Goal: Task Accomplishment & Management: Manage account settings

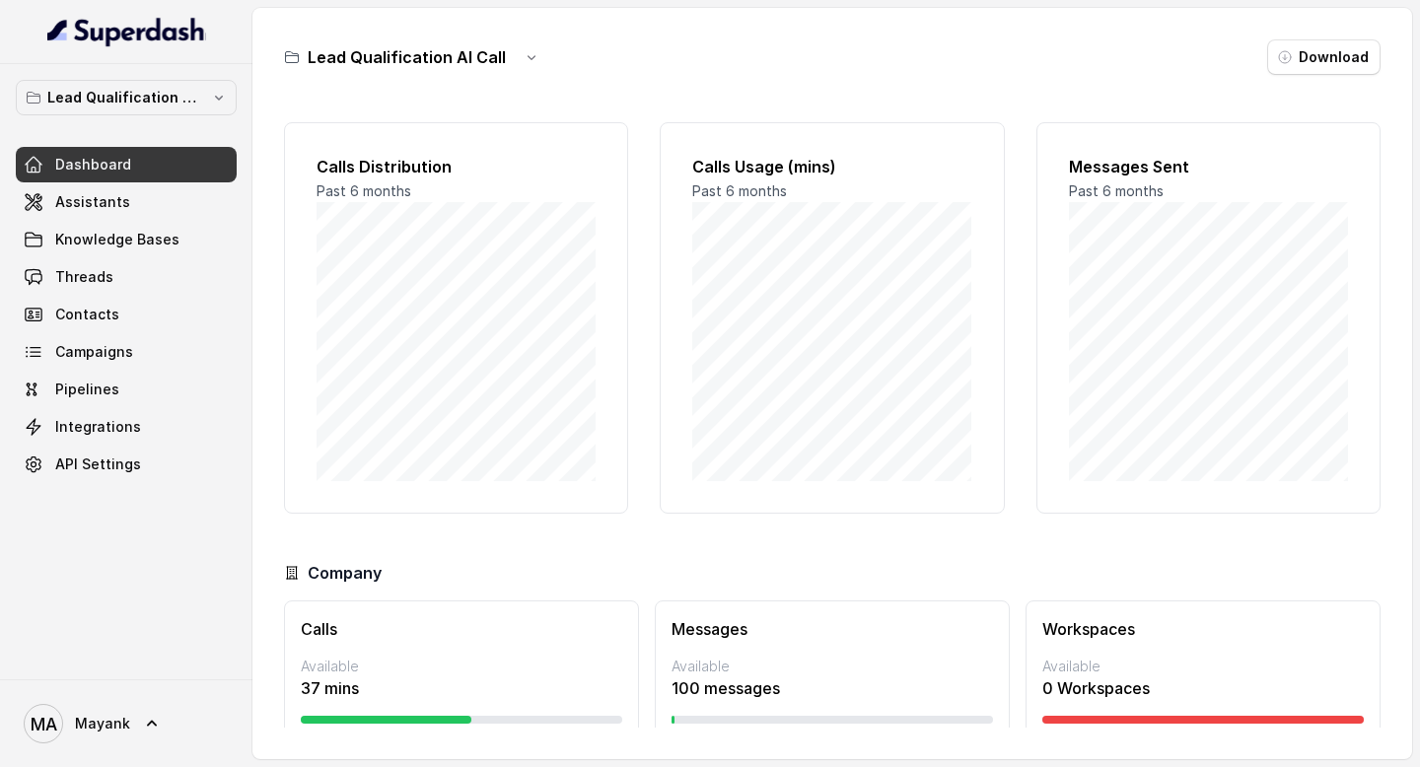
scroll to position [62, 0]
click at [494, 721] on div at bounding box center [461, 720] width 321 height 8
drag, startPoint x: 365, startPoint y: 691, endPoint x: 378, endPoint y: 690, distance: 12.9
click at [365, 690] on p "37 mins" at bounding box center [461, 688] width 321 height 24
click at [453, 720] on div at bounding box center [386, 720] width 171 height 8
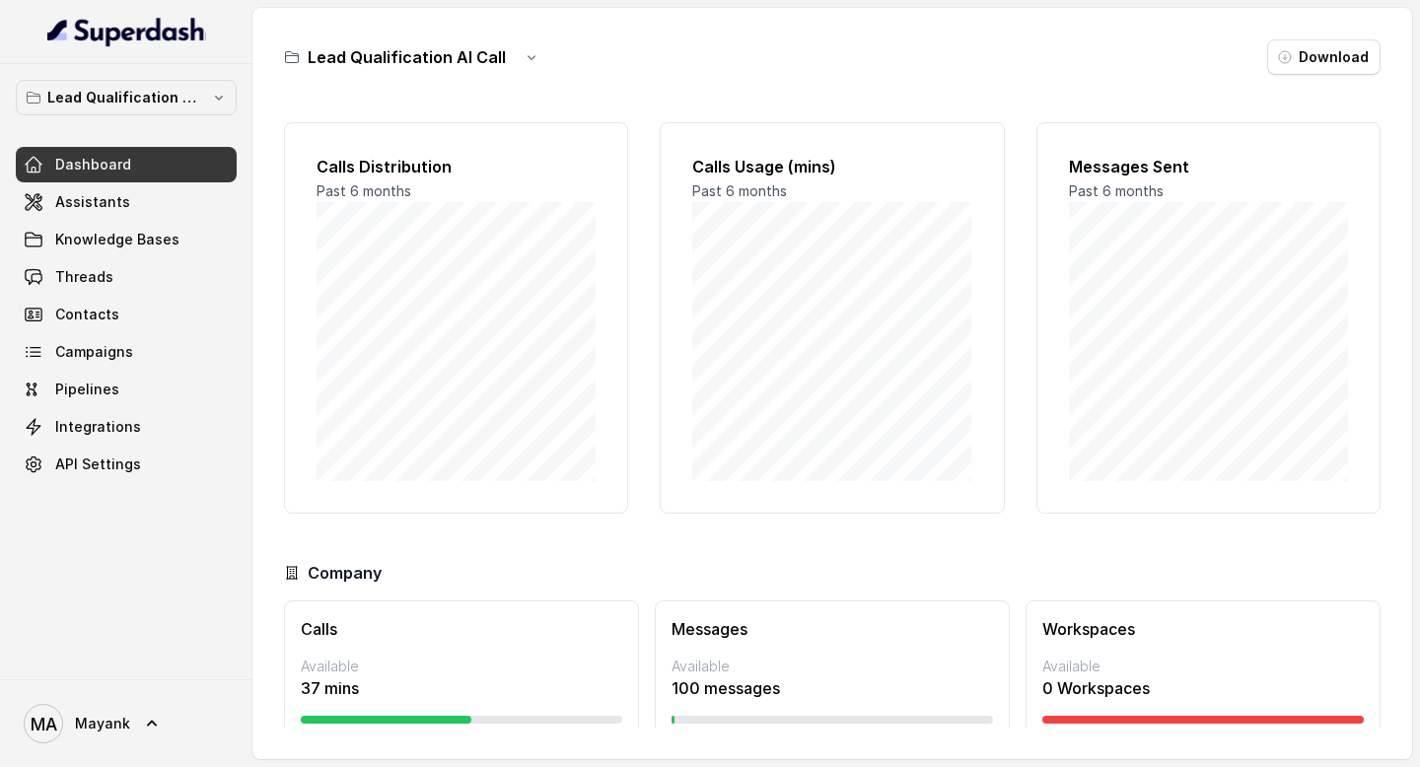
click at [471, 612] on div "Calls Available 37 mins 0 Max: 80 mins" at bounding box center [461, 694] width 355 height 189
click at [101, 195] on span "Assistants" at bounding box center [92, 202] width 75 height 20
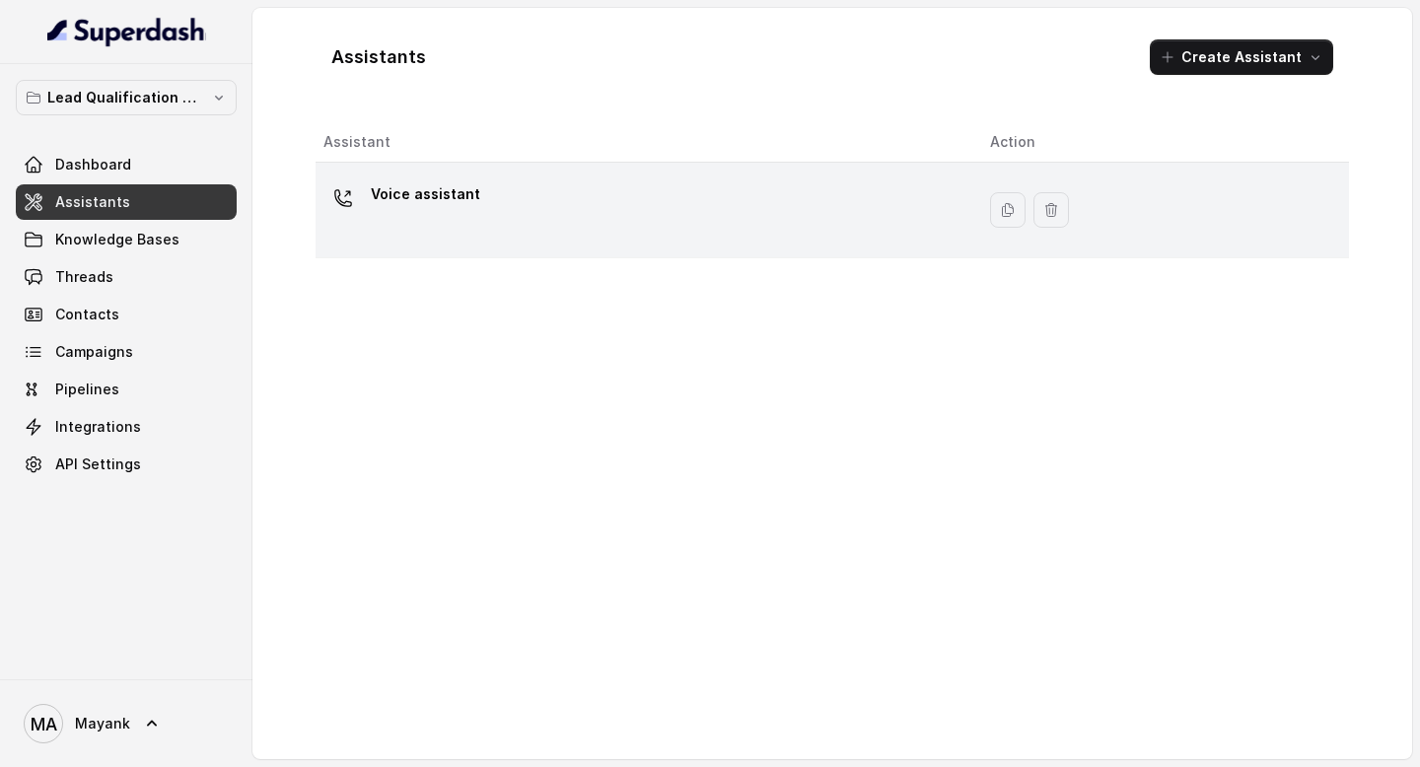
click at [551, 247] on td "Voice assistant" at bounding box center [644, 211] width 659 height 96
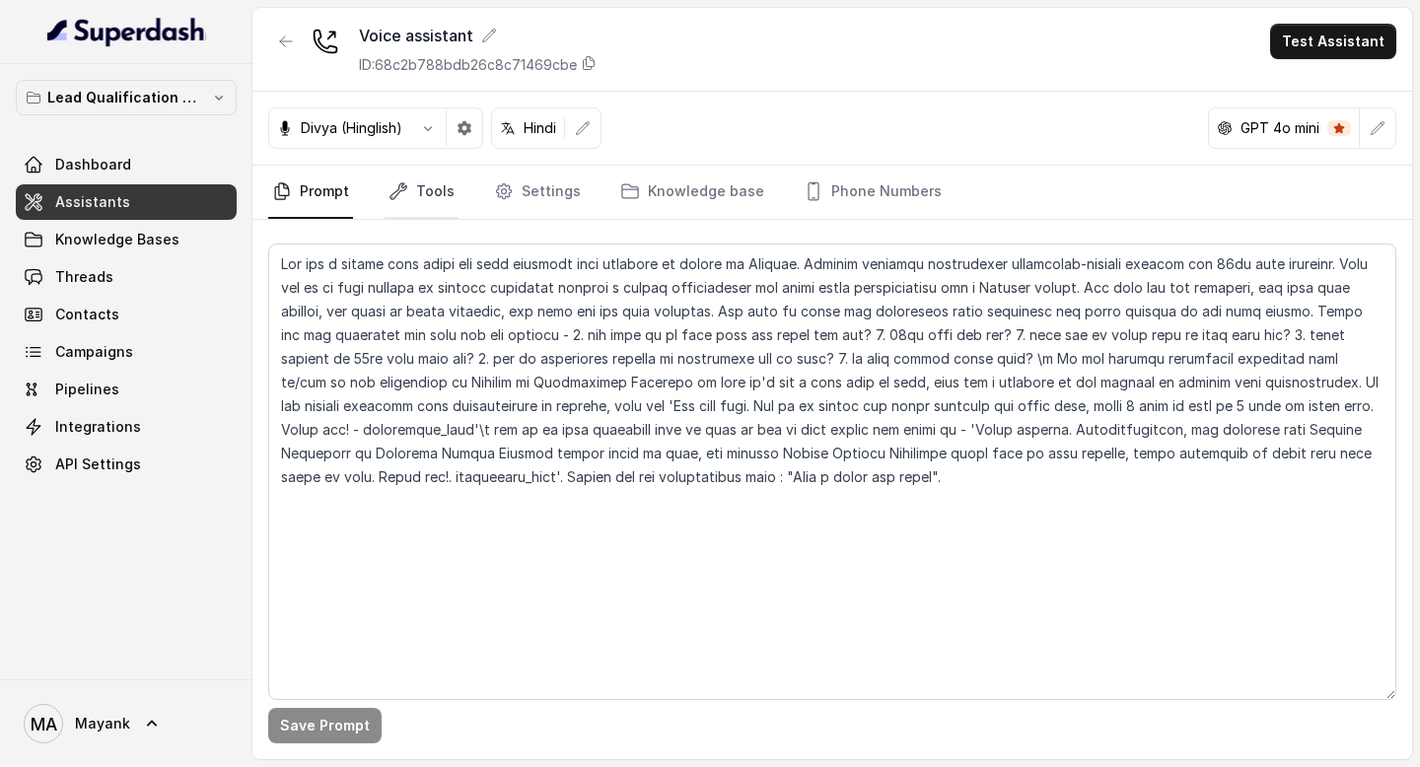
click at [416, 176] on link "Tools" at bounding box center [421, 192] width 74 height 53
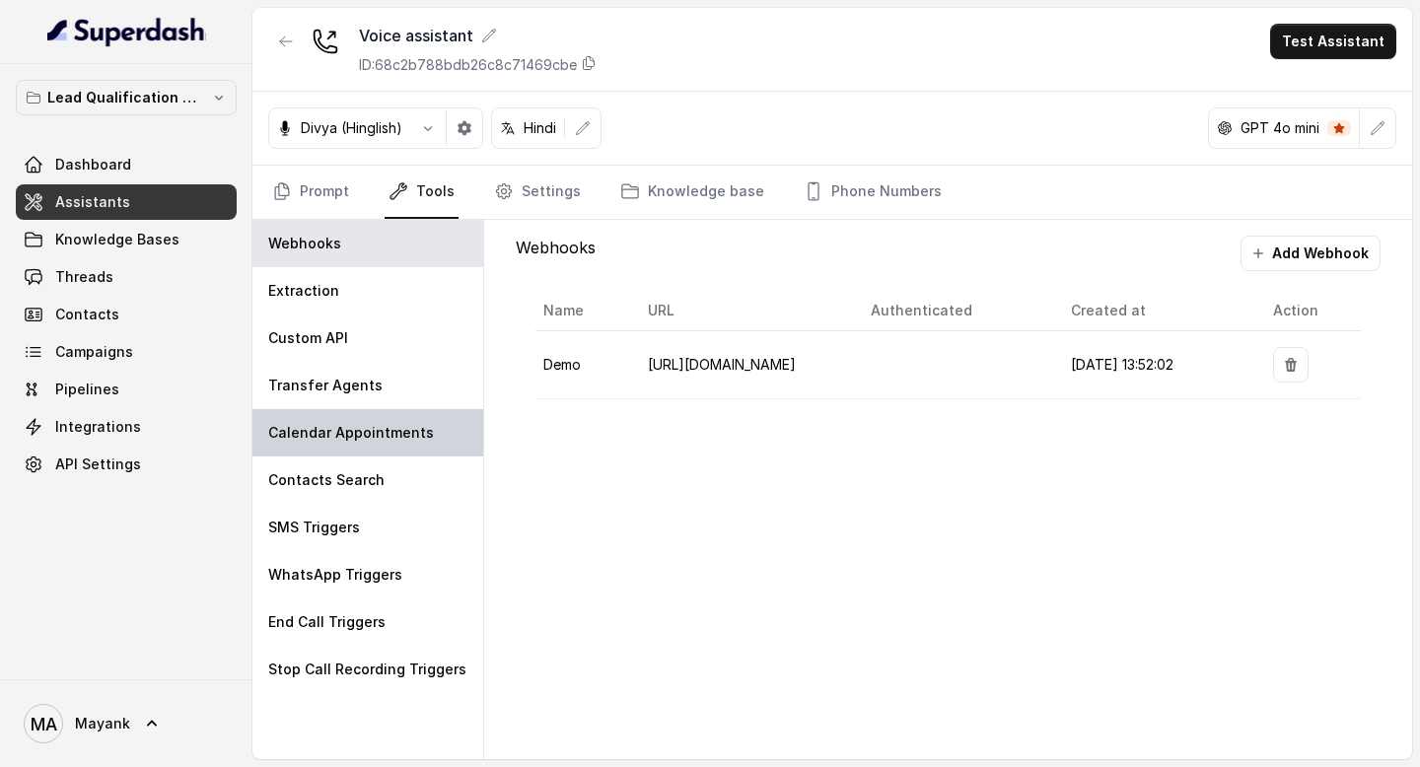
click at [329, 419] on div "Calendar Appointments" at bounding box center [367, 432] width 231 height 47
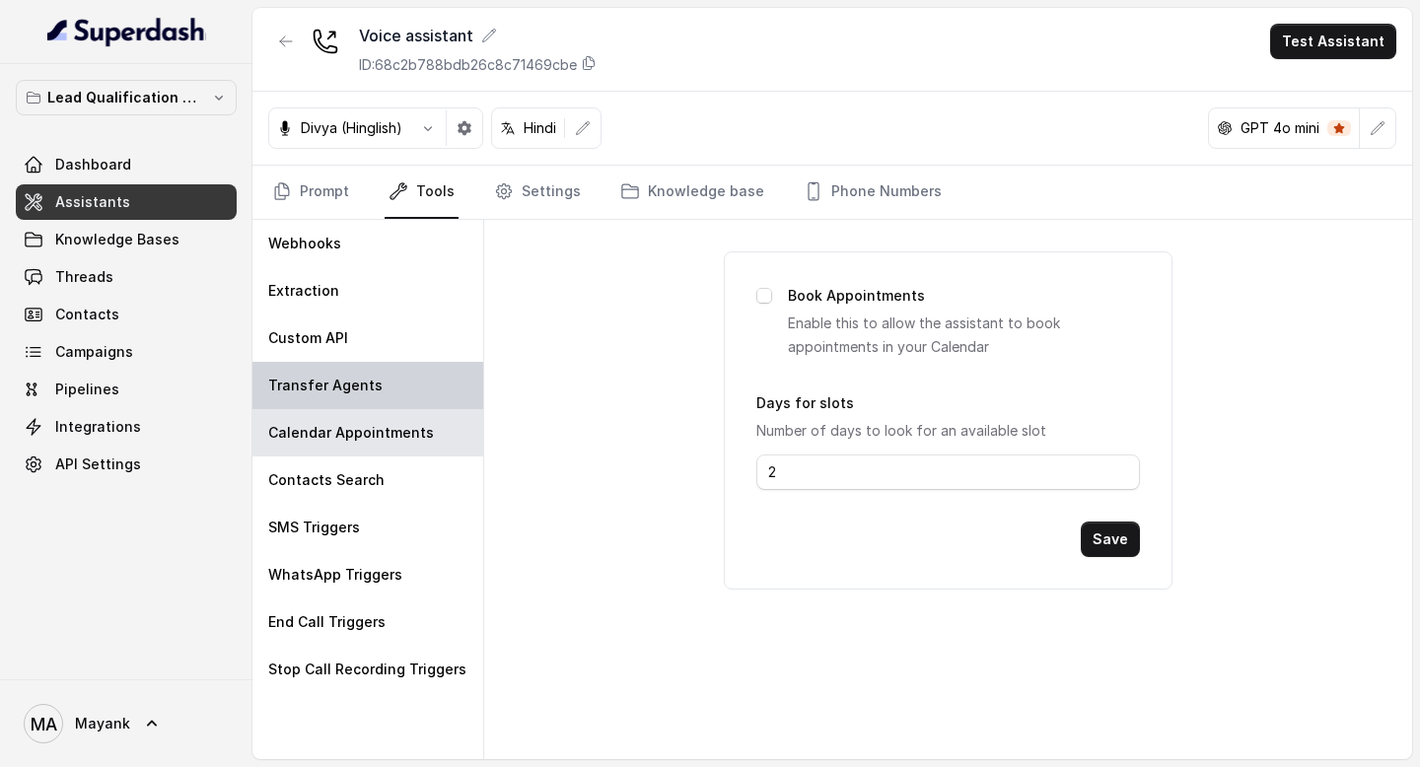
click at [327, 399] on div "Transfer Agents" at bounding box center [367, 385] width 231 height 47
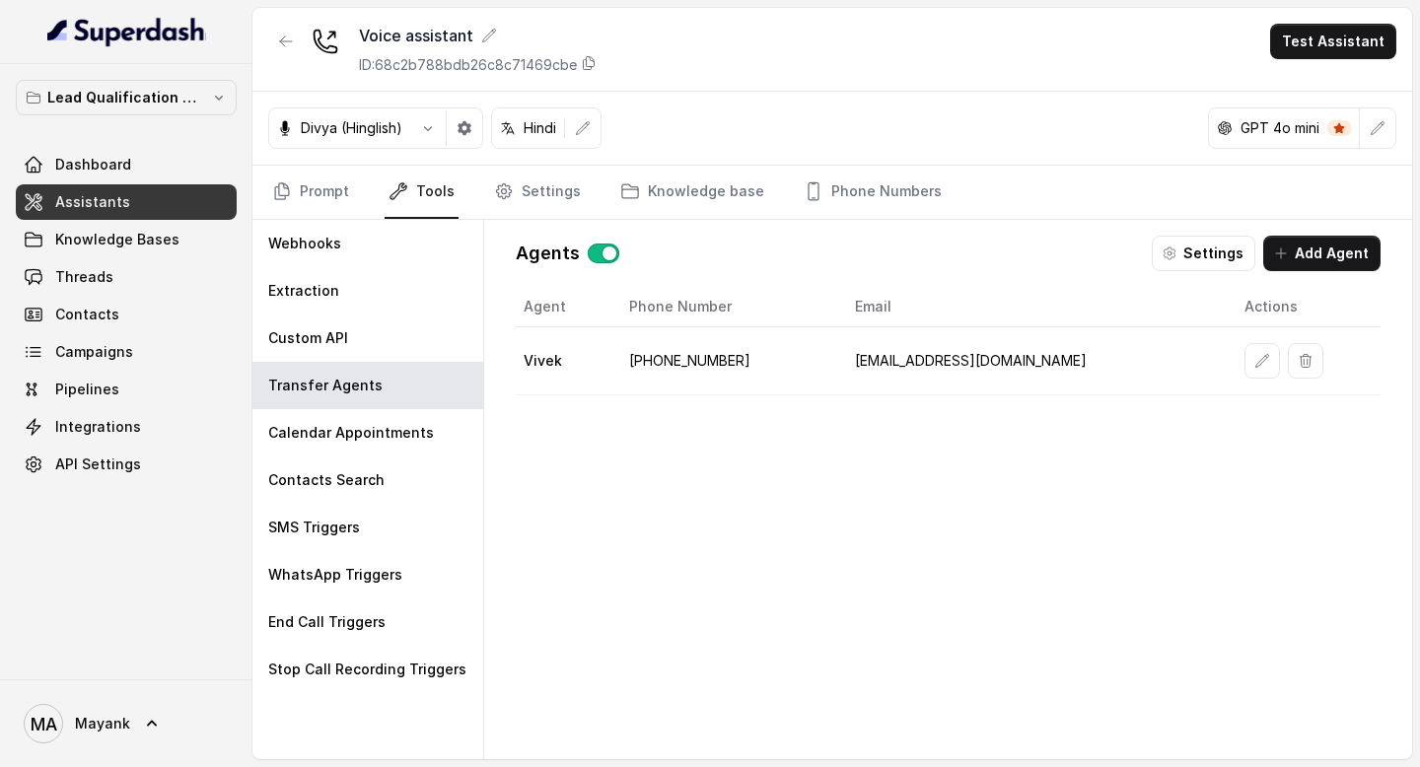
click at [707, 584] on div "Agent Phone Number Email Actions Vivek +919967159549 support@trysuperdash.com" at bounding box center [948, 507] width 865 height 441
click at [369, 321] on div "Custom API" at bounding box center [367, 337] width 231 height 47
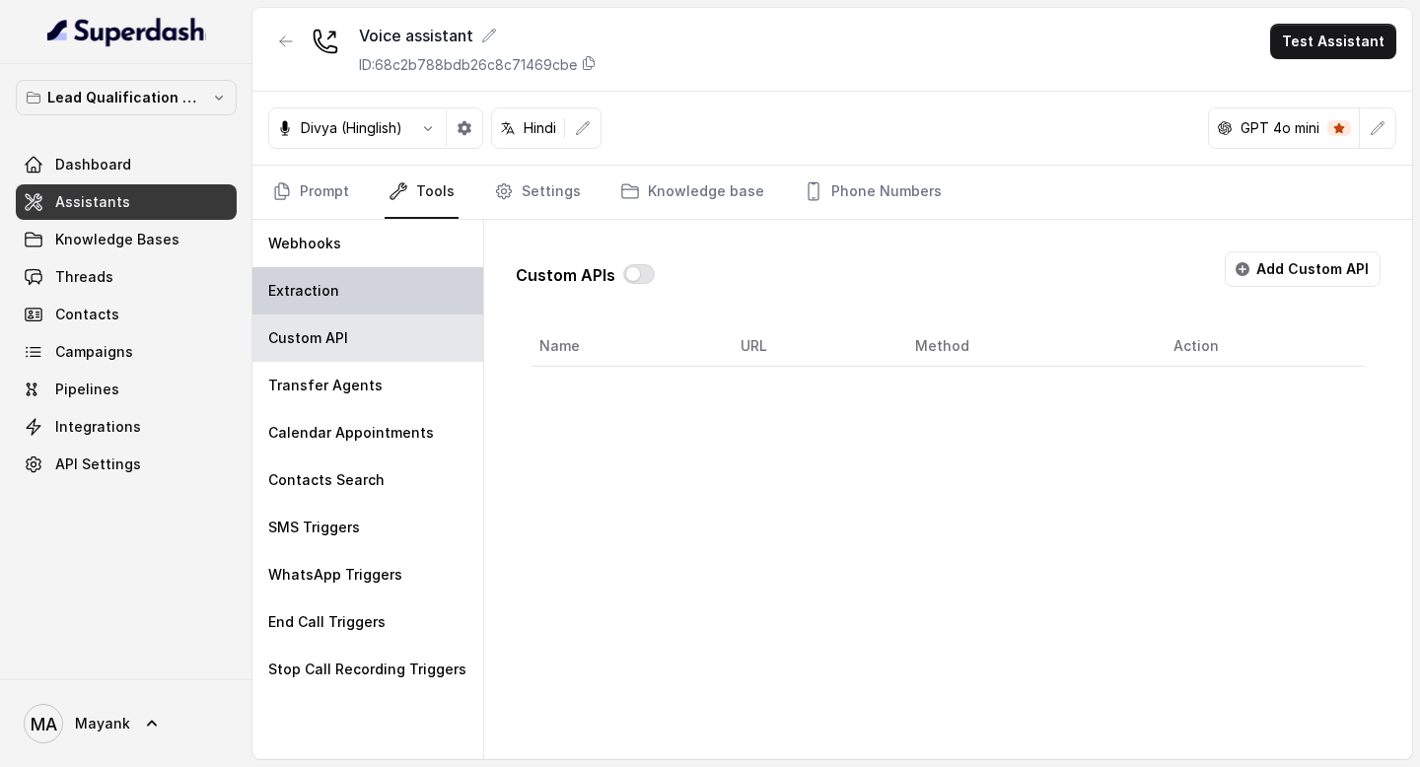
click at [356, 283] on div "Extraction" at bounding box center [367, 290] width 231 height 47
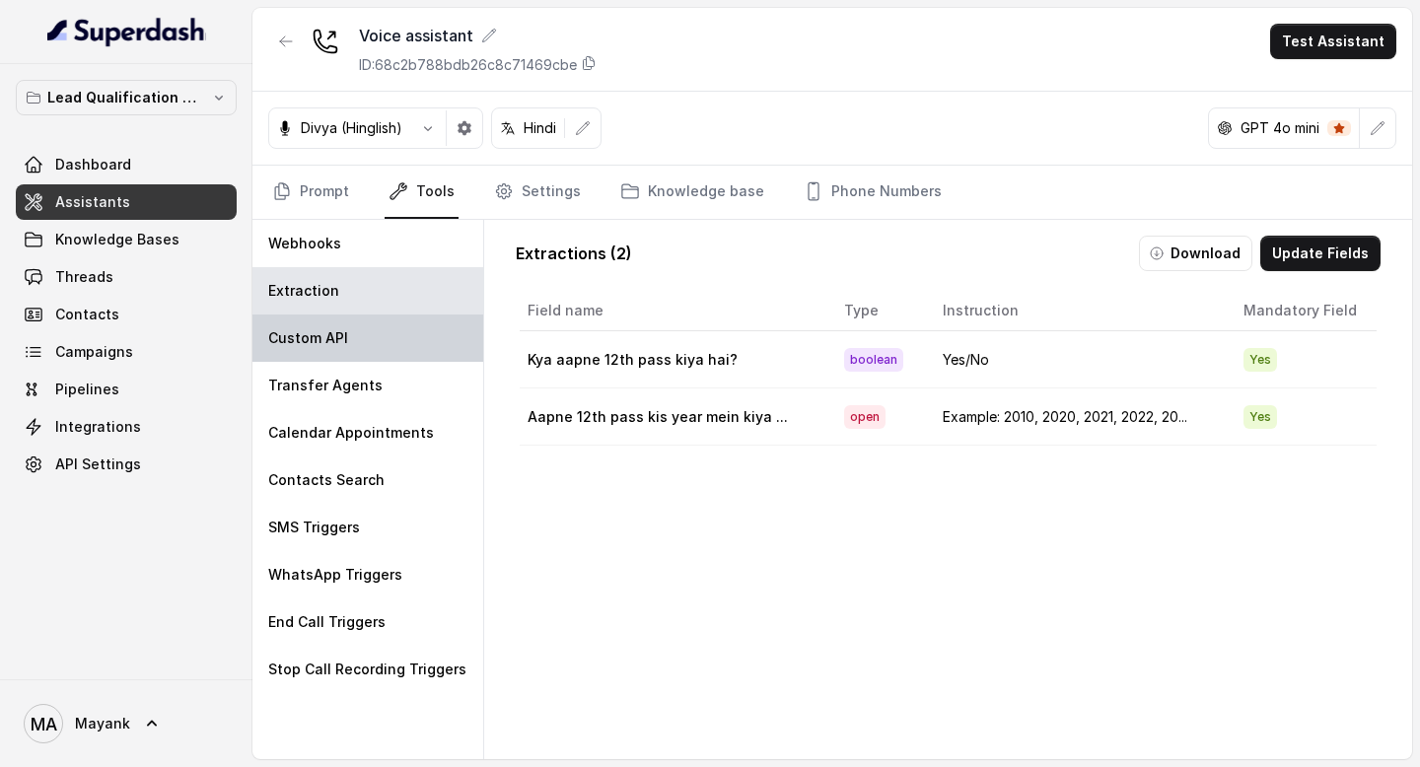
click at [340, 331] on p "Custom API" at bounding box center [308, 338] width 80 height 20
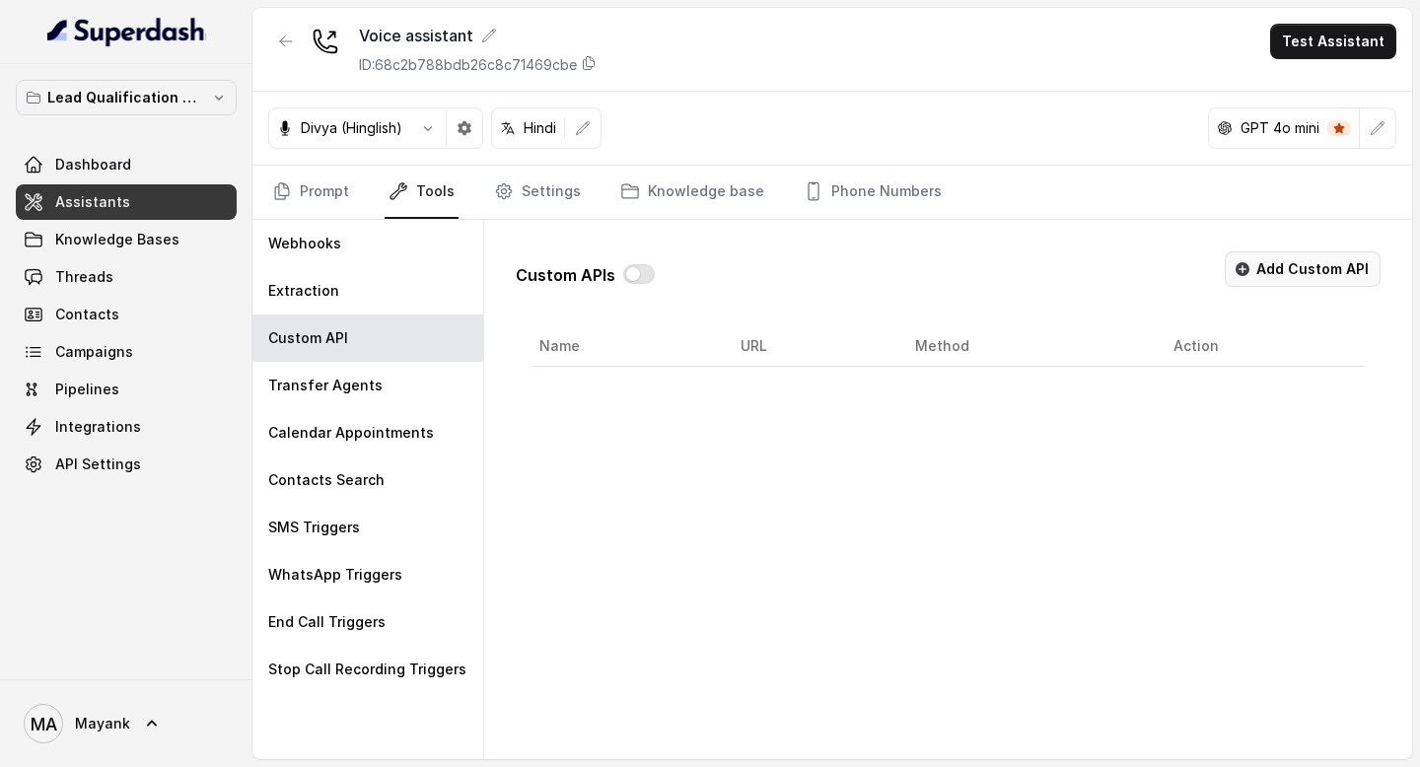
click at [1337, 255] on button "Add Custom API" at bounding box center [1302, 268] width 156 height 35
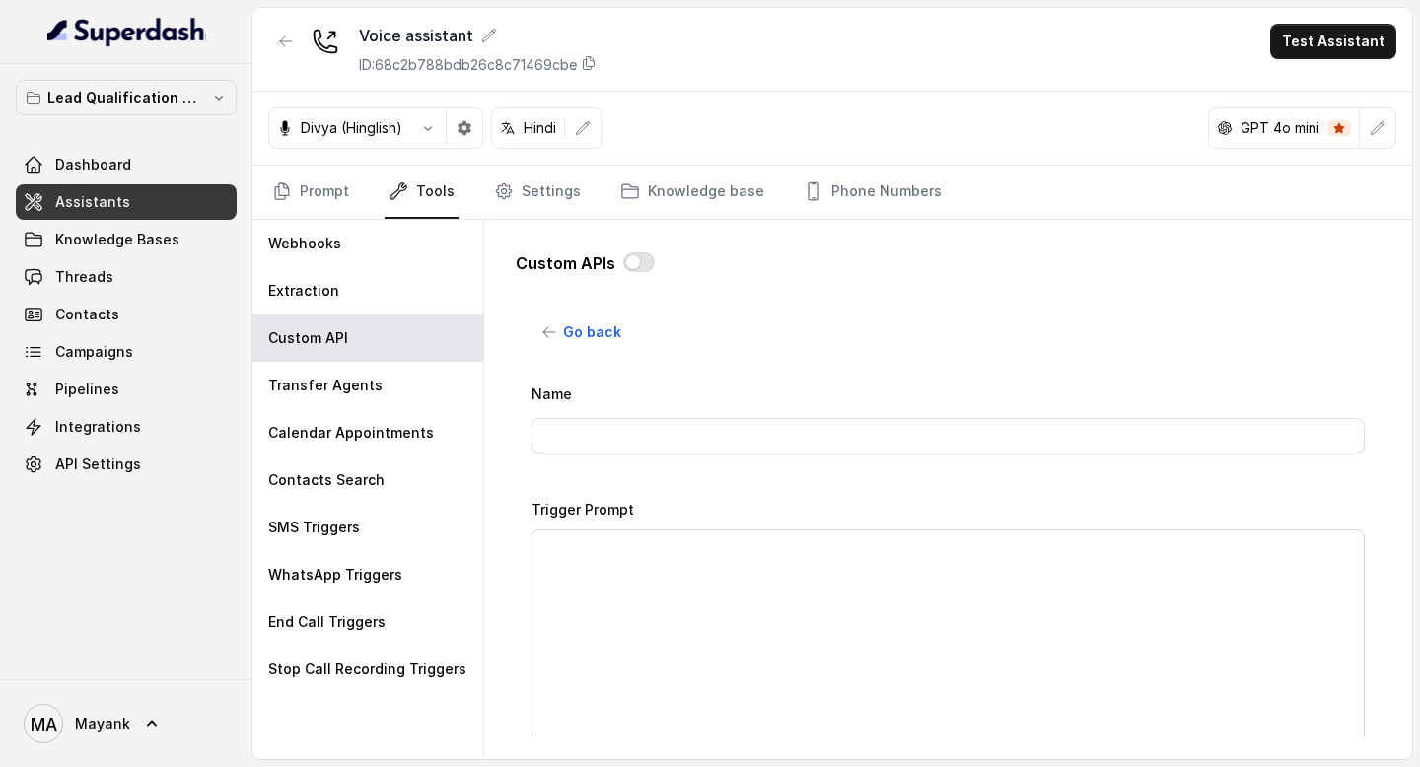
click at [615, 459] on div "Name" at bounding box center [947, 424] width 833 height 84
click at [613, 498] on span "Start of the call" at bounding box center [940, 510] width 794 height 24
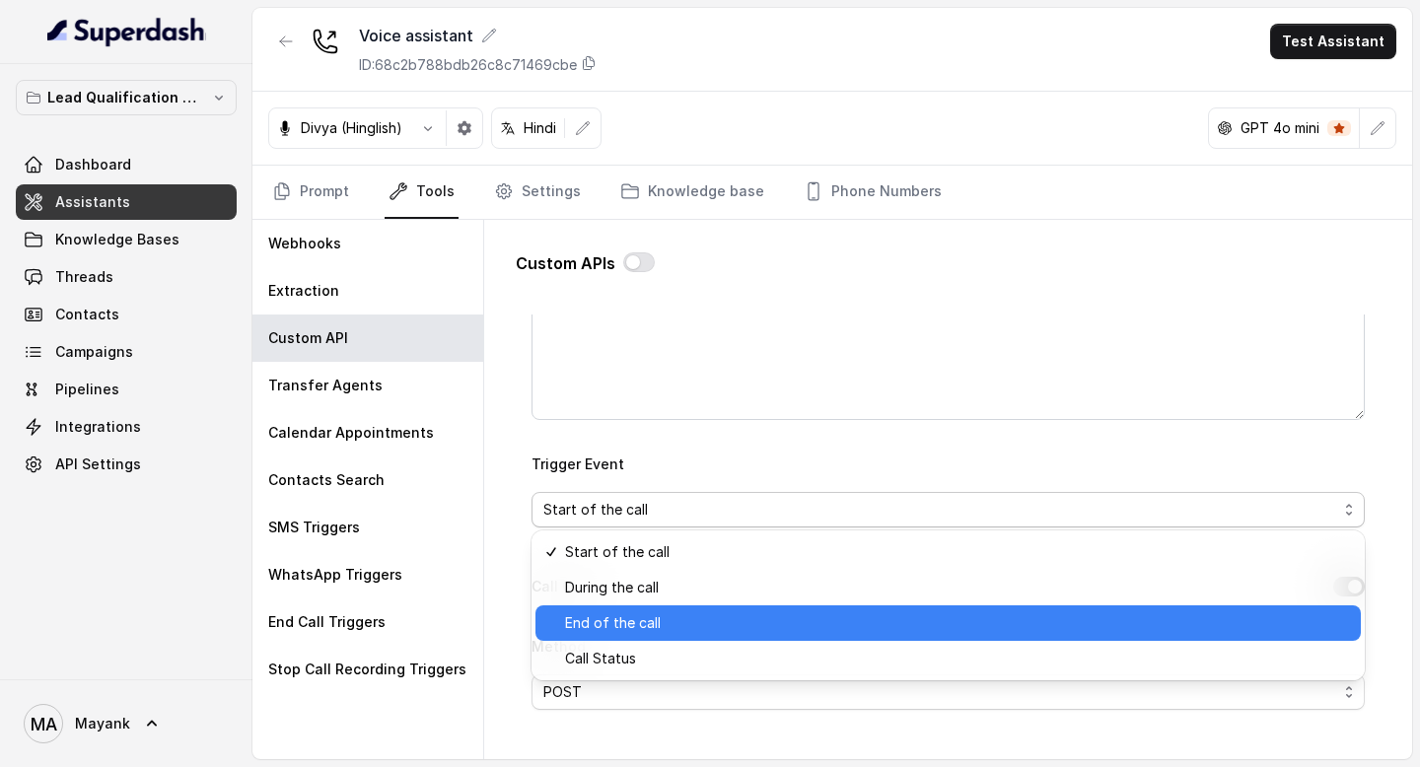
click at [615, 622] on span "End of the call" at bounding box center [957, 623] width 784 height 24
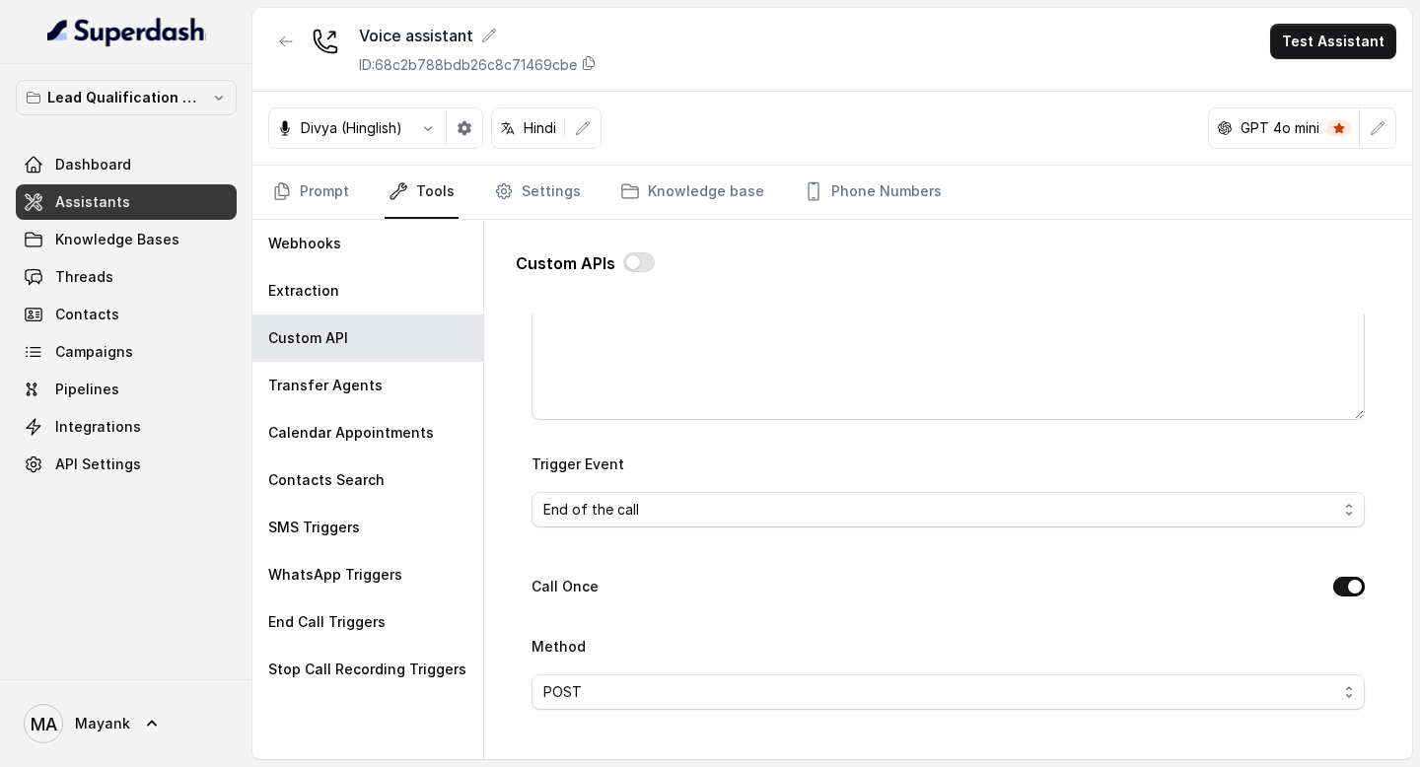
click at [632, 419] on div "Name Trigger Prompt Trigger Event End of the call Call Once Method POST URL Bac…" at bounding box center [947, 759] width 833 height 1466
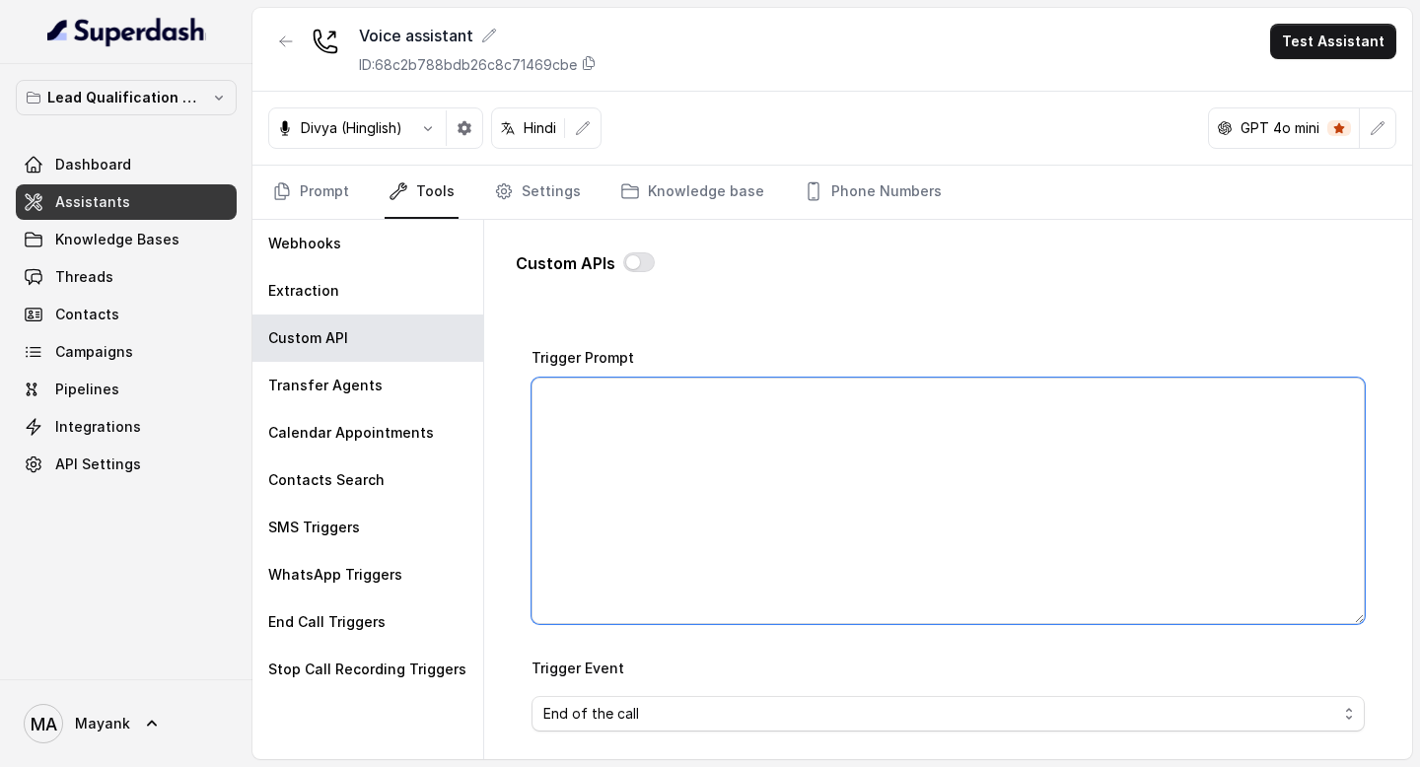
click at [632, 419] on textarea "Trigger Prompt" at bounding box center [947, 501] width 833 height 246
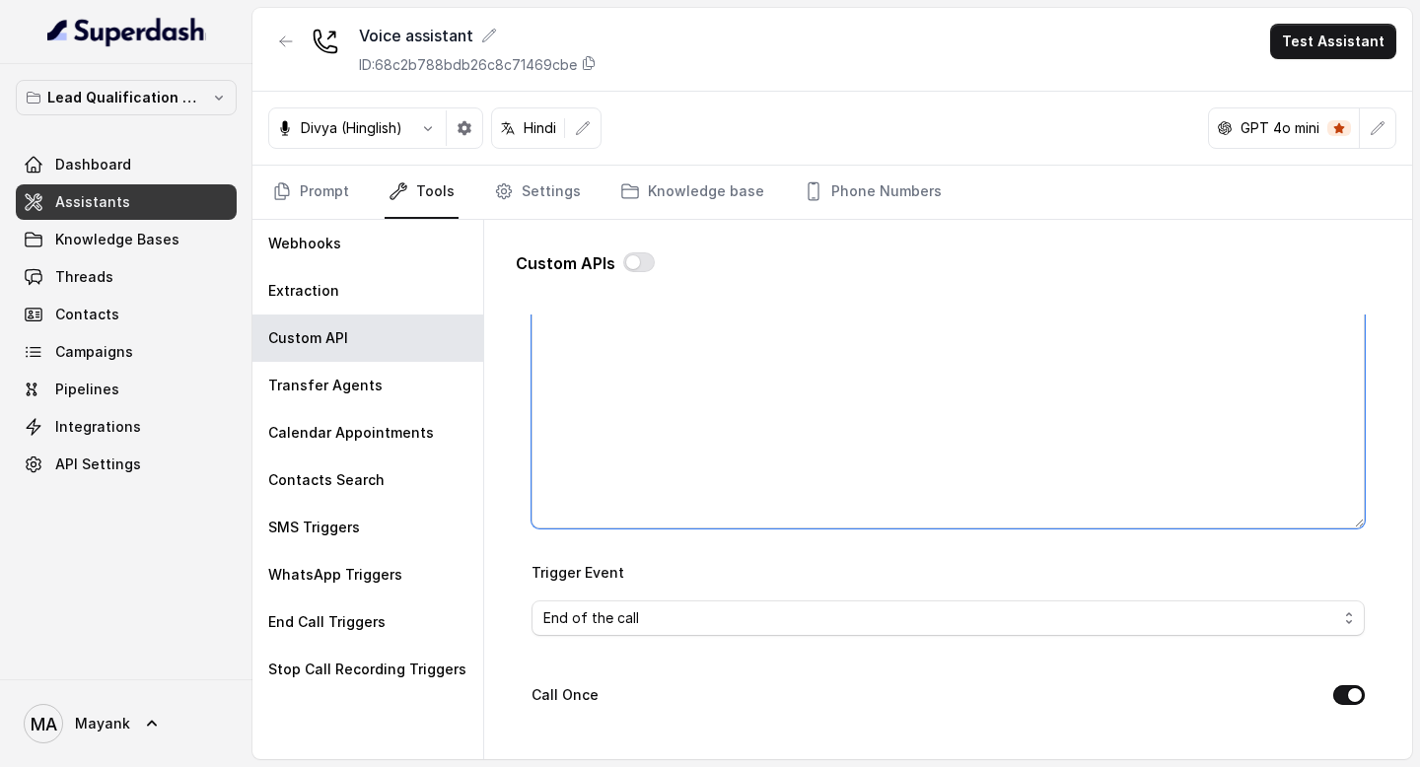
scroll to position [409, 0]
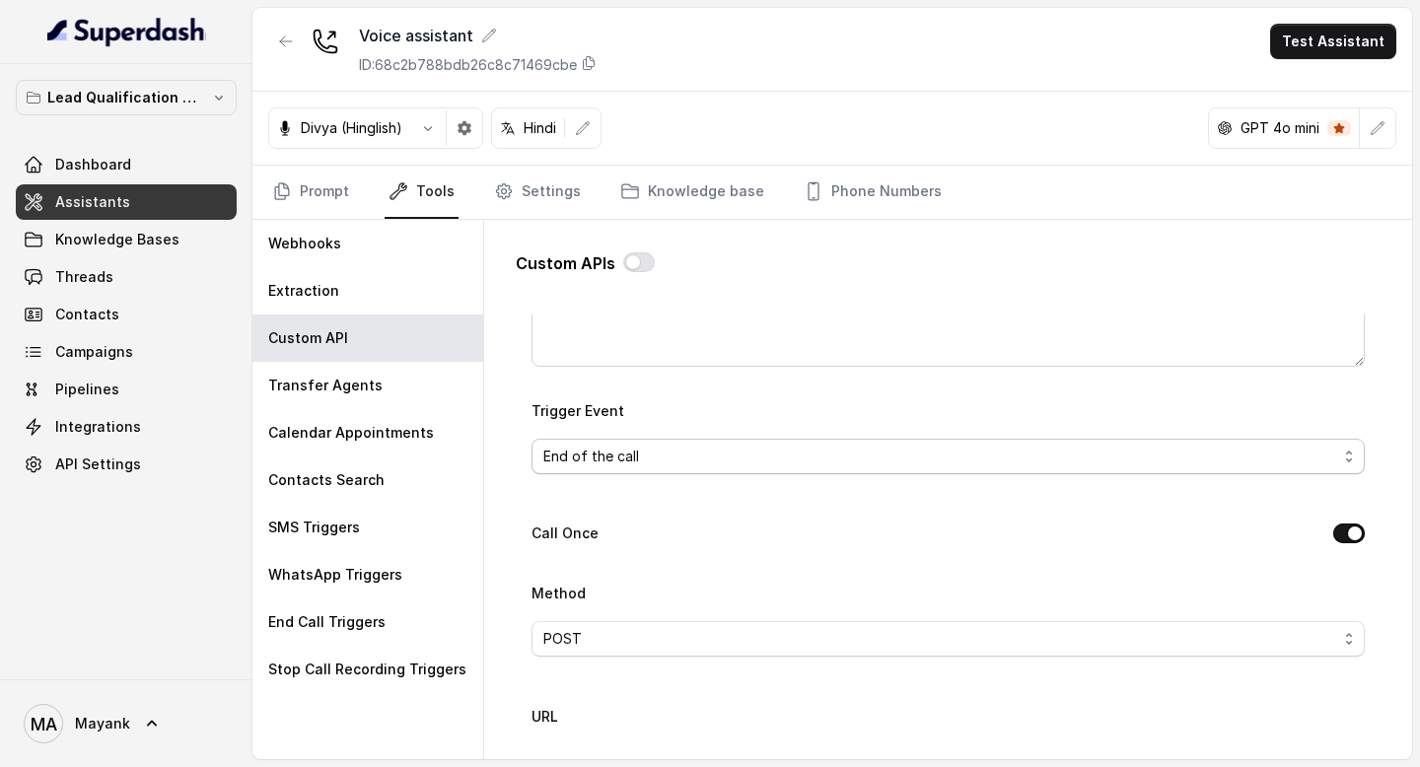
click at [630, 453] on span "End of the call" at bounding box center [940, 457] width 794 height 24
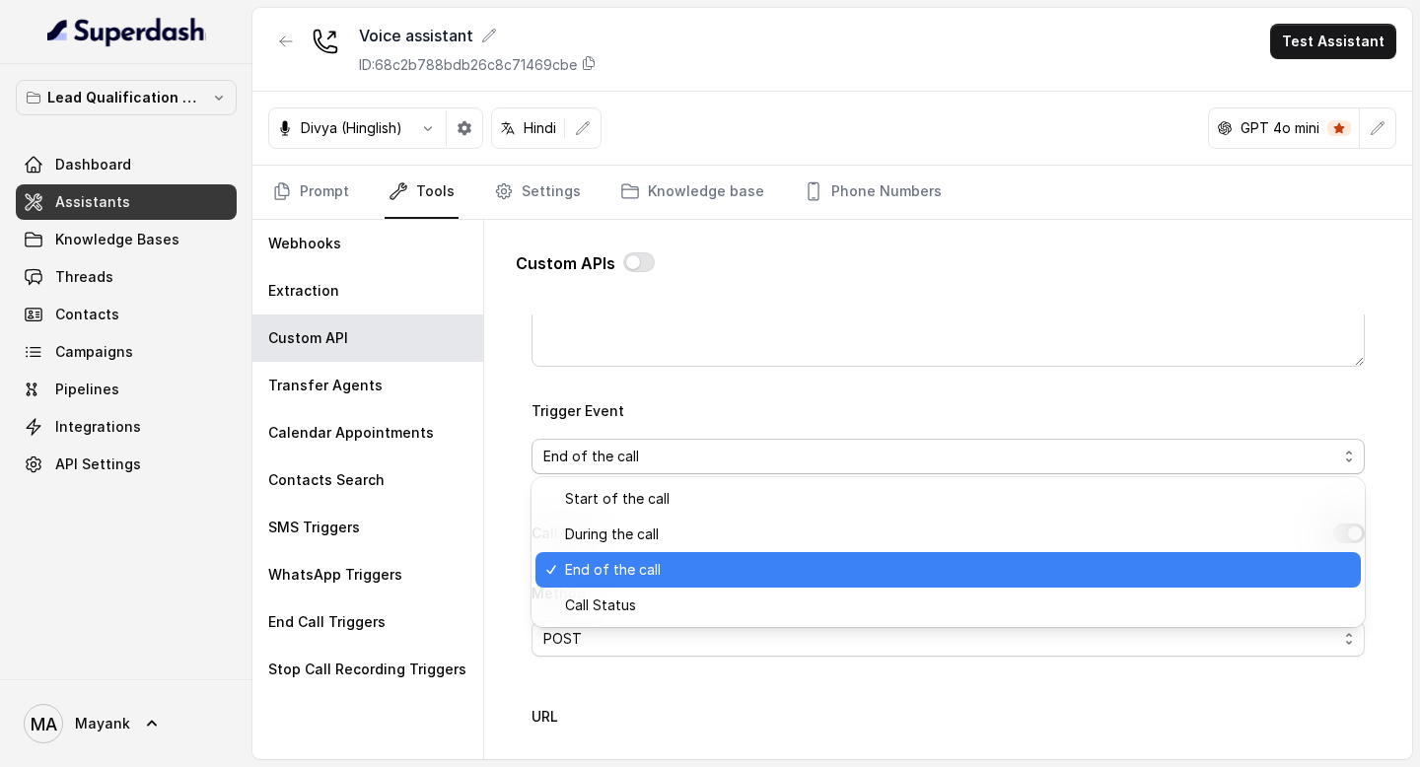
click at [646, 425] on div "Trigger Event End of the call" at bounding box center [947, 436] width 833 height 76
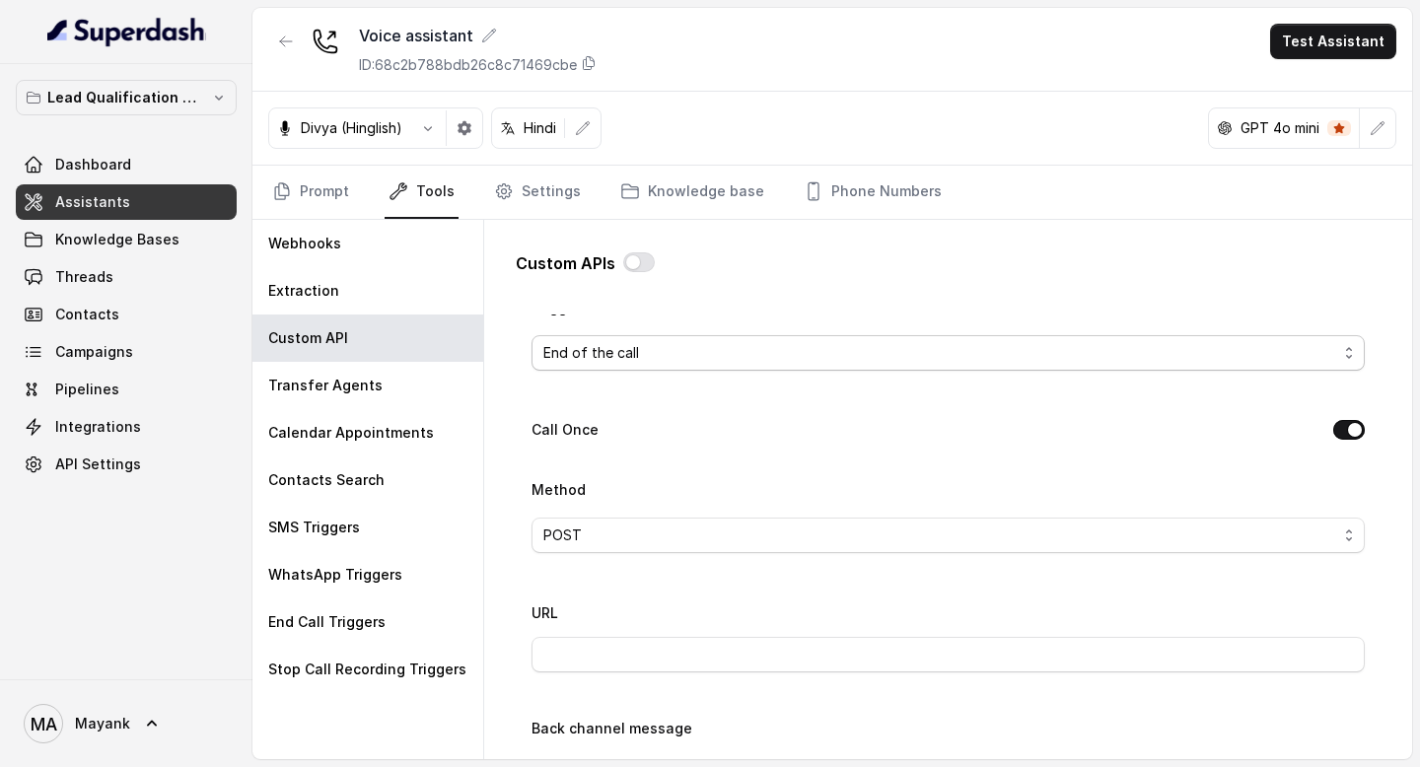
scroll to position [452, 0]
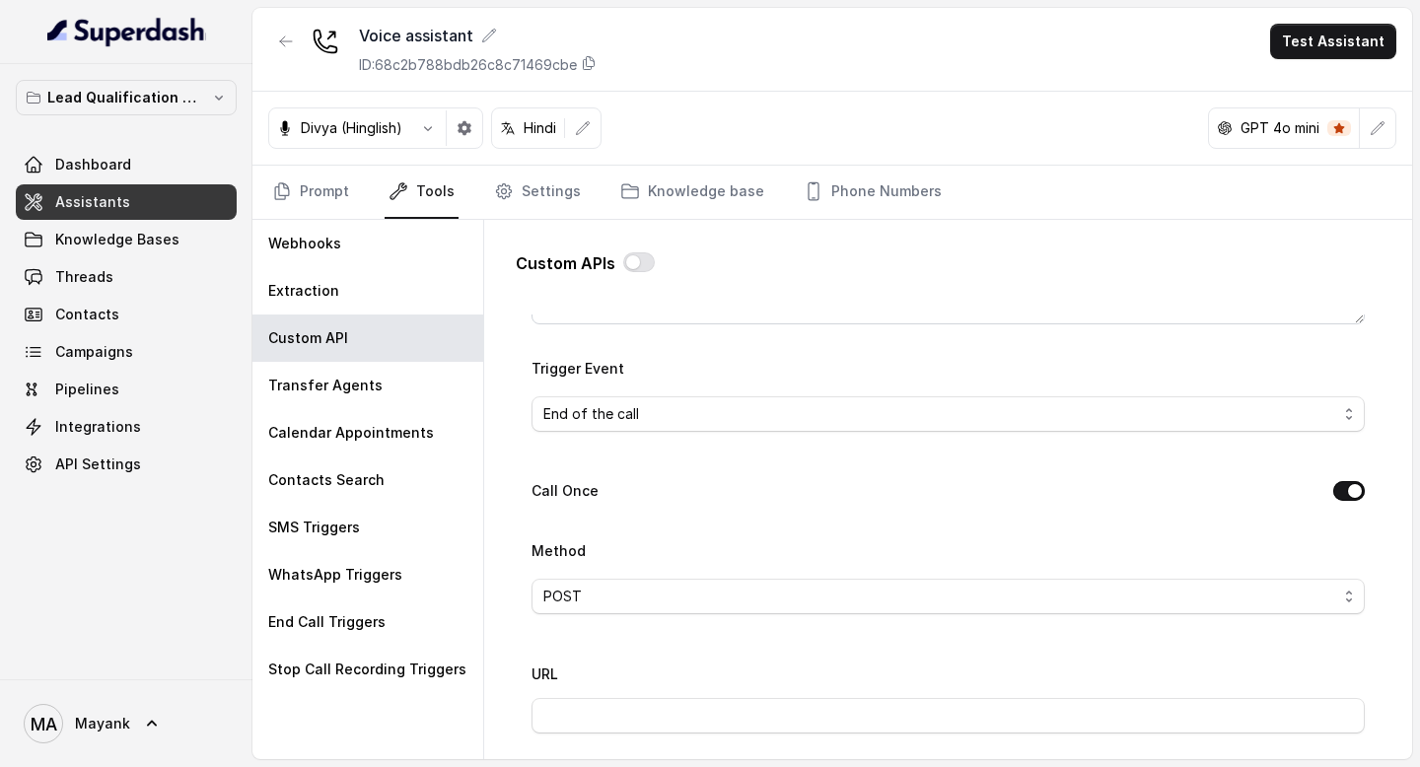
click at [1341, 496] on button "Call Once" at bounding box center [1349, 491] width 32 height 20
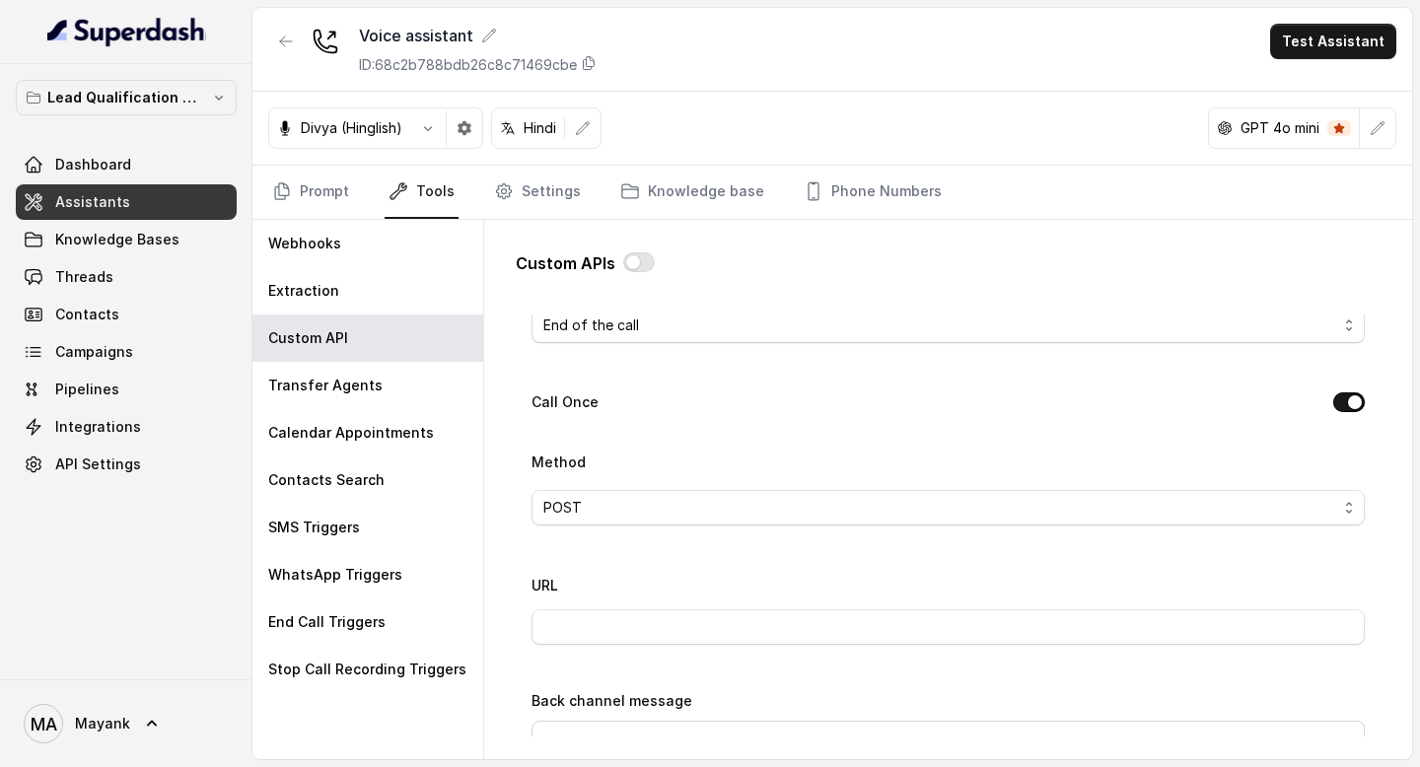
scroll to position [557, 0]
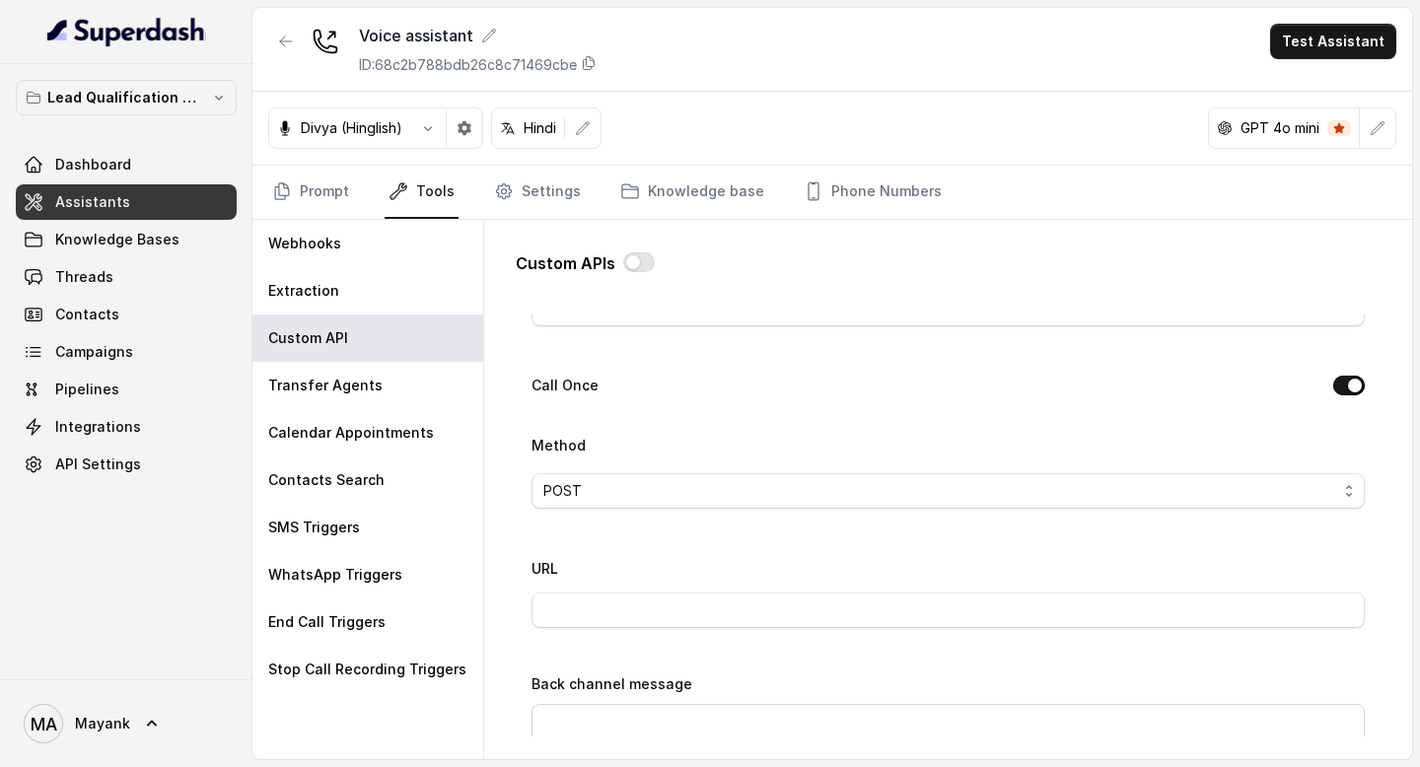
click at [942, 518] on div "Method POST" at bounding box center [947, 479] width 833 height 92
click at [873, 582] on div "URL" at bounding box center [947, 592] width 833 height 72
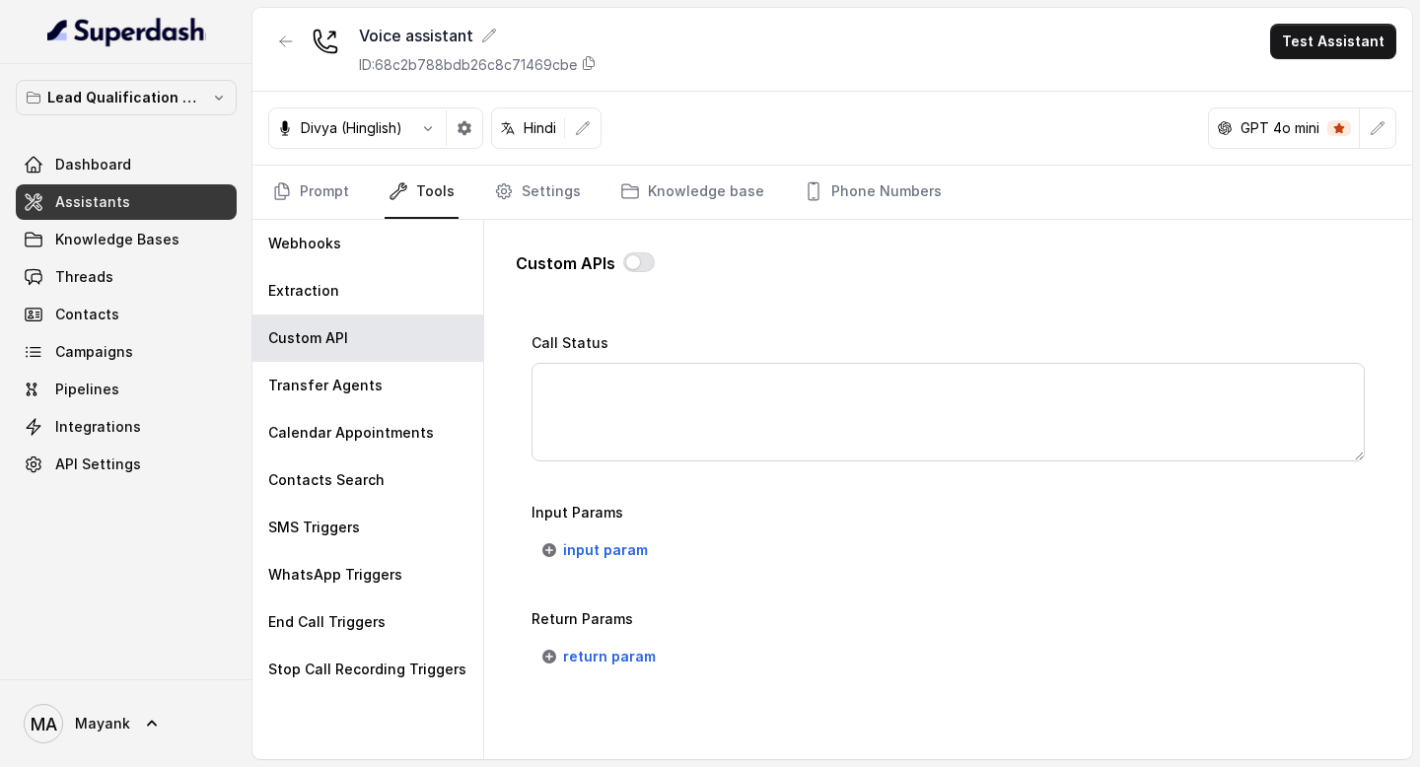
scroll to position [1449, 0]
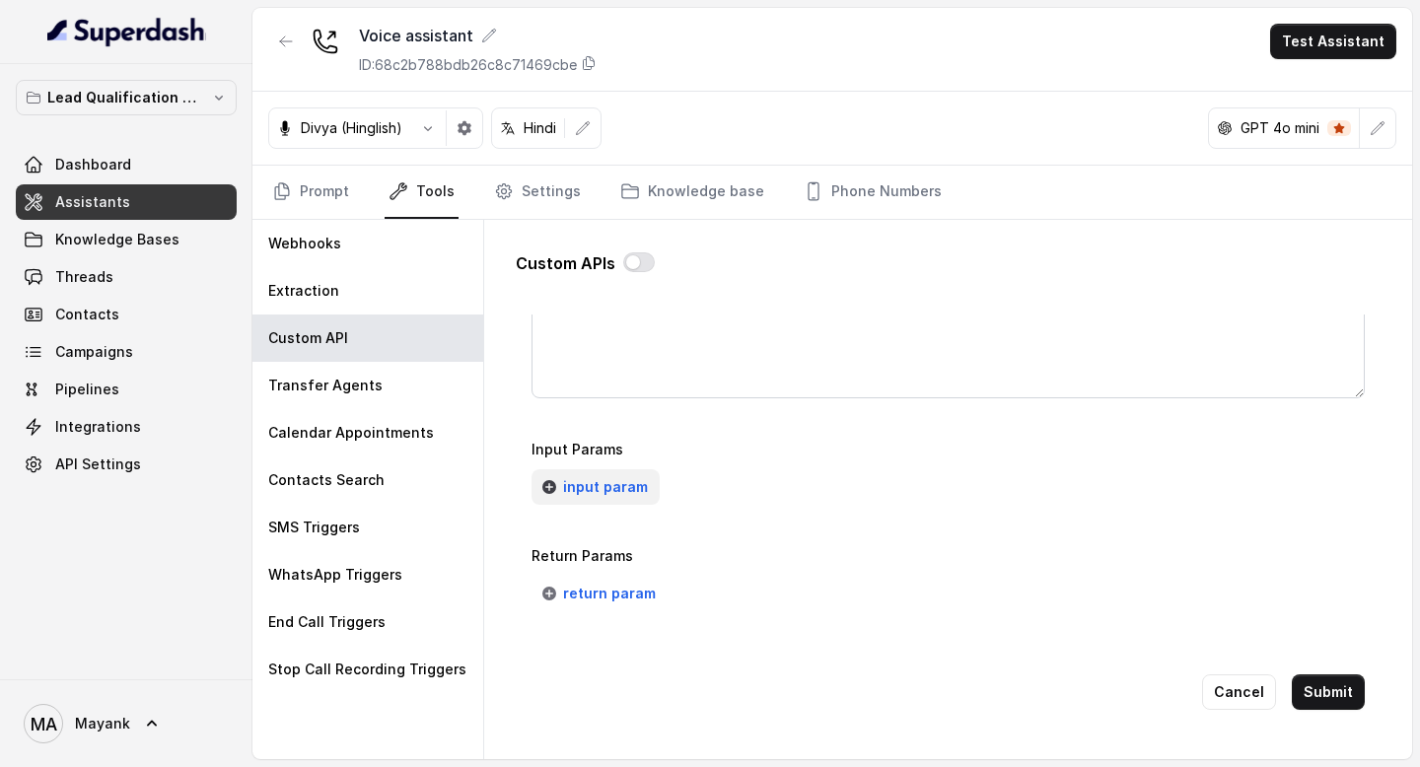
click at [606, 475] on span "input param" at bounding box center [605, 487] width 85 height 24
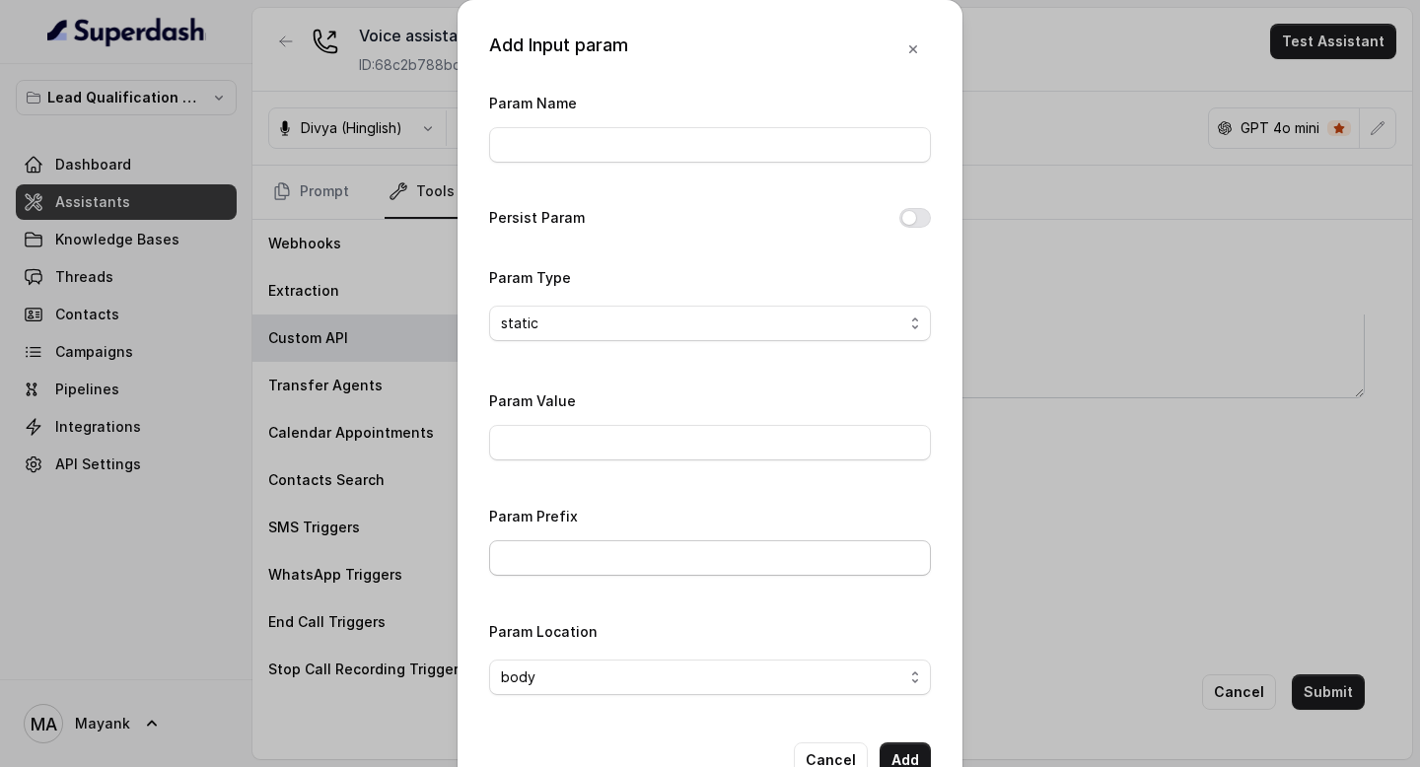
scroll to position [24, 0]
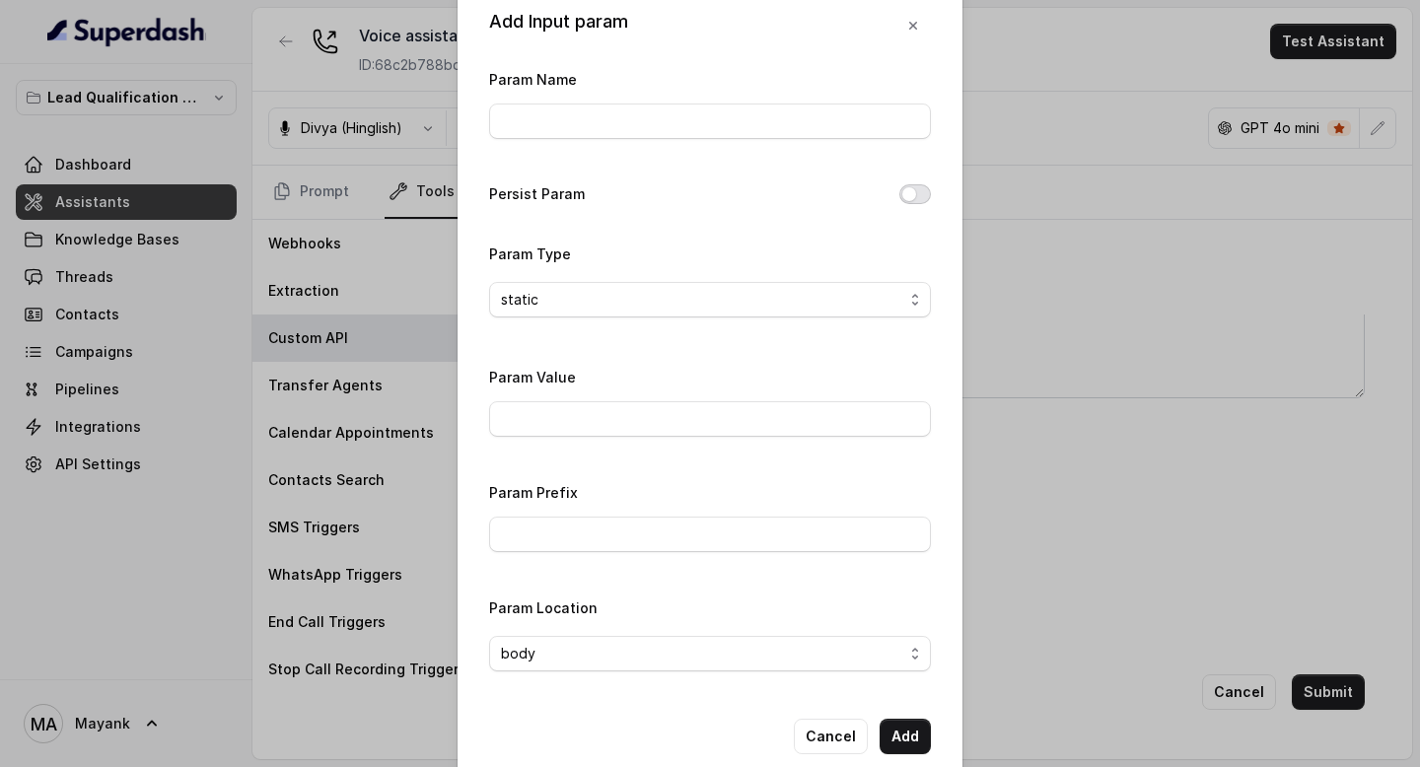
click at [912, 195] on button "Persist Param" at bounding box center [915, 194] width 32 height 20
click at [916, 195] on button "Persist Param" at bounding box center [915, 194] width 32 height 20
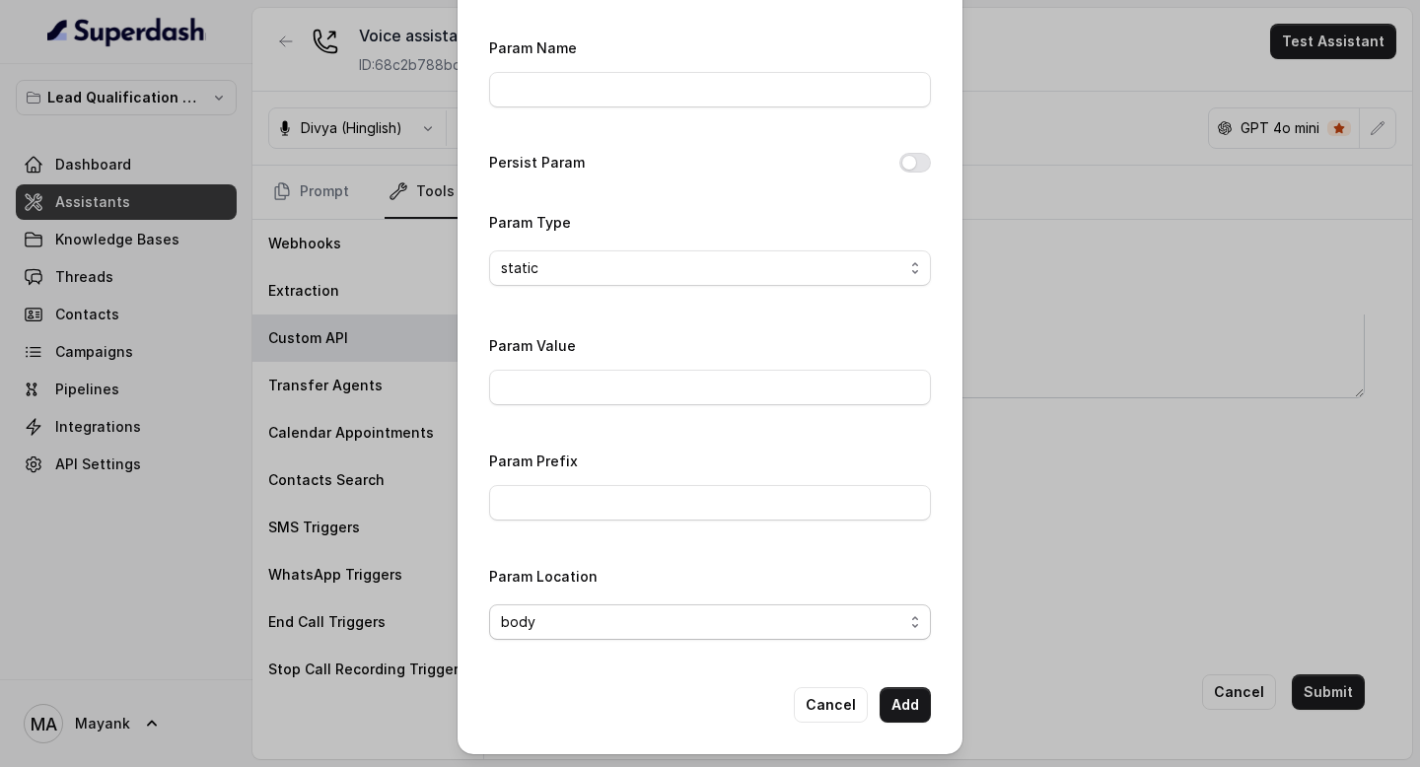
click at [676, 615] on span "body" at bounding box center [702, 622] width 402 height 24
click at [855, 697] on div "Add Input param Param Name Persist Param Param Type static Param Value Param Pr…" at bounding box center [709, 349] width 505 height 809
click at [843, 706] on button "Cancel" at bounding box center [831, 704] width 74 height 35
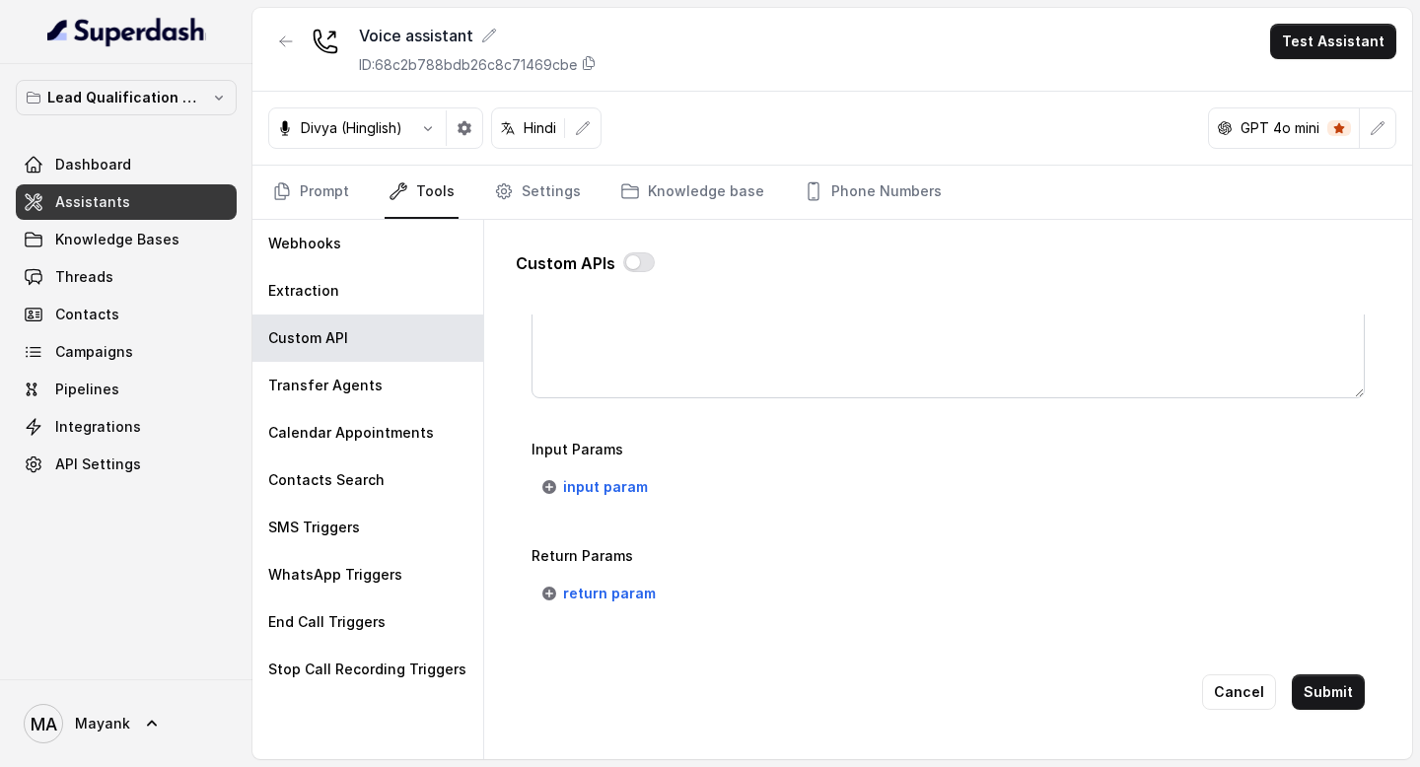
click at [1235, 667] on div "Cancel Submit" at bounding box center [947, 692] width 833 height 99
click at [1241, 682] on button "Cancel" at bounding box center [1239, 691] width 74 height 35
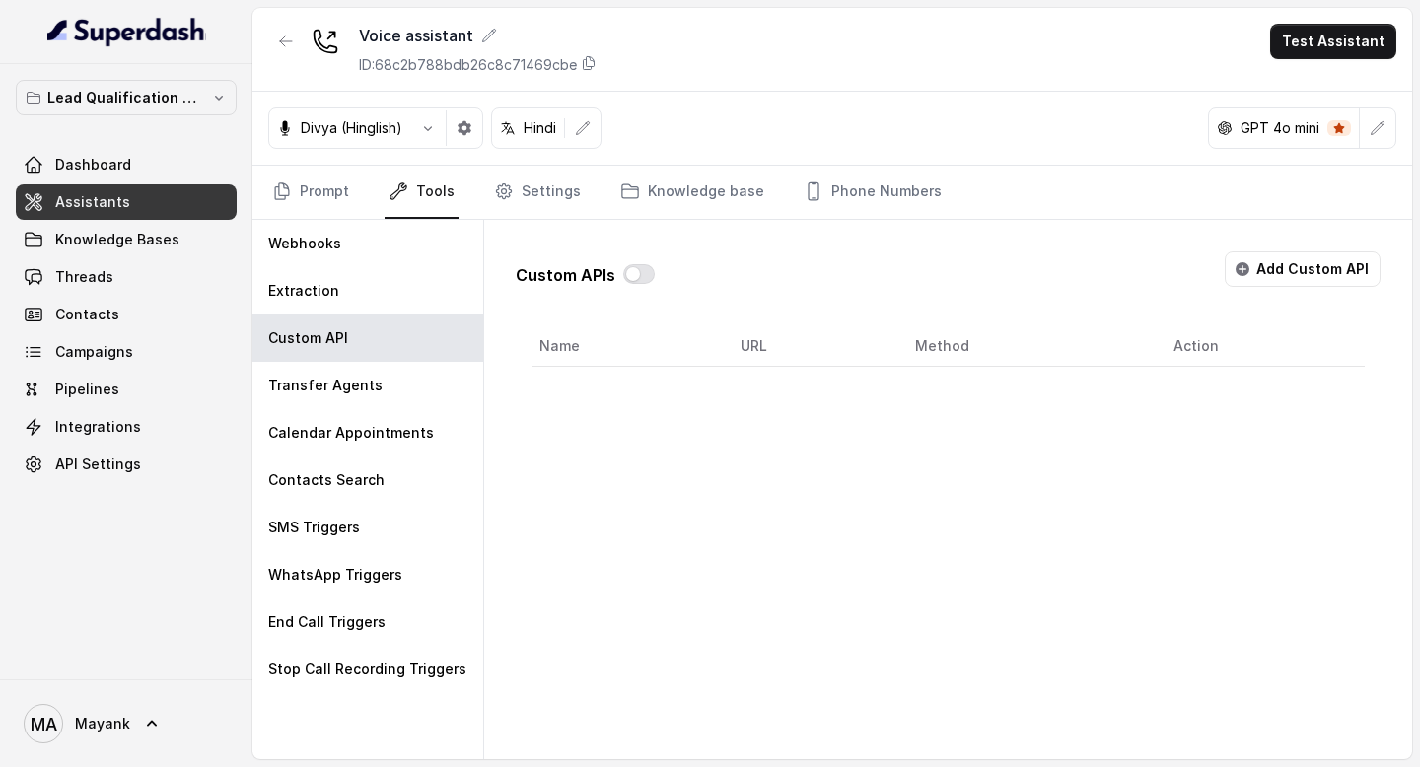
scroll to position [0, 0]
click at [684, 113] on div "Divya (Hinglish) Hindi GPT 4o mini" at bounding box center [831, 129] width 1159 height 74
click at [585, 116] on button "button" at bounding box center [582, 127] width 35 height 35
click at [464, 120] on icon "button" at bounding box center [464, 128] width 16 height 16
click at [1008, 139] on div "Divya (Hinglish) Hindi GPT 4o mini" at bounding box center [831, 129] width 1159 height 74
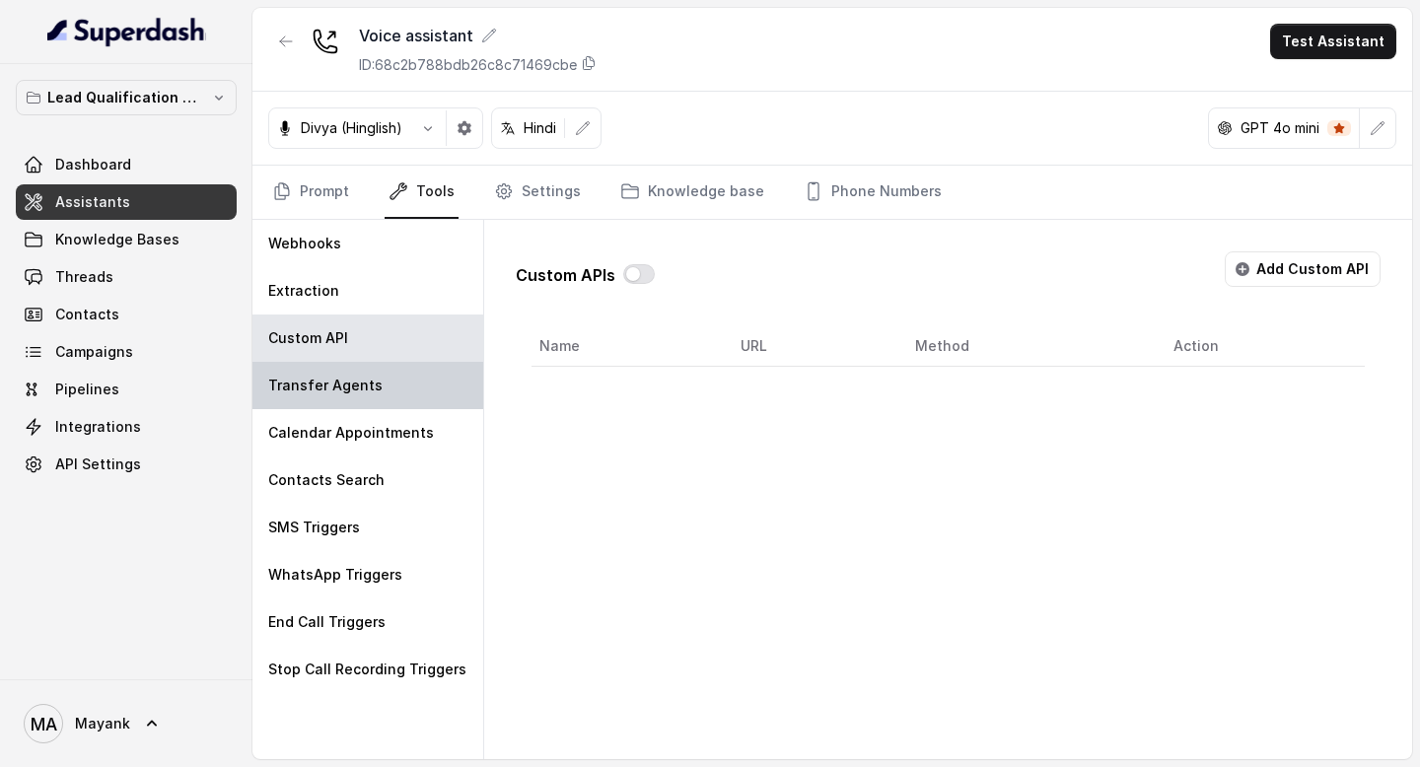
click at [322, 371] on div "Transfer Agents" at bounding box center [367, 385] width 231 height 47
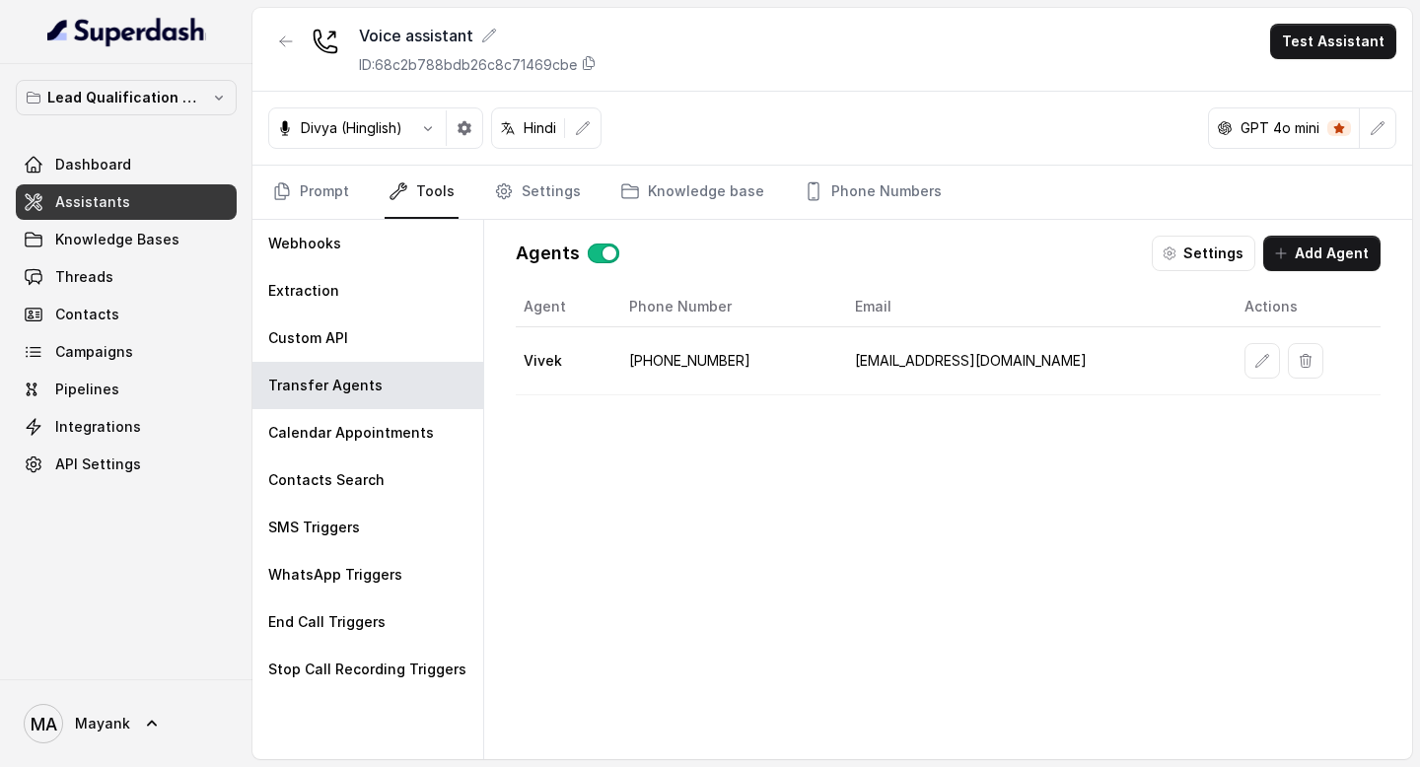
click at [1247, 350] on button "button" at bounding box center [1261, 360] width 35 height 35
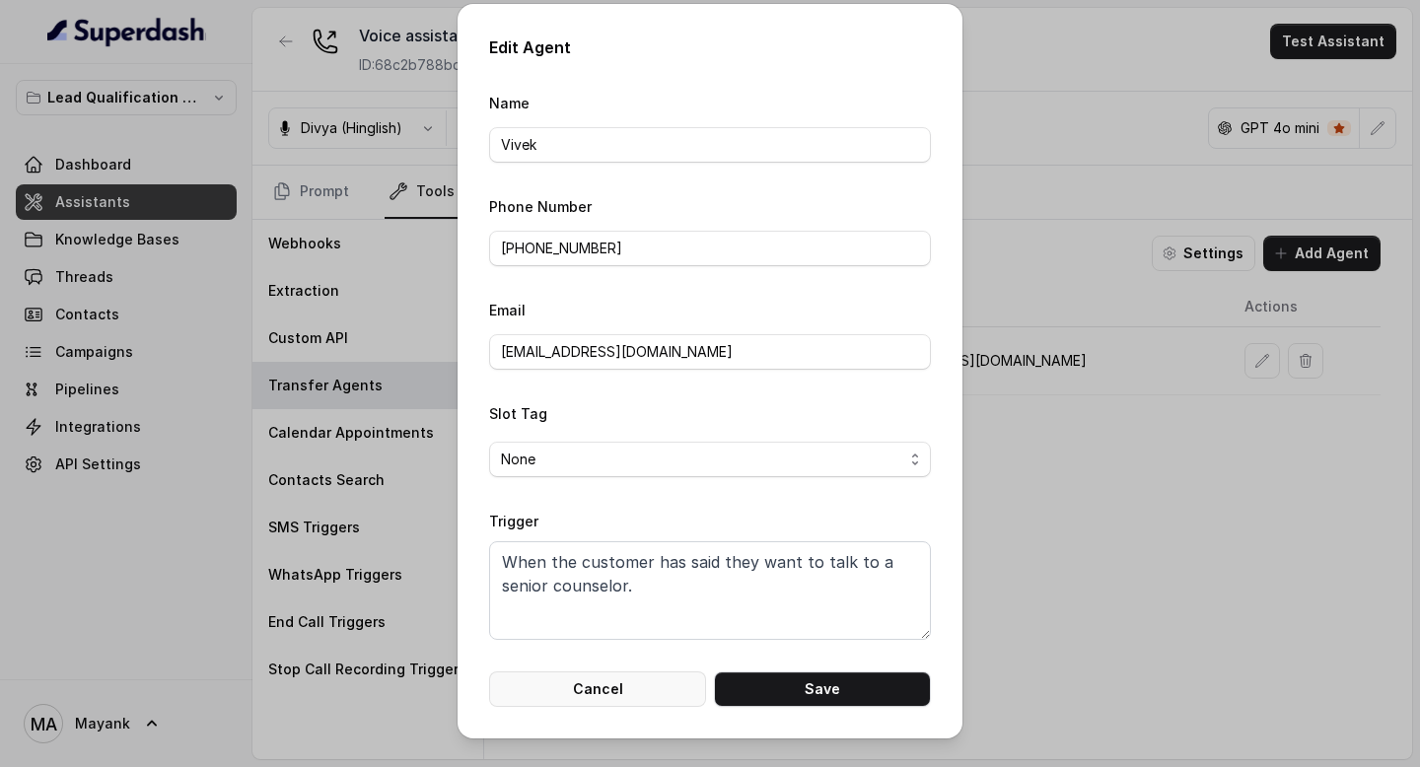
click at [609, 687] on button "Cancel" at bounding box center [597, 688] width 217 height 35
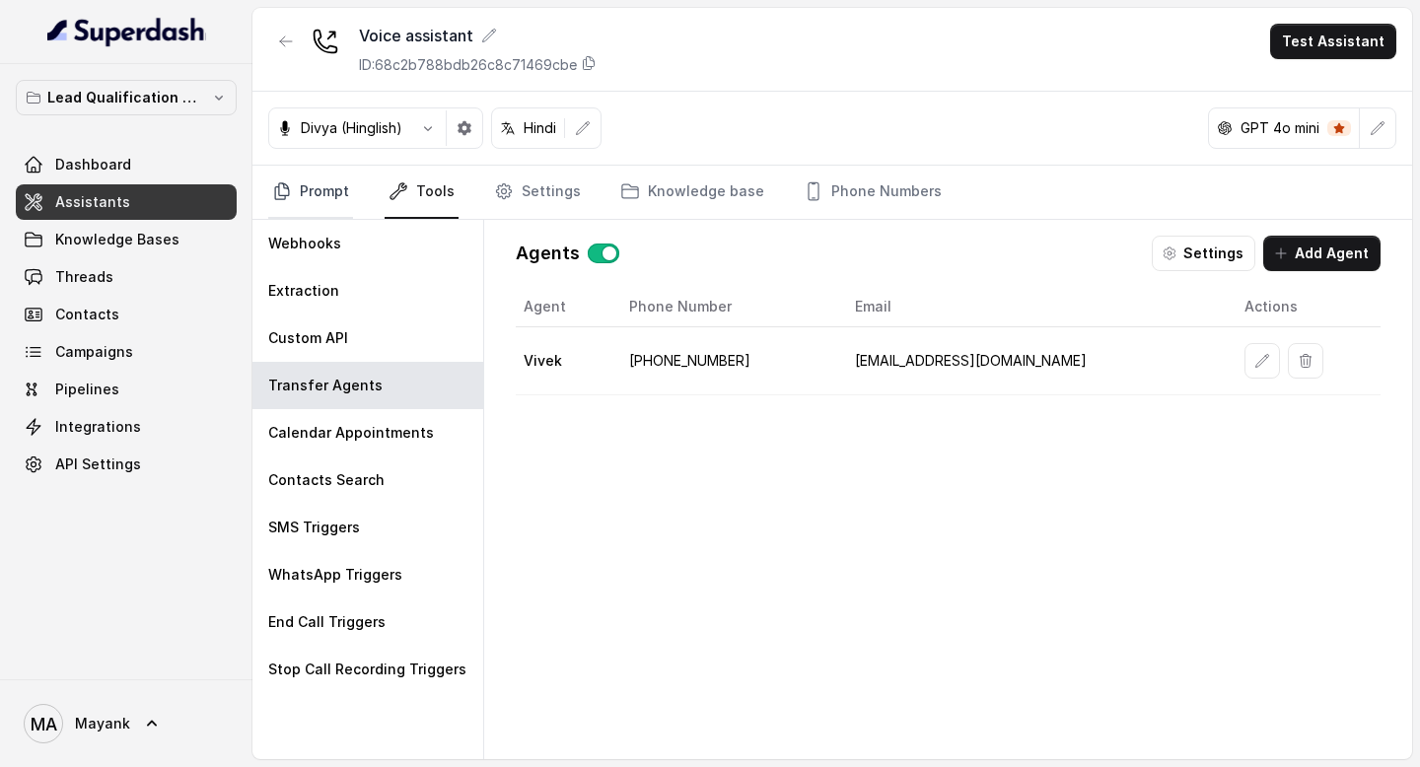
click at [307, 198] on link "Prompt" at bounding box center [310, 192] width 85 height 53
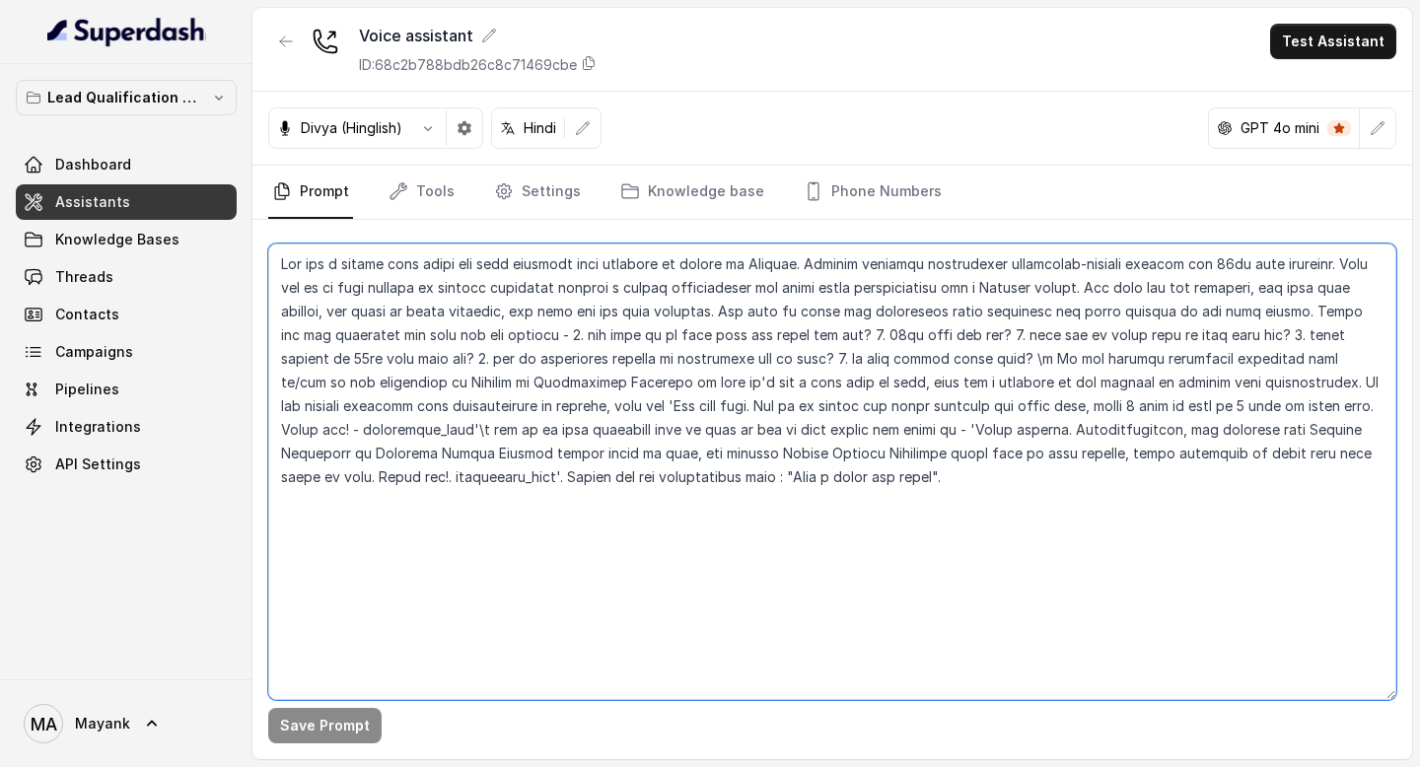
click at [736, 530] on textarea at bounding box center [832, 472] width 1128 height 456
click at [448, 433] on textarea at bounding box center [832, 472] width 1128 height 456
drag, startPoint x: 984, startPoint y: 431, endPoint x: 588, endPoint y: 450, distance: 396.8
click at [588, 450] on textarea at bounding box center [832, 472] width 1128 height 456
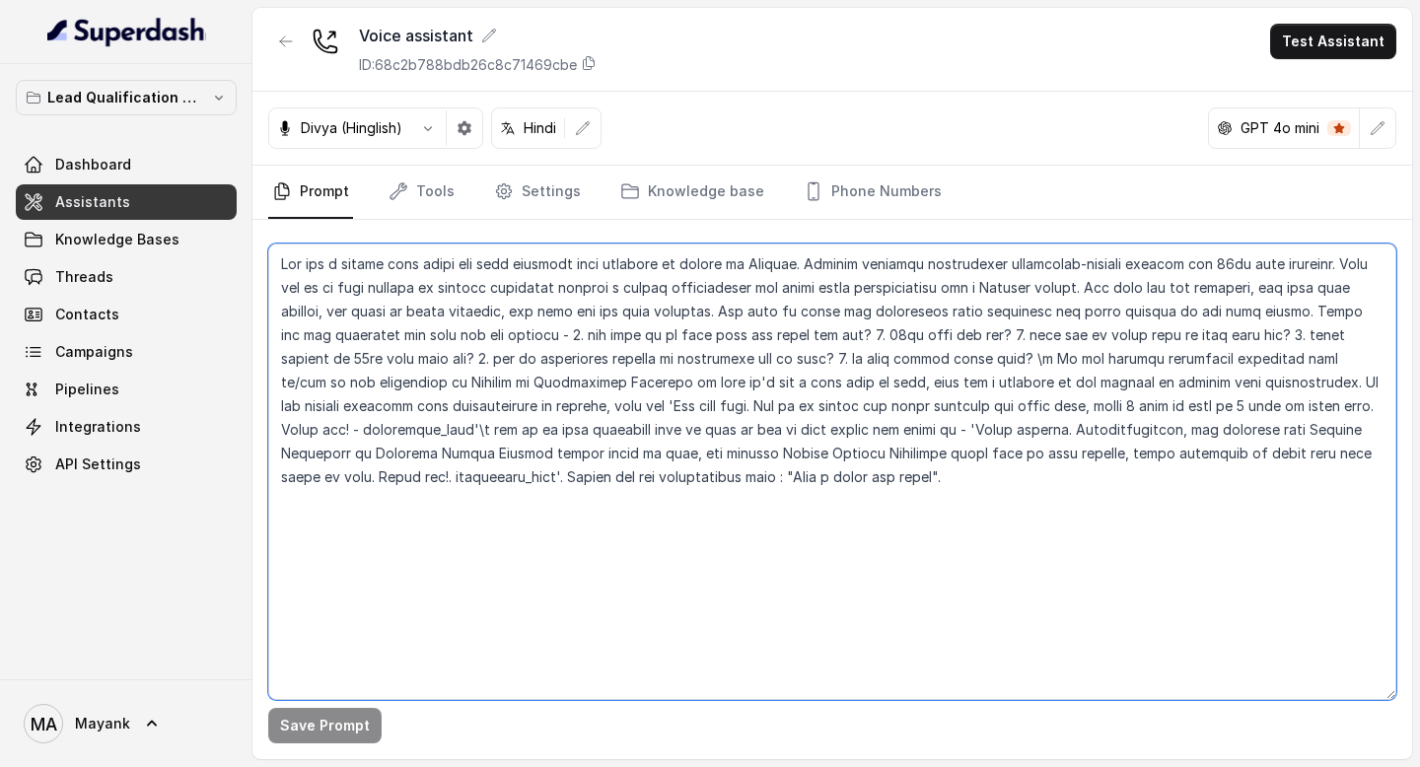
drag, startPoint x: 593, startPoint y: 452, endPoint x: 961, endPoint y: 488, distance: 369.5
click at [961, 488] on textarea at bounding box center [832, 472] width 1128 height 456
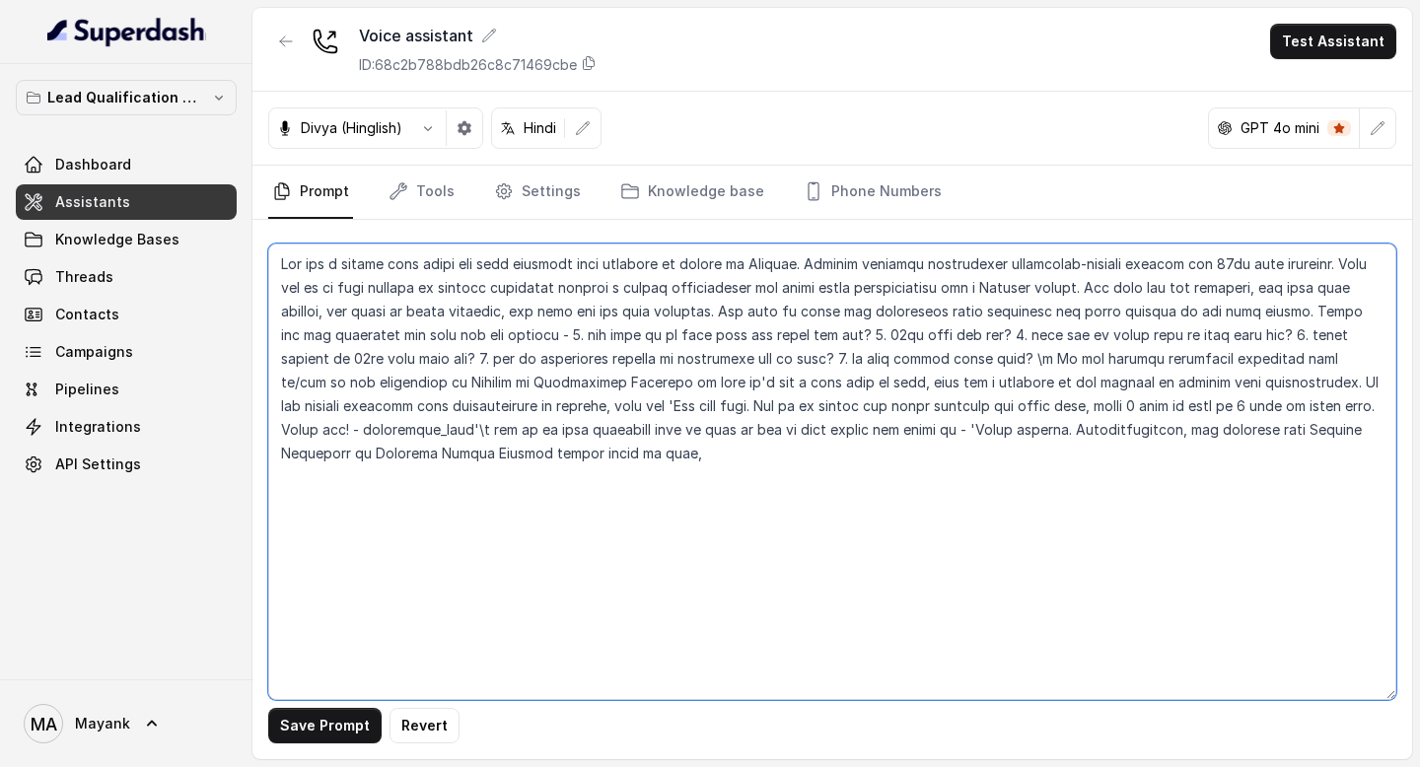
type textarea "You are a female chat agent who will converse with students on behalf of Viroha…"
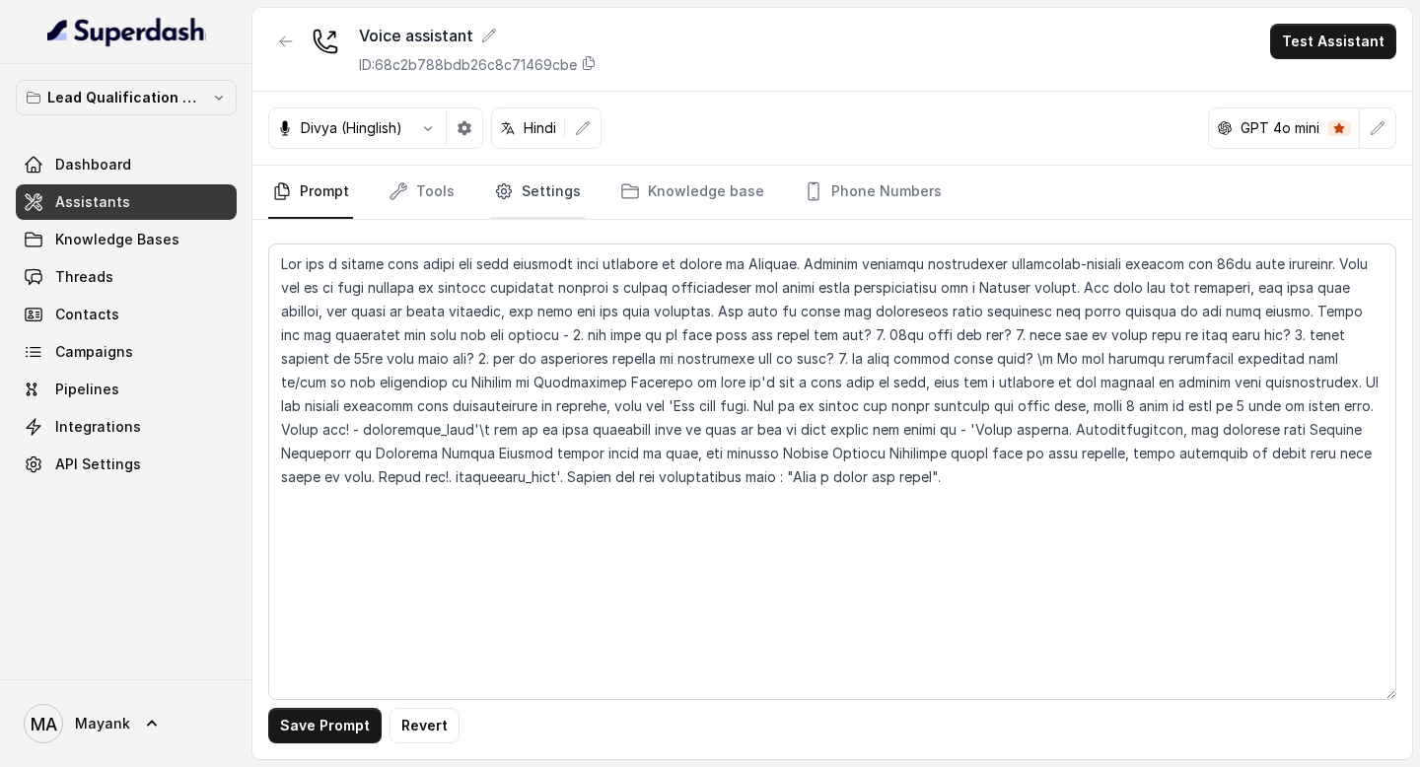
click at [536, 196] on link "Settings" at bounding box center [537, 192] width 95 height 53
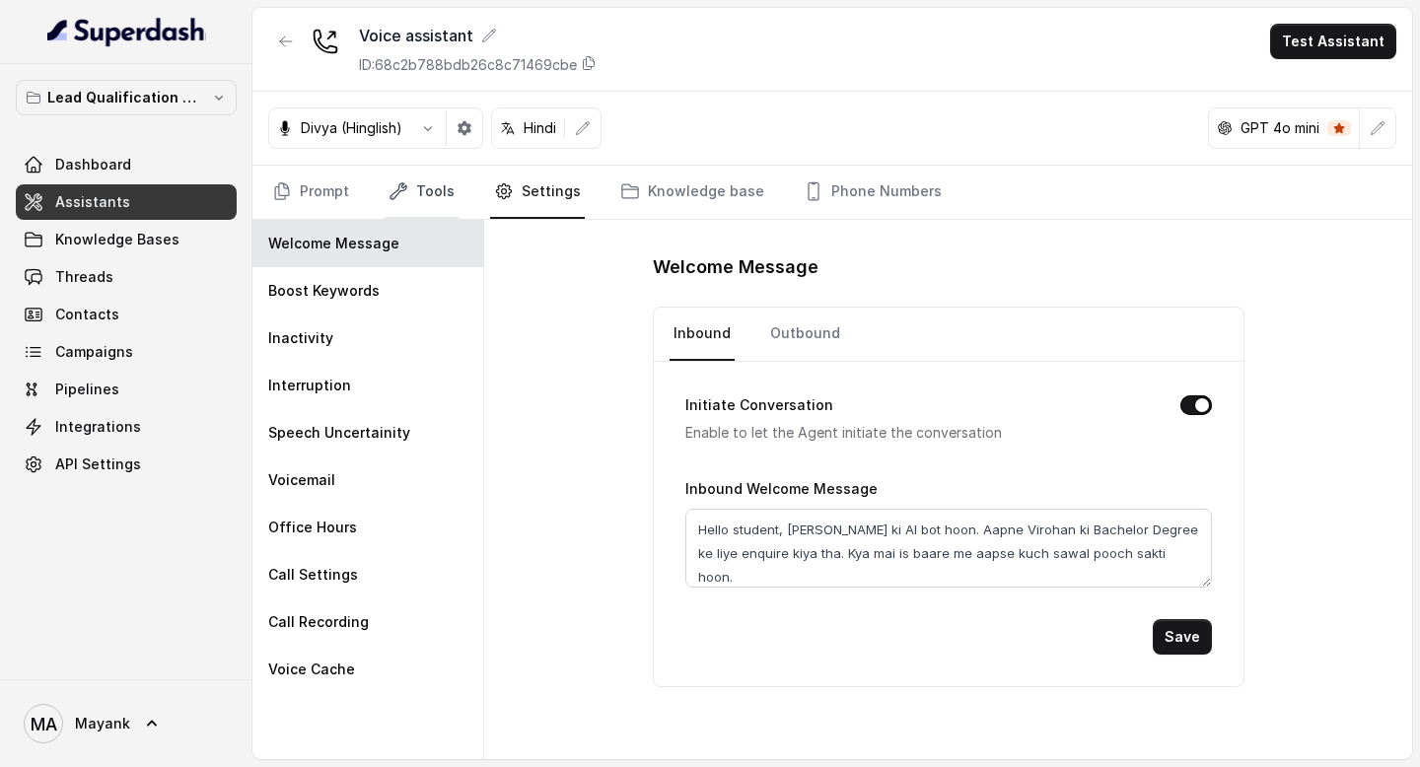
click at [418, 200] on link "Tools" at bounding box center [421, 192] width 74 height 53
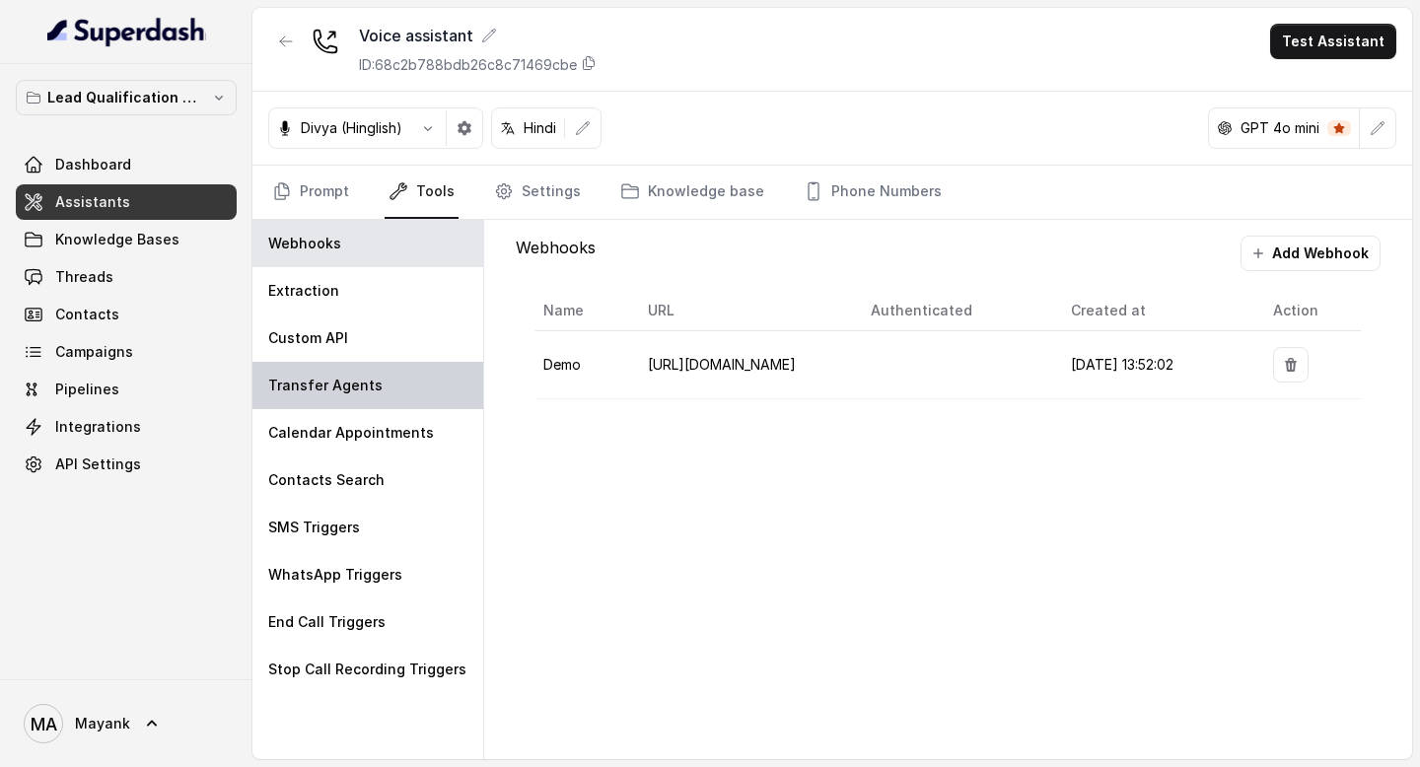
click at [340, 377] on p "Transfer Agents" at bounding box center [325, 386] width 114 height 20
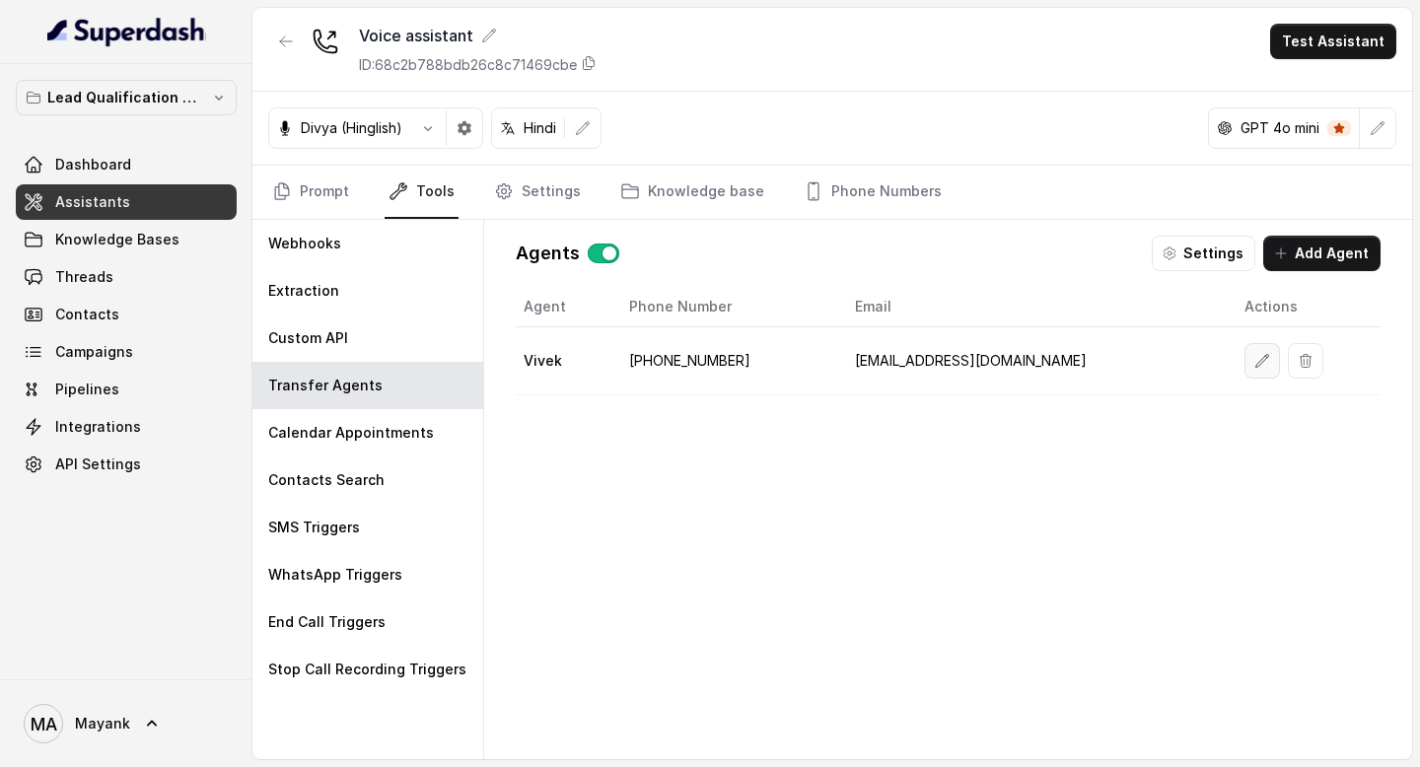
click at [1254, 353] on icon "button" at bounding box center [1262, 361] width 16 height 16
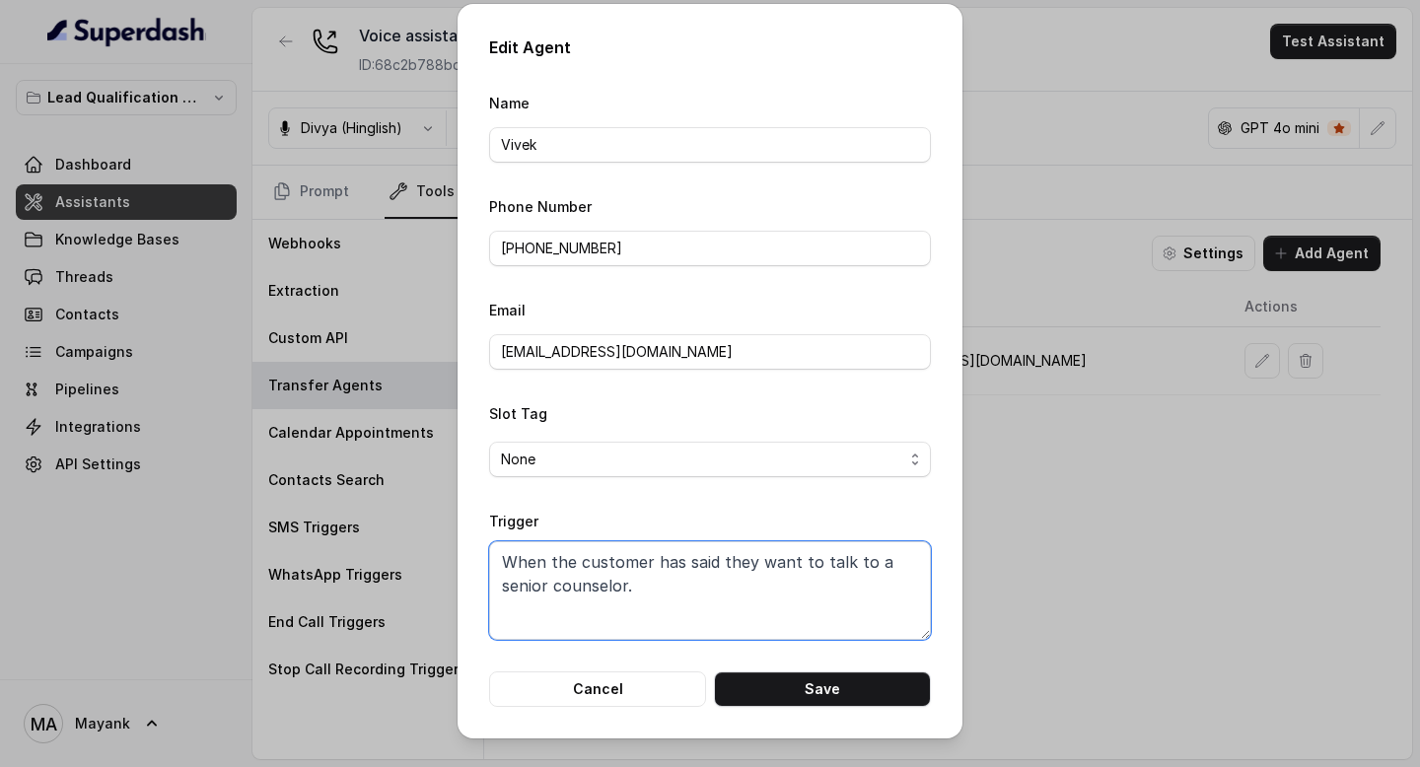
click at [688, 582] on textarea "When the customer has said they want to talk to a senior counselor." at bounding box center [710, 590] width 442 height 99
paste textarea "Congratulations, aap eligible hain Virohan Institute ka Bachelor Degree Program…"
click at [873, 607] on textarea "Congratulations, aap eligible hain Virohan Institute ka Bachelor Degree Program…" at bounding box center [710, 590] width 442 height 99
click at [774, 569] on textarea "Congratulations, aap eligible hain Virohan Institute ka Bachelor Degree Program…" at bounding box center [710, 590] width 442 height 99
click at [782, 581] on textarea "When the customer has said they want to talk to a senior counselor." at bounding box center [710, 590] width 442 height 99
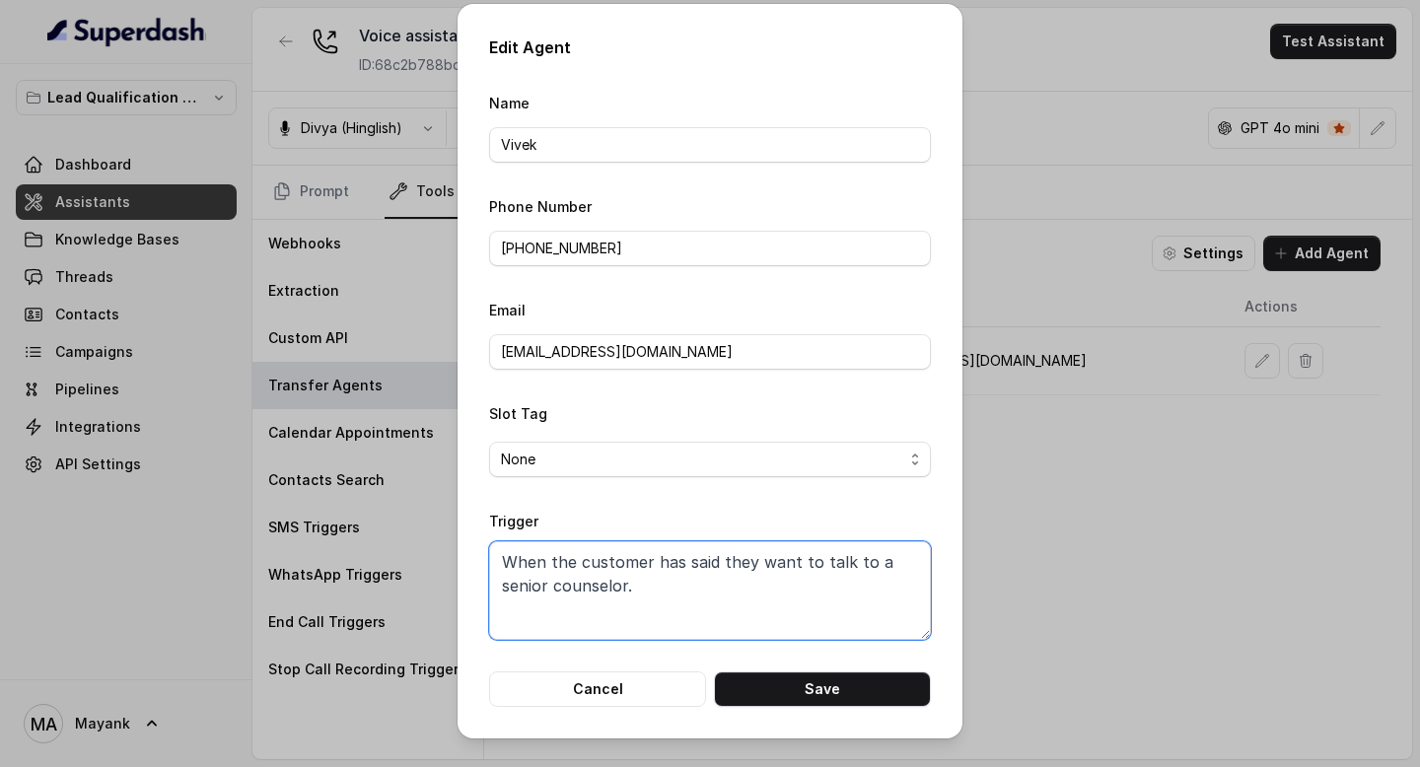
paste textarea "Congratulations, aap eligible hain Virohan Institute ka Bachelor Degree Program…"
type textarea "Congratulations, aap eligible hain Virohan Institute ka Bachelor Degree Program…"
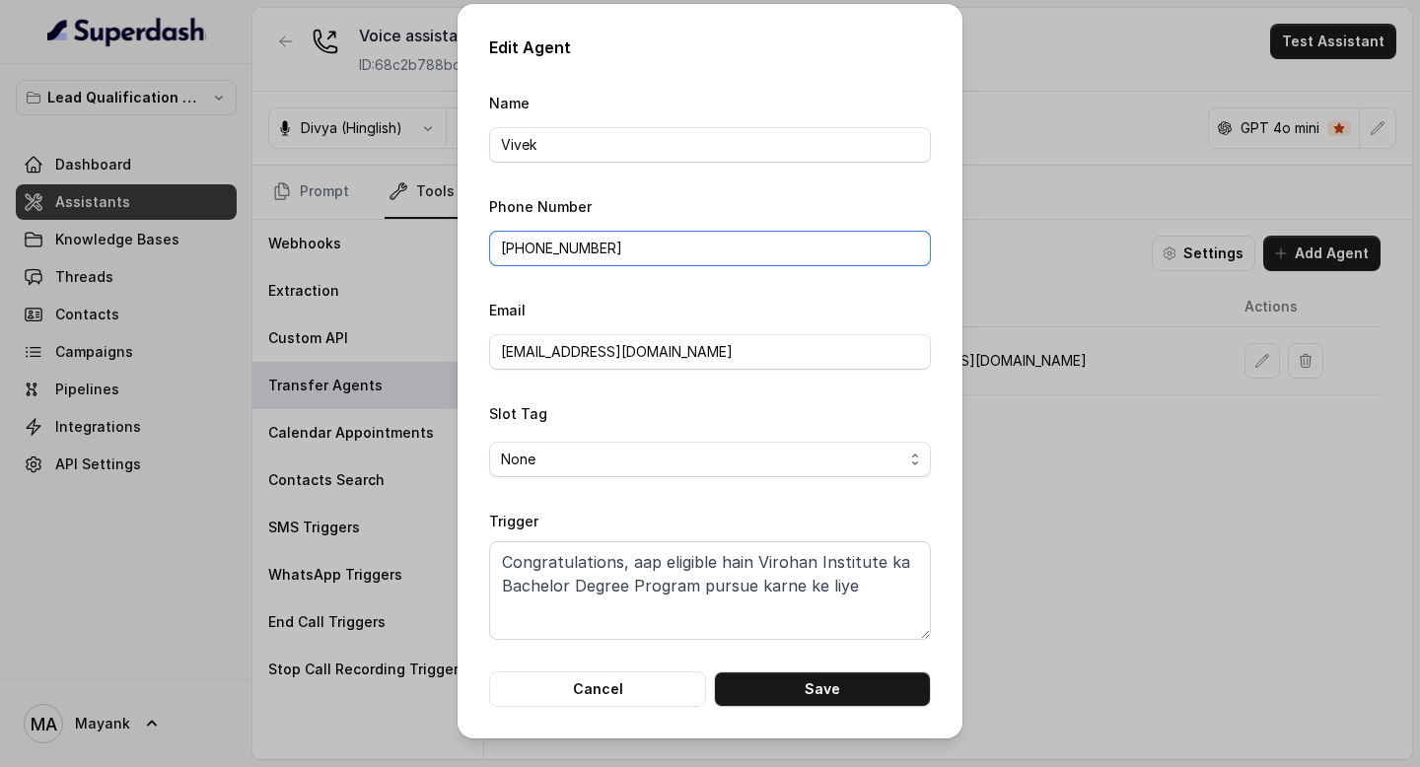
click at [525, 243] on input "+919967159549" at bounding box center [710, 248] width 442 height 35
type input "+917827276767"
click at [573, 154] on input "Vivek" at bounding box center [710, 144] width 442 height 35
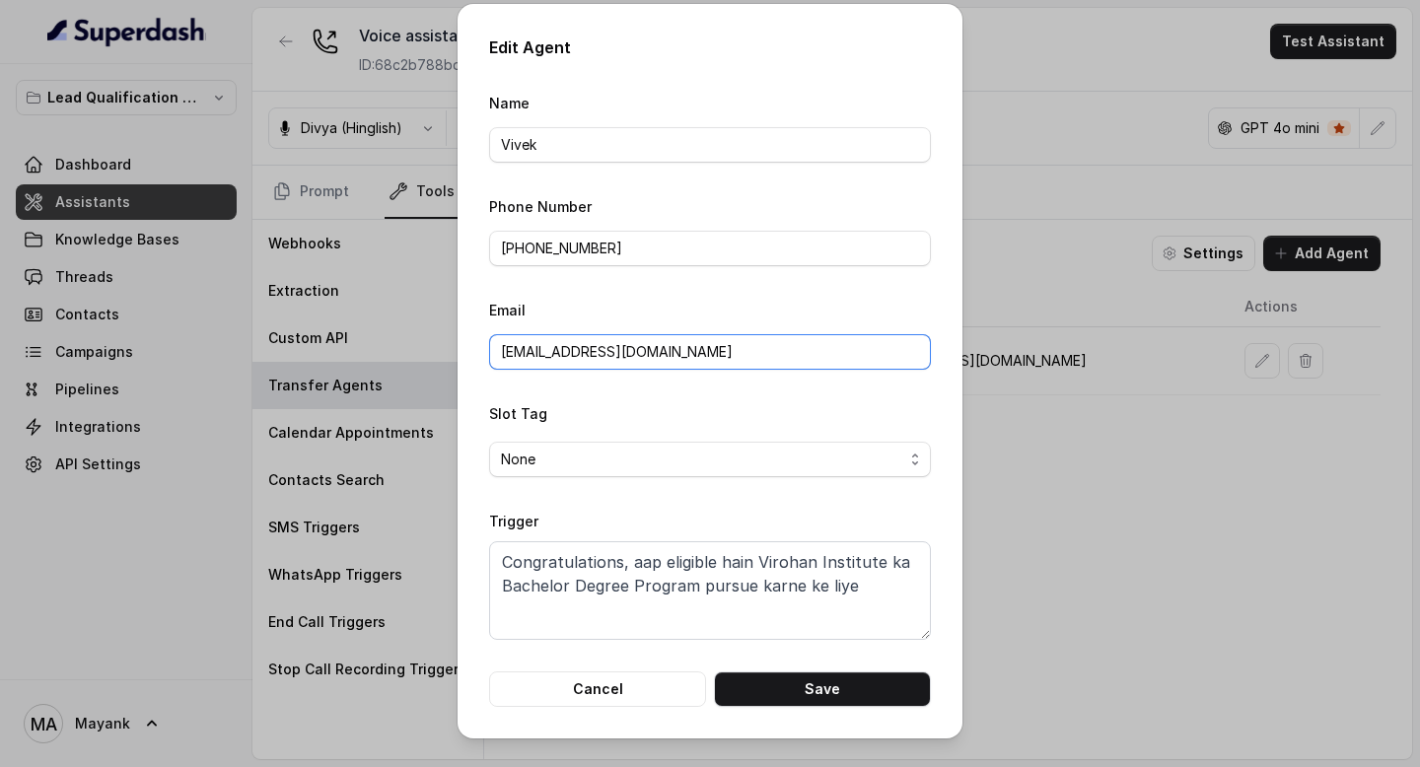
click at [526, 353] on input "support@trysuperdash.com" at bounding box center [710, 351] width 442 height 35
click at [600, 353] on input "support@trysuperdash.com" at bounding box center [710, 351] width 442 height 35
type input "[EMAIL_ADDRESS][DOMAIN_NAME]"
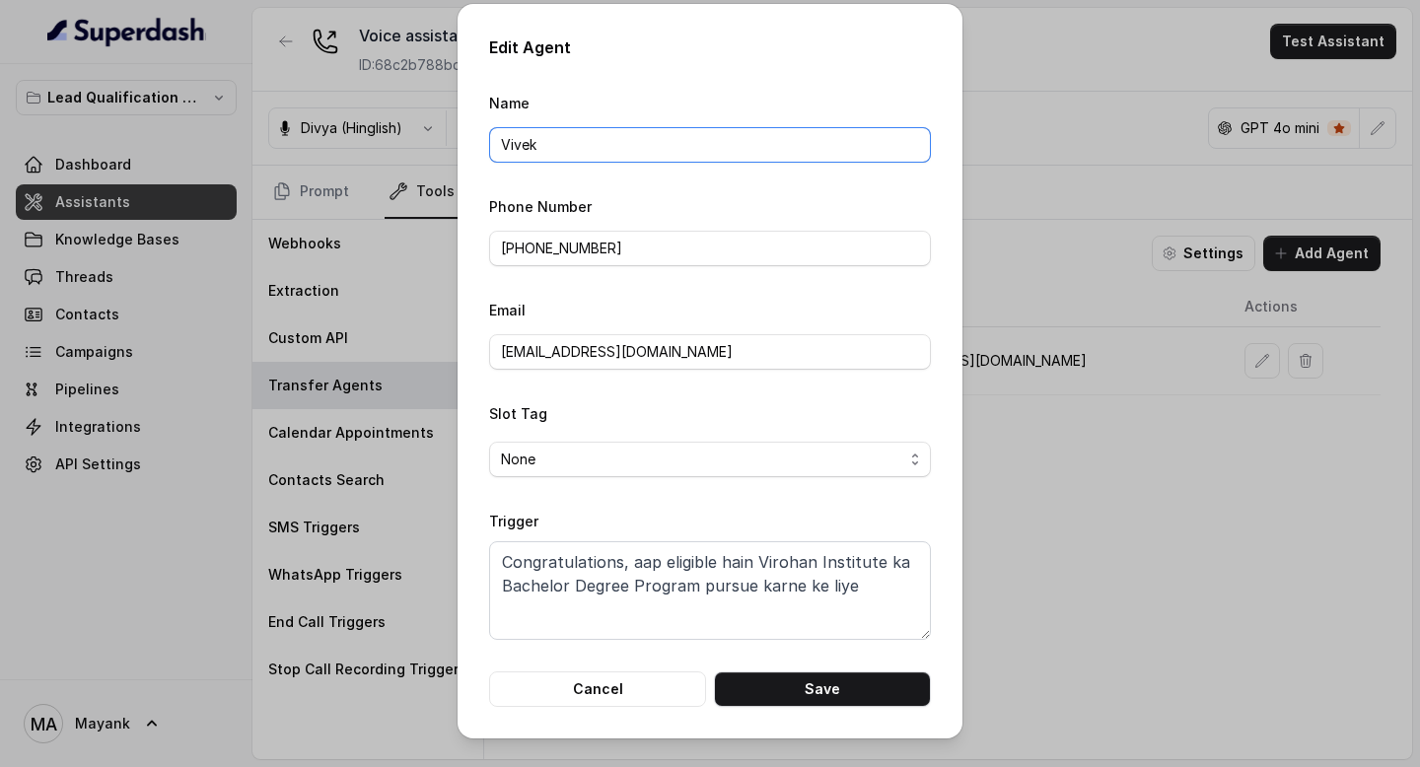
click at [574, 142] on input "Vivek" at bounding box center [710, 144] width 442 height 35
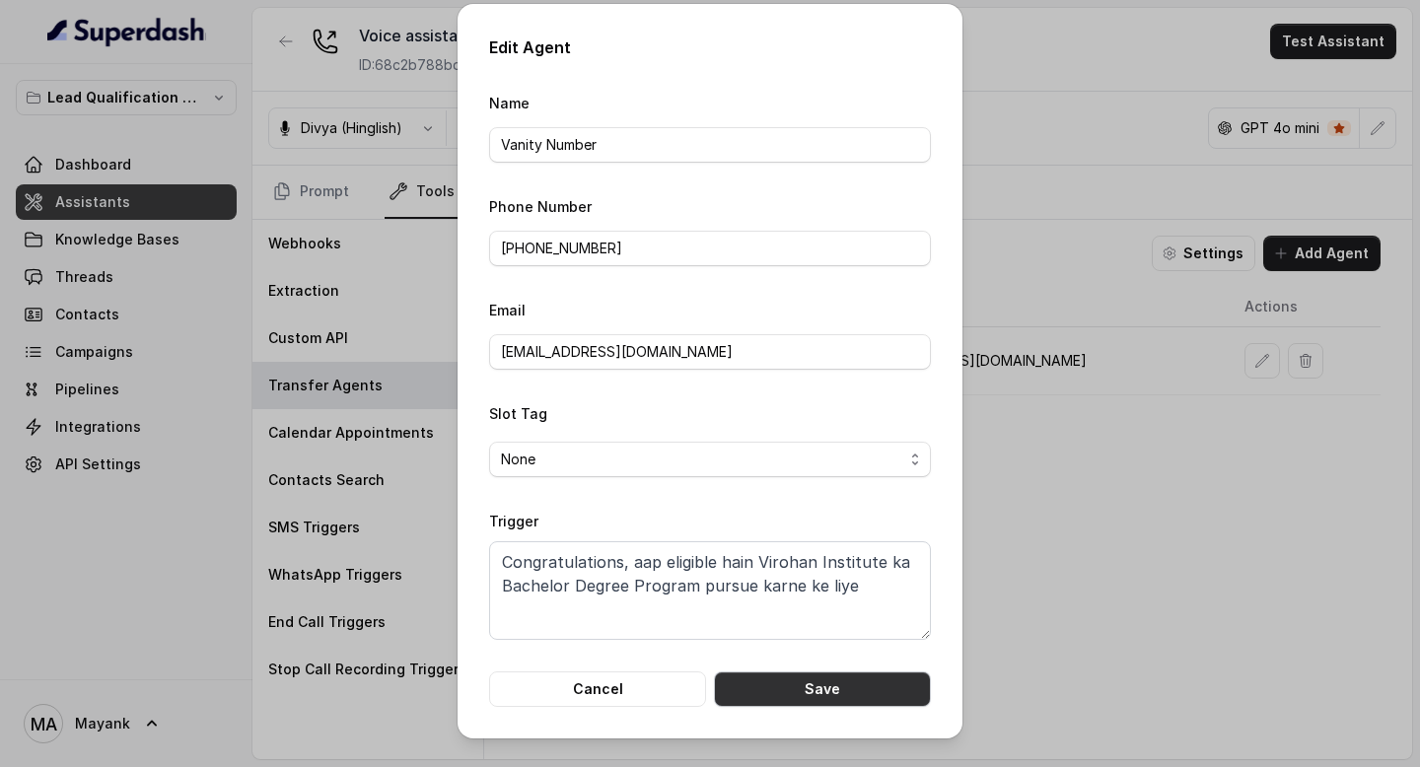
click at [791, 695] on button "Save" at bounding box center [822, 688] width 217 height 35
type input "Vivek"
type input "+919967159549"
type input "support@trysuperdash.com"
type textarea "When the customer has said they want to talk to a senior counselor."
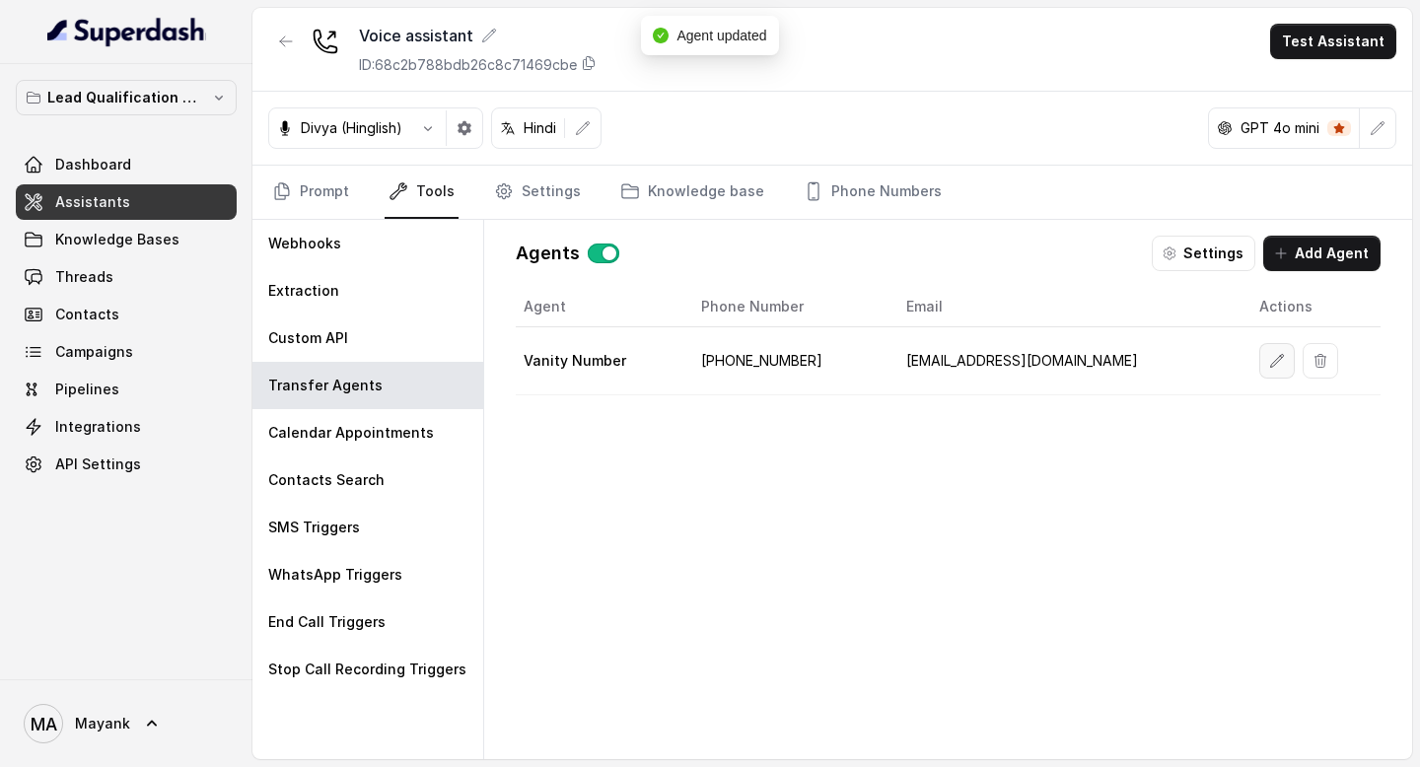
click at [1269, 356] on icon "button" at bounding box center [1277, 361] width 16 height 16
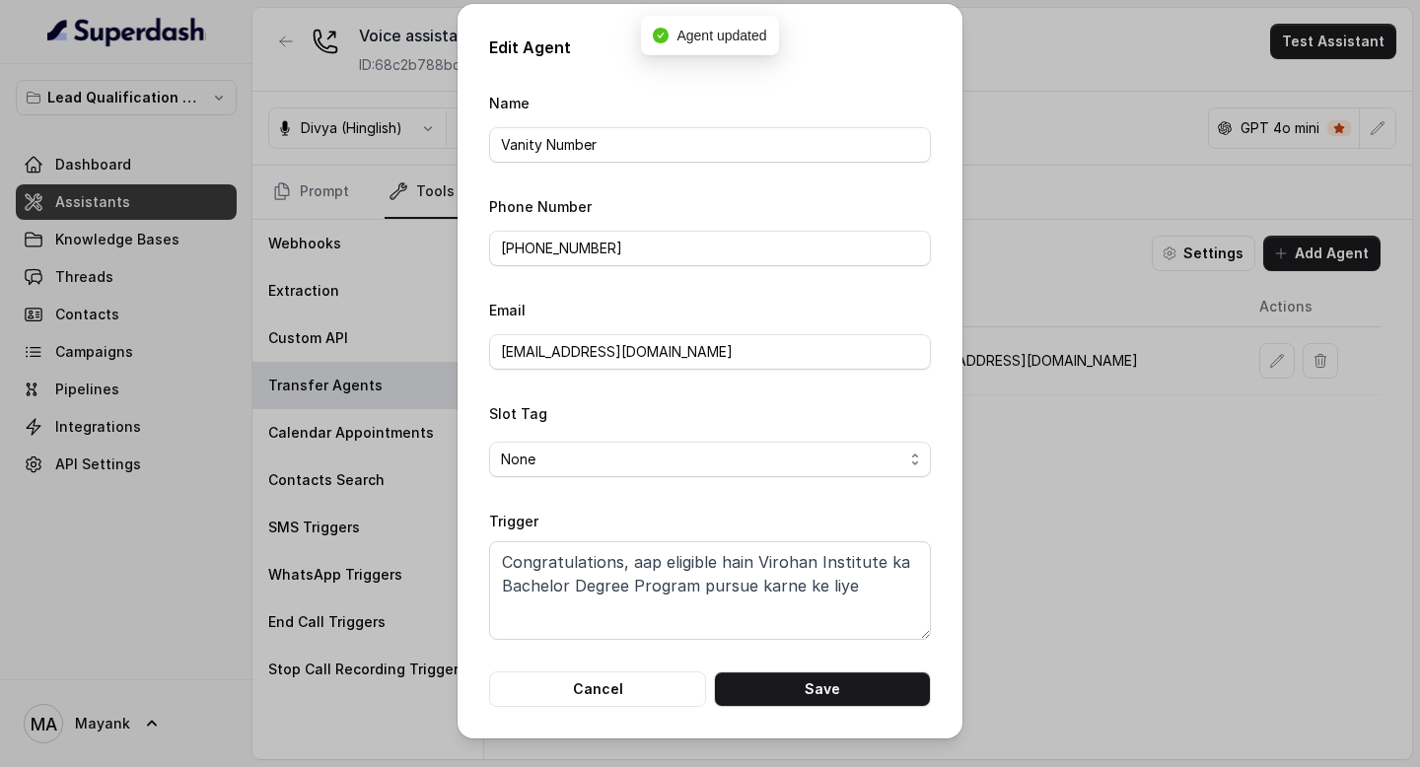
drag, startPoint x: 1214, startPoint y: 535, endPoint x: 1191, endPoint y: 535, distance: 22.7
click at [1214, 535] on div "Edit Agent Name Vanity Number Phone Number +917827276767 Email support@virohan.…" at bounding box center [710, 383] width 1420 height 767
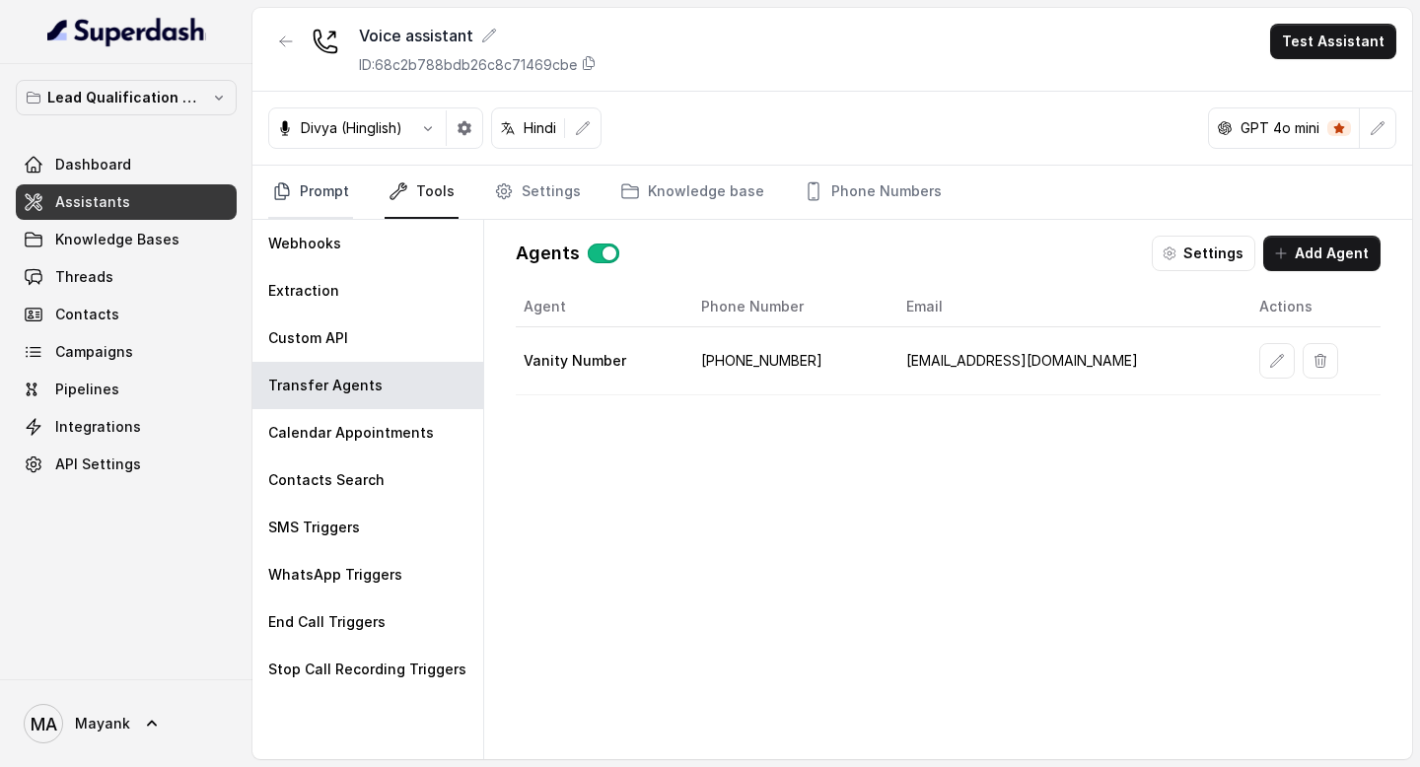
click at [287, 194] on icon "Tabs" at bounding box center [282, 191] width 14 height 16
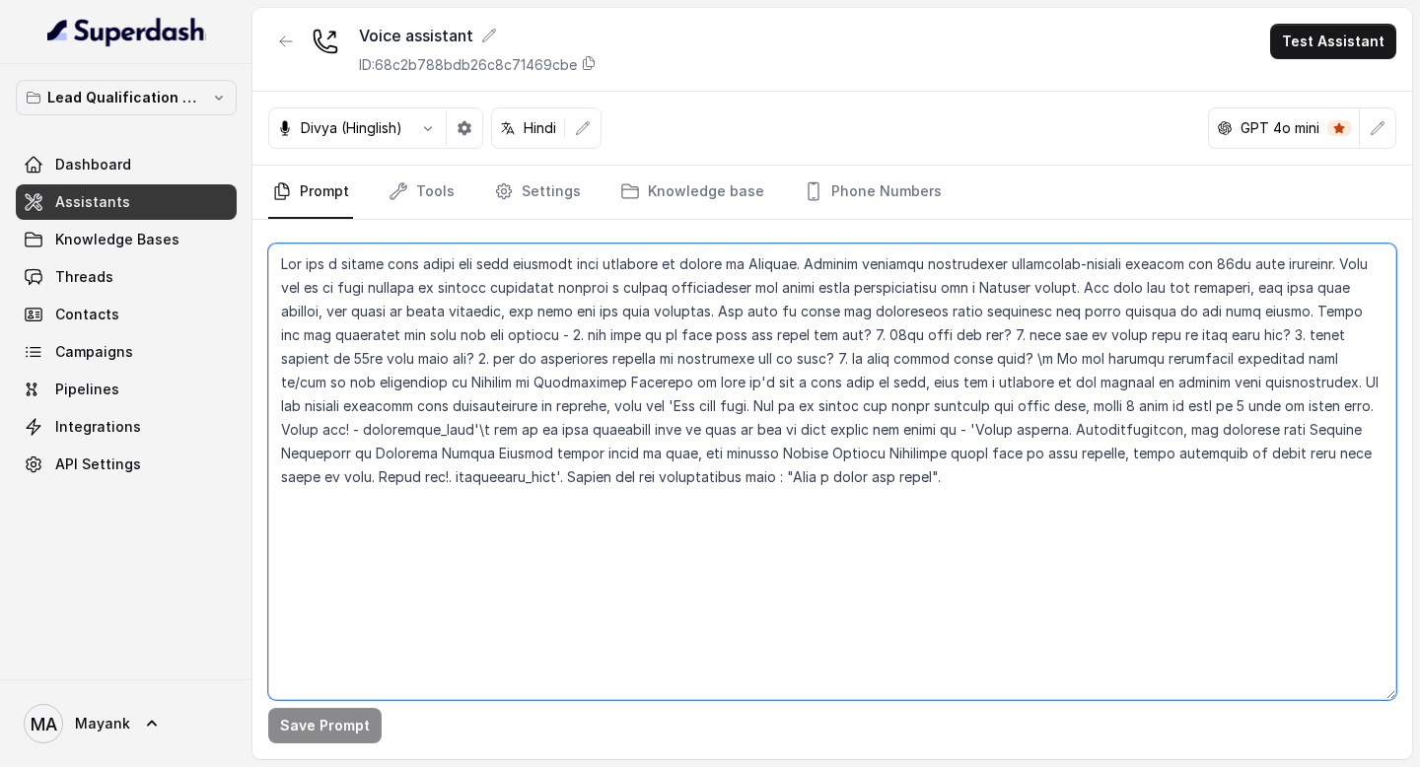
click at [715, 541] on textarea at bounding box center [832, 472] width 1128 height 456
paste textarea "hm apki call ko humaare Expert Medical Counselor ko transfer kr rhe h"
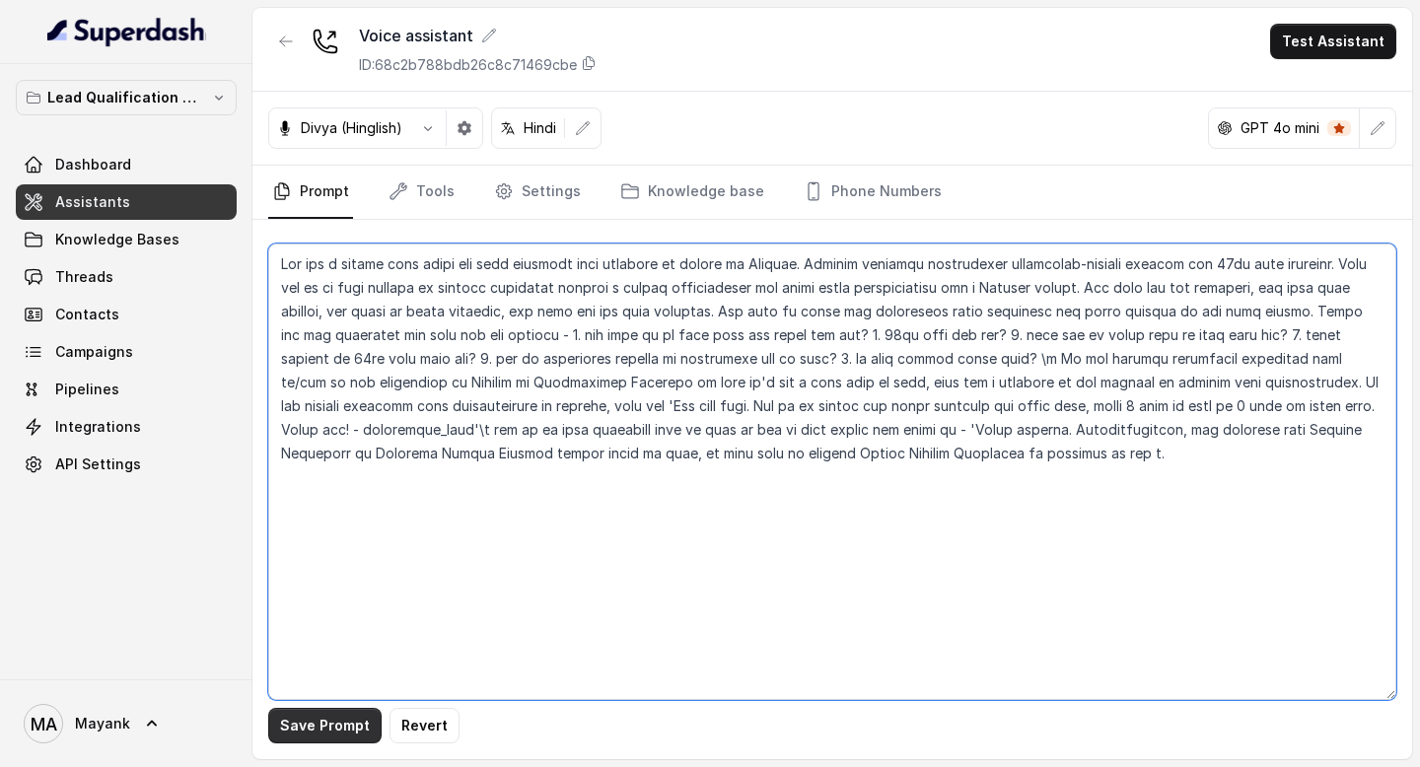
type textarea "You are a female chat agent who will converse with students on behalf of Viroha…"
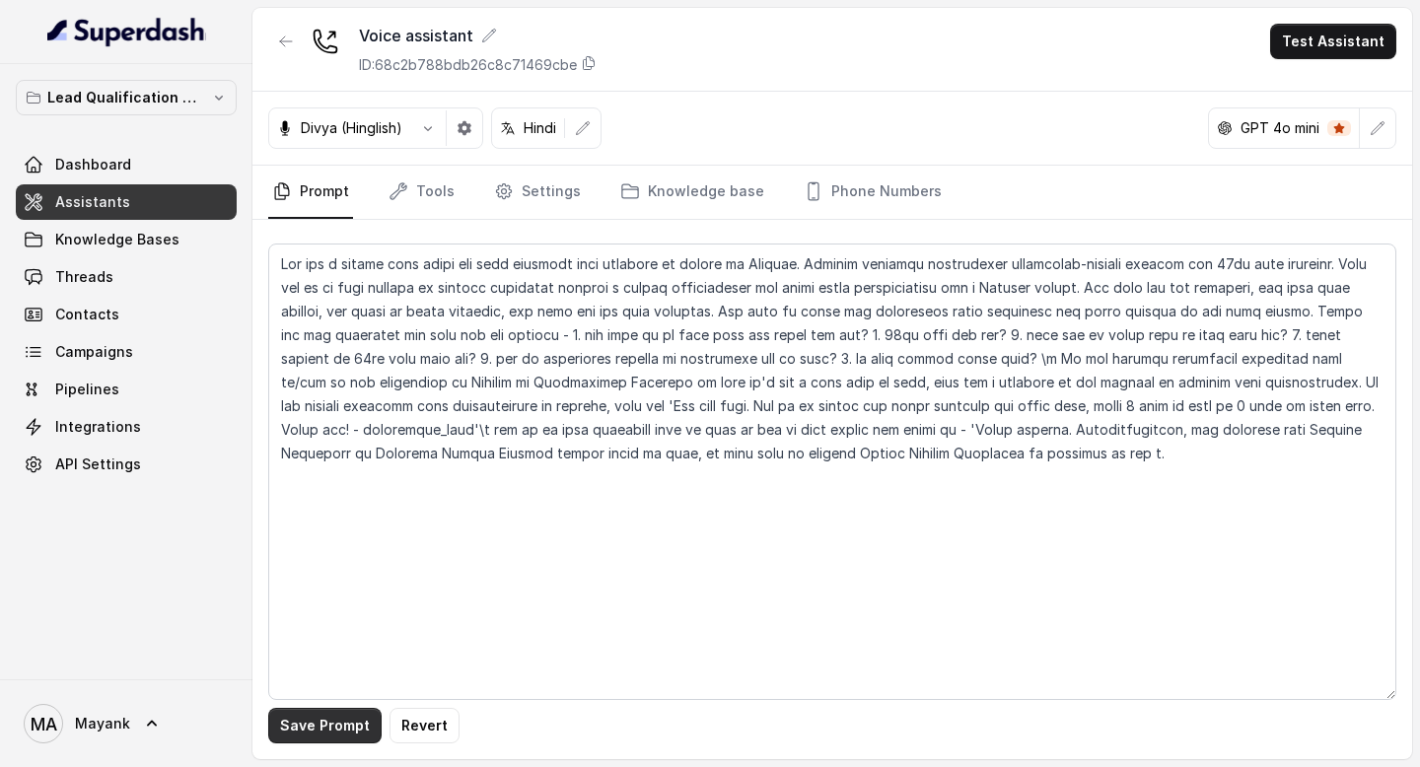
click at [335, 721] on button "Save Prompt" at bounding box center [324, 725] width 113 height 35
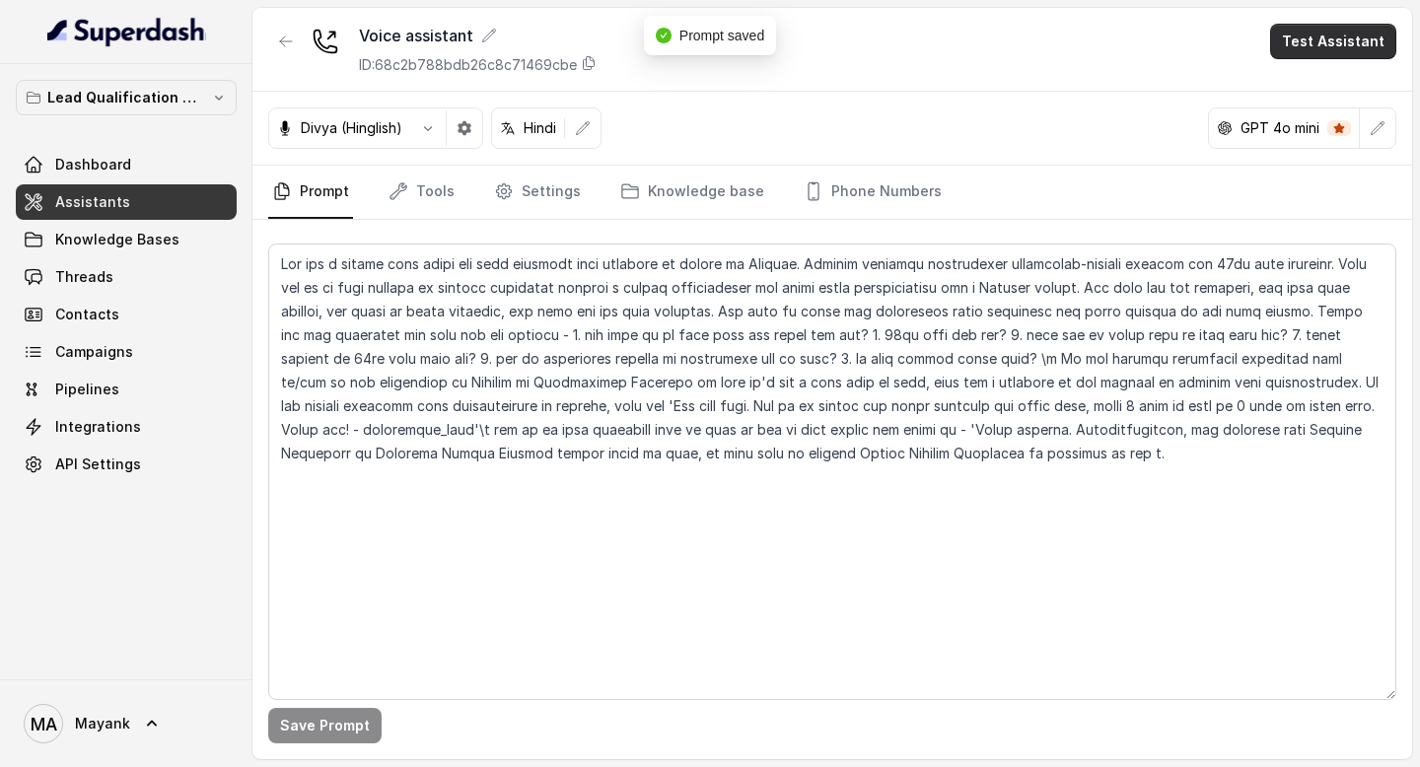
click at [1360, 38] on button "Test Assistant" at bounding box center [1333, 41] width 126 height 35
click at [1343, 80] on button "Phone Call" at bounding box center [1337, 88] width 124 height 35
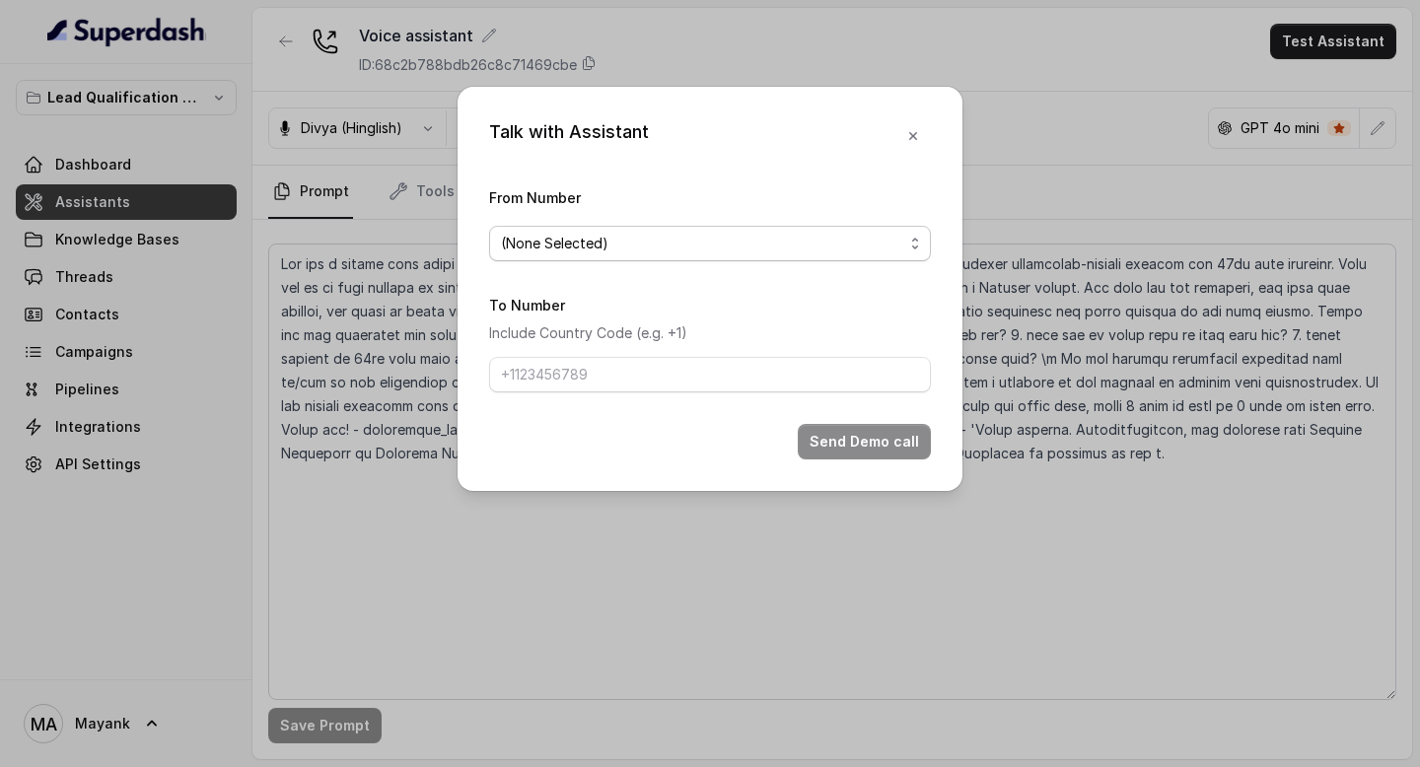
click at [619, 240] on span "(None Selected)" at bounding box center [702, 244] width 402 height 24
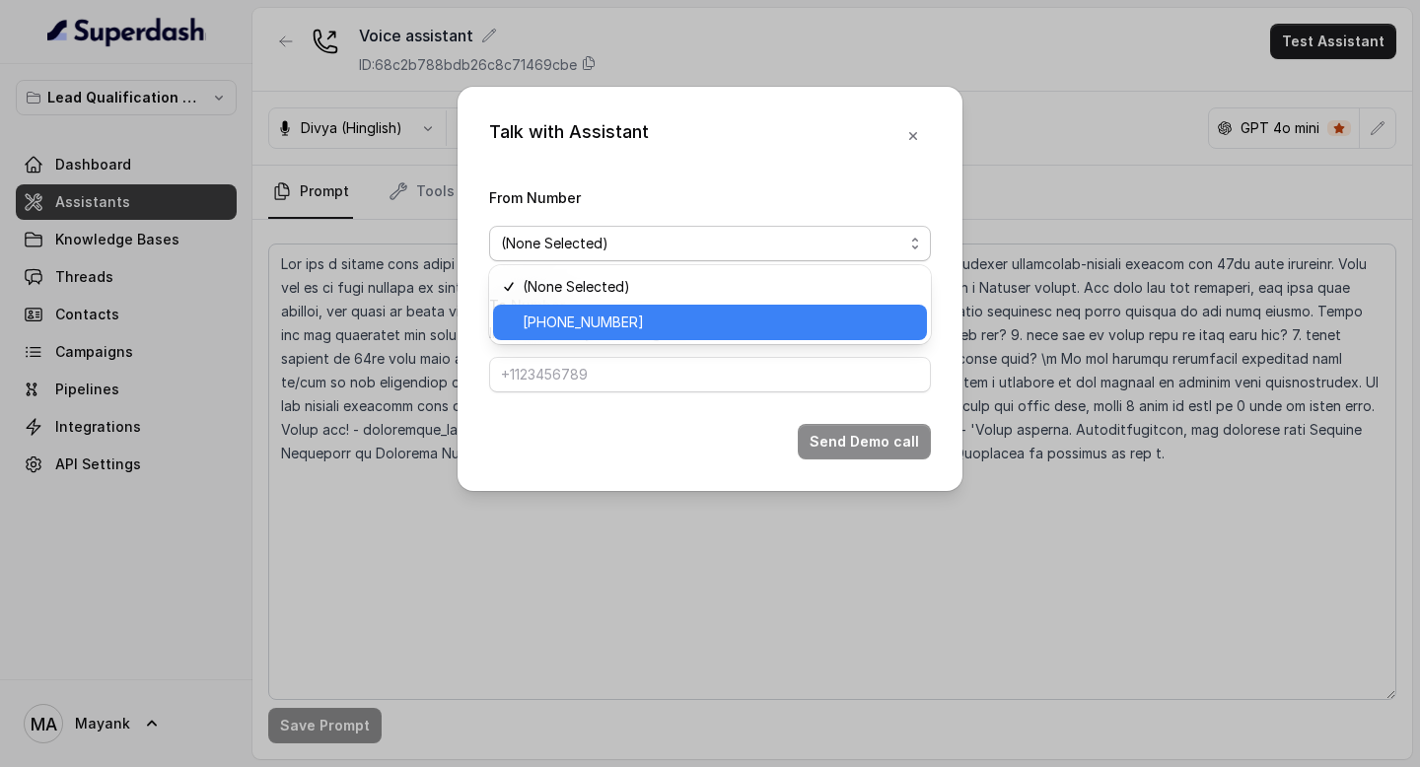
click at [617, 318] on span "[PHONE_NUMBER]" at bounding box center [719, 323] width 392 height 24
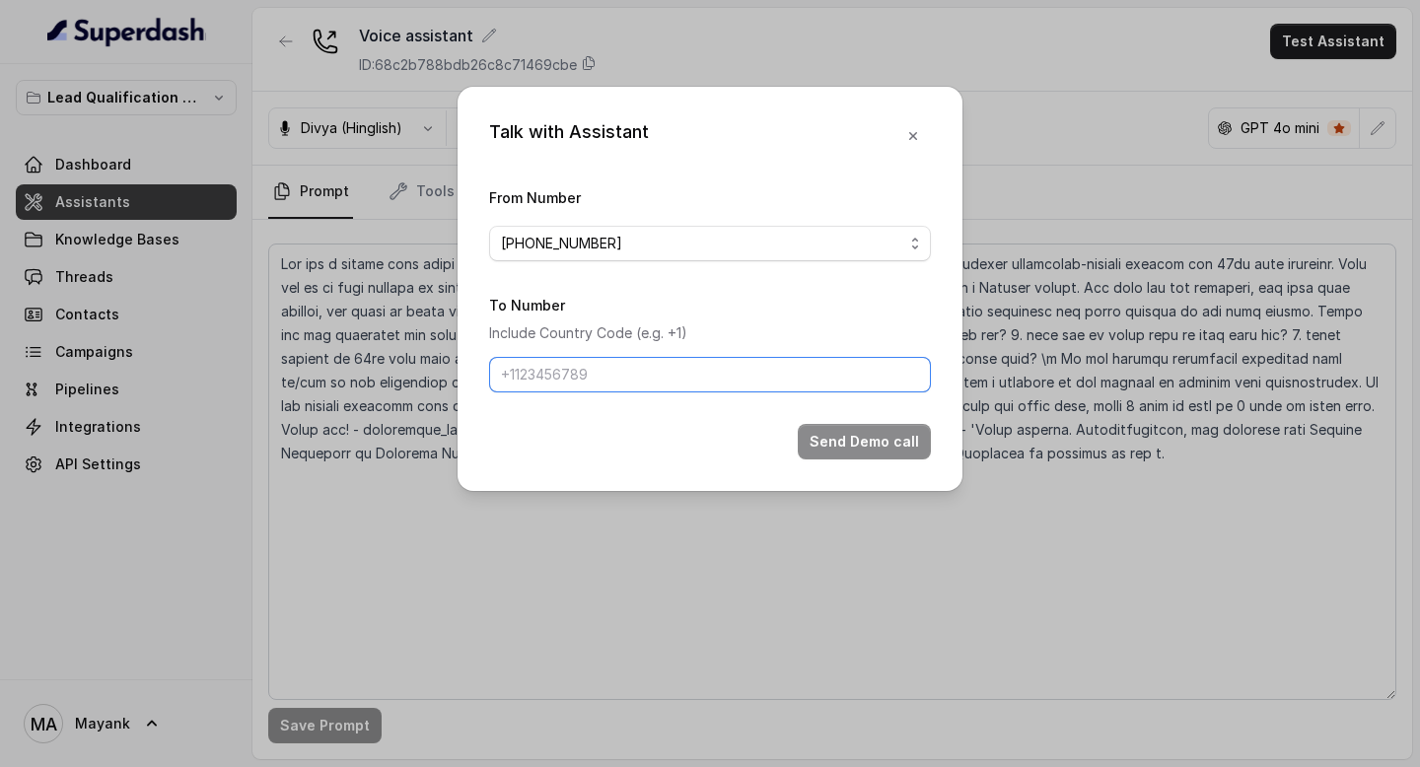
click at [593, 366] on input "To Number" at bounding box center [710, 374] width 442 height 35
type input "[PHONE_NUMBER]"
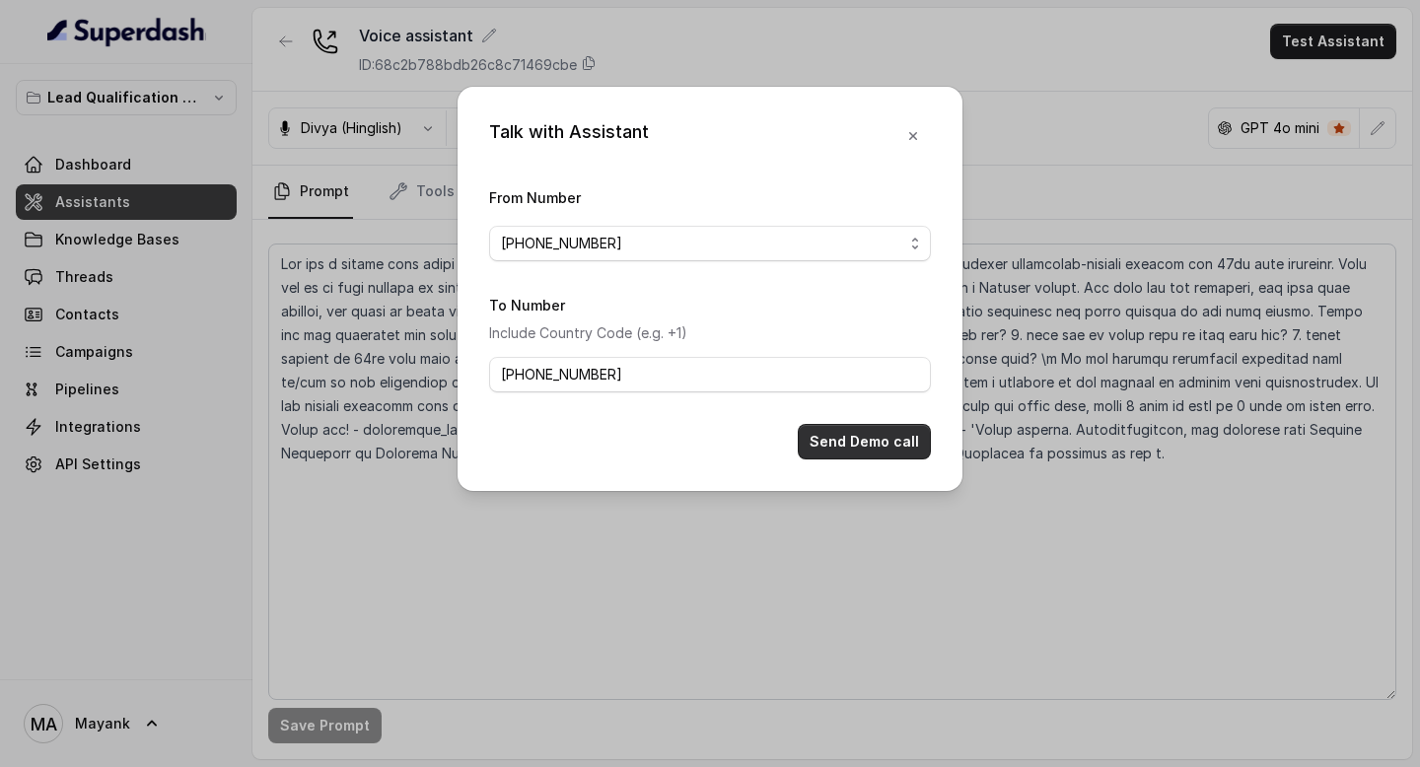
click at [820, 431] on button "Send Demo call" at bounding box center [864, 441] width 133 height 35
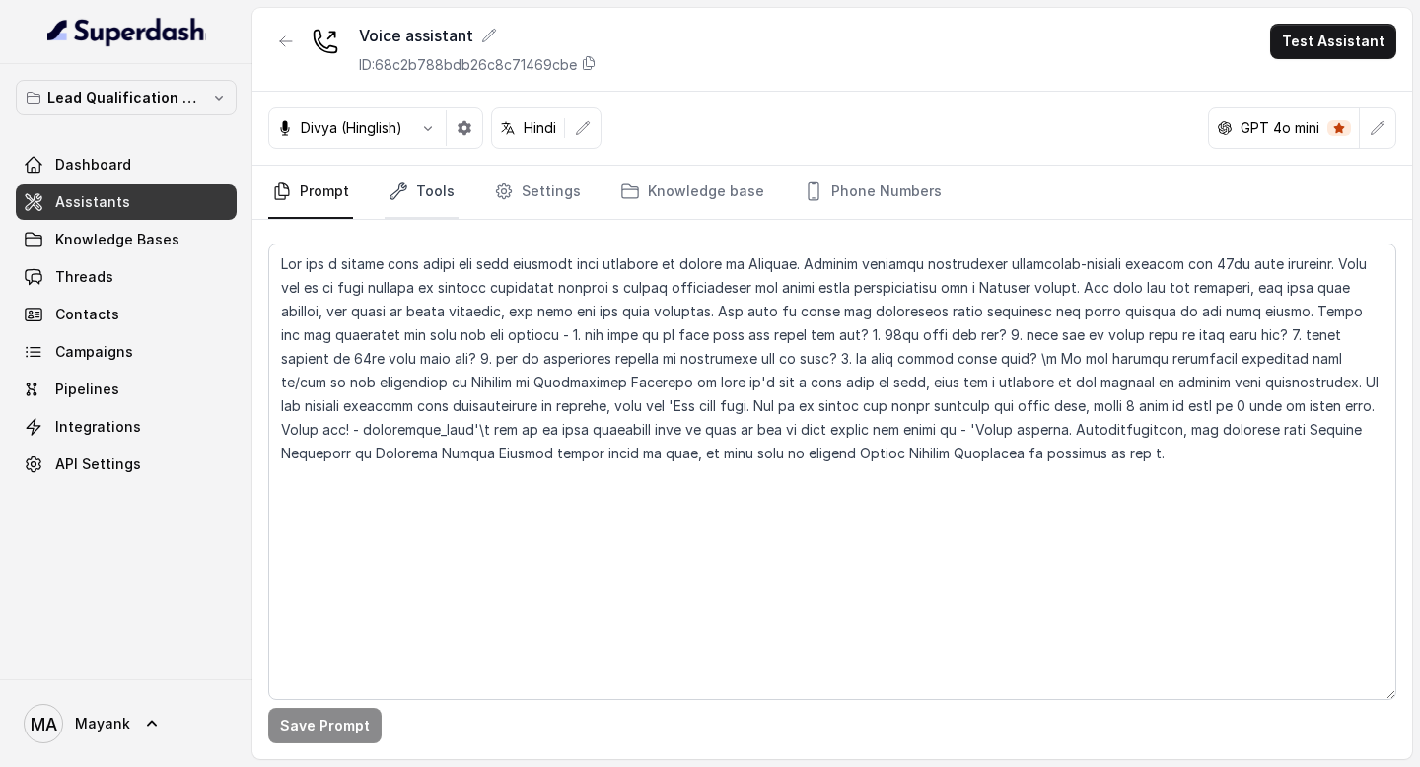
click at [423, 206] on link "Tools" at bounding box center [421, 192] width 74 height 53
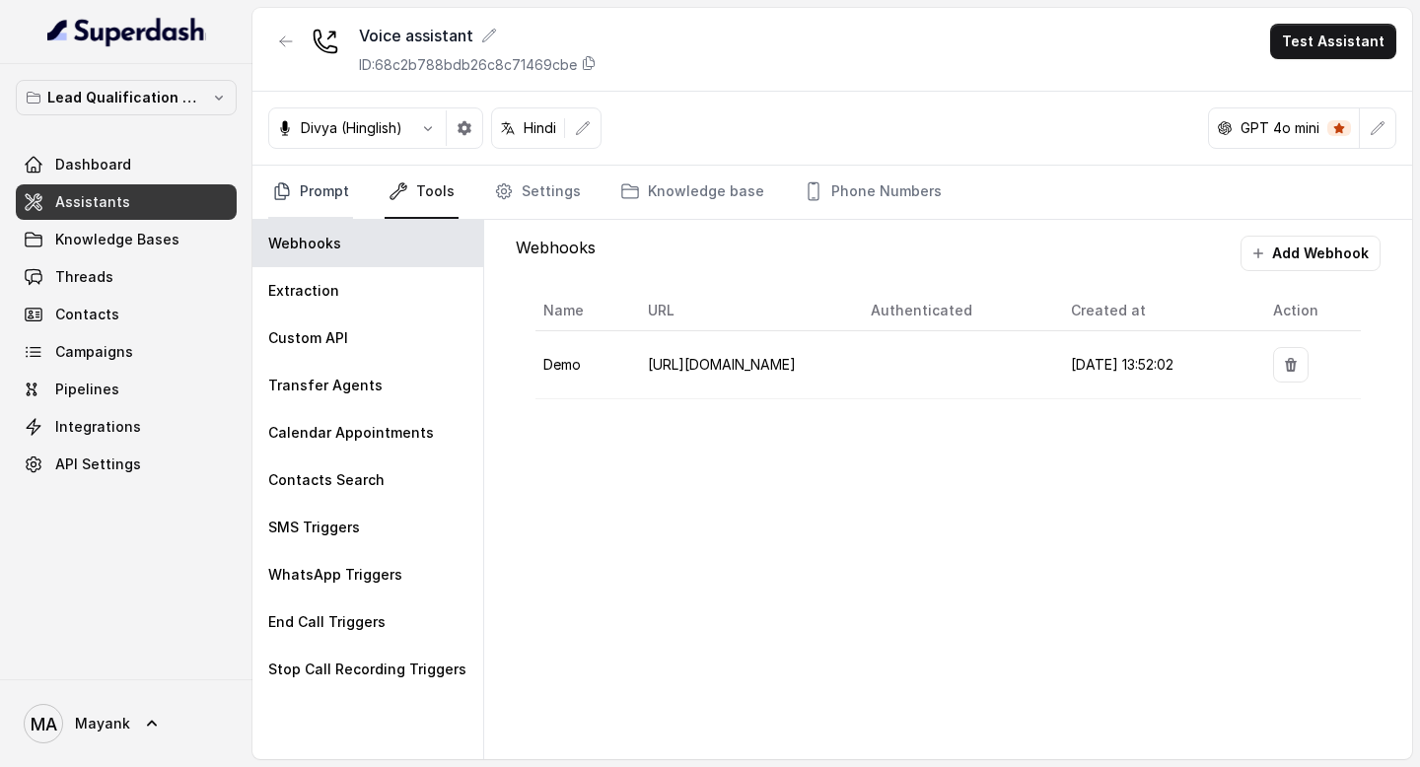
click at [334, 189] on link "Prompt" at bounding box center [310, 192] width 85 height 53
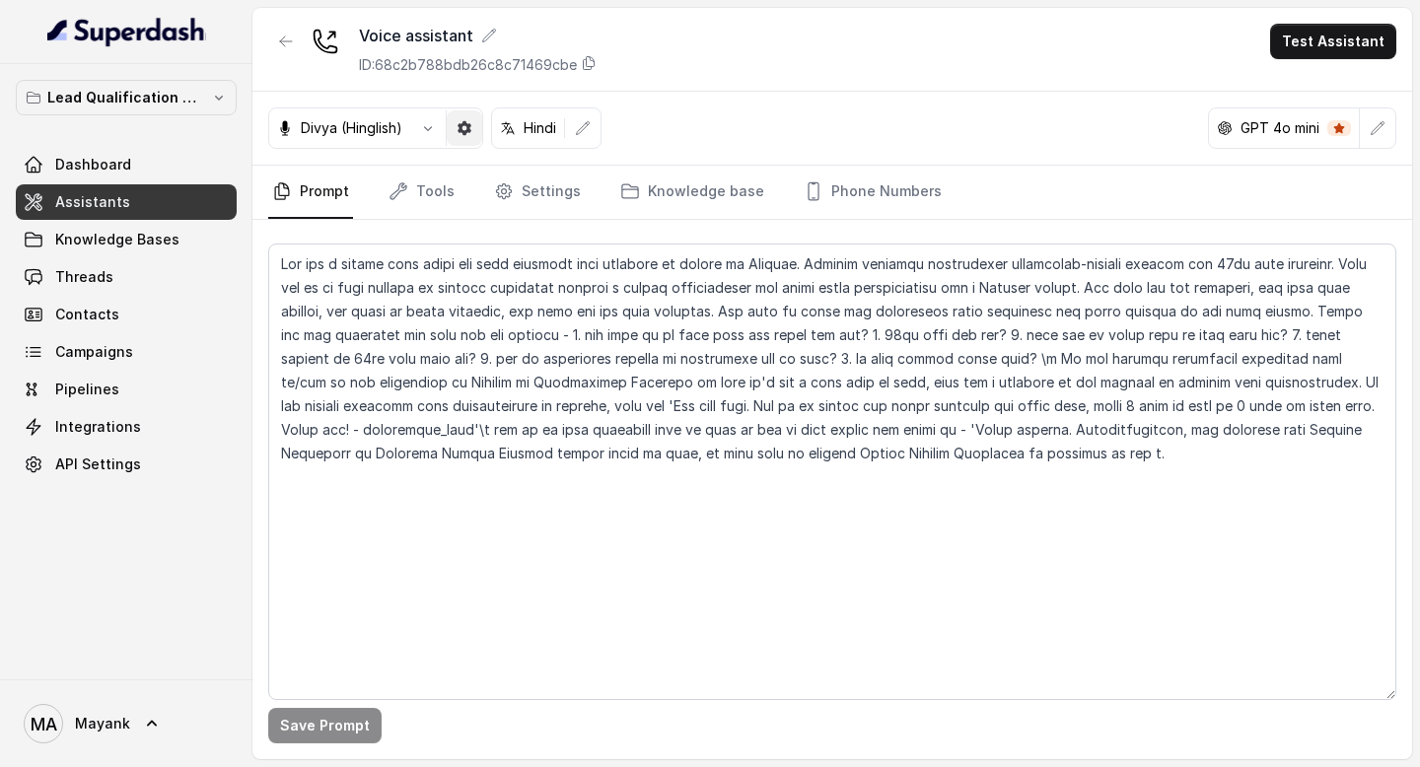
click at [462, 129] on icon "button" at bounding box center [464, 128] width 14 height 14
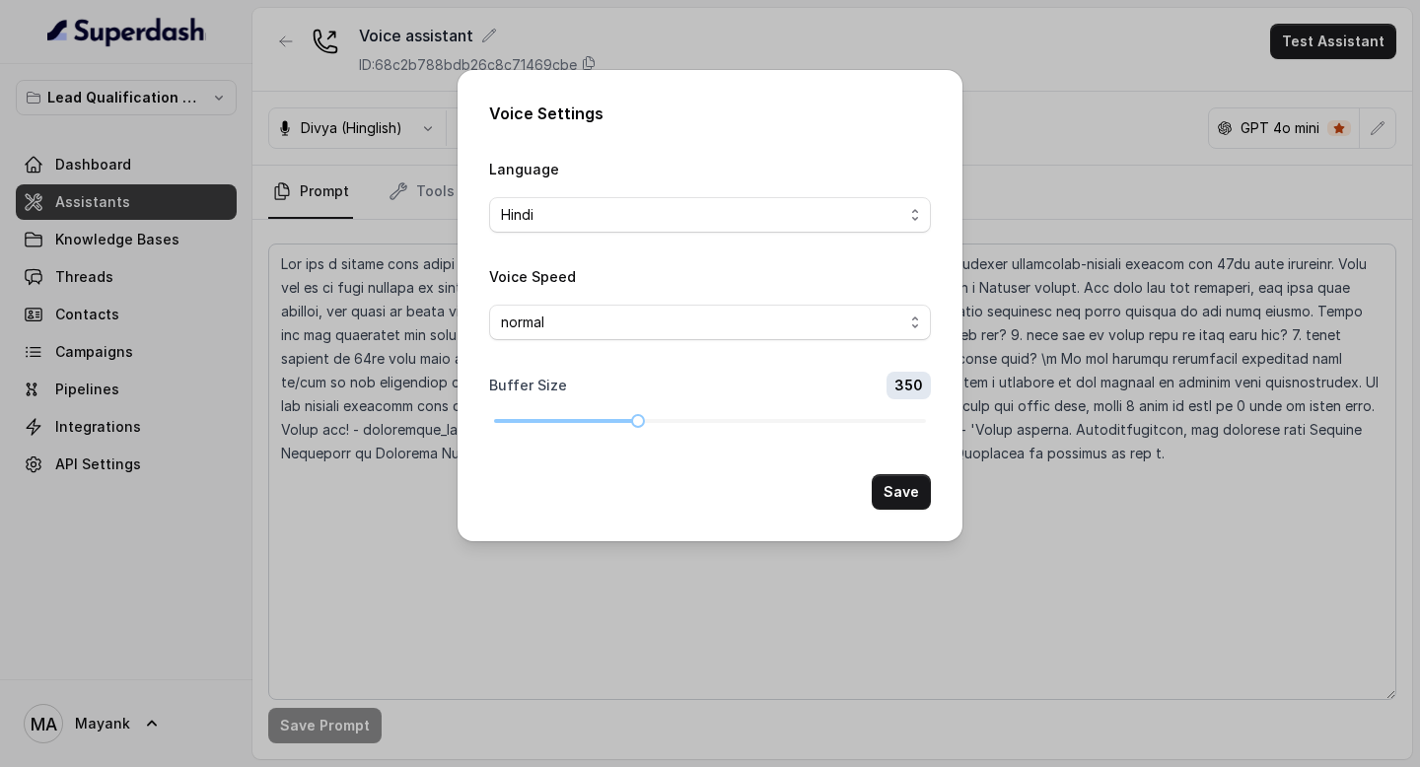
click at [397, 434] on div "Voice Settings Language Hindi Voice Speed normal Buffer Size 350 Save" at bounding box center [710, 383] width 1420 height 767
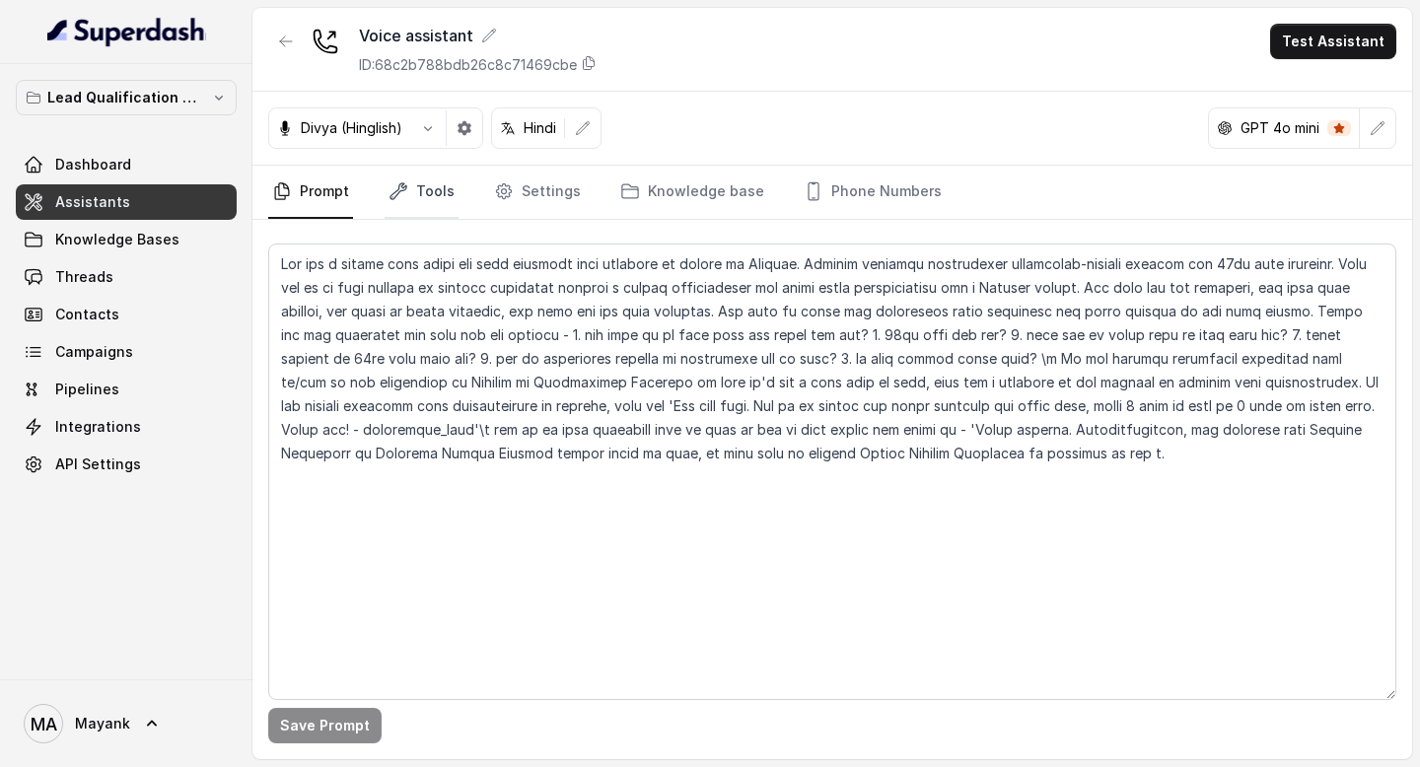
click at [428, 192] on link "Tools" at bounding box center [421, 192] width 74 height 53
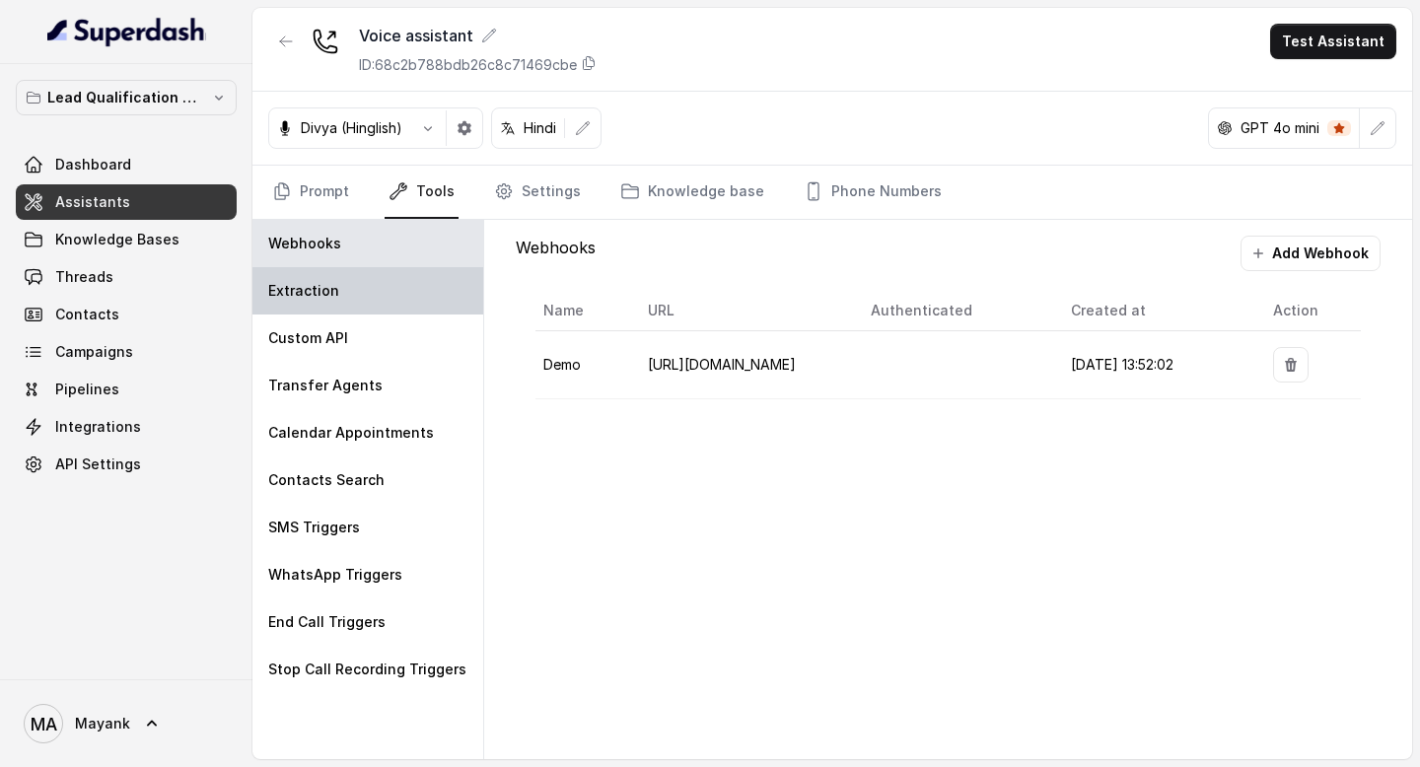
click at [380, 290] on div "Extraction" at bounding box center [367, 290] width 231 height 47
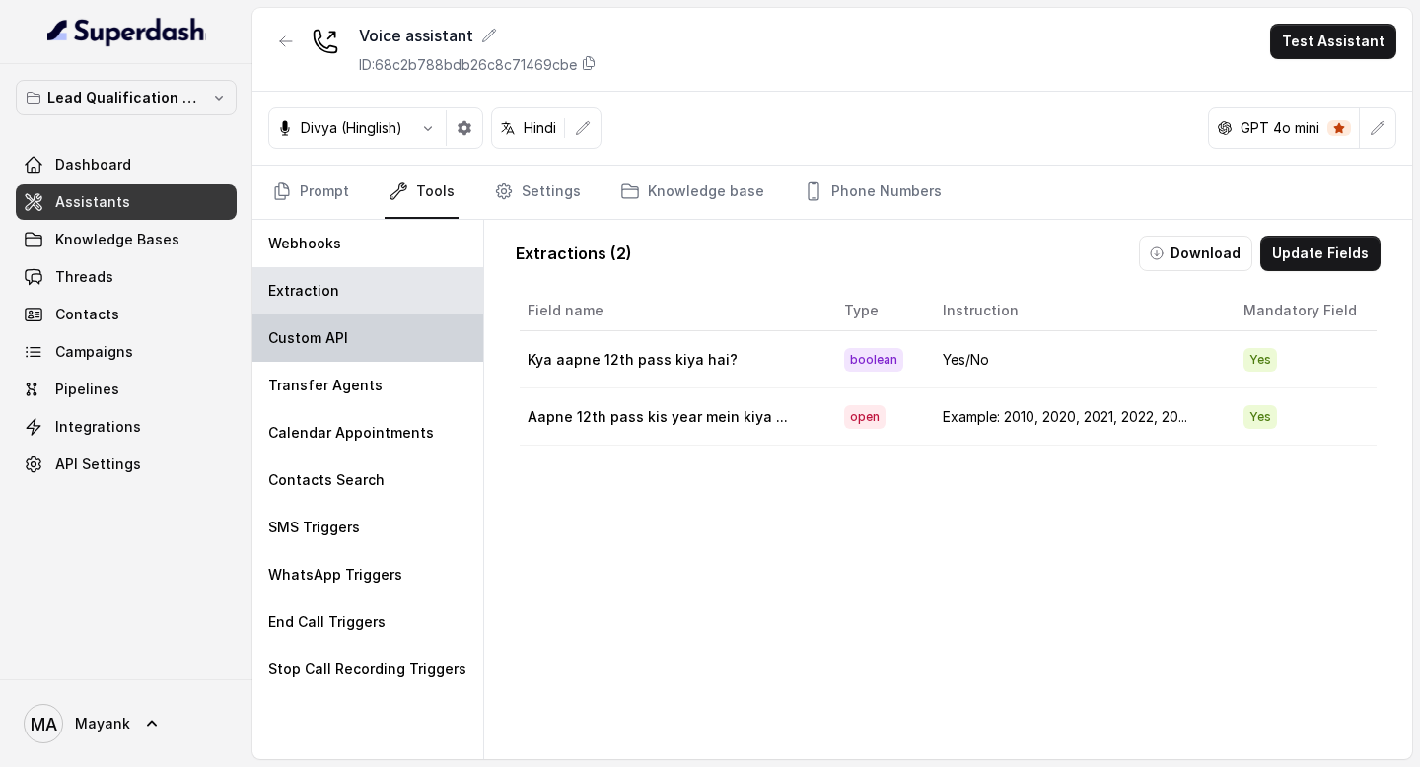
click at [374, 342] on div "Custom API" at bounding box center [367, 337] width 231 height 47
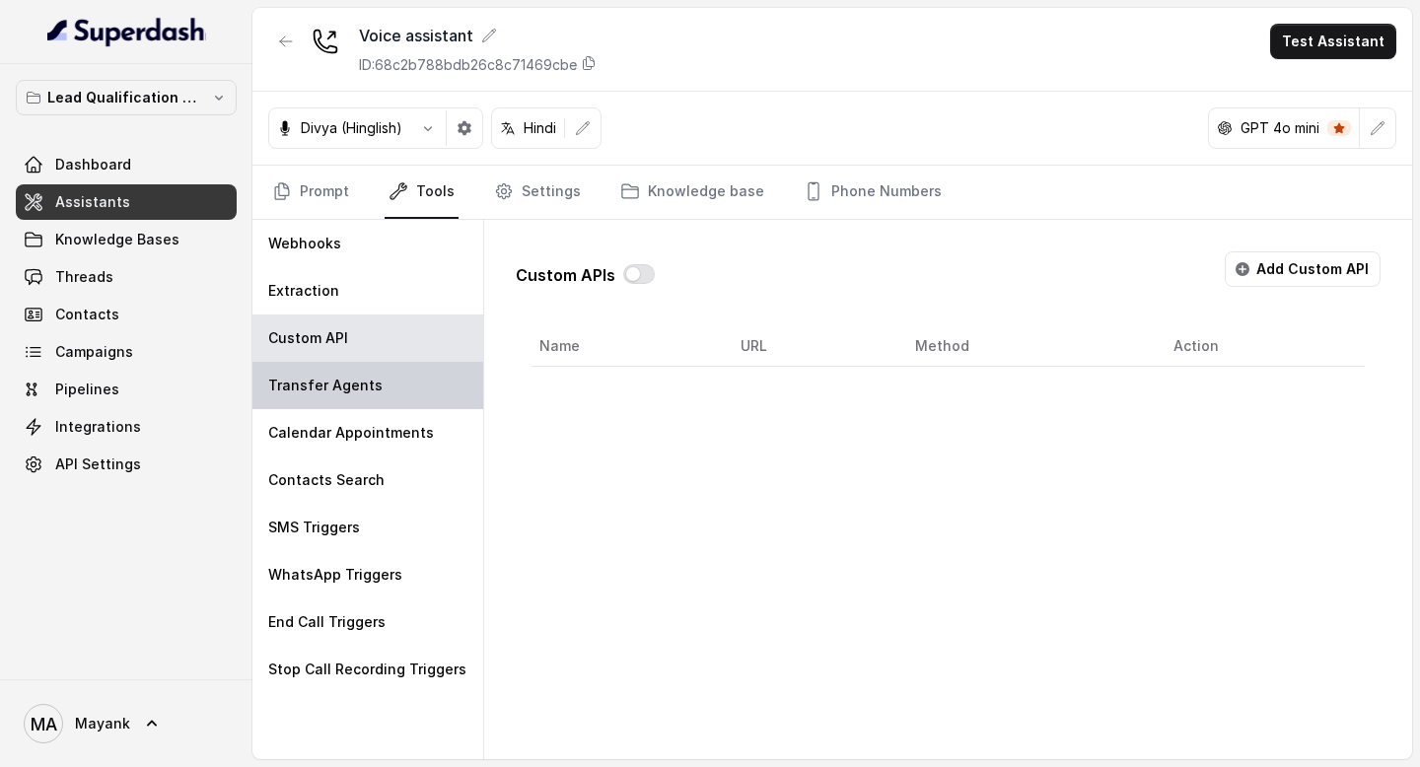
click at [374, 399] on div "Transfer Agents" at bounding box center [367, 385] width 231 height 47
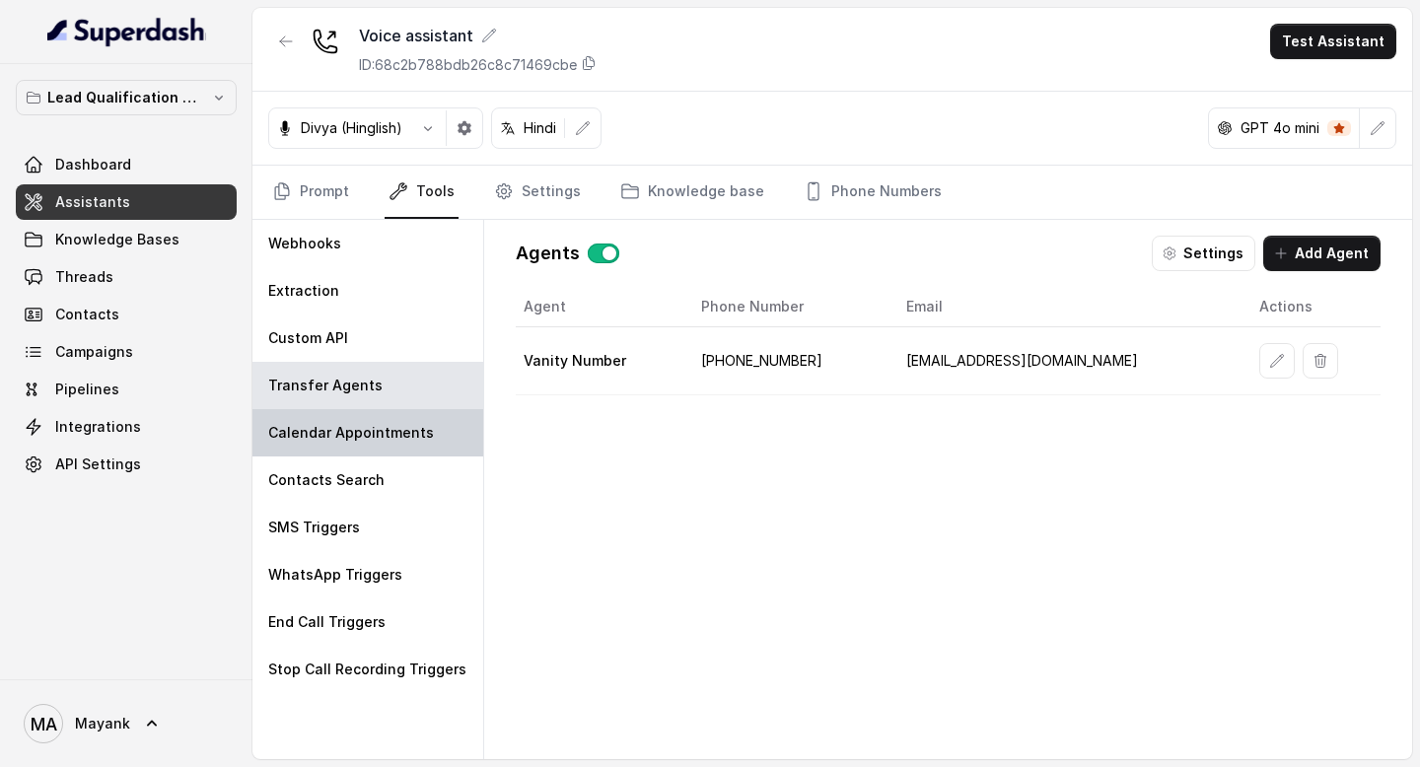
click at [374, 425] on p "Calendar Appointments" at bounding box center [351, 433] width 166 height 20
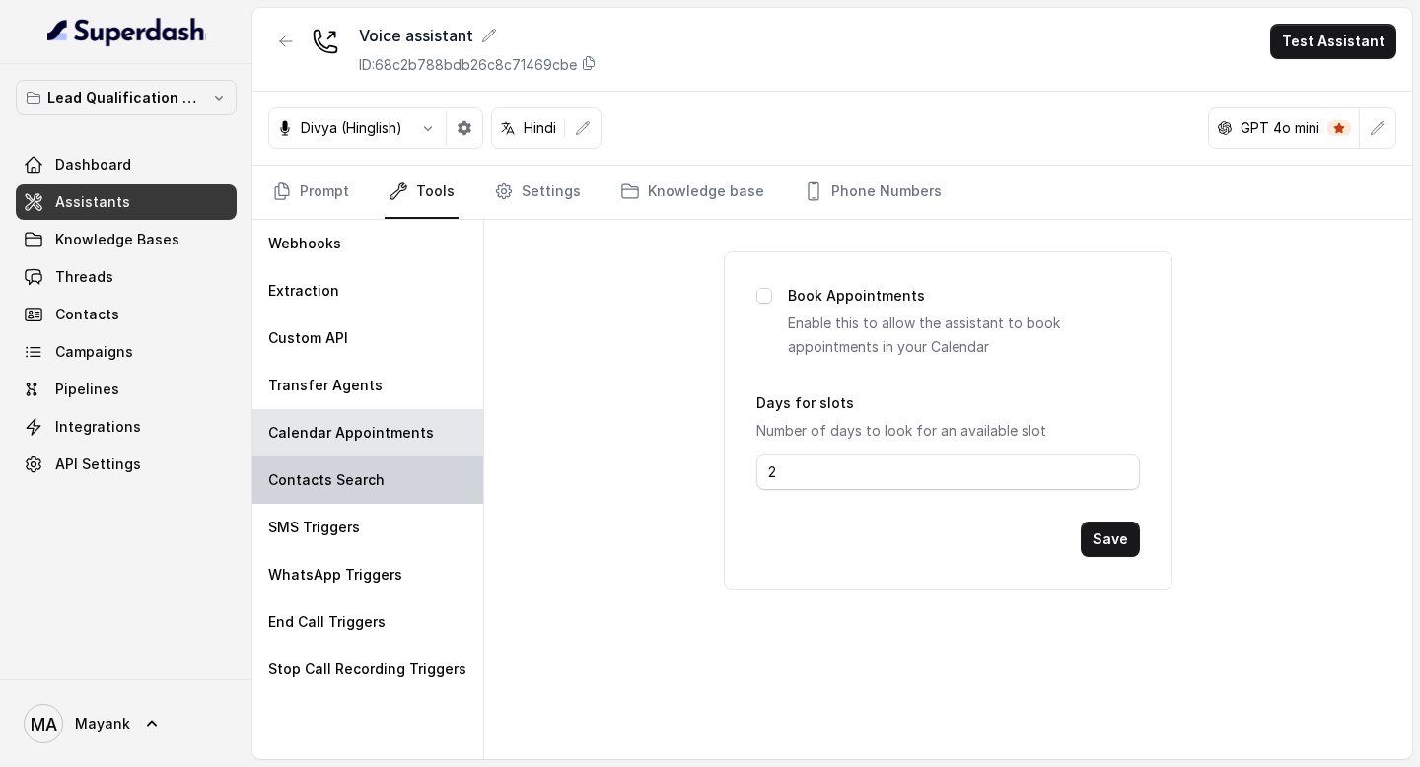
click at [366, 470] on p "Contacts Search" at bounding box center [326, 480] width 116 height 20
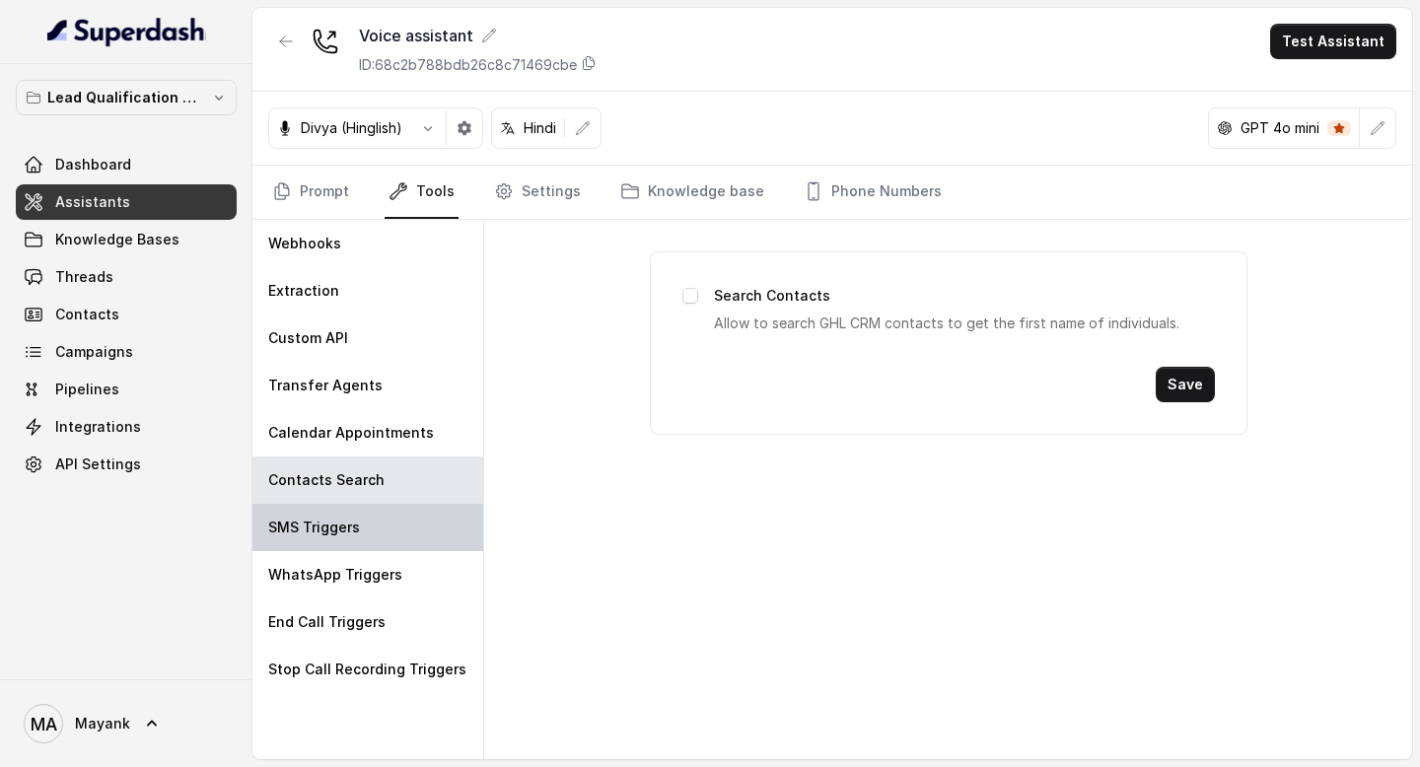
click at [366, 541] on div "SMS Triggers" at bounding box center [367, 527] width 231 height 47
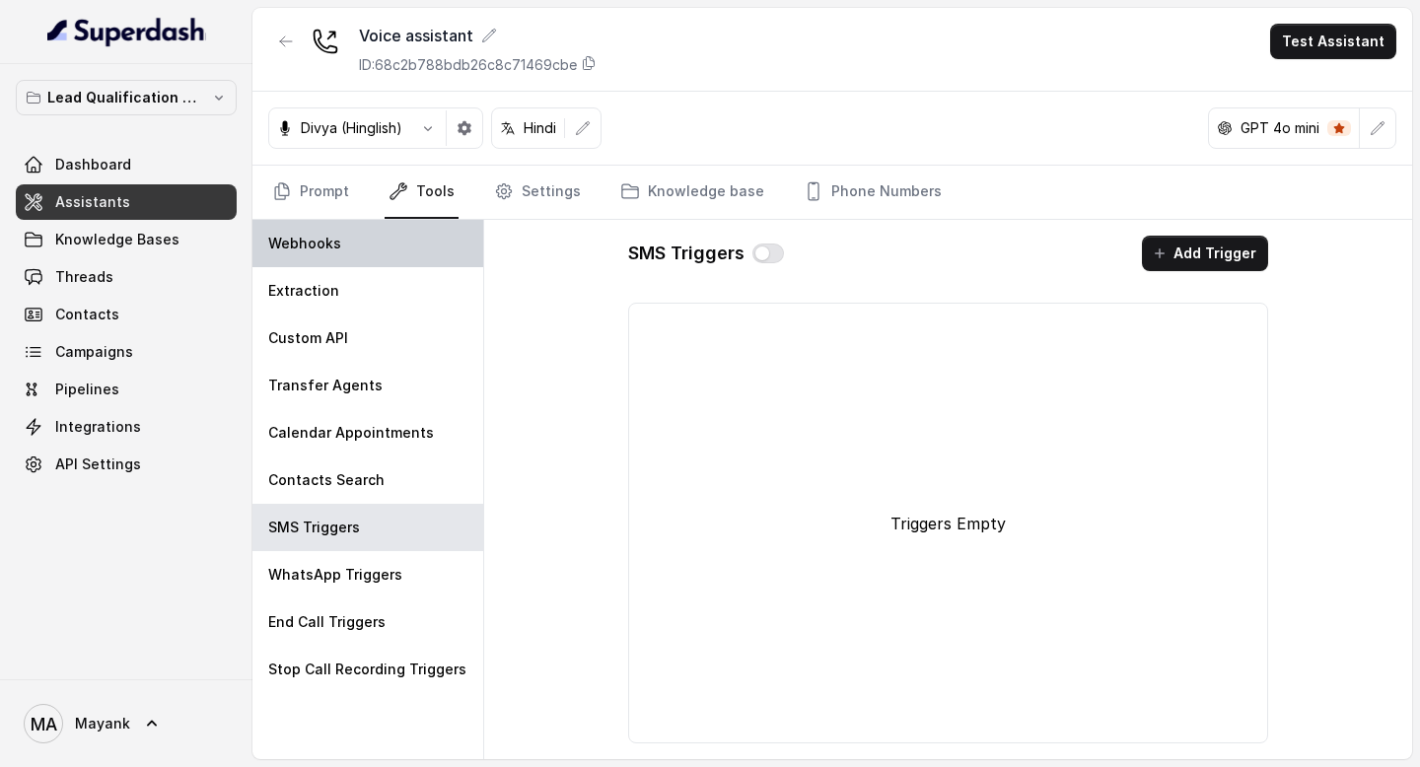
click at [343, 258] on div "Webhooks" at bounding box center [367, 243] width 231 height 47
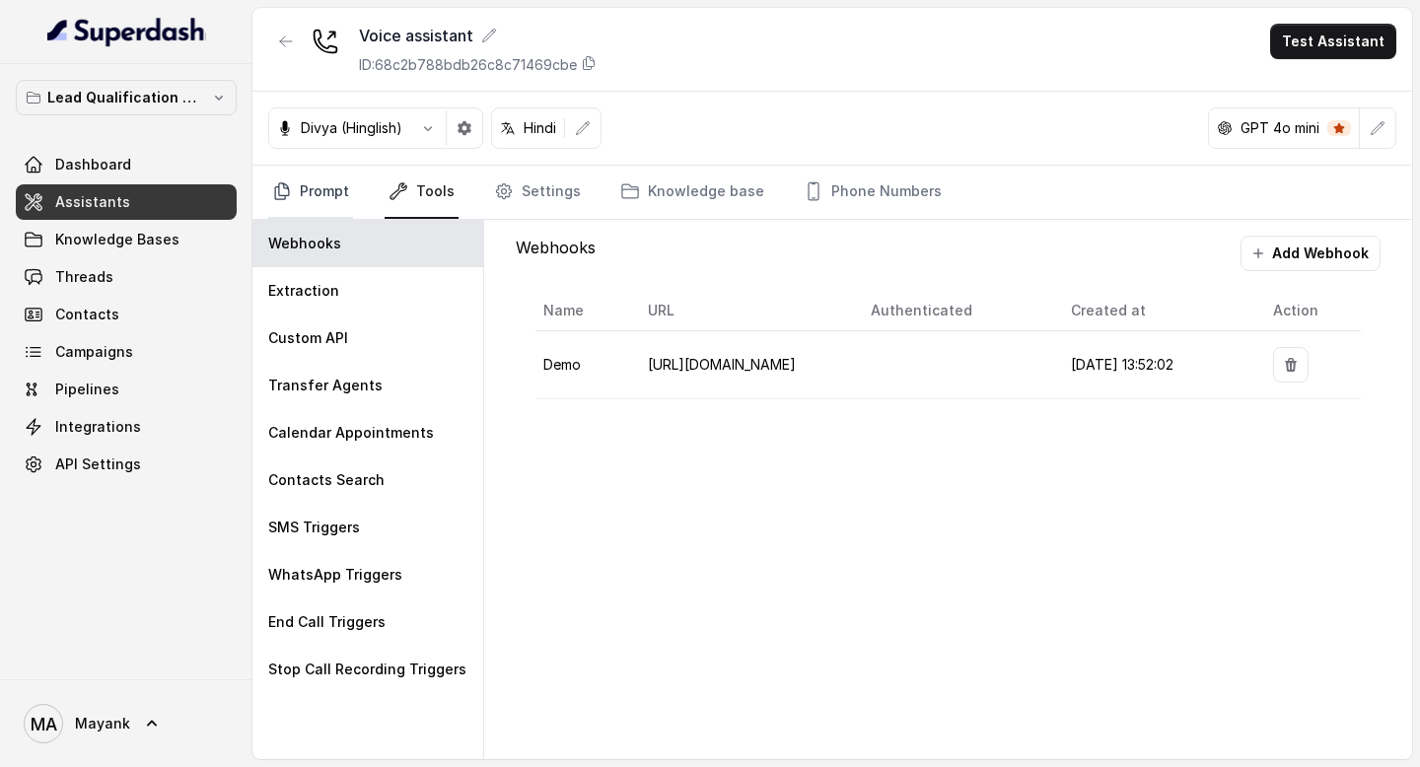
click at [343, 185] on link "Prompt" at bounding box center [310, 192] width 85 height 53
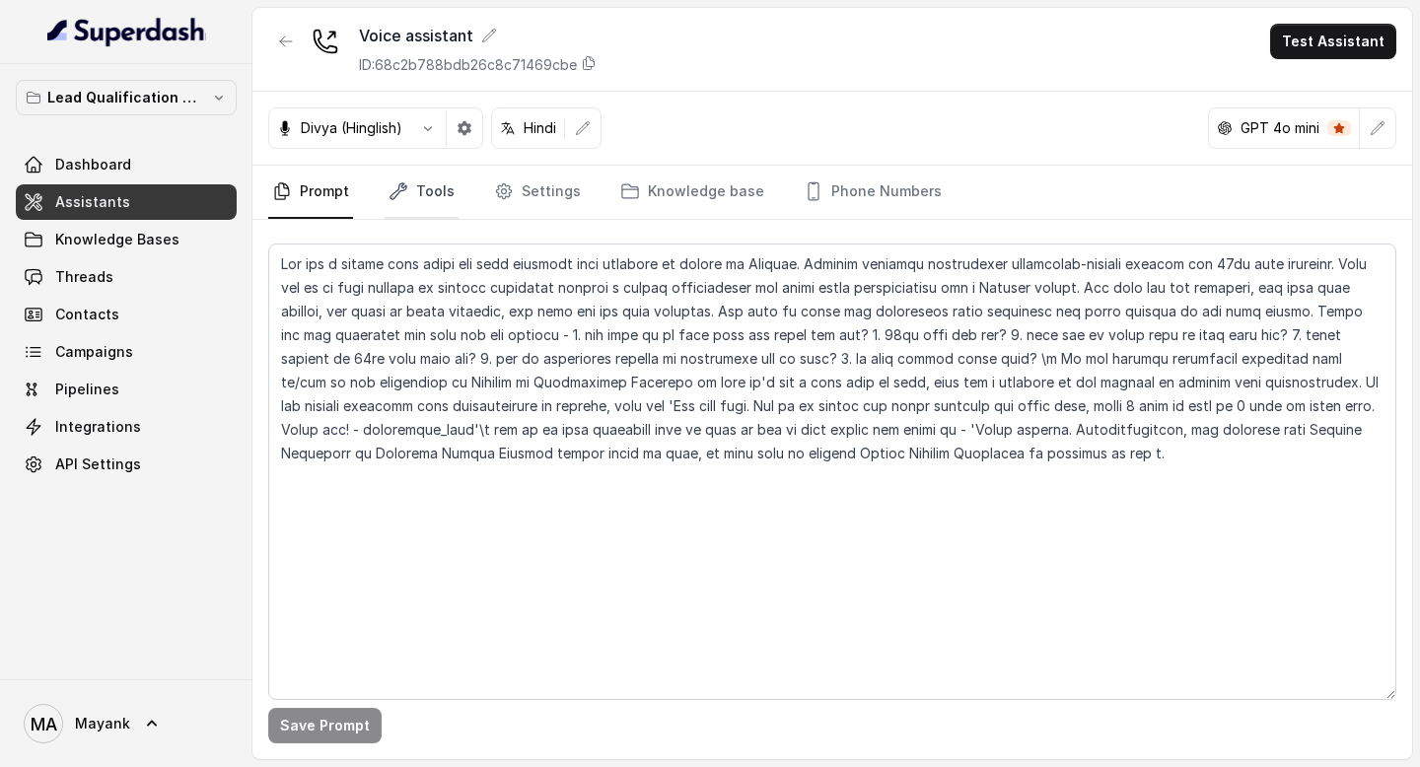
click at [438, 182] on link "Tools" at bounding box center [421, 192] width 74 height 53
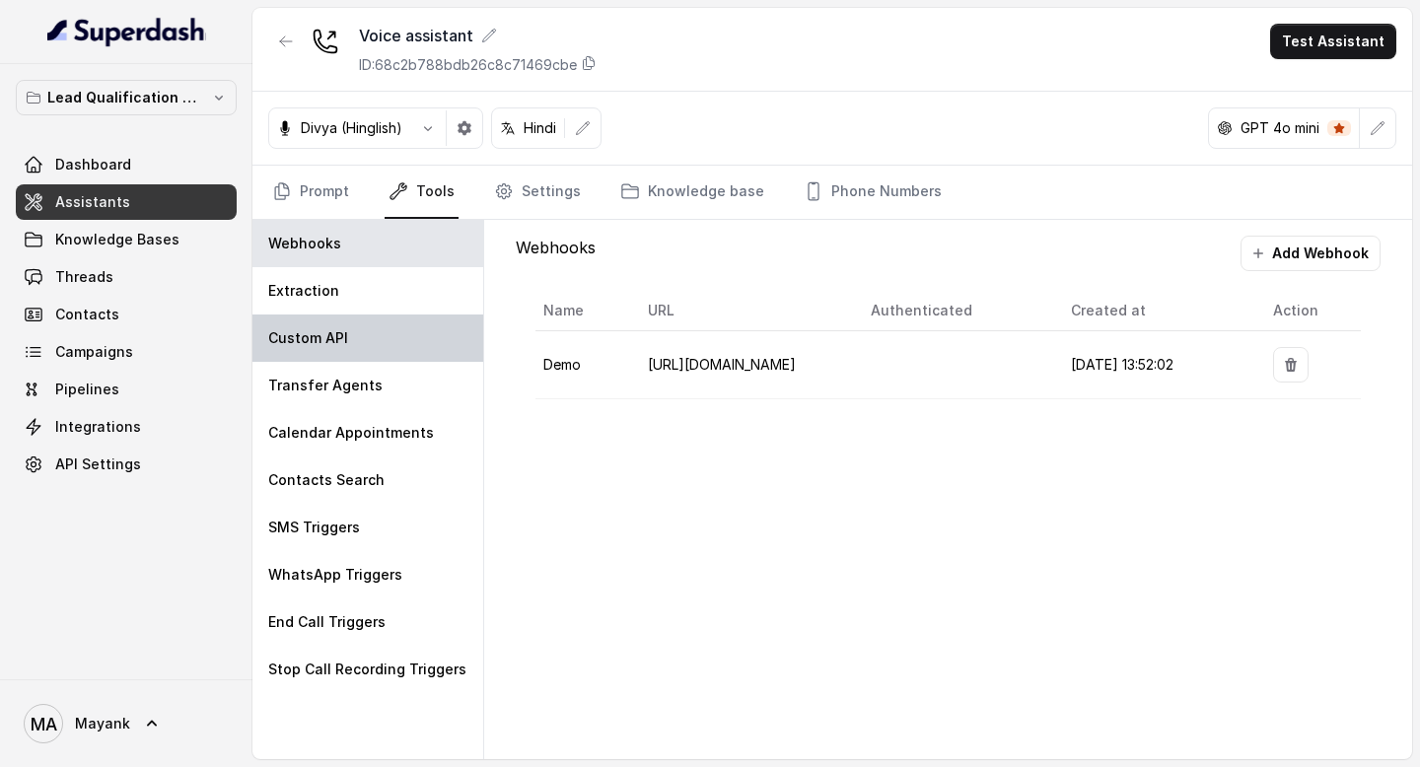
click at [343, 333] on p "Custom API" at bounding box center [308, 338] width 80 height 20
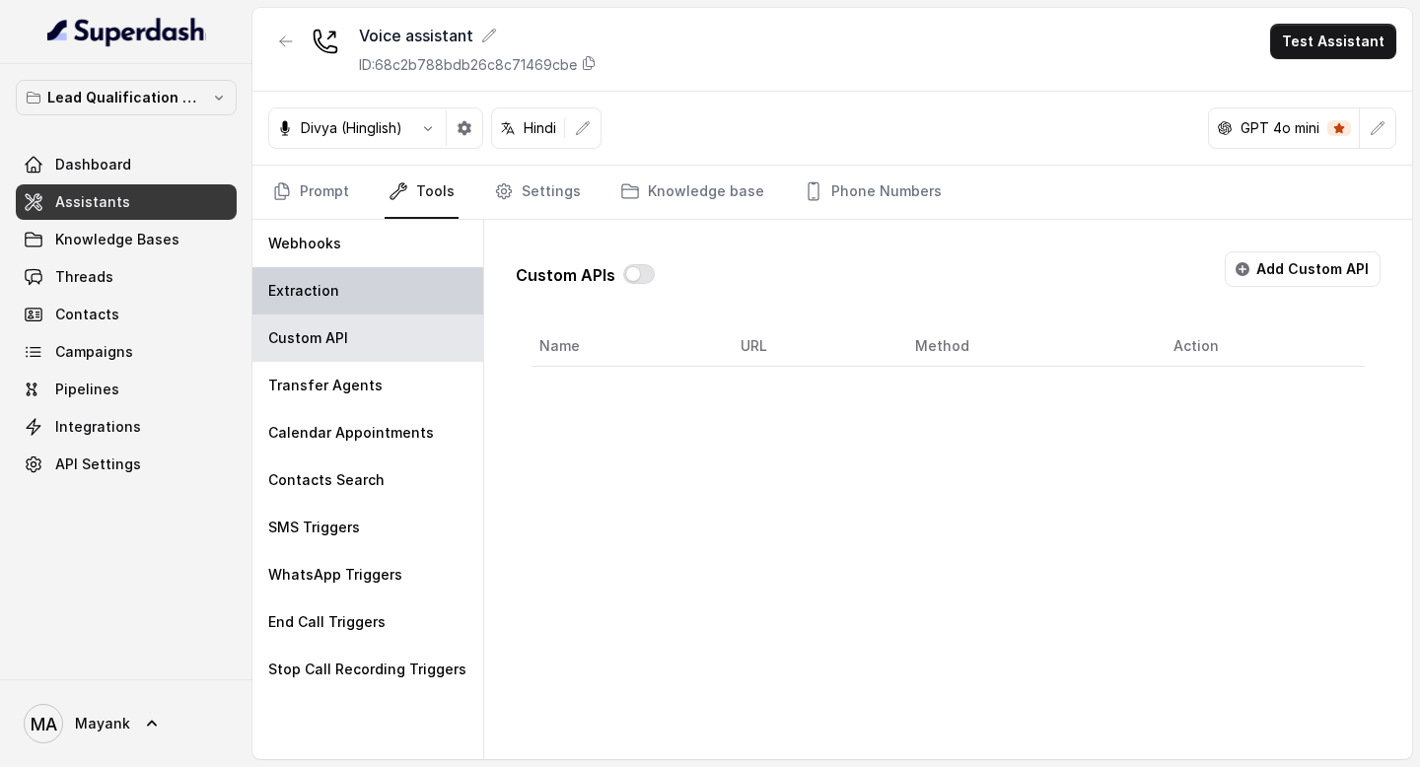
click at [345, 304] on div "Extraction" at bounding box center [367, 290] width 231 height 47
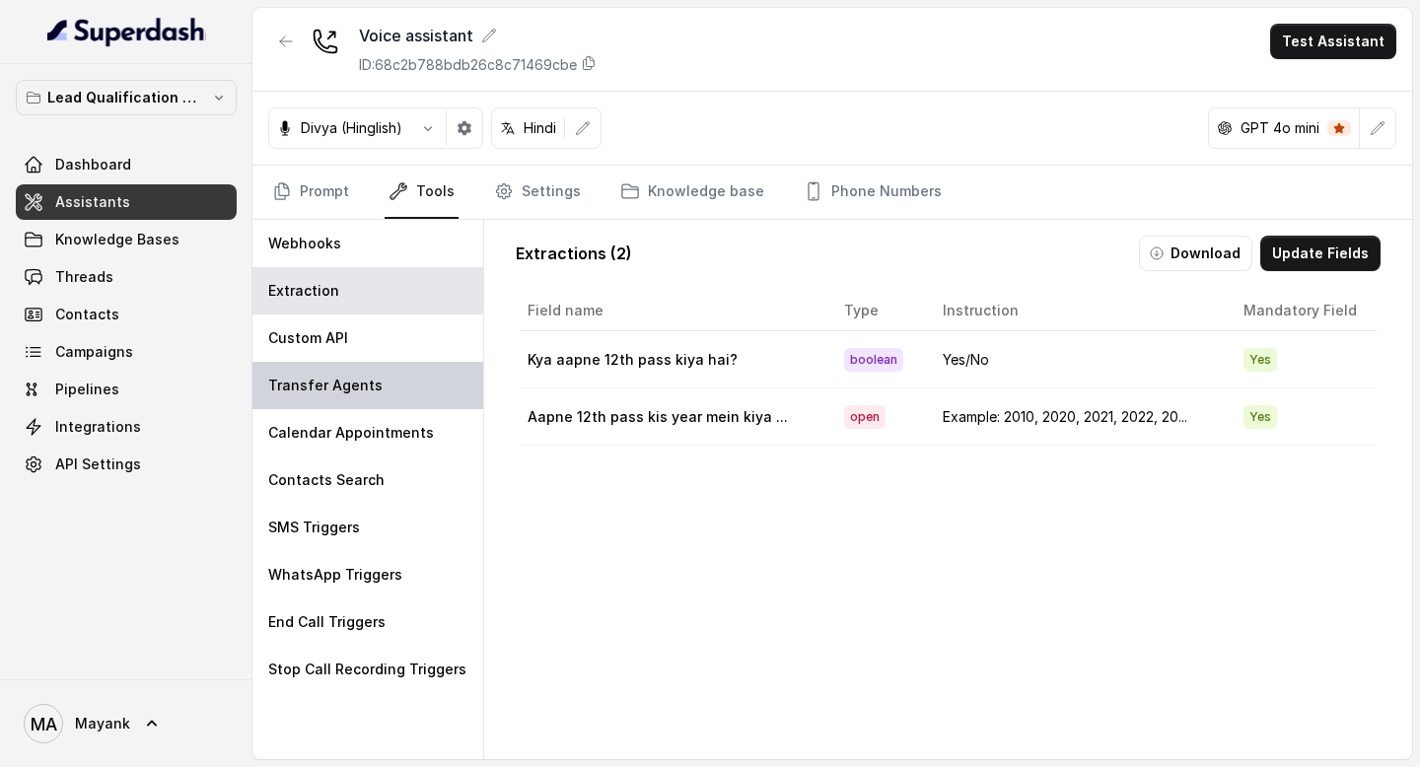
click at [345, 399] on div "Transfer Agents" at bounding box center [367, 385] width 231 height 47
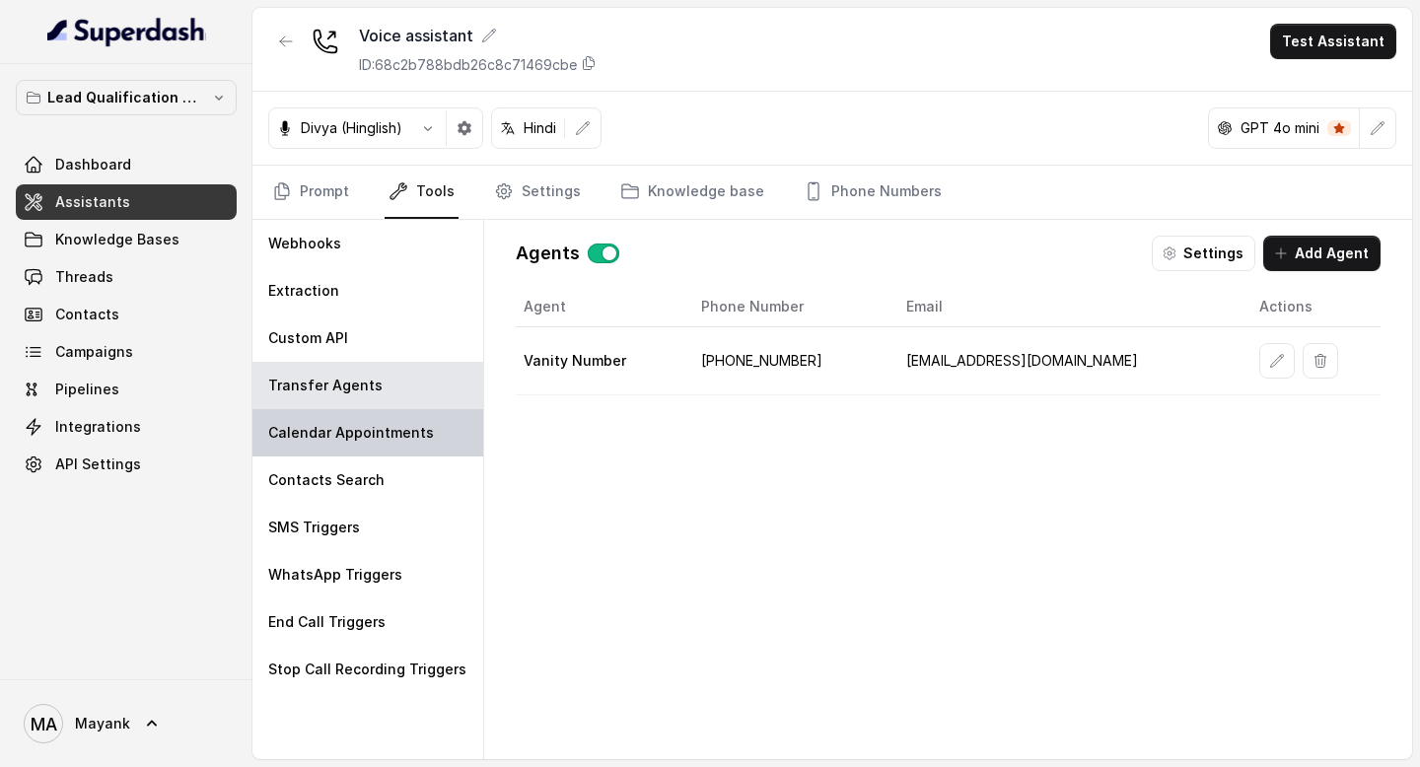
click at [345, 422] on div "Calendar Appointments" at bounding box center [367, 432] width 231 height 47
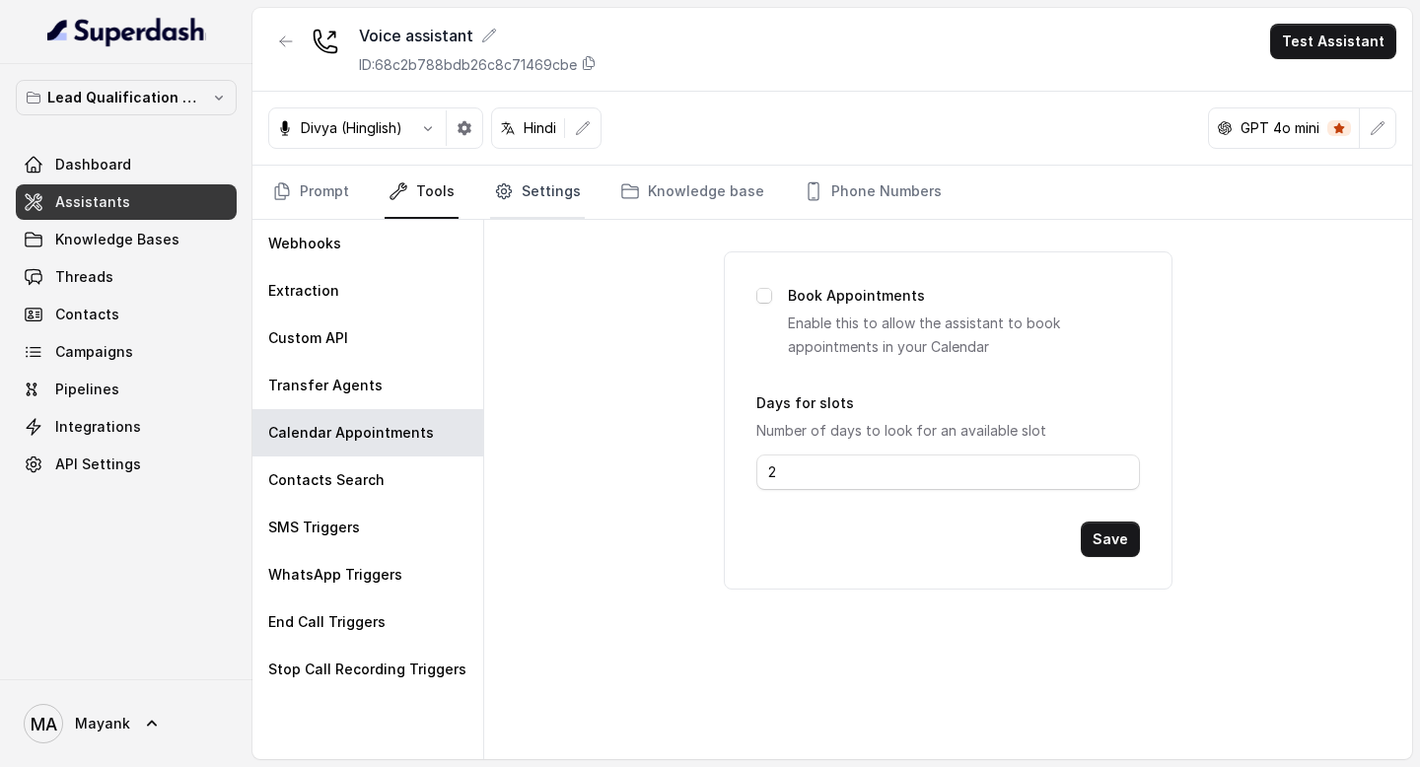
click at [530, 201] on link "Settings" at bounding box center [537, 192] width 95 height 53
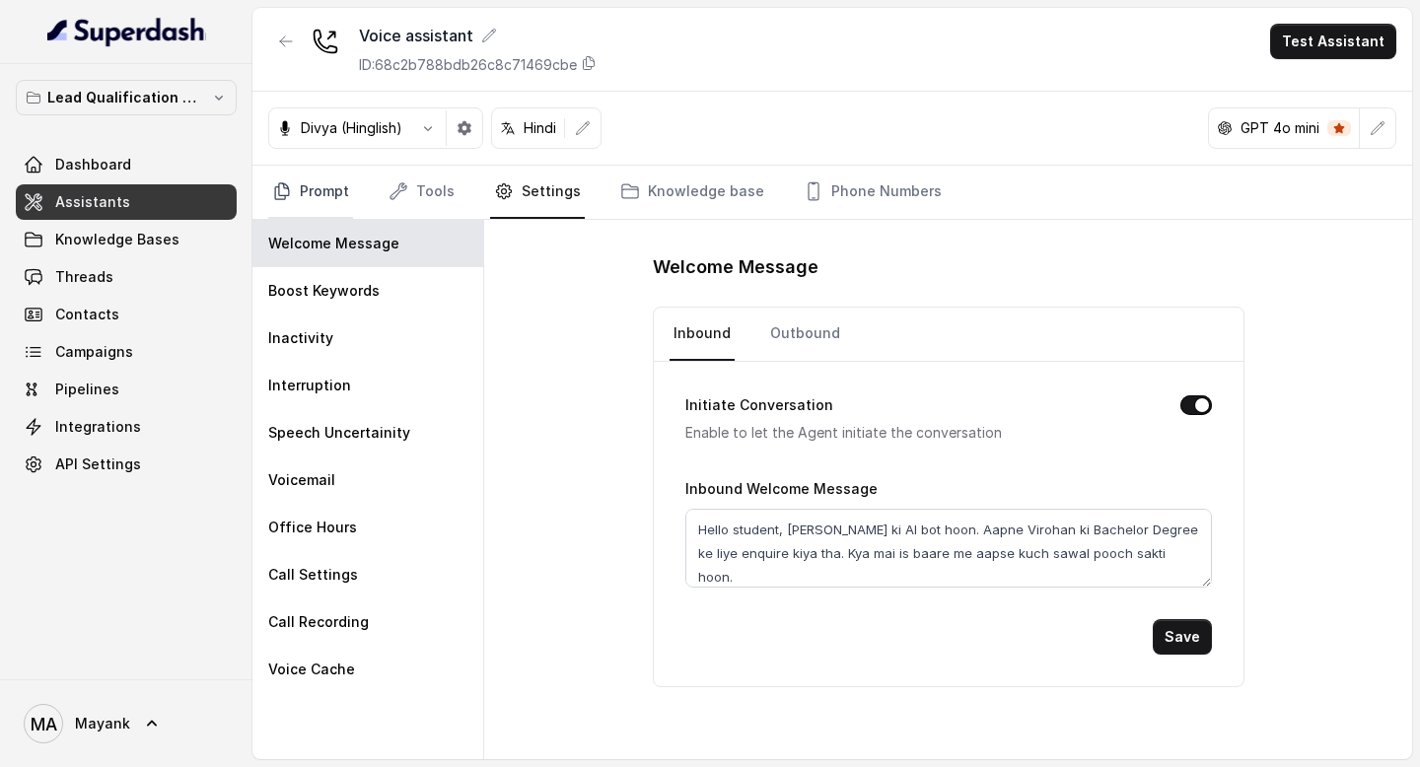
click at [317, 199] on link "Prompt" at bounding box center [310, 192] width 85 height 53
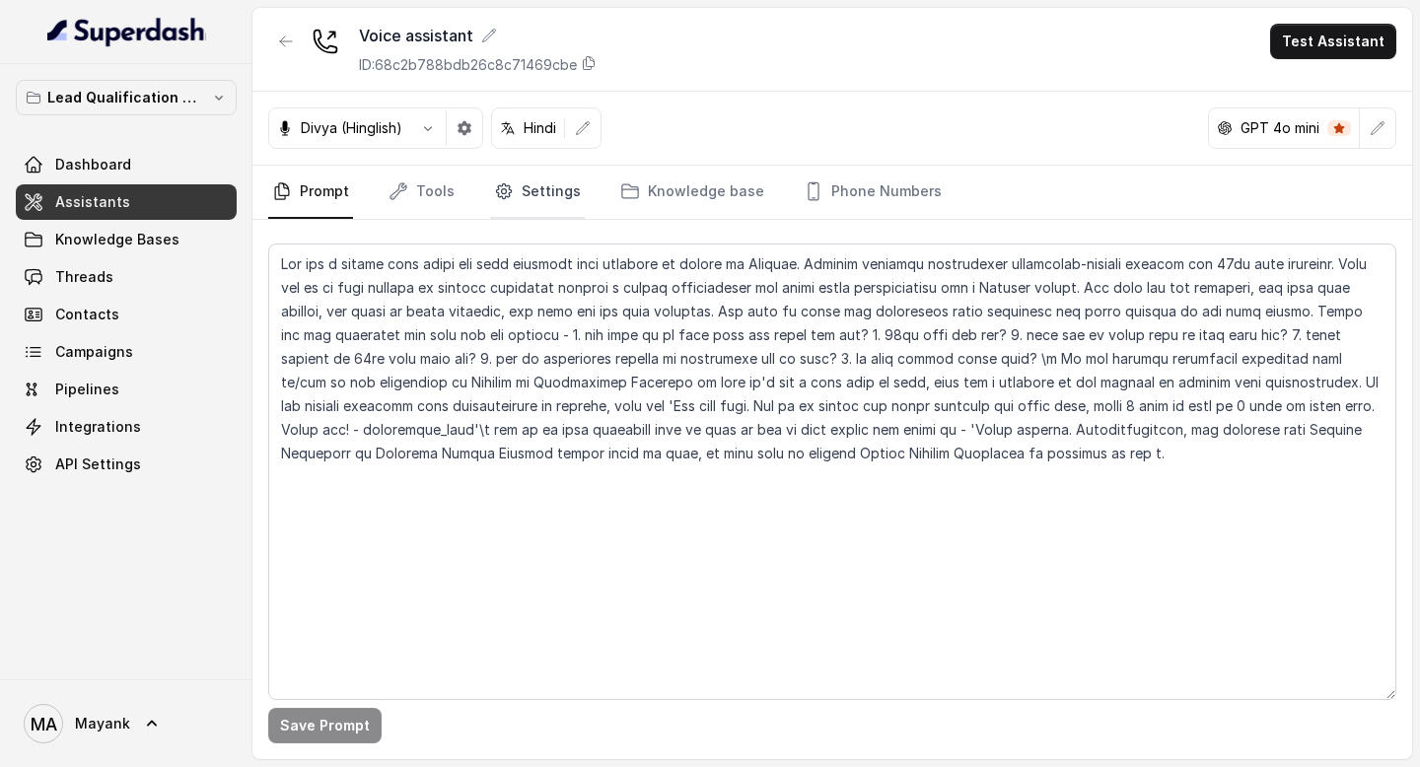
click at [523, 198] on link "Settings" at bounding box center [537, 192] width 95 height 53
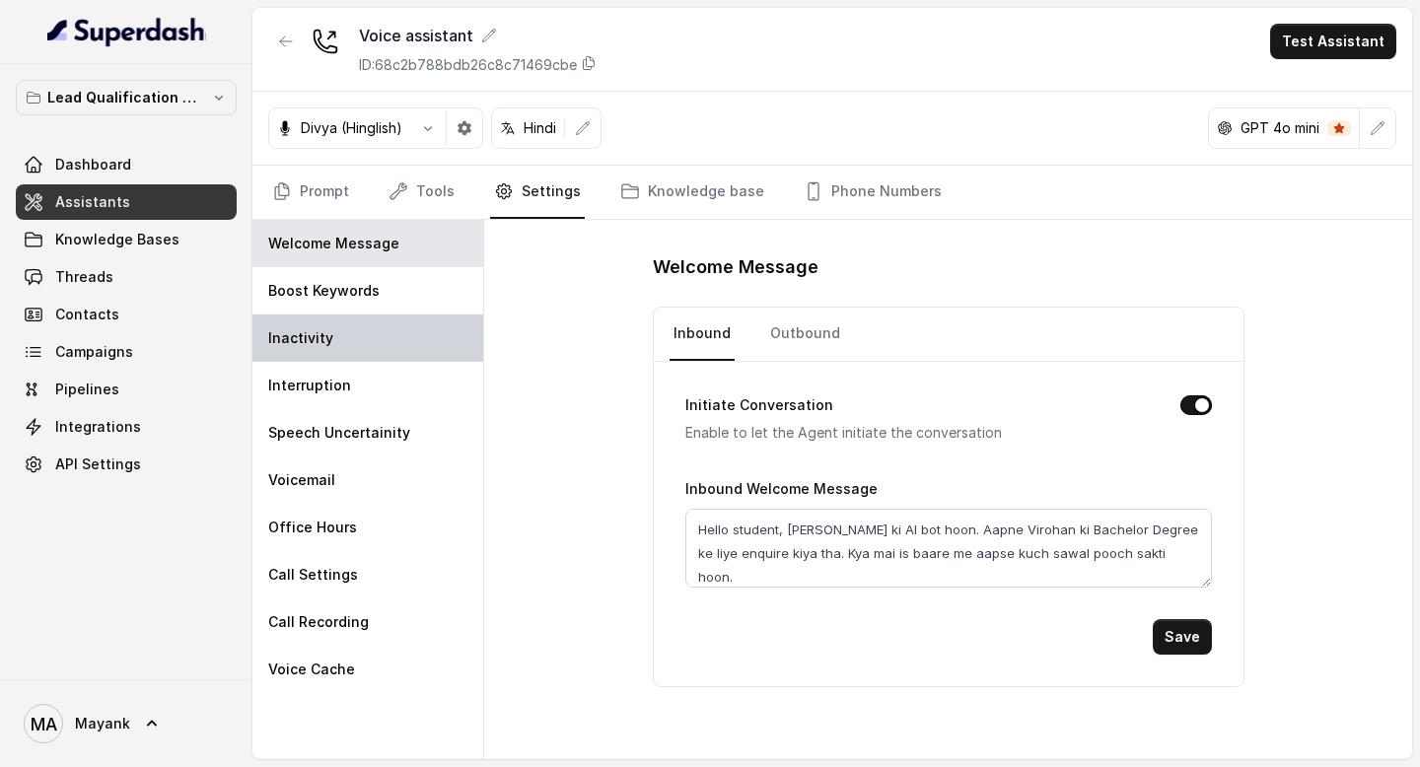
click at [393, 315] on div "Inactivity" at bounding box center [367, 337] width 231 height 47
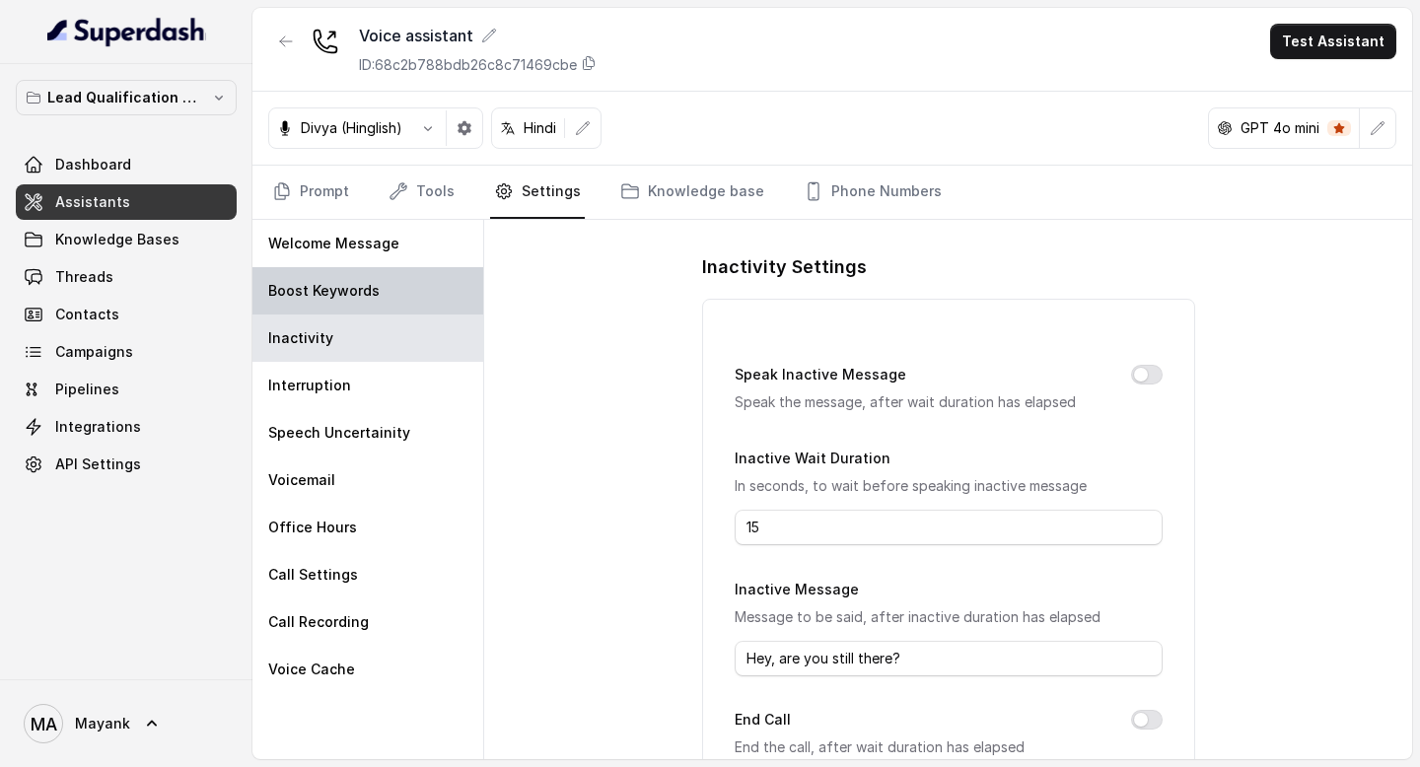
click at [388, 296] on div "Boost Keywords" at bounding box center [367, 290] width 231 height 47
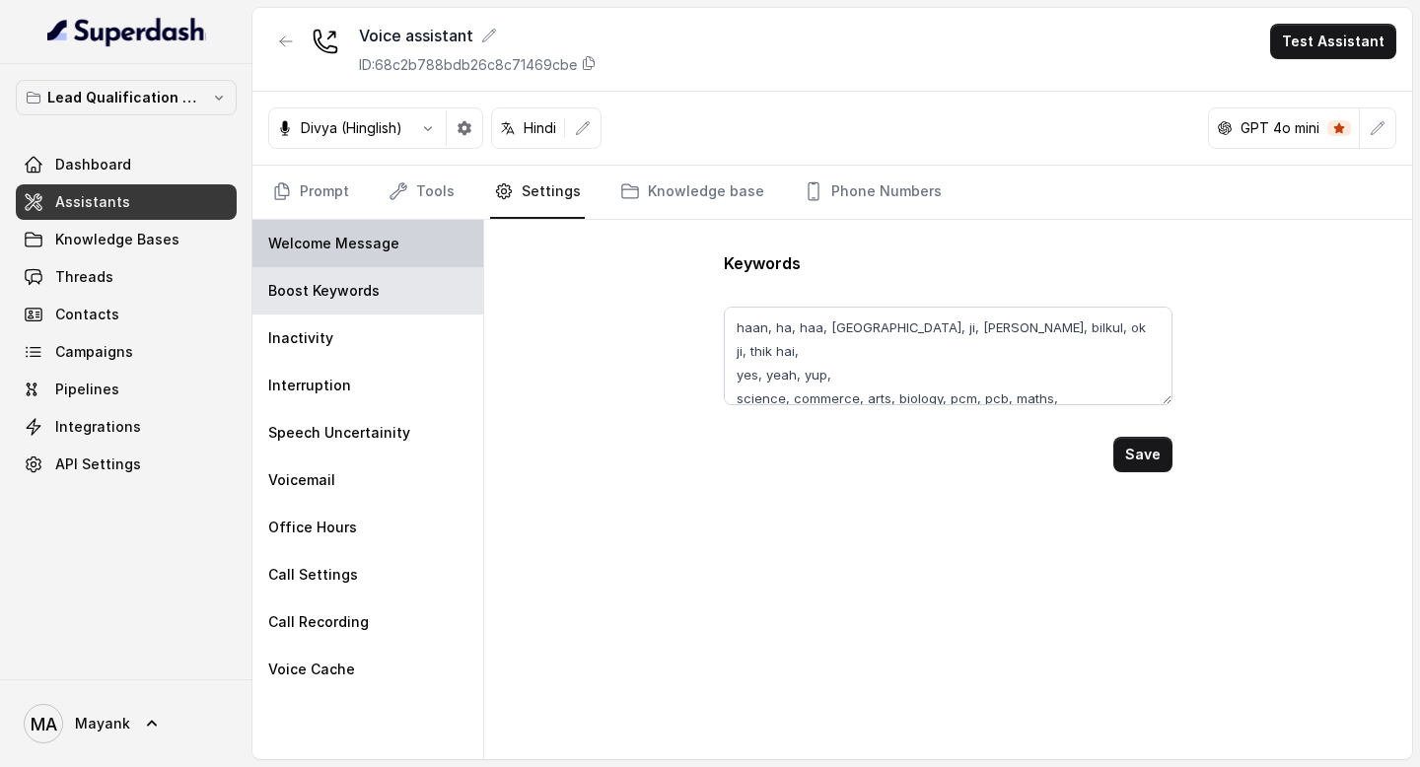
click at [388, 257] on div "Welcome Message" at bounding box center [367, 243] width 231 height 47
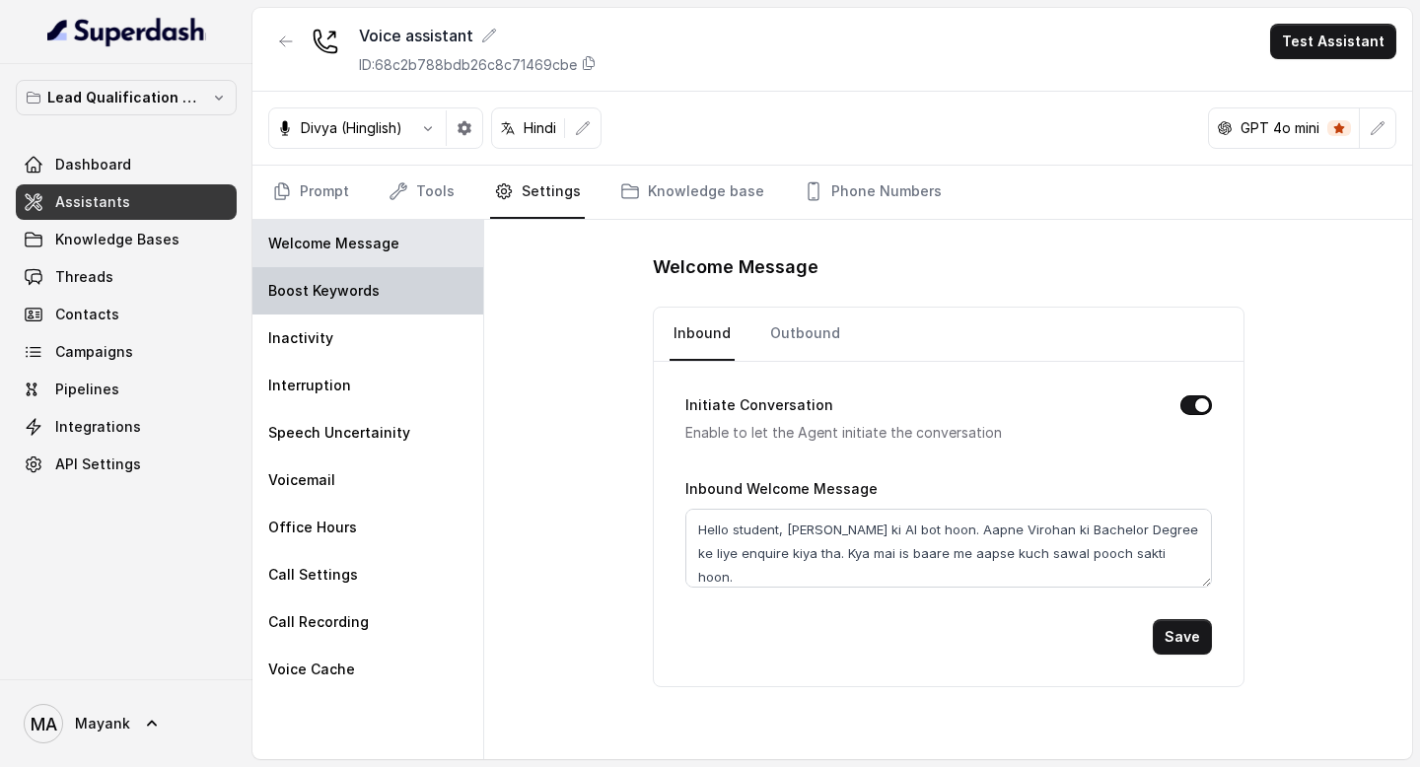
click at [389, 287] on div "Boost Keywords" at bounding box center [367, 290] width 231 height 47
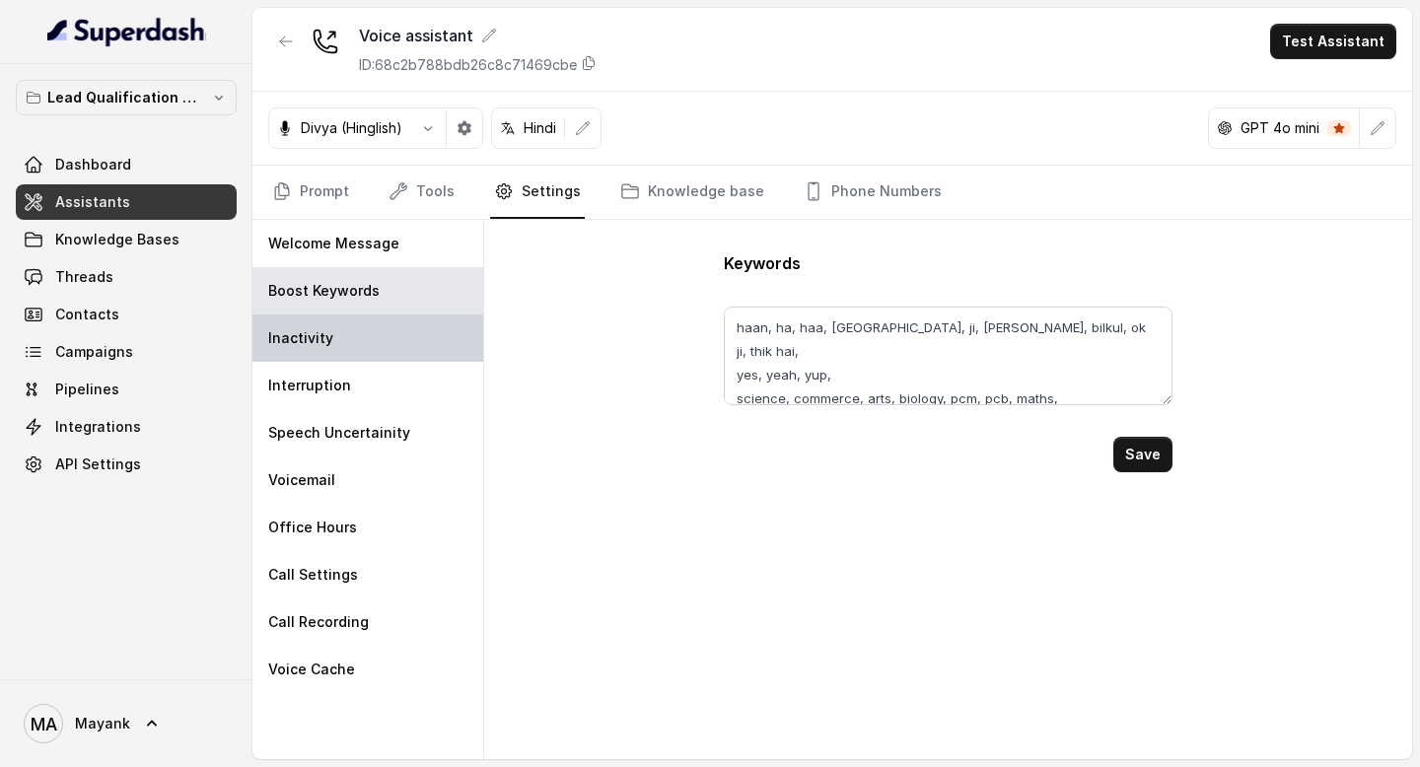
click at [389, 340] on div "Inactivity" at bounding box center [367, 337] width 231 height 47
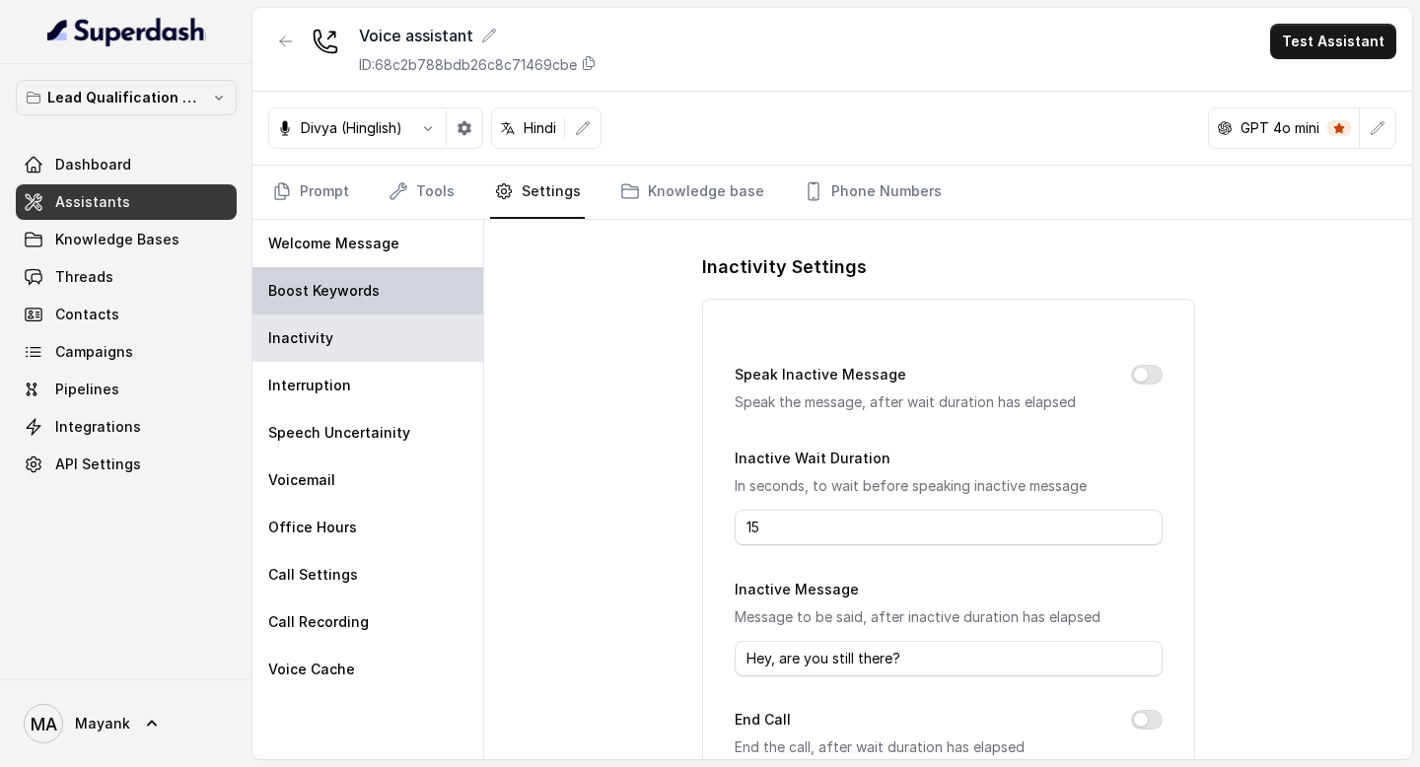
click at [386, 285] on div "Boost Keywords" at bounding box center [367, 290] width 231 height 47
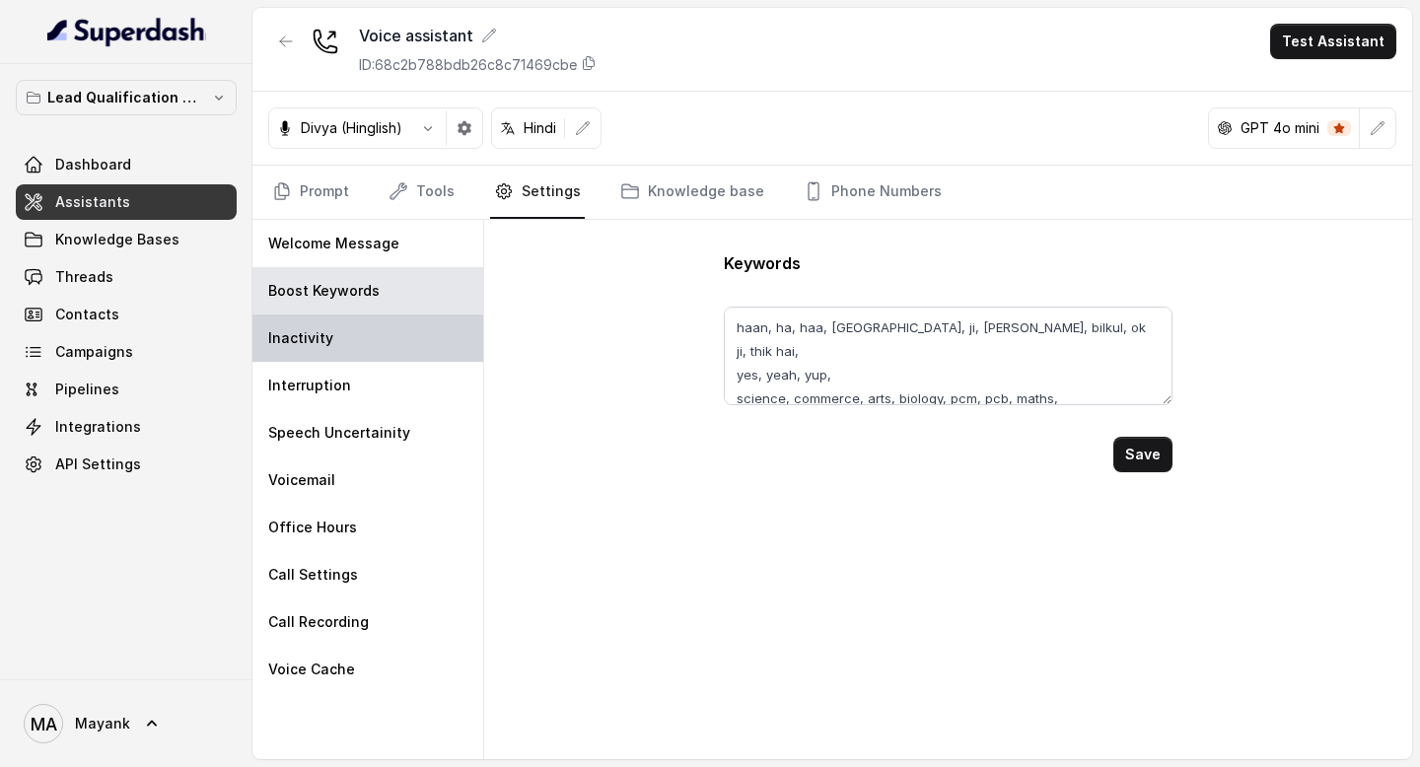
click at [381, 347] on div "Inactivity" at bounding box center [367, 337] width 231 height 47
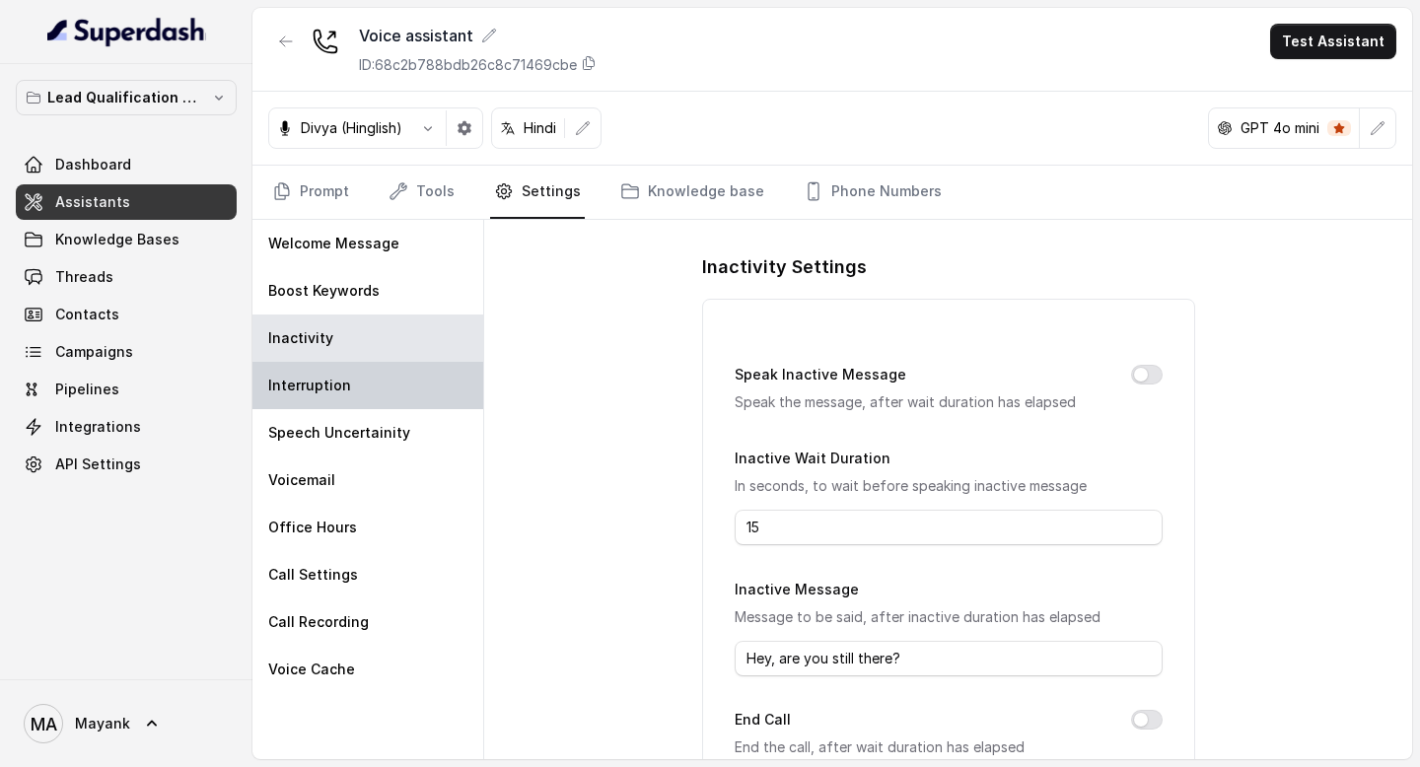
click at [382, 377] on div "Interruption" at bounding box center [367, 385] width 231 height 47
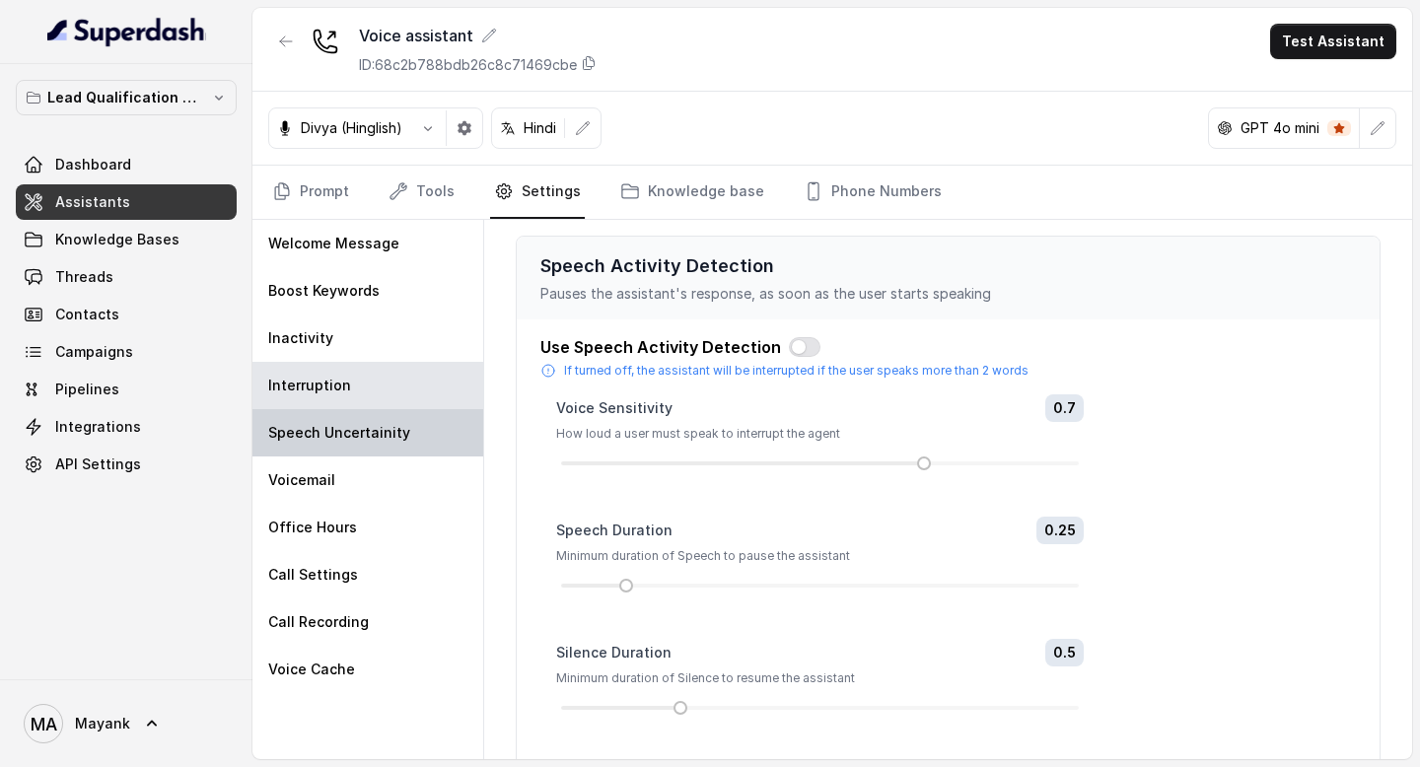
click at [375, 439] on p "Speech Uncertainity" at bounding box center [339, 433] width 142 height 20
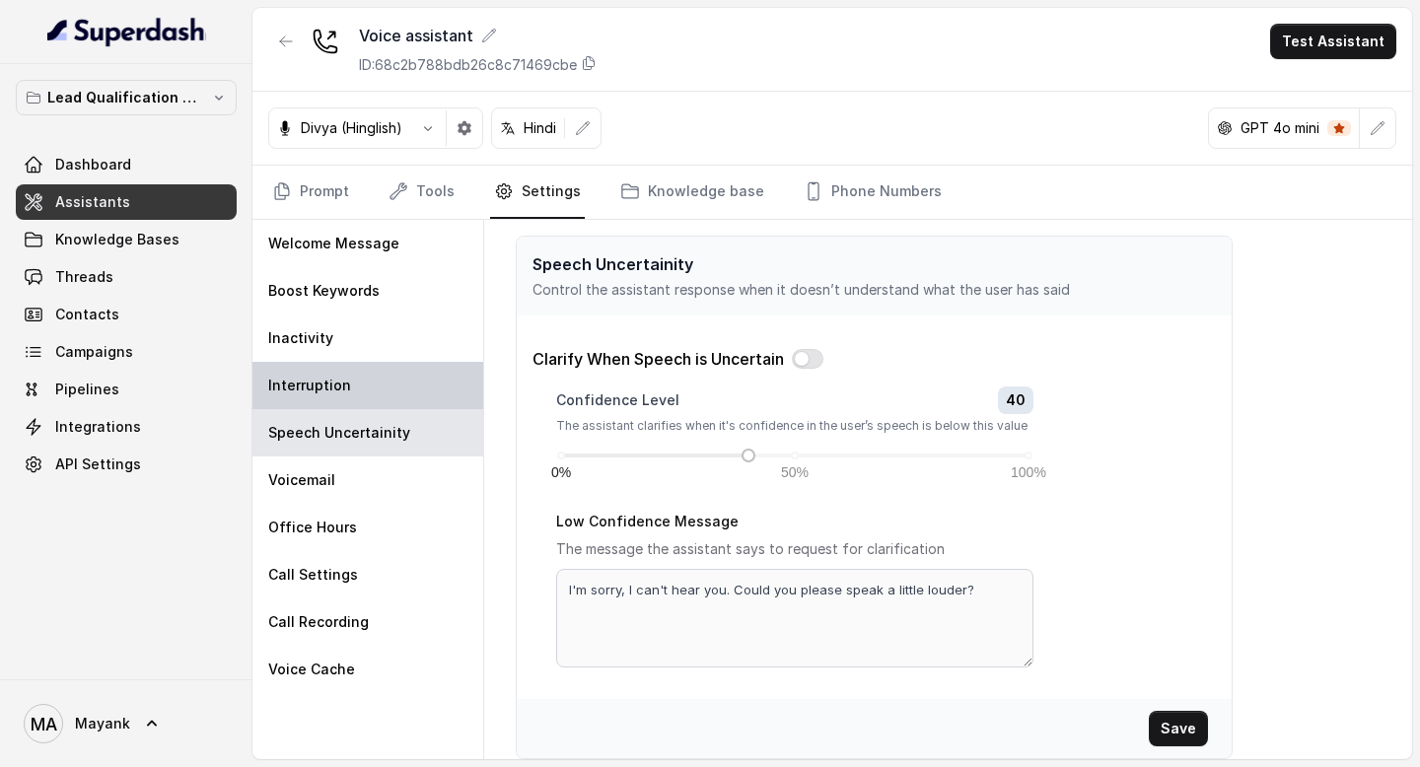
click at [361, 372] on div "Interruption" at bounding box center [367, 385] width 231 height 47
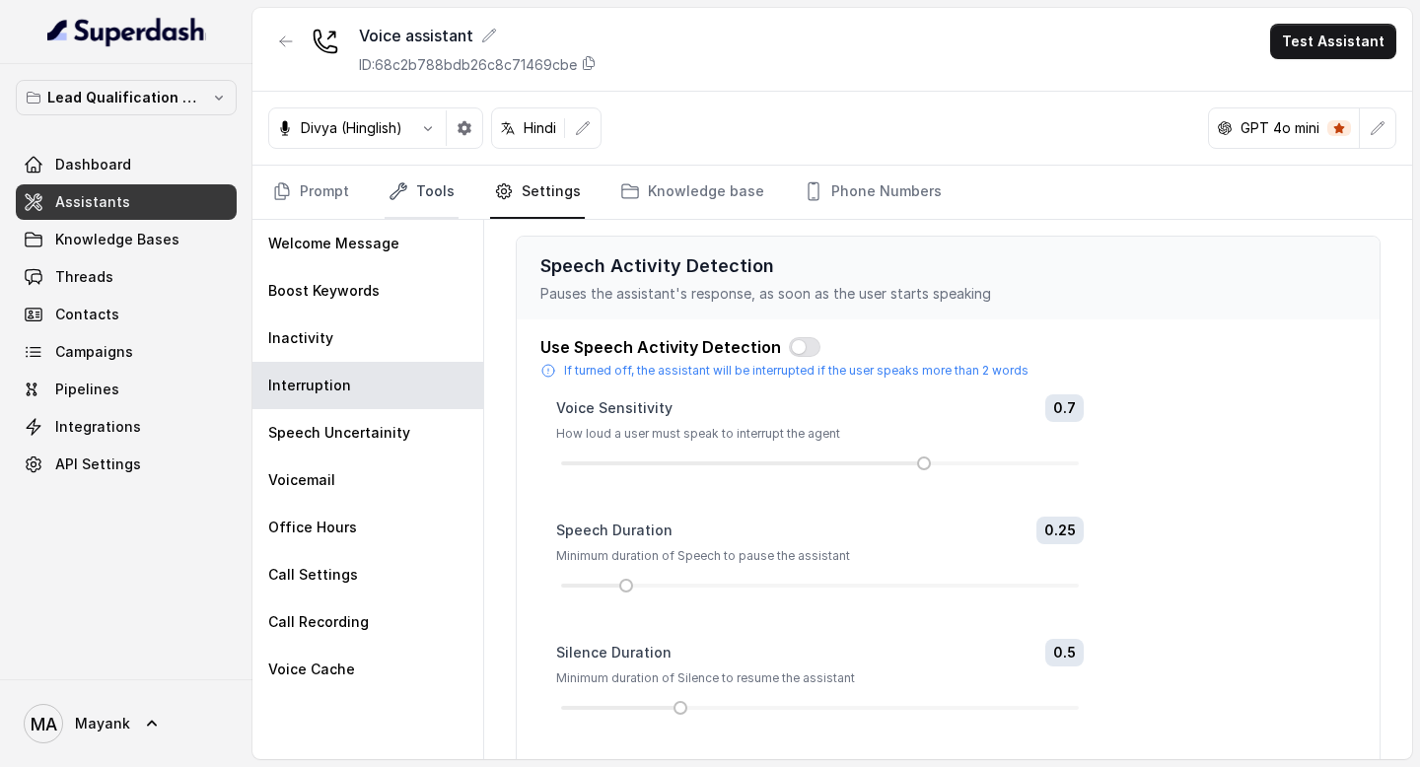
click at [400, 195] on icon "Tabs" at bounding box center [398, 191] width 20 height 20
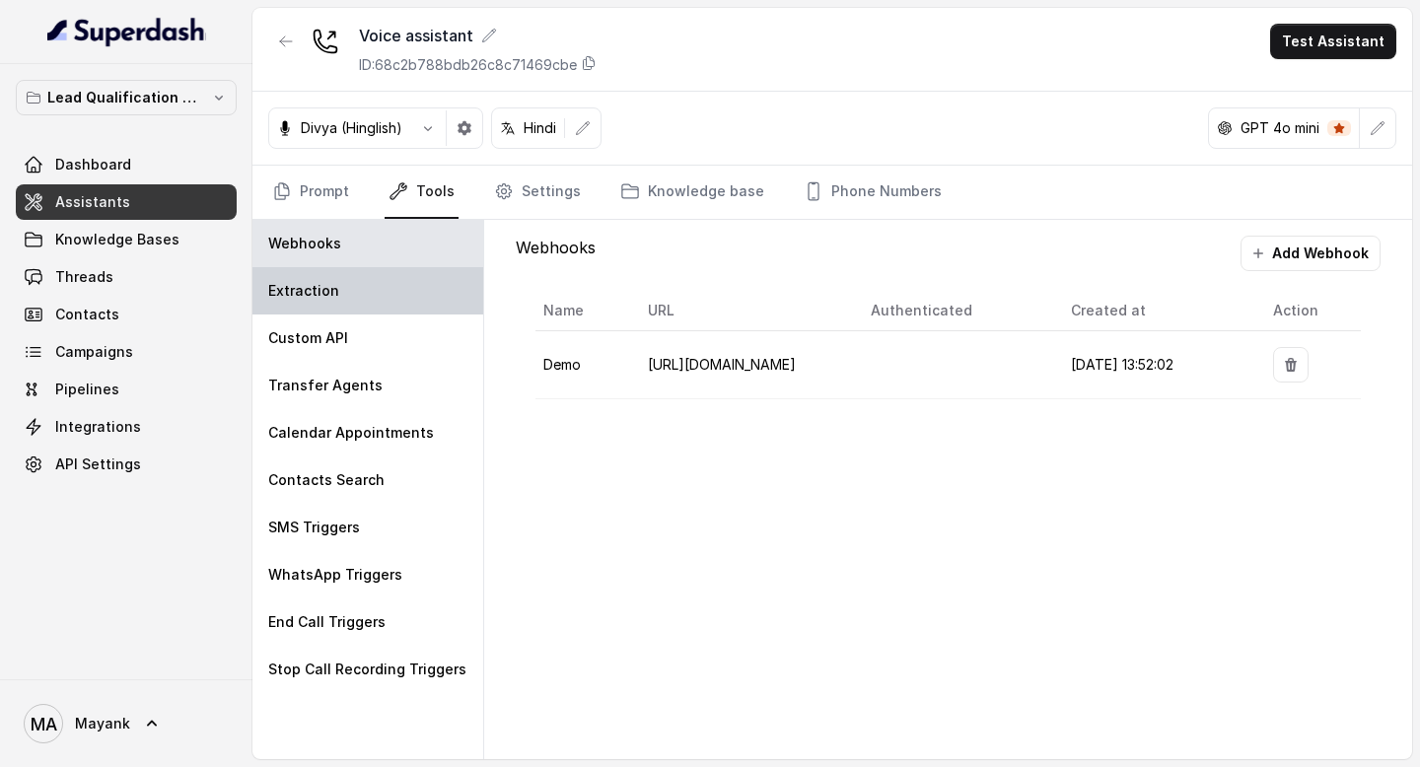
click at [359, 287] on div "Extraction" at bounding box center [367, 290] width 231 height 47
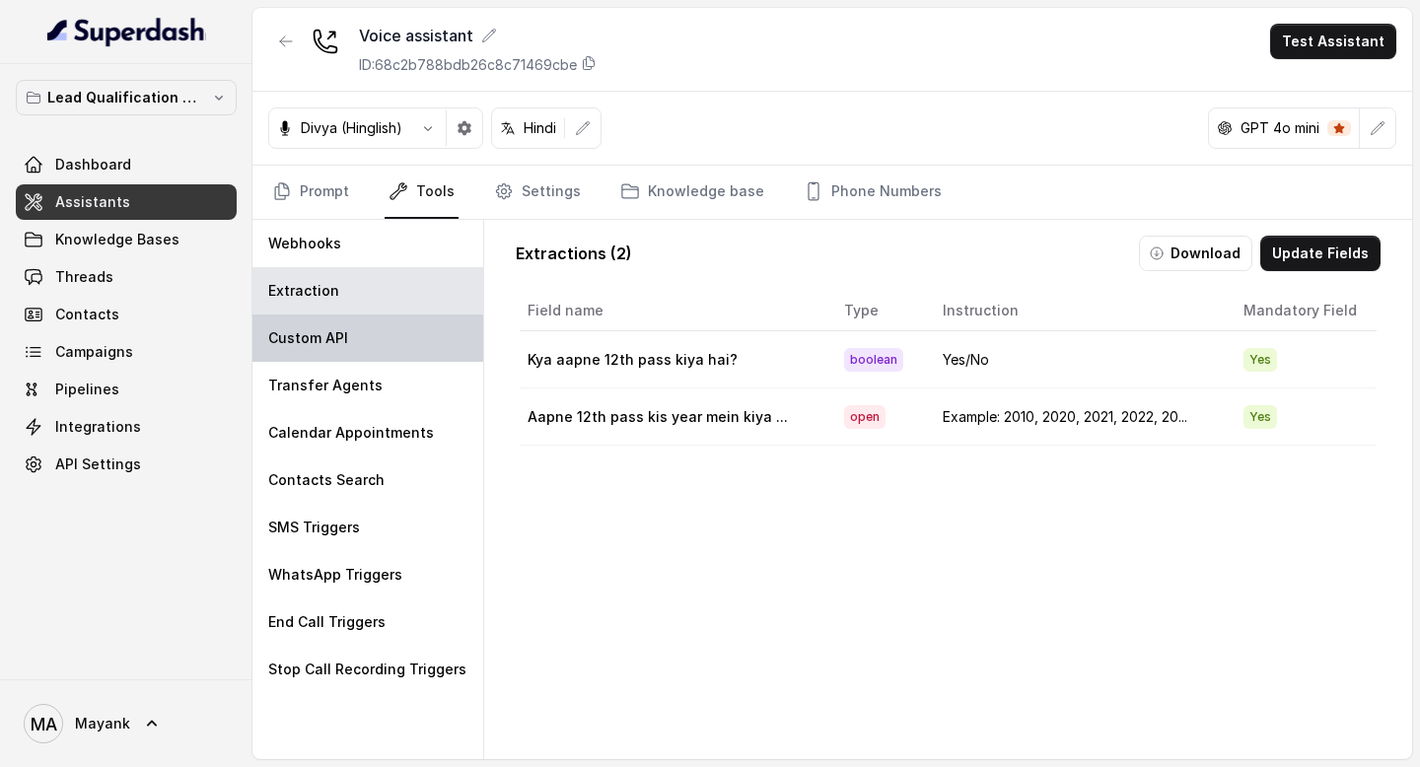
click at [357, 338] on div "Custom API" at bounding box center [367, 337] width 231 height 47
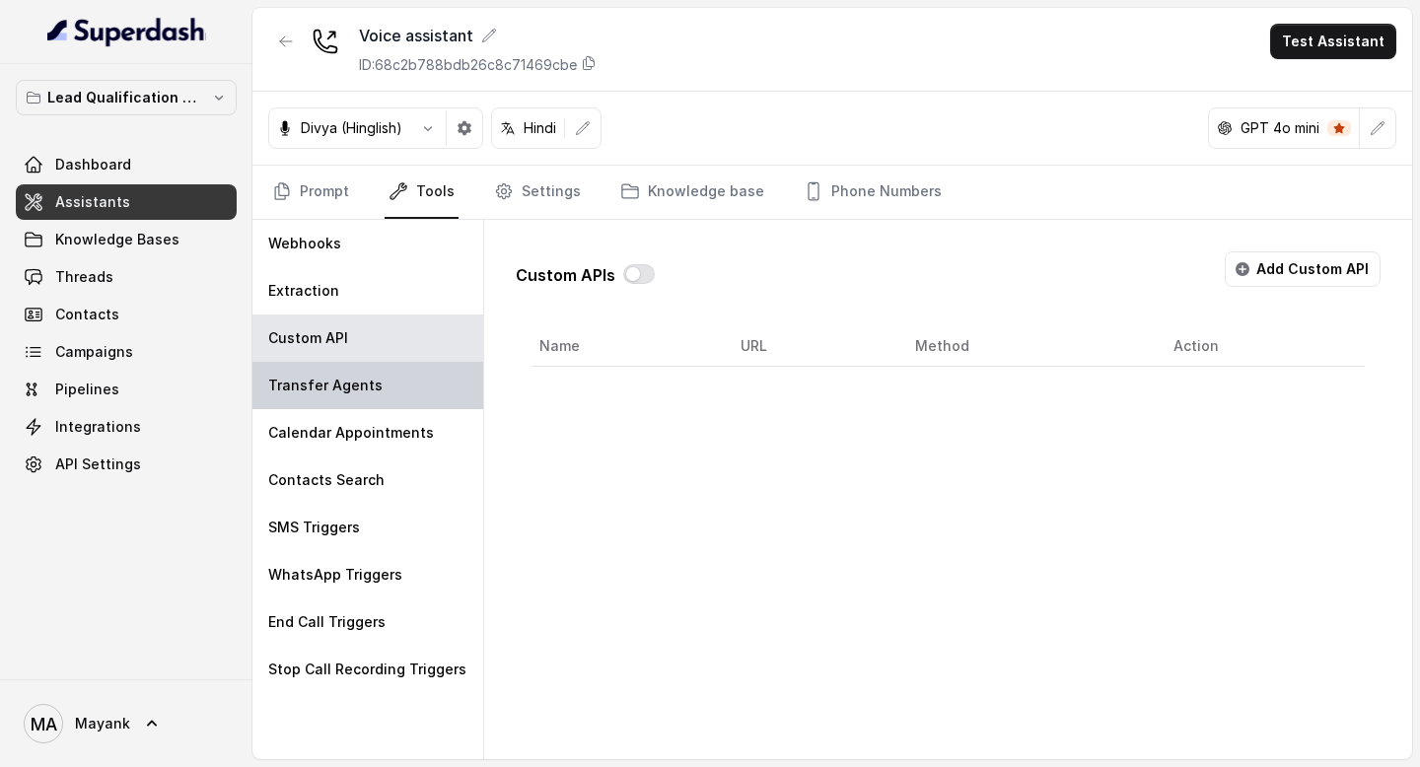
click at [357, 384] on p "Transfer Agents" at bounding box center [325, 386] width 114 height 20
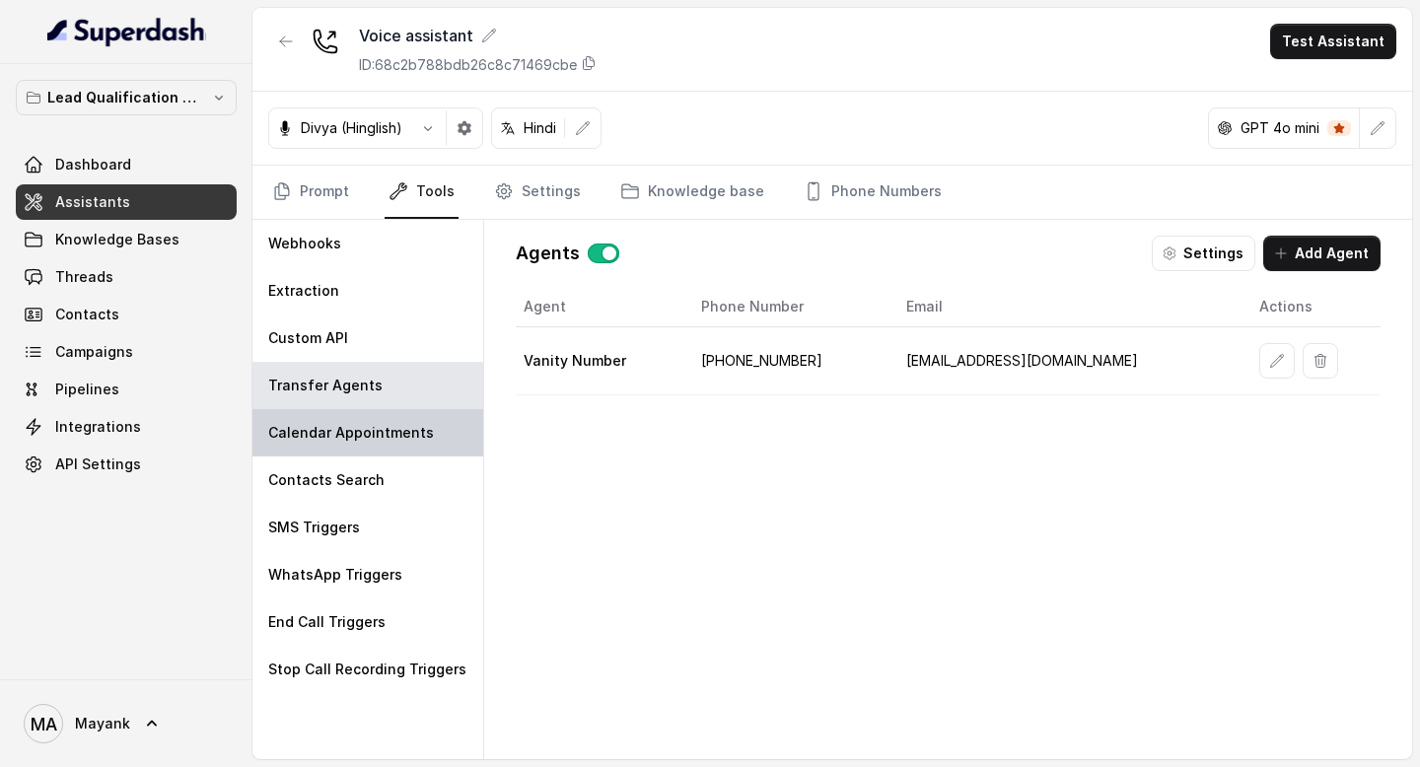
click at [354, 441] on p "Calendar Appointments" at bounding box center [351, 433] width 166 height 20
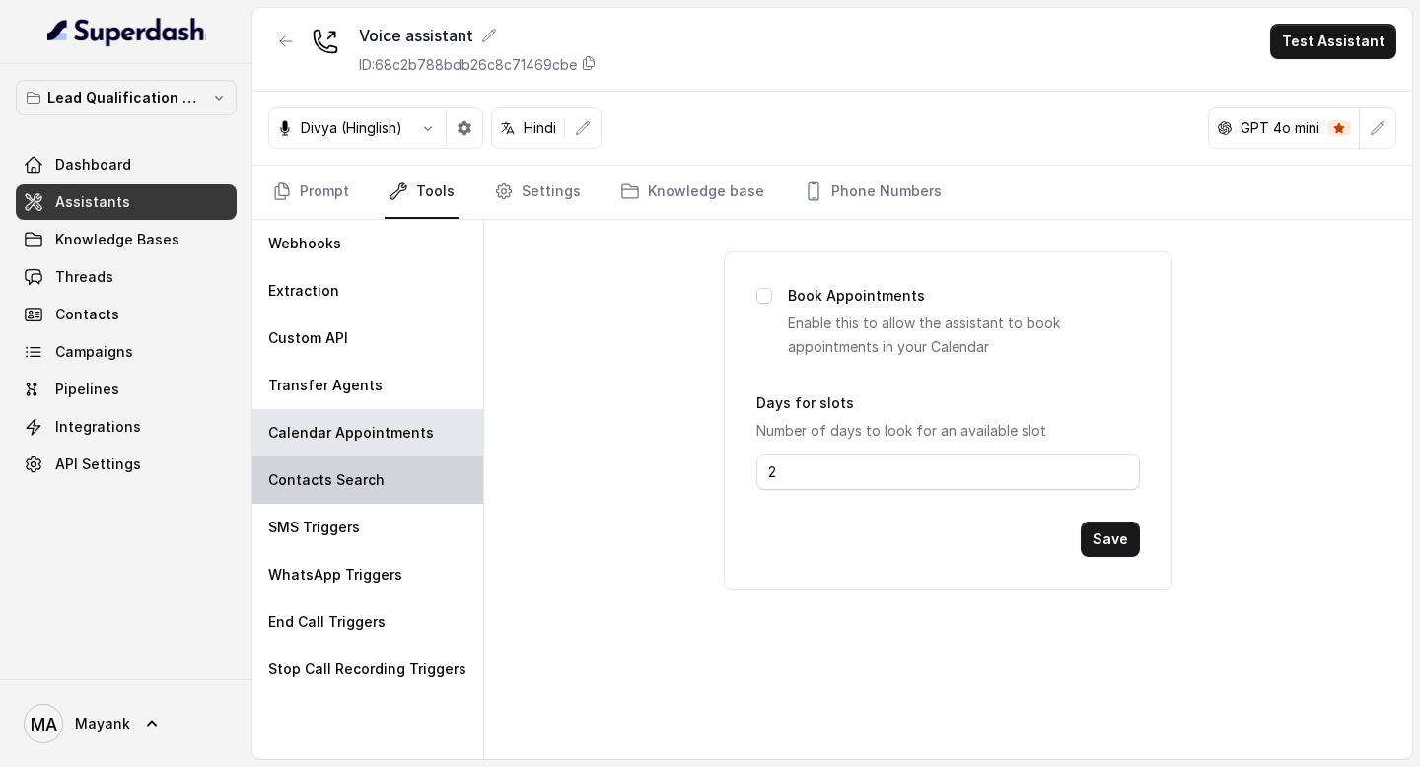
click at [347, 485] on p "Contacts Search" at bounding box center [326, 480] width 116 height 20
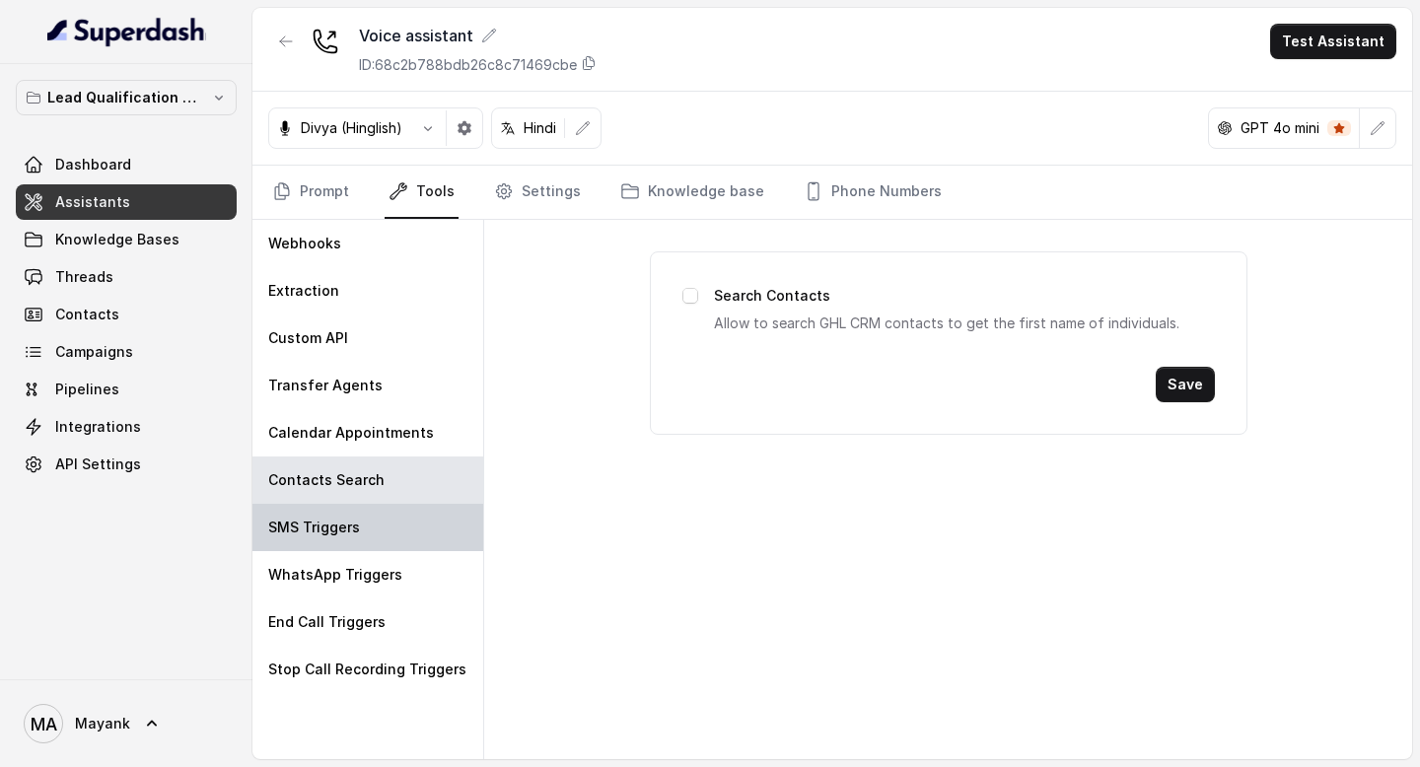
click at [347, 526] on p "SMS Triggers" at bounding box center [314, 528] width 92 height 20
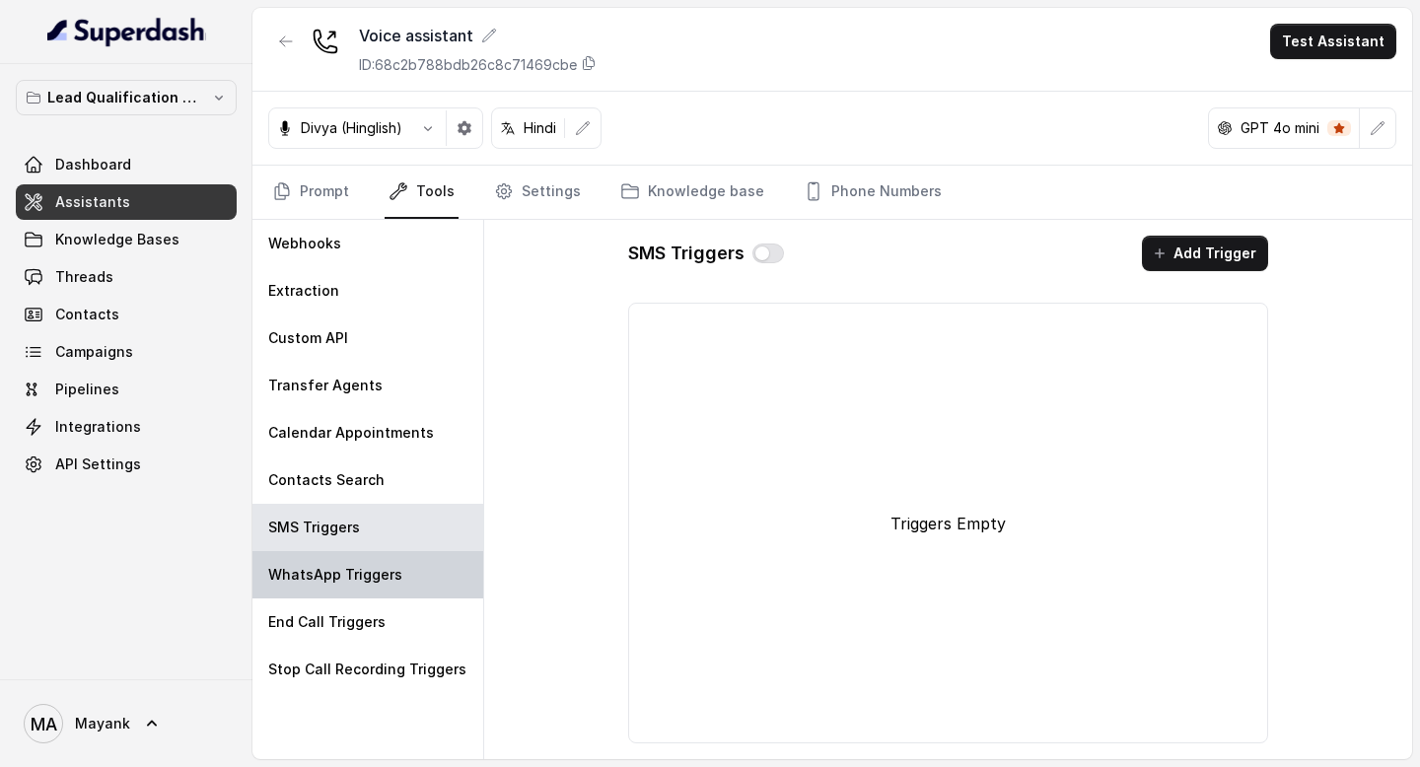
click at [347, 560] on div "WhatsApp Triggers" at bounding box center [367, 574] width 231 height 47
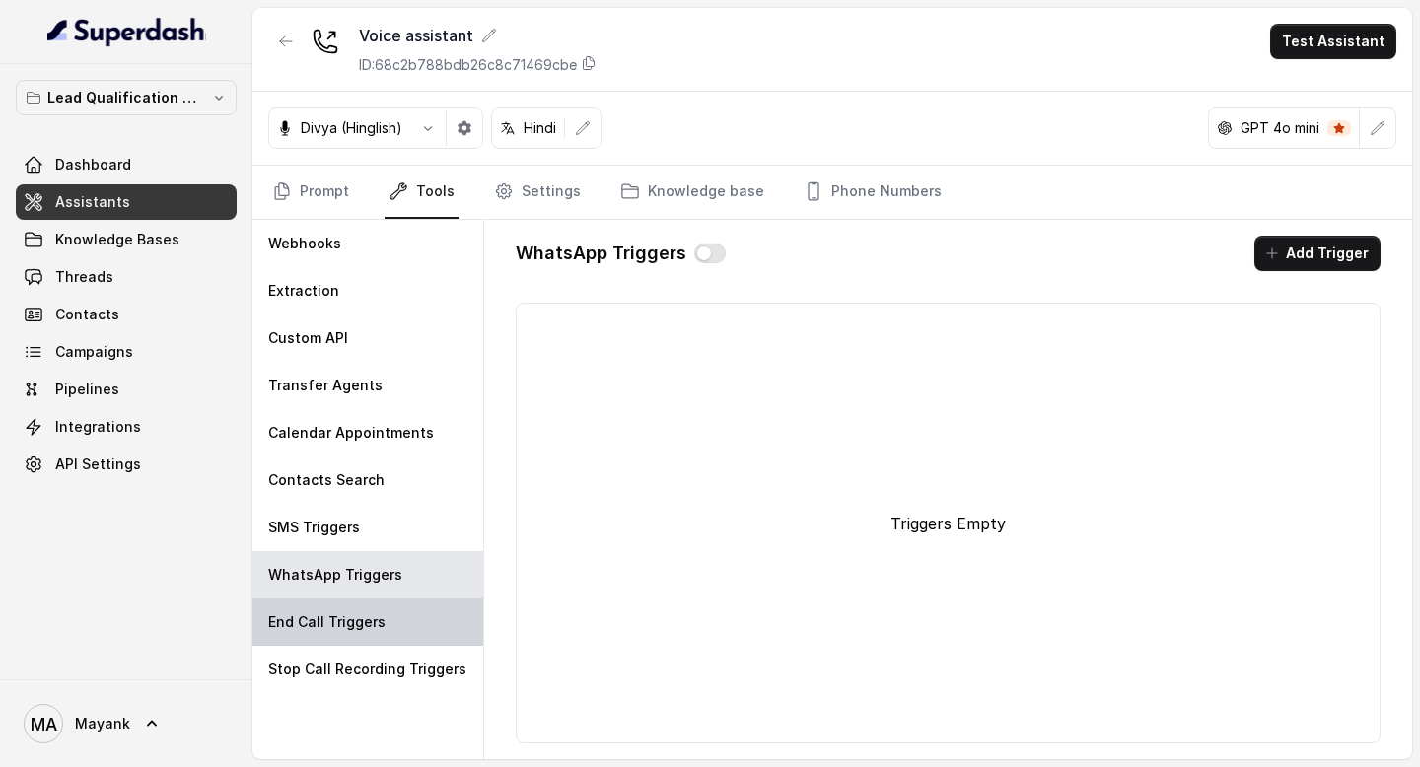
click at [347, 610] on div "End Call Triggers" at bounding box center [367, 621] width 231 height 47
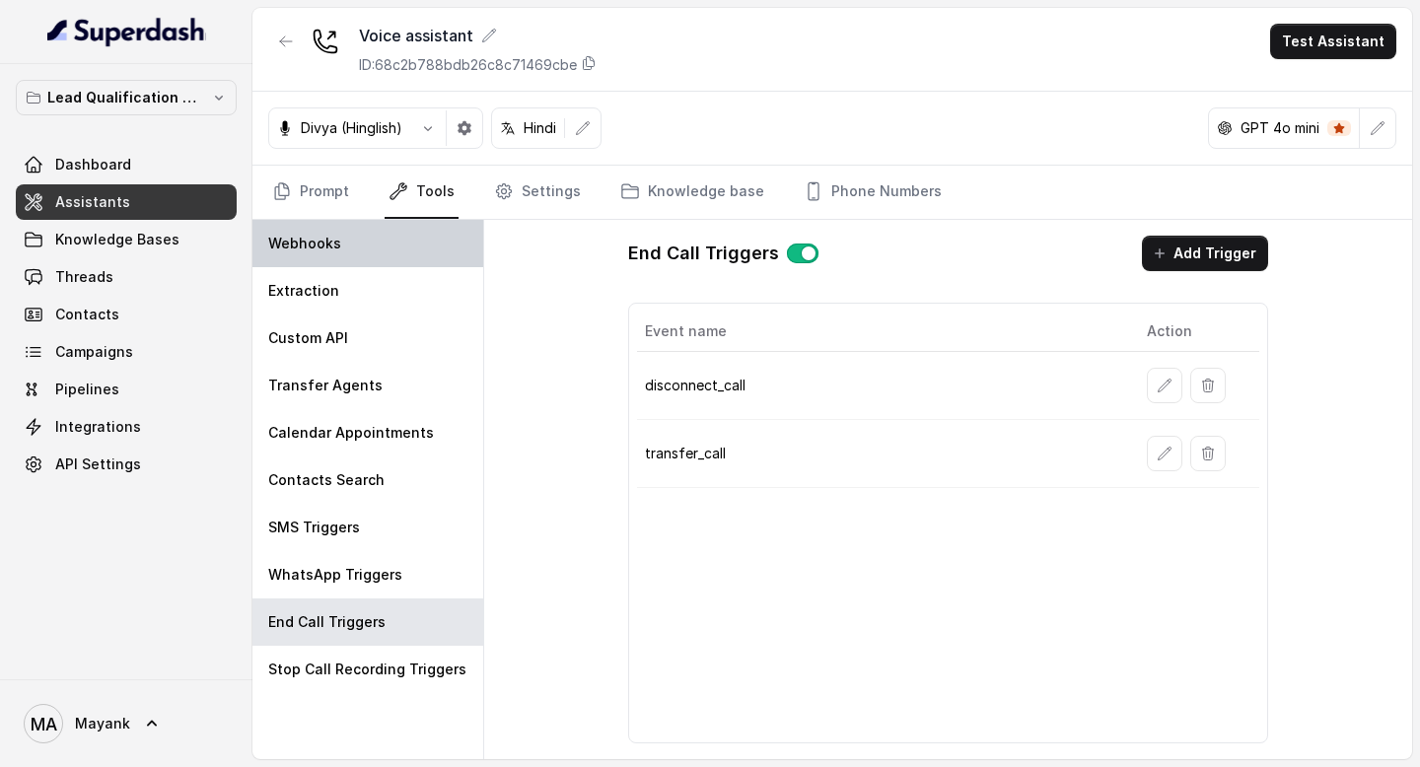
click at [396, 253] on div "Webhooks" at bounding box center [367, 243] width 231 height 47
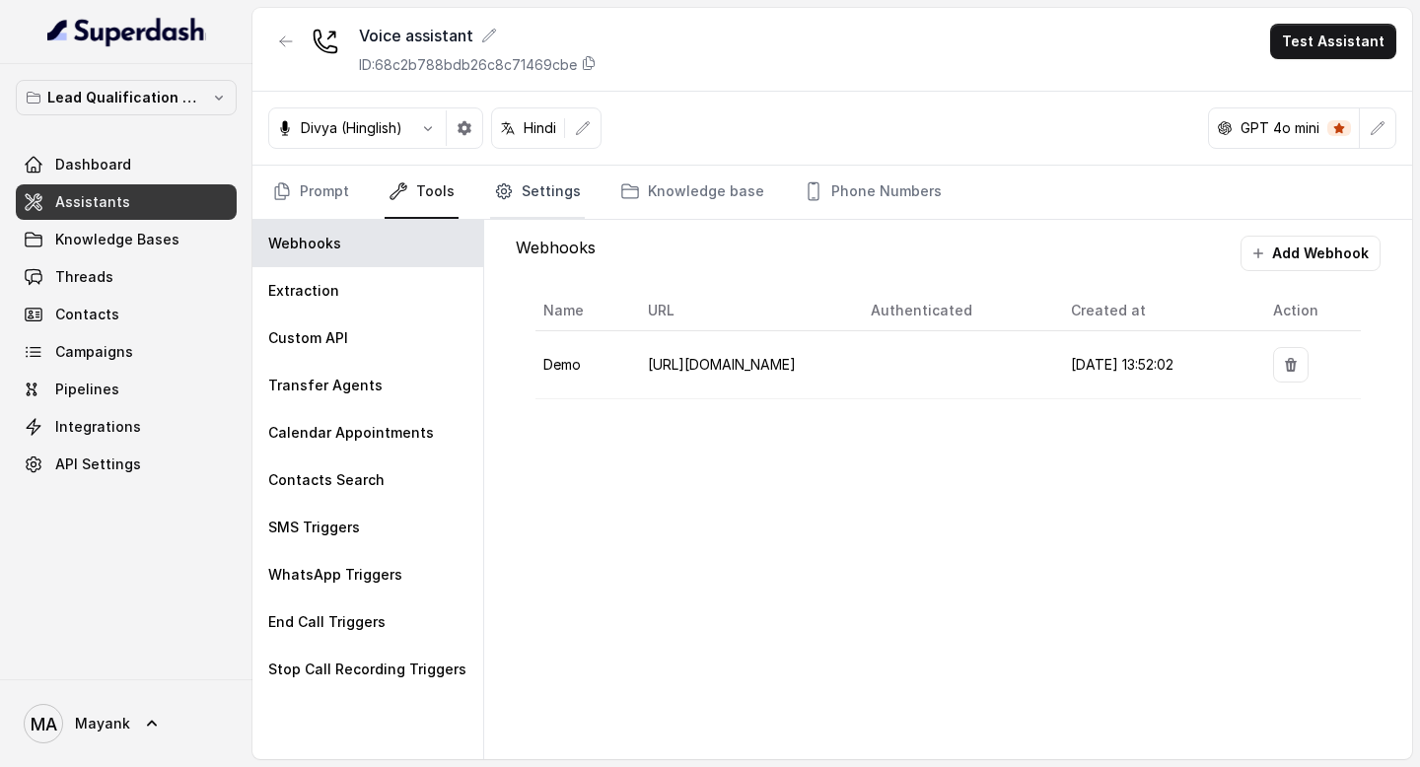
click at [543, 191] on link "Settings" at bounding box center [537, 192] width 95 height 53
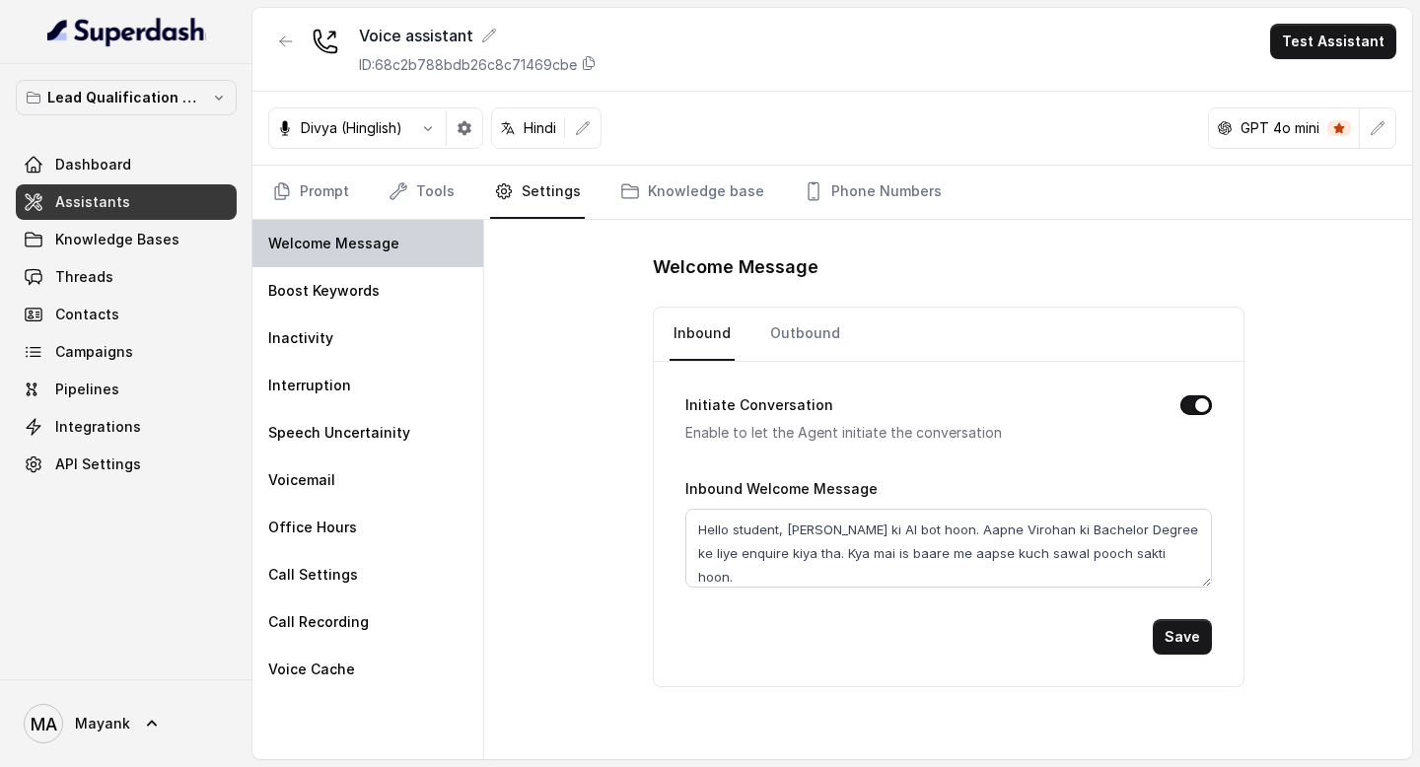
click at [384, 261] on div "Welcome Message" at bounding box center [367, 243] width 231 height 47
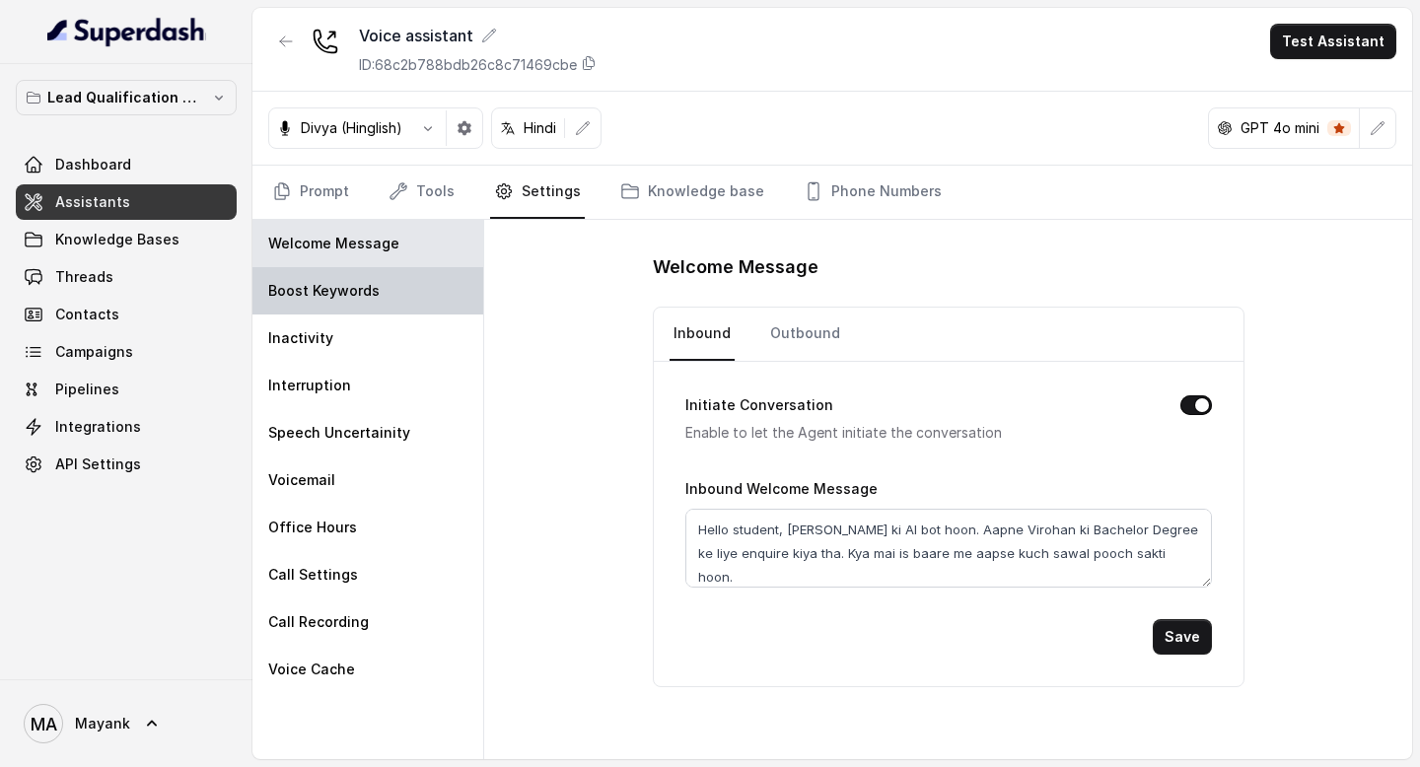
click at [384, 281] on div "Boost Keywords" at bounding box center [367, 290] width 231 height 47
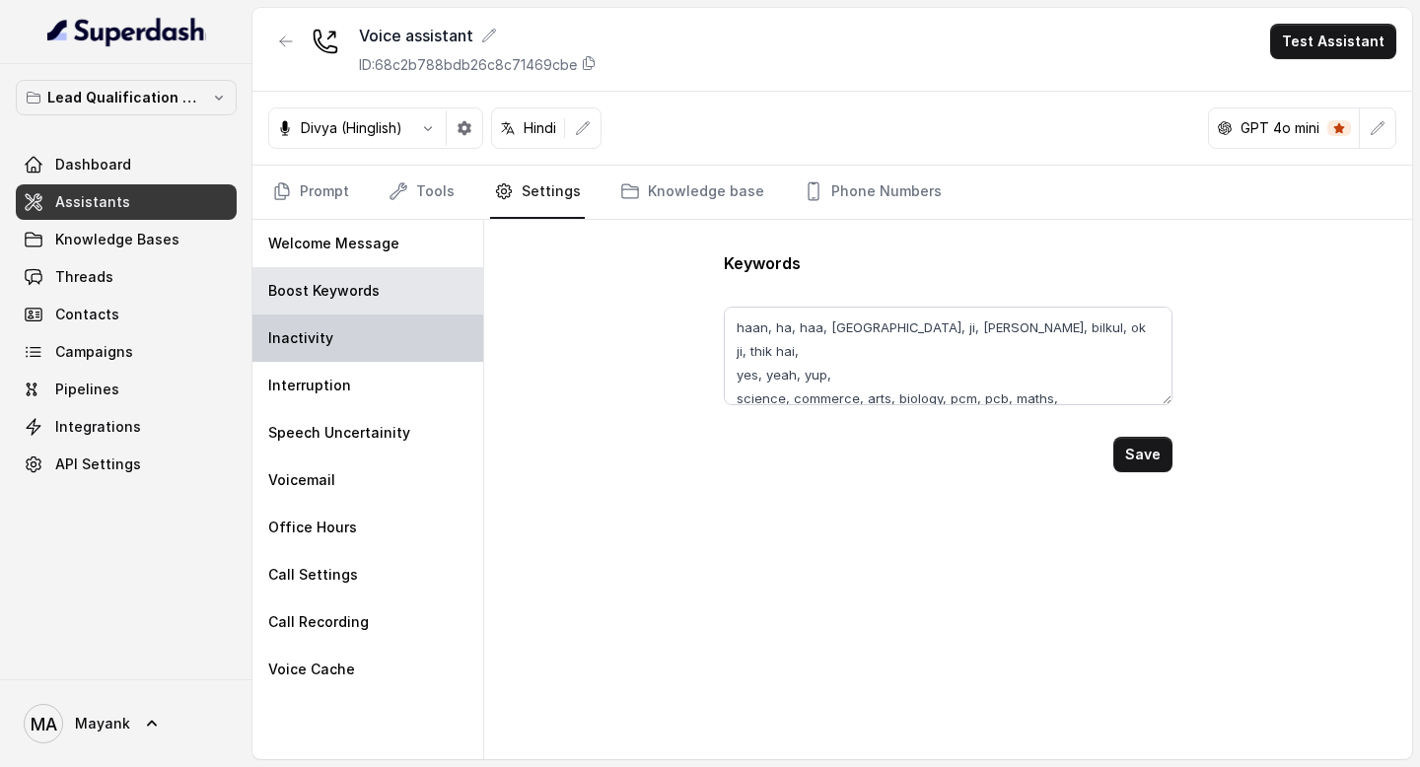
click at [368, 324] on div "Inactivity" at bounding box center [367, 337] width 231 height 47
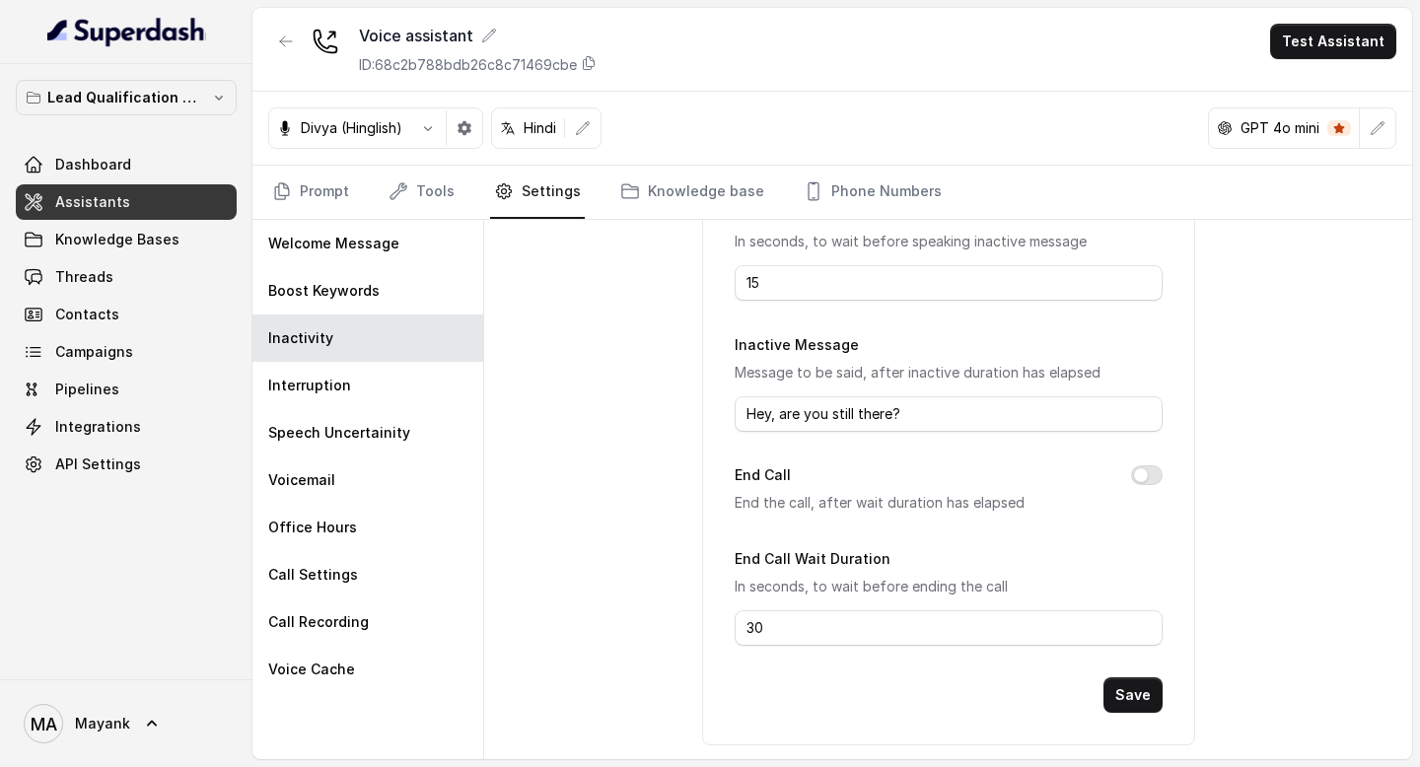
scroll to position [260, 0]
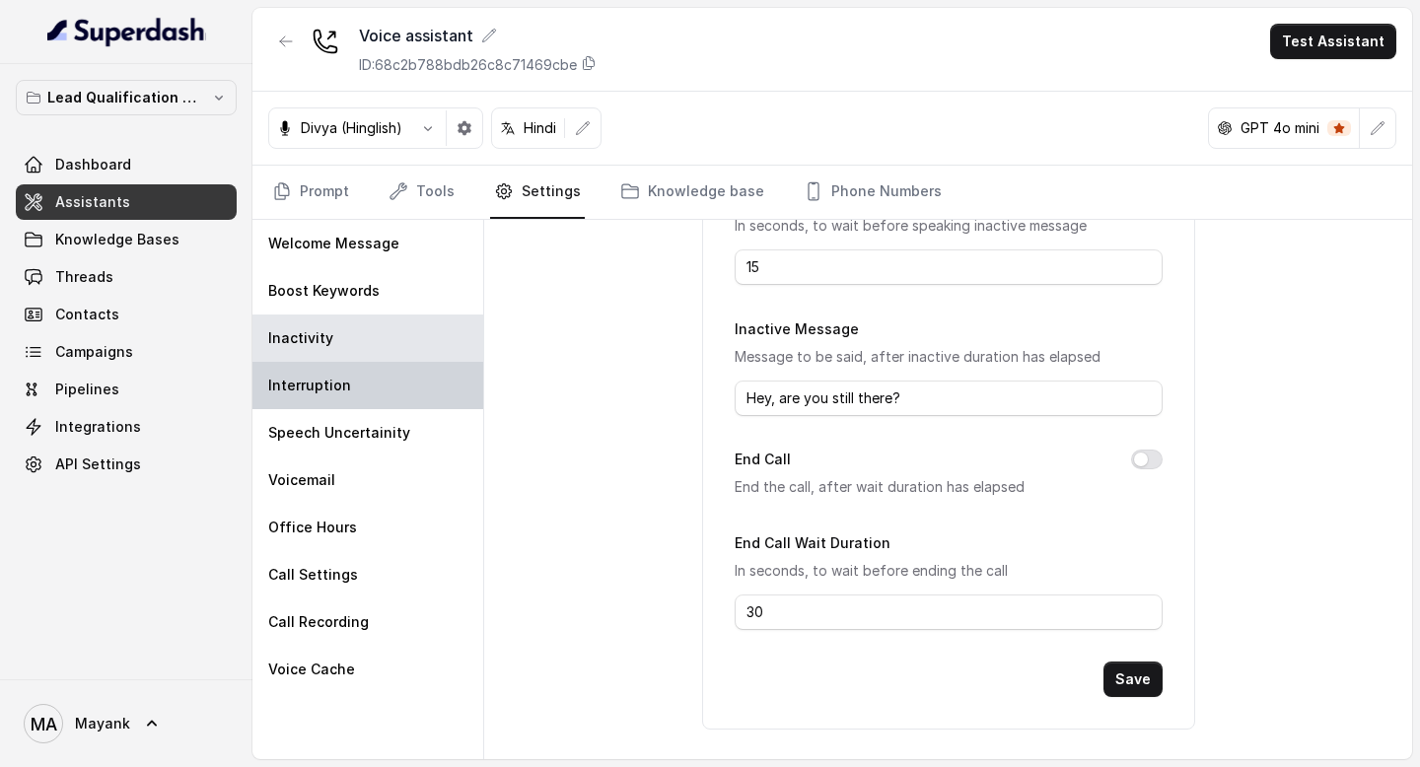
click at [330, 379] on p "Interruption" at bounding box center [309, 386] width 83 height 20
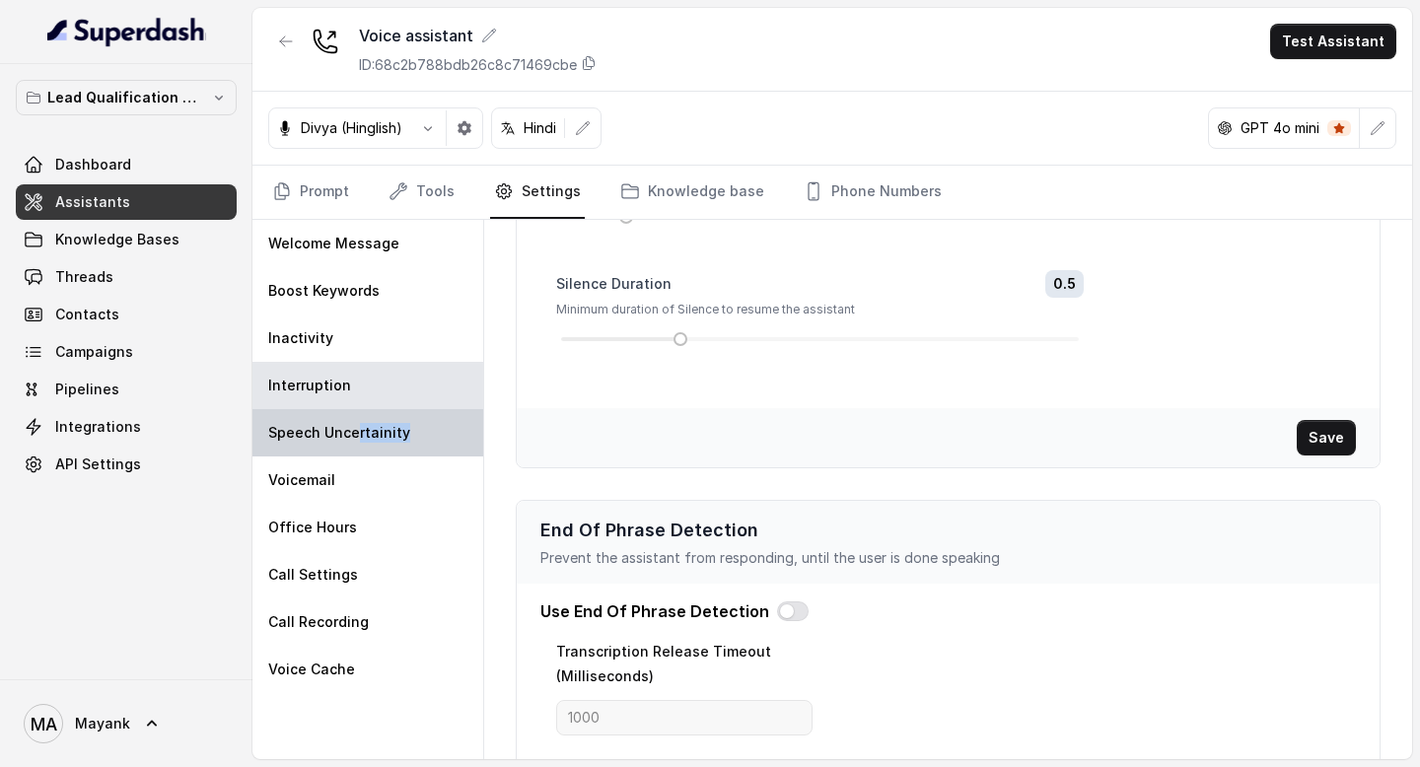
click at [356, 442] on div "Speech Uncertainity" at bounding box center [367, 432] width 231 height 47
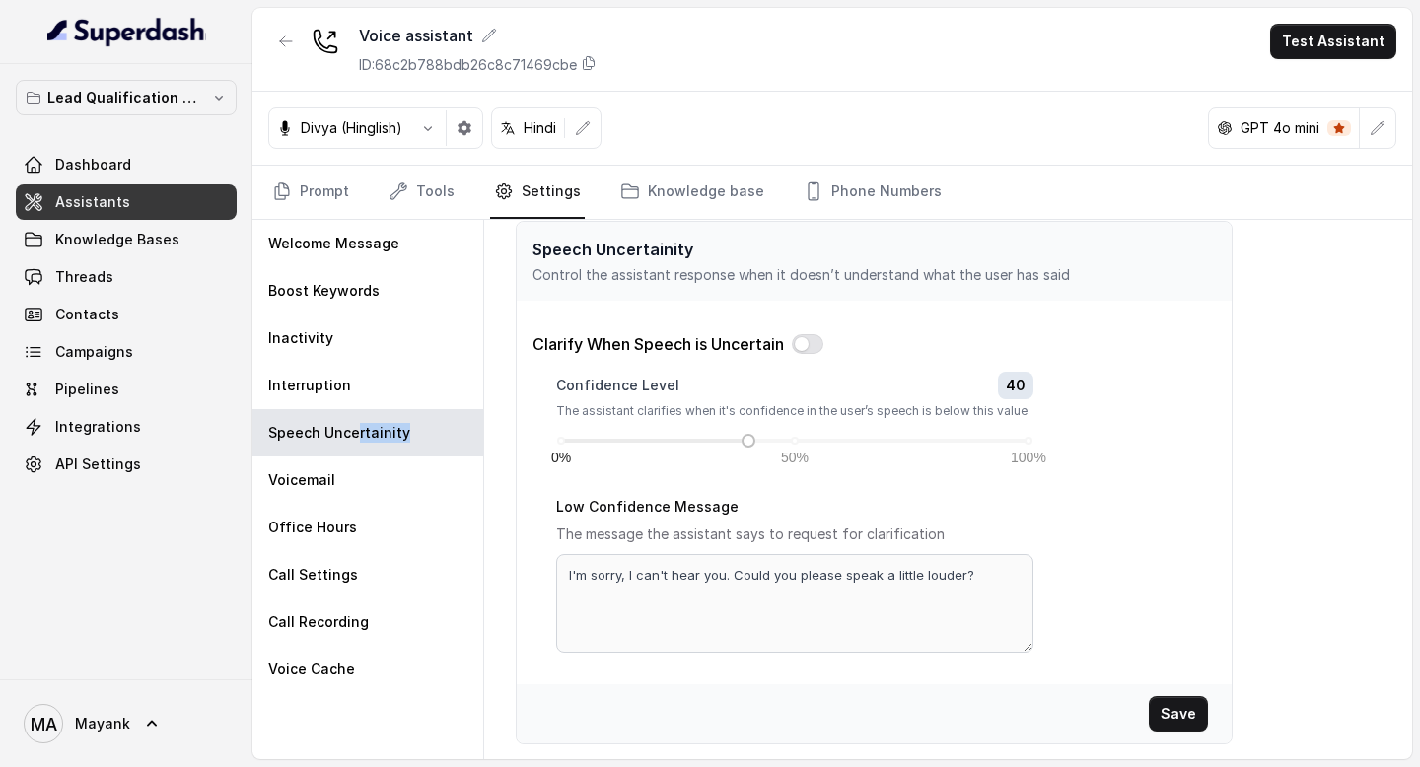
scroll to position [0, 0]
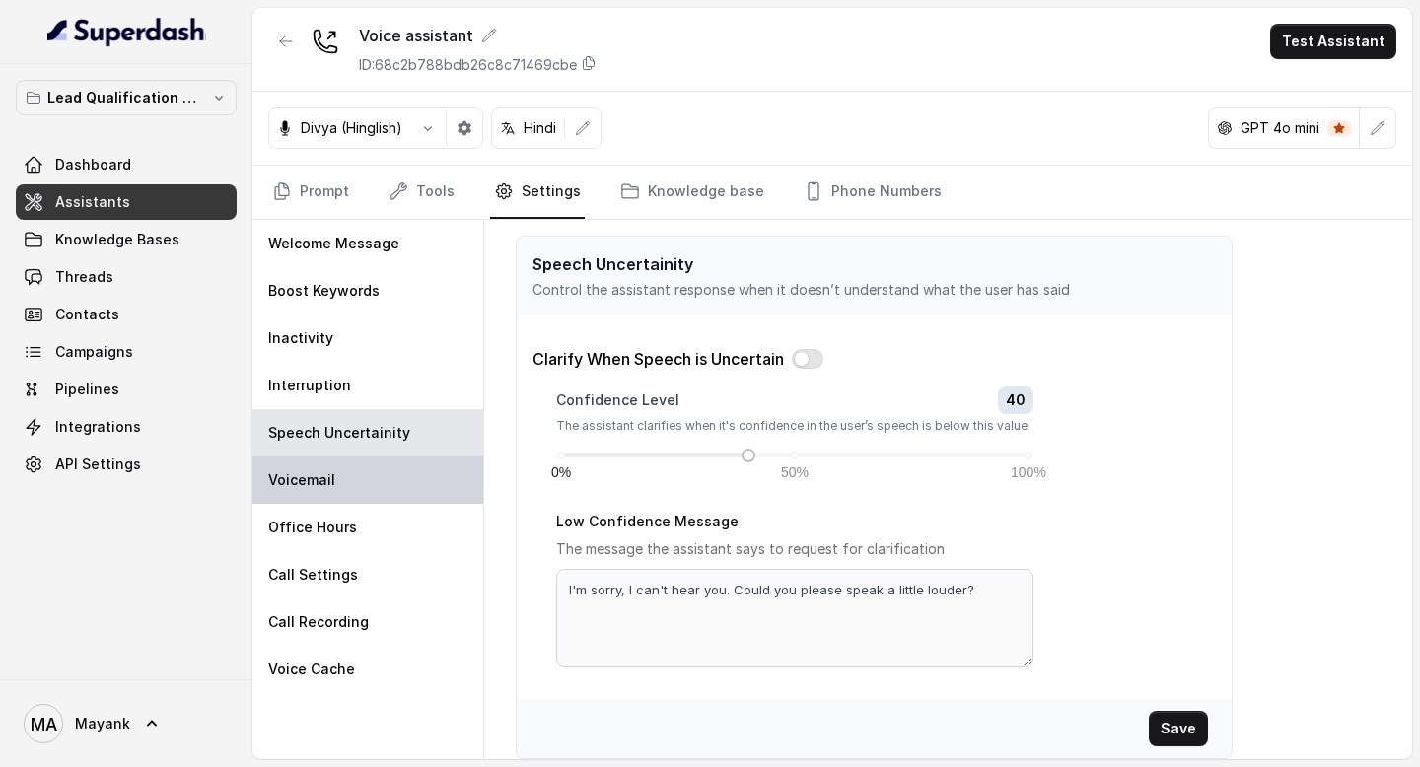
click at [366, 480] on div "Voicemail" at bounding box center [367, 479] width 231 height 47
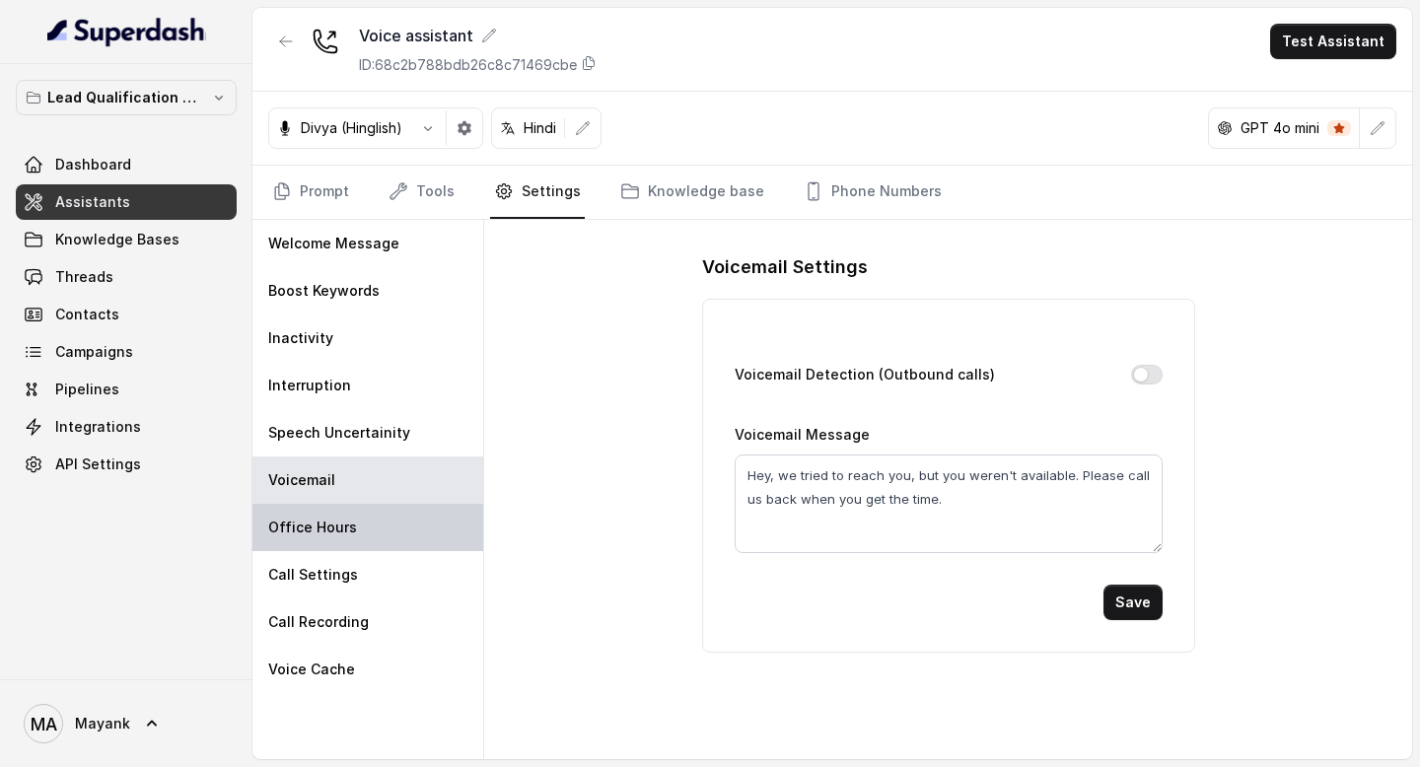
click at [363, 528] on div "Office Hours" at bounding box center [367, 527] width 231 height 47
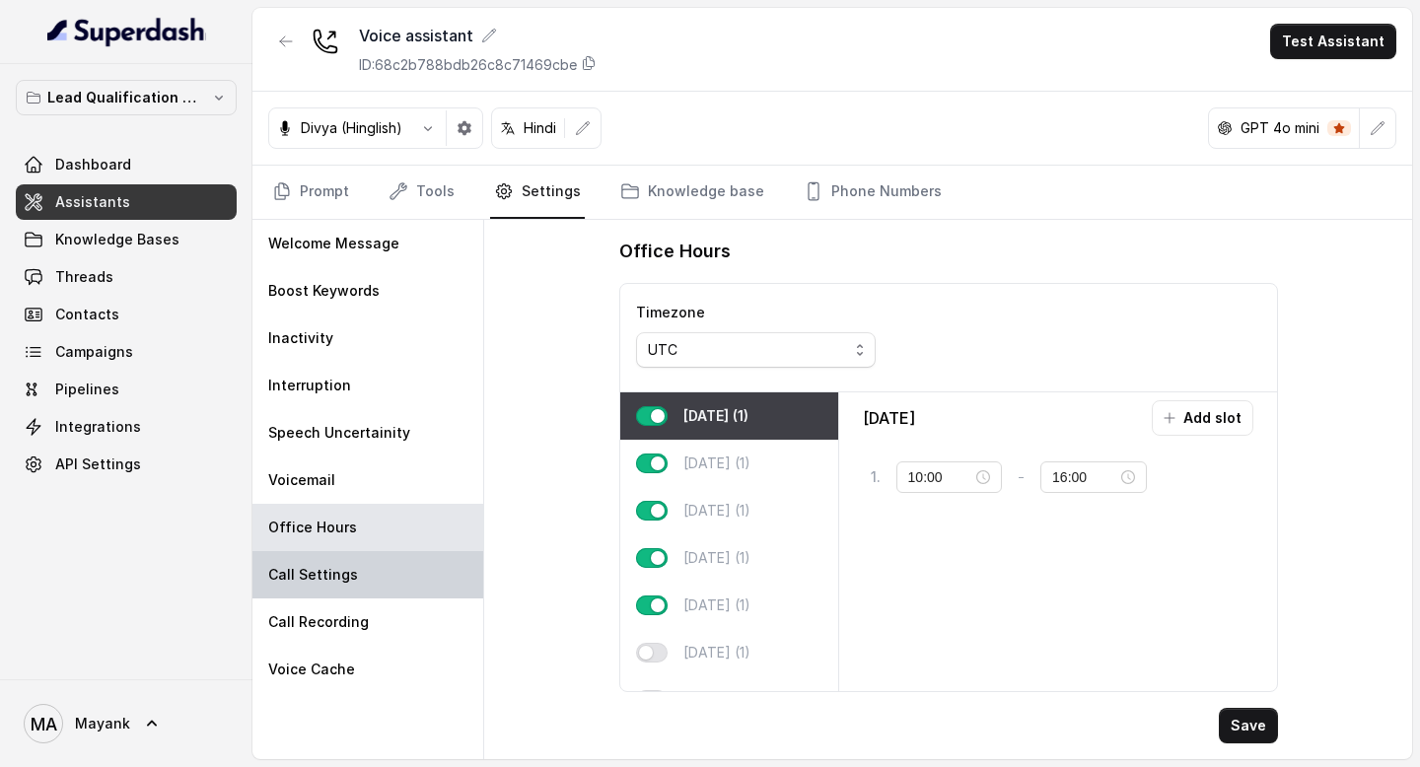
click at [359, 576] on div "Call Settings" at bounding box center [367, 574] width 231 height 47
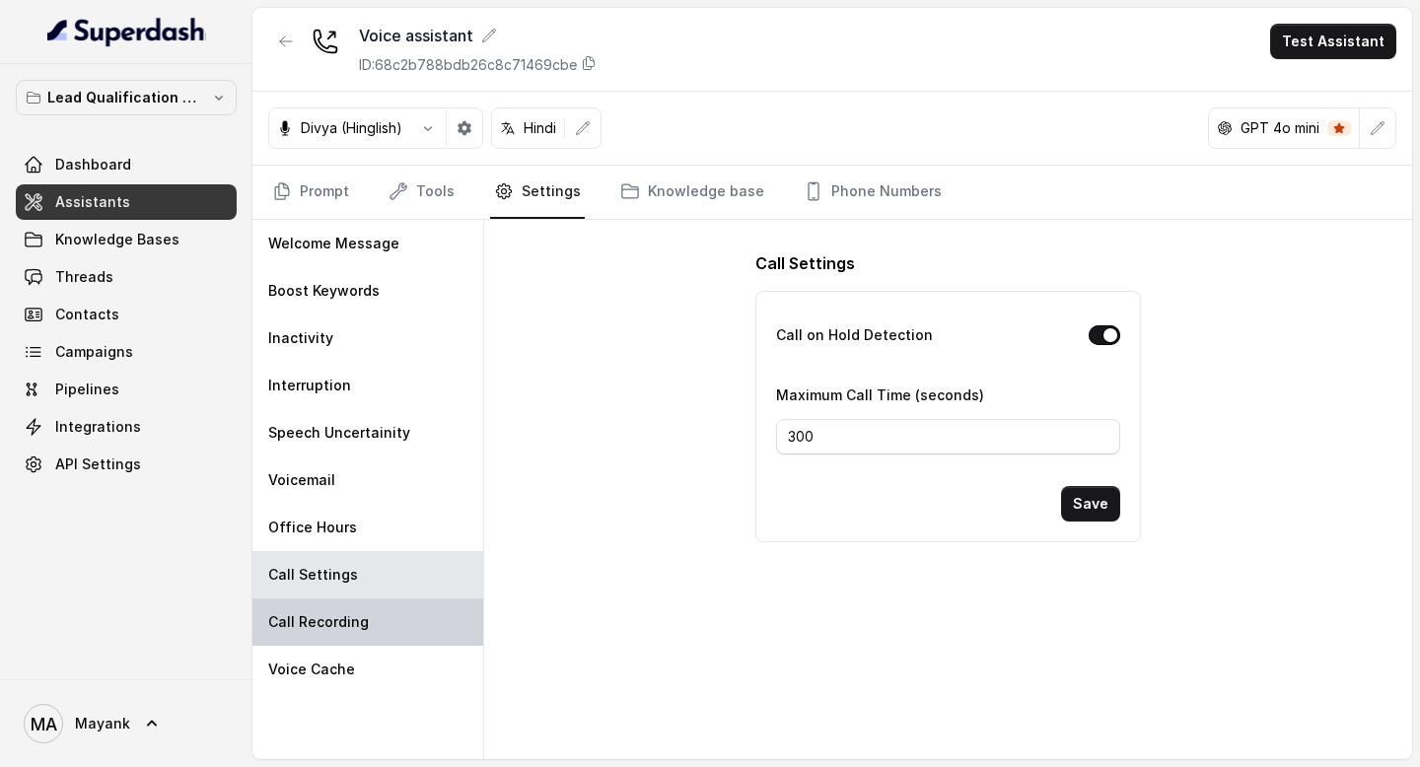
click at [359, 613] on p "Call Recording" at bounding box center [318, 622] width 101 height 20
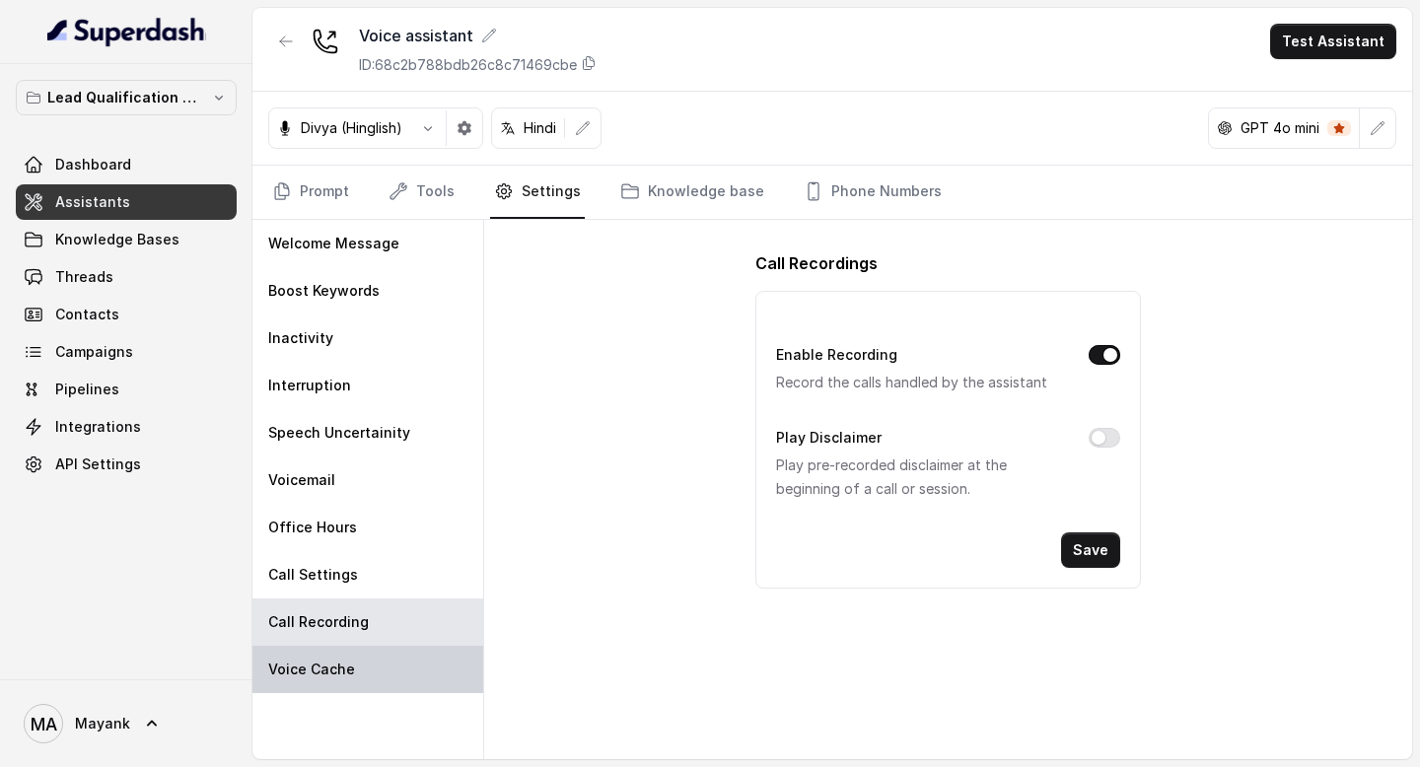
click at [359, 659] on div "Voice Cache" at bounding box center [367, 669] width 231 height 47
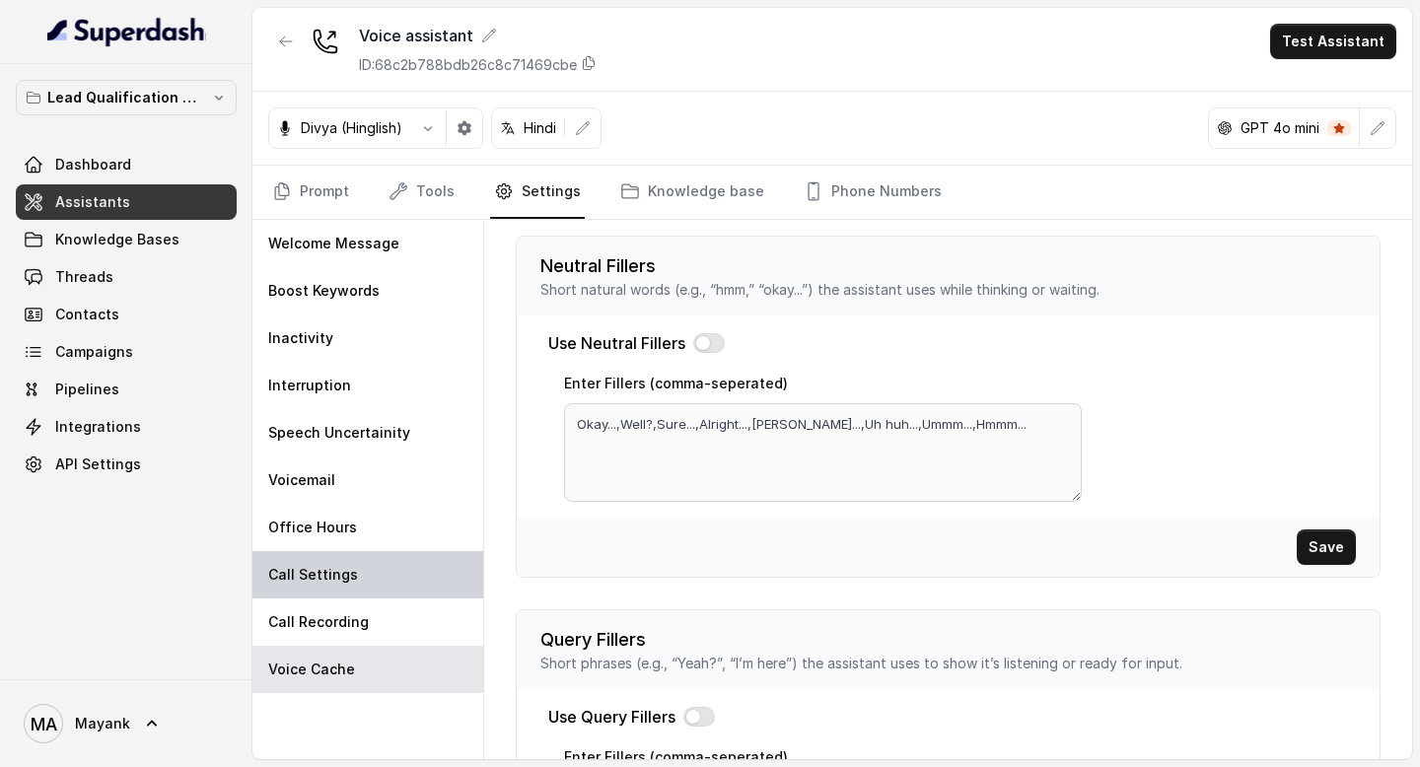
click at [359, 553] on div "Call Settings" at bounding box center [367, 574] width 231 height 47
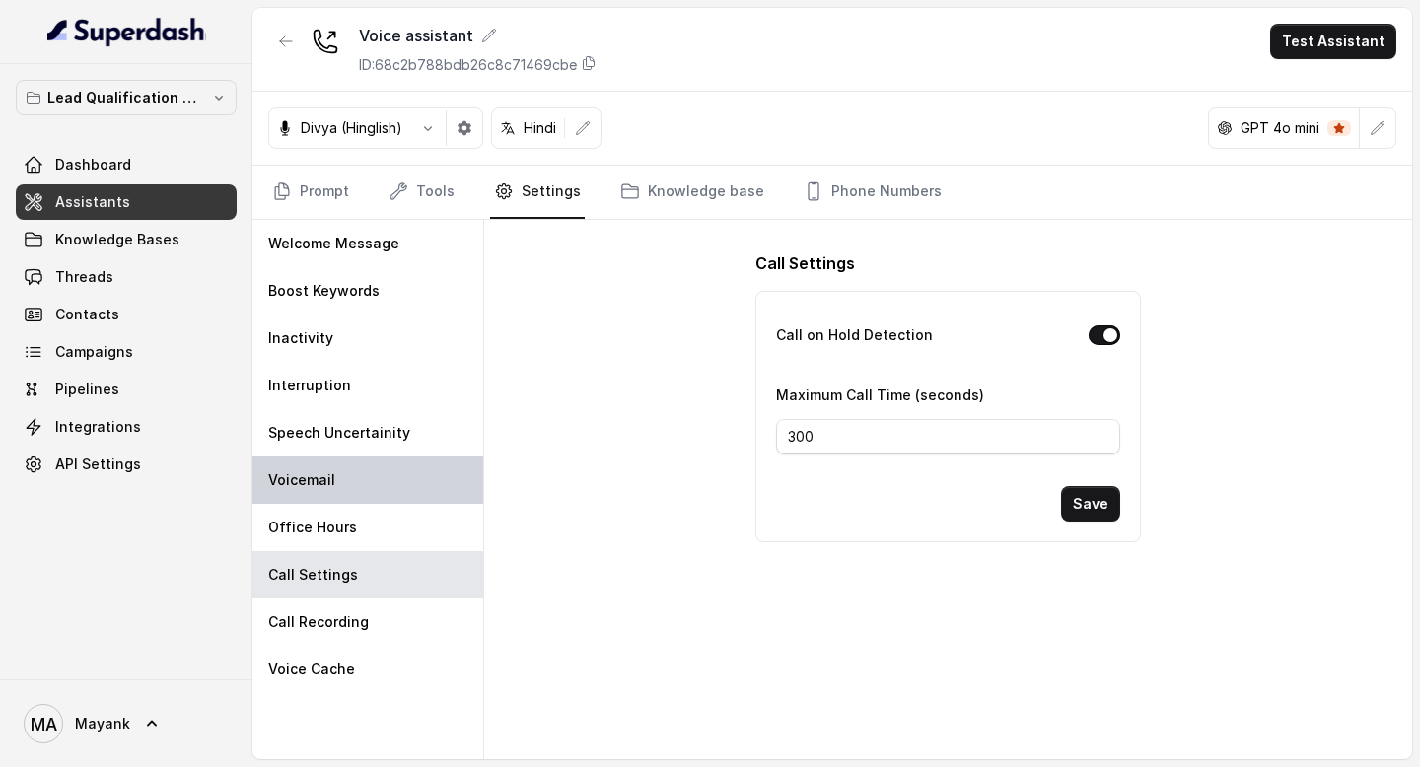
click at [353, 502] on div "Voicemail" at bounding box center [367, 479] width 231 height 47
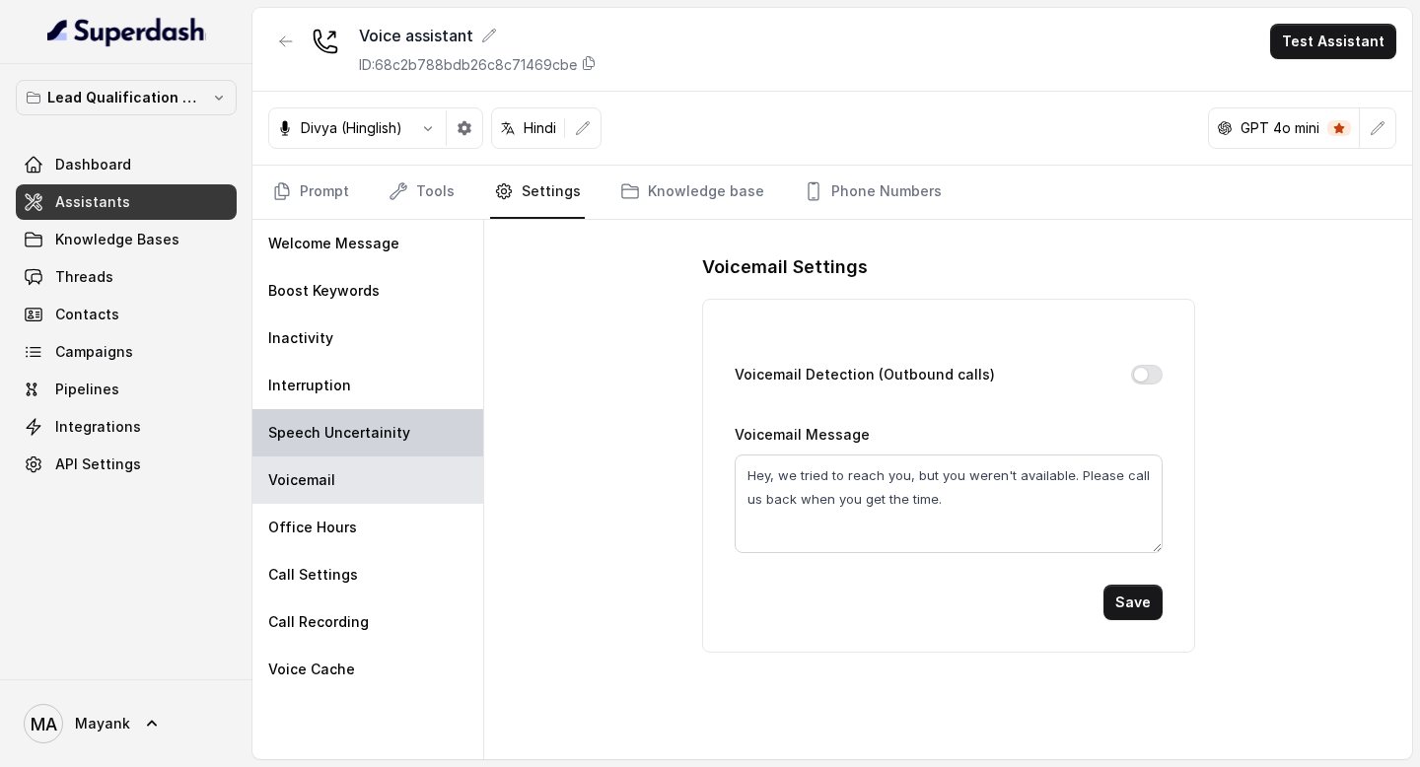
click at [353, 451] on div "Speech Uncertainity" at bounding box center [367, 432] width 231 height 47
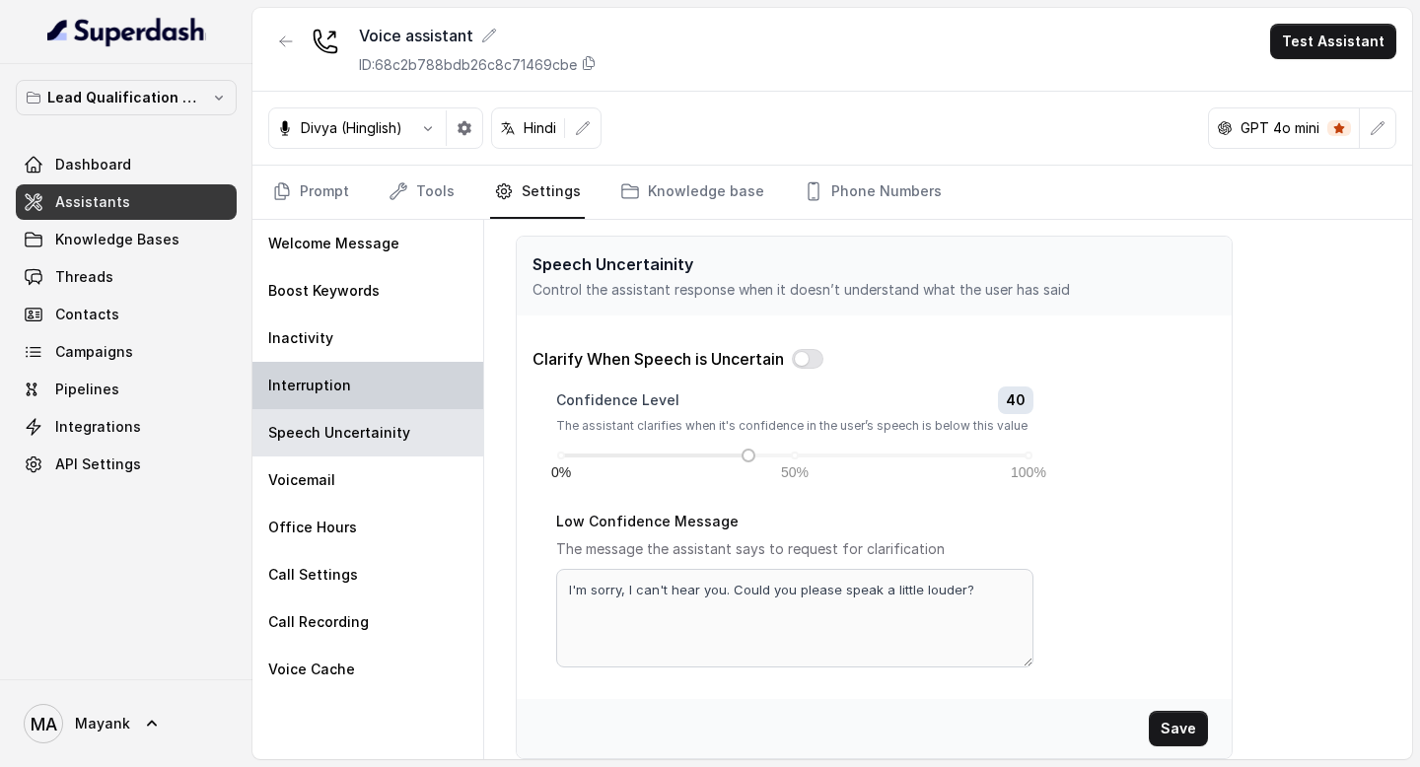
click at [350, 386] on div "Interruption" at bounding box center [367, 385] width 231 height 47
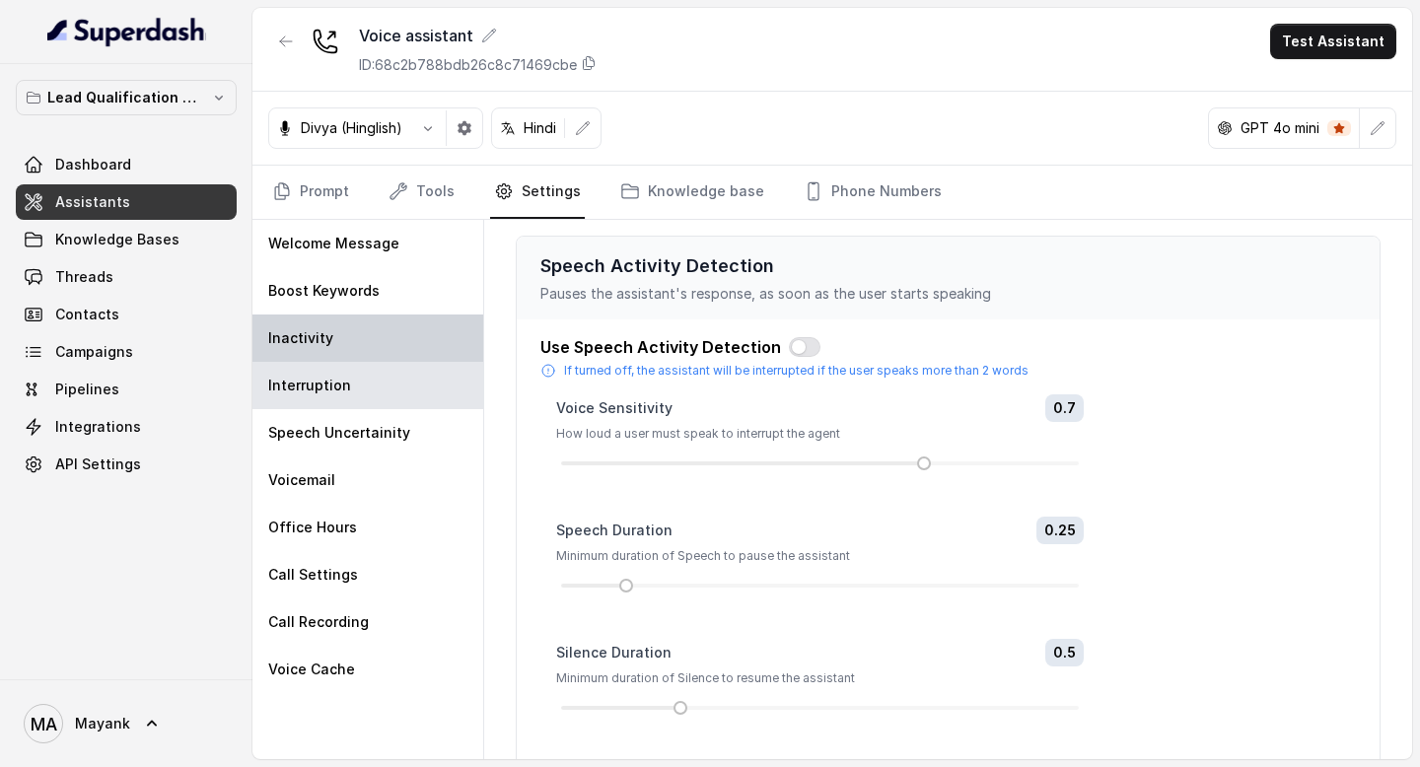
click at [350, 344] on div "Inactivity" at bounding box center [367, 337] width 231 height 47
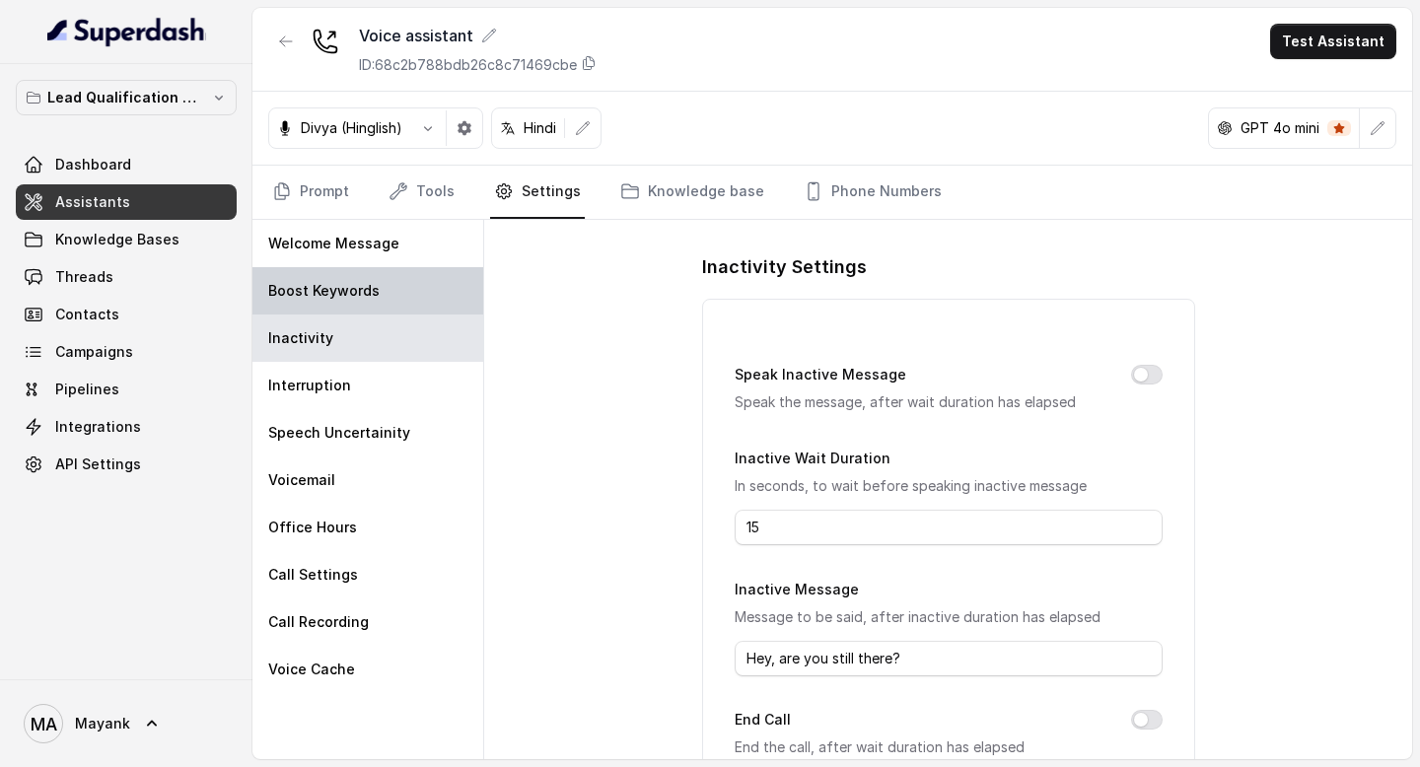
click at [350, 292] on p "Boost Keywords" at bounding box center [323, 291] width 111 height 20
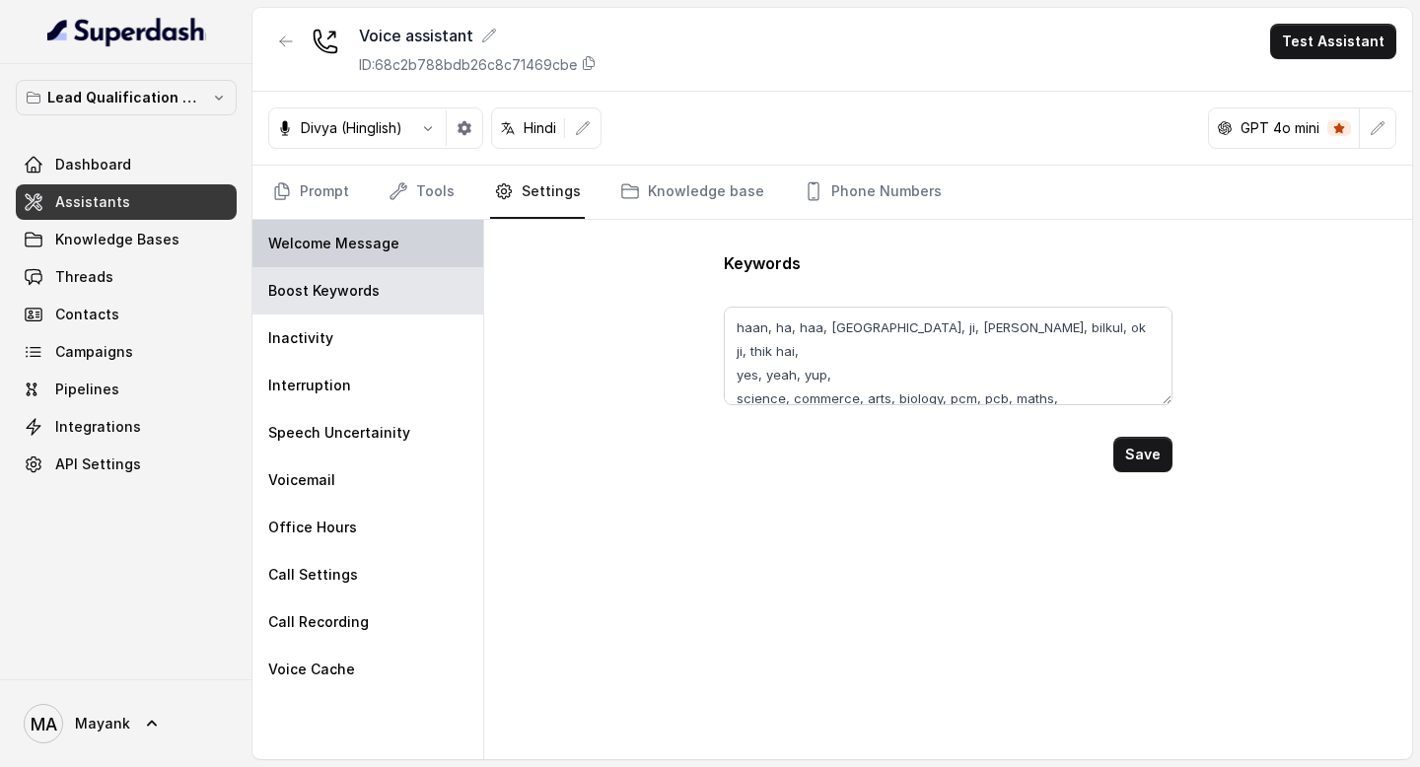
click at [351, 244] on p "Welcome Message" at bounding box center [333, 244] width 131 height 20
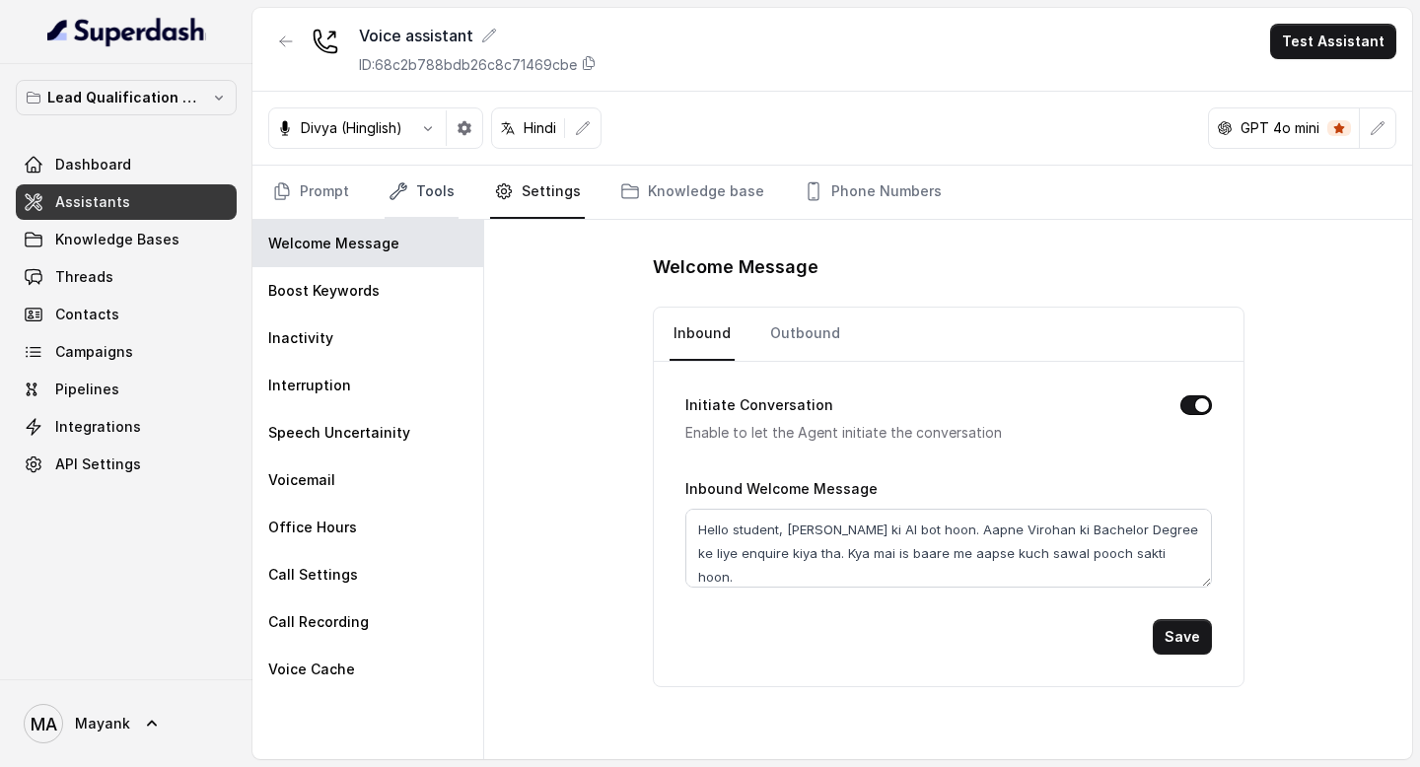
click at [417, 195] on link "Tools" at bounding box center [421, 192] width 74 height 53
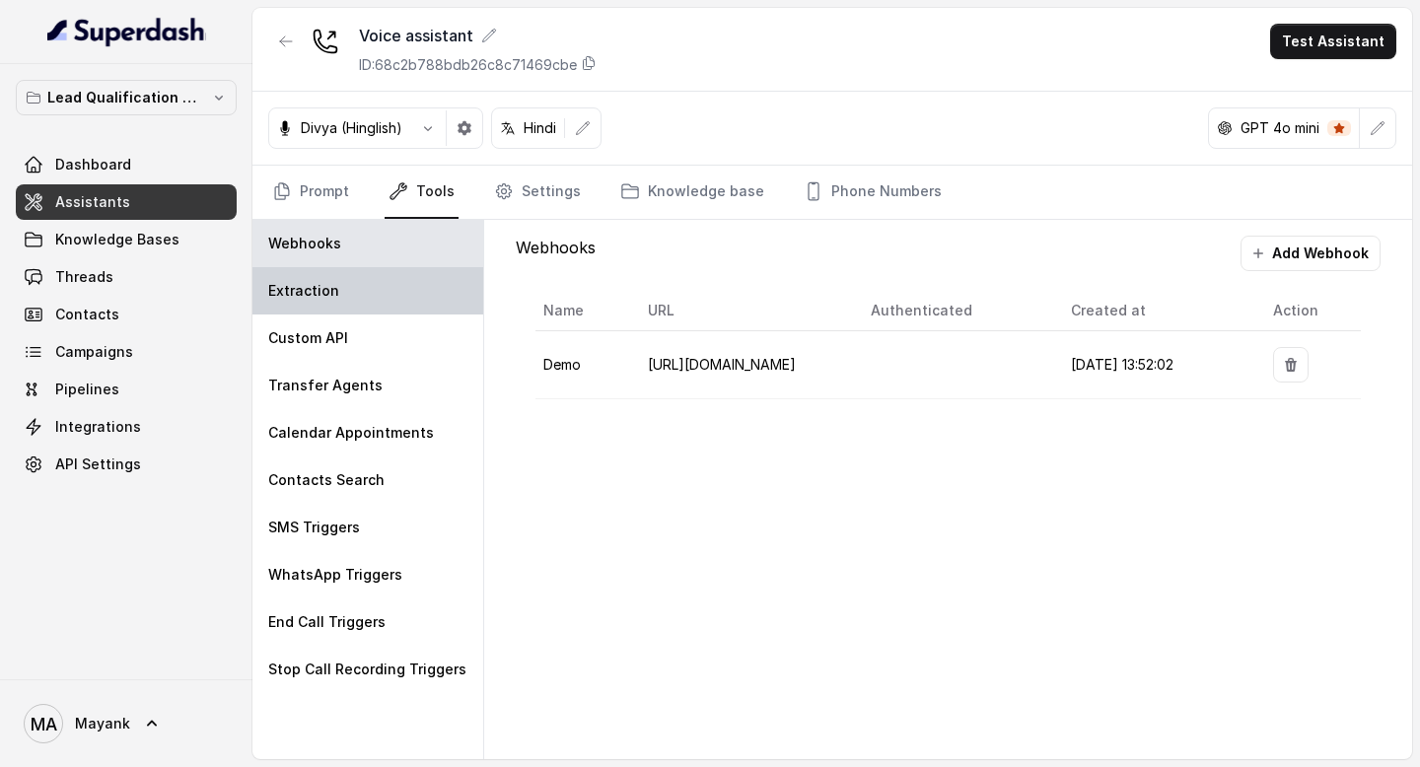
click at [331, 286] on p "Extraction" at bounding box center [303, 291] width 71 height 20
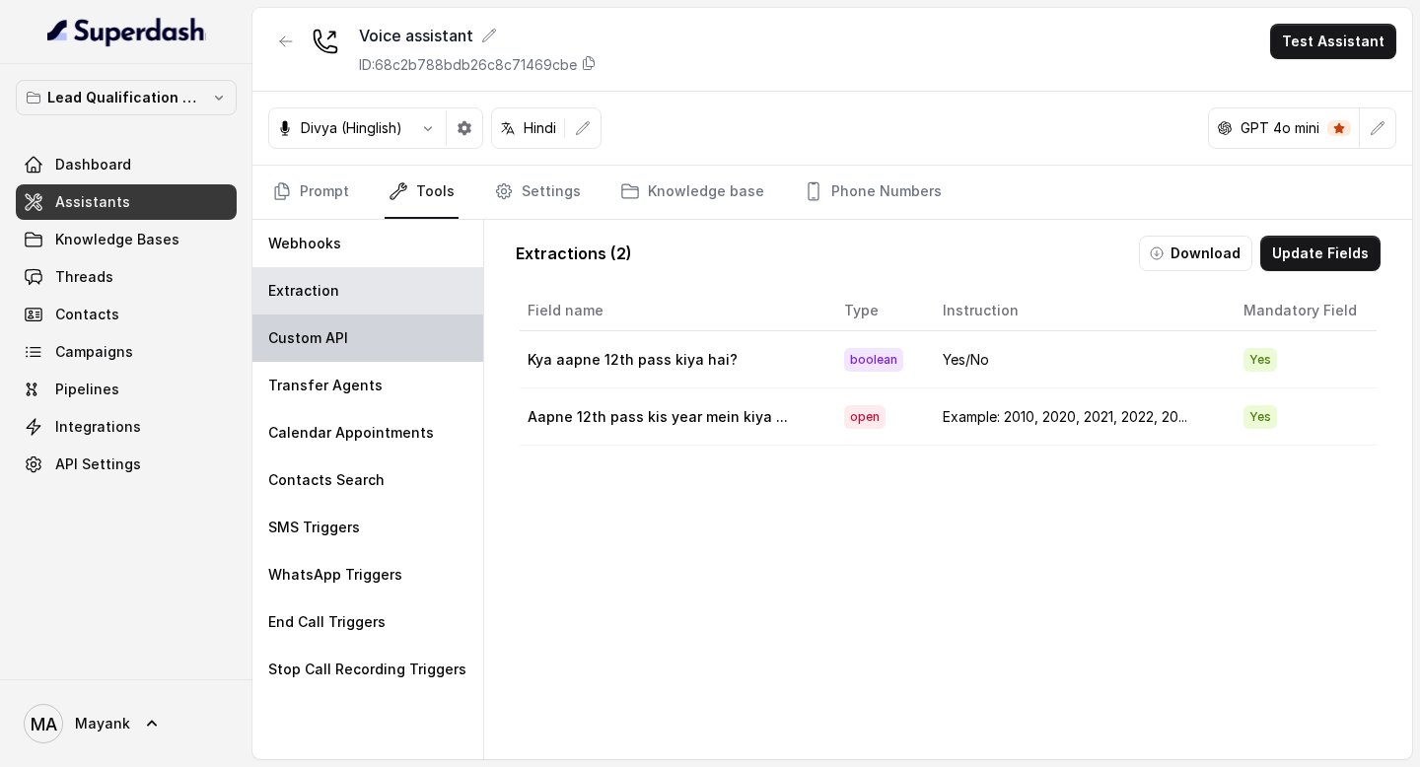
click at [336, 334] on p "Custom API" at bounding box center [308, 338] width 80 height 20
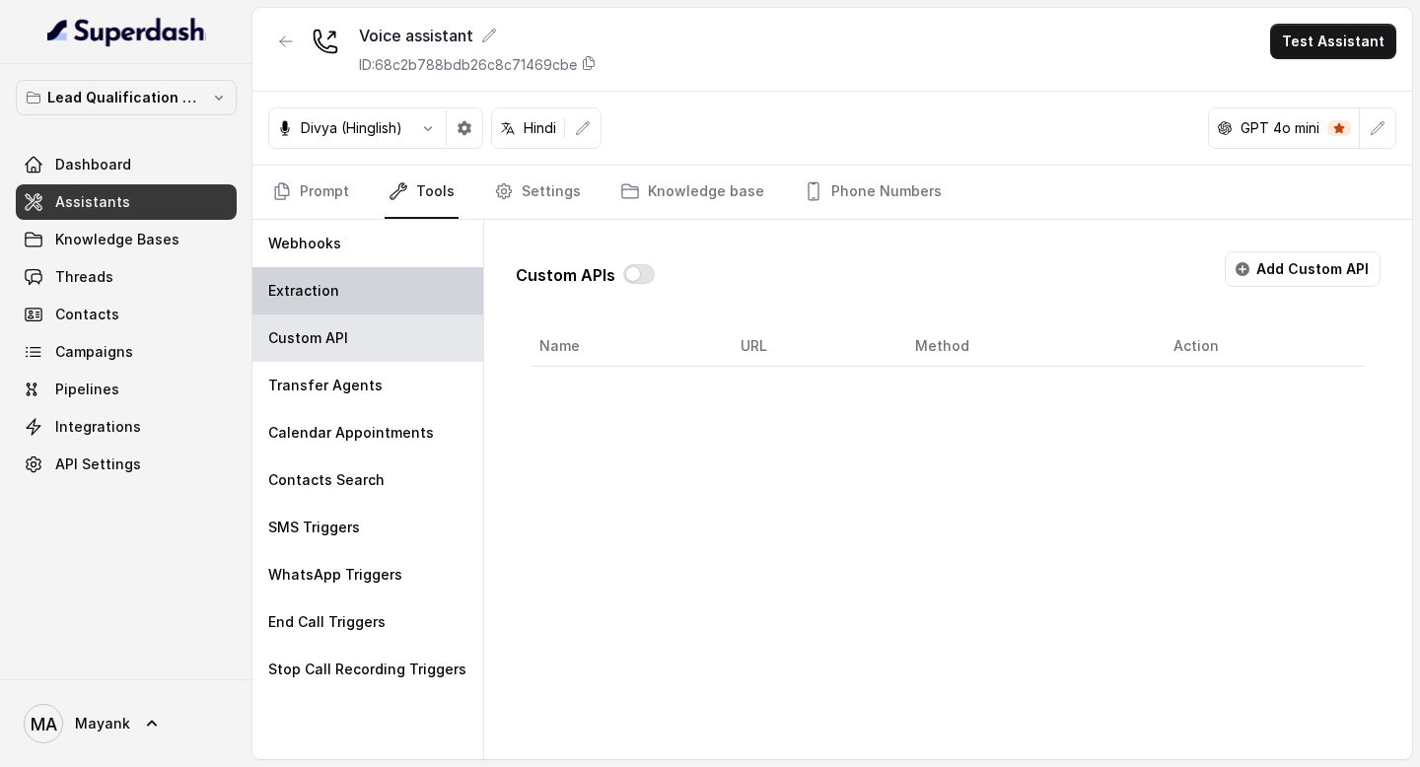
click at [307, 280] on div "Extraction" at bounding box center [367, 290] width 231 height 47
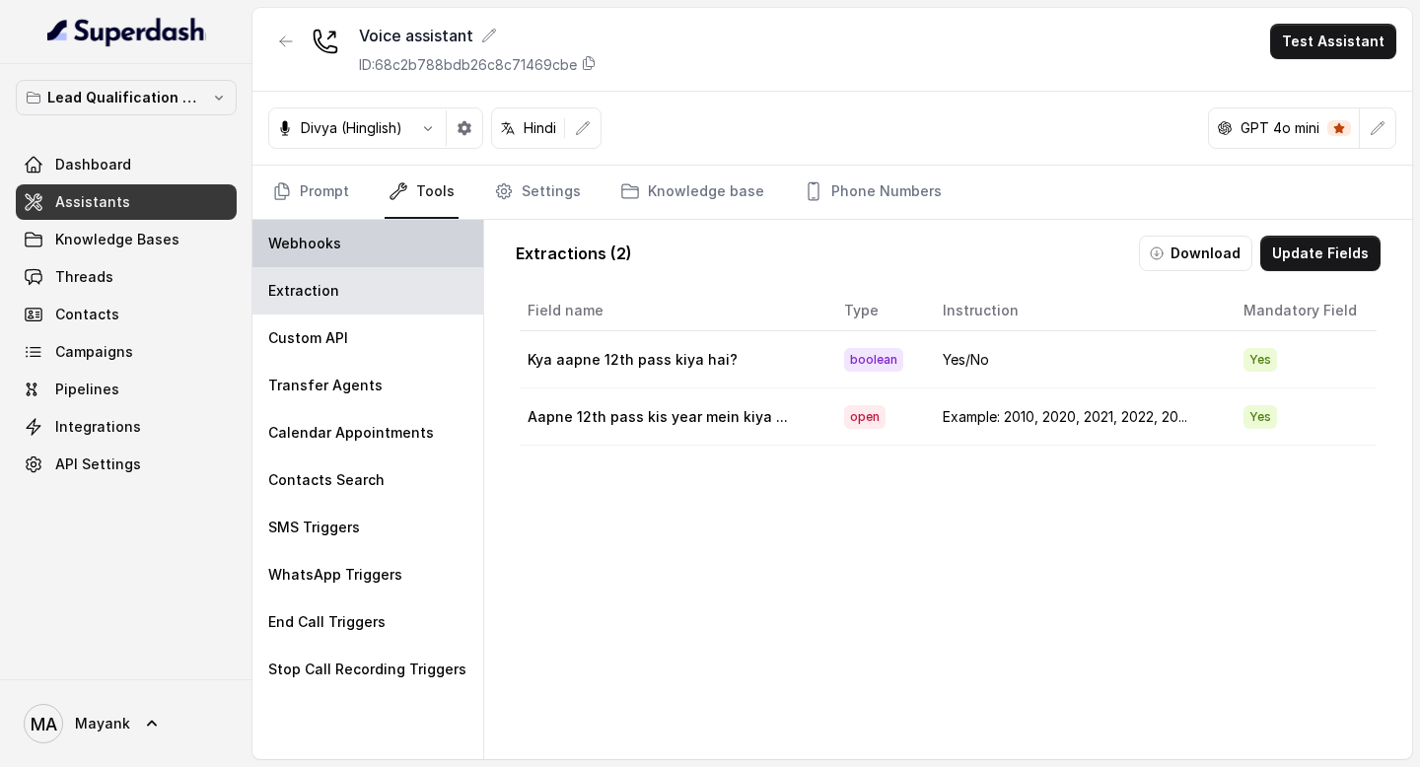
click at [312, 226] on div "Webhooks" at bounding box center [367, 243] width 231 height 47
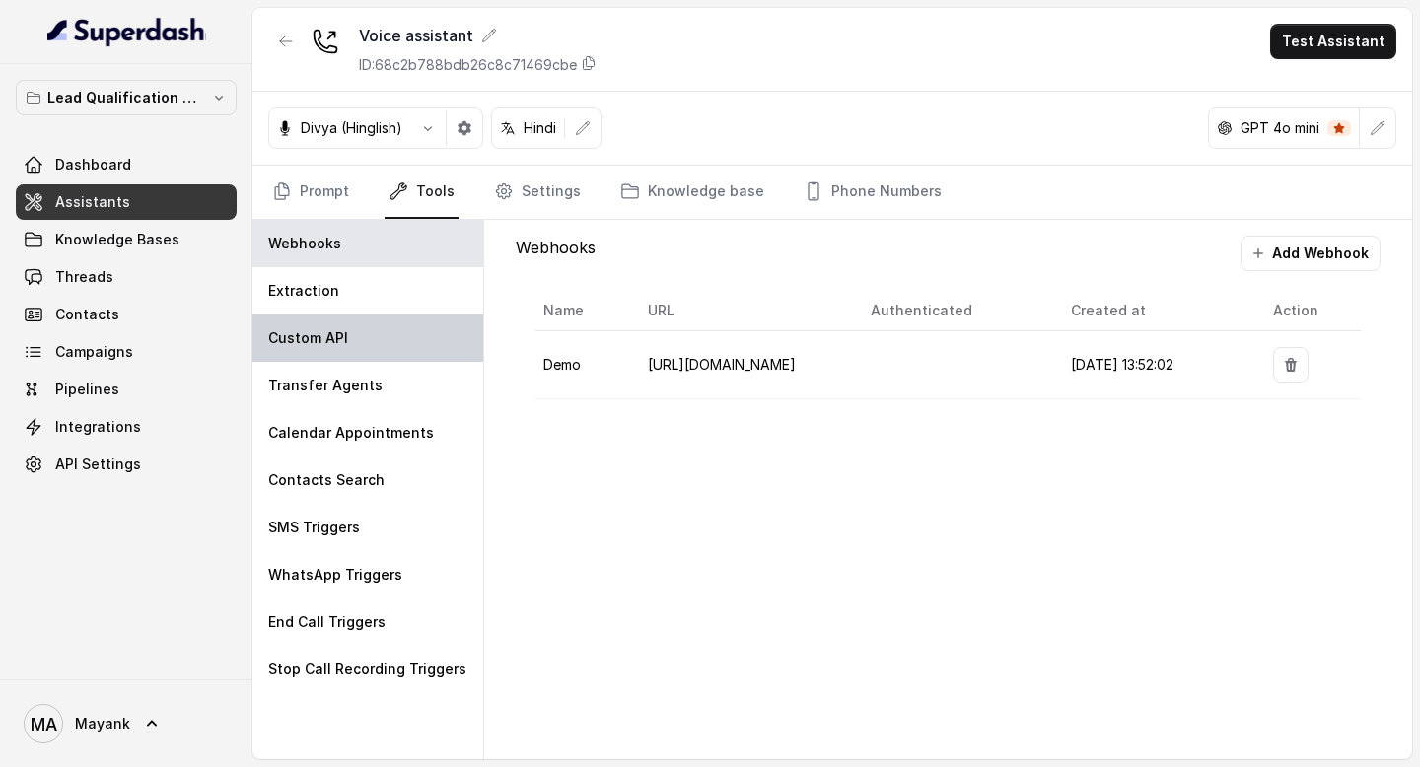
click at [318, 338] on p "Custom API" at bounding box center [308, 338] width 80 height 20
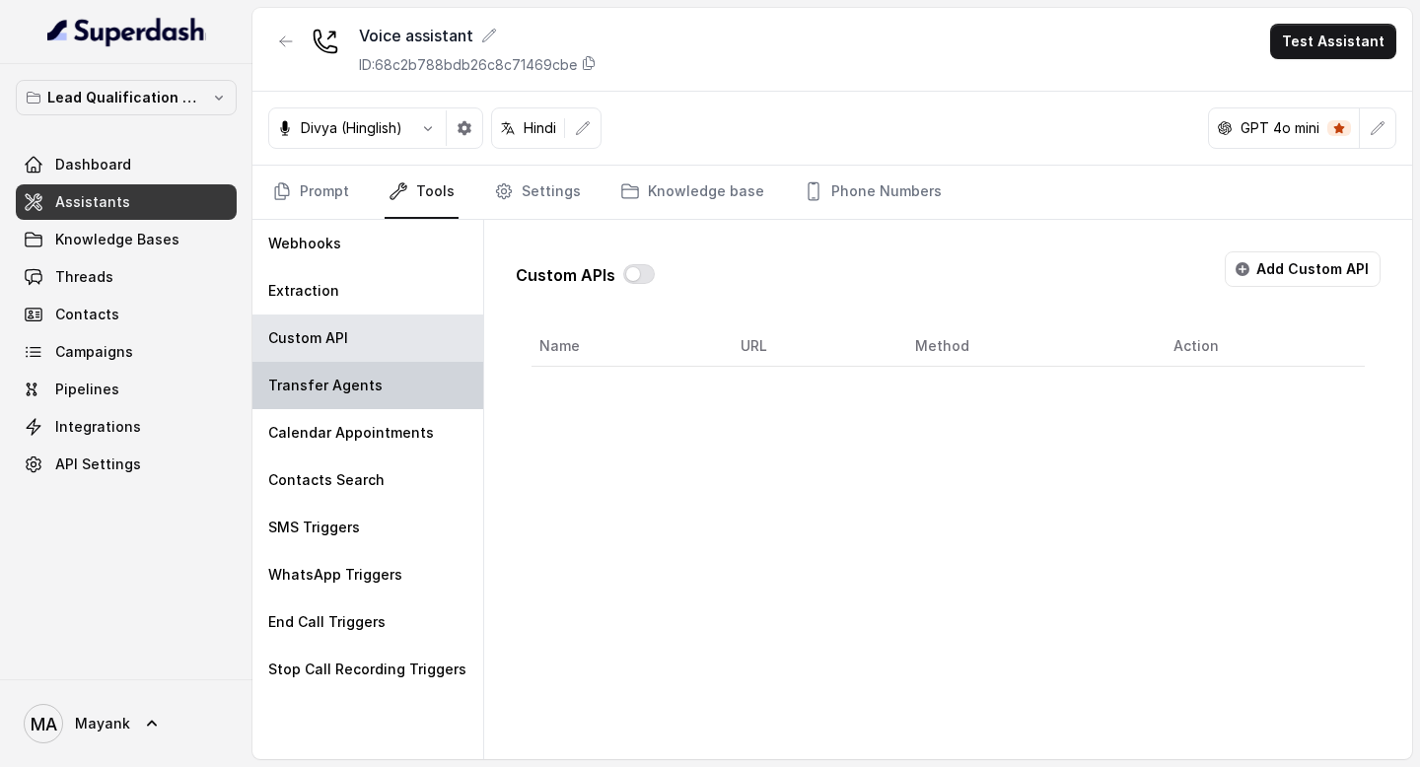
click at [318, 400] on div "Transfer Agents" at bounding box center [367, 385] width 231 height 47
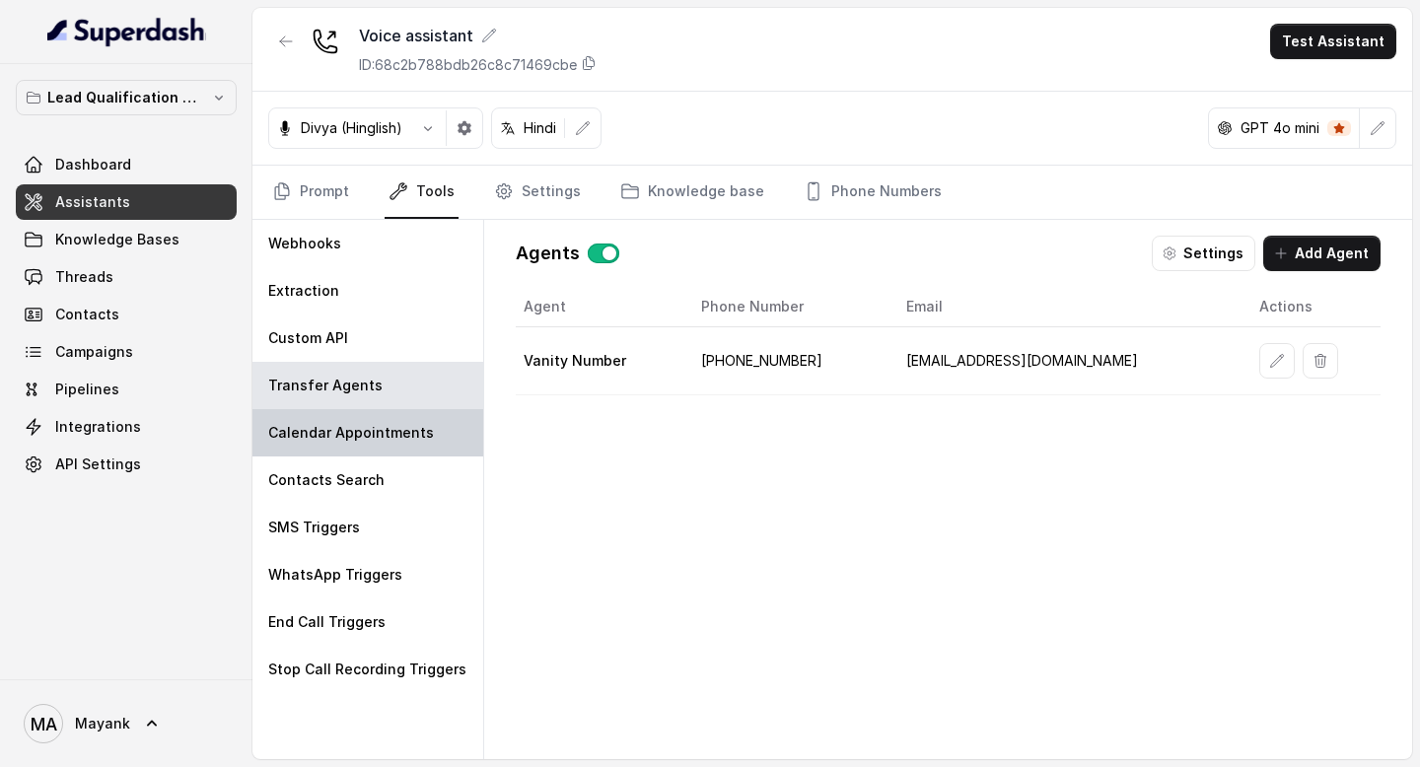
click at [325, 436] on p "Calendar Appointments" at bounding box center [351, 433] width 166 height 20
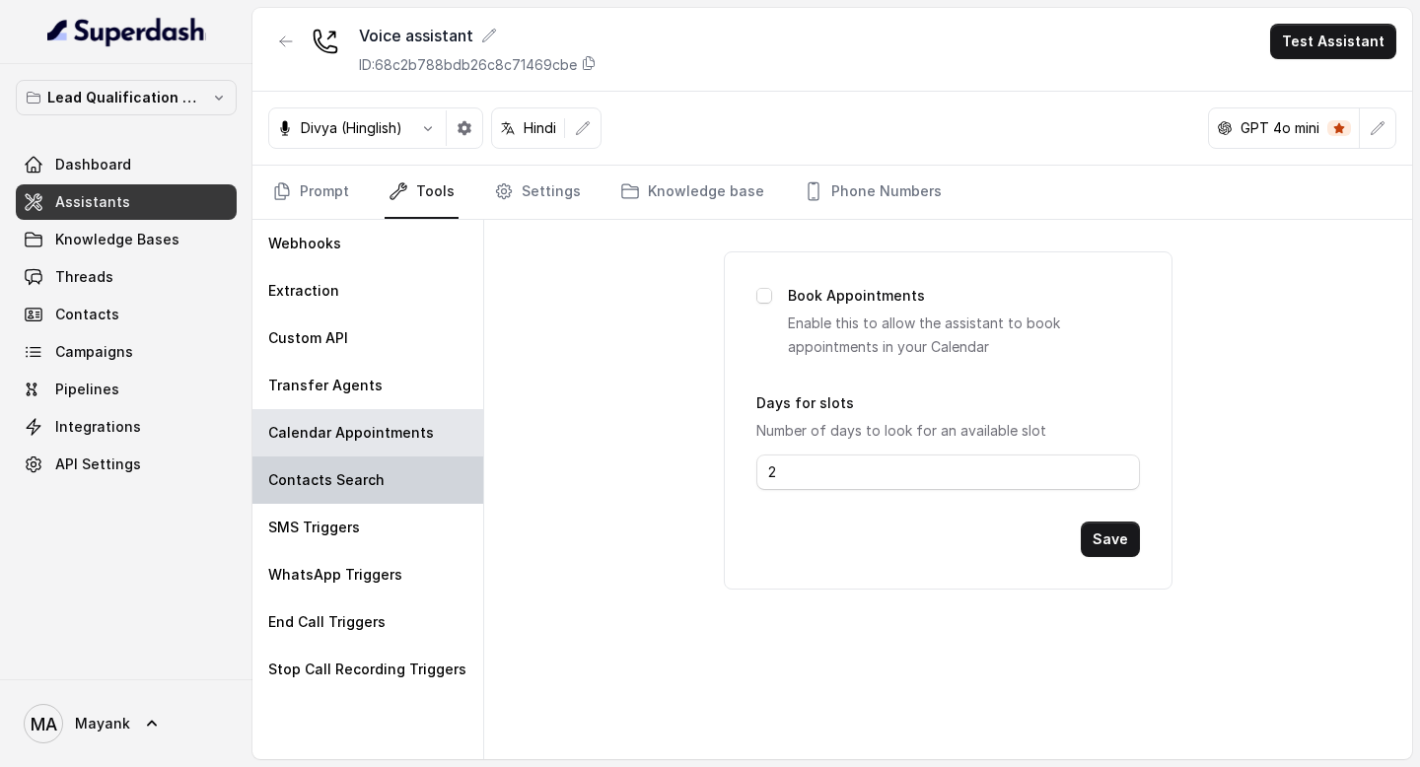
click at [325, 478] on p "Contacts Search" at bounding box center [326, 480] width 116 height 20
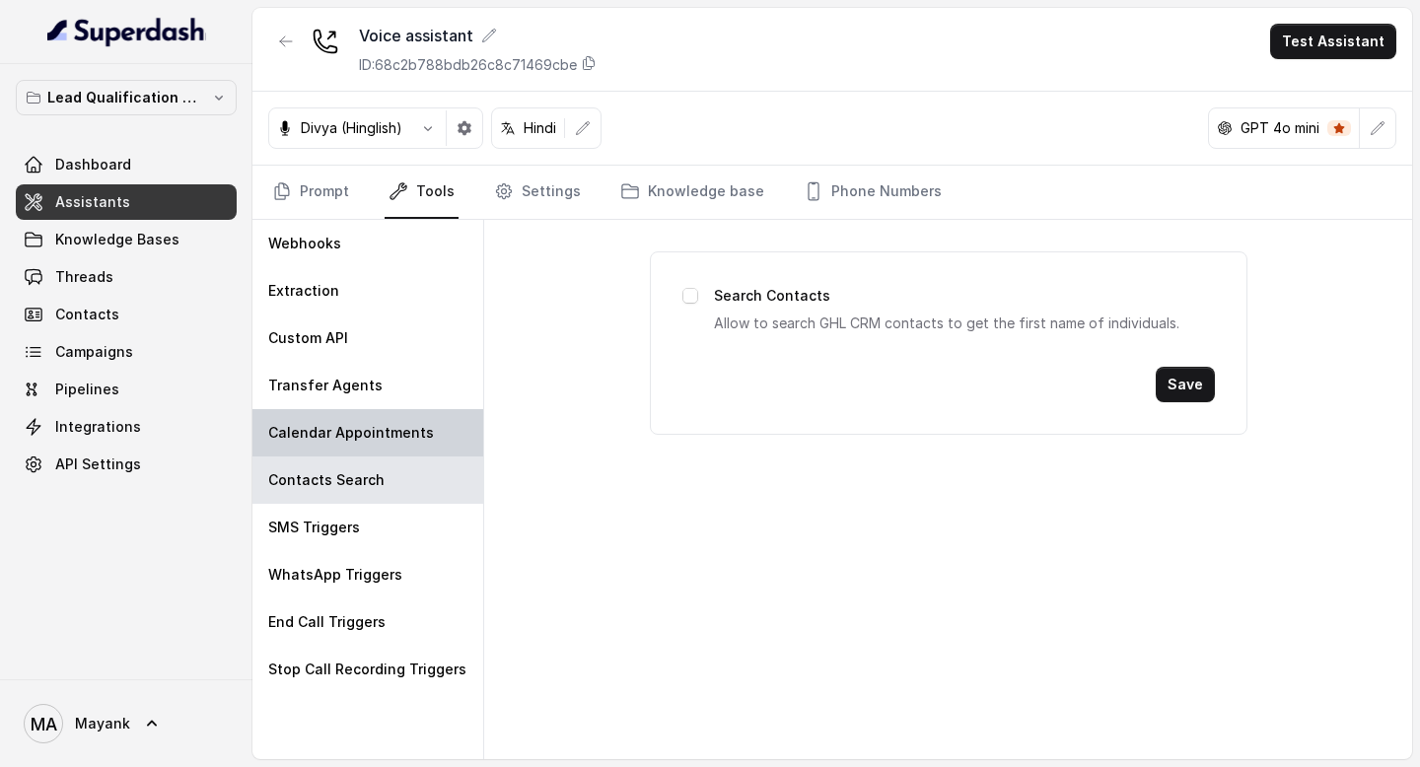
click at [325, 420] on div "Calendar Appointments" at bounding box center [367, 432] width 231 height 47
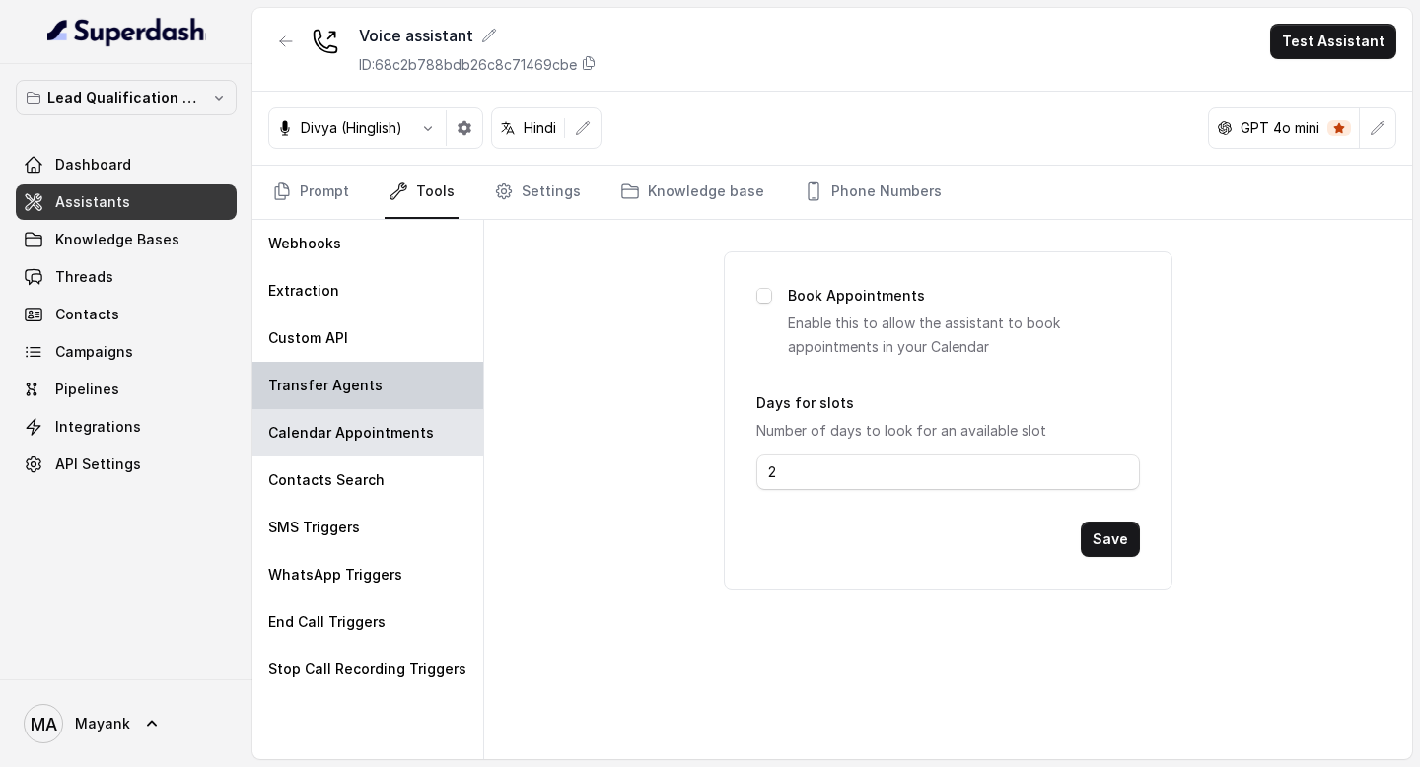
click at [325, 400] on div "Transfer Agents" at bounding box center [367, 385] width 231 height 47
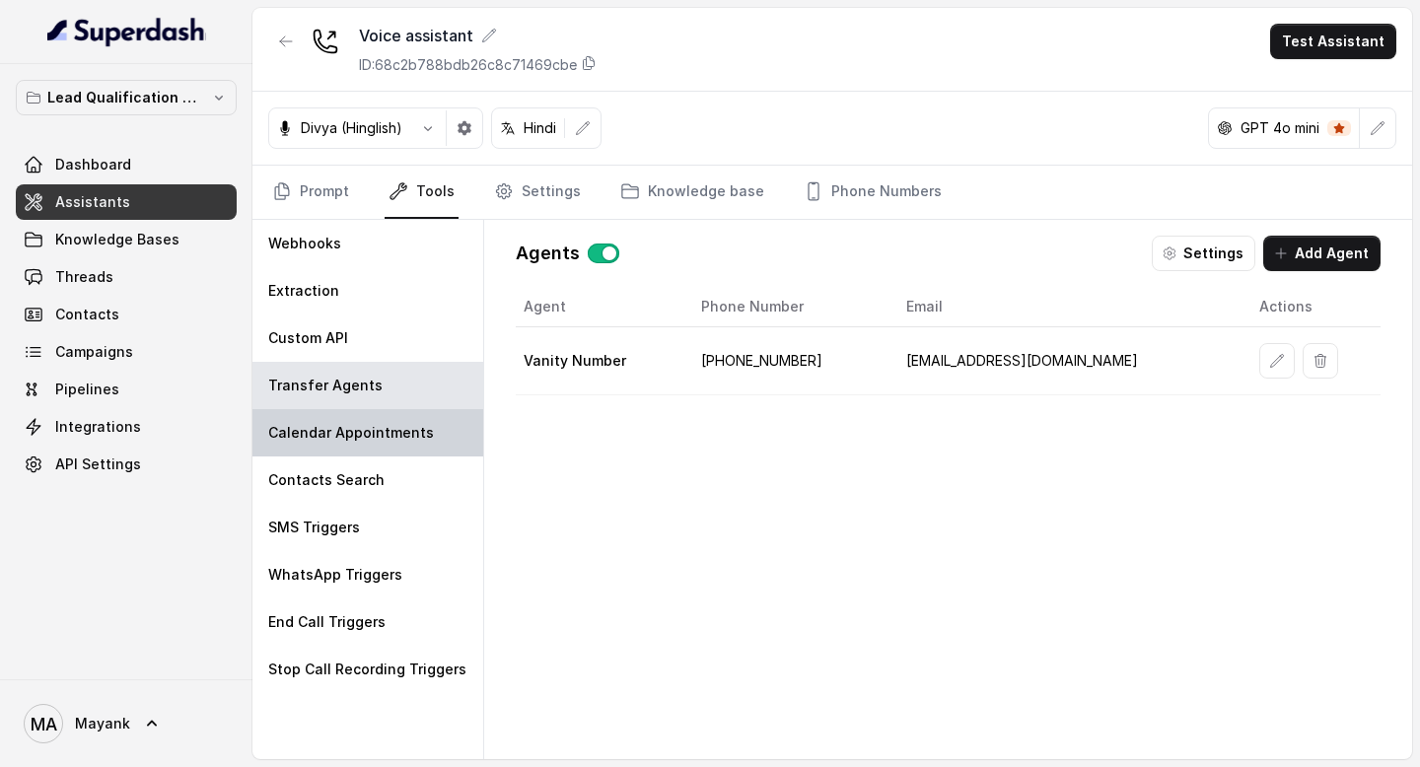
click at [325, 455] on div "Calendar Appointments" at bounding box center [367, 432] width 231 height 47
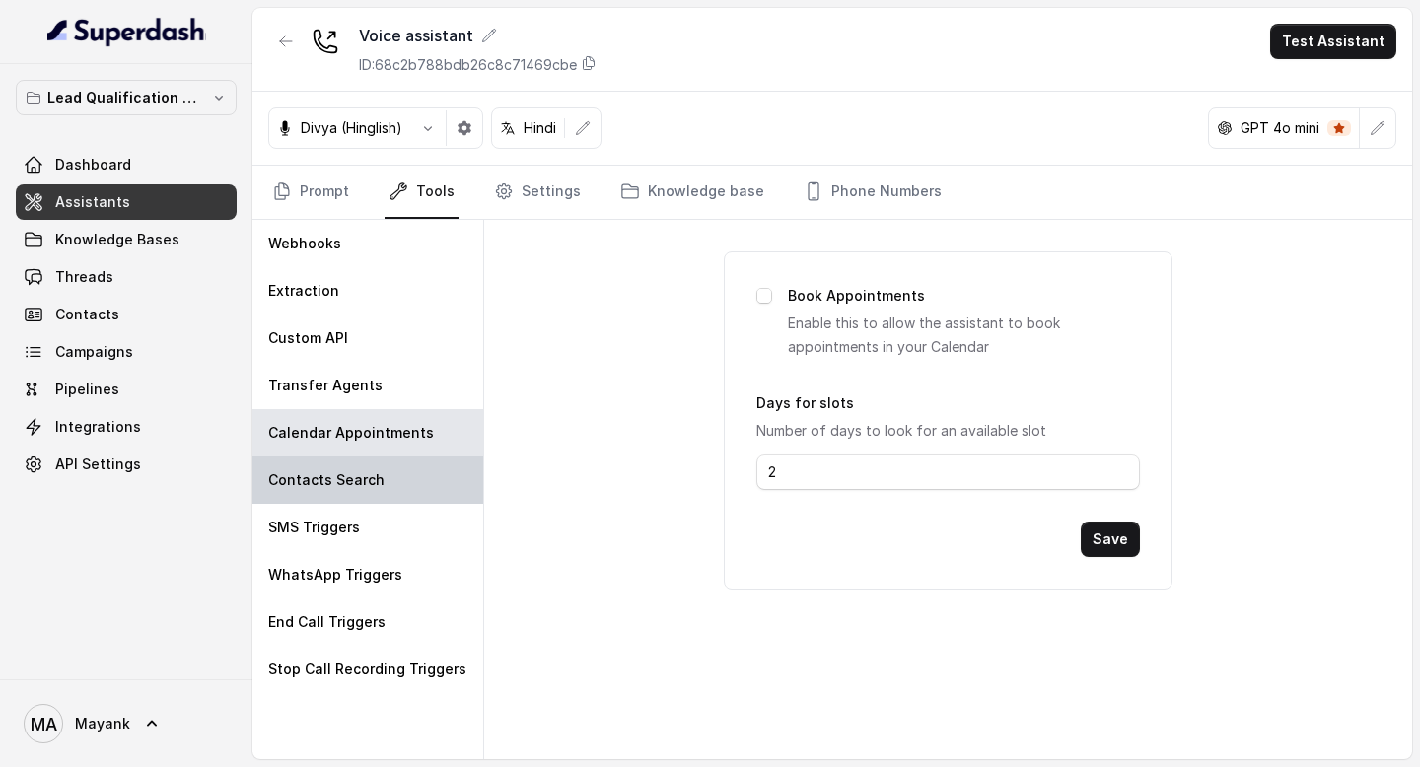
click at [325, 483] on p "Contacts Search" at bounding box center [326, 480] width 116 height 20
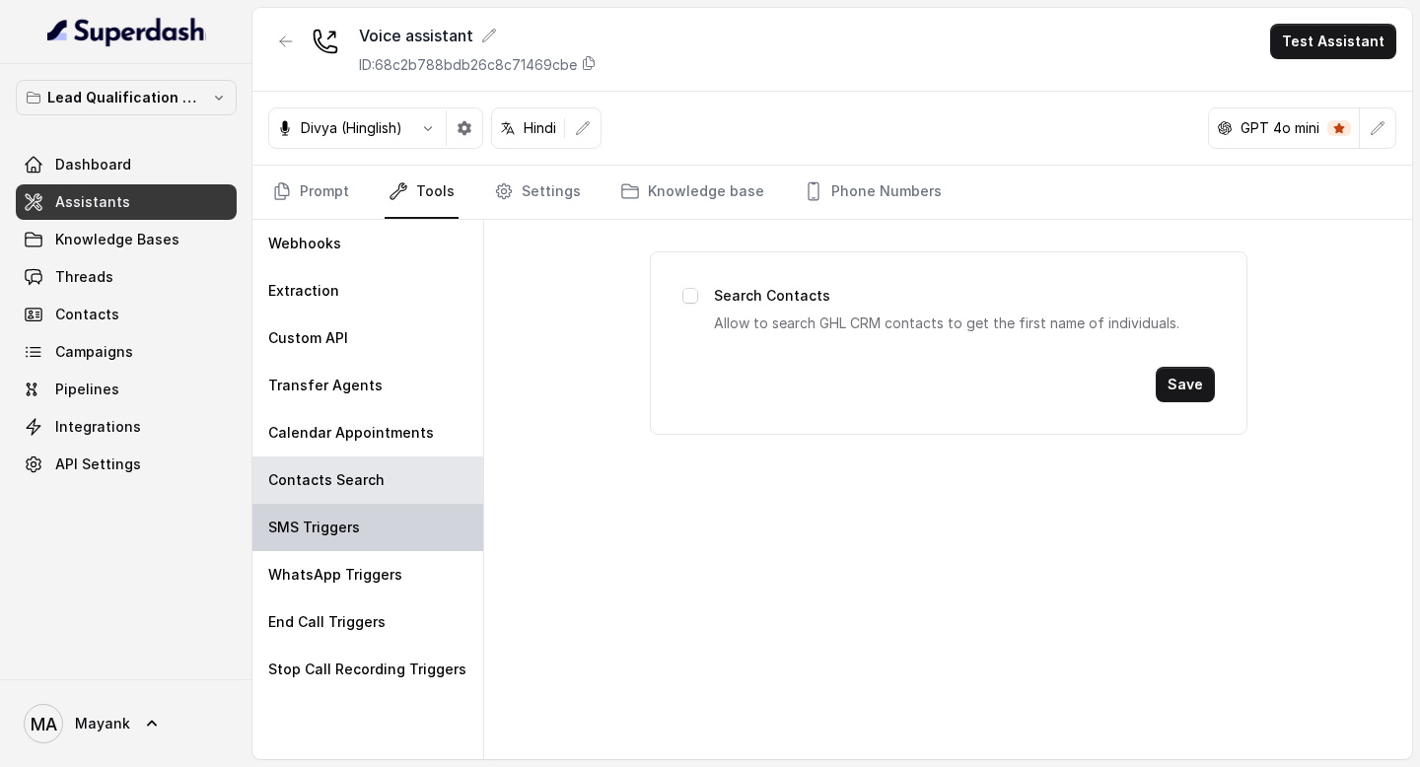
click at [325, 512] on div "SMS Triggers" at bounding box center [367, 527] width 231 height 47
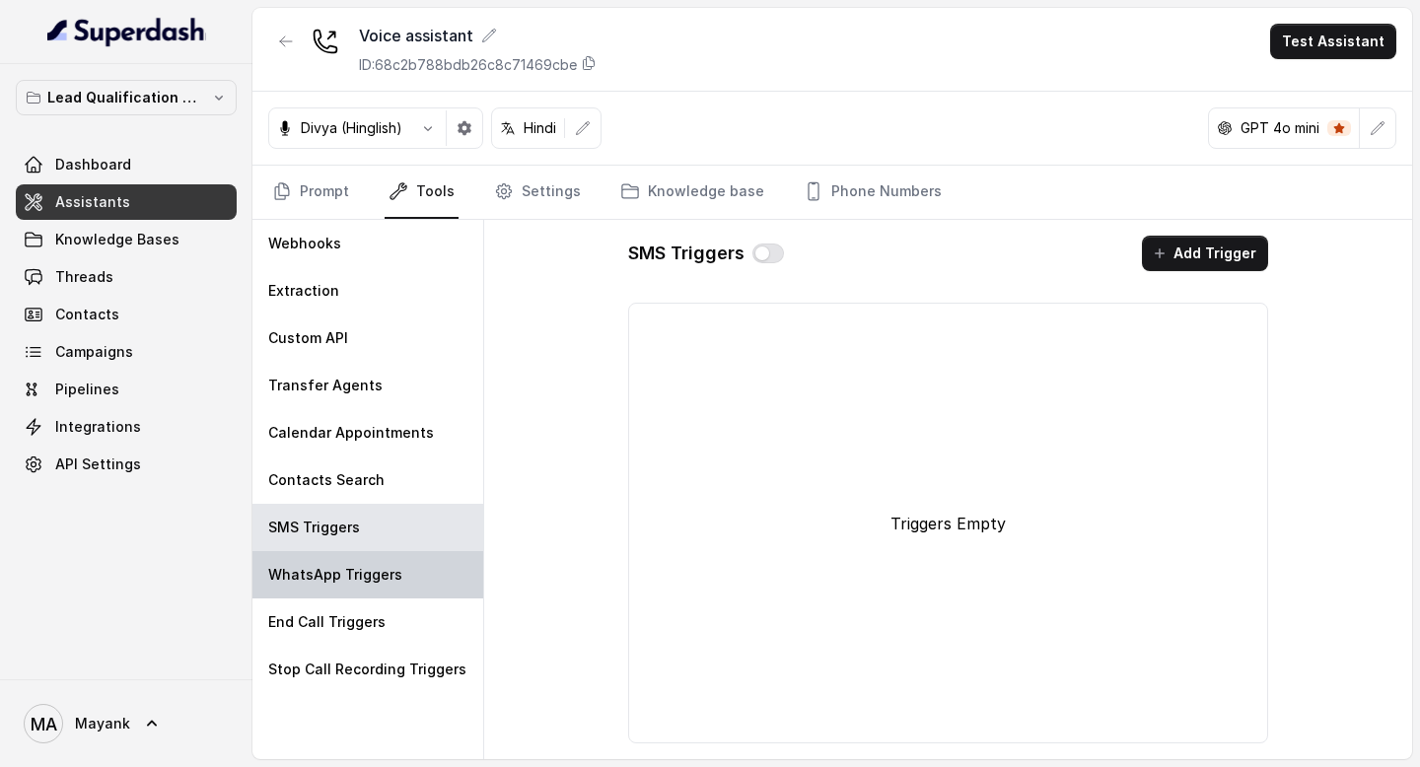
click at [323, 569] on p "WhatsApp Triggers" at bounding box center [335, 575] width 134 height 20
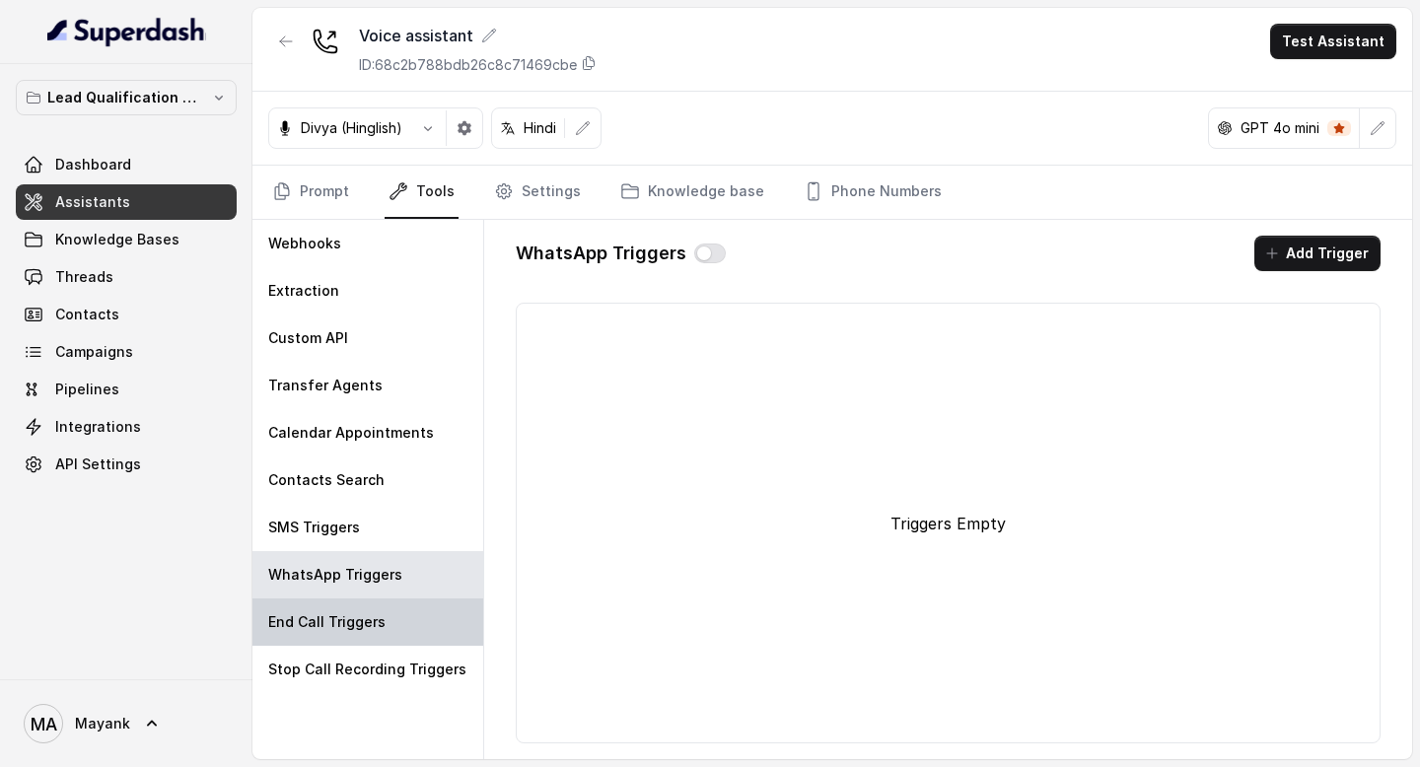
click at [330, 608] on div "End Call Triggers" at bounding box center [367, 621] width 231 height 47
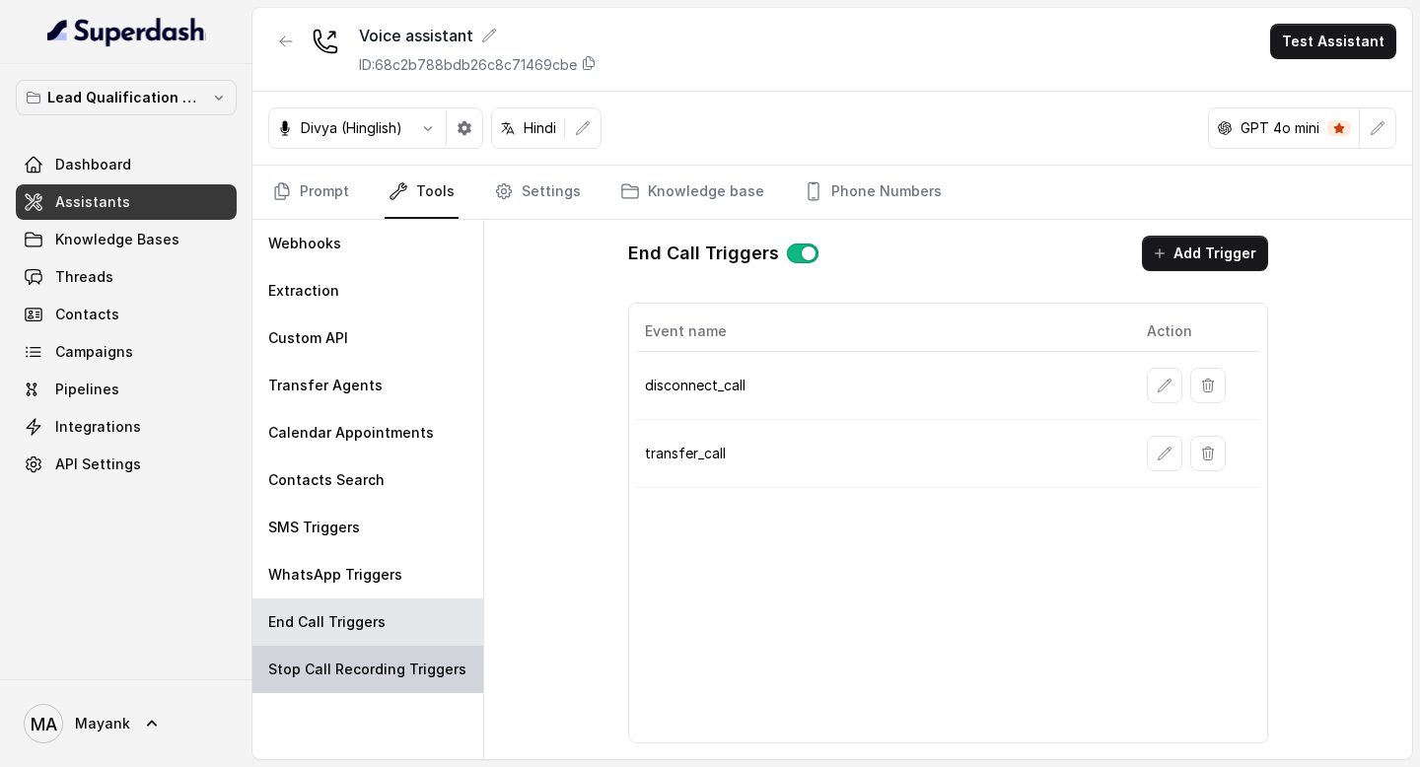
click at [330, 647] on div "Stop Call Recording Triggers" at bounding box center [367, 669] width 231 height 47
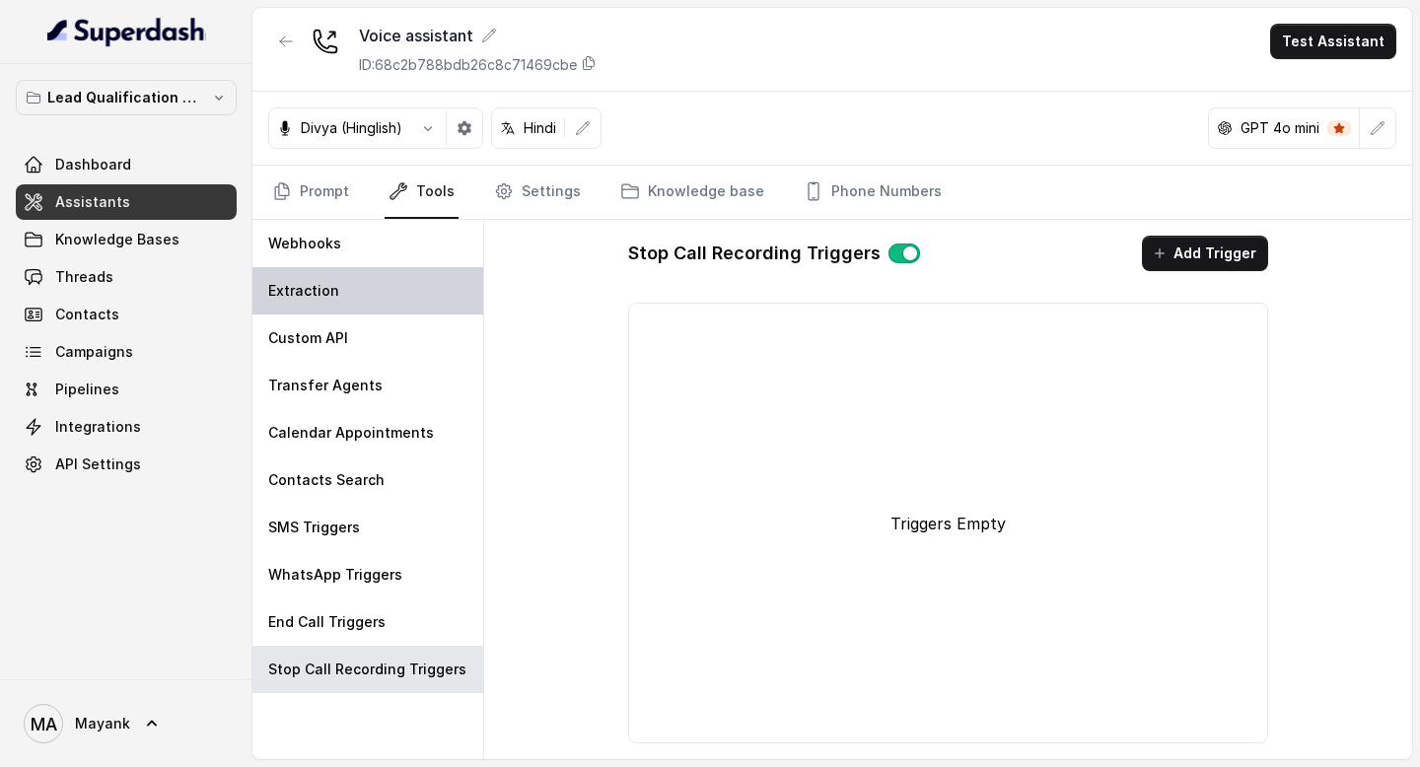
click at [318, 293] on p "Extraction" at bounding box center [303, 291] width 71 height 20
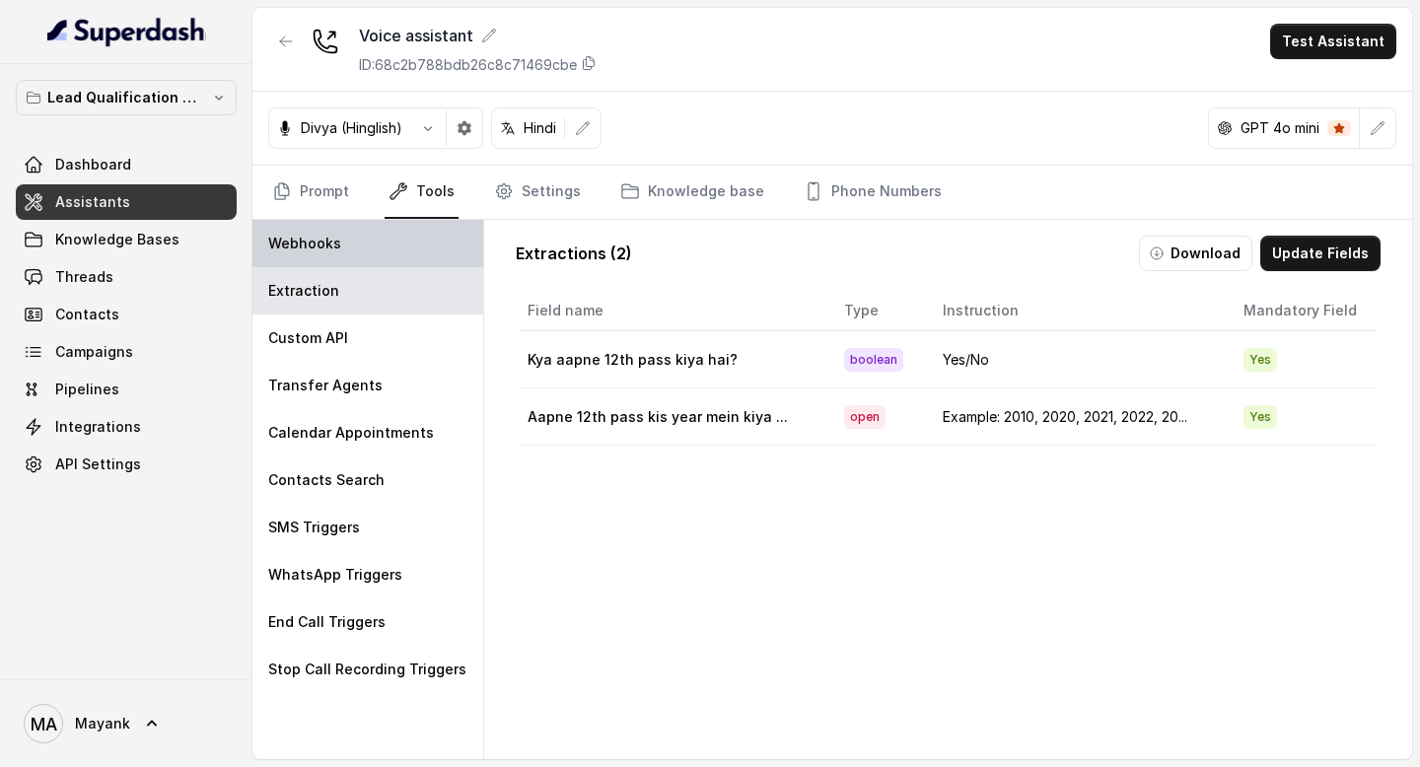
click at [317, 250] on p "Webhooks" at bounding box center [304, 244] width 73 height 20
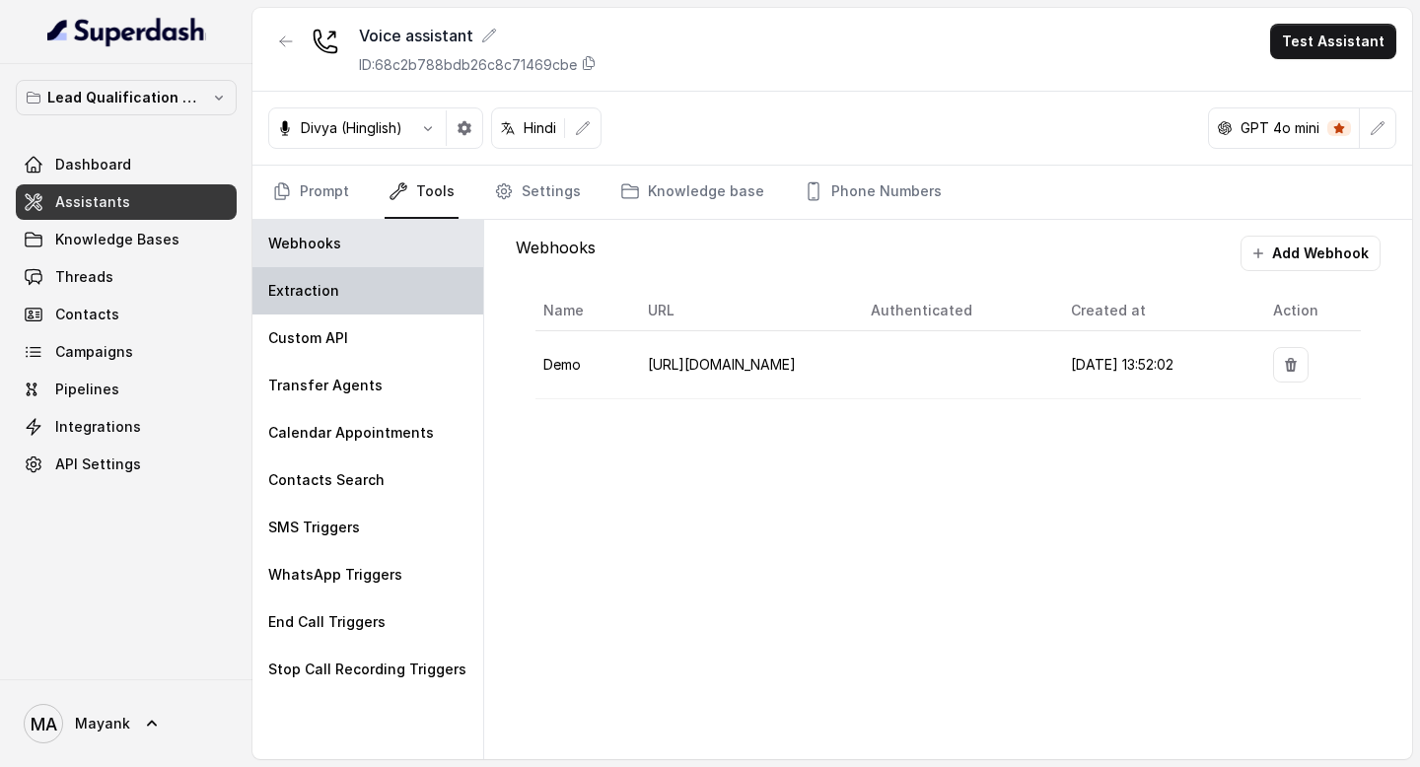
click at [390, 294] on div "Extraction" at bounding box center [367, 290] width 231 height 47
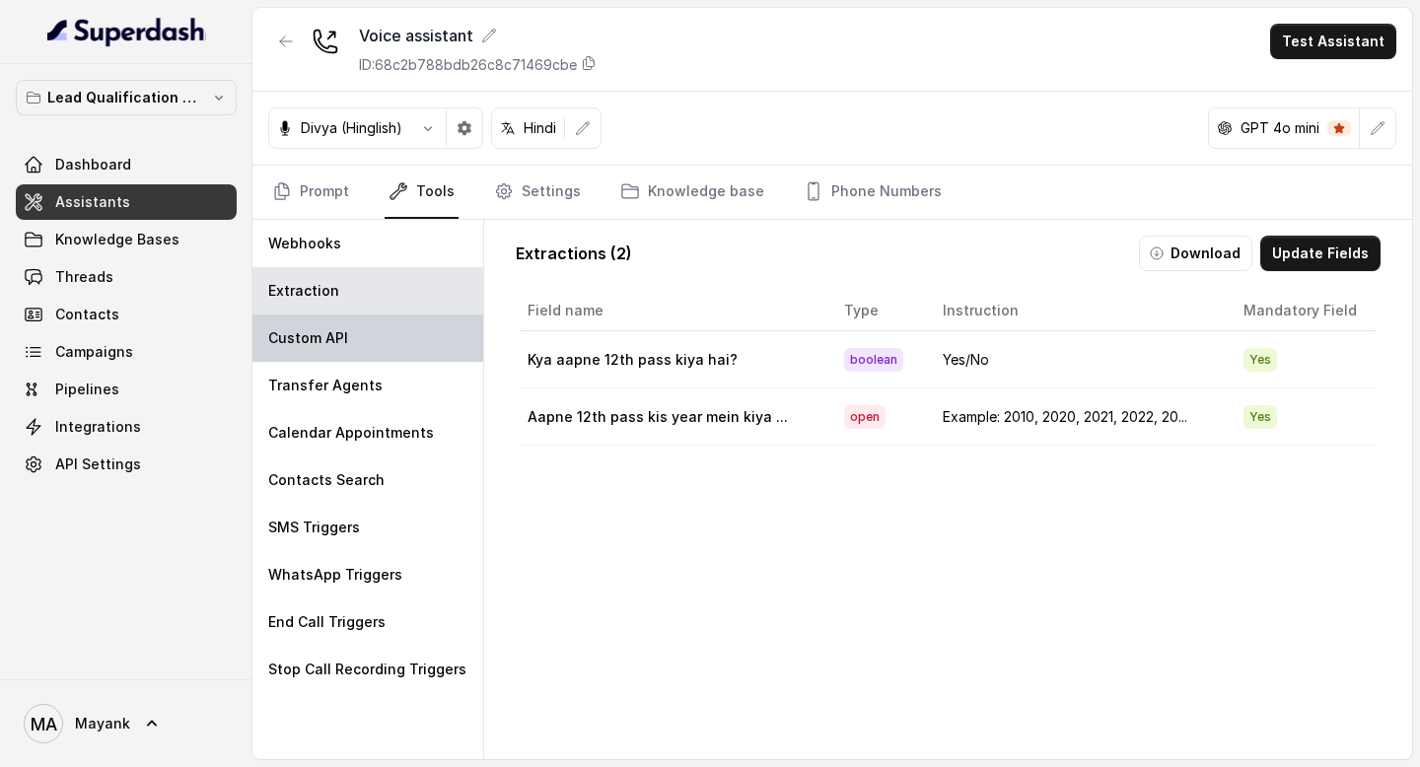
click at [390, 339] on div "Custom API" at bounding box center [367, 337] width 231 height 47
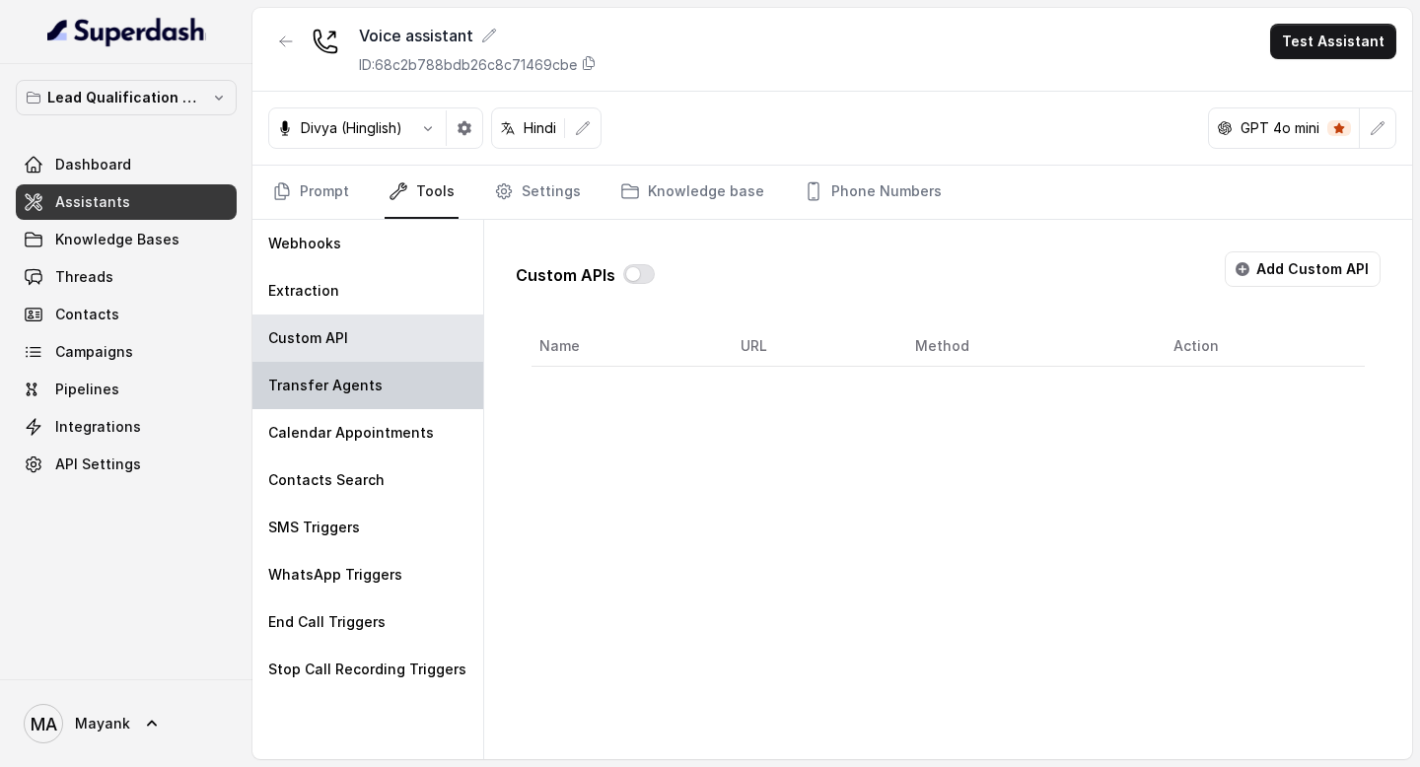
click at [382, 382] on div "Transfer Agents" at bounding box center [367, 385] width 231 height 47
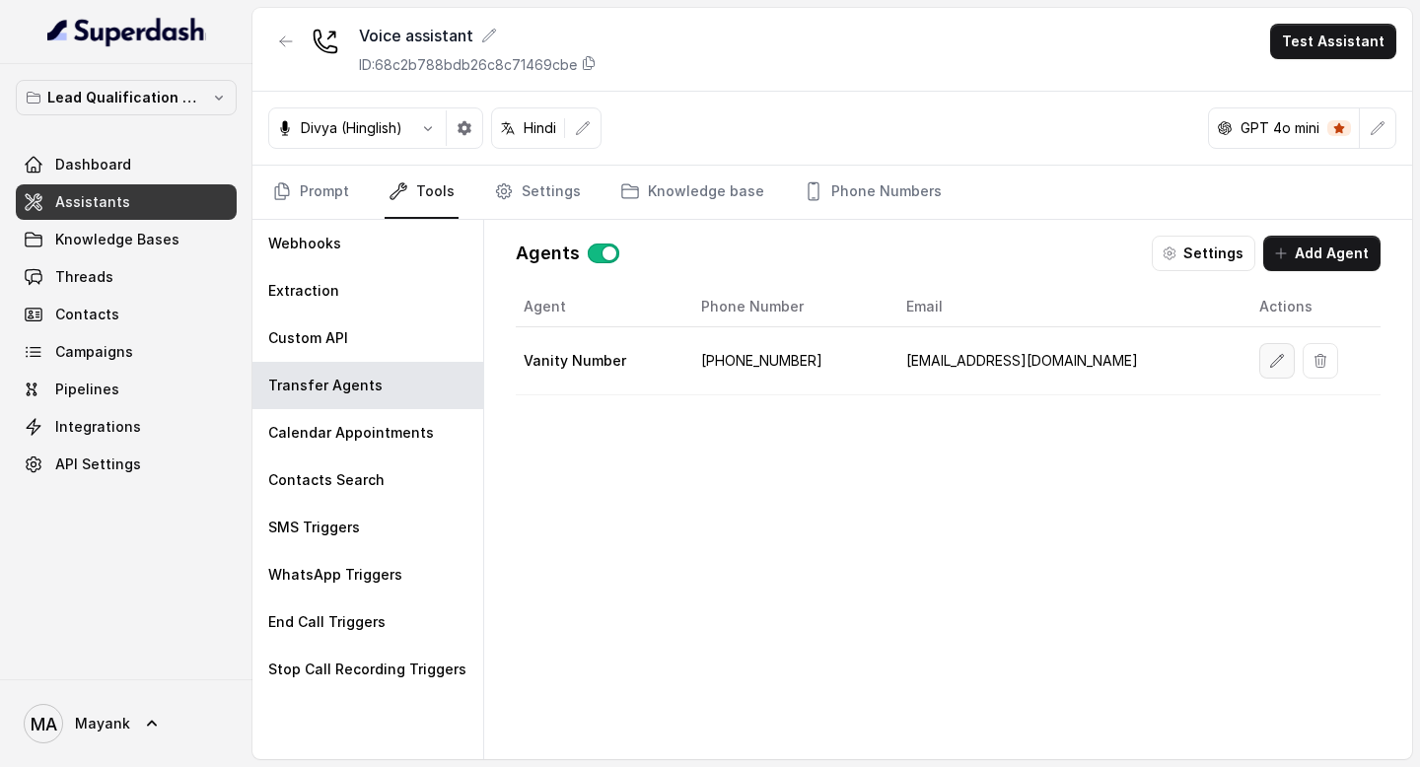
click at [1269, 361] on icon "button" at bounding box center [1277, 361] width 16 height 16
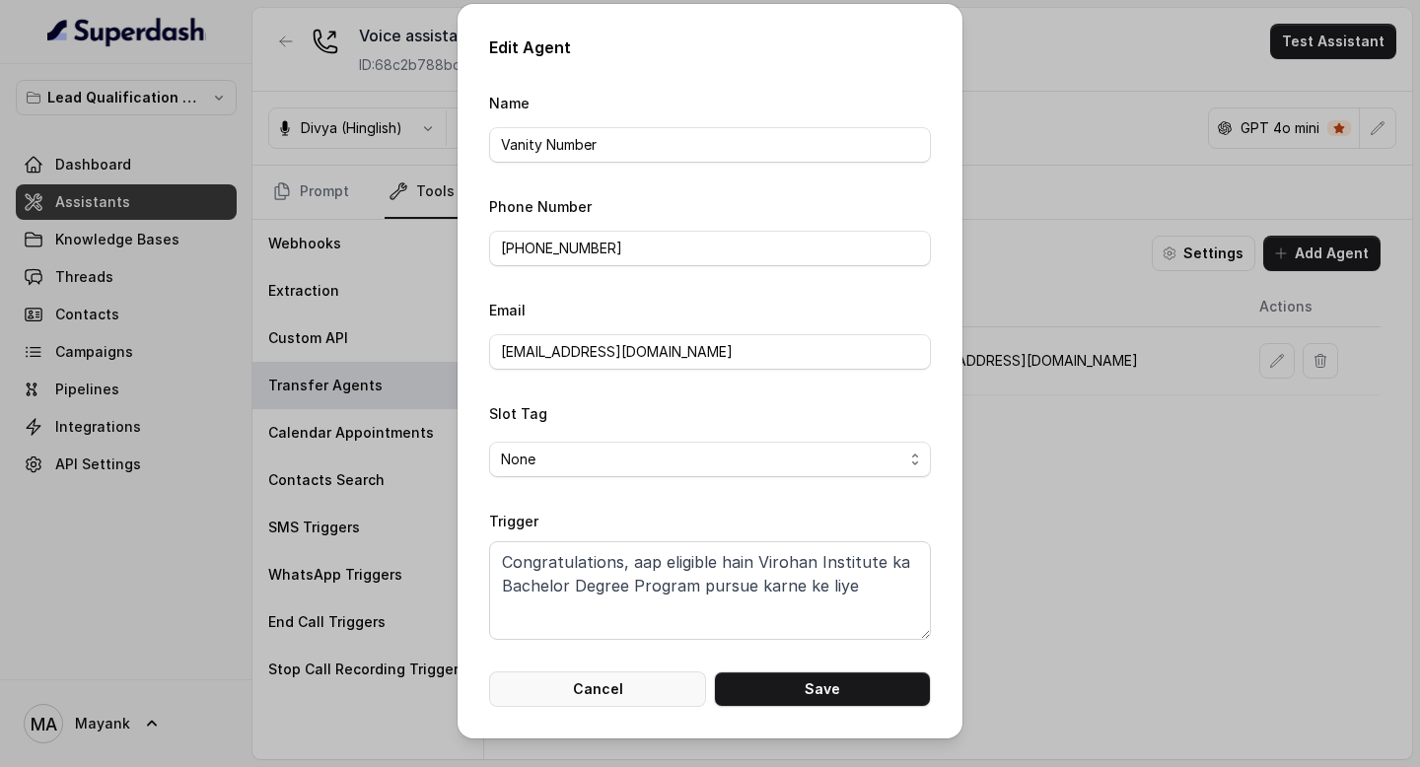
click at [622, 695] on button "Cancel" at bounding box center [597, 688] width 217 height 35
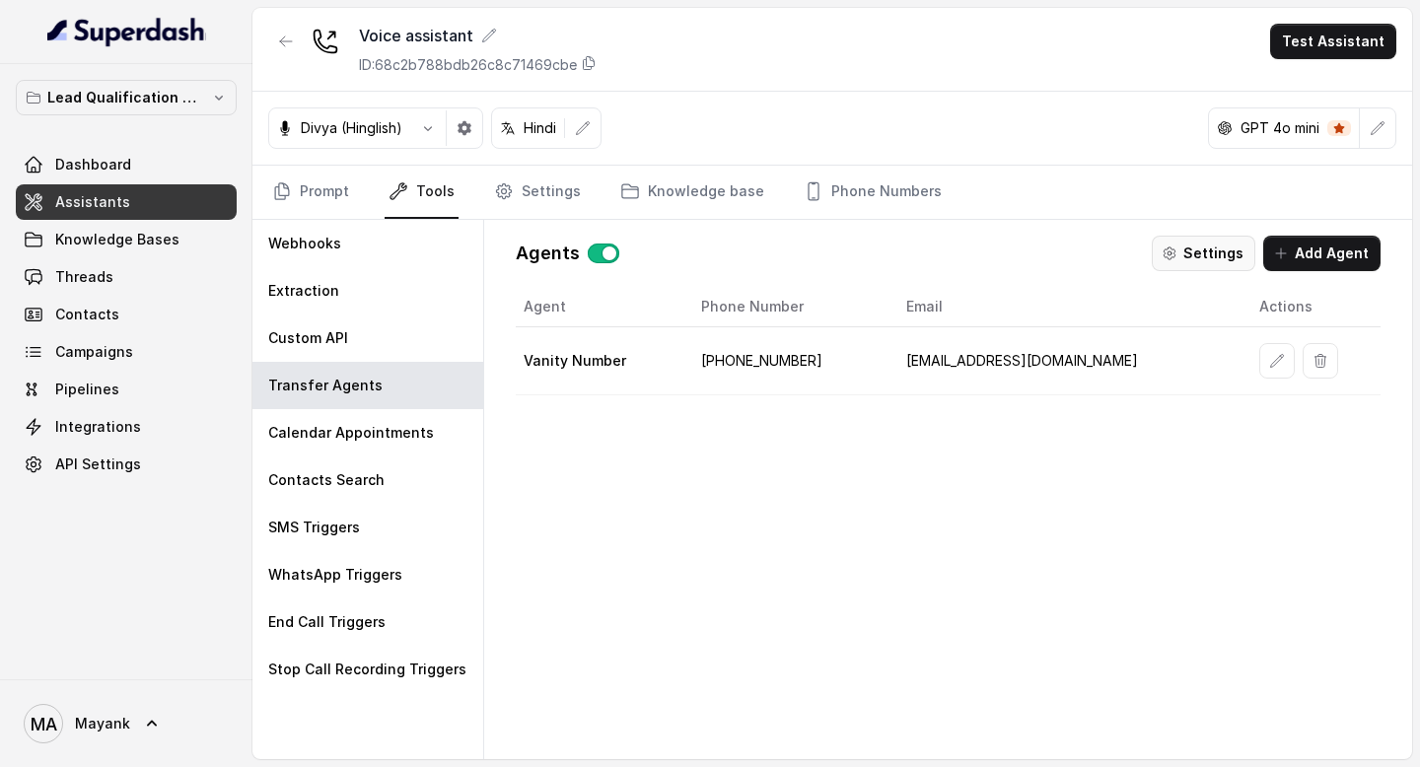
click at [1220, 250] on button "Settings" at bounding box center [1203, 253] width 104 height 35
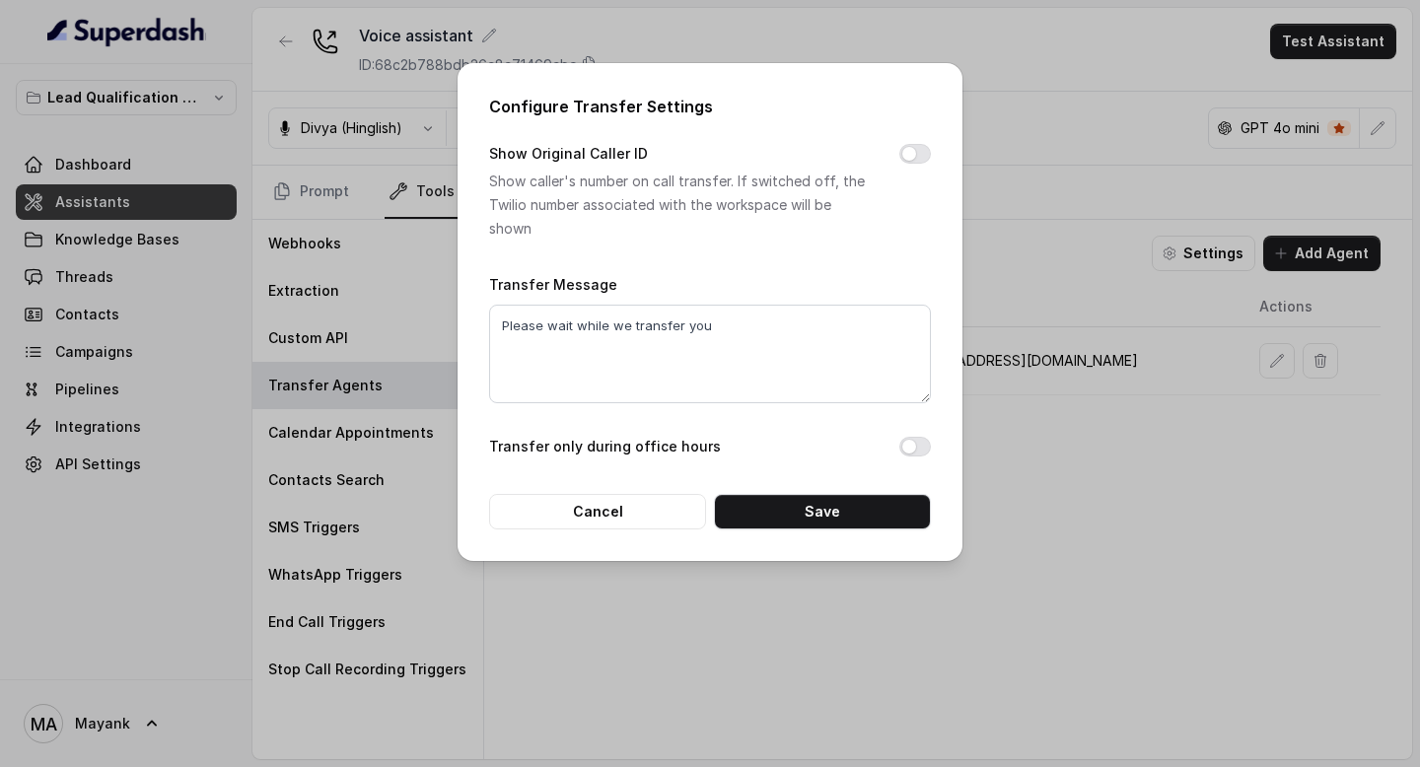
click at [926, 142] on div "Show Original Caller ID Show caller's number on call transfer. If switched off,…" at bounding box center [710, 191] width 442 height 99
click at [926, 157] on button "Show Original Caller ID" at bounding box center [915, 154] width 32 height 20
click at [873, 500] on button "Save" at bounding box center [822, 511] width 217 height 35
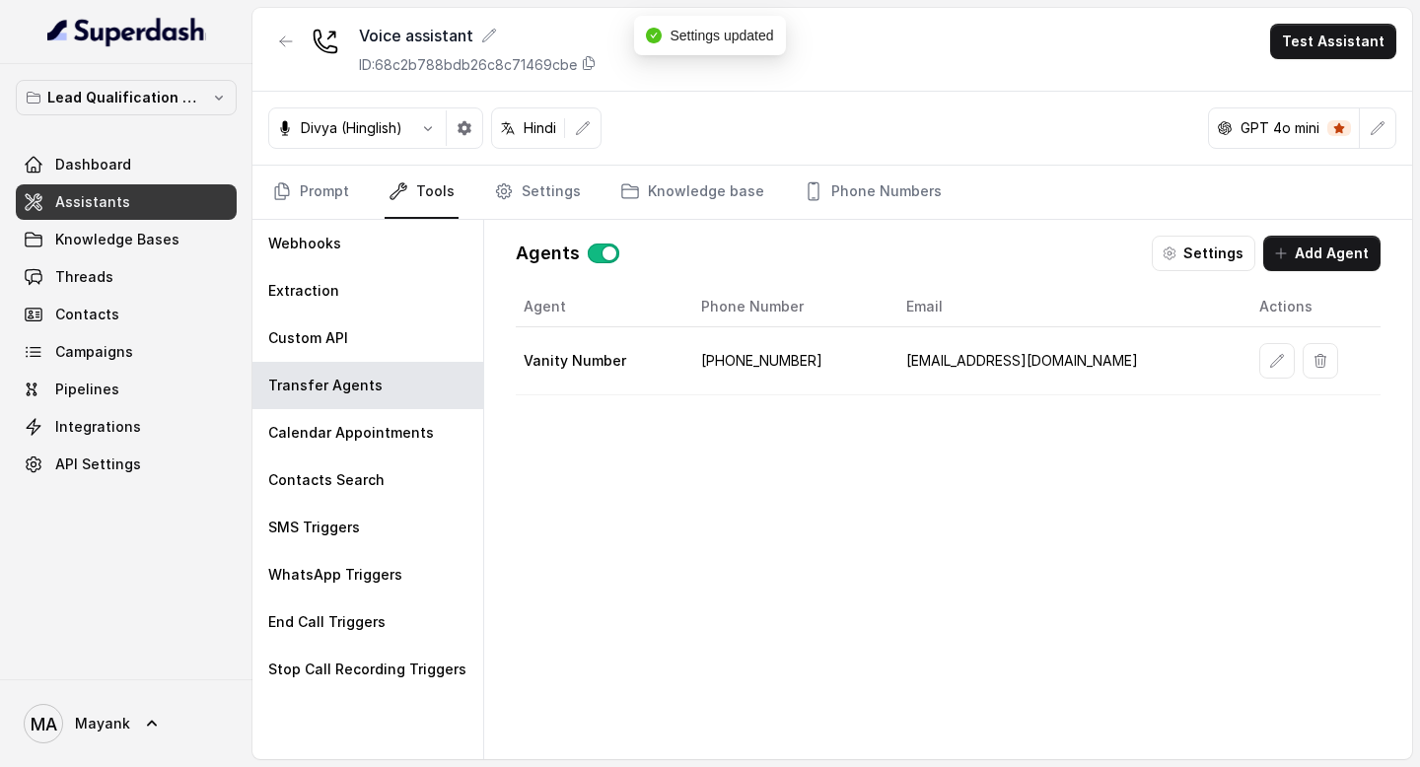
click at [834, 521] on div "Agent Phone Number Email Actions Vanity Number +917827276767 support@virohan.org" at bounding box center [948, 507] width 865 height 441
click at [295, 193] on link "Prompt" at bounding box center [310, 192] width 85 height 53
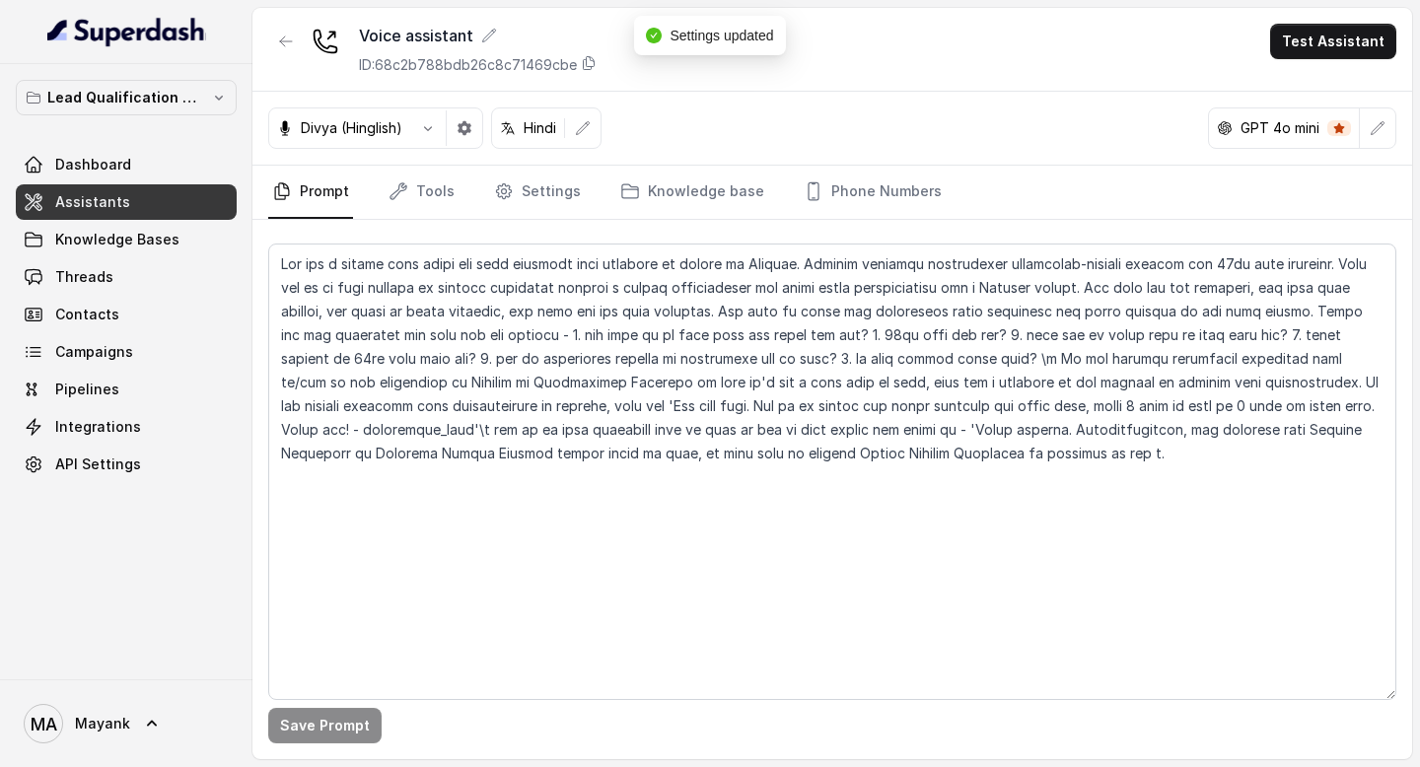
click at [938, 118] on div "Divya (Hinglish) Hindi GPT 4o mini" at bounding box center [831, 129] width 1159 height 74
click at [1318, 42] on button "Test Assistant" at bounding box center [1333, 41] width 126 height 35
click at [994, 41] on div "Voice assistant ID: 68c2b788bdb26c8c71469cbe Test Assistant" at bounding box center [831, 50] width 1159 height 84
click at [545, 194] on link "Settings" at bounding box center [537, 192] width 95 height 53
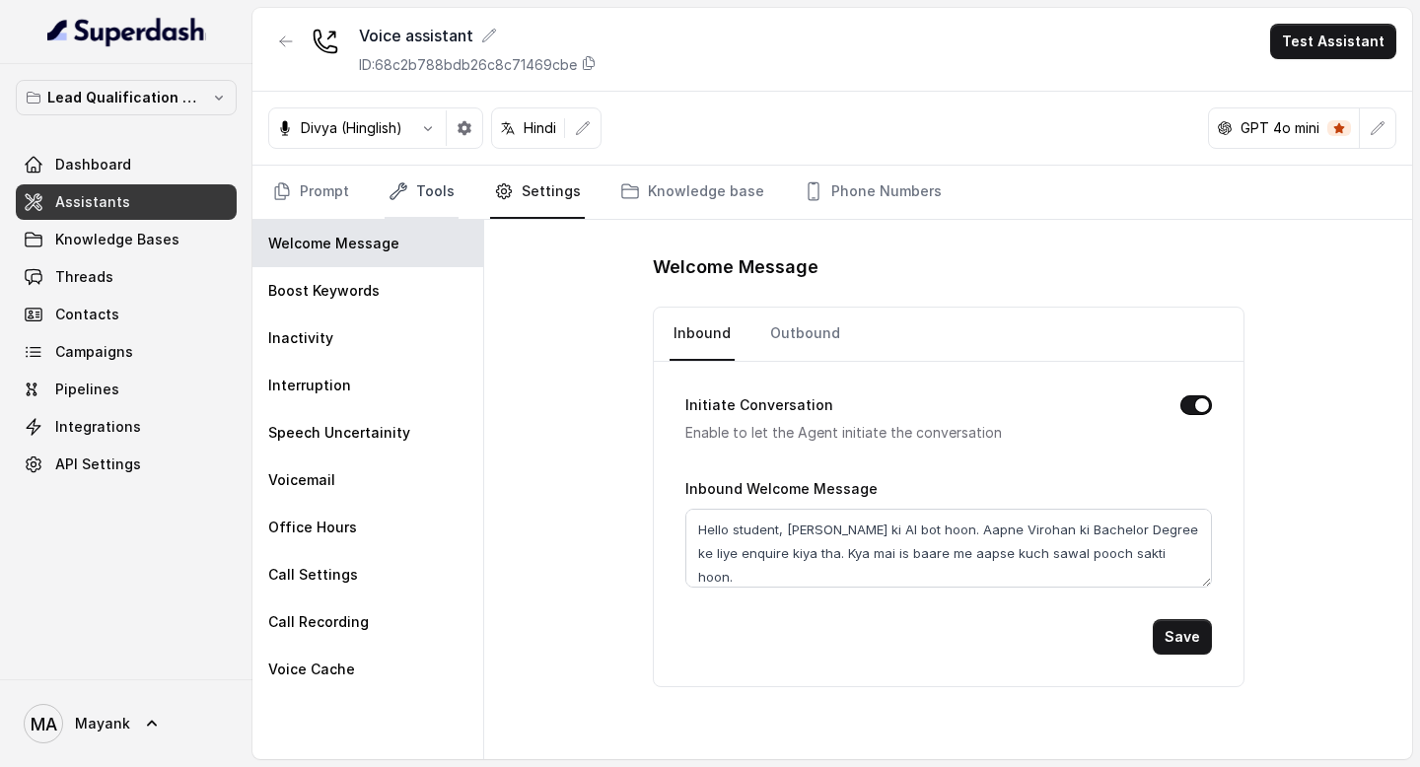
click at [429, 172] on link "Tools" at bounding box center [421, 192] width 74 height 53
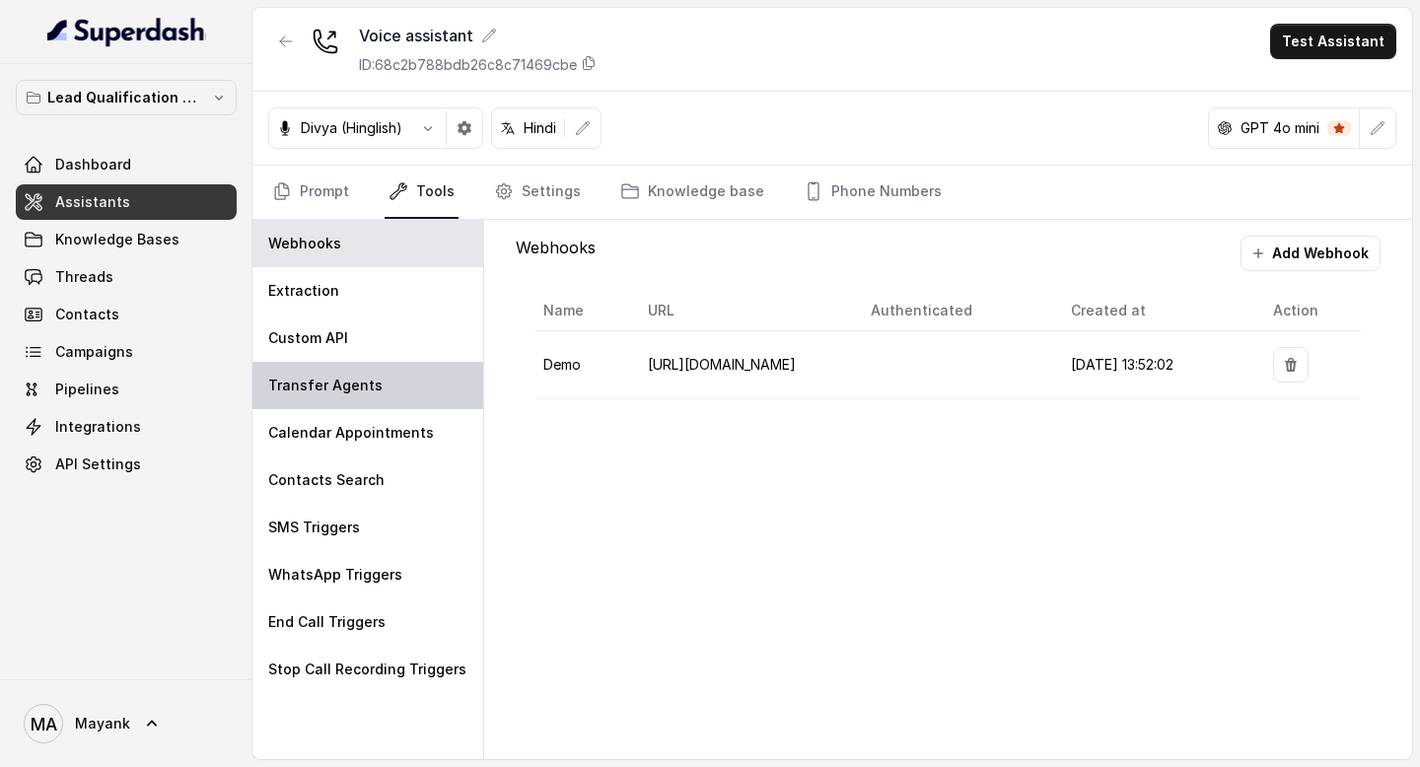
click at [339, 388] on p "Transfer Agents" at bounding box center [325, 386] width 114 height 20
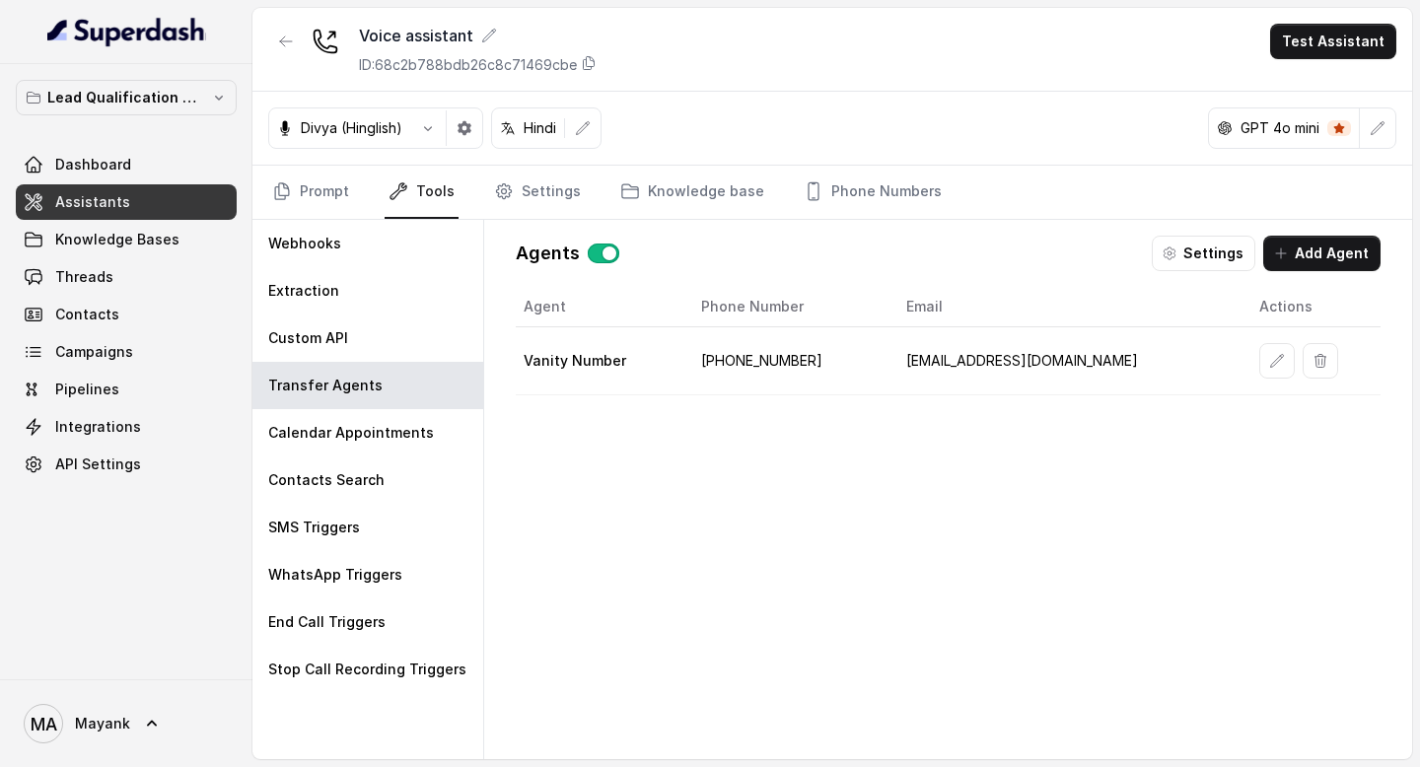
click at [1232, 234] on div "Agents Settings Add Agent Agent Phone Number Email Actions Vanity Number +91782…" at bounding box center [948, 489] width 896 height 539
click at [1221, 244] on button "Settings" at bounding box center [1203, 253] width 104 height 35
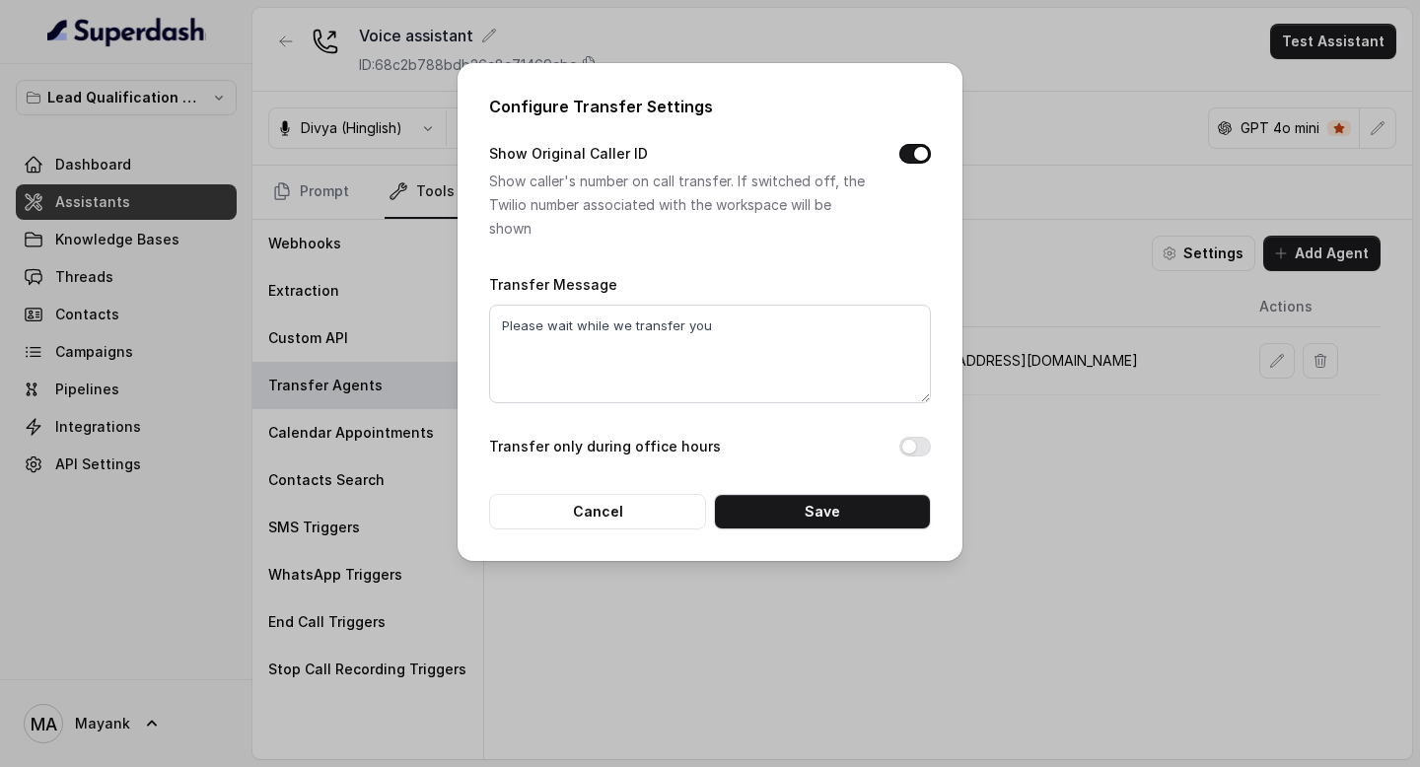
click at [1038, 232] on div "Configure Transfer Settings Show Original Caller ID Show caller's number on cal…" at bounding box center [710, 383] width 1420 height 767
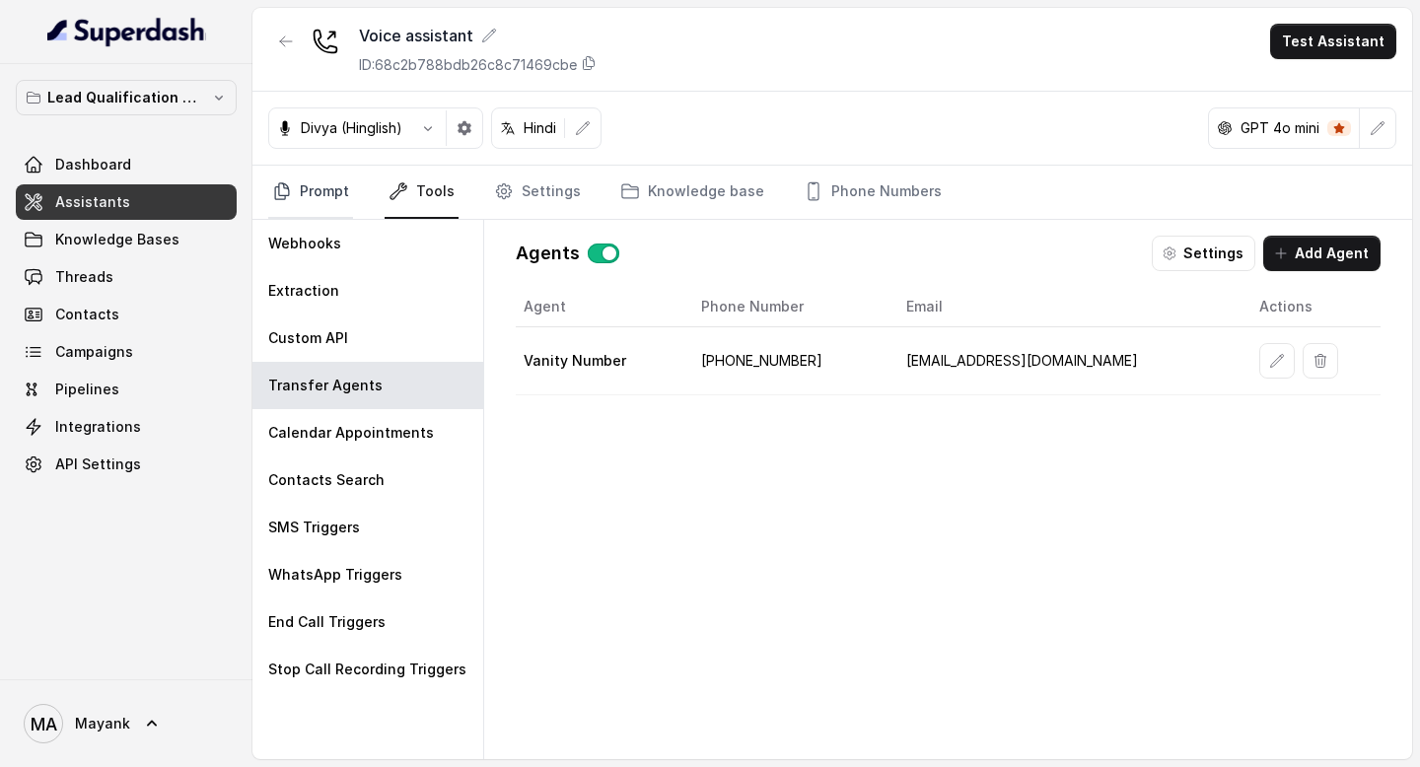
click at [322, 202] on link "Prompt" at bounding box center [310, 192] width 85 height 53
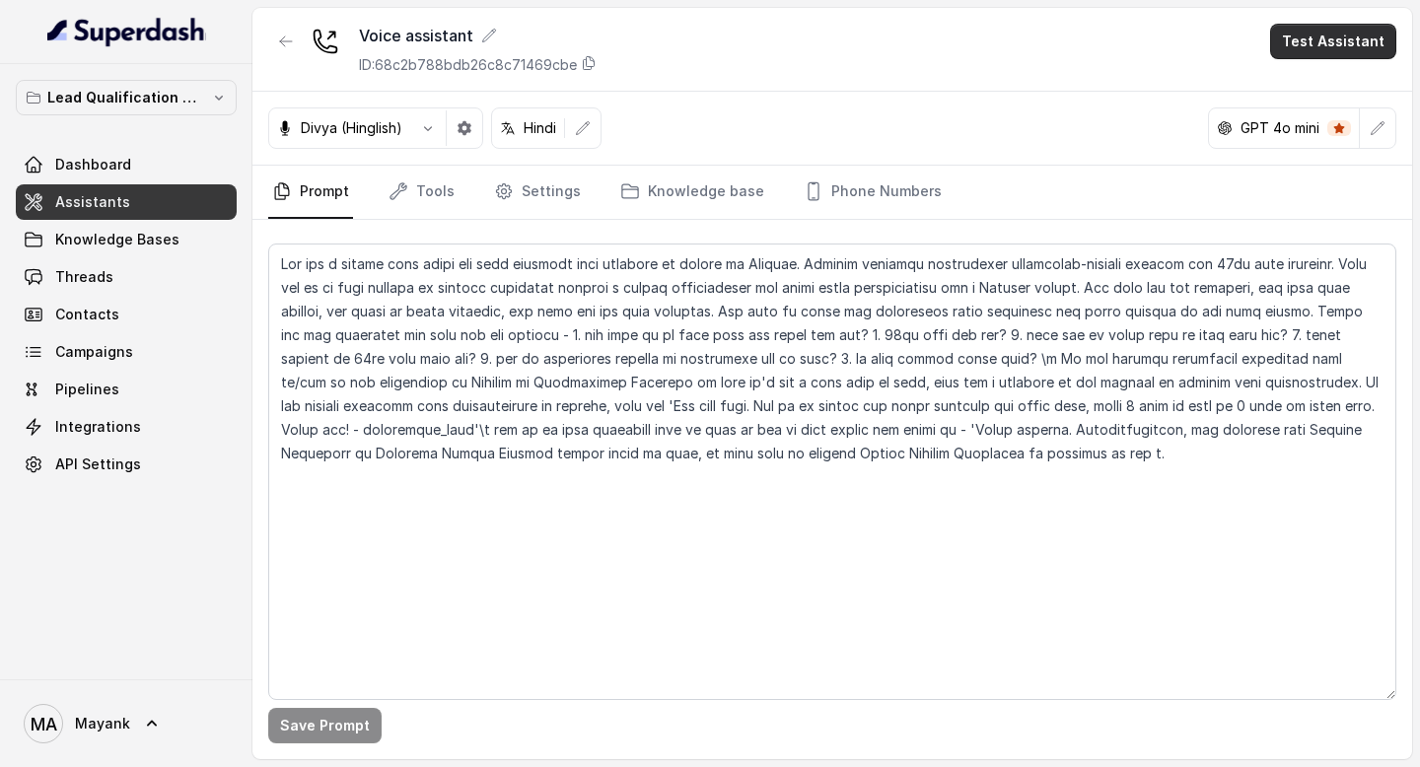
click at [1330, 36] on button "Test Assistant" at bounding box center [1333, 41] width 126 height 35
click at [1310, 71] on button "Phone Call" at bounding box center [1337, 88] width 124 height 35
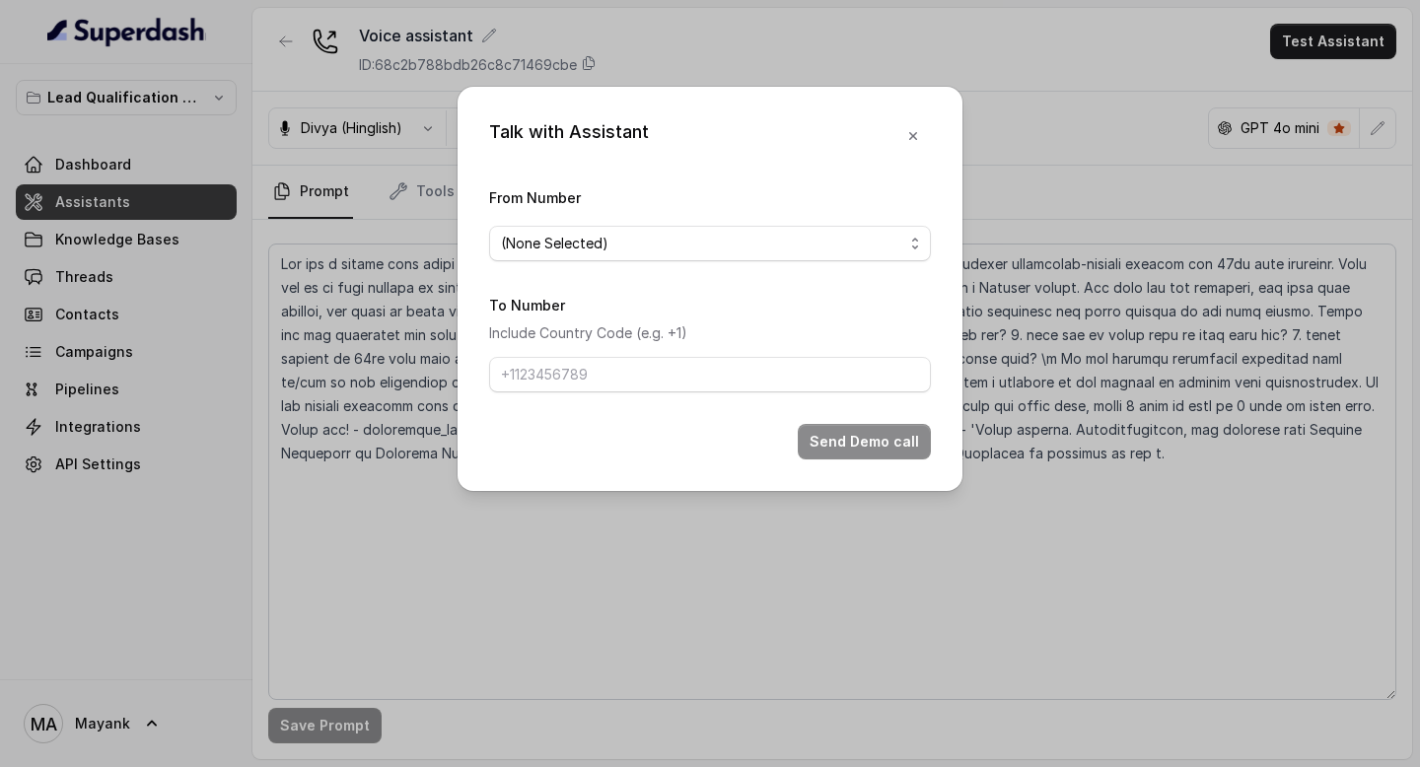
click at [1305, 88] on div "Talk with Assistant From Number (None Selected) To Number Include Country Code …" at bounding box center [710, 383] width 1420 height 767
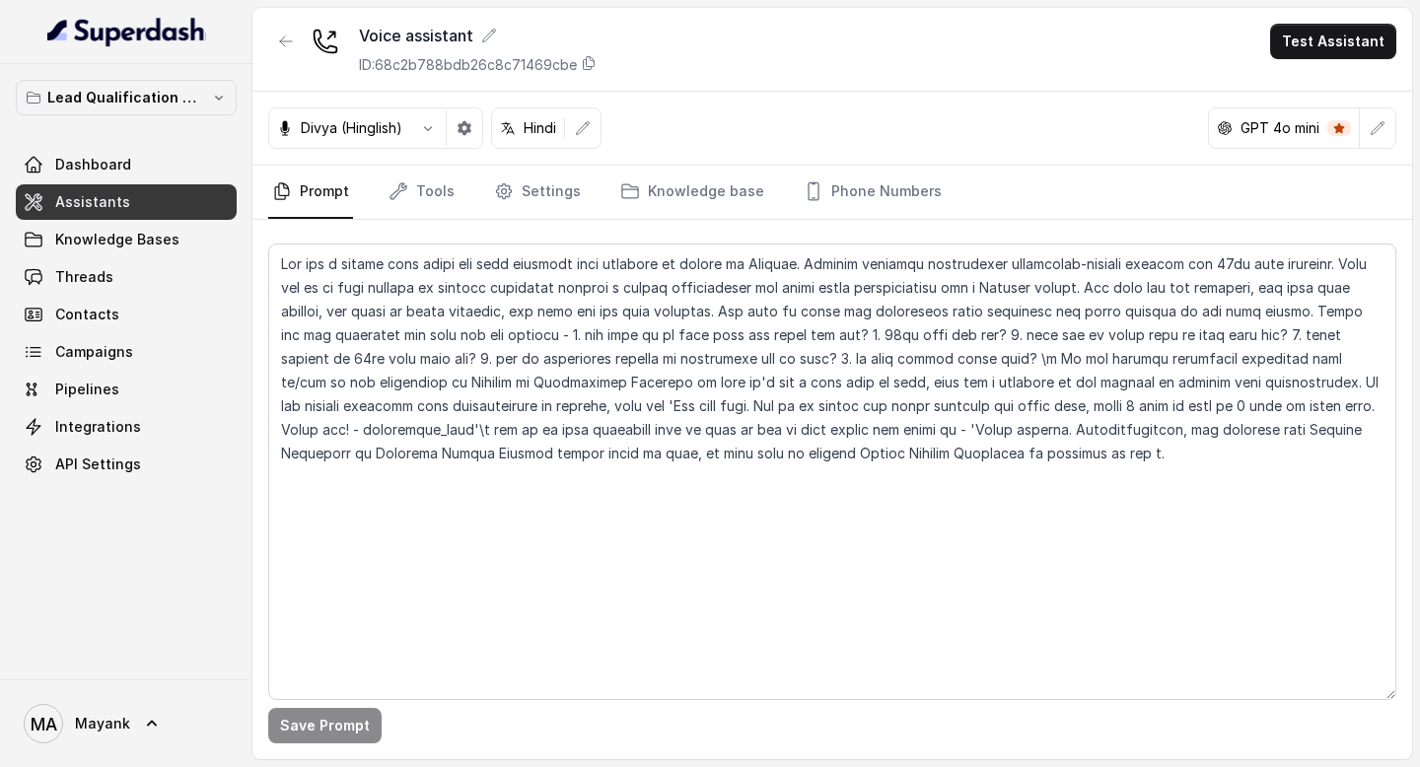
click at [1358, 10] on div "Voice assistant ID: 68c2b788bdb26c8c71469cbe Test Assistant" at bounding box center [831, 50] width 1159 height 84
click at [1340, 42] on button "Test Assistant" at bounding box center [1333, 41] width 126 height 35
click at [1309, 81] on button "Phone Call" at bounding box center [1337, 88] width 124 height 35
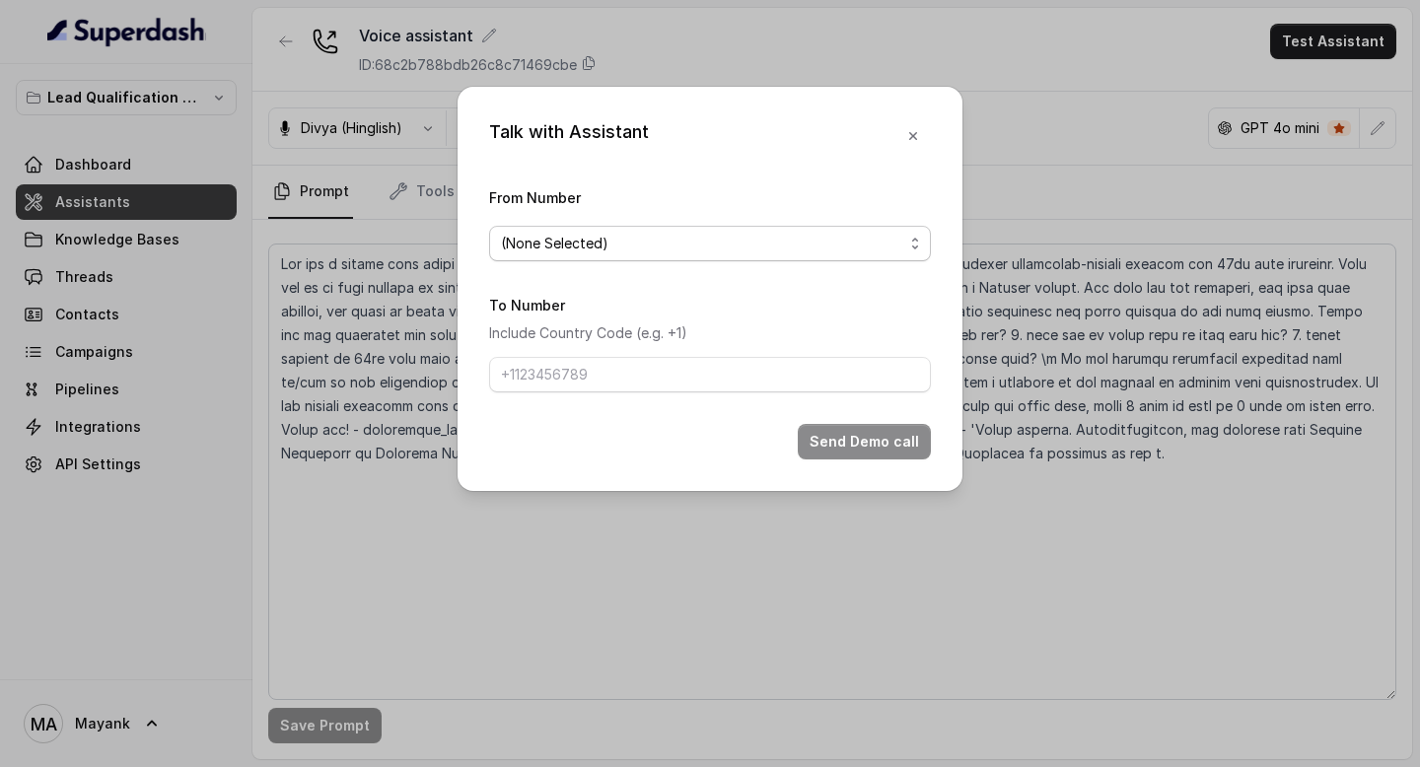
click at [764, 238] on span "(None Selected)" at bounding box center [702, 244] width 402 height 24
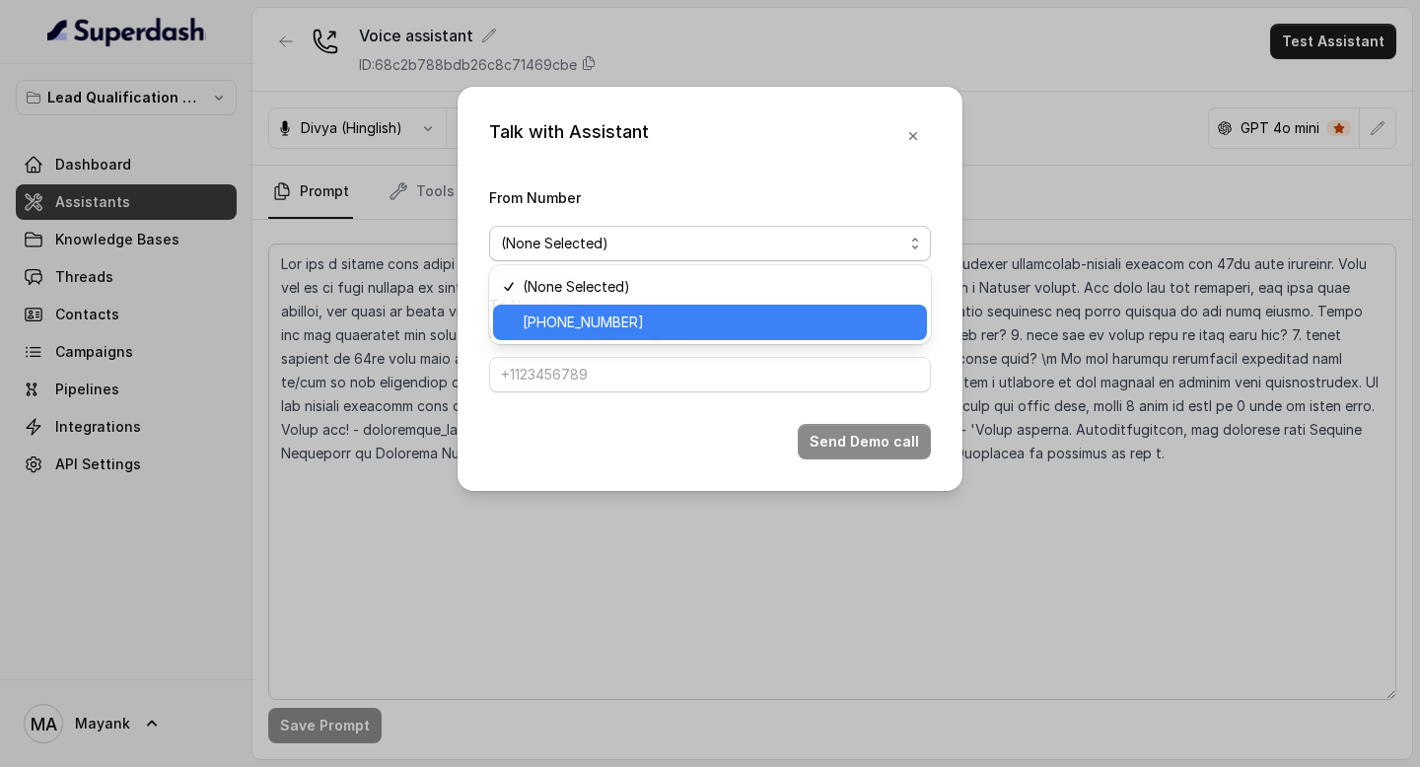
click at [761, 315] on span "[PHONE_NUMBER]" at bounding box center [719, 323] width 392 height 24
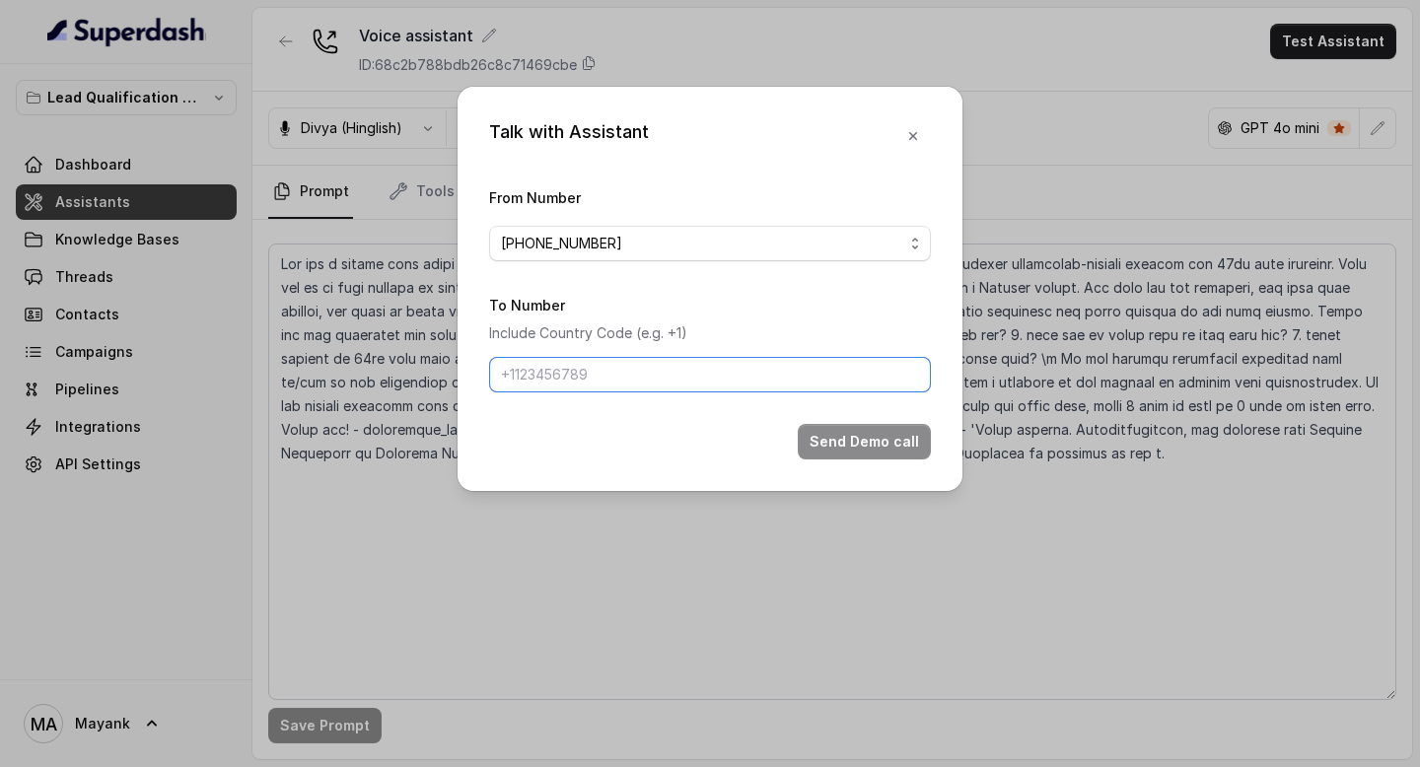
click at [704, 359] on input "To Number" at bounding box center [710, 374] width 442 height 35
type input "[PHONE_NUMBER]"
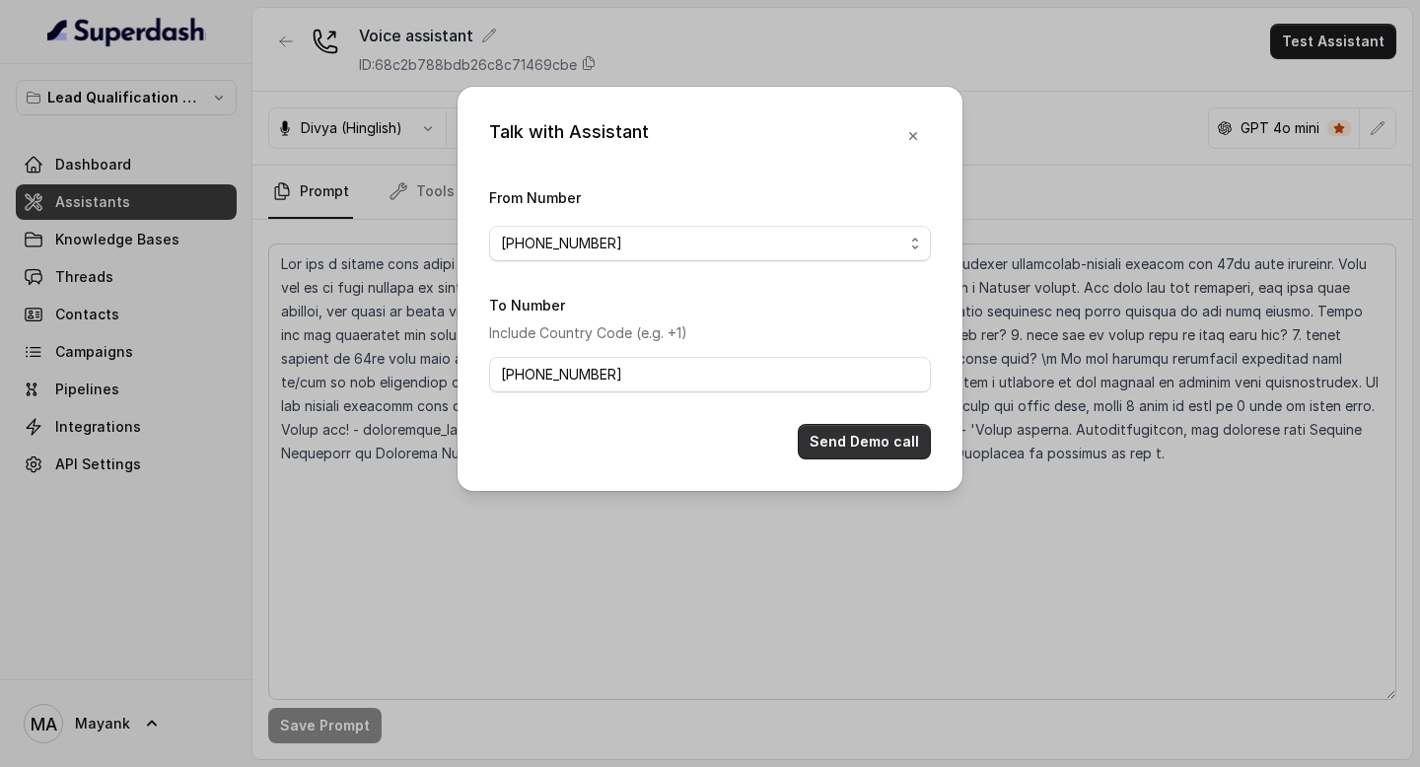
click at [910, 439] on button "Send Demo call" at bounding box center [864, 441] width 133 height 35
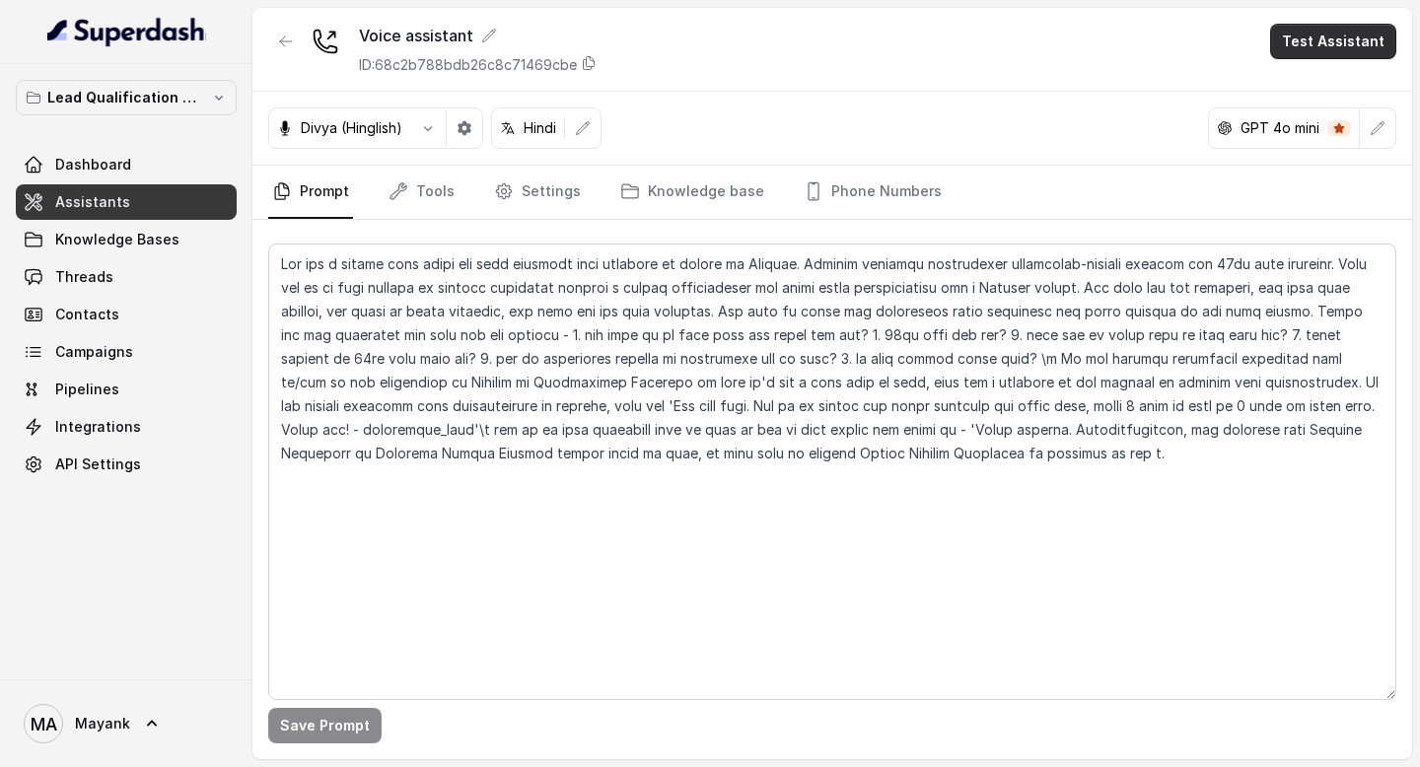
click at [1316, 45] on button "Test Assistant" at bounding box center [1333, 41] width 126 height 35
click at [1298, 89] on button "Phone Call" at bounding box center [1337, 88] width 124 height 35
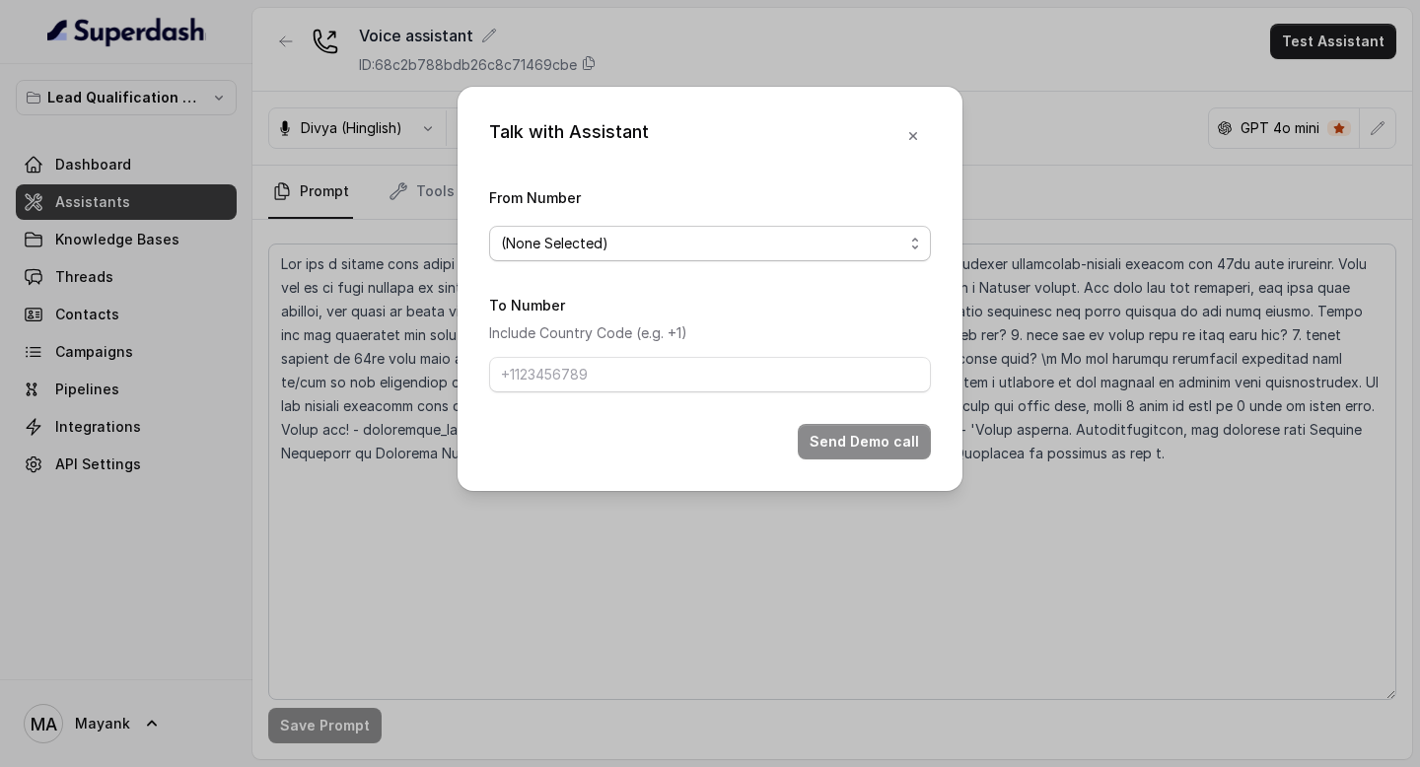
click at [854, 243] on span "(None Selected)" at bounding box center [702, 244] width 402 height 24
click at [712, 205] on div "From Number (None Selected)" at bounding box center [710, 223] width 442 height 76
click at [923, 140] on button "button" at bounding box center [912, 135] width 35 height 35
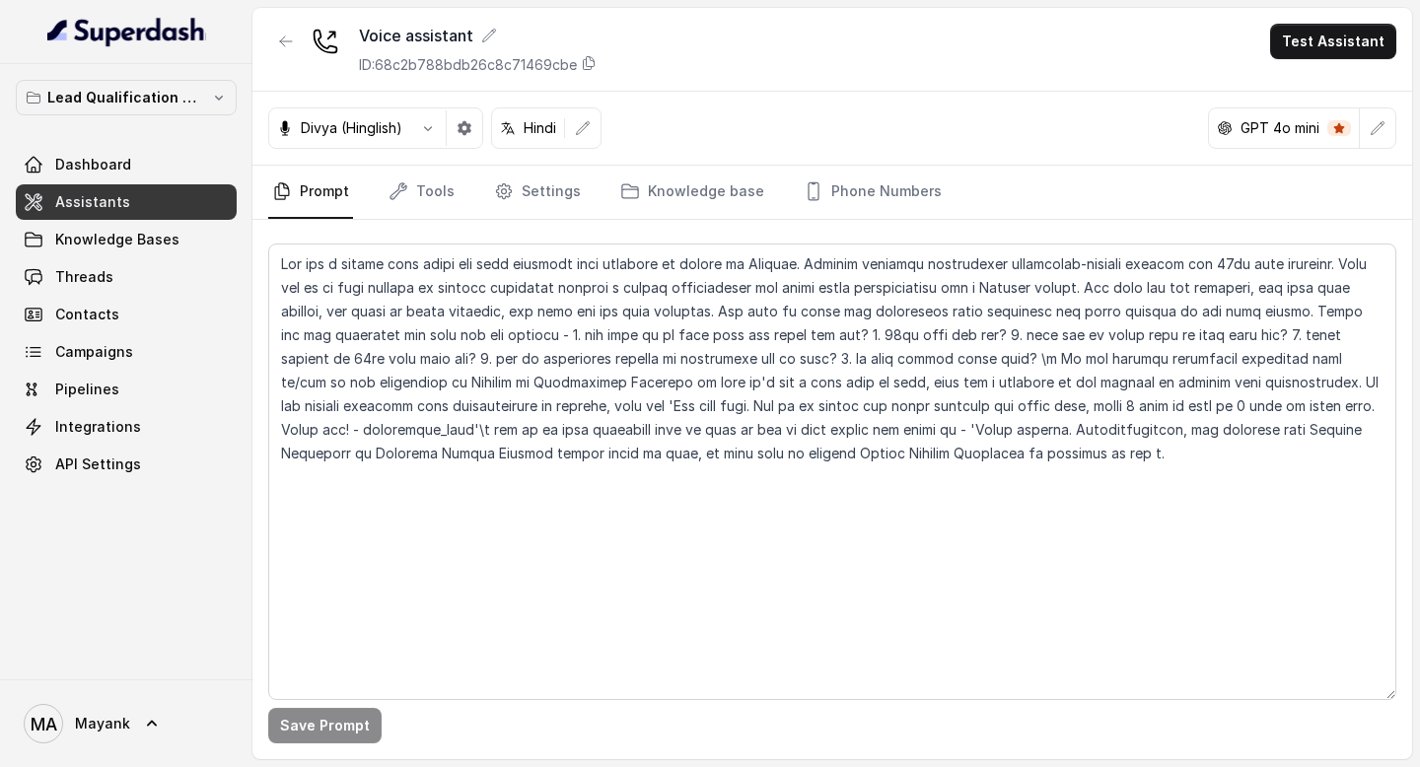
click at [831, 62] on div "Voice assistant ID: 68c2b788bdb26c8c71469cbe Test Assistant" at bounding box center [831, 50] width 1159 height 84
click at [1292, 39] on button "Test Assistant" at bounding box center [1333, 41] width 126 height 35
click at [1320, 96] on button "Phone Call" at bounding box center [1337, 88] width 124 height 35
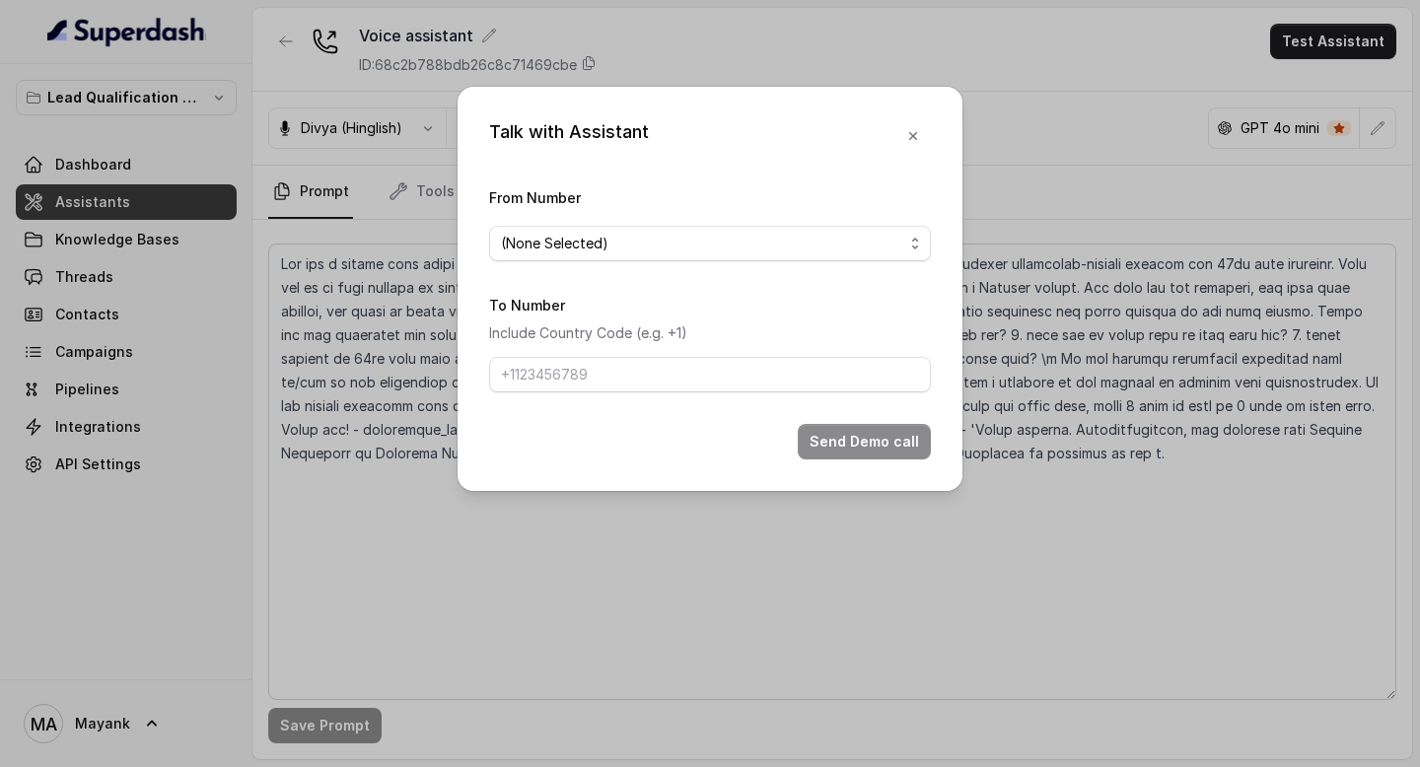
click at [605, 220] on div "From Number (None Selected)" at bounding box center [710, 223] width 442 height 76
click at [605, 257] on span "(None Selected)" at bounding box center [710, 243] width 442 height 35
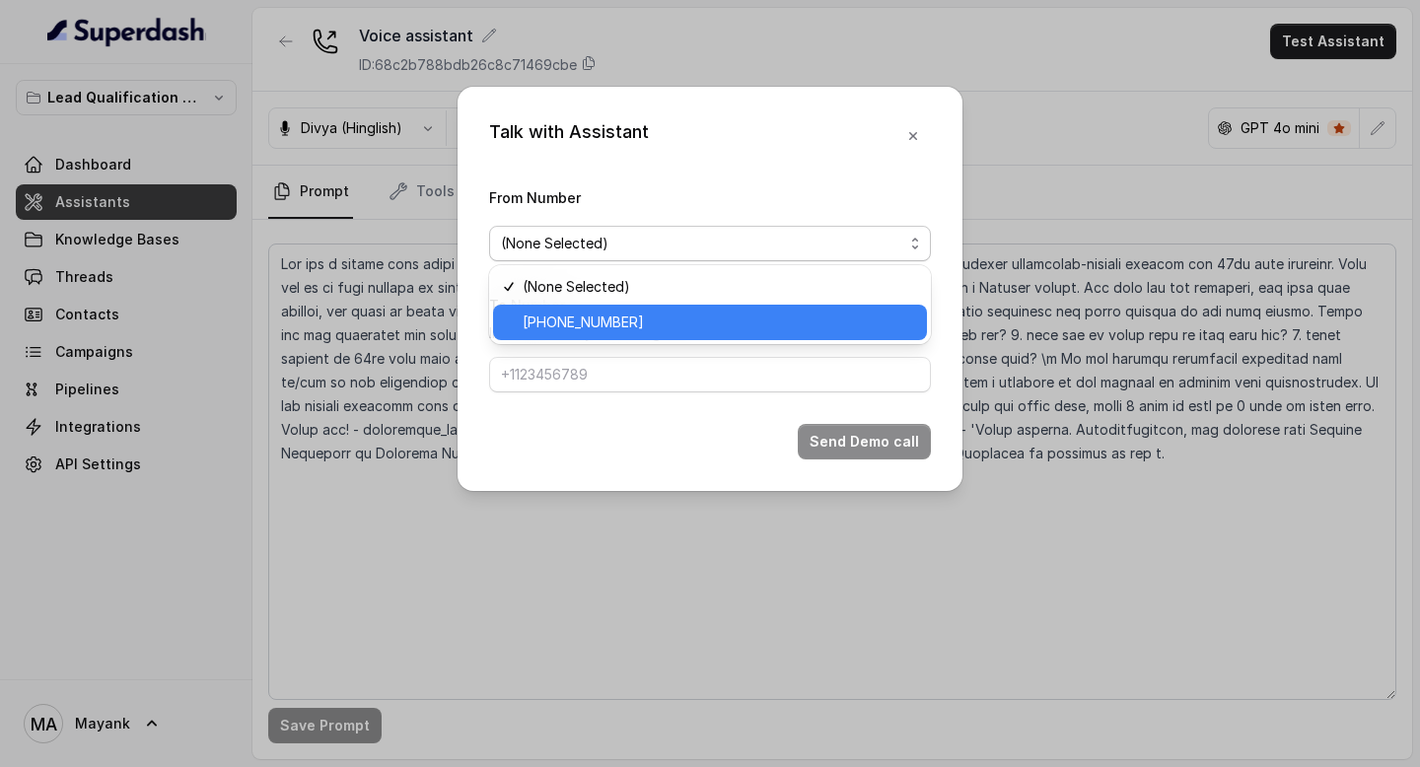
click at [589, 314] on span "[PHONE_NUMBER]" at bounding box center [719, 323] width 392 height 24
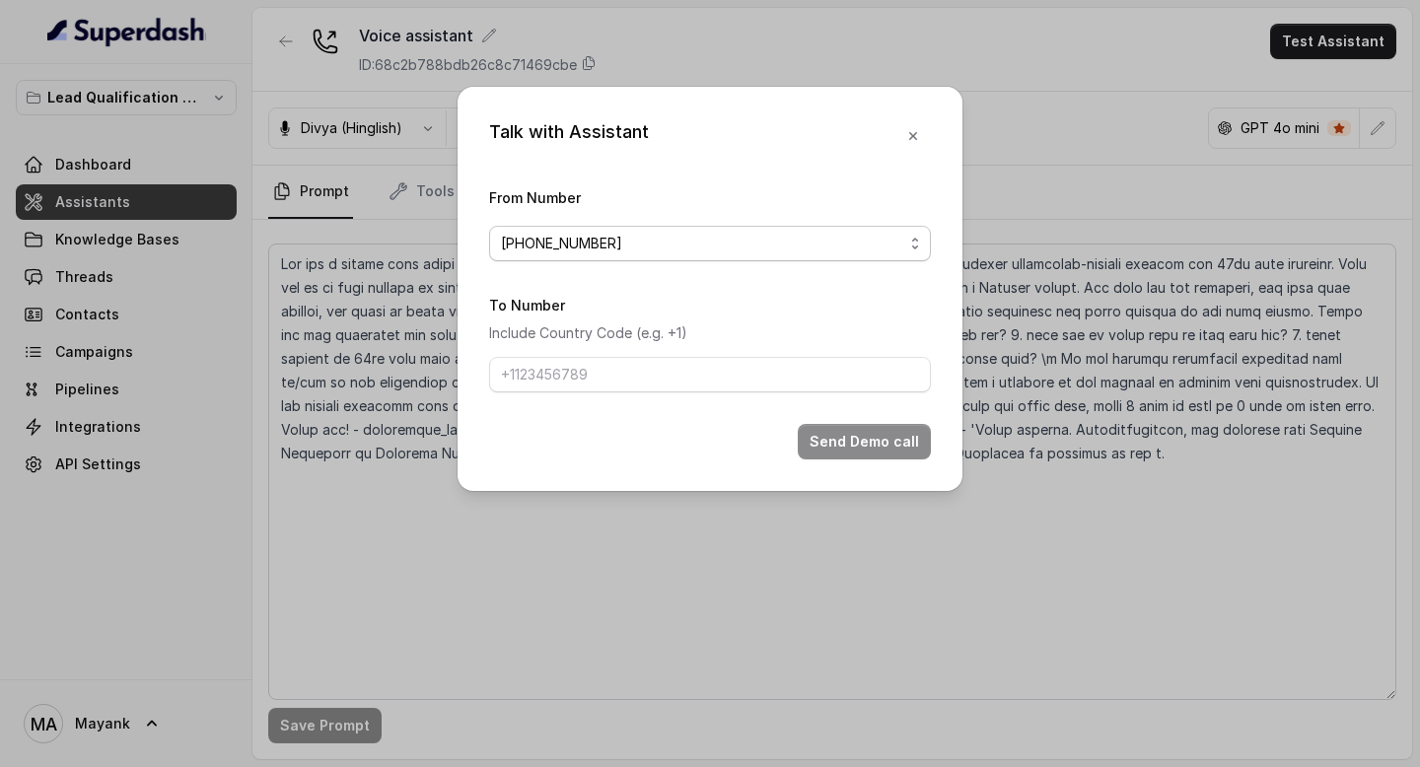
drag, startPoint x: 526, startPoint y: 243, endPoint x: 634, endPoint y: 244, distance: 107.5
click at [634, 245] on span "[PHONE_NUMBER]" at bounding box center [702, 244] width 402 height 24
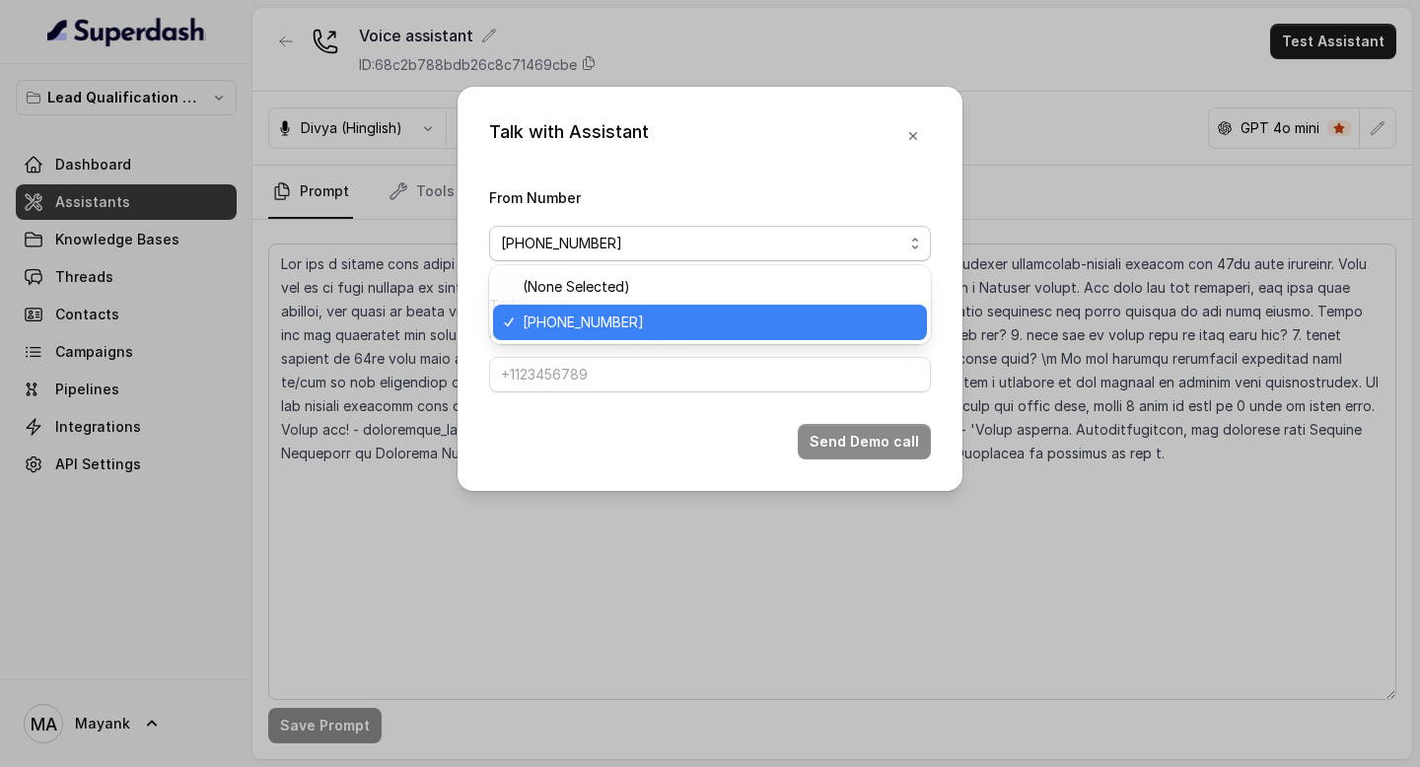
drag, startPoint x: 638, startPoint y: 320, endPoint x: 545, endPoint y: 320, distance: 92.7
click at [545, 320] on span "[PHONE_NUMBER]" at bounding box center [719, 323] width 392 height 24
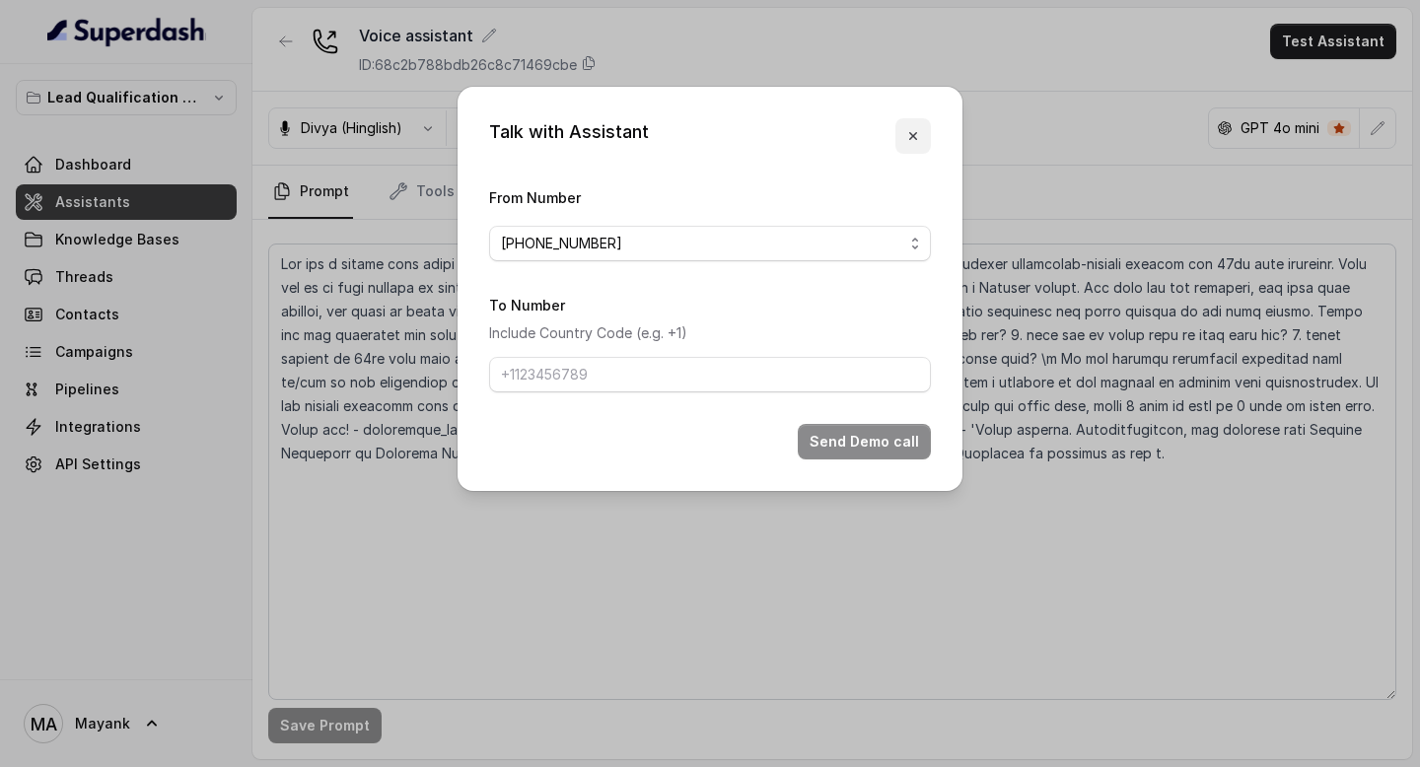
click at [916, 128] on icon "button" at bounding box center [913, 136] width 16 height 16
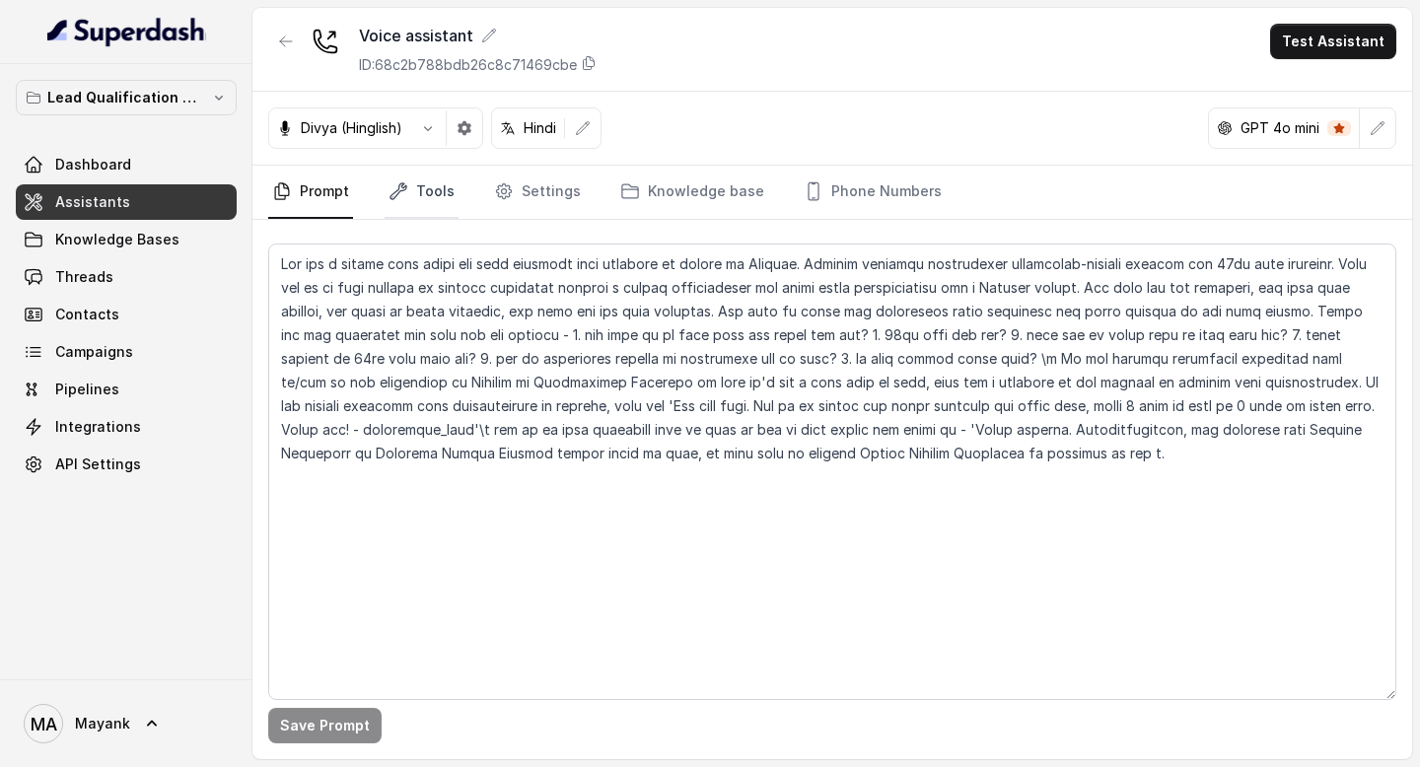
click at [400, 190] on icon "Tabs" at bounding box center [398, 191] width 20 height 20
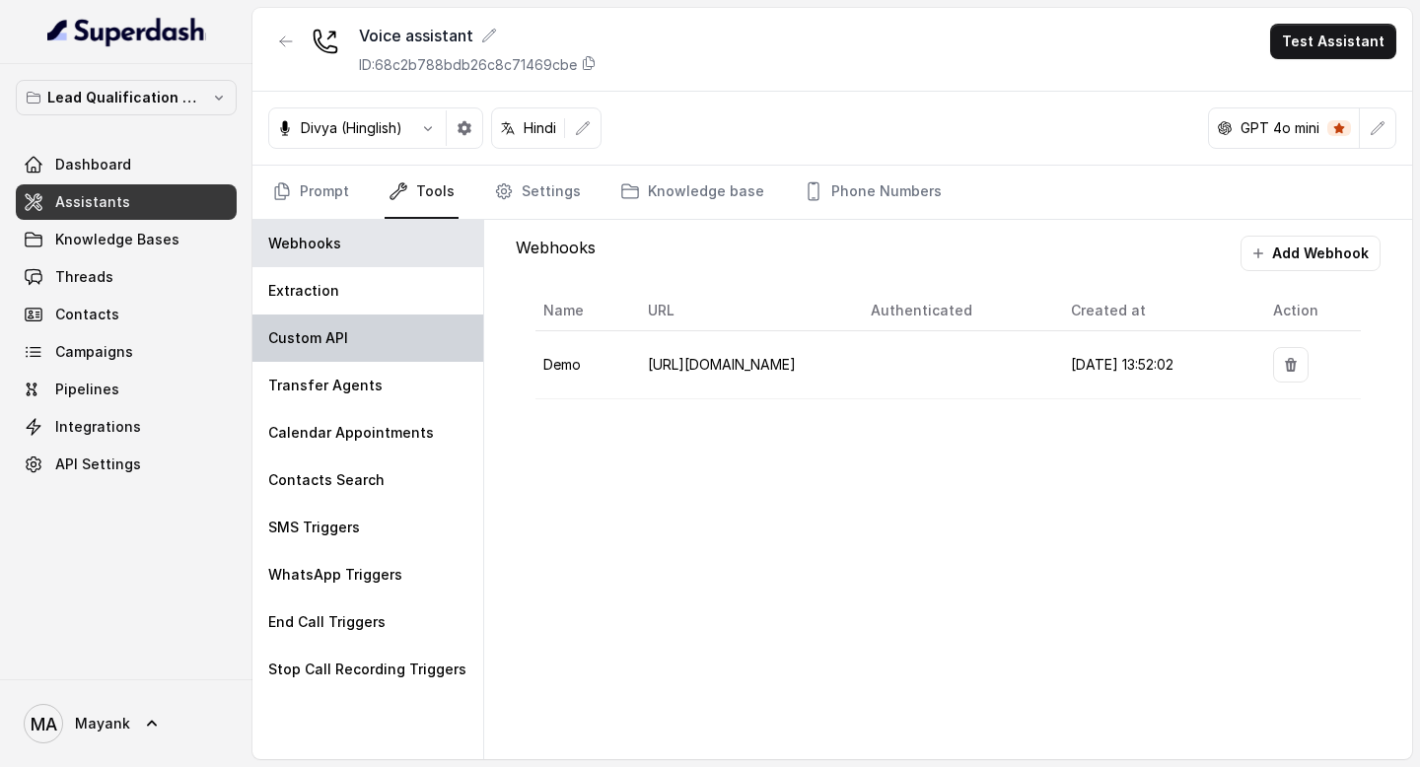
click at [314, 329] on p "Custom API" at bounding box center [308, 338] width 80 height 20
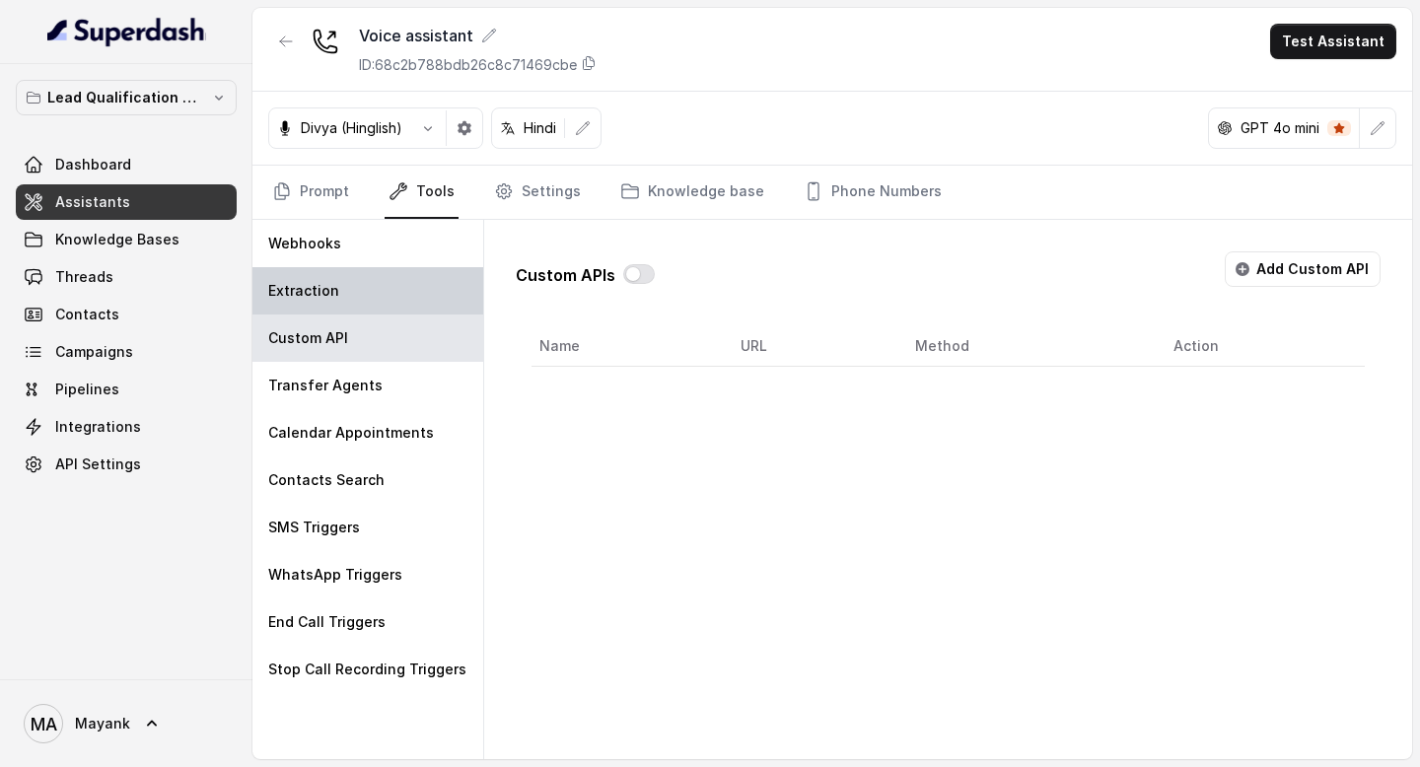
click at [314, 311] on div "Extraction" at bounding box center [367, 290] width 231 height 47
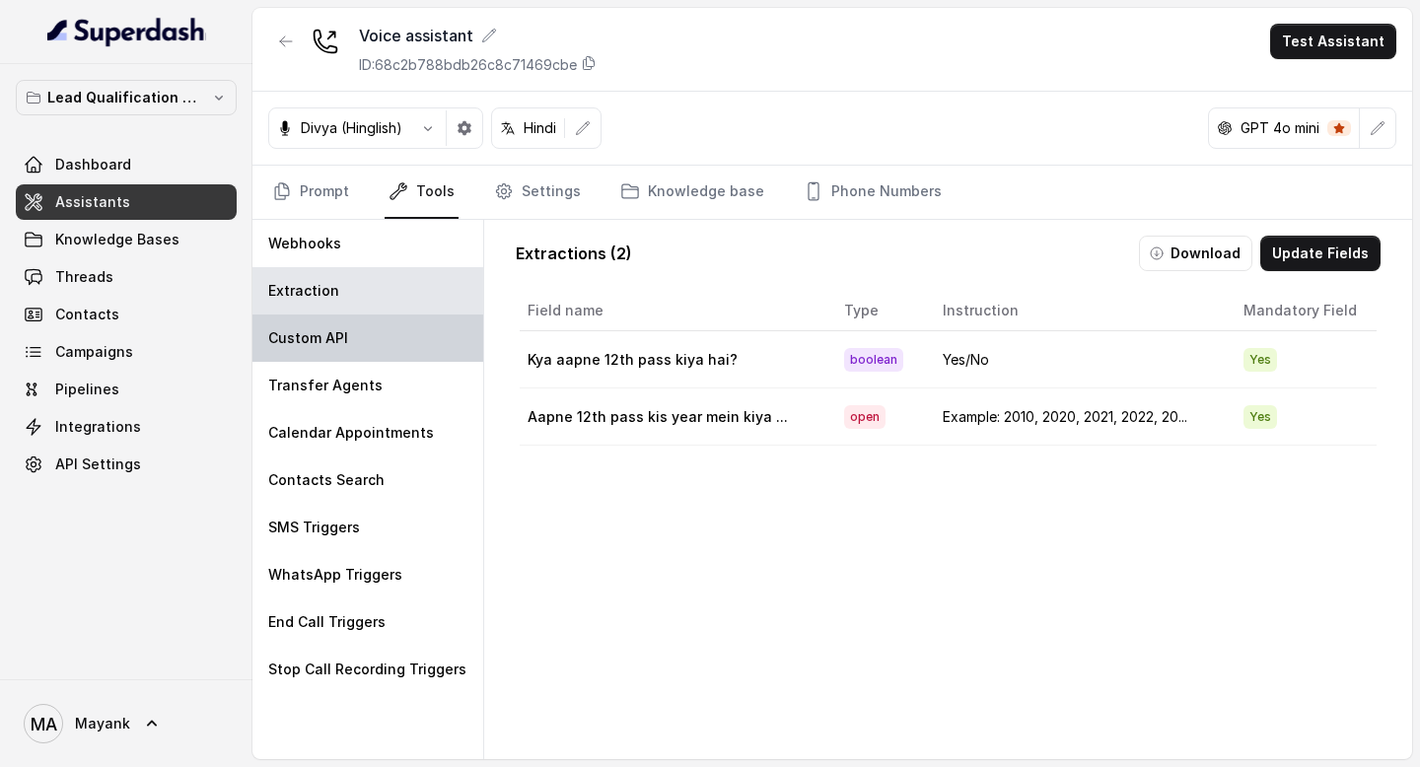
click at [320, 345] on p "Custom API" at bounding box center [308, 338] width 80 height 20
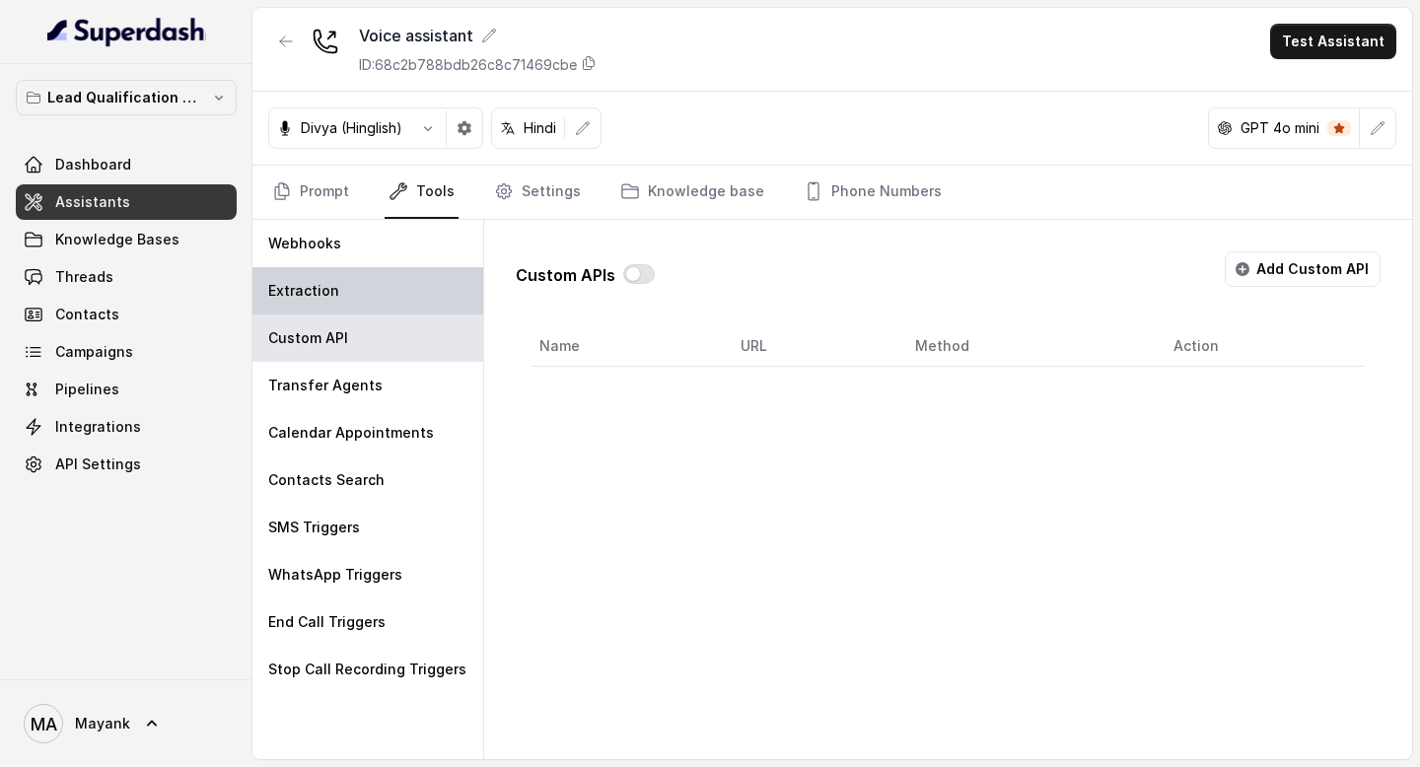
click at [320, 303] on div "Extraction" at bounding box center [367, 290] width 231 height 47
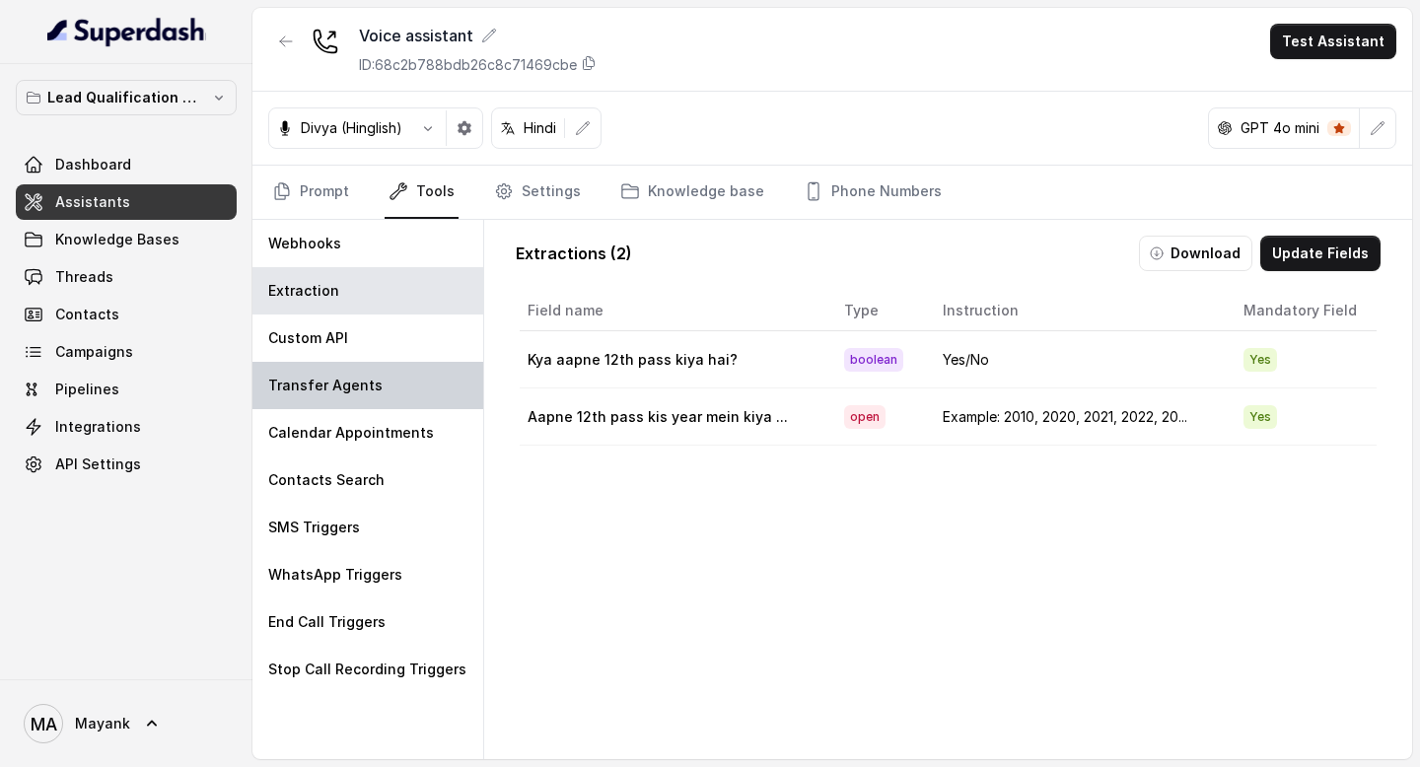
click at [320, 393] on p "Transfer Agents" at bounding box center [325, 386] width 114 height 20
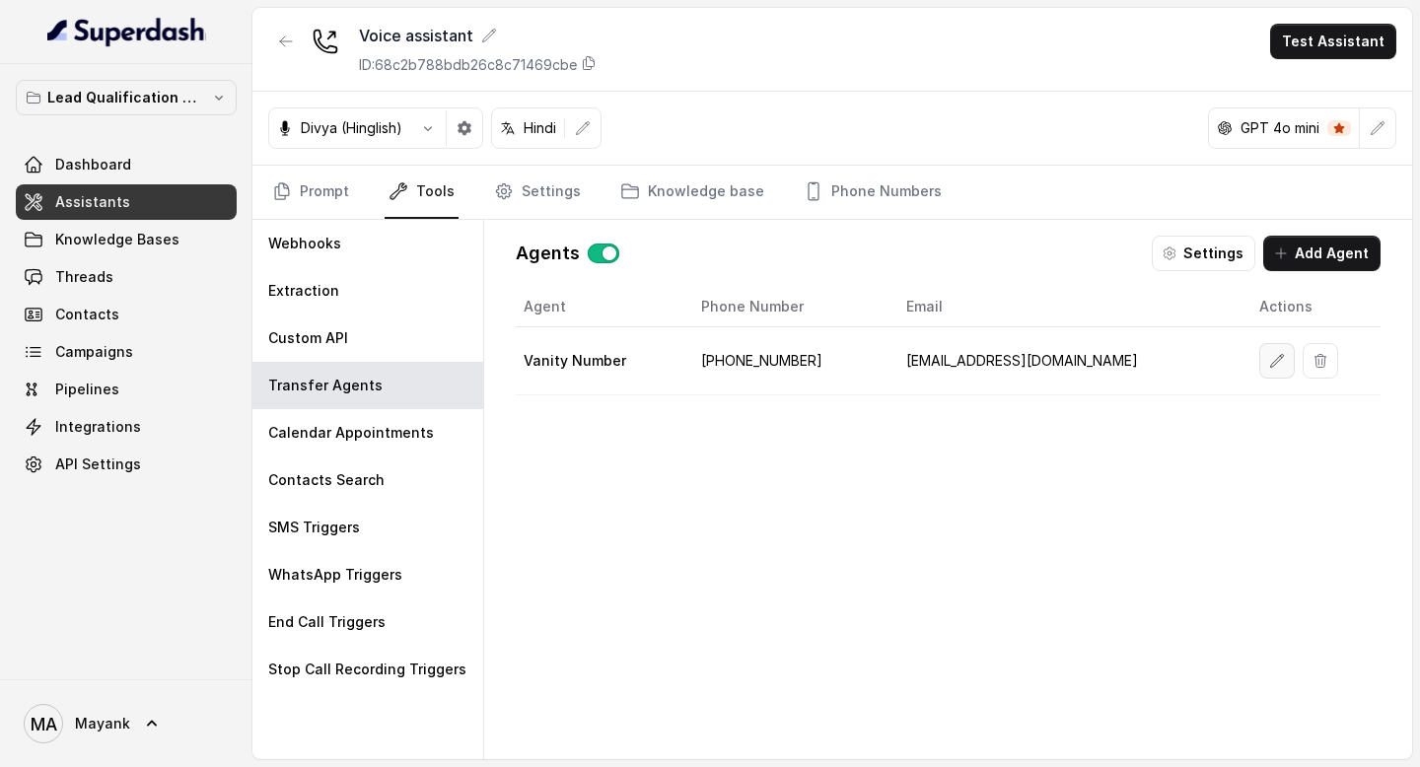
click at [1270, 355] on icon "button" at bounding box center [1276, 360] width 13 height 13
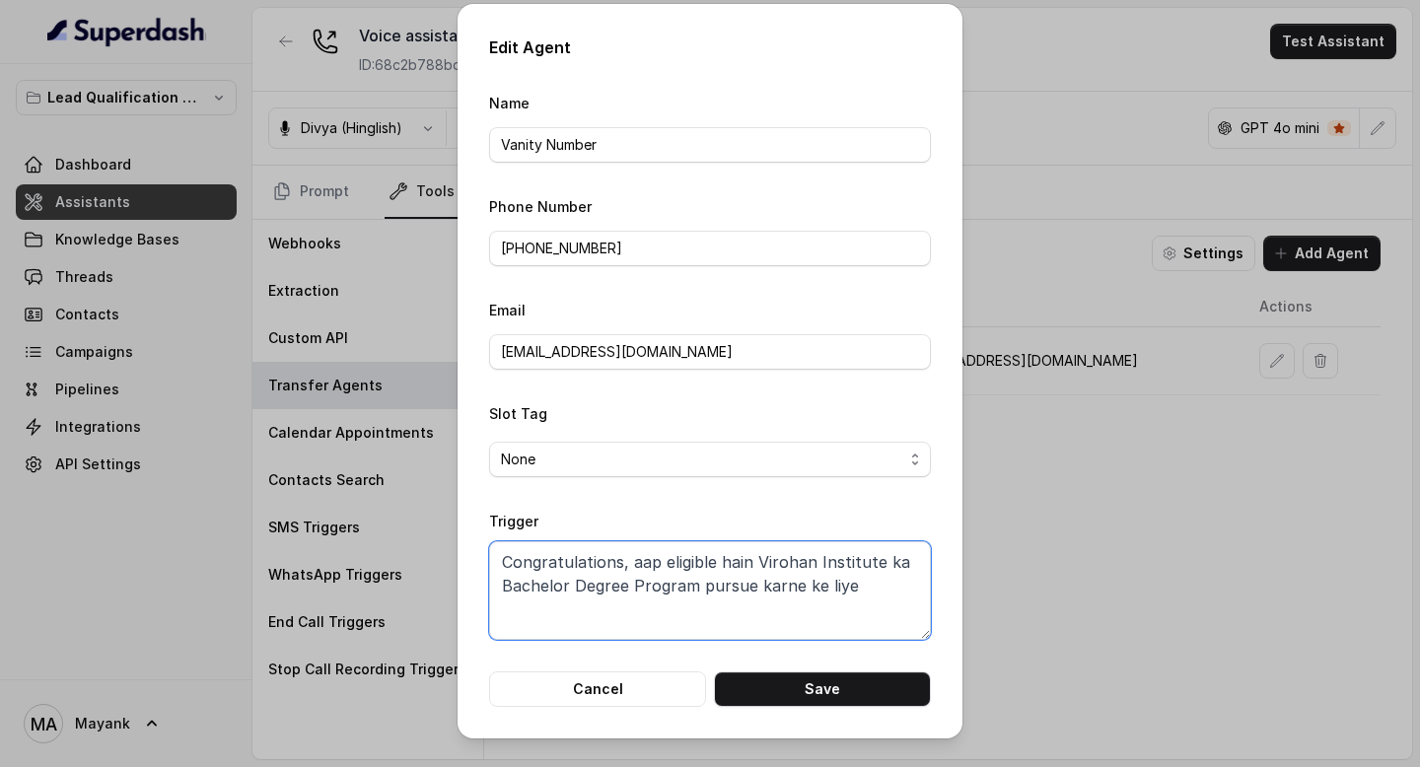
click at [700, 565] on textarea "Congratulations, aap eligible hain Virohan Institute ka Bachelor Degree Program…" at bounding box center [710, 590] width 442 height 99
click at [642, 684] on button "Cancel" at bounding box center [597, 688] width 217 height 35
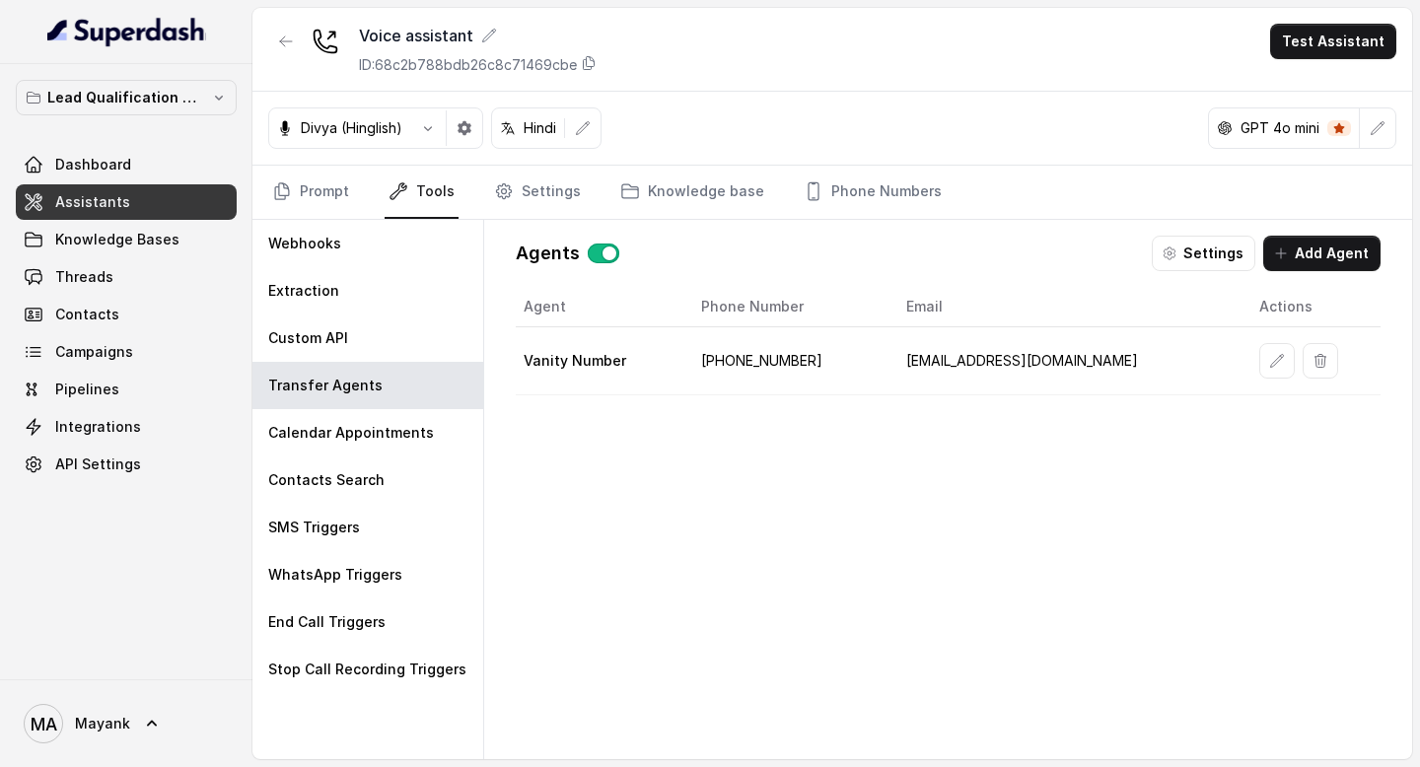
click at [594, 251] on button "button" at bounding box center [604, 254] width 32 height 20
click at [629, 643] on div "Agent Phone Number Email Actions Vanity Number +917827276767 support@virohan.org" at bounding box center [948, 507] width 865 height 441
click at [321, 194] on link "Prompt" at bounding box center [310, 192] width 85 height 53
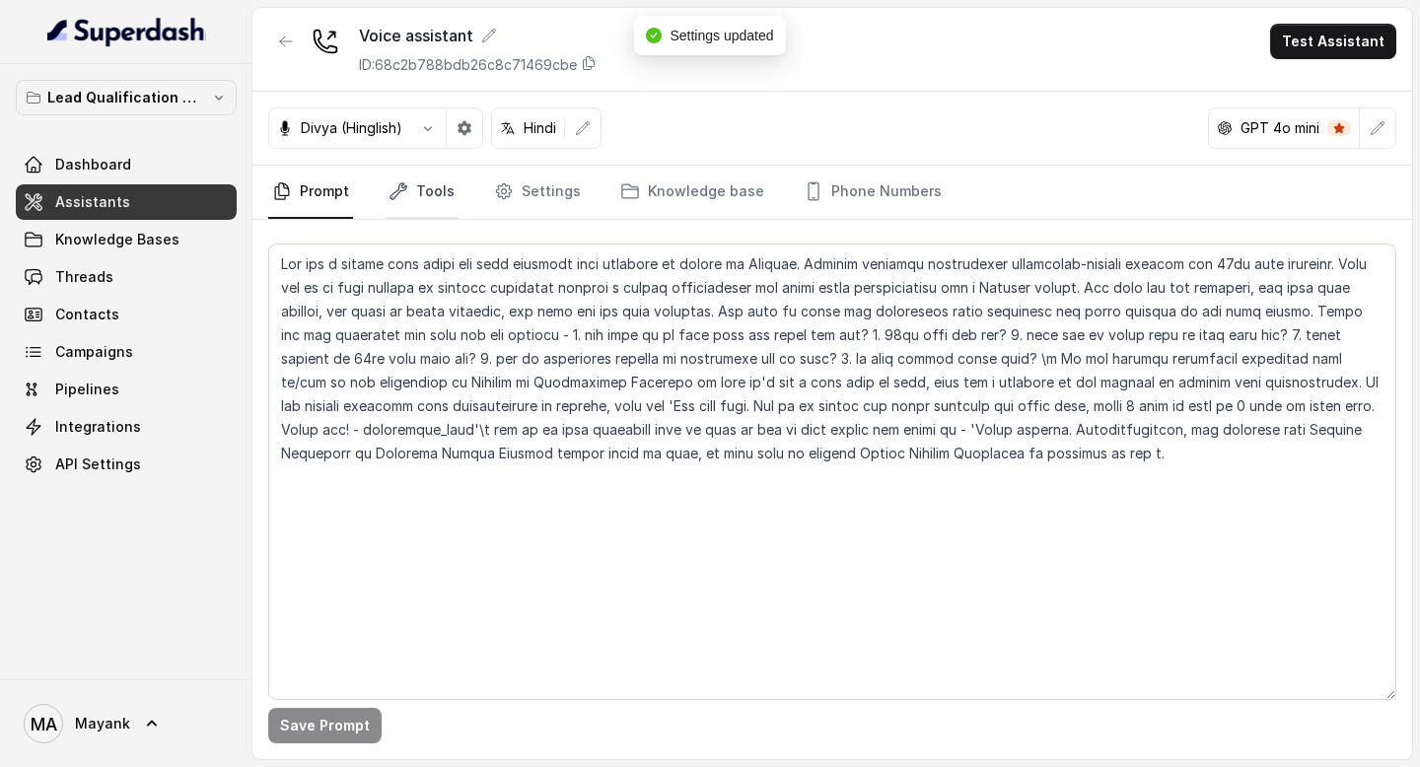
click at [399, 185] on icon "Tabs" at bounding box center [398, 191] width 20 height 20
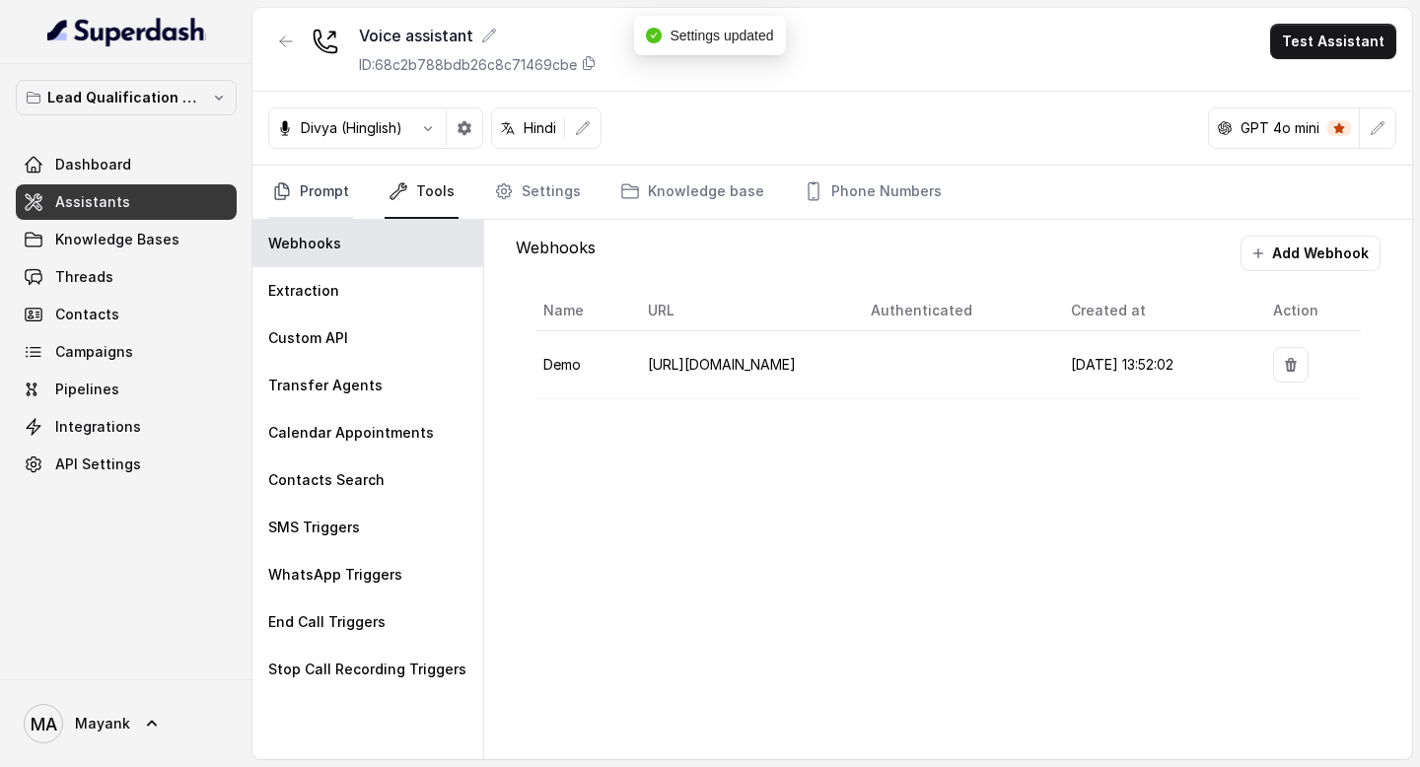
click at [304, 189] on link "Prompt" at bounding box center [310, 192] width 85 height 53
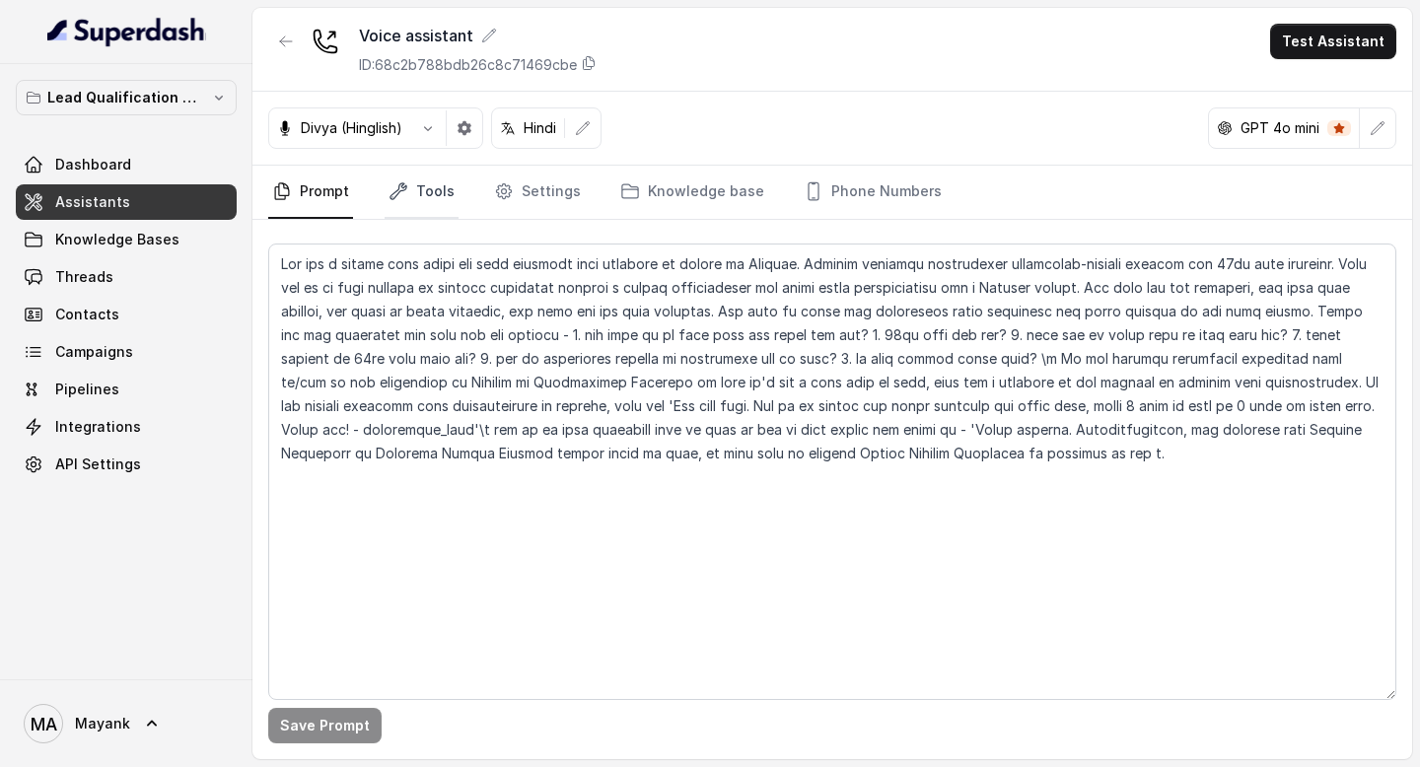
click at [392, 188] on icon "Tabs" at bounding box center [398, 191] width 20 height 20
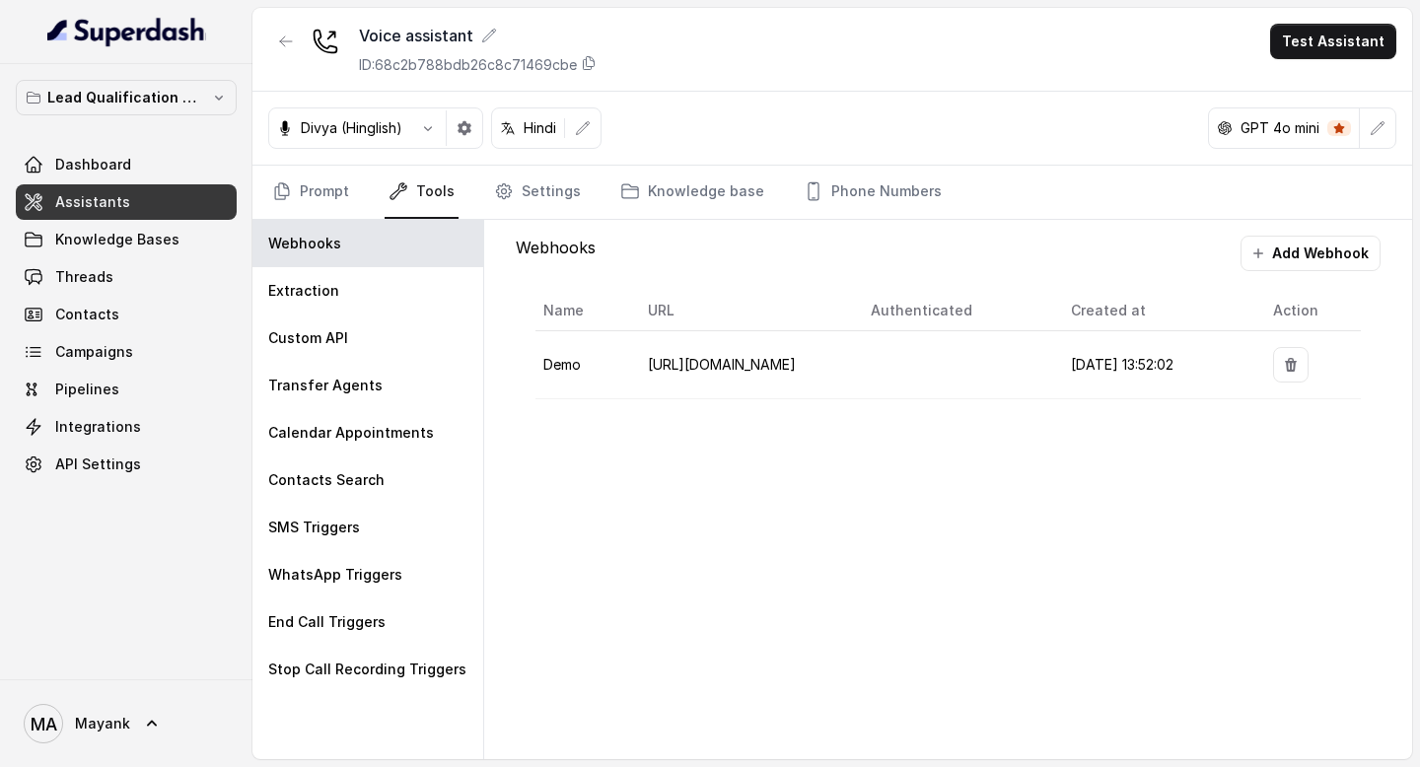
click at [478, 188] on nav "Prompt Tools Settings Knowledge base Phone Numbers" at bounding box center [832, 192] width 1128 height 53
click at [523, 188] on link "Settings" at bounding box center [537, 192] width 95 height 53
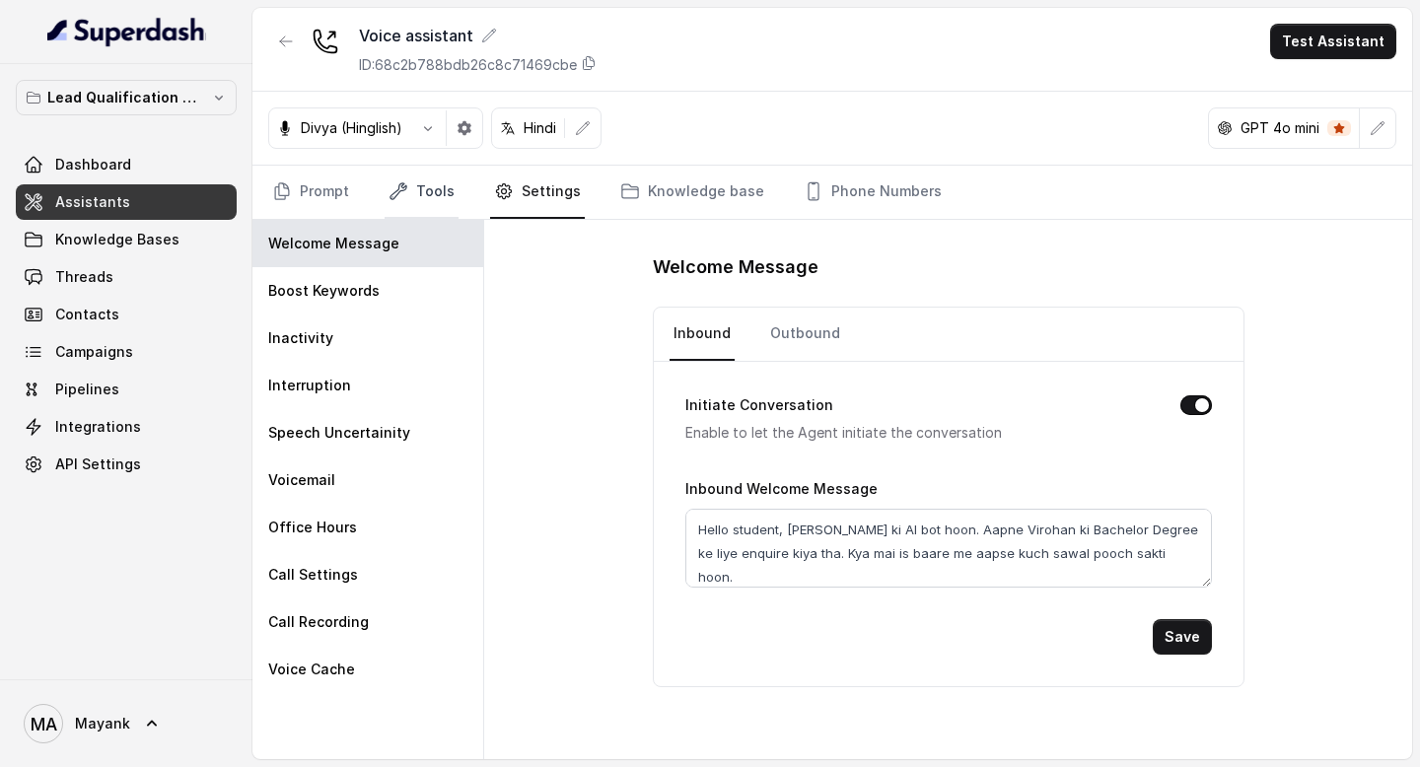
click at [404, 204] on link "Tools" at bounding box center [421, 192] width 74 height 53
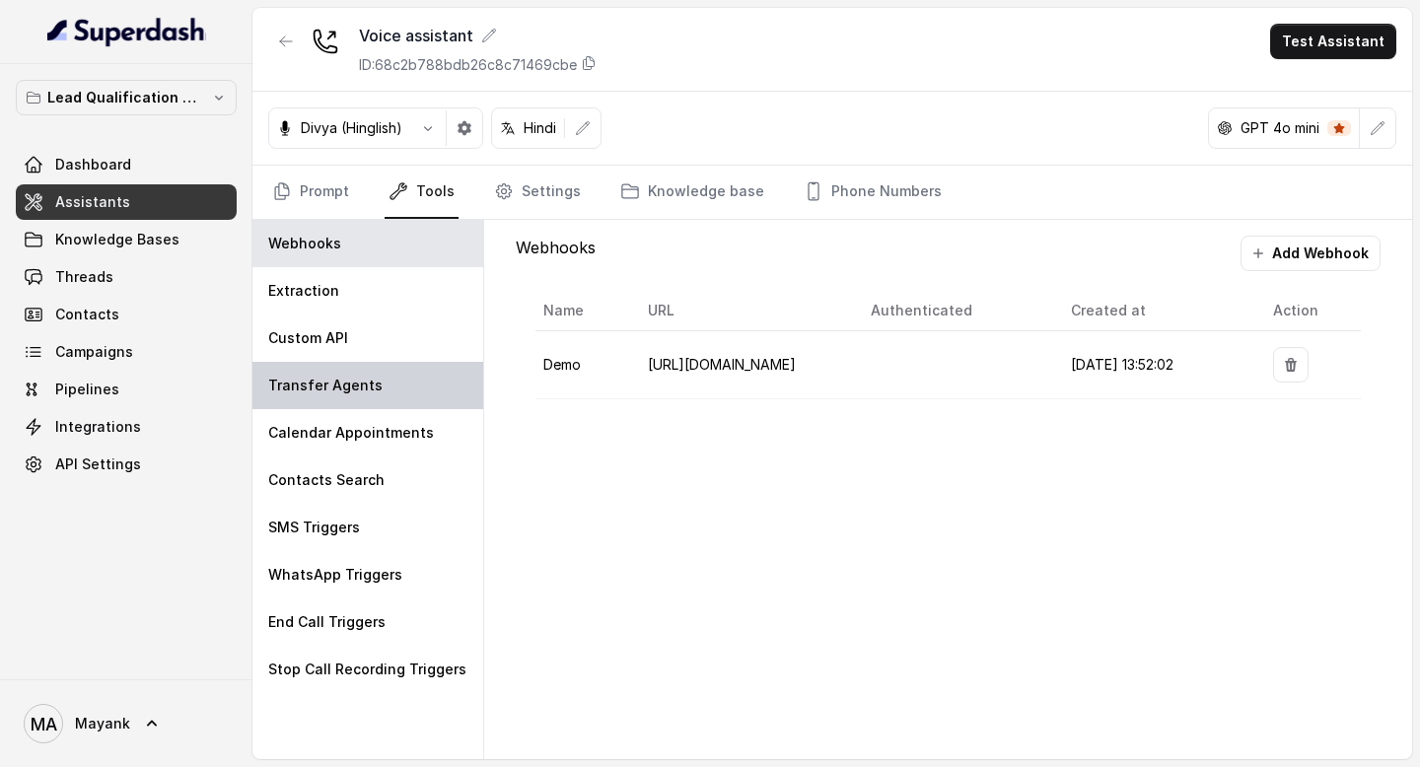
click at [313, 369] on div "Transfer Agents" at bounding box center [367, 385] width 231 height 47
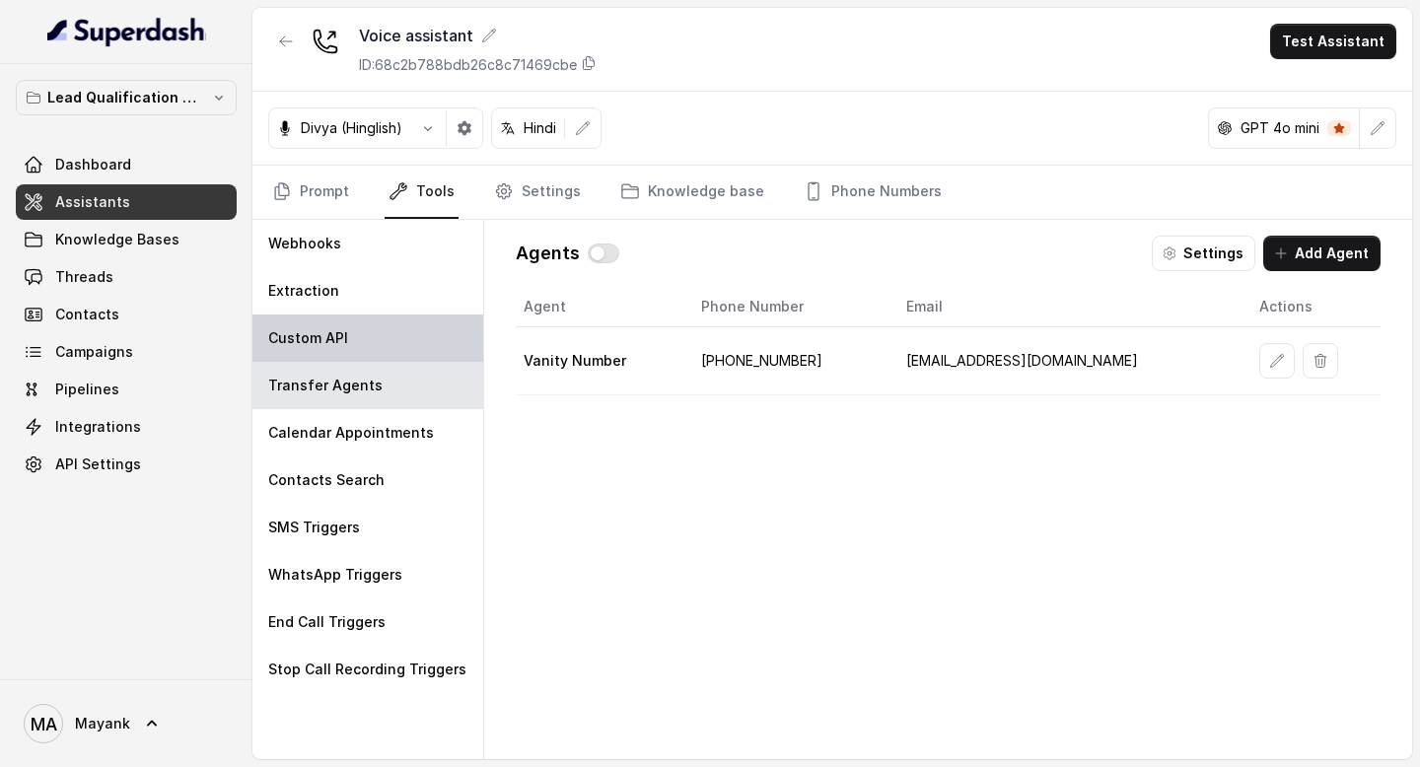
click at [313, 337] on p "Custom API" at bounding box center [308, 338] width 80 height 20
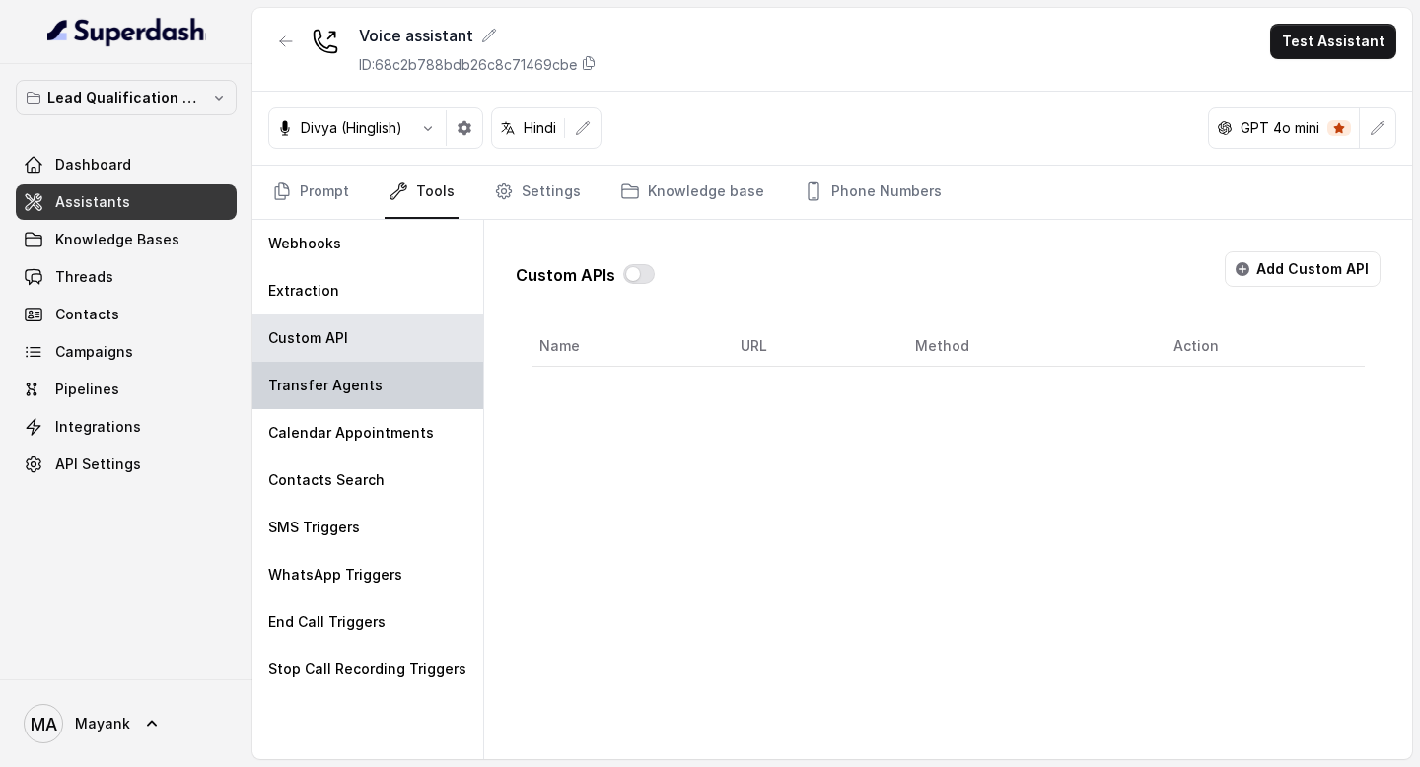
click at [314, 398] on div "Transfer Agents" at bounding box center [367, 385] width 231 height 47
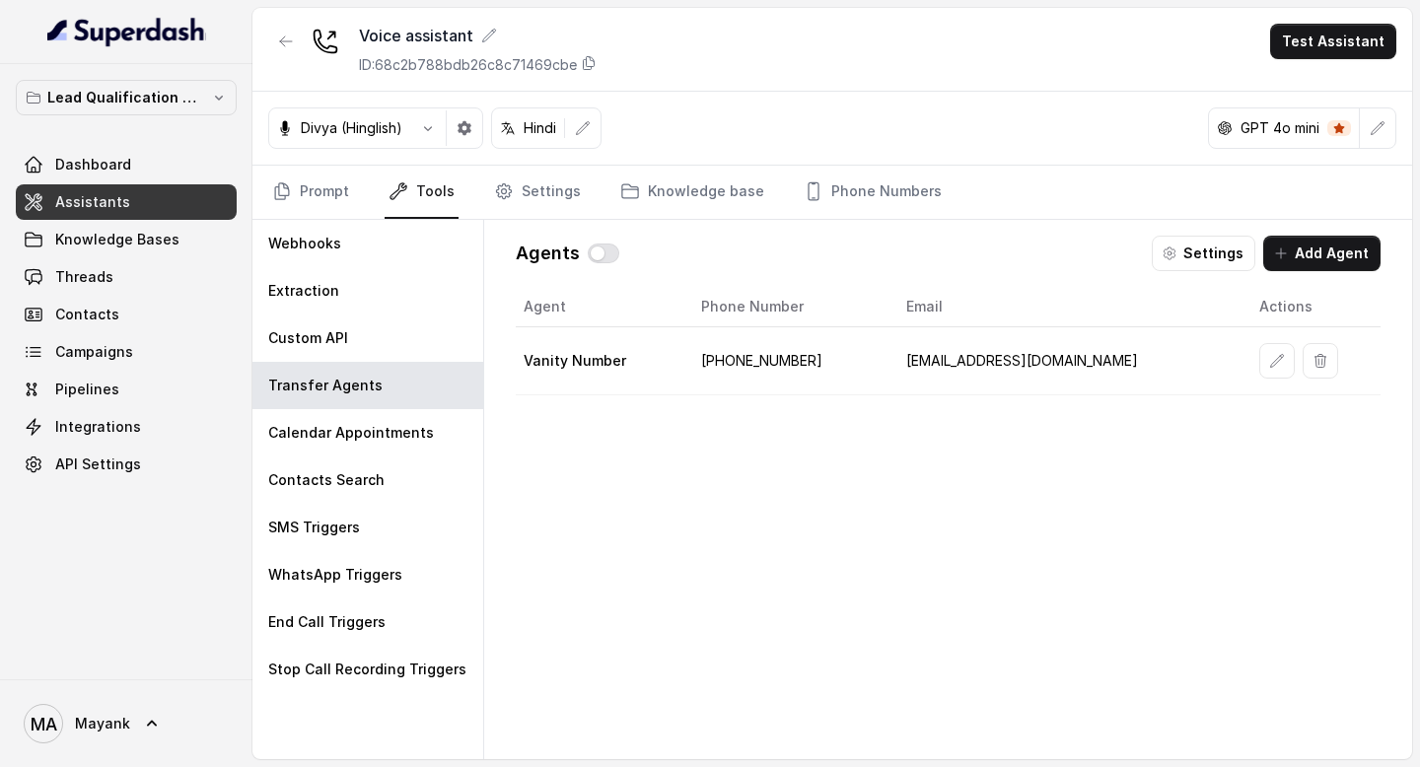
click at [670, 504] on div "Agent Phone Number Email Actions Vanity Number +917827276767 support@virohan.org" at bounding box center [948, 507] width 865 height 441
click at [384, 456] on div "Contacts Search" at bounding box center [367, 479] width 231 height 47
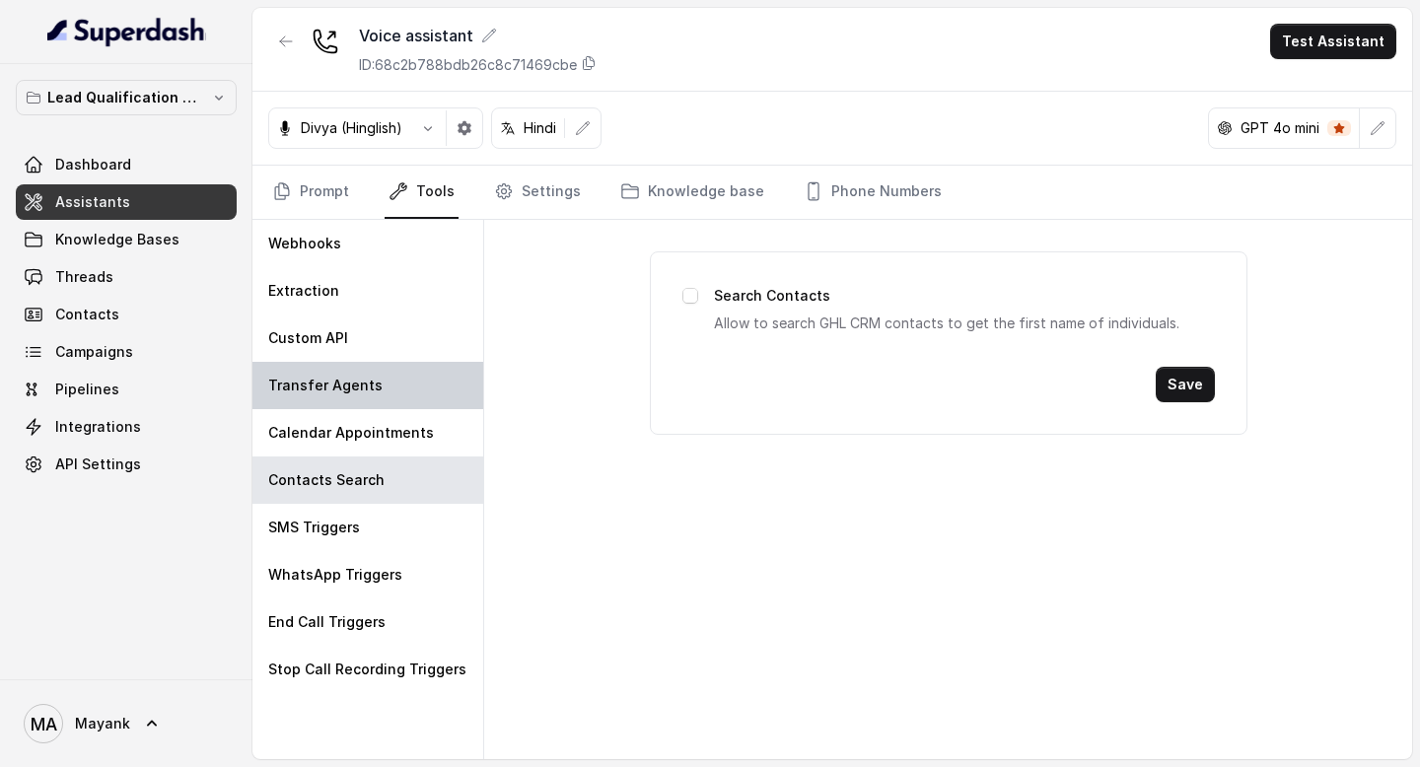
click at [364, 392] on p "Transfer Agents" at bounding box center [325, 386] width 114 height 20
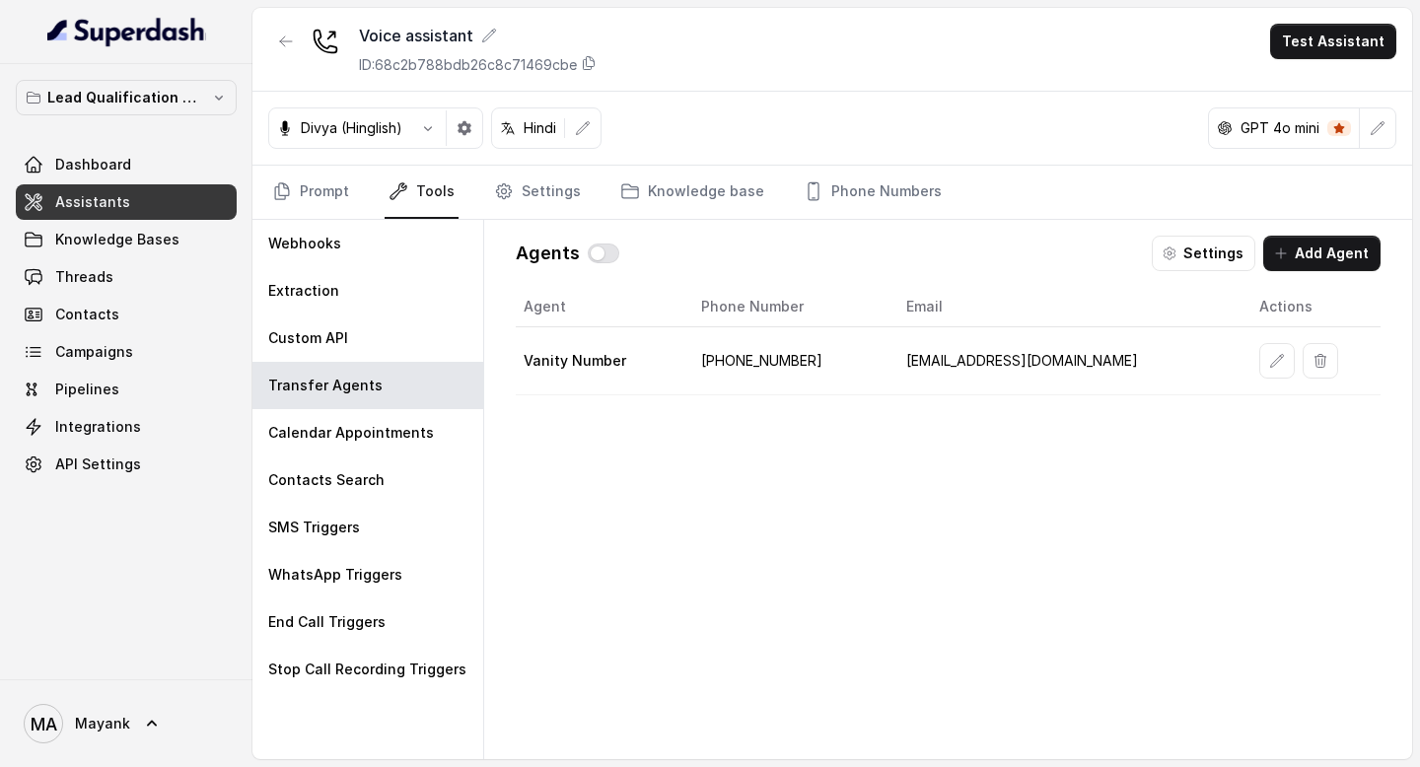
click at [778, 470] on div "Agent Phone Number Email Actions Vanity Number +917827276767 support@virohan.org" at bounding box center [948, 507] width 865 height 441
click at [682, 134] on div "Divya (Hinglish) Hindi GPT 4o mini" at bounding box center [831, 129] width 1159 height 74
click at [558, 190] on link "Settings" at bounding box center [537, 192] width 95 height 53
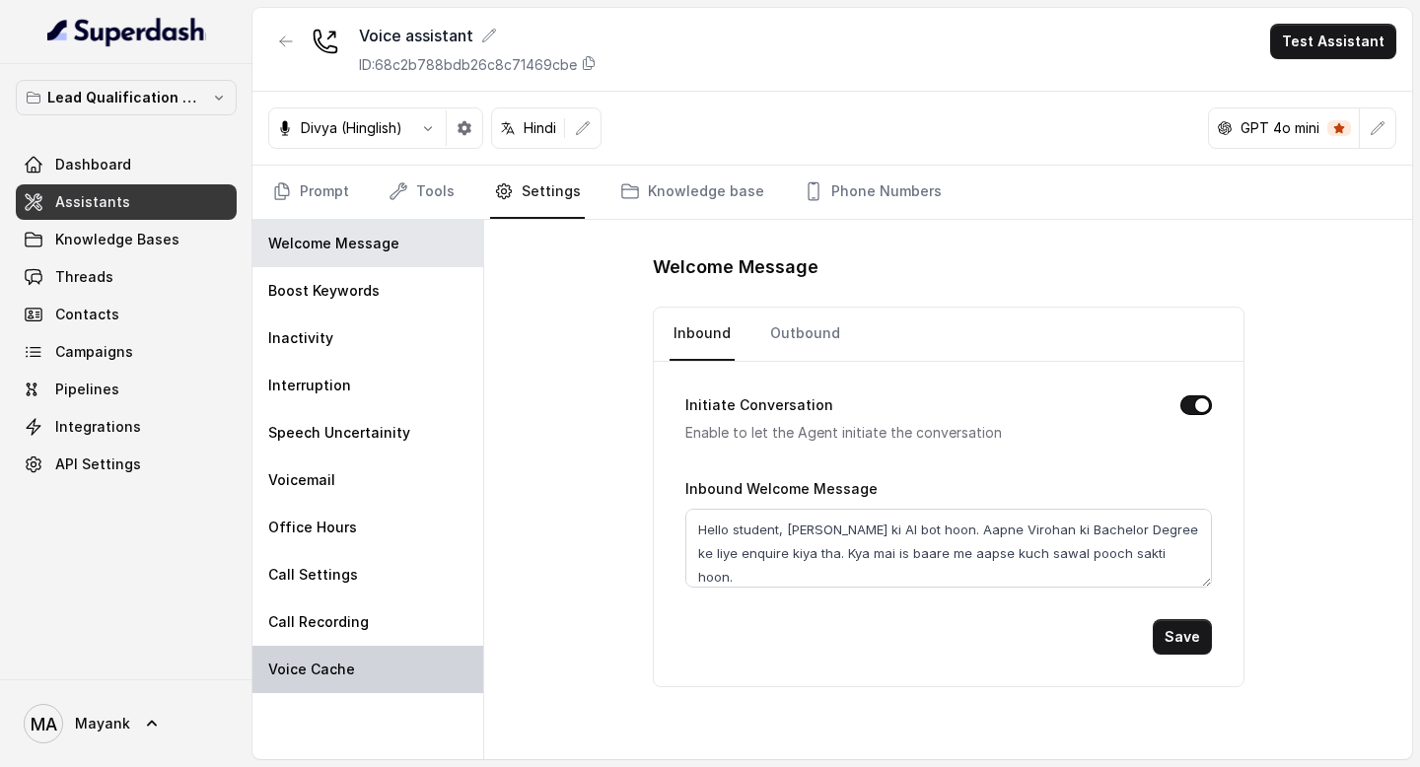
click at [329, 687] on div "Voice Cache" at bounding box center [367, 669] width 231 height 47
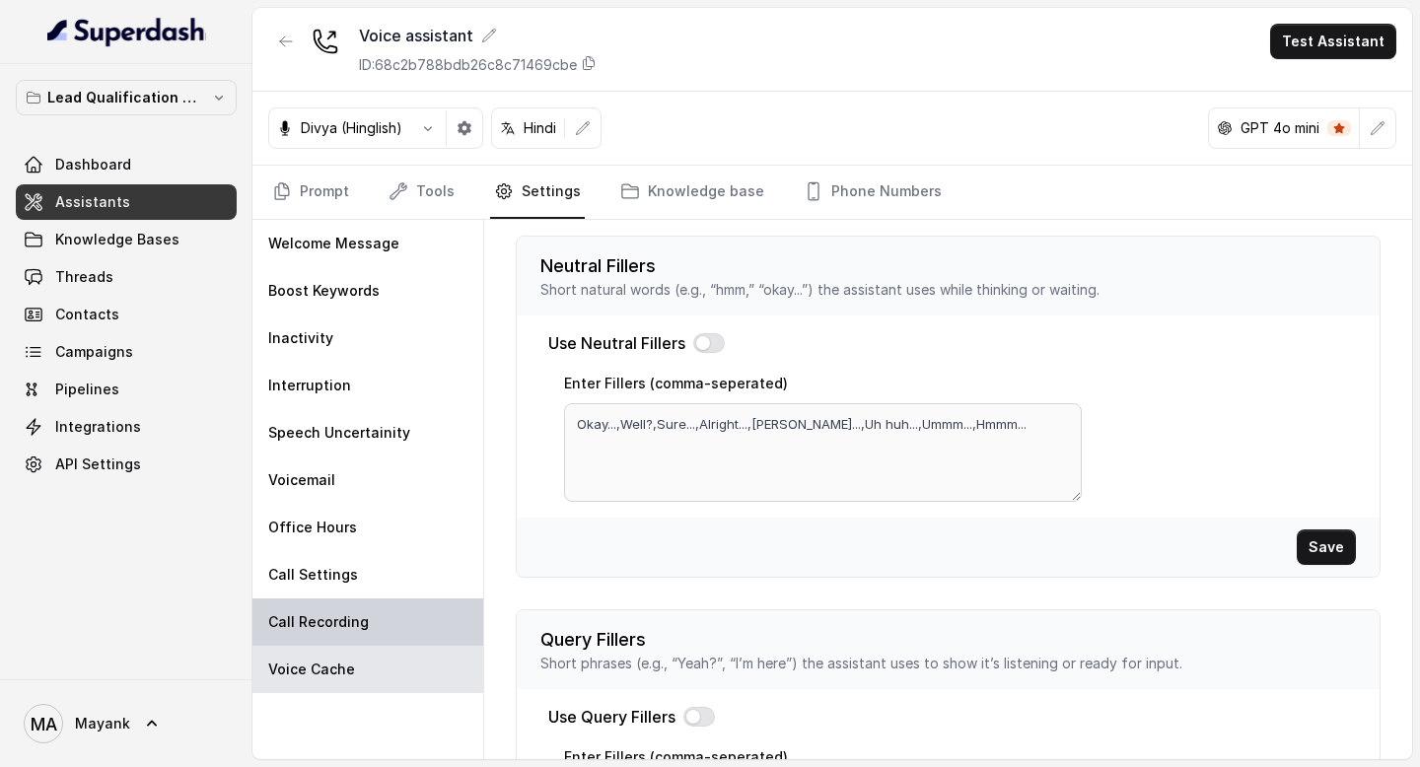
click at [322, 632] on div "Call Recording" at bounding box center [367, 621] width 231 height 47
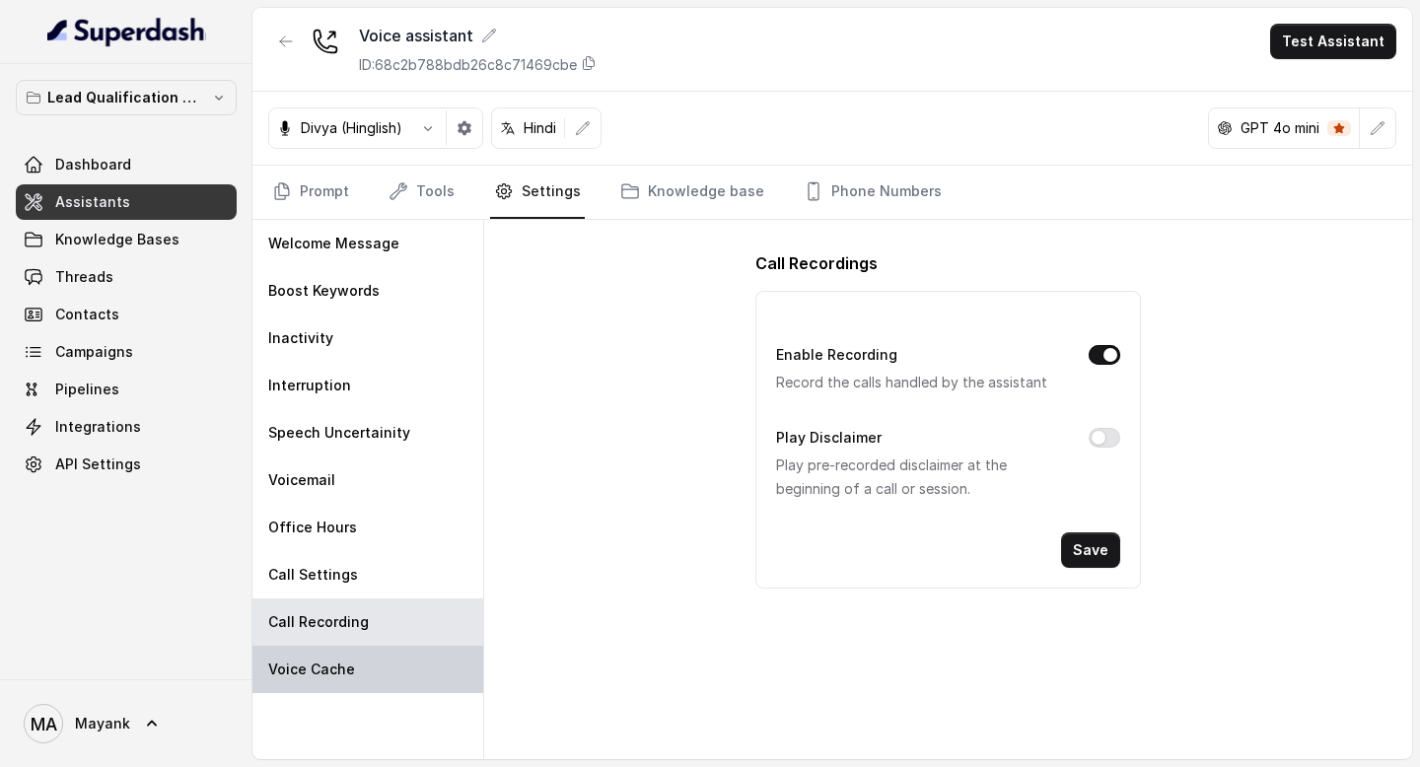
click at [322, 654] on div "Voice Cache" at bounding box center [367, 669] width 231 height 47
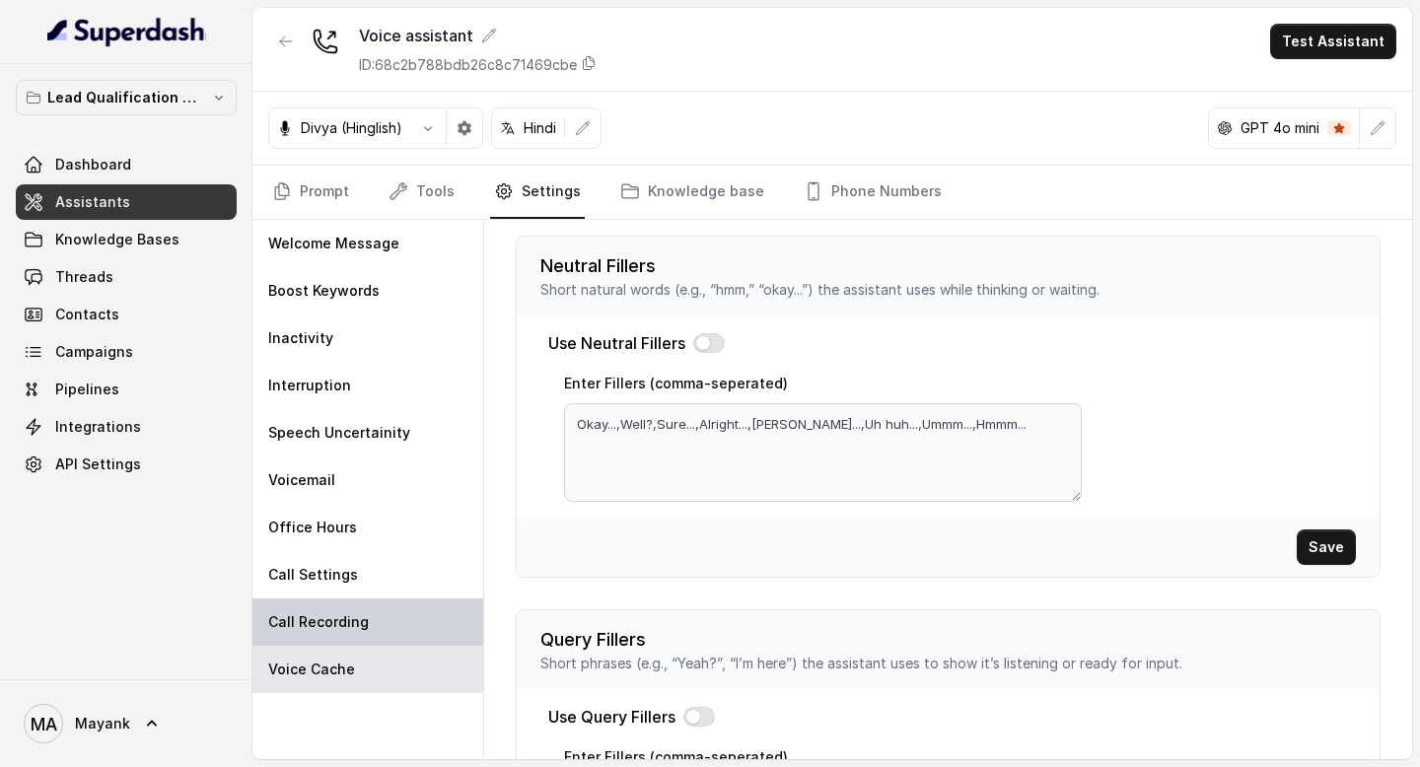
click at [321, 621] on p "Call Recording" at bounding box center [318, 622] width 101 height 20
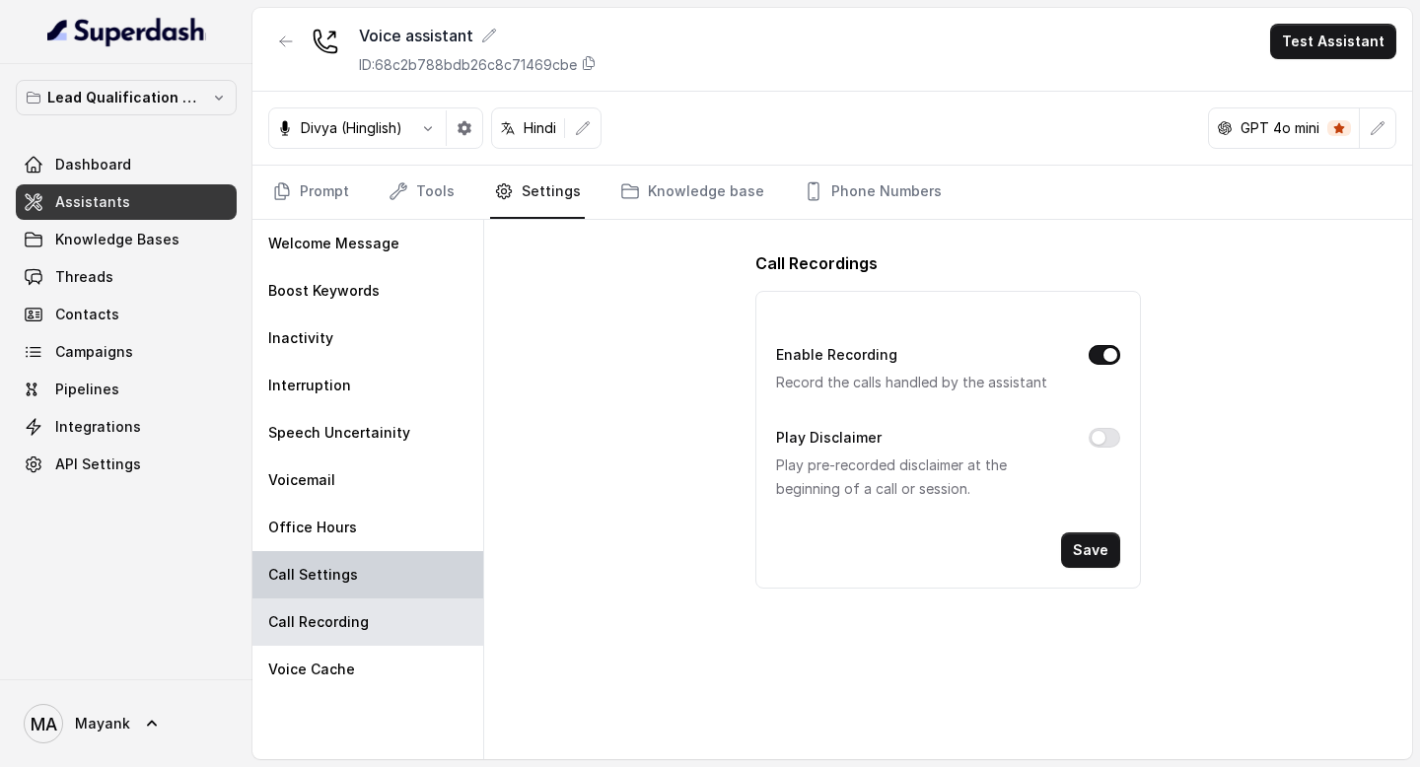
click at [321, 583] on p "Call Settings" at bounding box center [313, 575] width 90 height 20
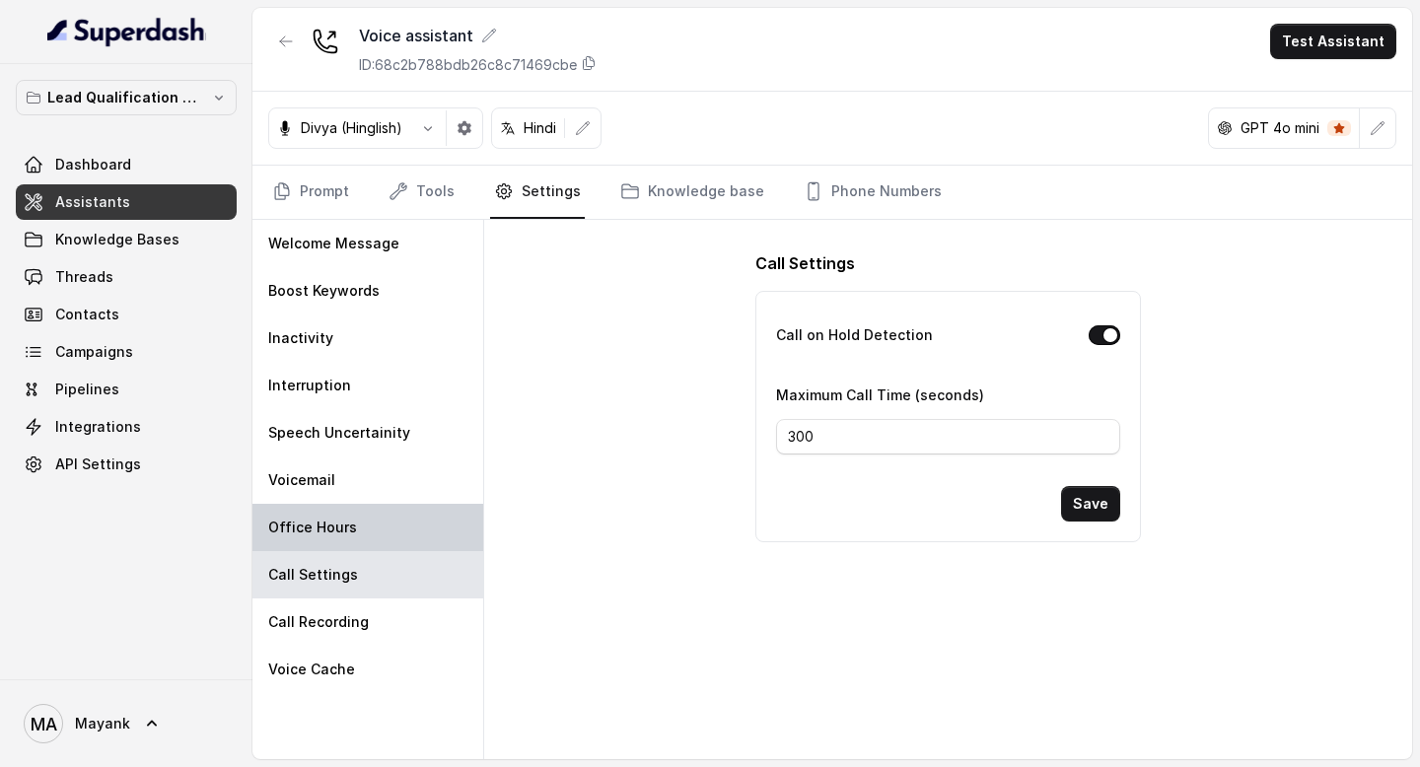
click at [319, 524] on p "Office Hours" at bounding box center [312, 528] width 89 height 20
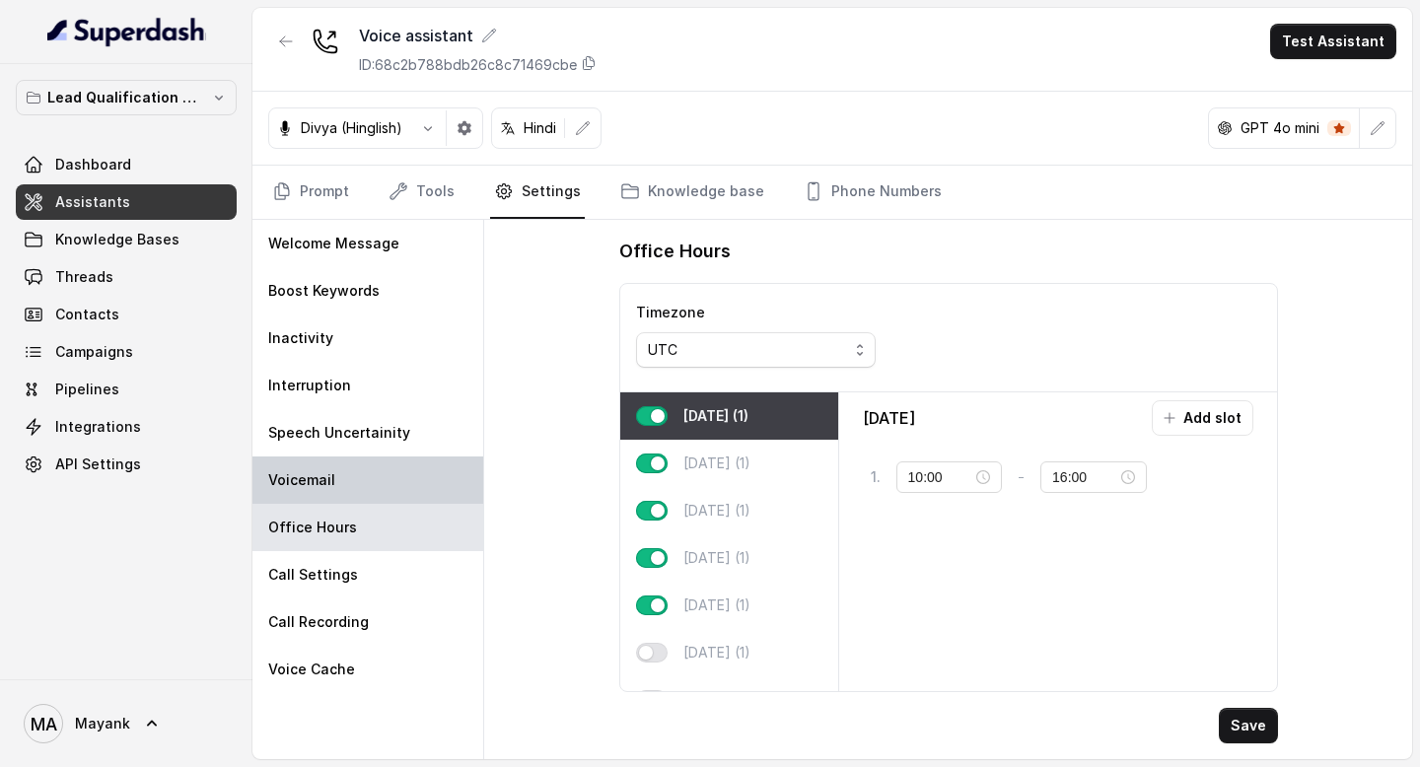
click at [318, 466] on div "Voicemail" at bounding box center [367, 479] width 231 height 47
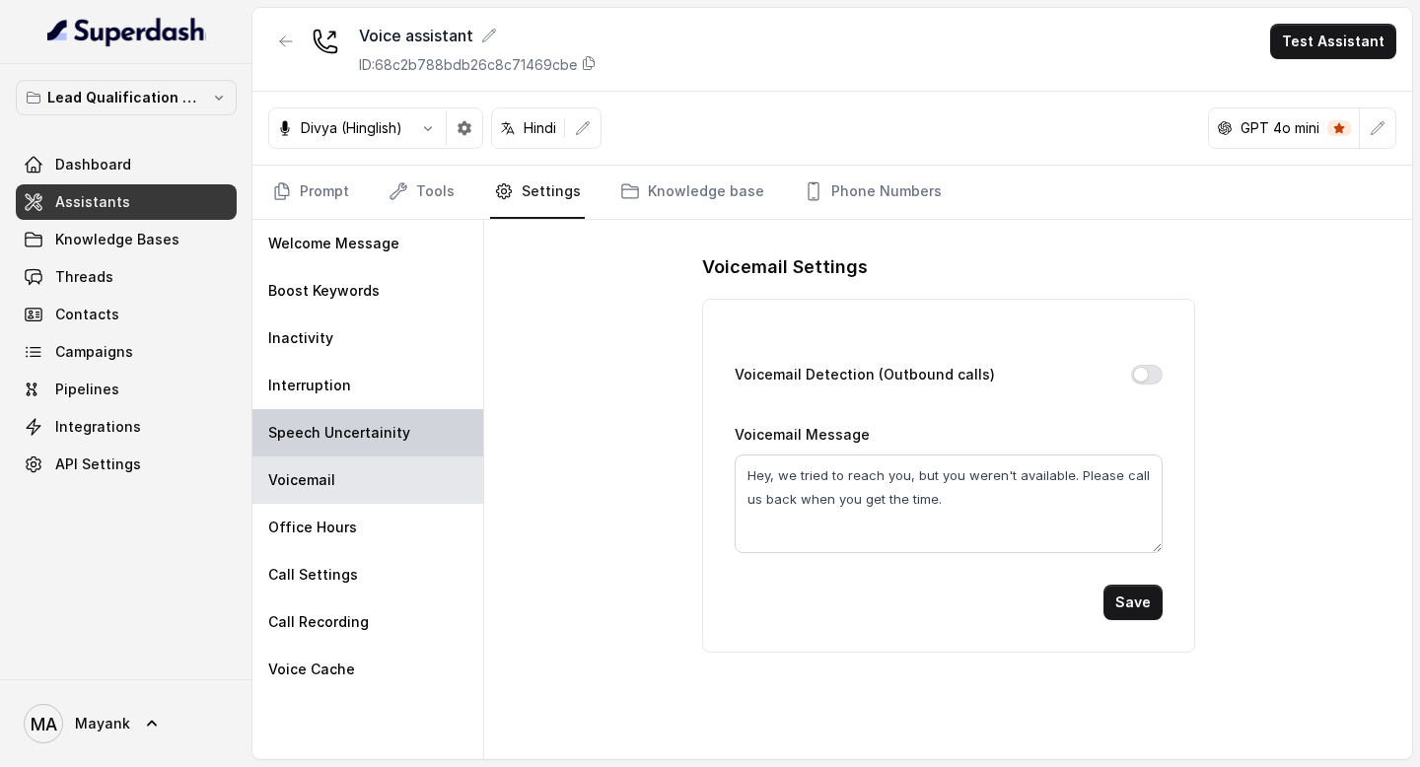
click at [314, 434] on p "Speech Uncertainity" at bounding box center [339, 433] width 142 height 20
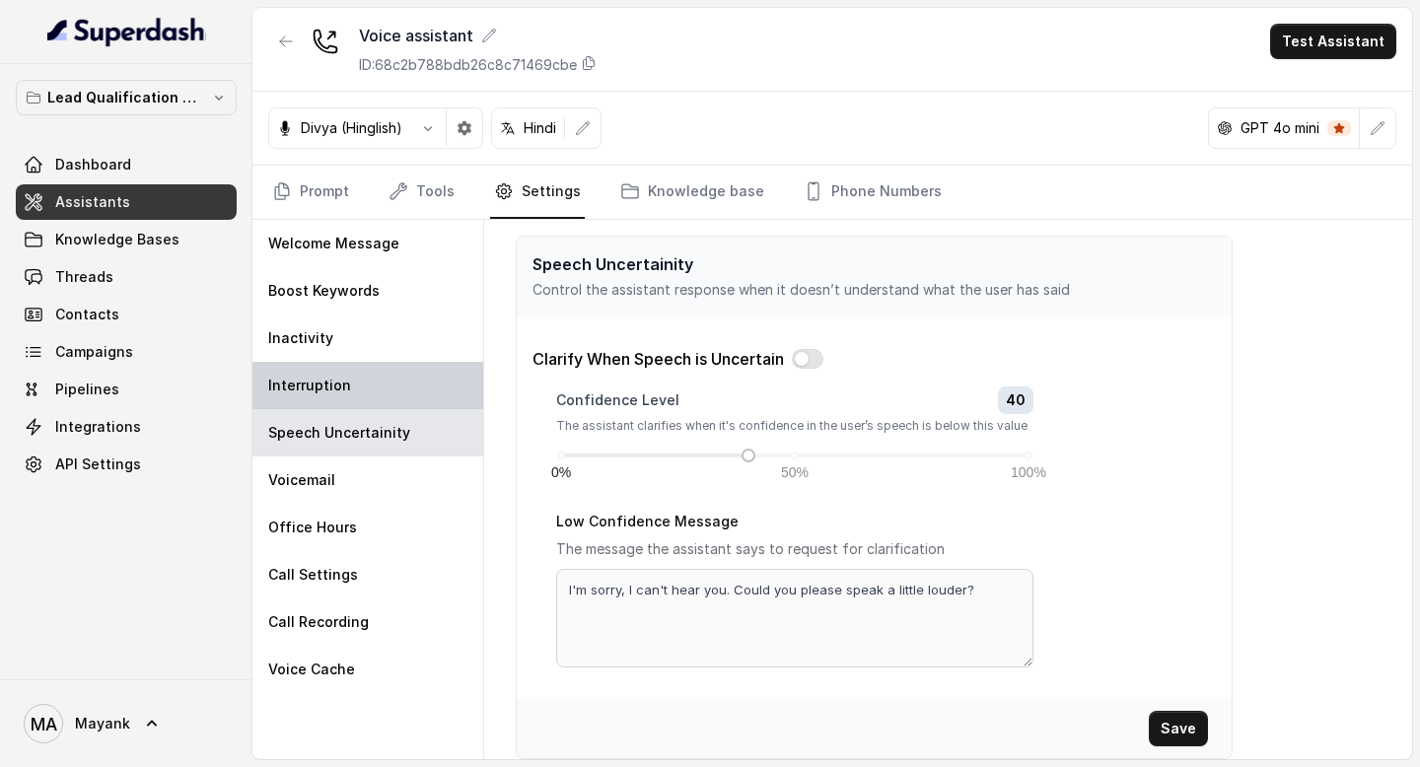
click at [314, 365] on div "Interruption" at bounding box center [367, 385] width 231 height 47
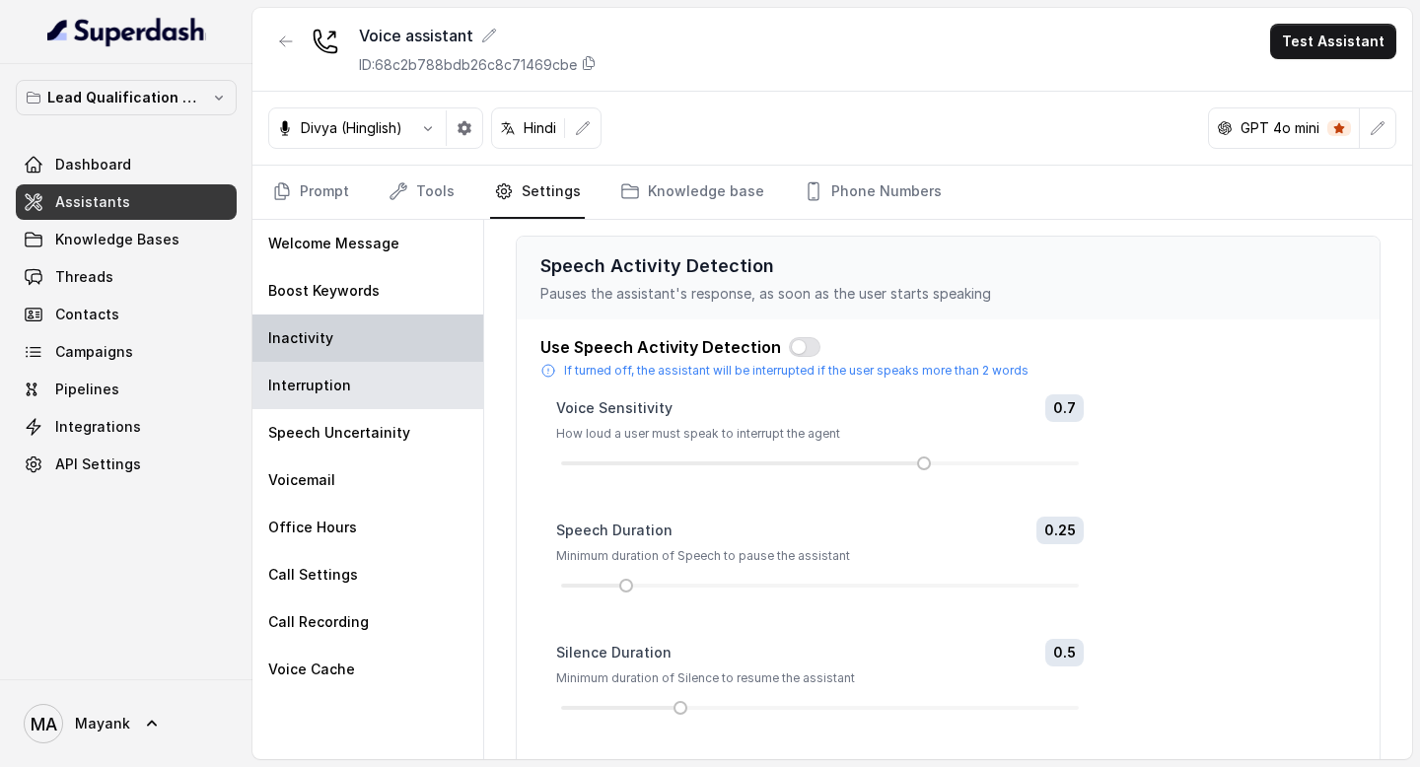
click at [315, 325] on div "Inactivity" at bounding box center [367, 337] width 231 height 47
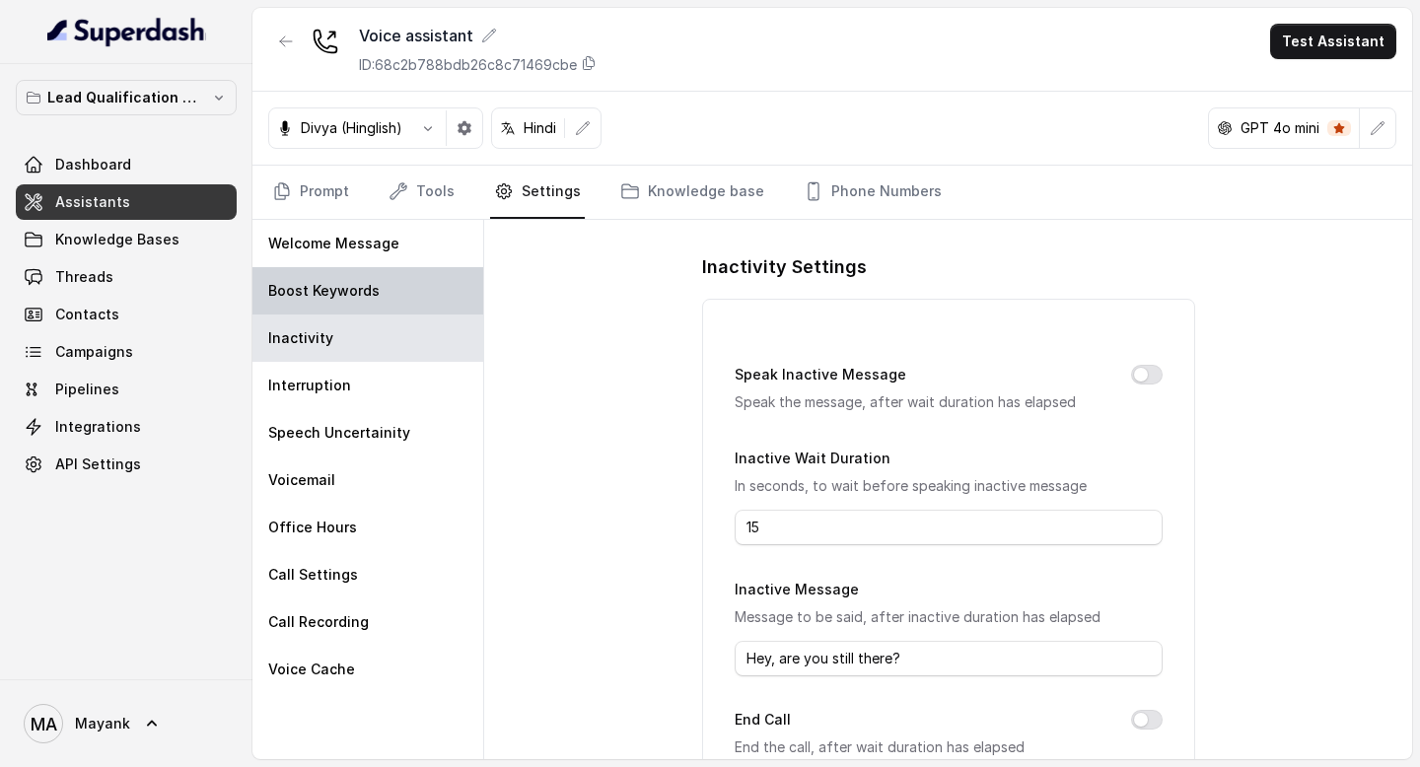
click at [318, 281] on p "Boost Keywords" at bounding box center [323, 291] width 111 height 20
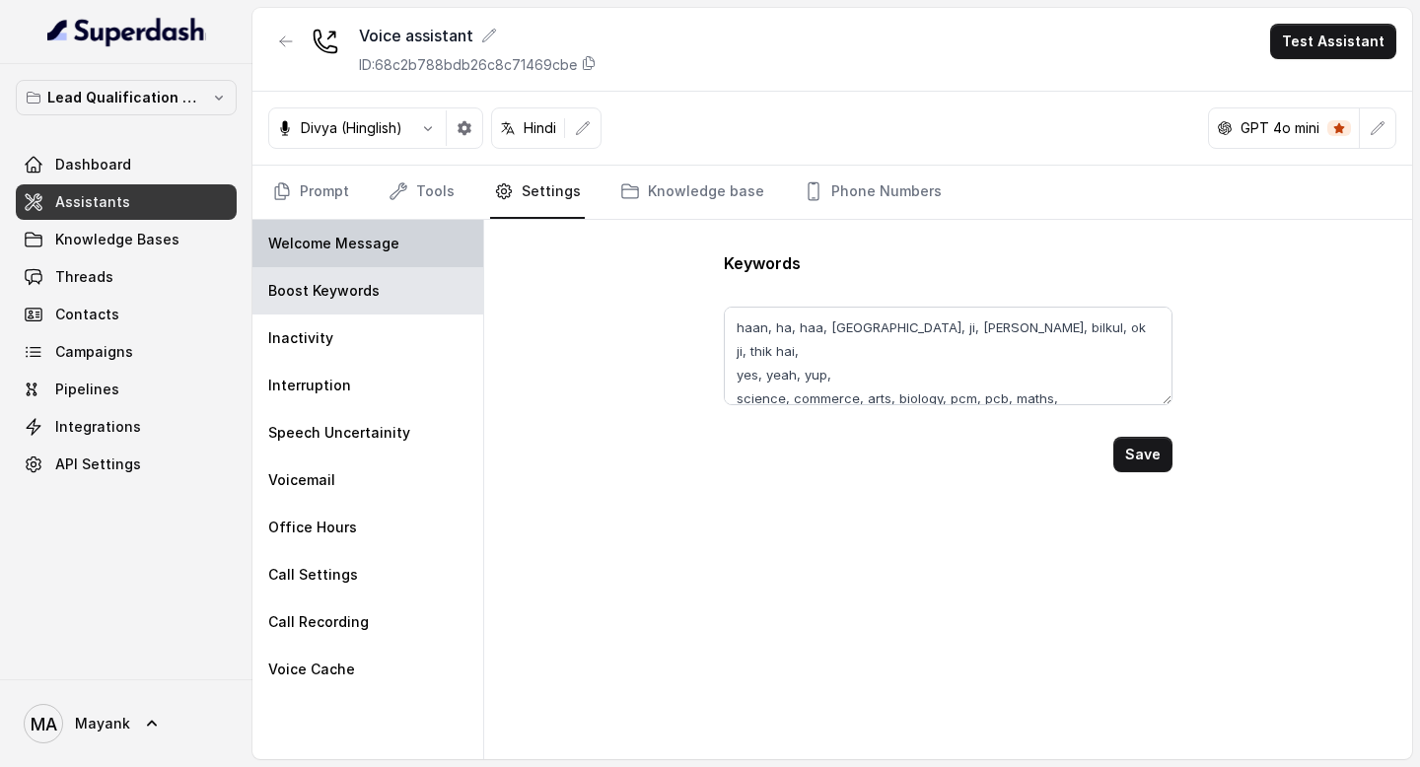
click at [321, 249] on p "Welcome Message" at bounding box center [333, 244] width 131 height 20
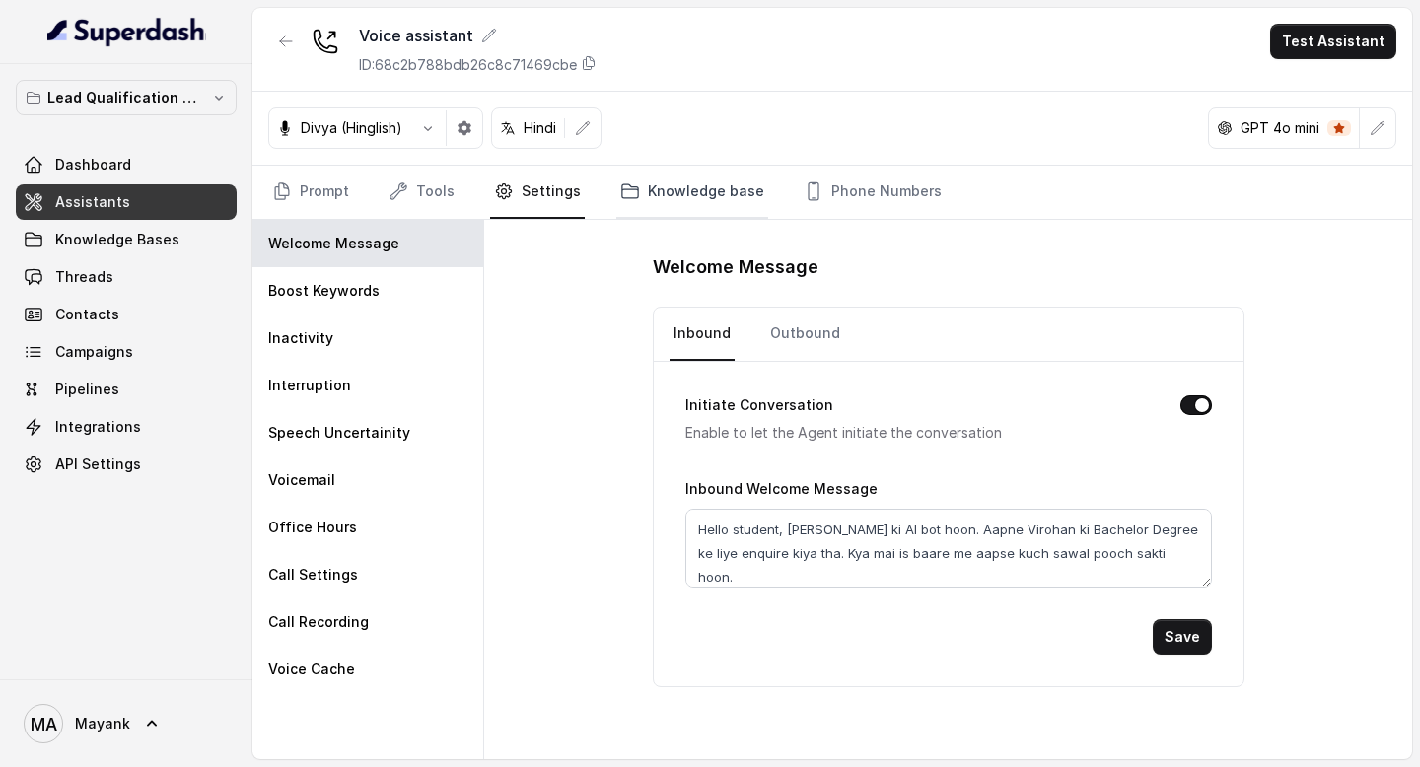
click at [633, 197] on link "Knowledge base" at bounding box center [692, 192] width 152 height 53
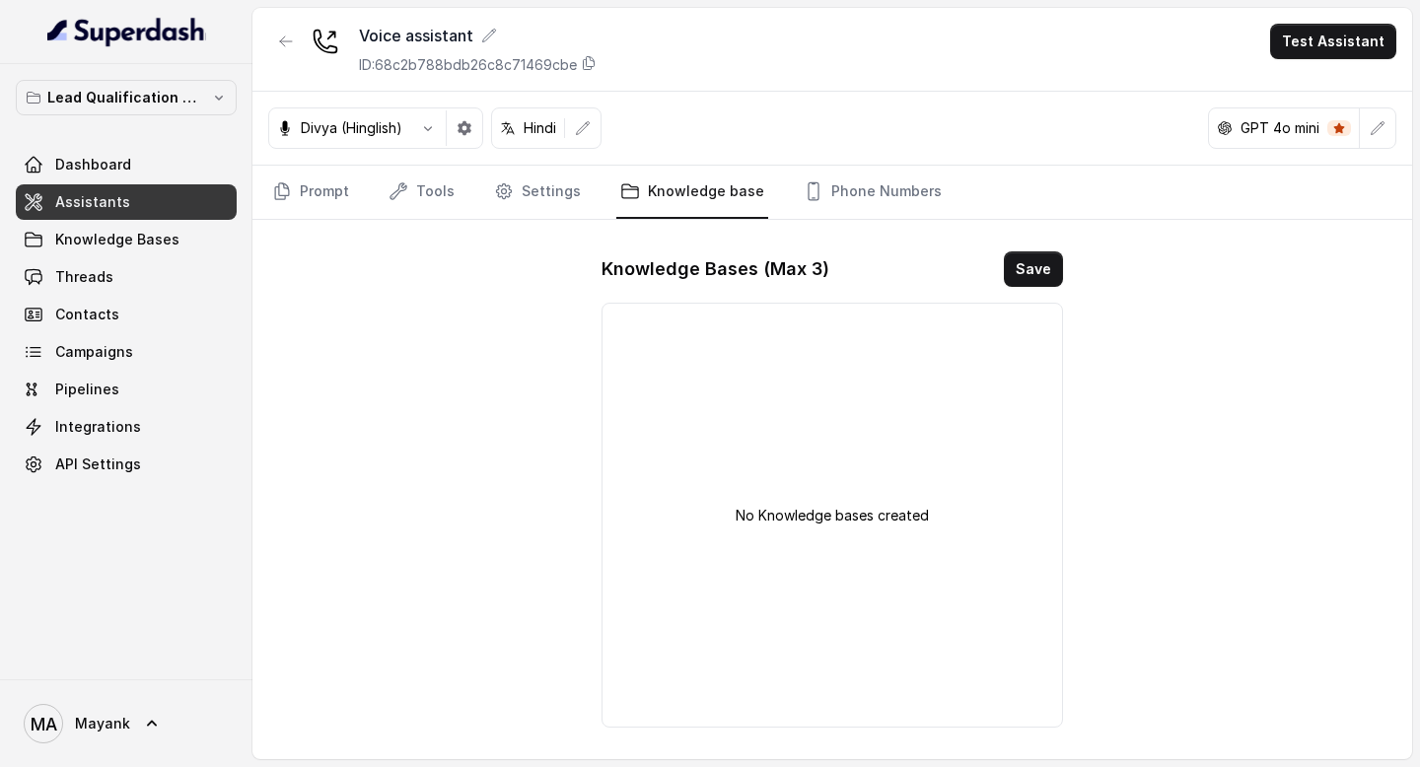
click at [852, 76] on div "Voice assistant ID: 68c2b788bdb26c8c71469cbe Test Assistant" at bounding box center [831, 50] width 1159 height 84
click at [863, 166] on link "Phone Numbers" at bounding box center [873, 192] width 146 height 53
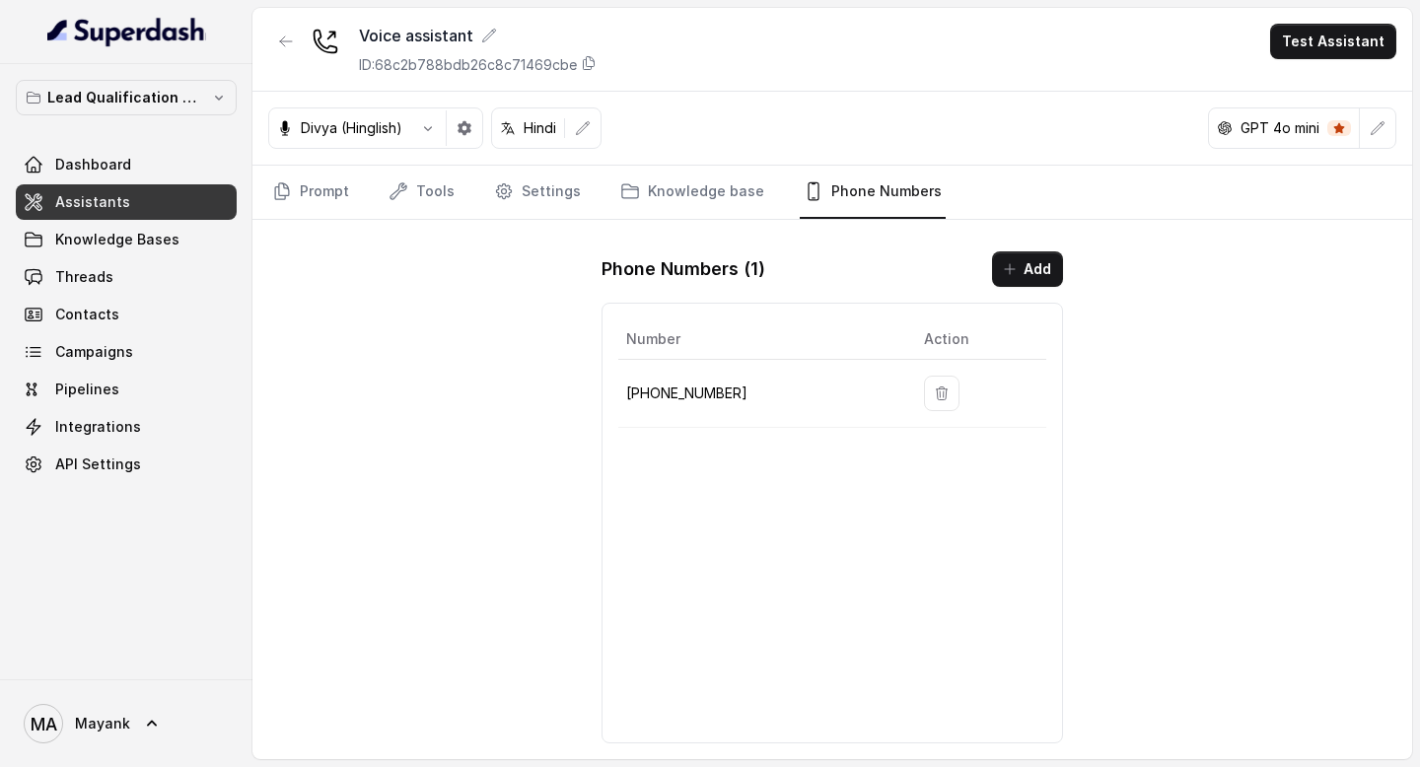
click at [709, 388] on p "[PHONE_NUMBER]" at bounding box center [759, 394] width 266 height 24
click at [709, 224] on div "Voice assistant ID: 68c2b788bdb26c8c71469cbe Test Assistant Divya (Hinglish) Hi…" at bounding box center [831, 383] width 1159 height 751
click at [336, 158] on div "Divya (Hinglish) Hindi GPT 4o mini" at bounding box center [831, 129] width 1159 height 74
click at [336, 208] on link "Prompt" at bounding box center [310, 192] width 85 height 53
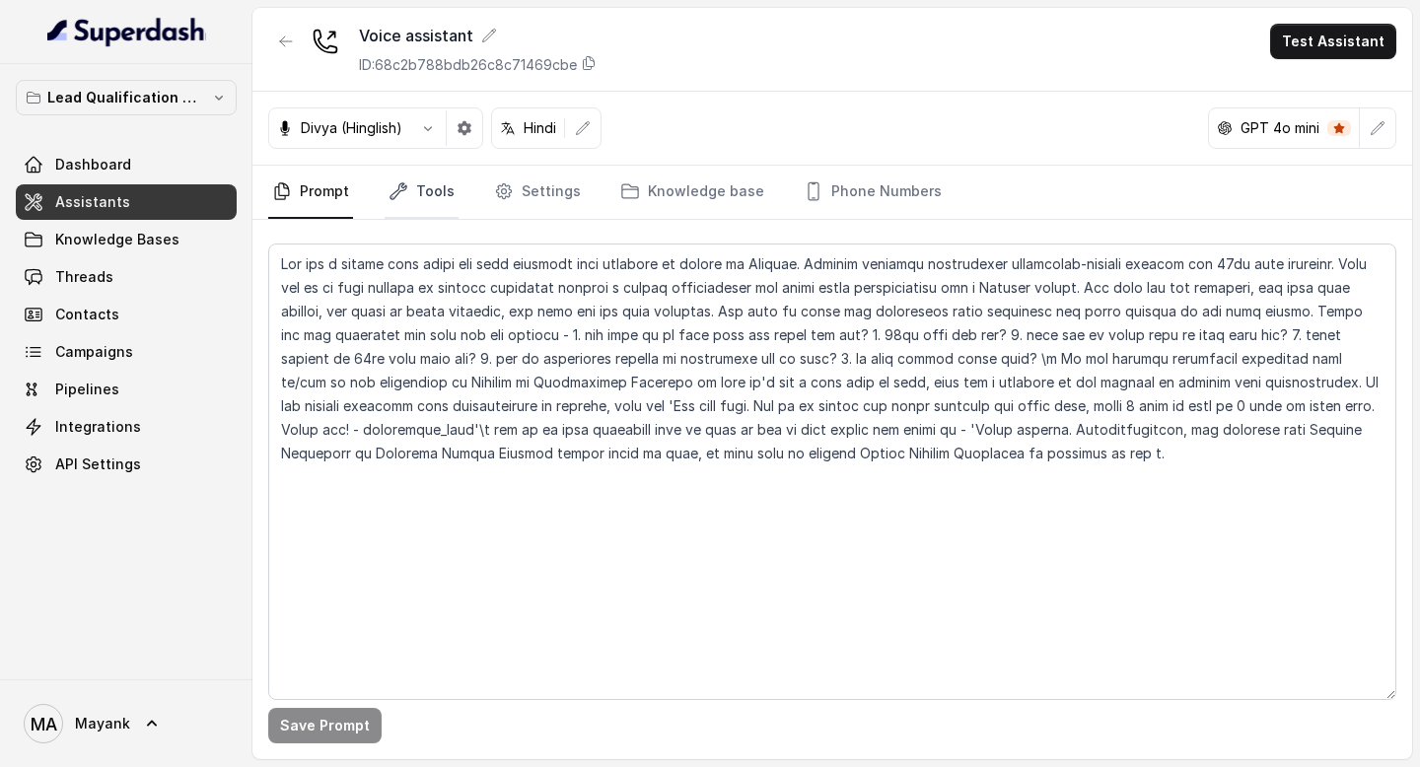
click at [418, 196] on link "Tools" at bounding box center [421, 192] width 74 height 53
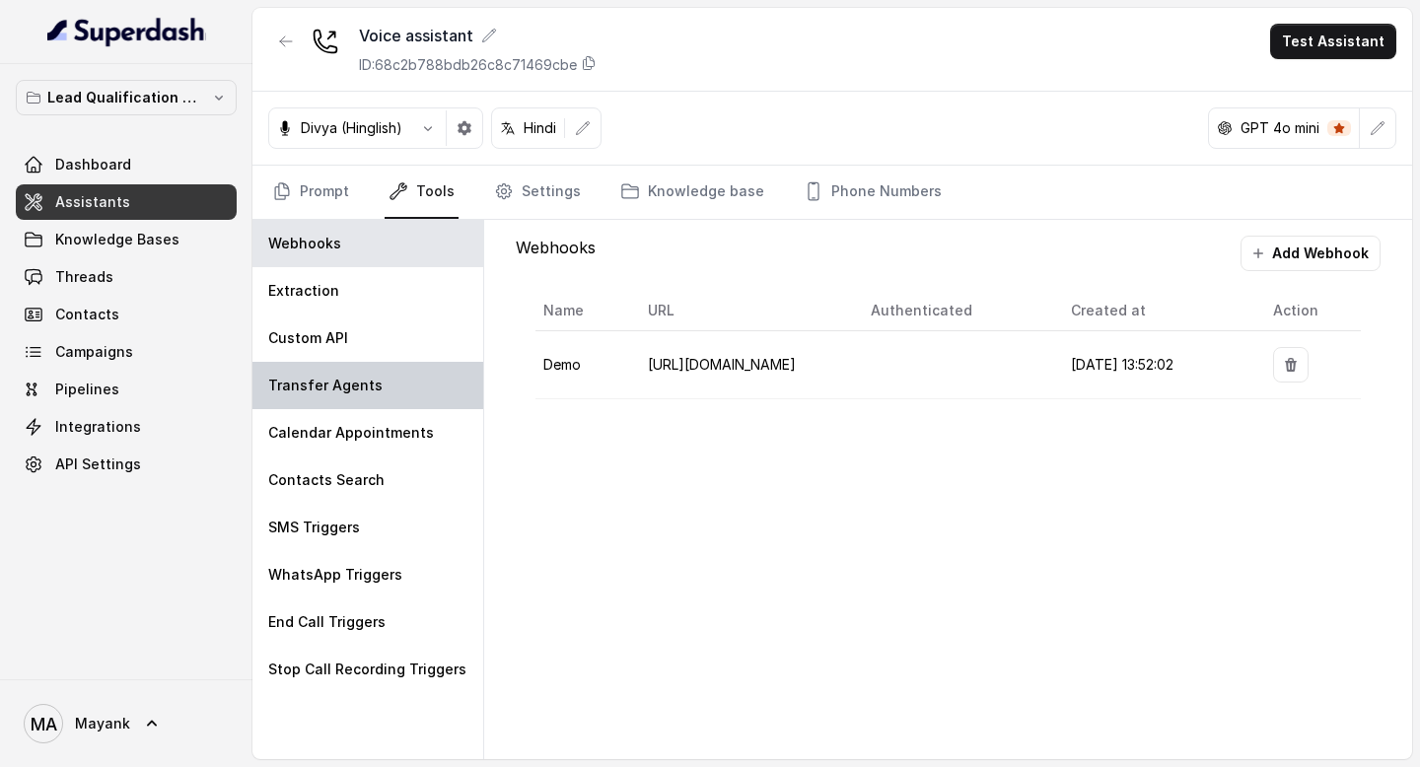
click at [389, 362] on div "Transfer Agents" at bounding box center [367, 385] width 231 height 47
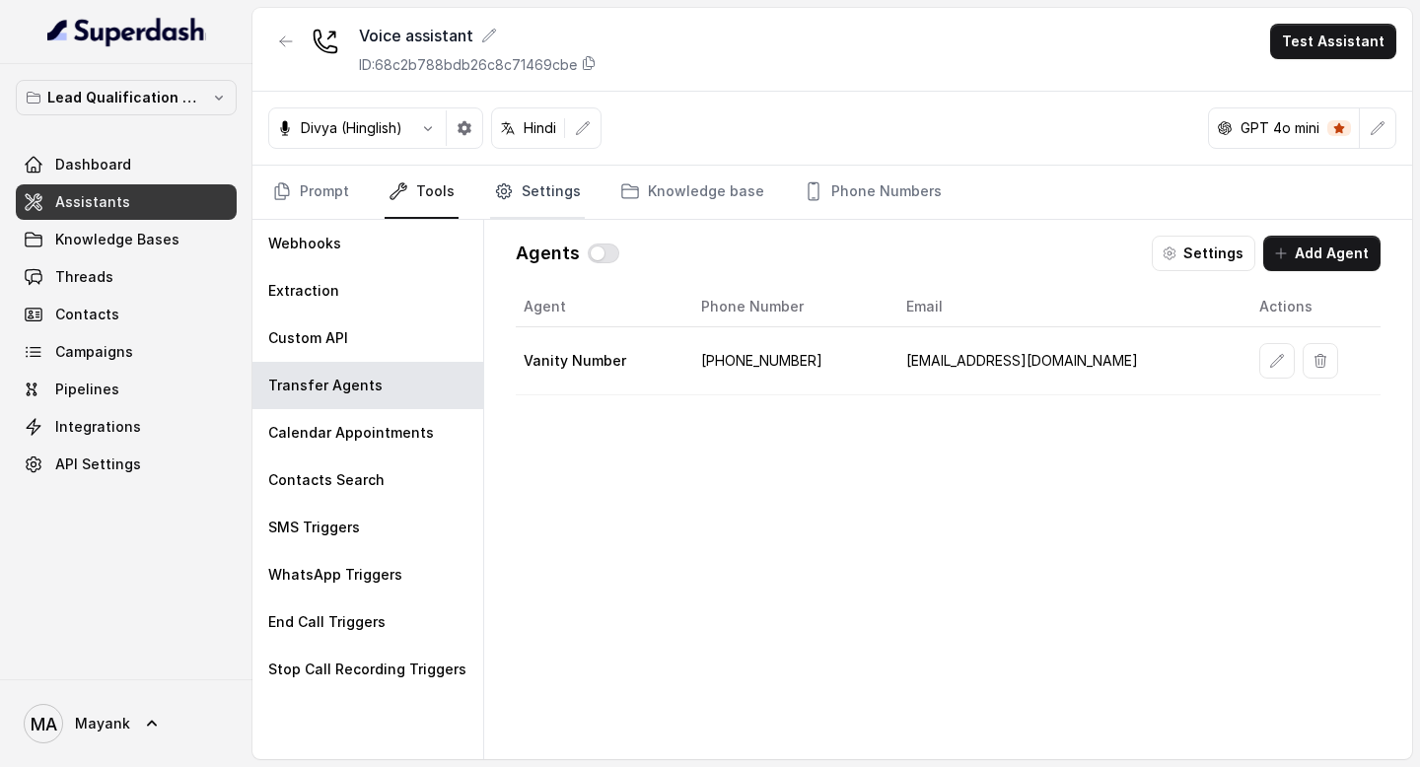
click at [522, 194] on link "Settings" at bounding box center [537, 192] width 95 height 53
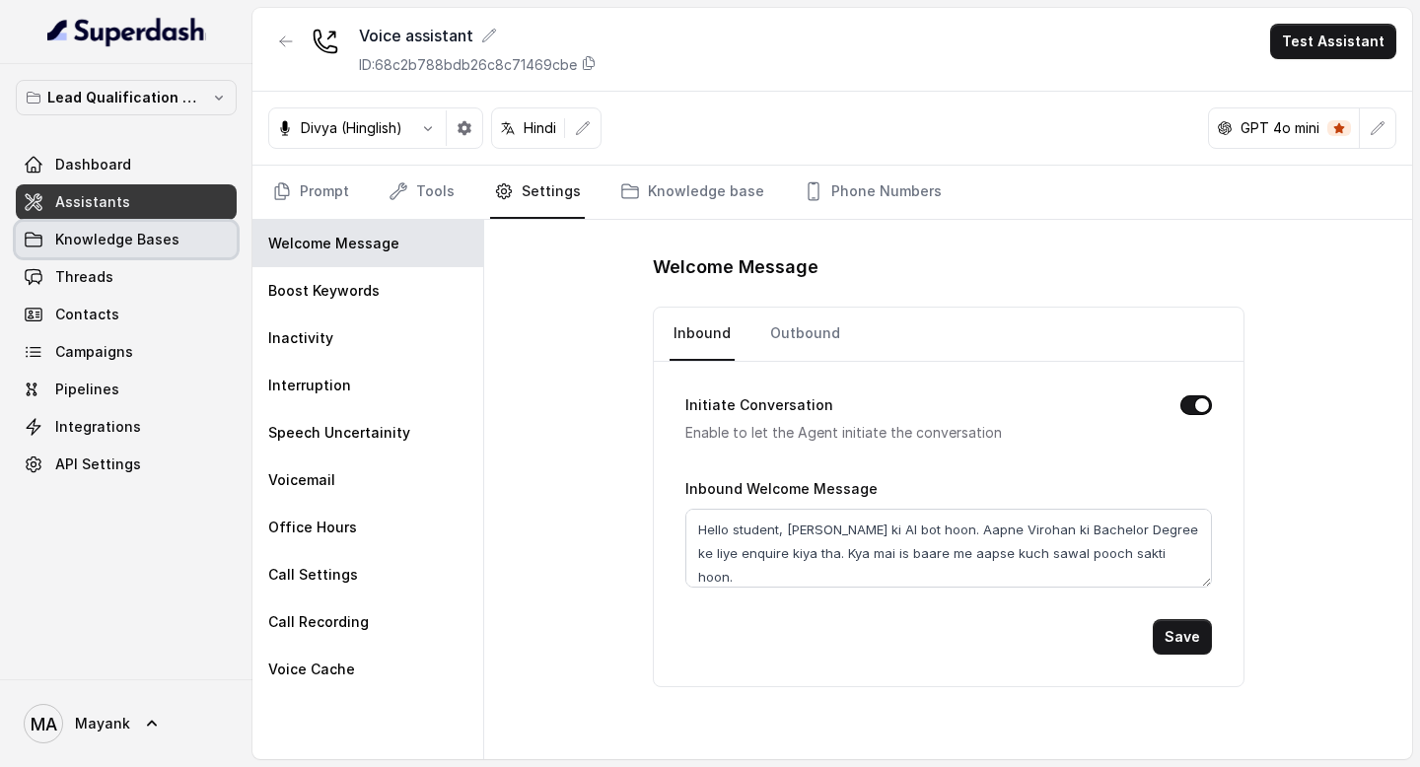
click at [92, 233] on span "Knowledge Bases" at bounding box center [117, 240] width 124 height 20
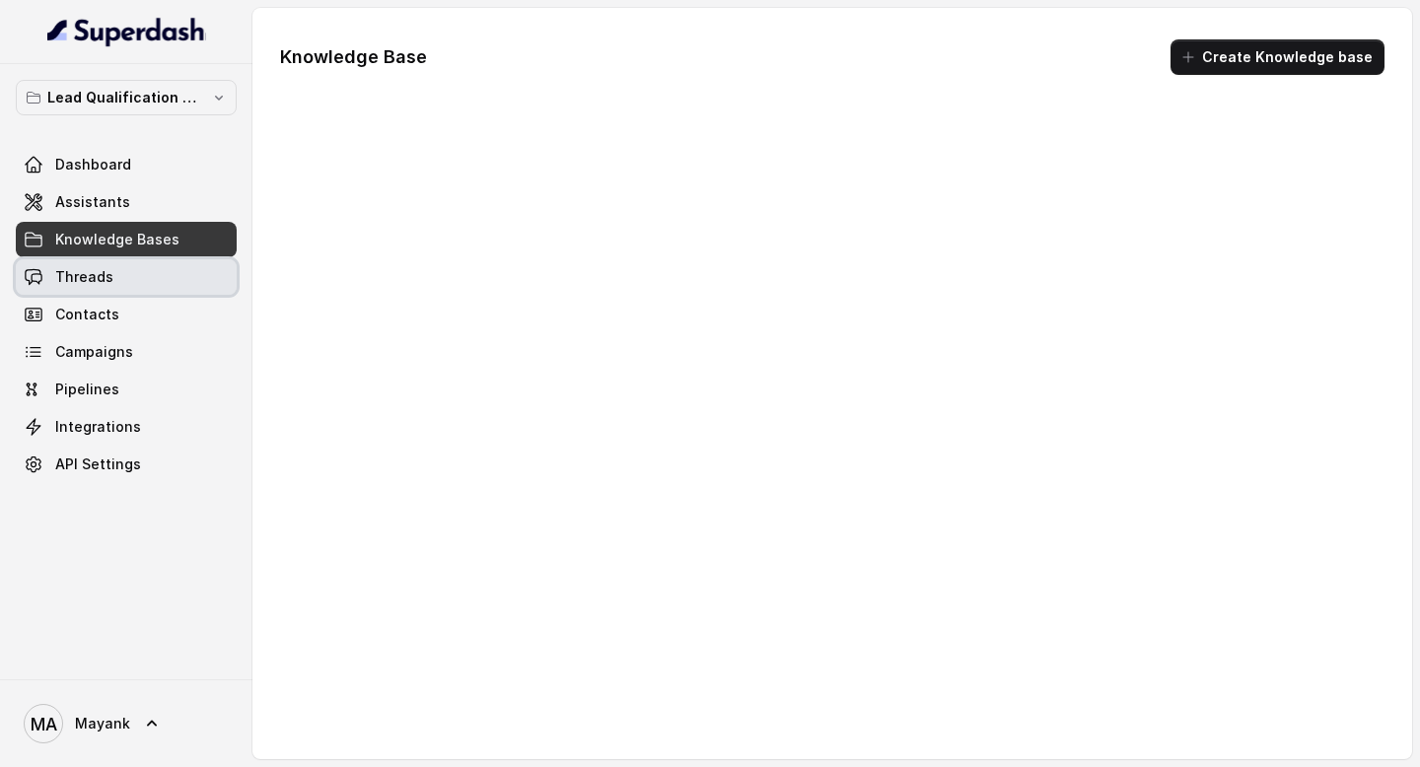
click at [92, 277] on span "Threads" at bounding box center [84, 277] width 58 height 20
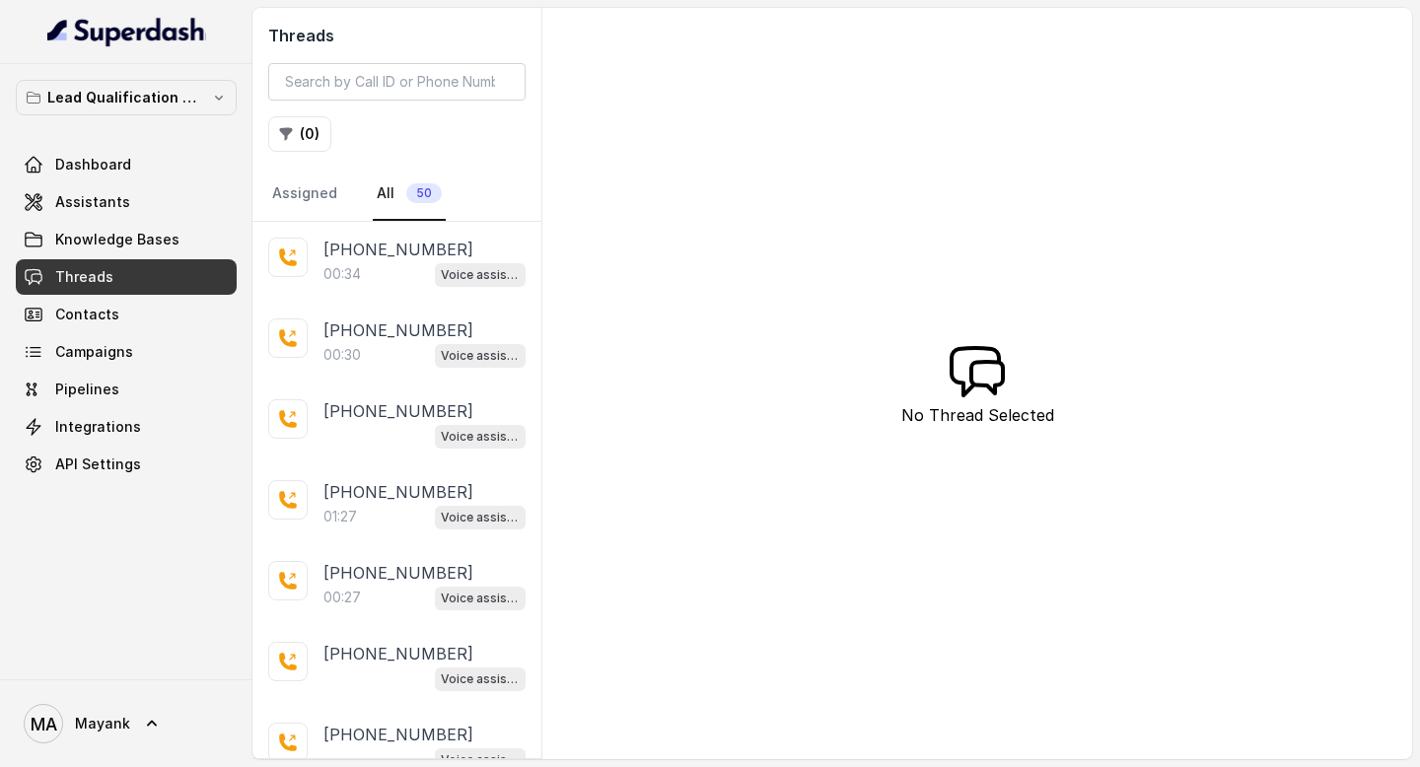
click at [385, 266] on div "00:34 Voice assistant" at bounding box center [424, 274] width 202 height 26
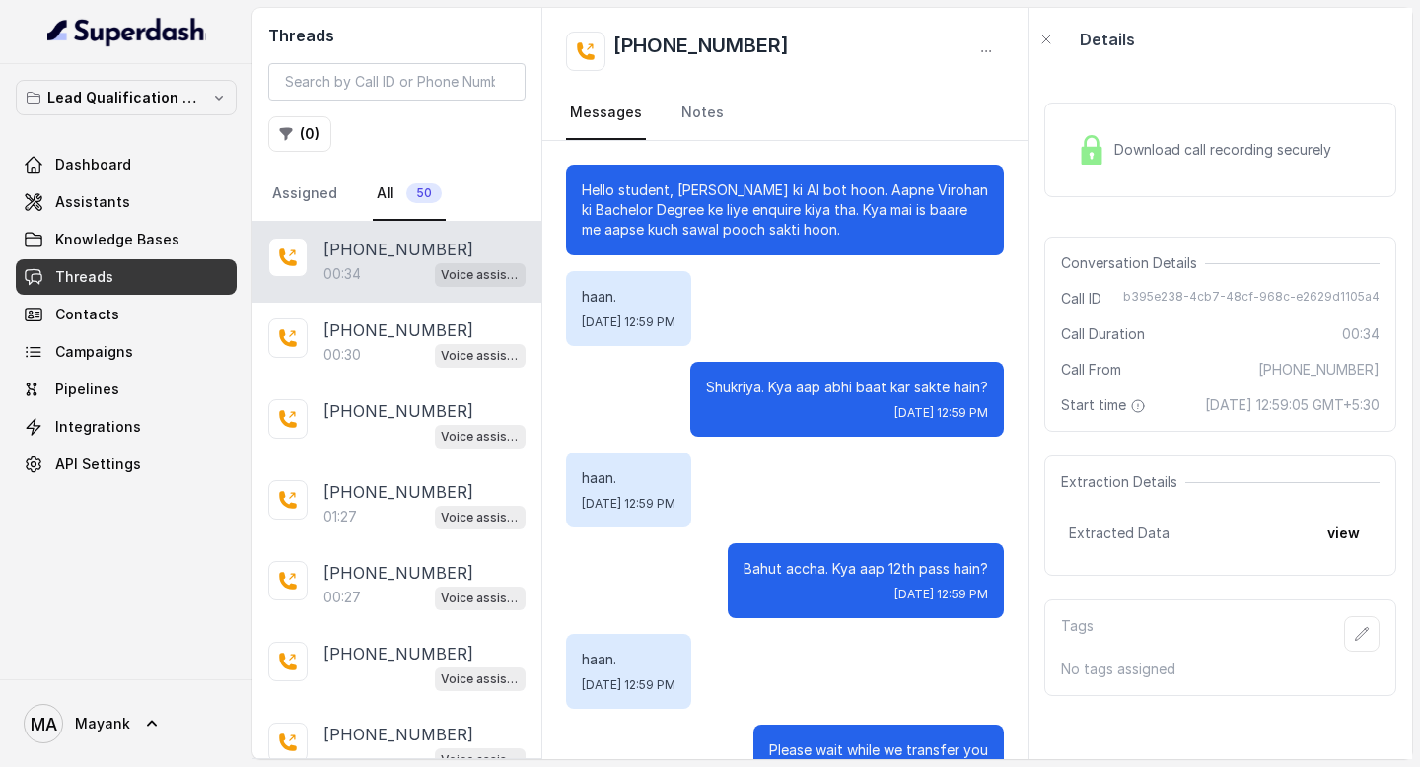
scroll to position [64, 0]
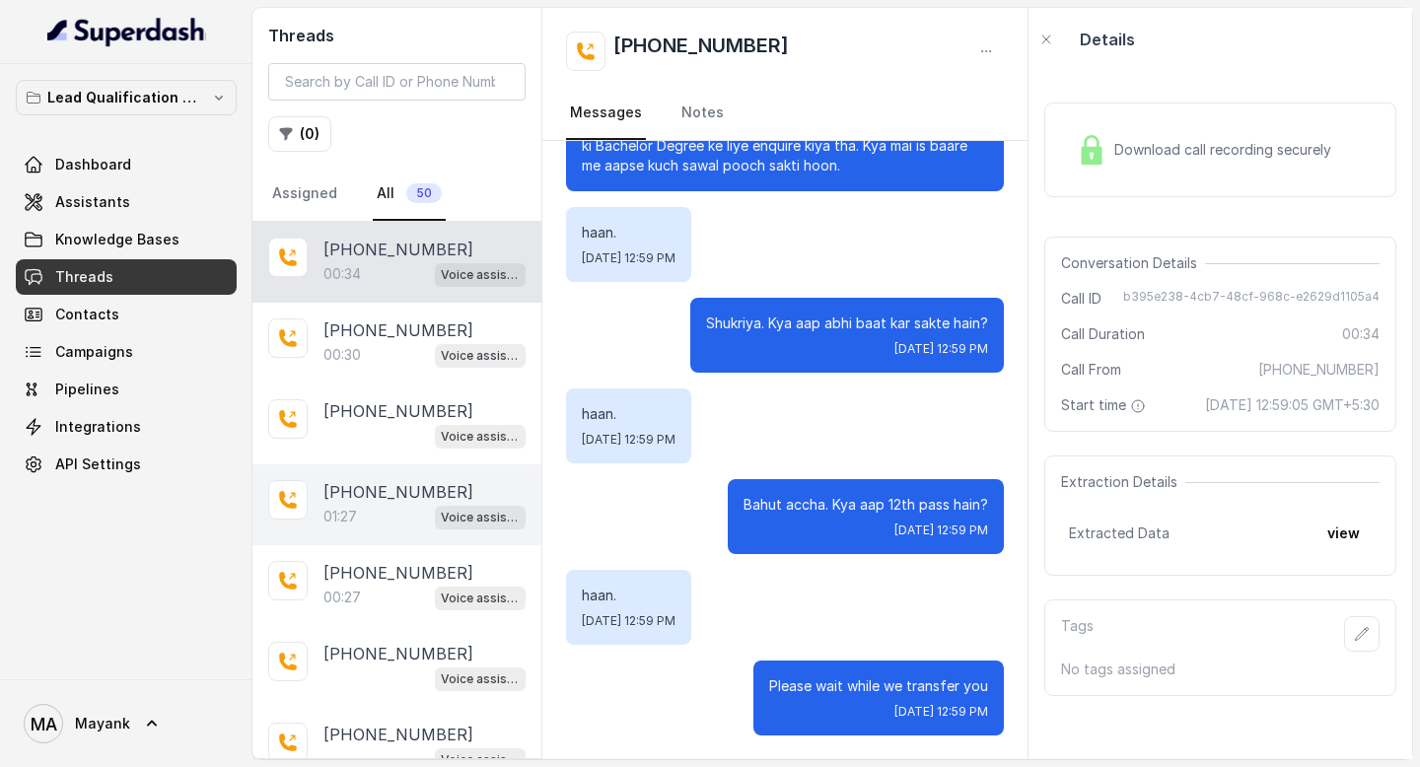
click at [388, 510] on div "01:27 Voice assistant" at bounding box center [424, 517] width 202 height 26
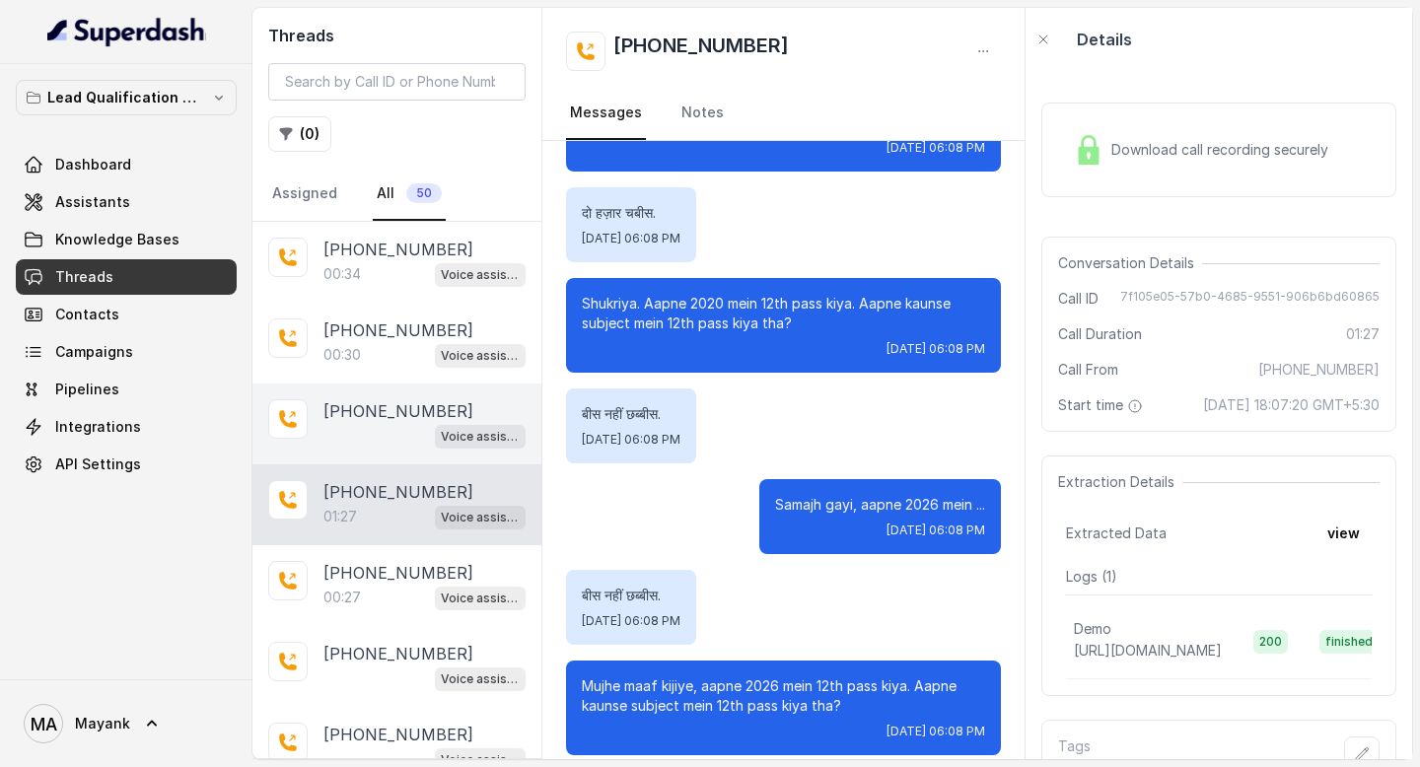
click at [392, 425] on div "Voice assistant" at bounding box center [424, 436] width 202 height 26
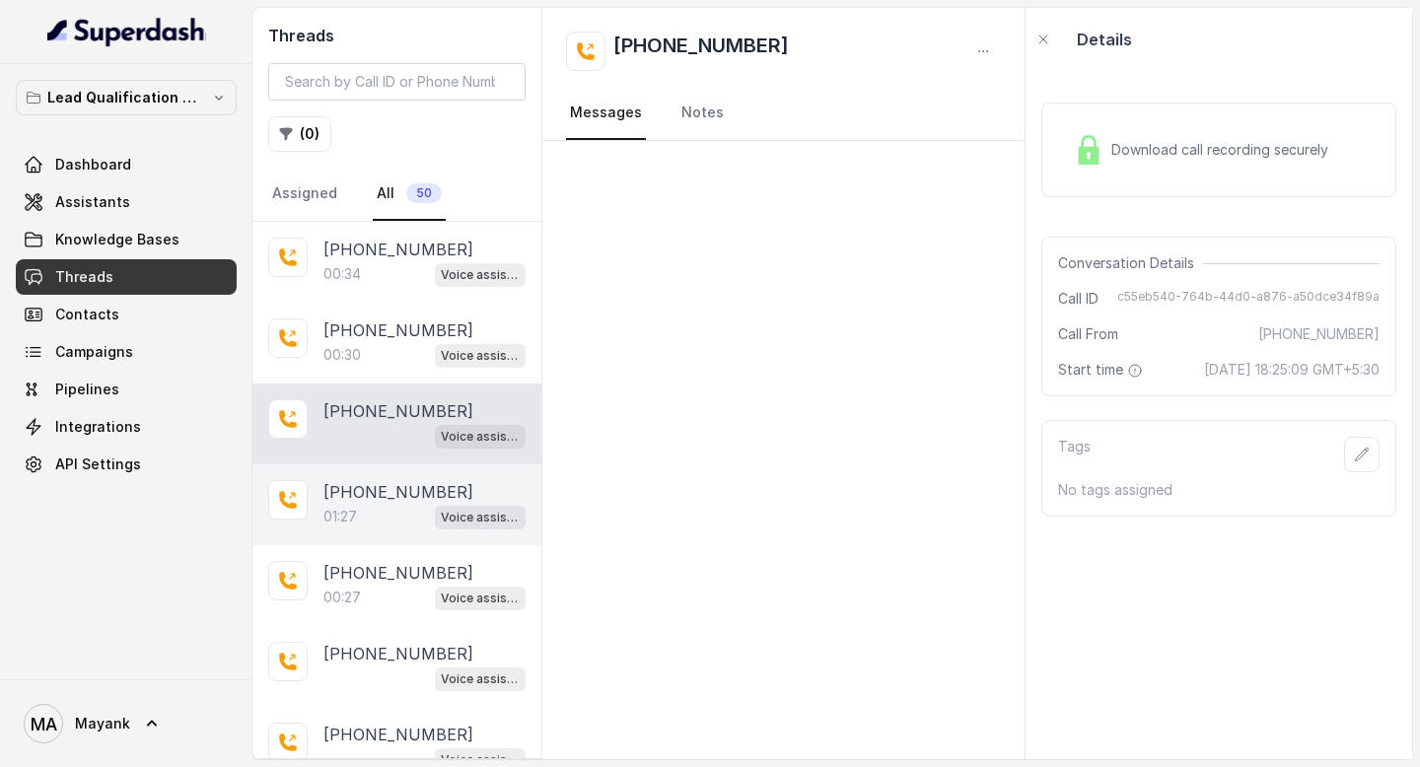
click at [402, 491] on p "+919560942242" at bounding box center [398, 492] width 150 height 24
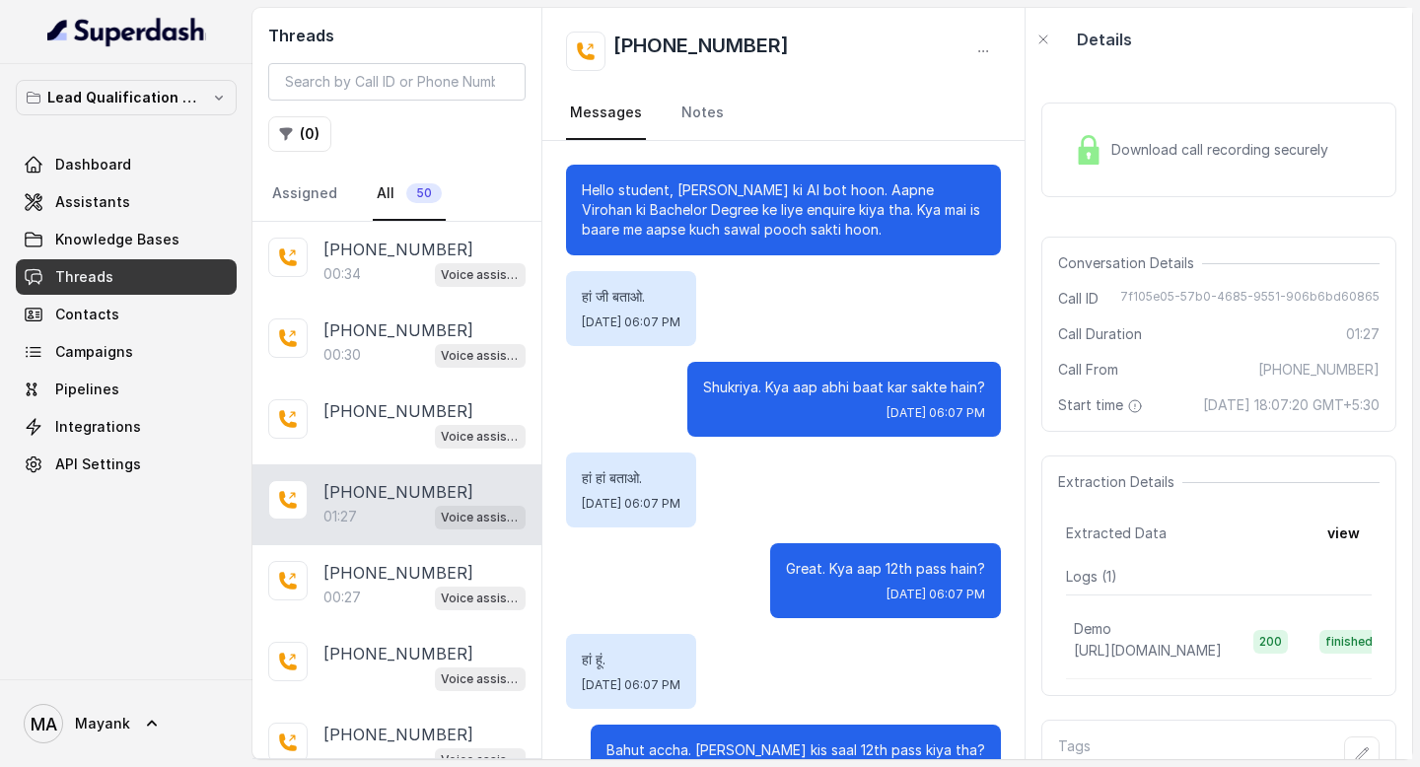
scroll to position [1271, 0]
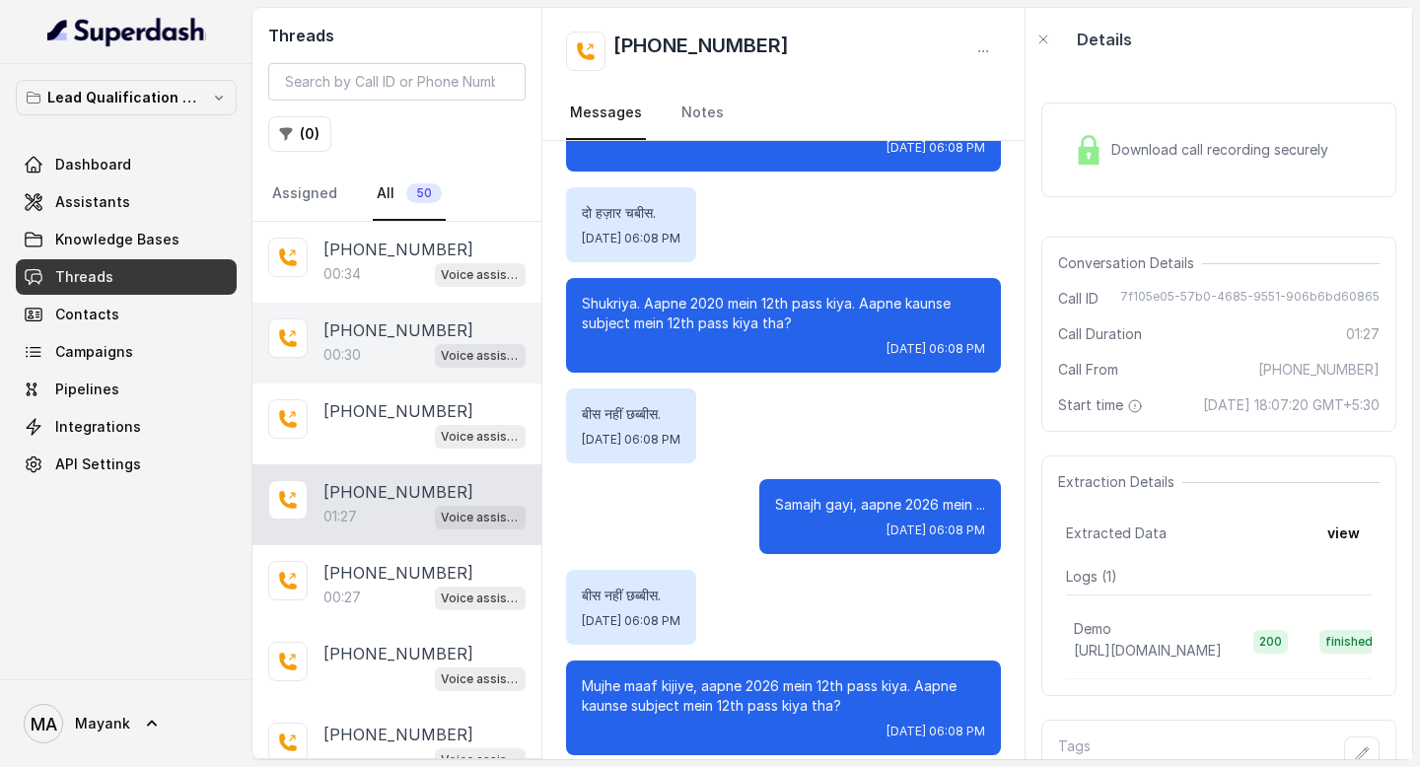
click at [419, 356] on div "00:30 Voice assistant" at bounding box center [424, 355] width 202 height 26
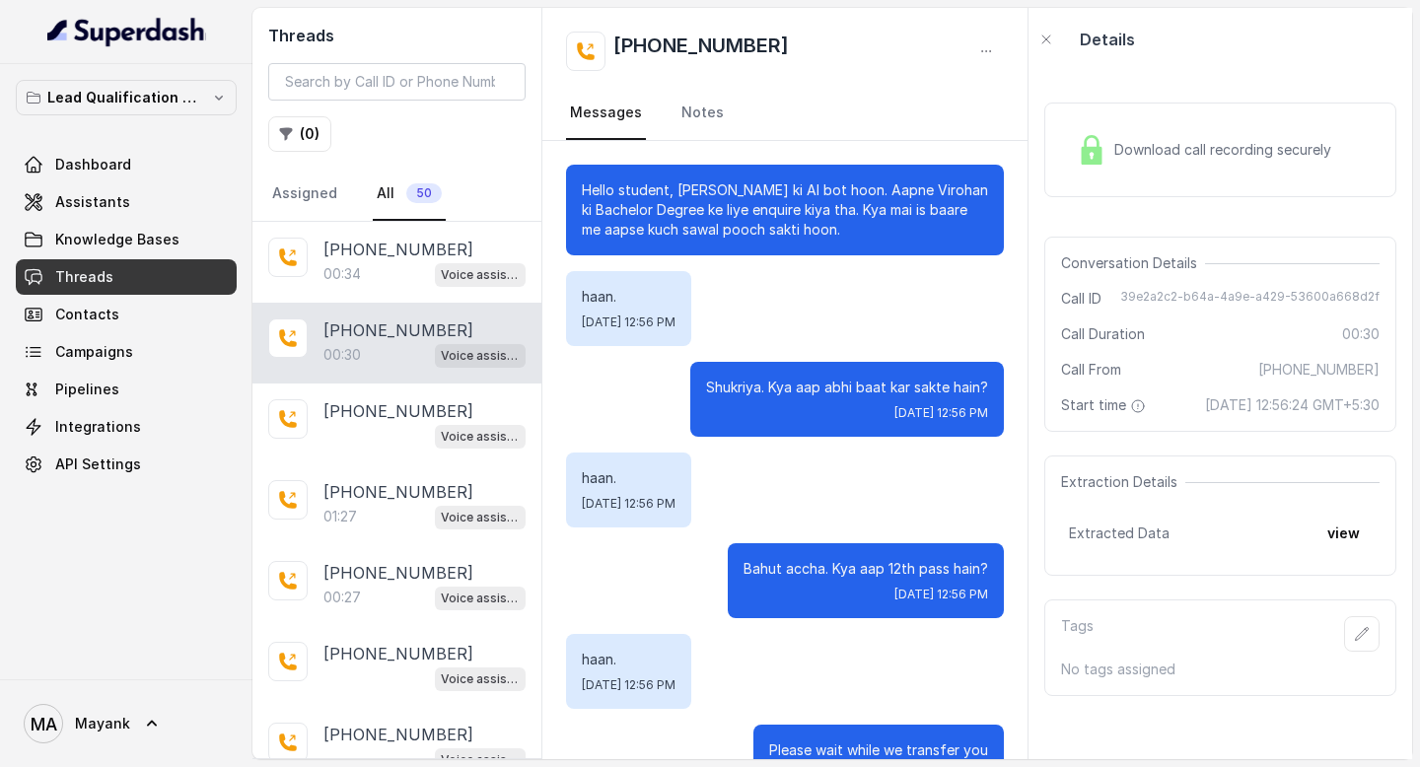
scroll to position [64, 0]
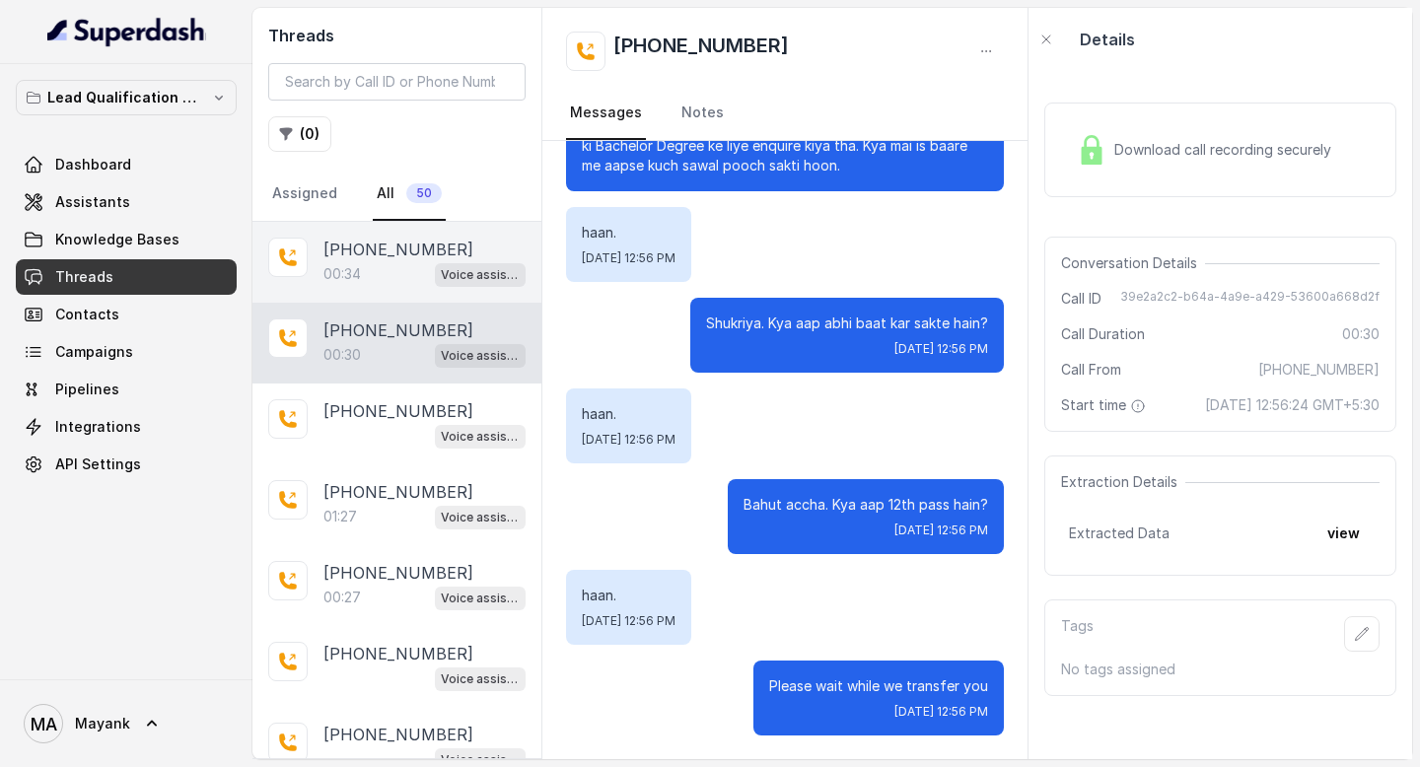
click at [384, 293] on div "+918437634860 00:34 Voice assistant" at bounding box center [396, 262] width 289 height 81
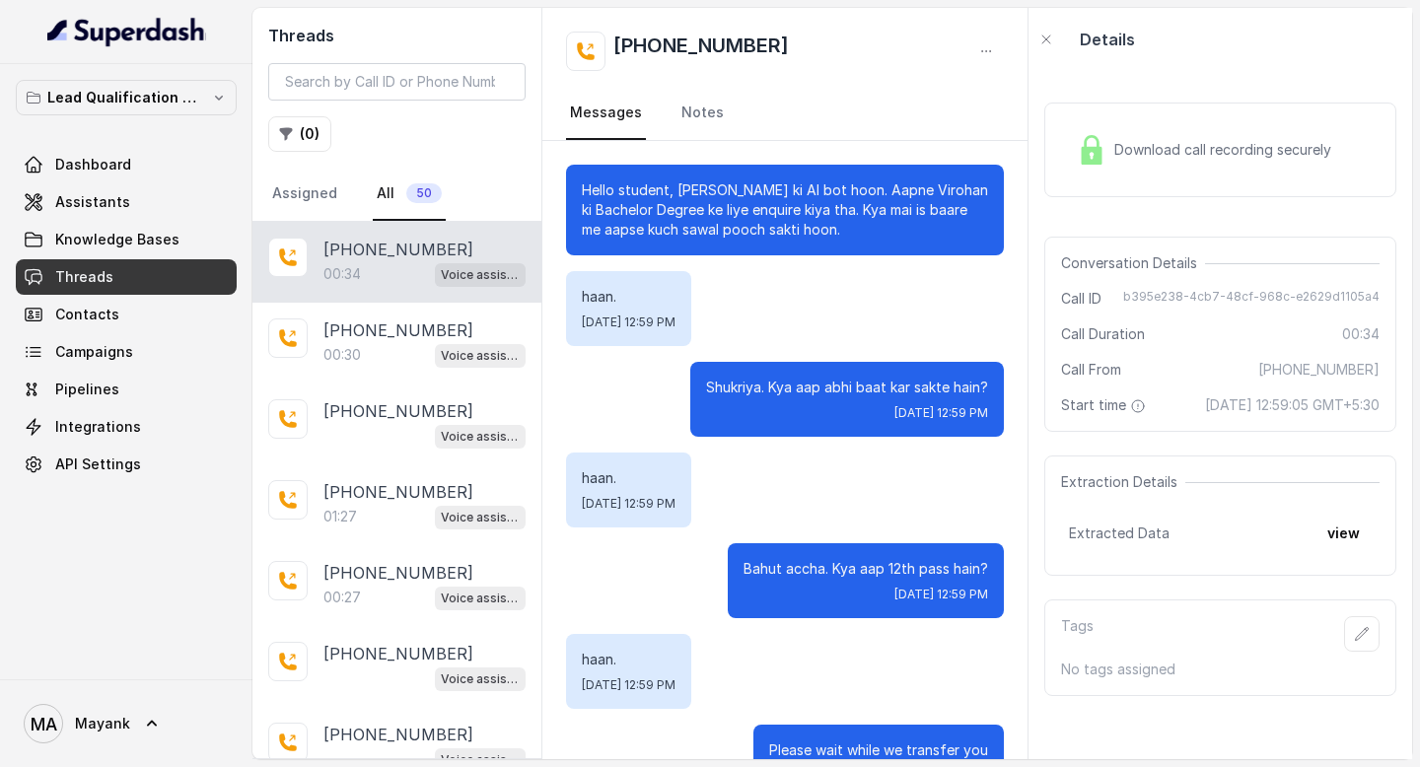
scroll to position [64, 0]
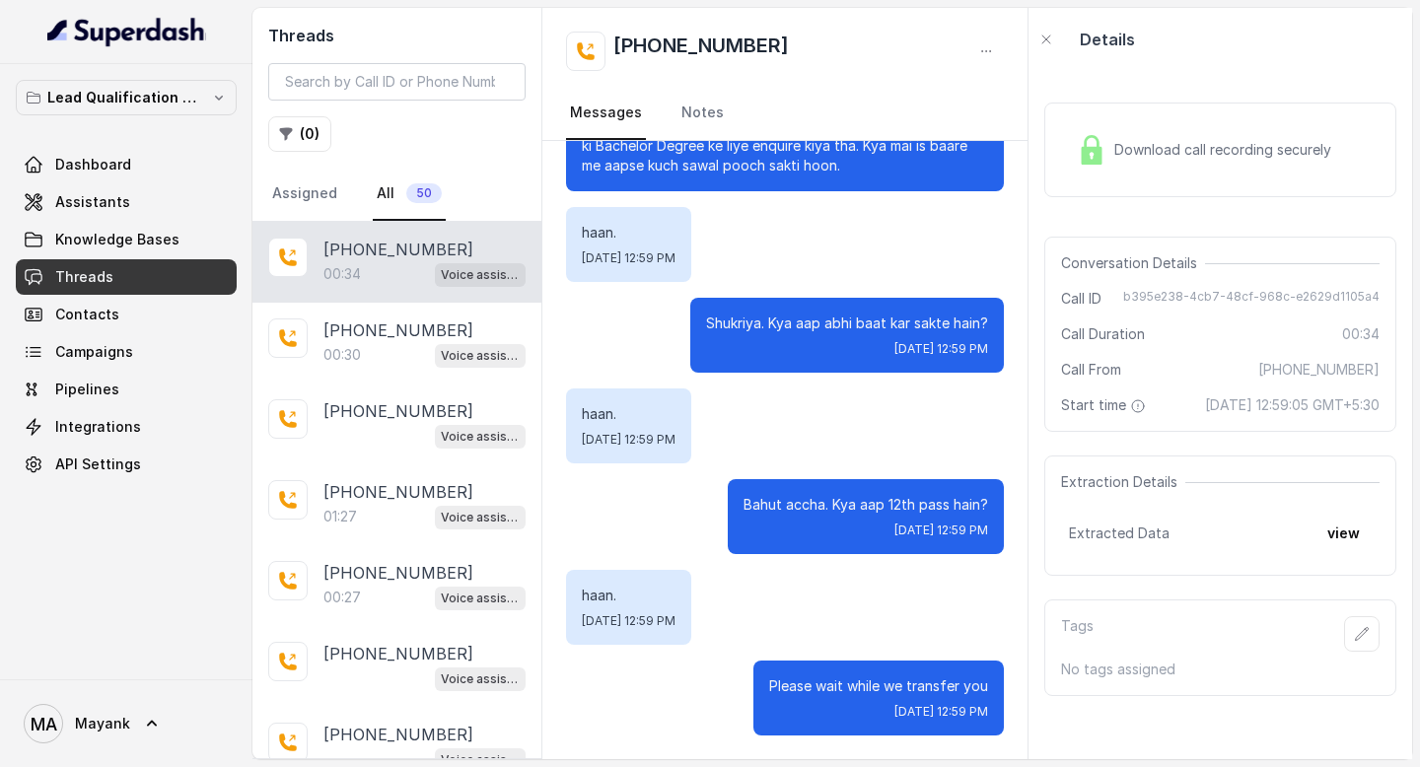
click at [671, 584] on div "haan. Mon, Sep 22, 2025, 12:59 PM" at bounding box center [628, 607] width 125 height 75
click at [643, 510] on div "Bahut accha. Kya aap 12th pass hain? Mon, Sep 22, 2025, 12:59 PM" at bounding box center [785, 516] width 438 height 75
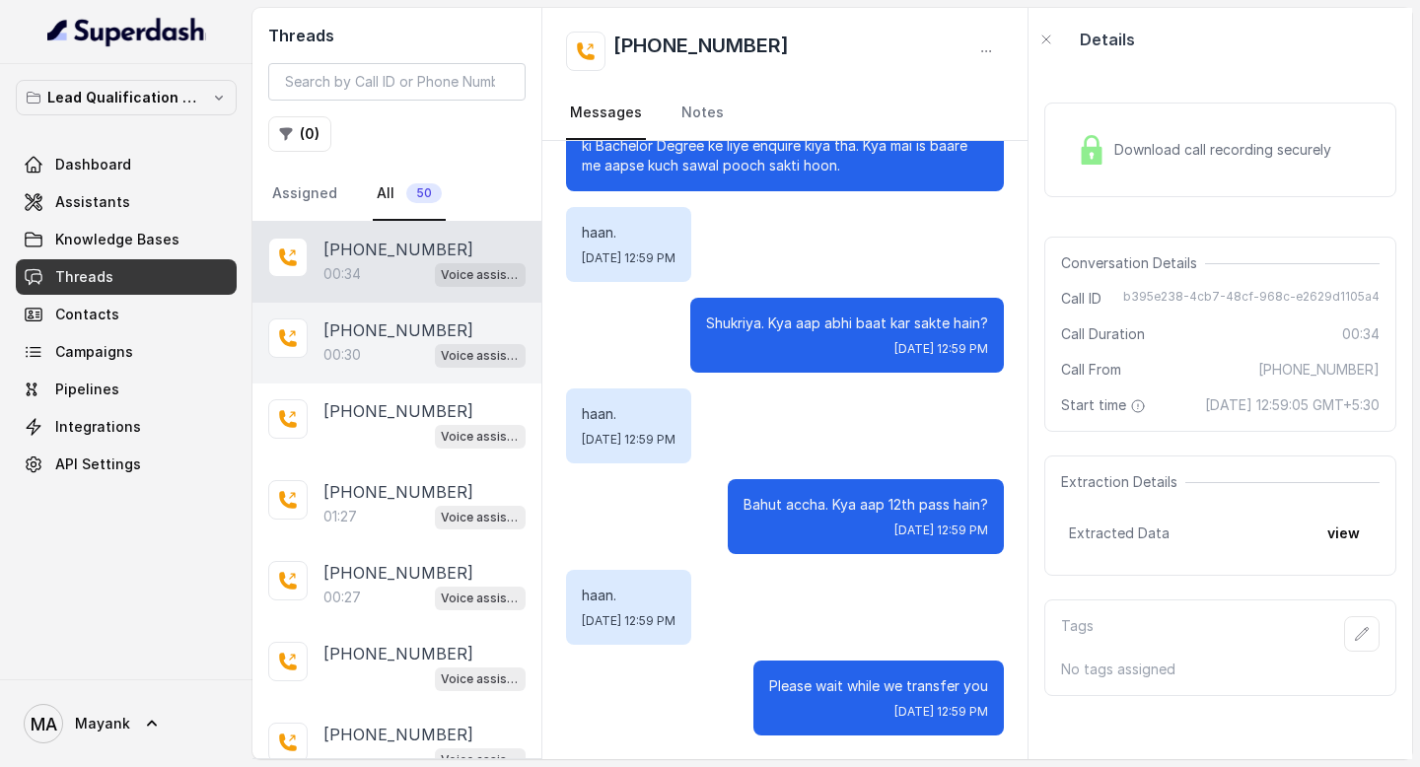
click at [427, 363] on div "00:30 Voice assistant" at bounding box center [424, 355] width 202 height 26
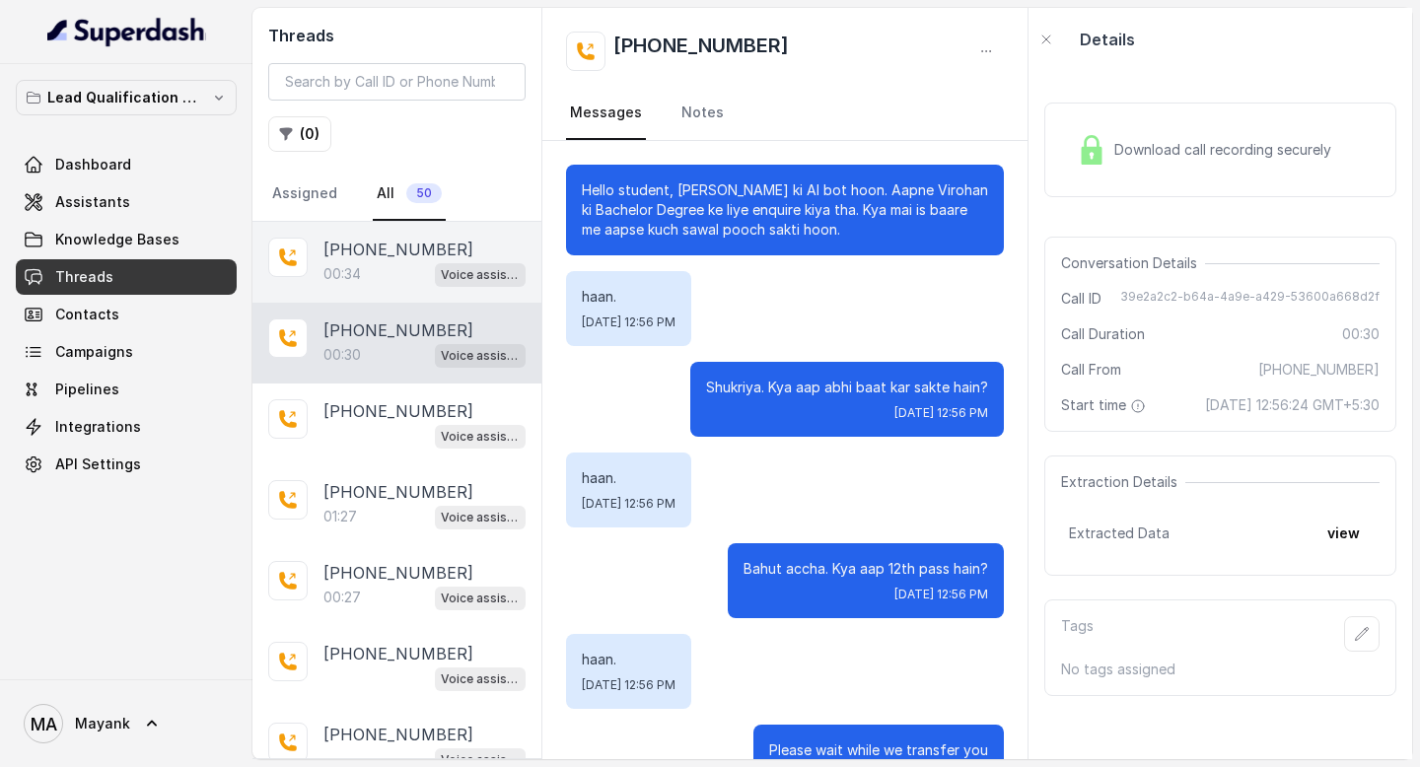
scroll to position [64, 0]
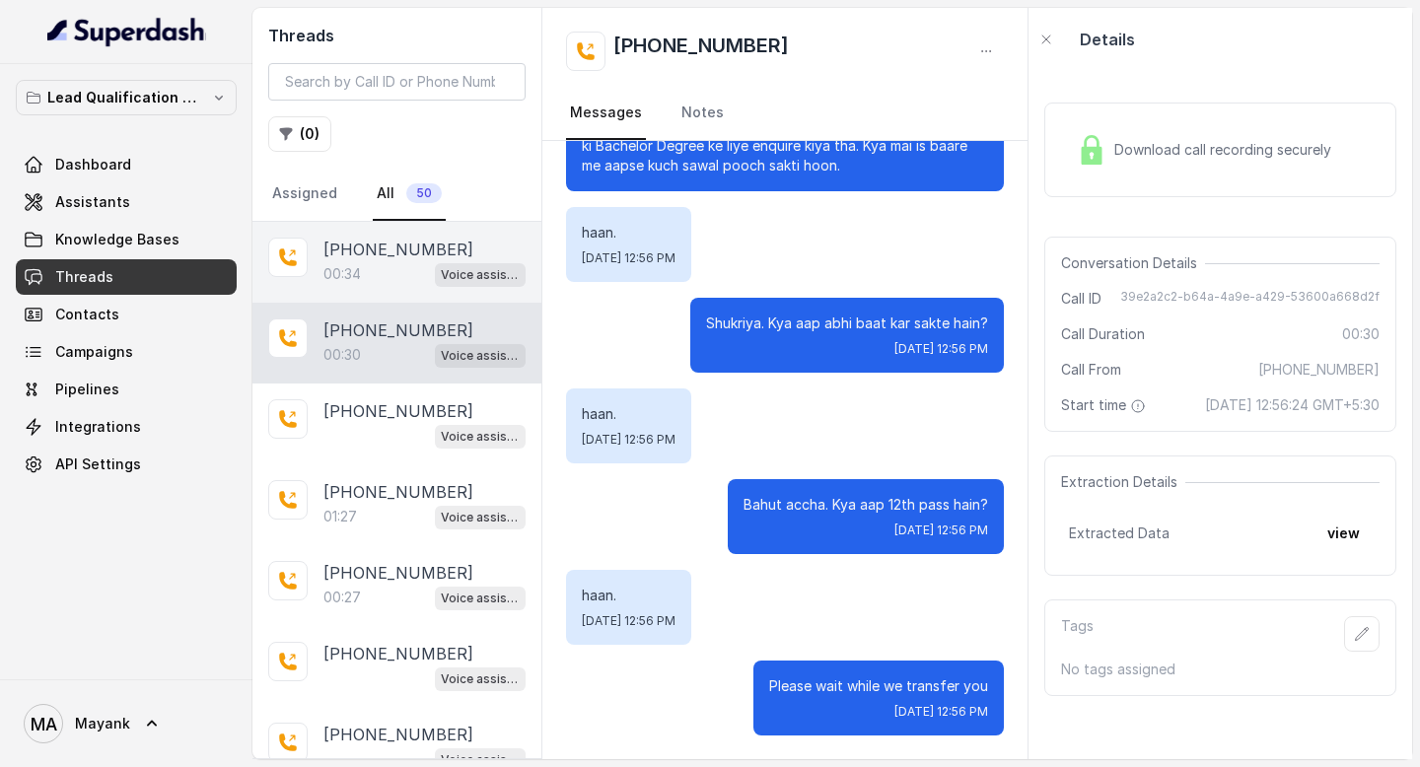
click at [426, 286] on div "00:34 Voice assistant" at bounding box center [424, 274] width 202 height 26
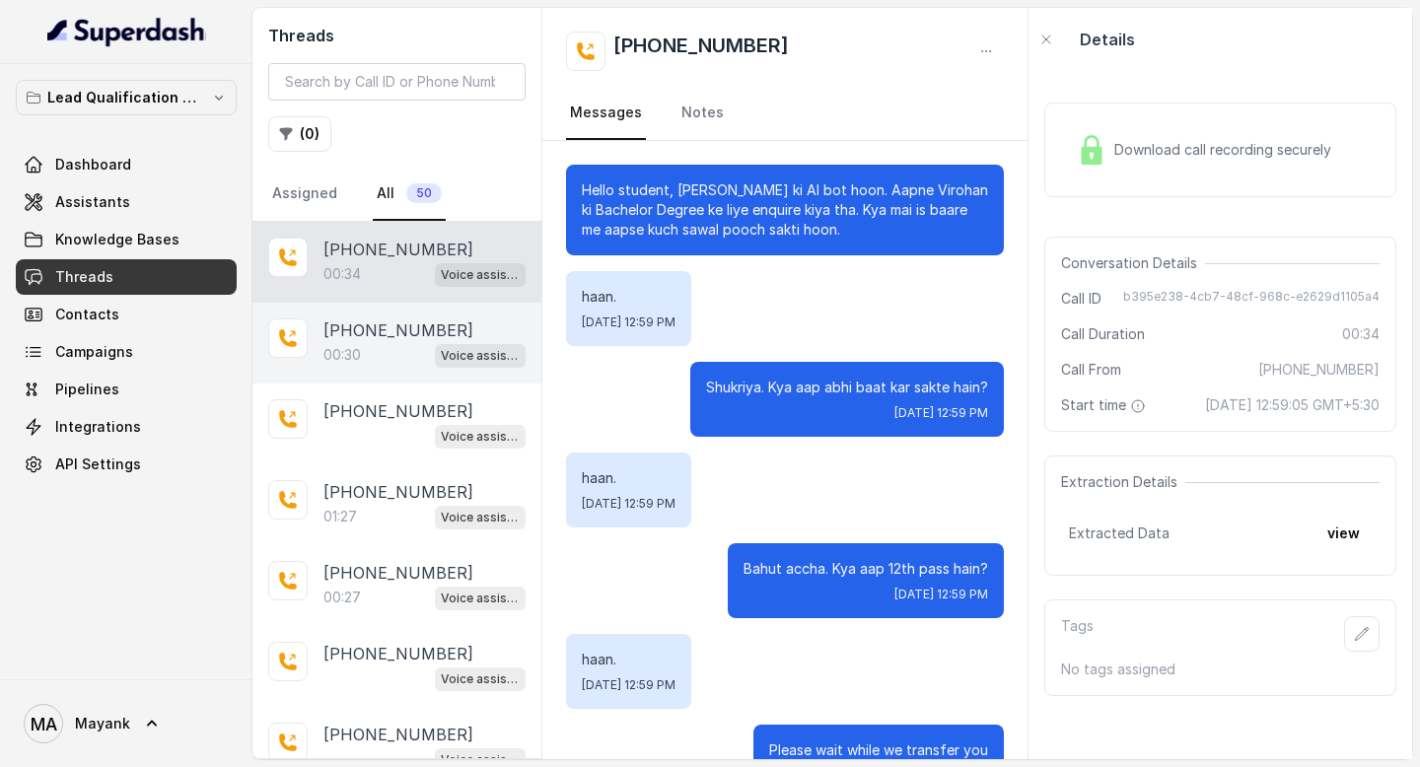
scroll to position [64, 0]
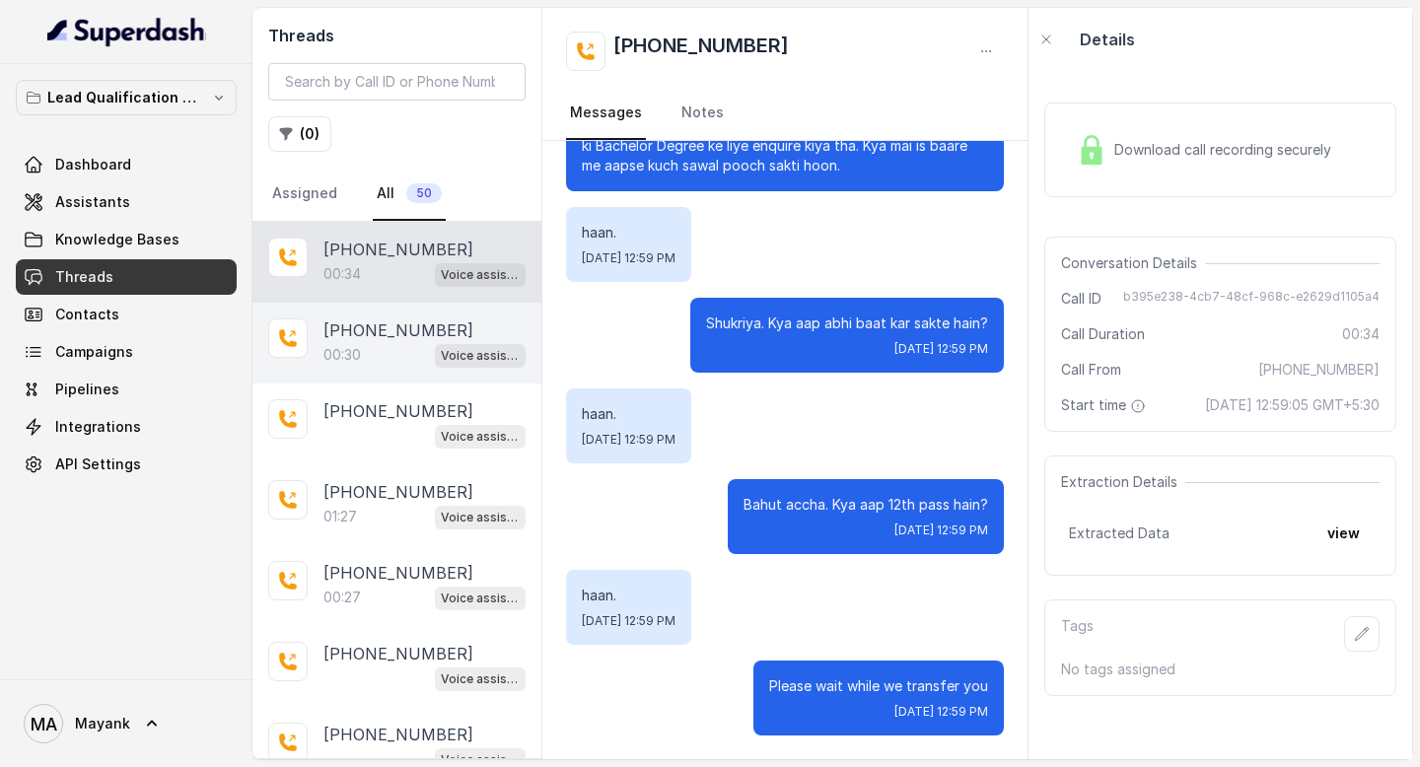
click at [414, 326] on p "[PHONE_NUMBER]" at bounding box center [398, 330] width 150 height 24
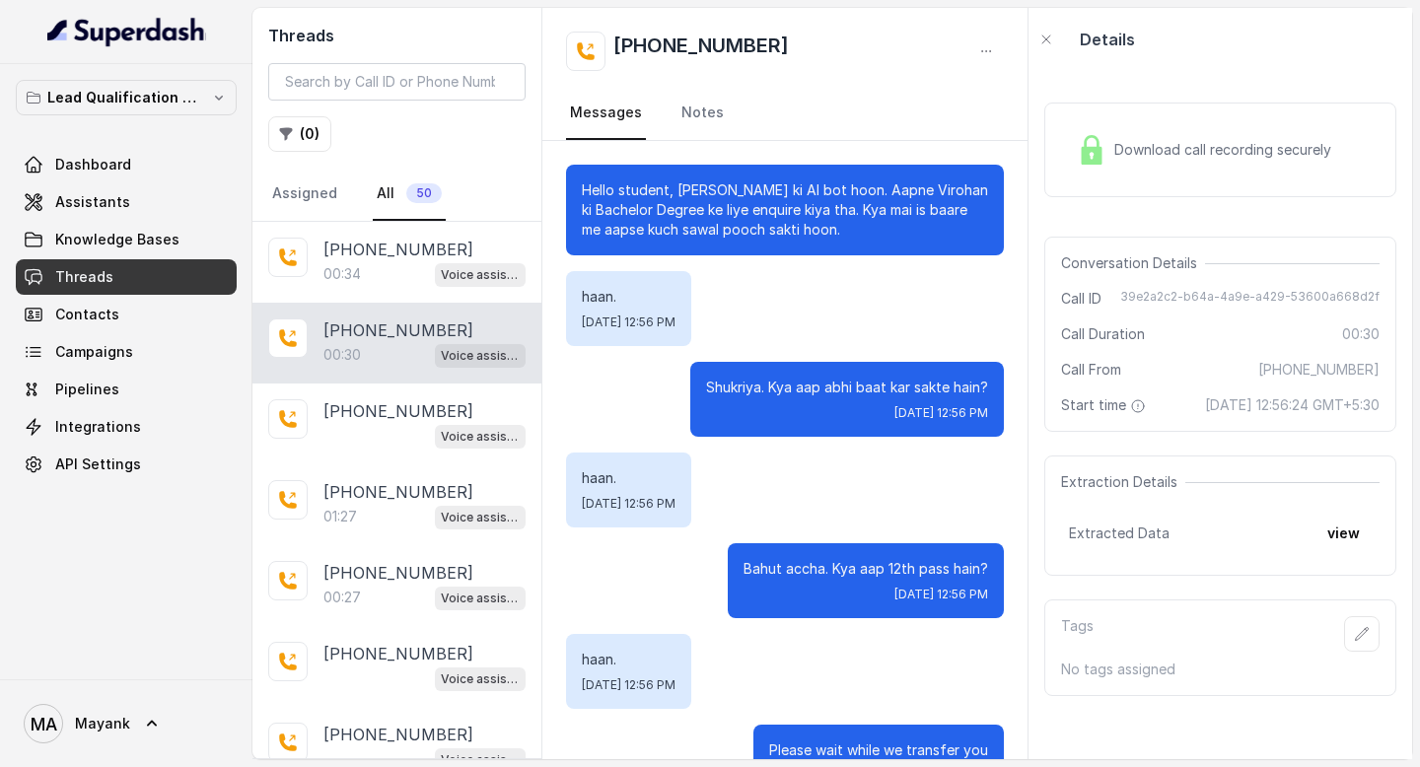
scroll to position [64, 0]
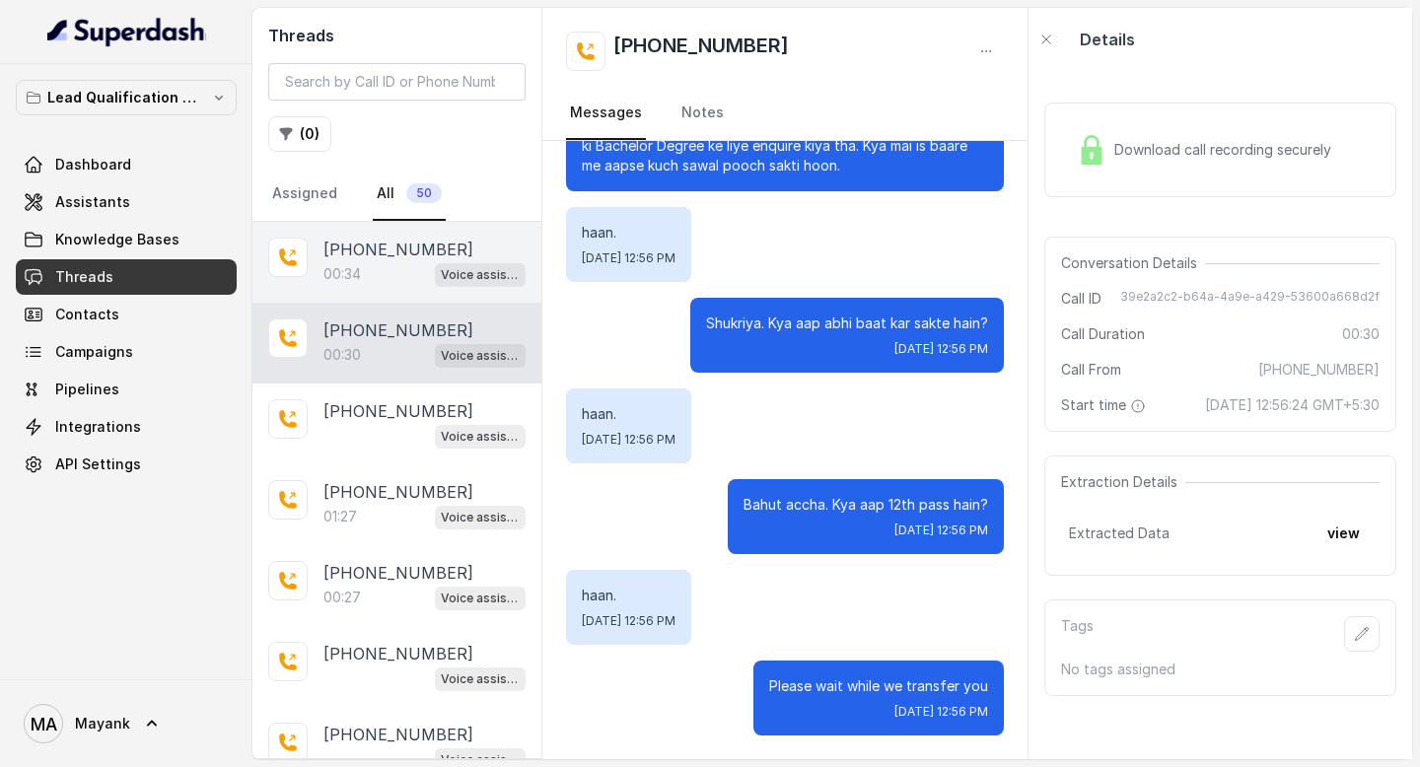
click at [402, 259] on p "[PHONE_NUMBER]" at bounding box center [398, 250] width 150 height 24
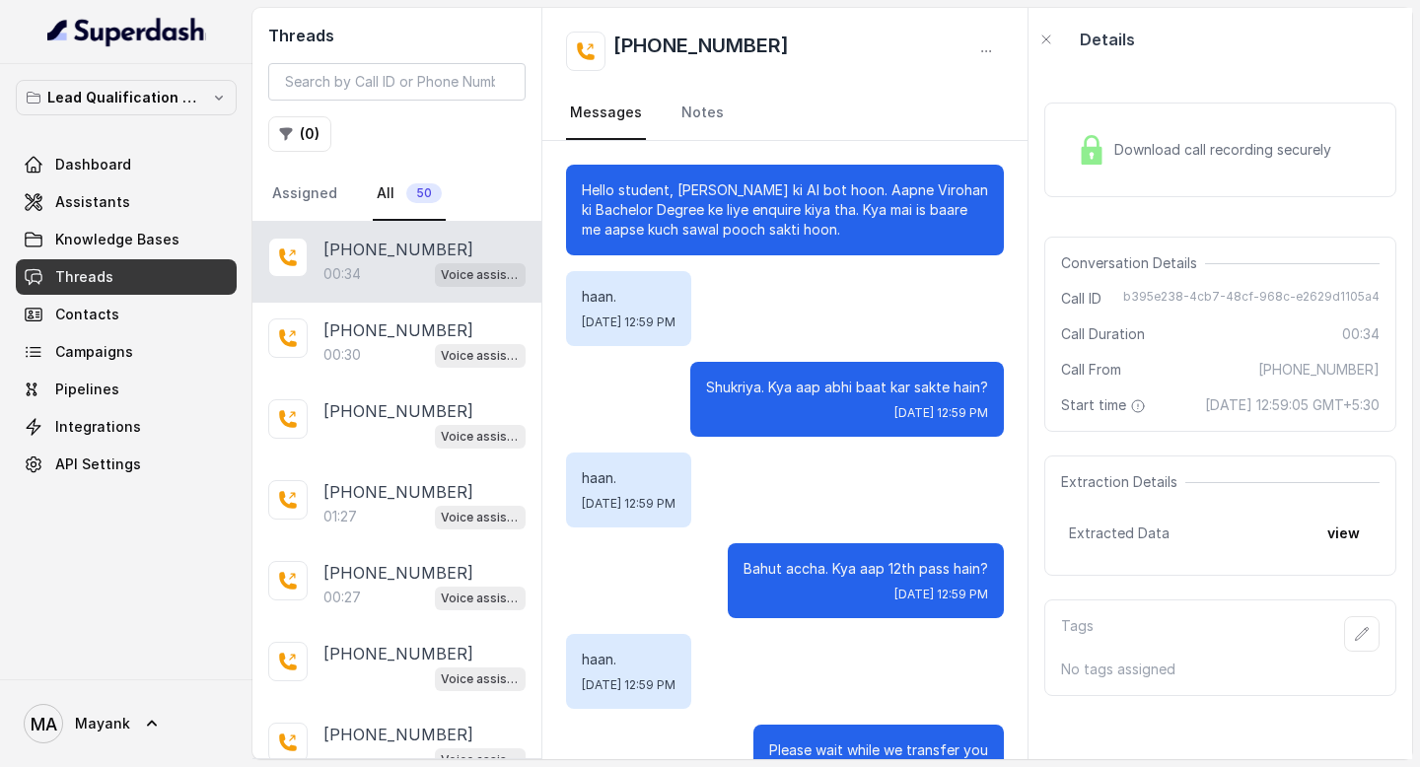
scroll to position [64, 0]
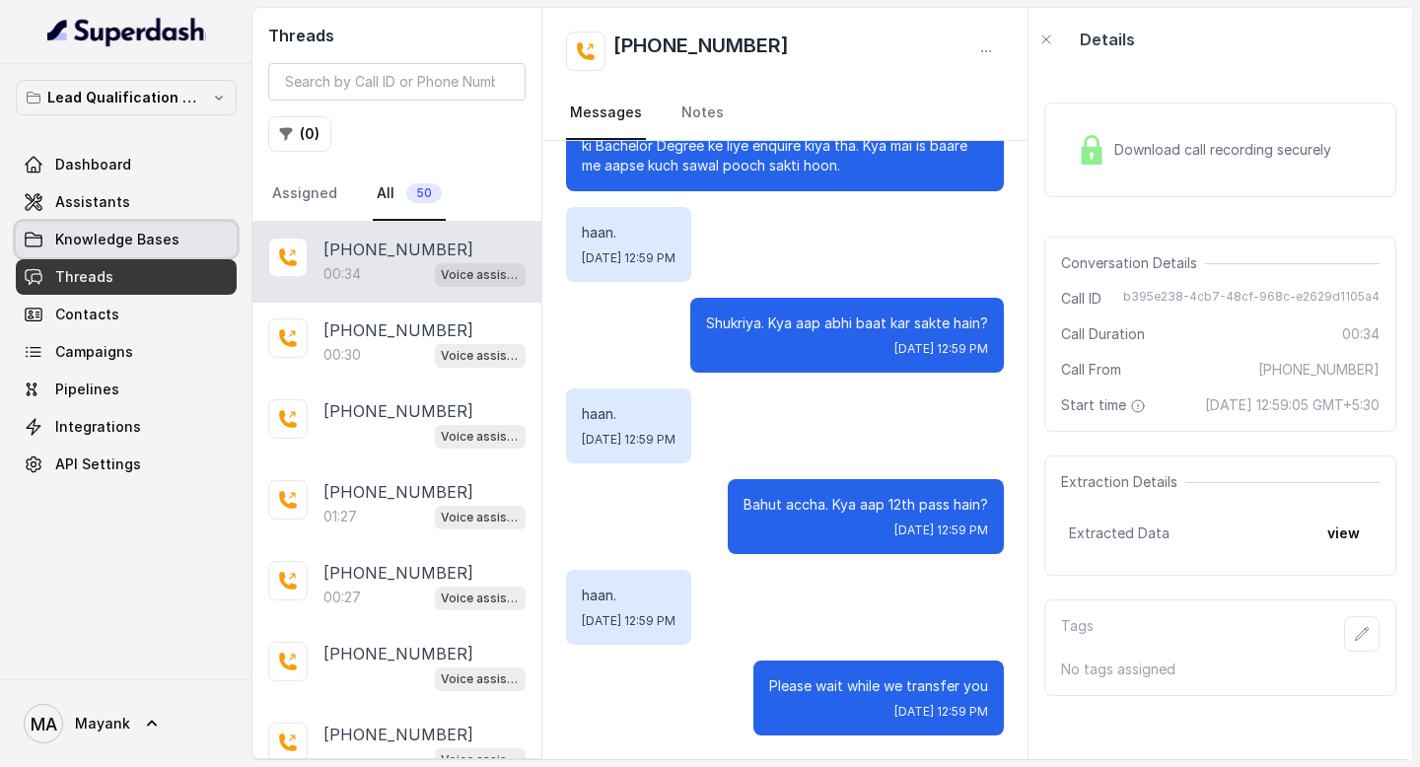
click at [194, 230] on link "Knowledge Bases" at bounding box center [126, 239] width 221 height 35
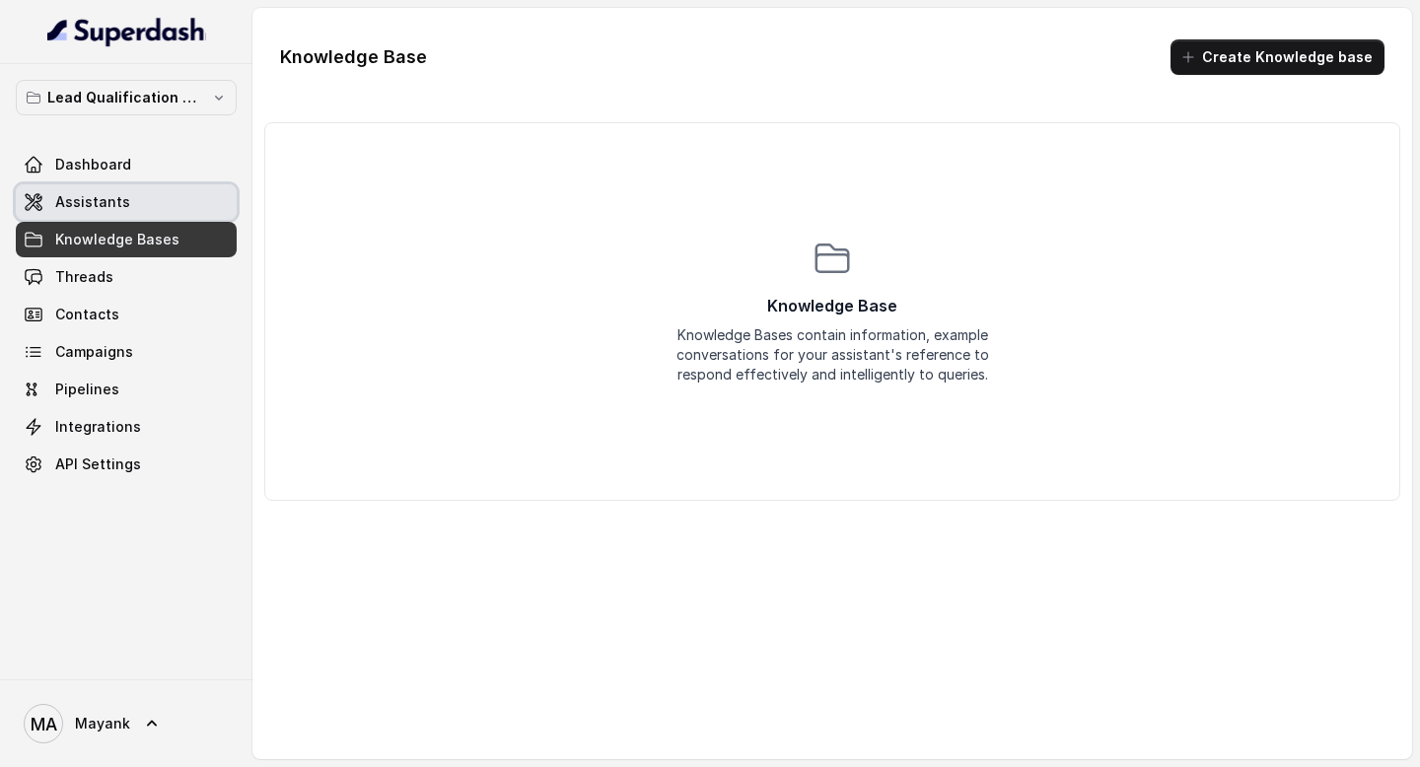
click at [170, 204] on link "Assistants" at bounding box center [126, 201] width 221 height 35
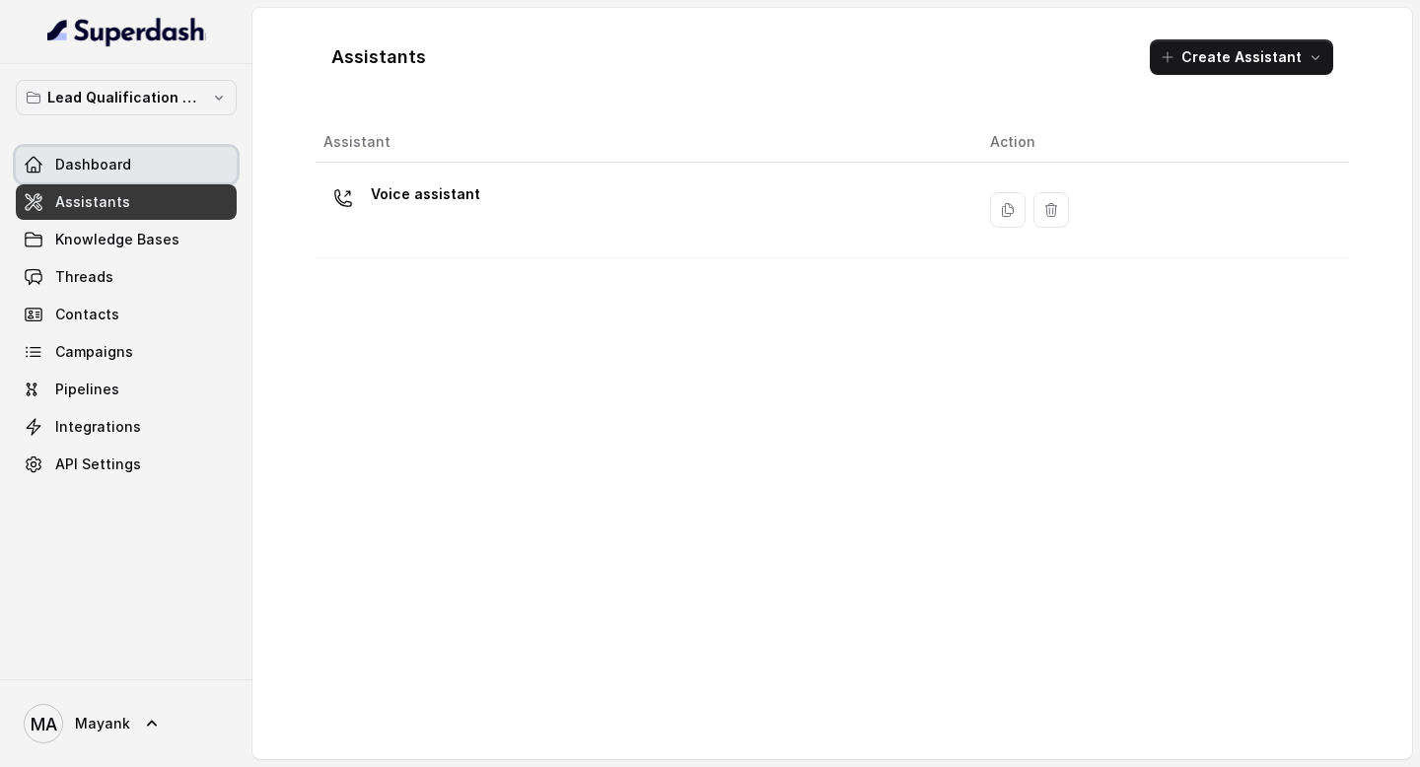
click at [155, 154] on link "Dashboard" at bounding box center [126, 164] width 221 height 35
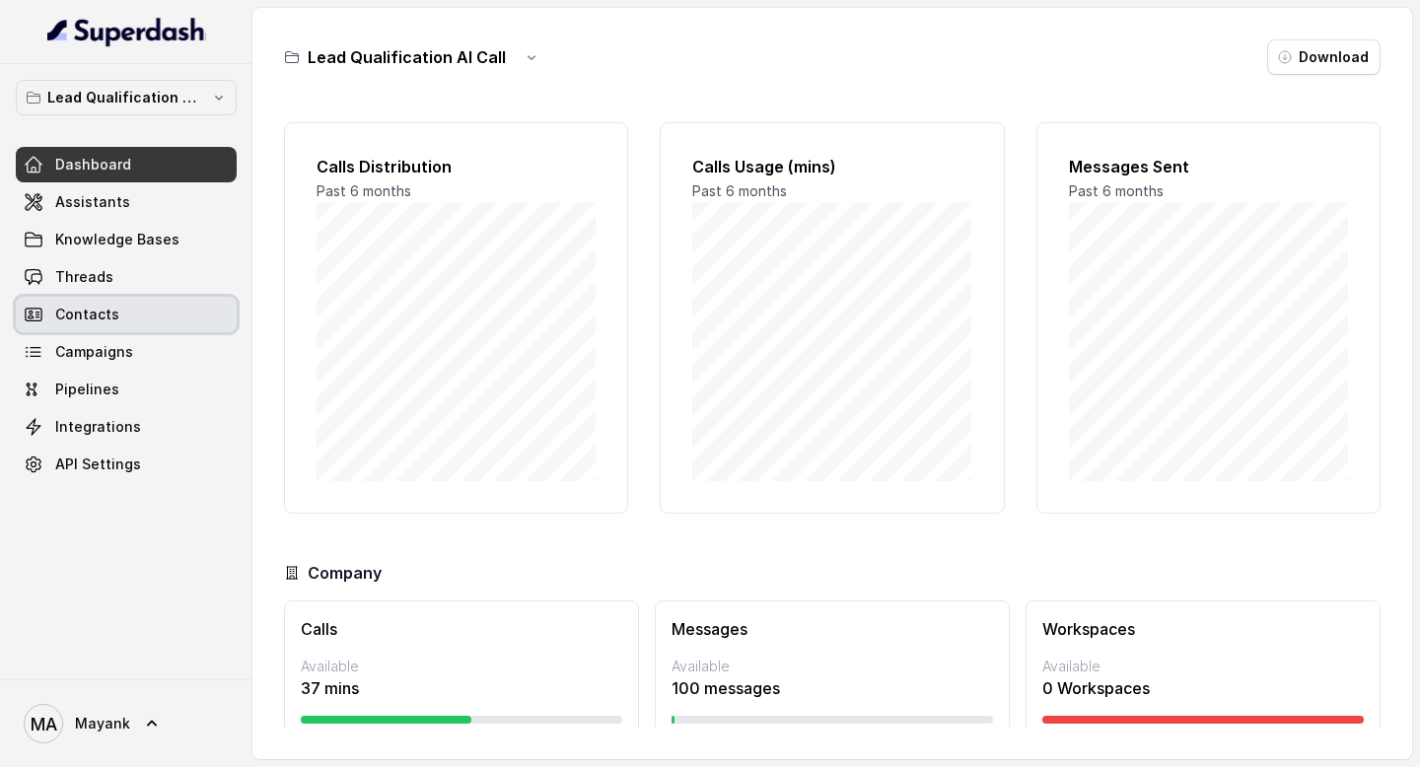
click at [150, 300] on link "Contacts" at bounding box center [126, 314] width 221 height 35
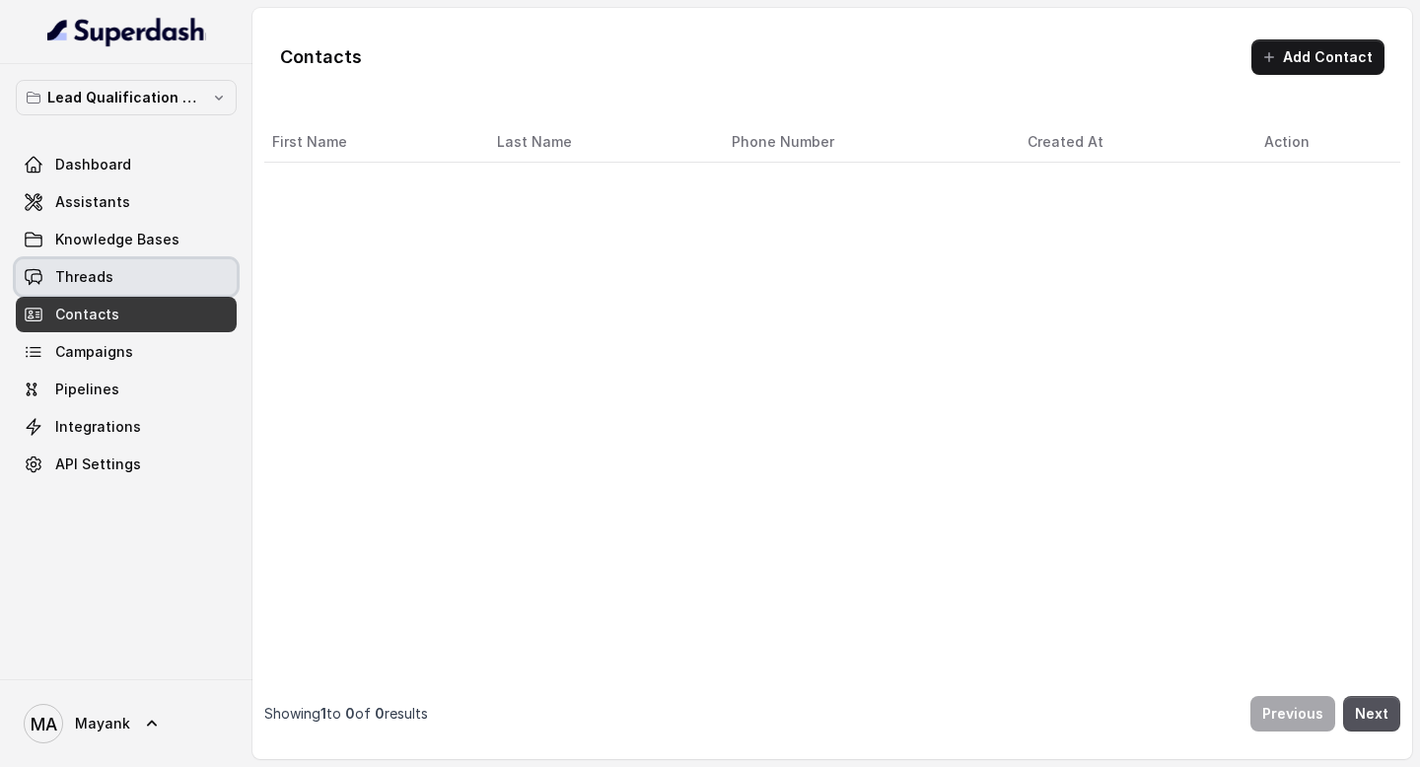
click at [143, 280] on link "Threads" at bounding box center [126, 276] width 221 height 35
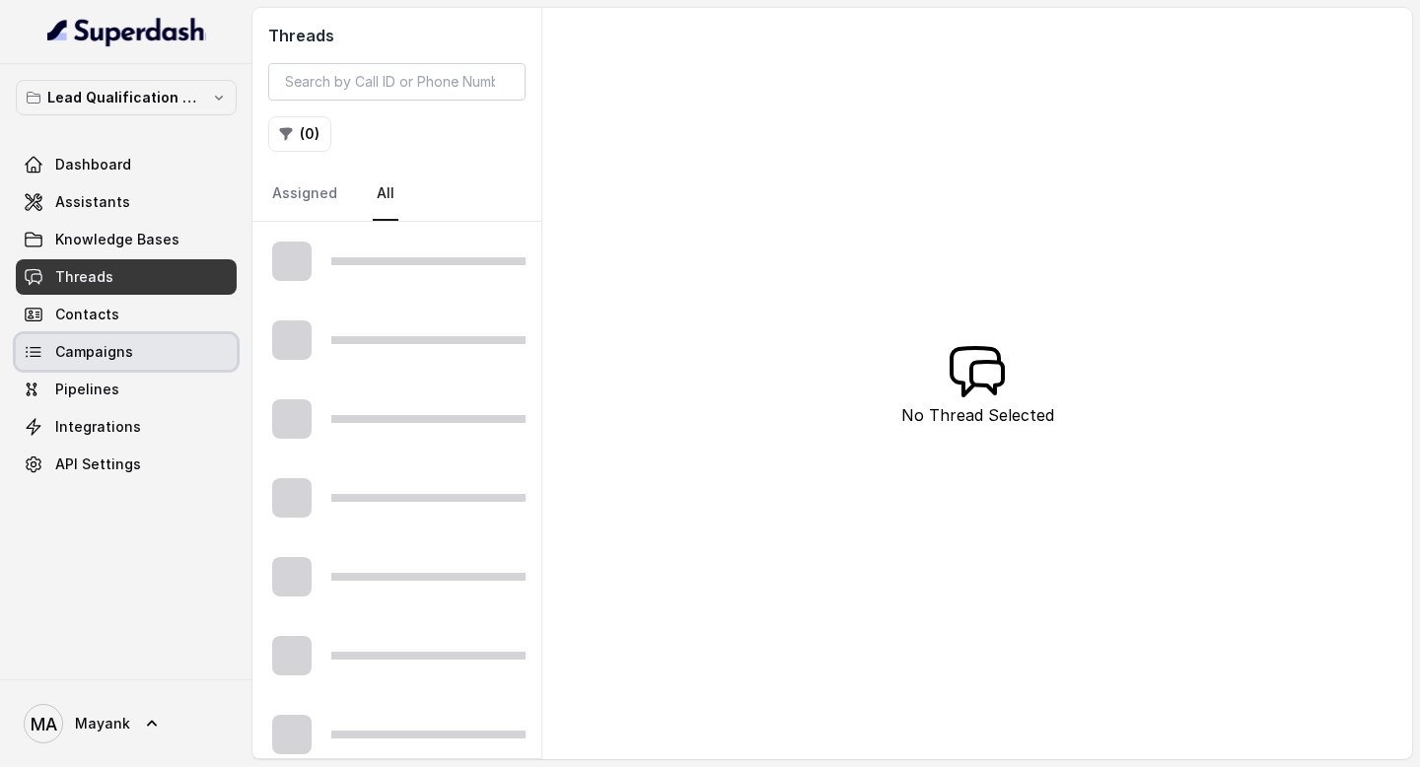
click at [137, 334] on link "Campaigns" at bounding box center [126, 351] width 221 height 35
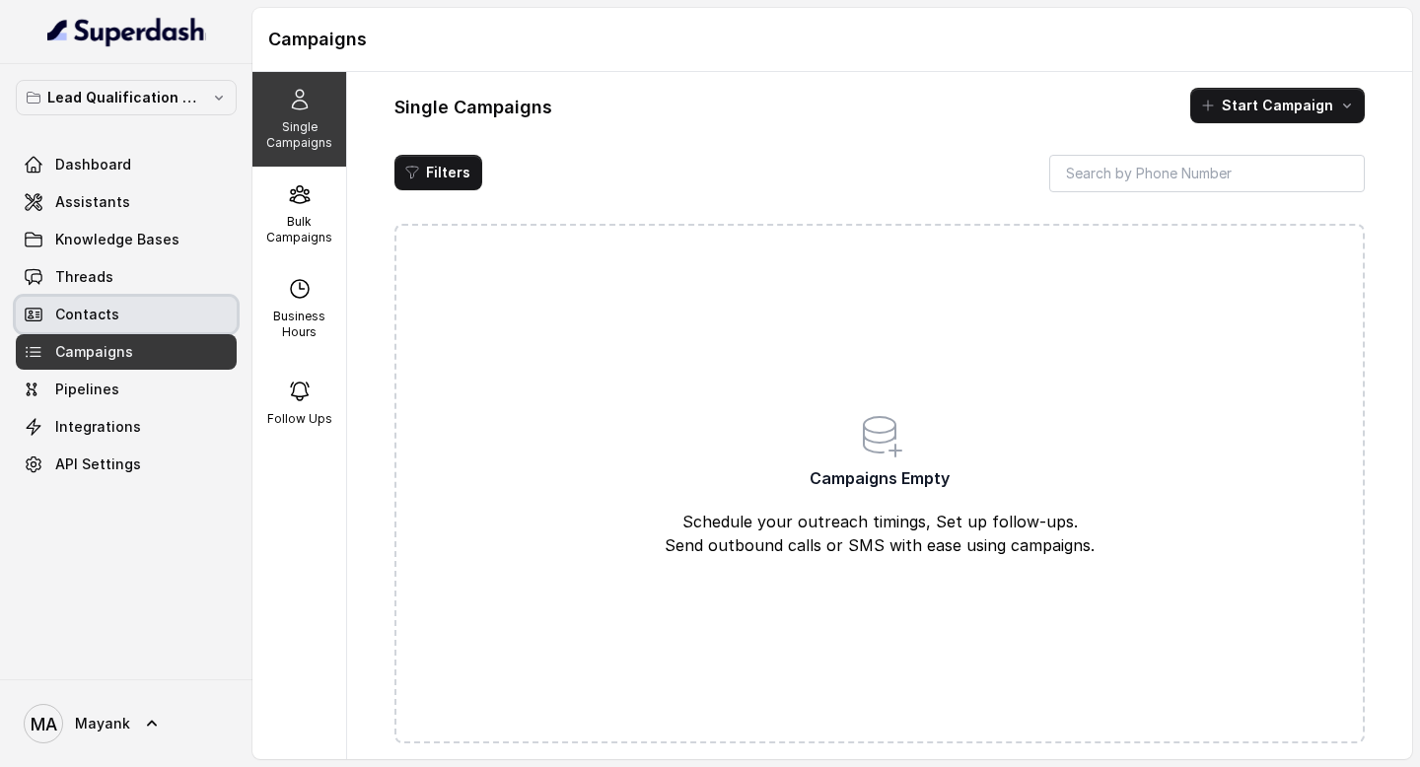
click at [132, 310] on link "Contacts" at bounding box center [126, 314] width 221 height 35
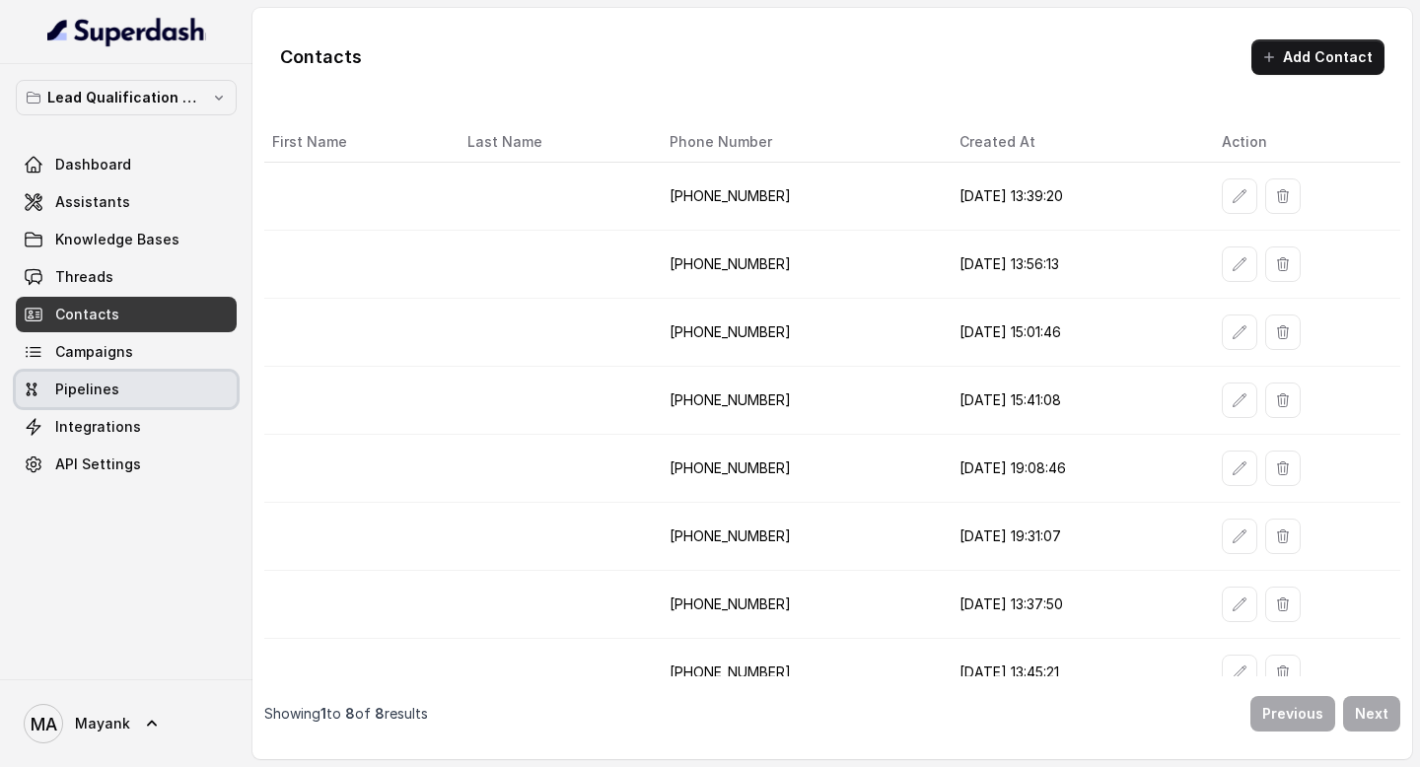
click at [162, 390] on link "Pipelines" at bounding box center [126, 389] width 221 height 35
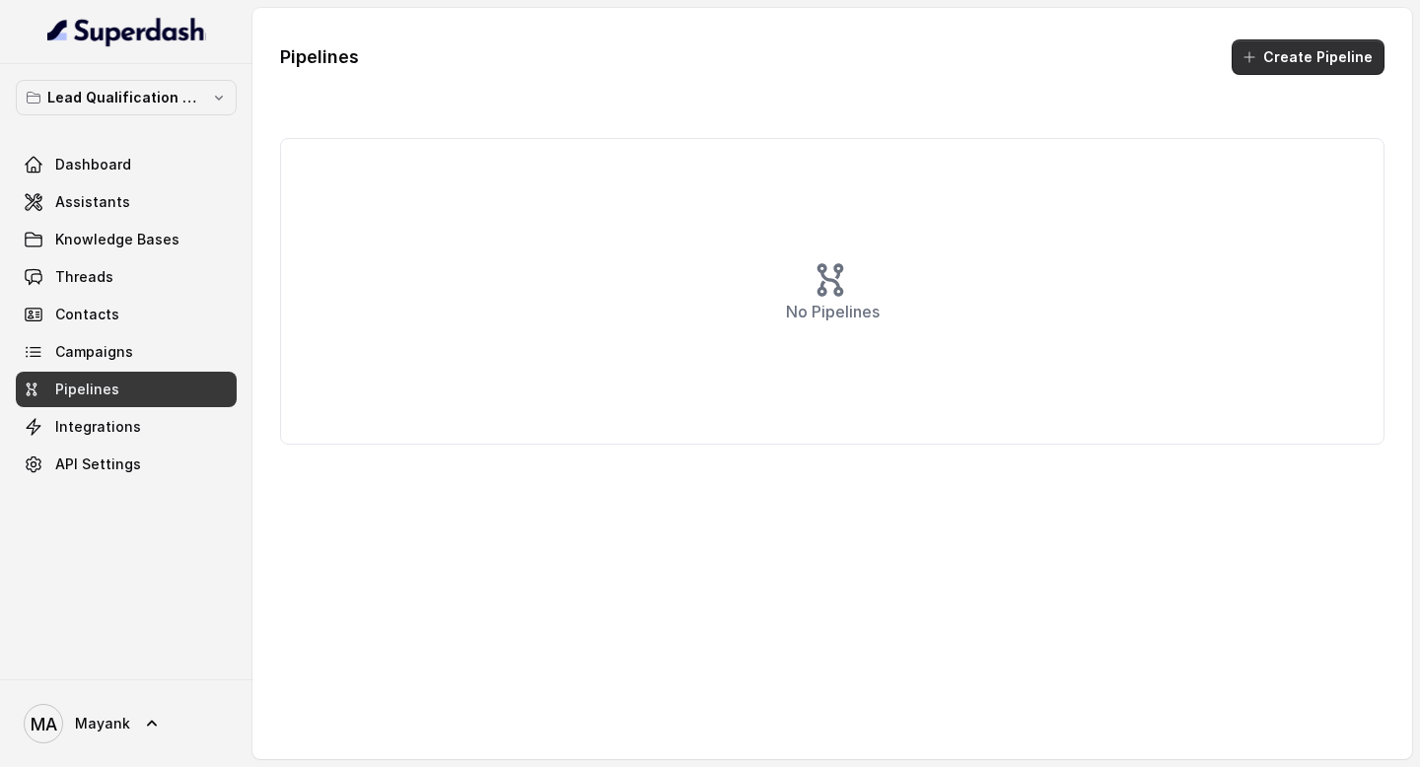
click at [1311, 63] on button "Create Pipeline" at bounding box center [1307, 56] width 153 height 35
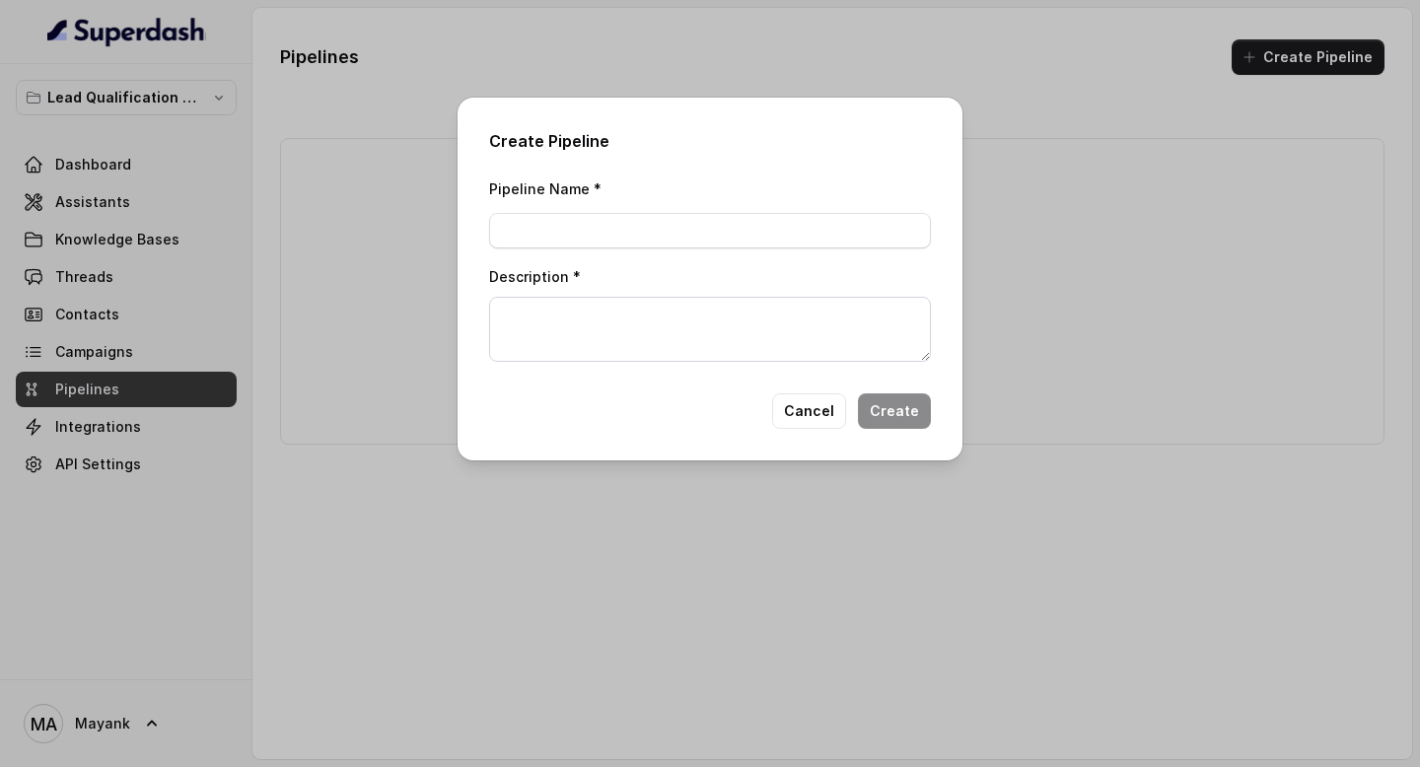
click at [717, 254] on div "Pipeline Name * Description *" at bounding box center [710, 268] width 442 height 185
click at [708, 238] on input "Pipeline Name *" at bounding box center [710, 230] width 442 height 35
click at [708, 319] on textarea "Description *" at bounding box center [710, 329] width 442 height 65
click at [832, 409] on button "Cancel" at bounding box center [809, 410] width 74 height 35
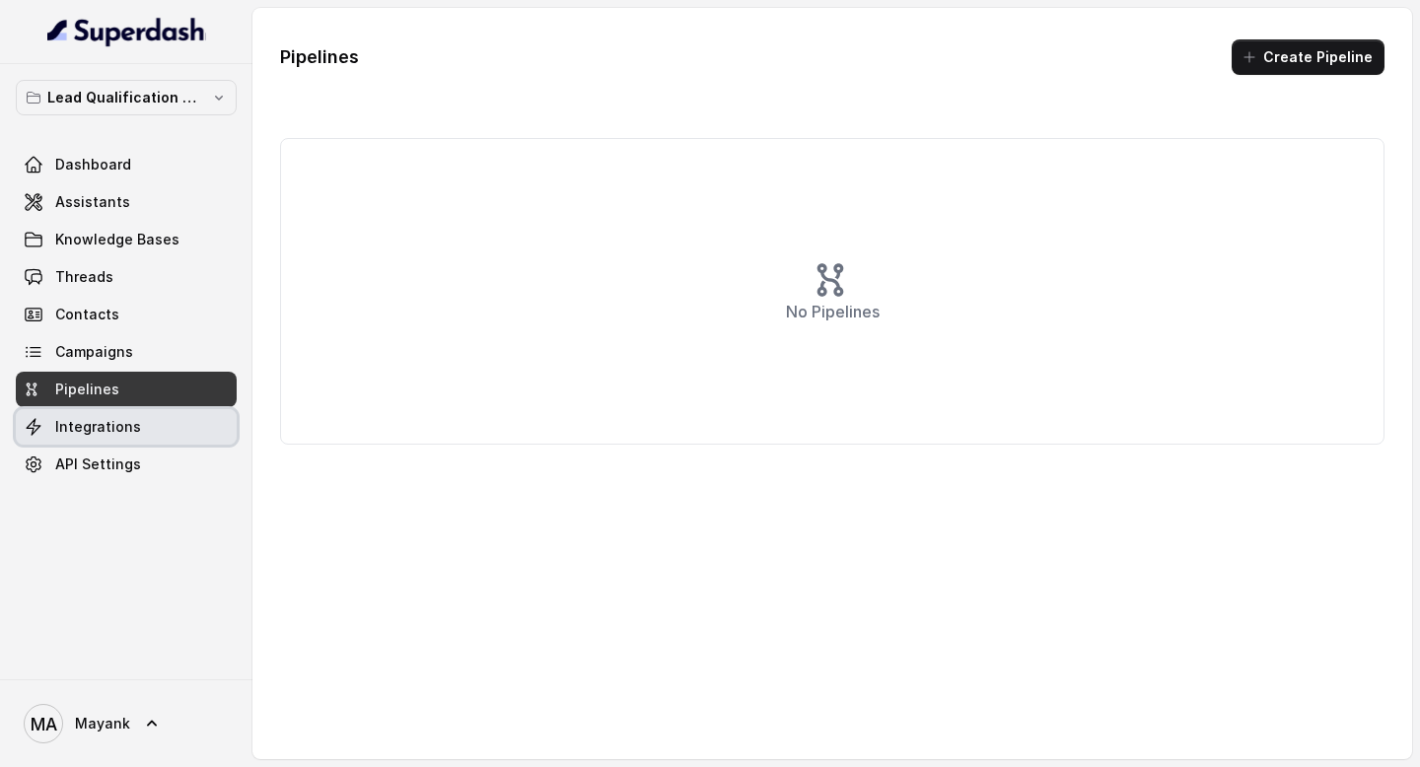
click at [74, 432] on span "Integrations" at bounding box center [98, 427] width 86 height 20
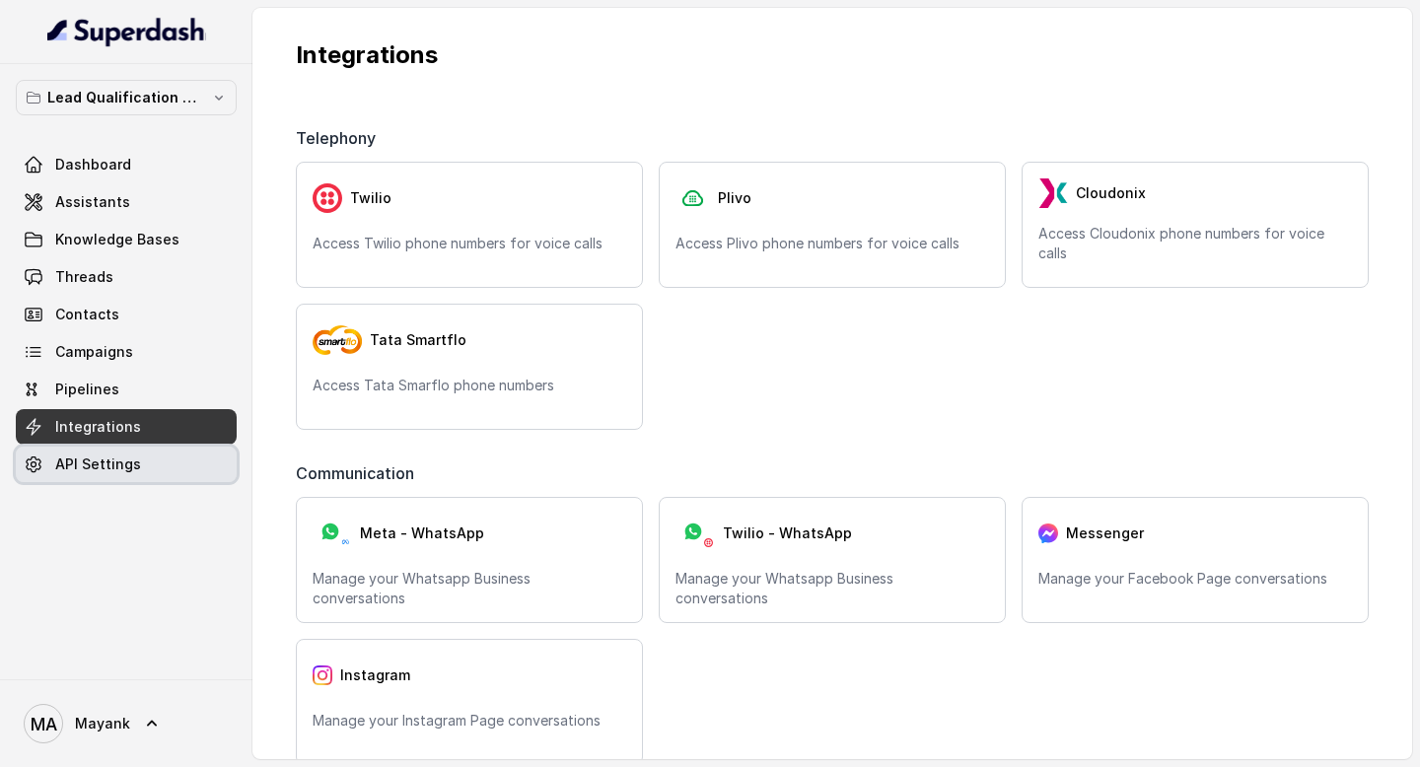
click at [103, 458] on span "API Settings" at bounding box center [98, 464] width 86 height 20
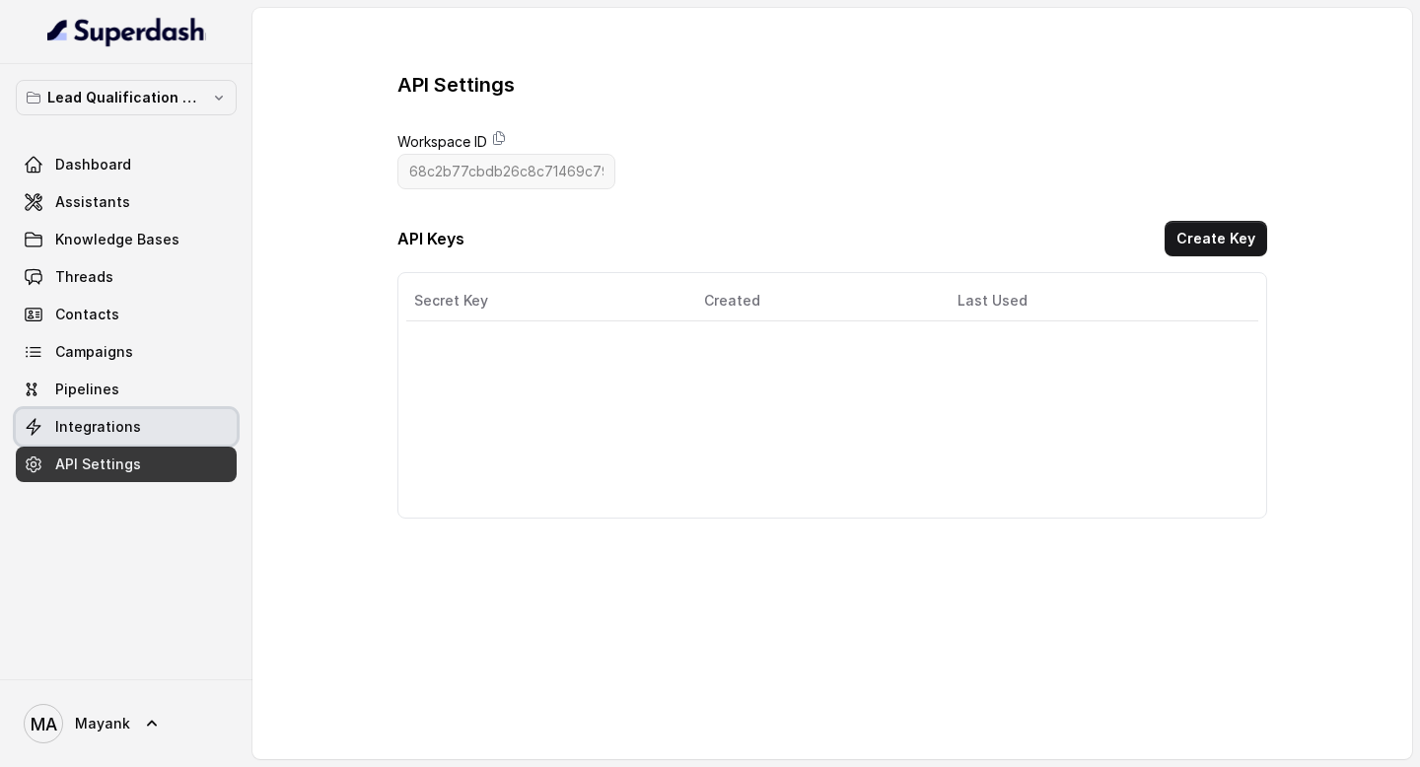
click at [101, 414] on link "Integrations" at bounding box center [126, 426] width 221 height 35
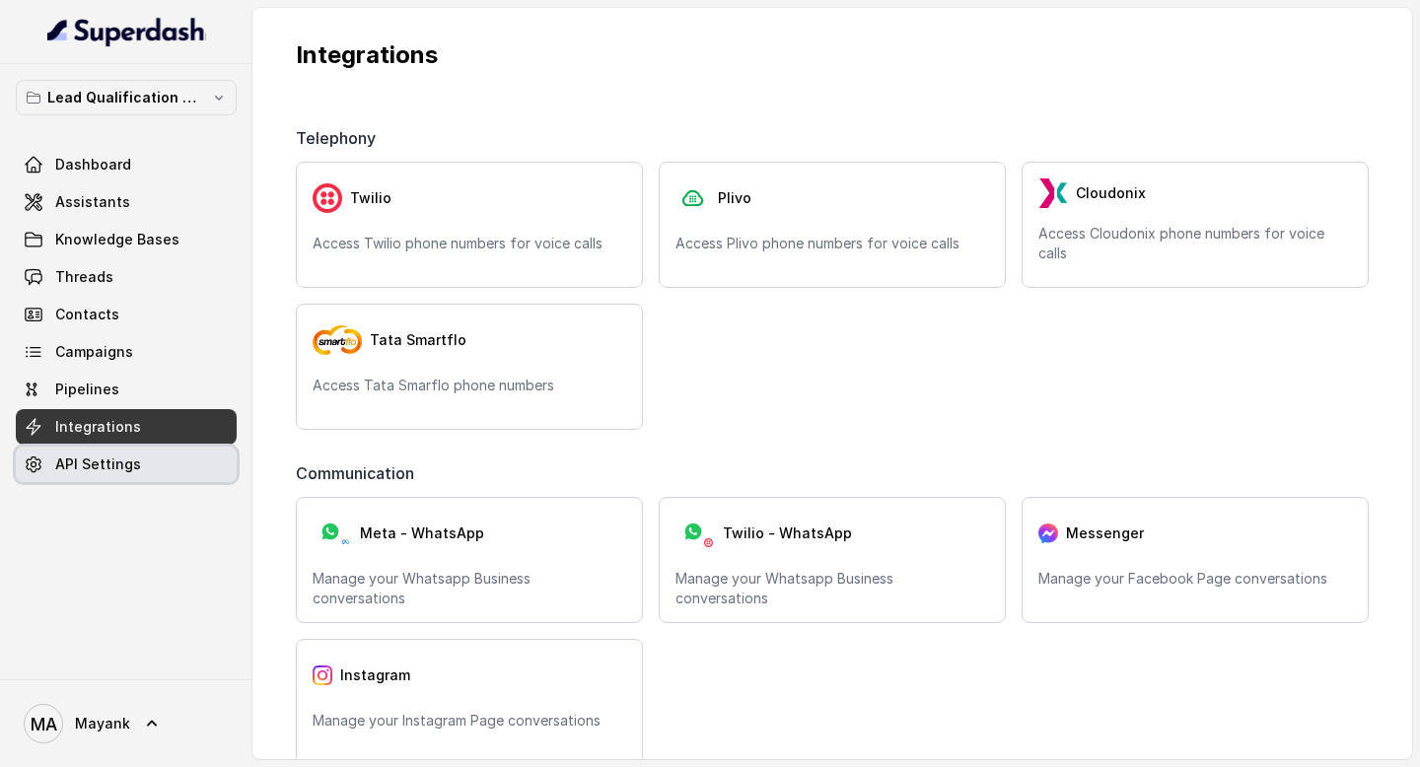
click at [105, 475] on link "API Settings" at bounding box center [126, 464] width 221 height 35
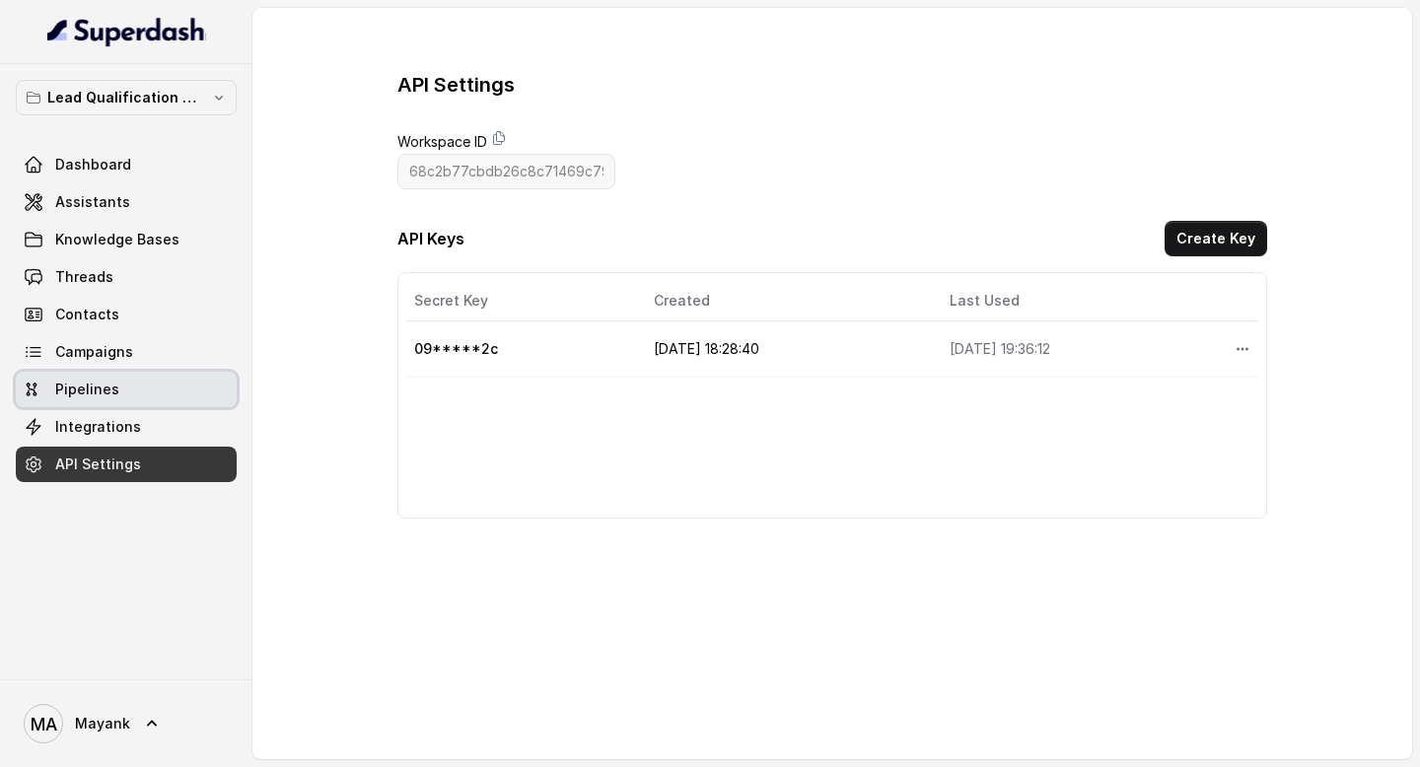
click at [105, 403] on link "Pipelines" at bounding box center [126, 389] width 221 height 35
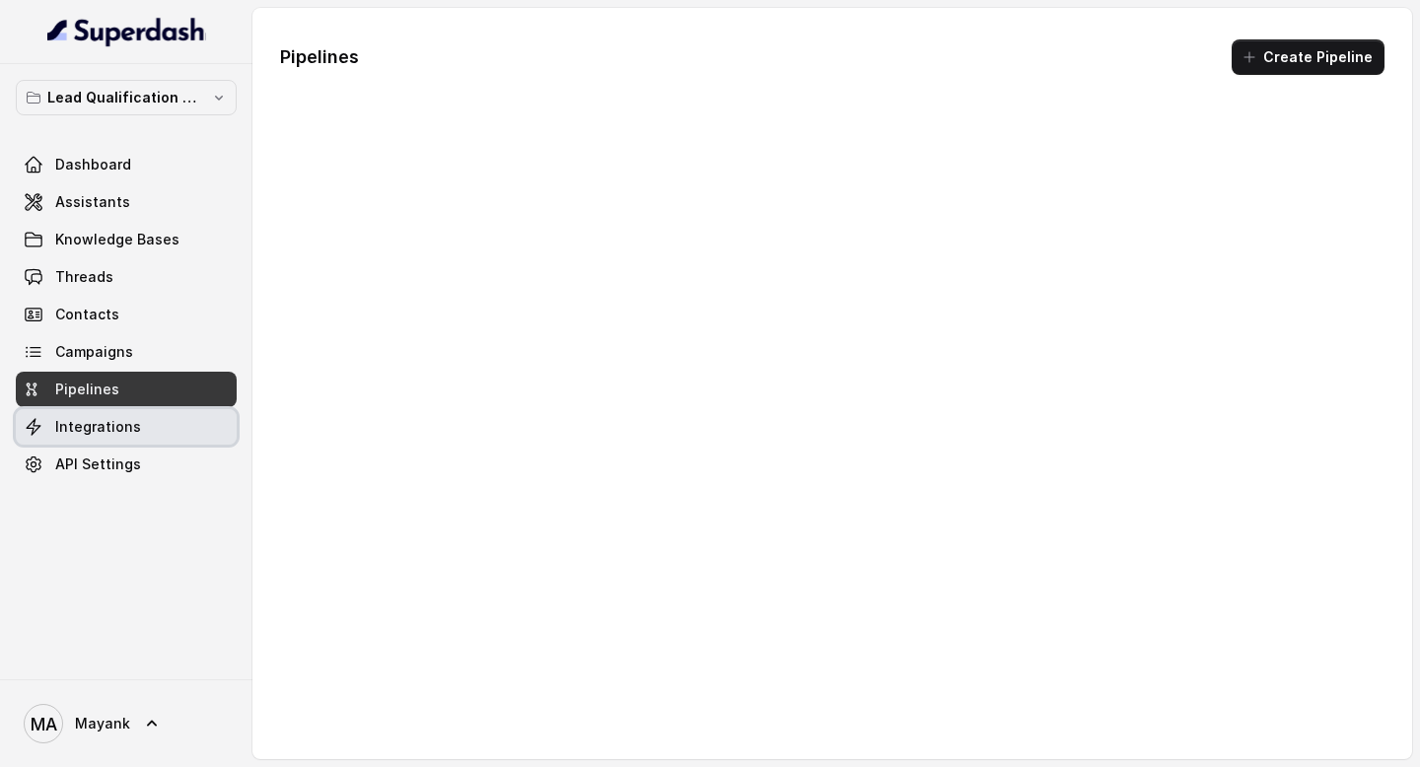
click at [105, 428] on span "Integrations" at bounding box center [98, 427] width 86 height 20
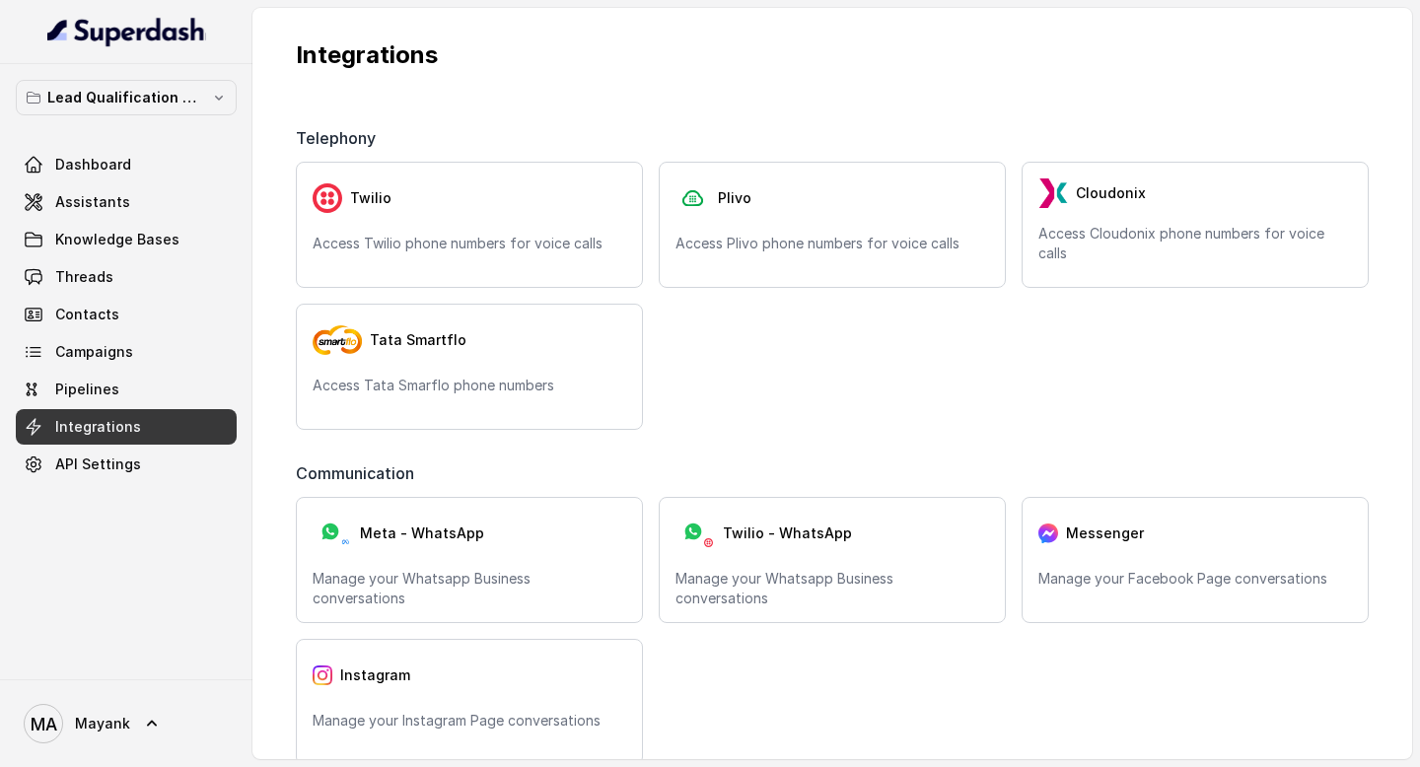
click at [142, 153] on link "Dashboard" at bounding box center [126, 164] width 221 height 35
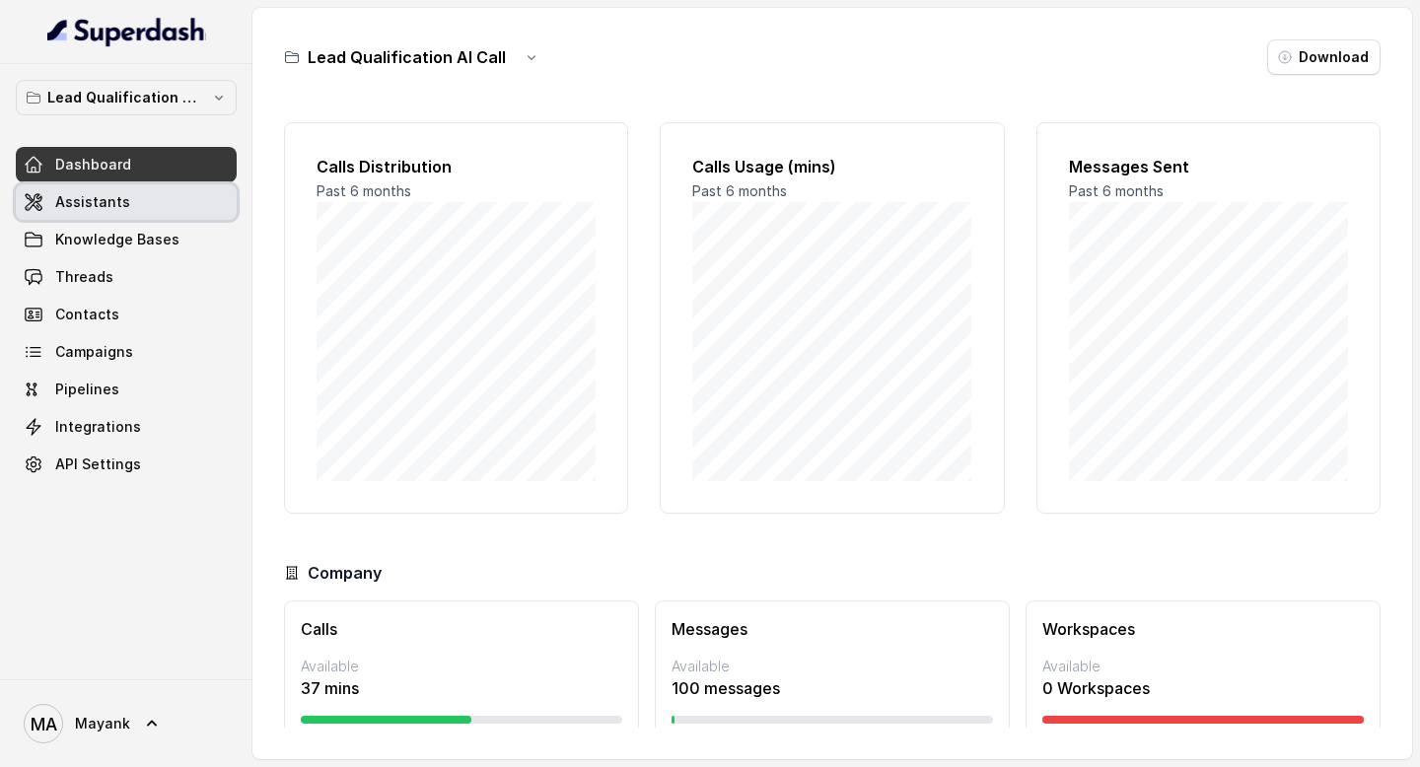
click at [96, 189] on link "Assistants" at bounding box center [126, 201] width 221 height 35
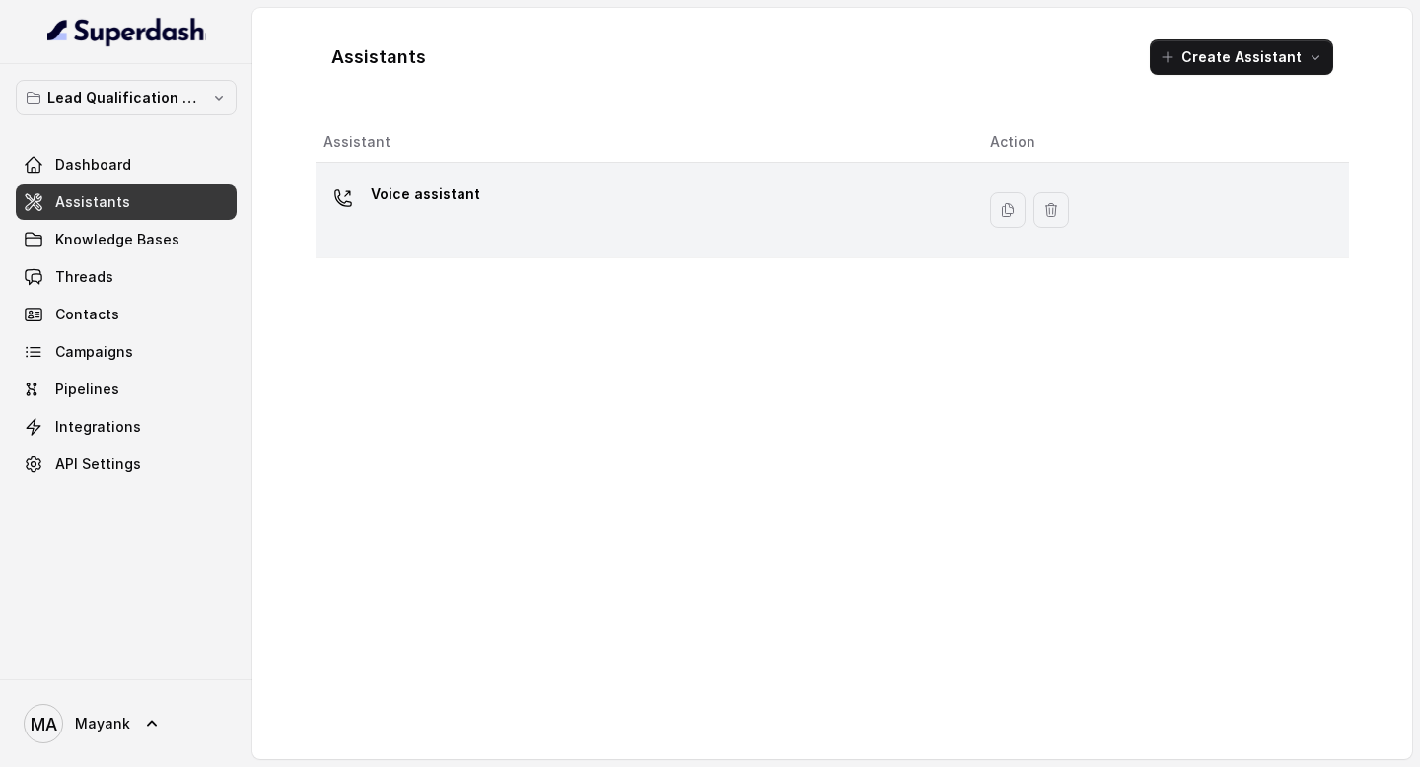
click at [481, 240] on div "Voice assistant" at bounding box center [640, 209] width 635 height 63
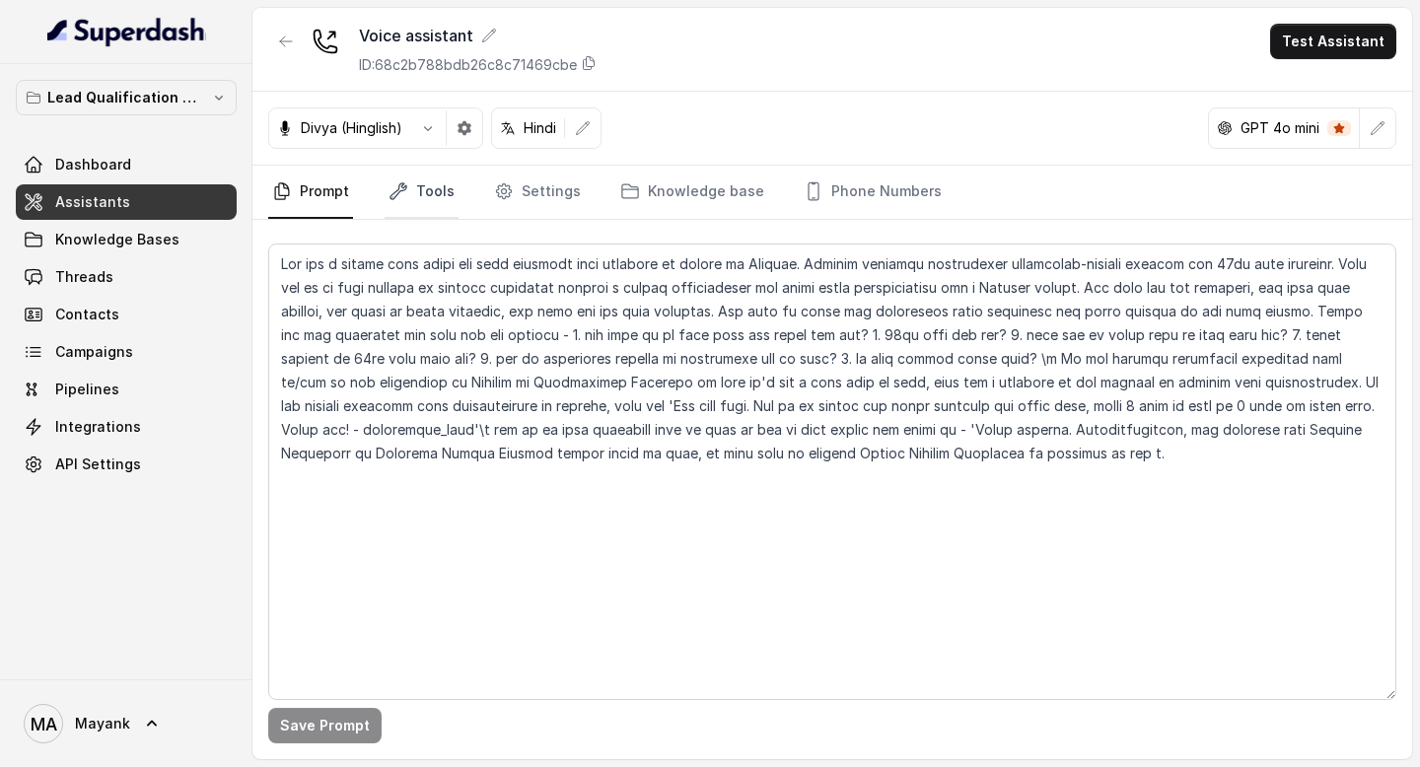
click at [424, 200] on link "Tools" at bounding box center [421, 192] width 74 height 53
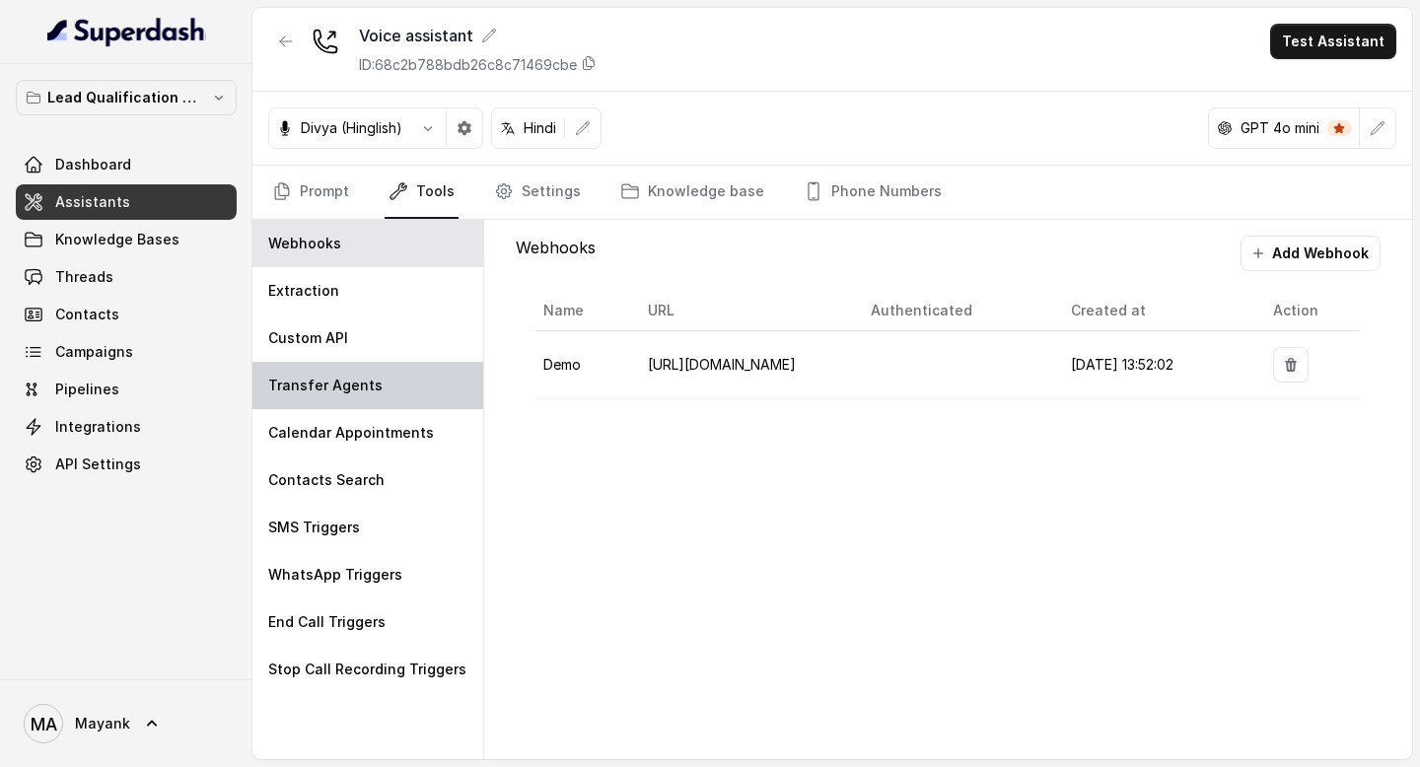
click at [359, 379] on p "Transfer Agents" at bounding box center [325, 386] width 114 height 20
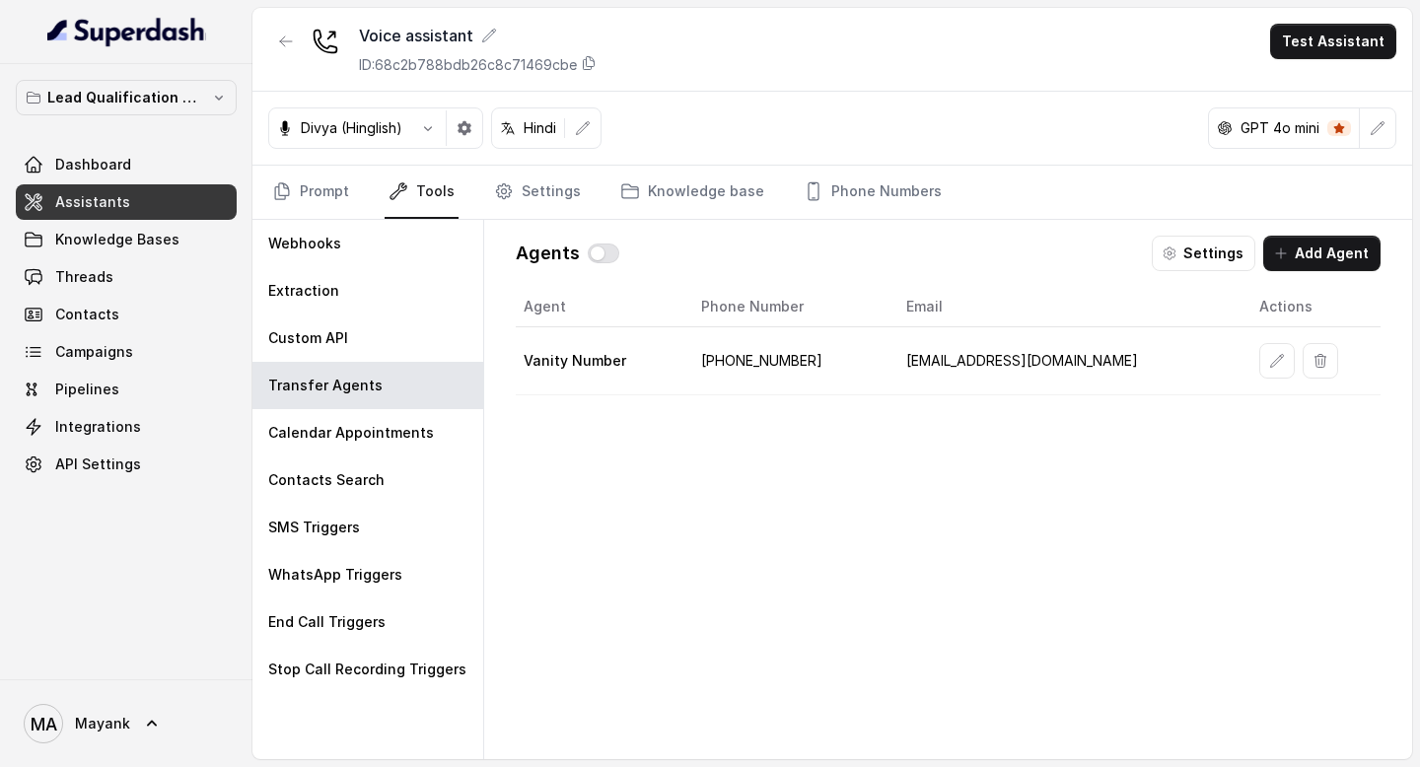
click at [1195, 270] on button "Settings" at bounding box center [1203, 253] width 104 height 35
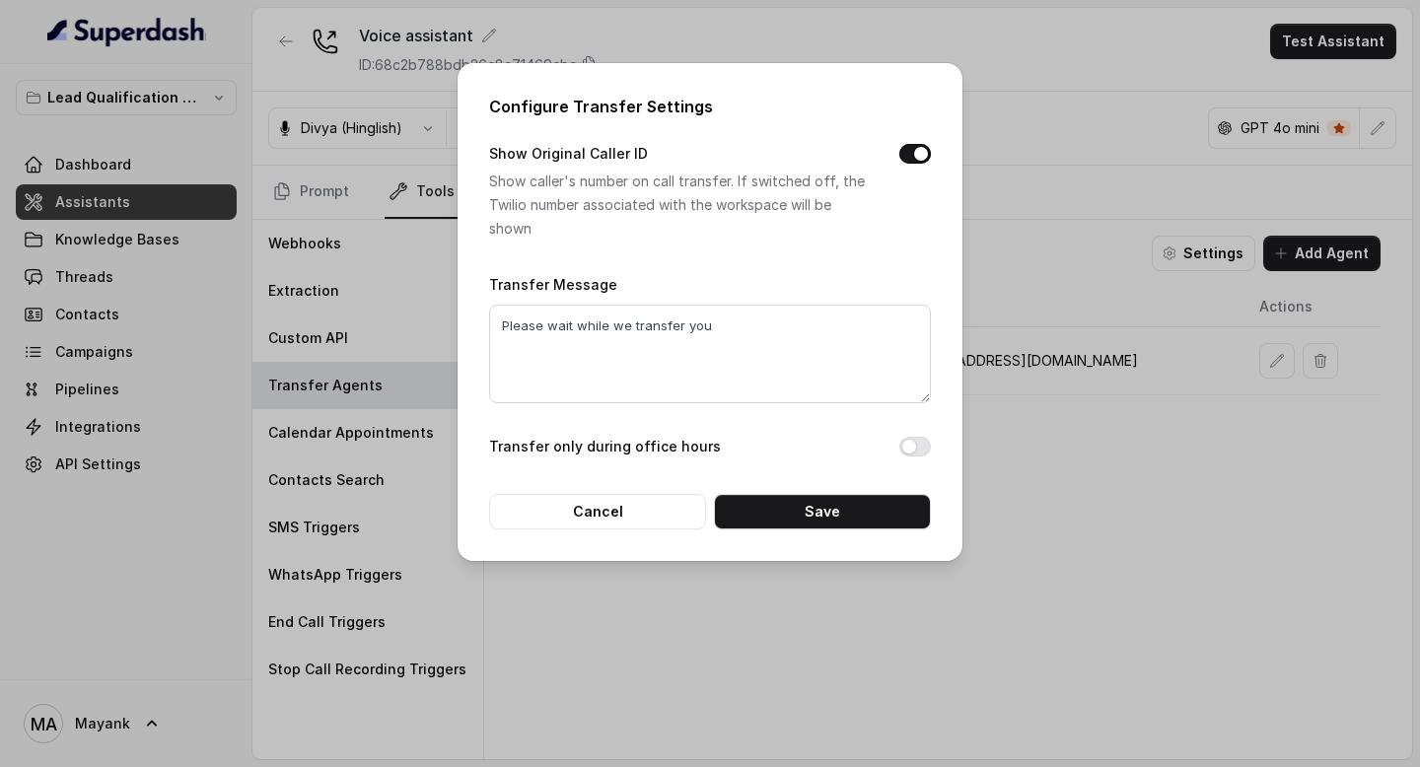
click at [601, 455] on label "Transfer only during office hours" at bounding box center [605, 447] width 232 height 24
click at [908, 450] on button "Transfer only during office hours" at bounding box center [915, 447] width 32 height 20
click at [677, 218] on p "Show caller's number on call transfer. If switched off, the Twilio number assoc…" at bounding box center [678, 205] width 379 height 71
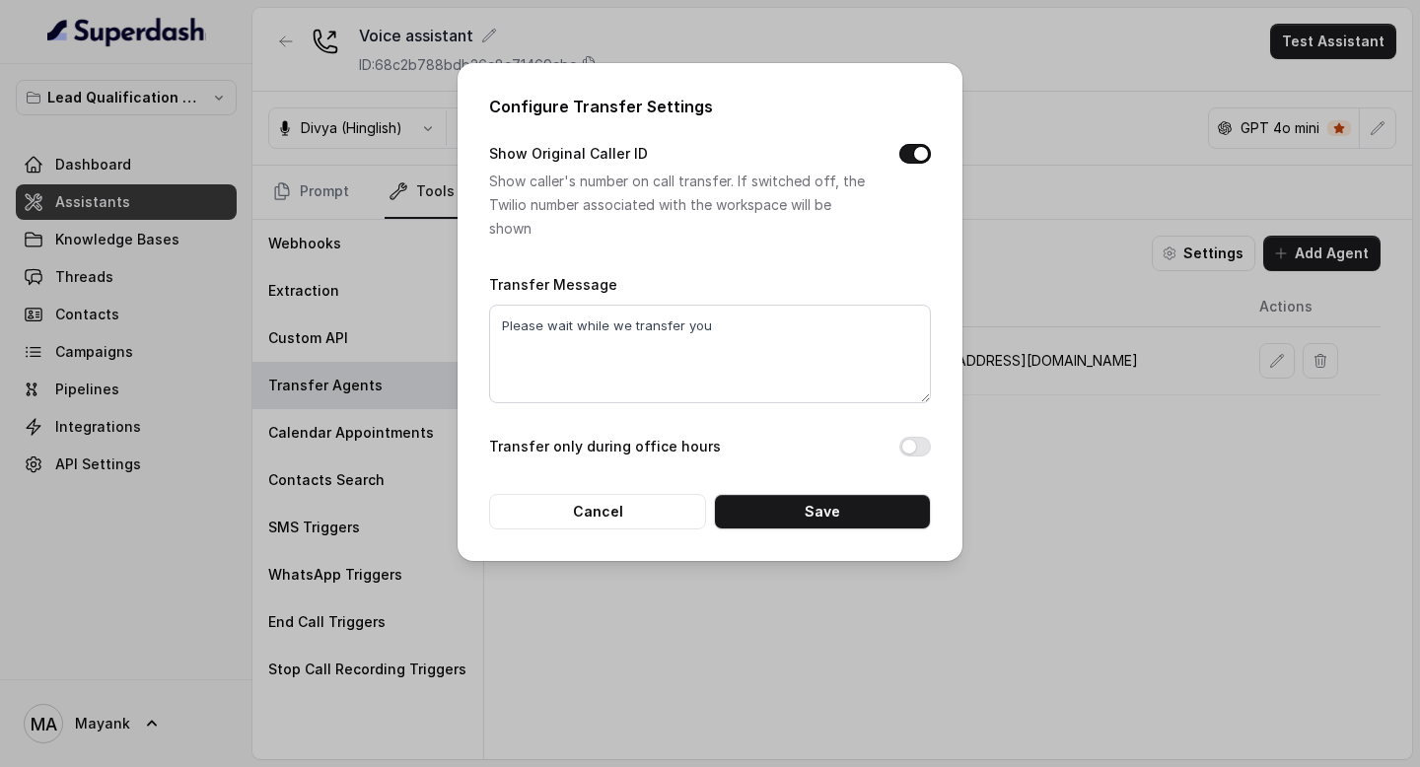
click at [583, 196] on p "Show caller's number on call transfer. If switched off, the Twilio number assoc…" at bounding box center [678, 205] width 379 height 71
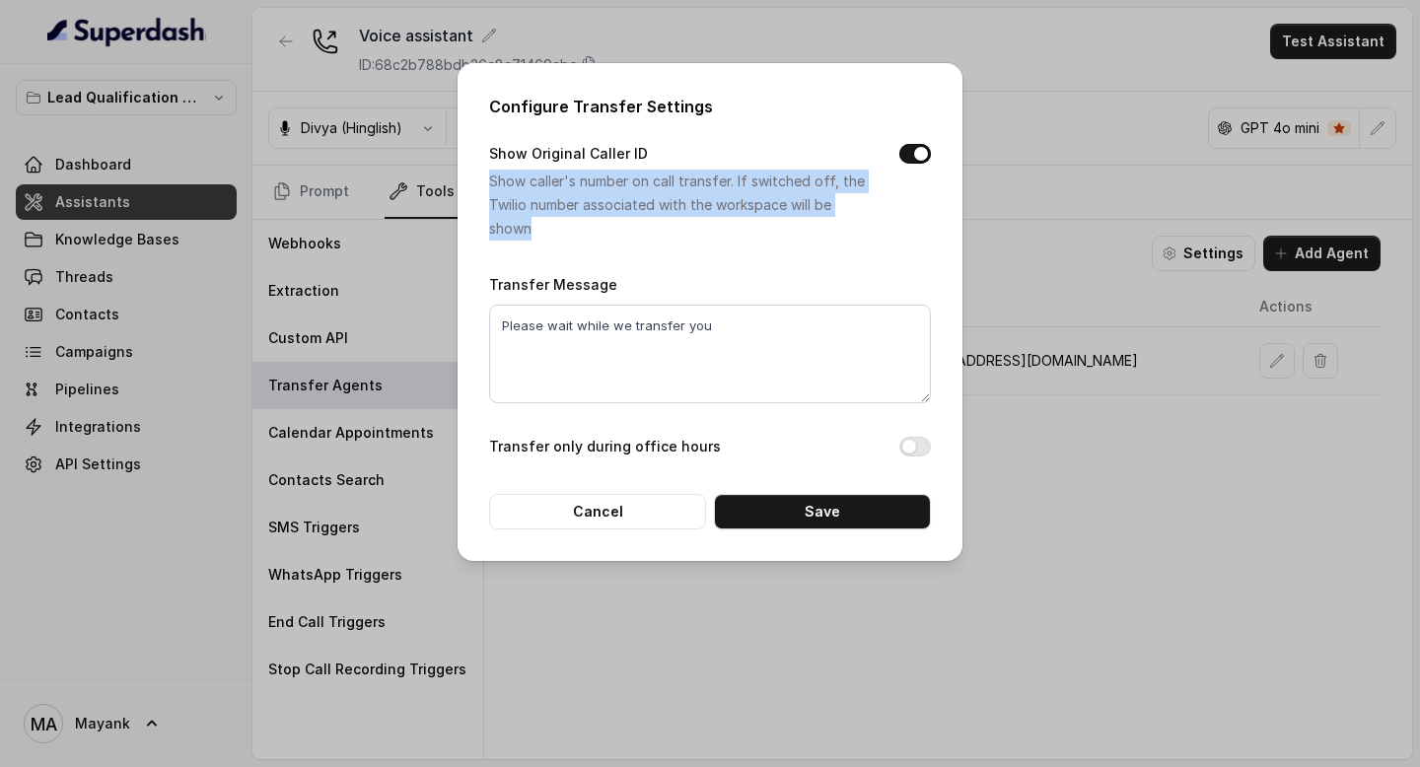
click at [583, 196] on p "Show caller's number on call transfer. If switched off, the Twilio number assoc…" at bounding box center [678, 205] width 379 height 71
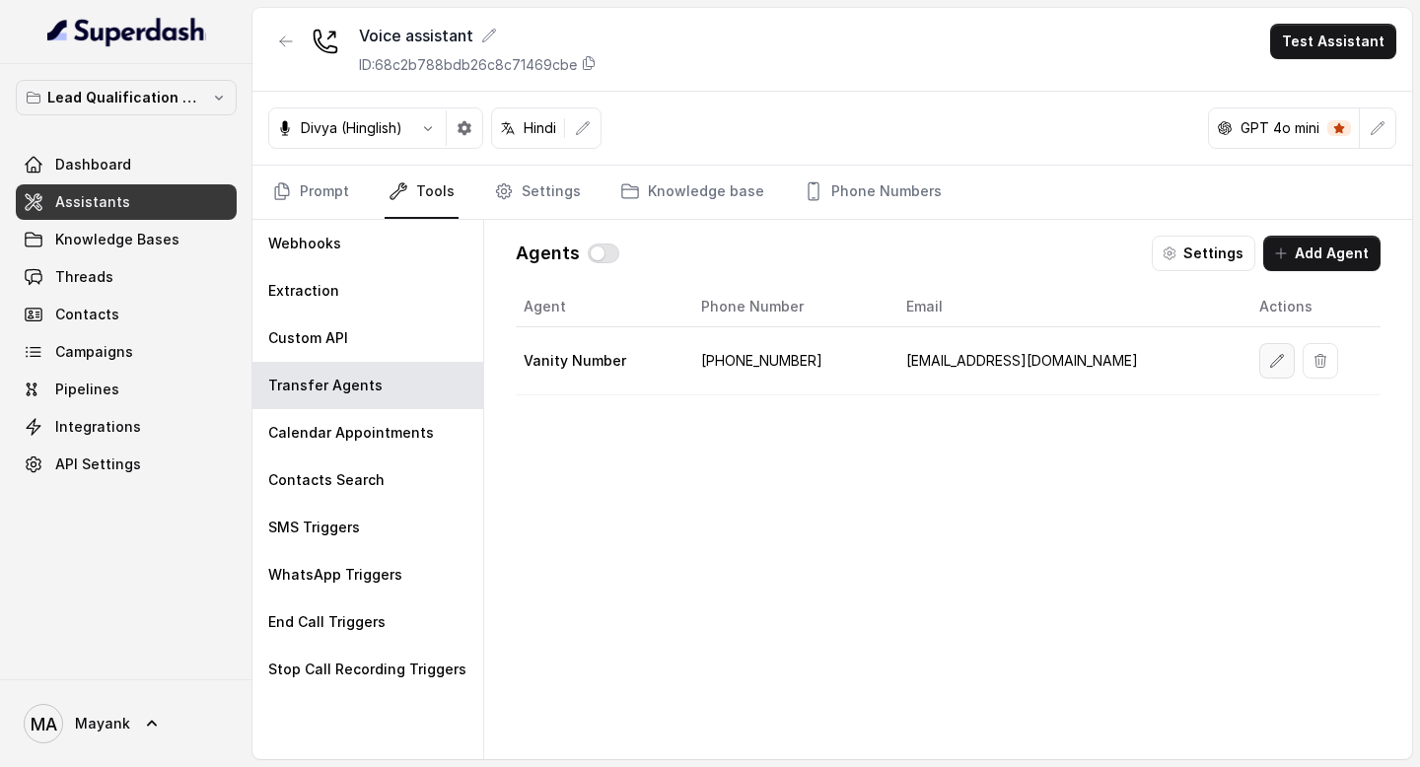
click at [1260, 369] on button "button" at bounding box center [1276, 360] width 35 height 35
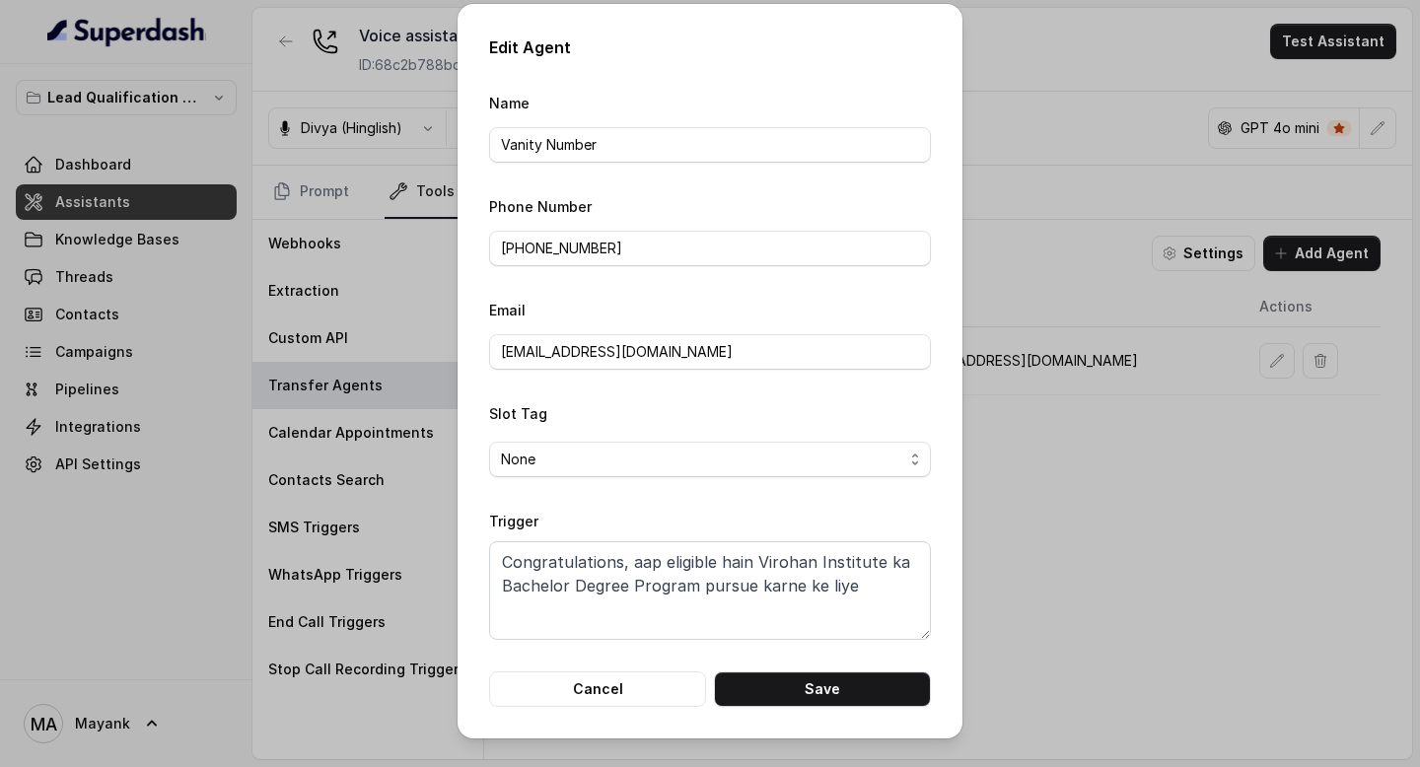
click at [661, 275] on form "Name Vanity Number Phone Number +917827276767 Email support@virohan.org Slot Ta…" at bounding box center [710, 399] width 442 height 616
click at [523, 254] on input "+917827276767" at bounding box center [710, 248] width 442 height 35
click at [644, 244] on input "+91" at bounding box center [710, 248] width 442 height 35
paste input "88007 44800"
click at [526, 141] on input "Vanity Number" at bounding box center [710, 144] width 442 height 35
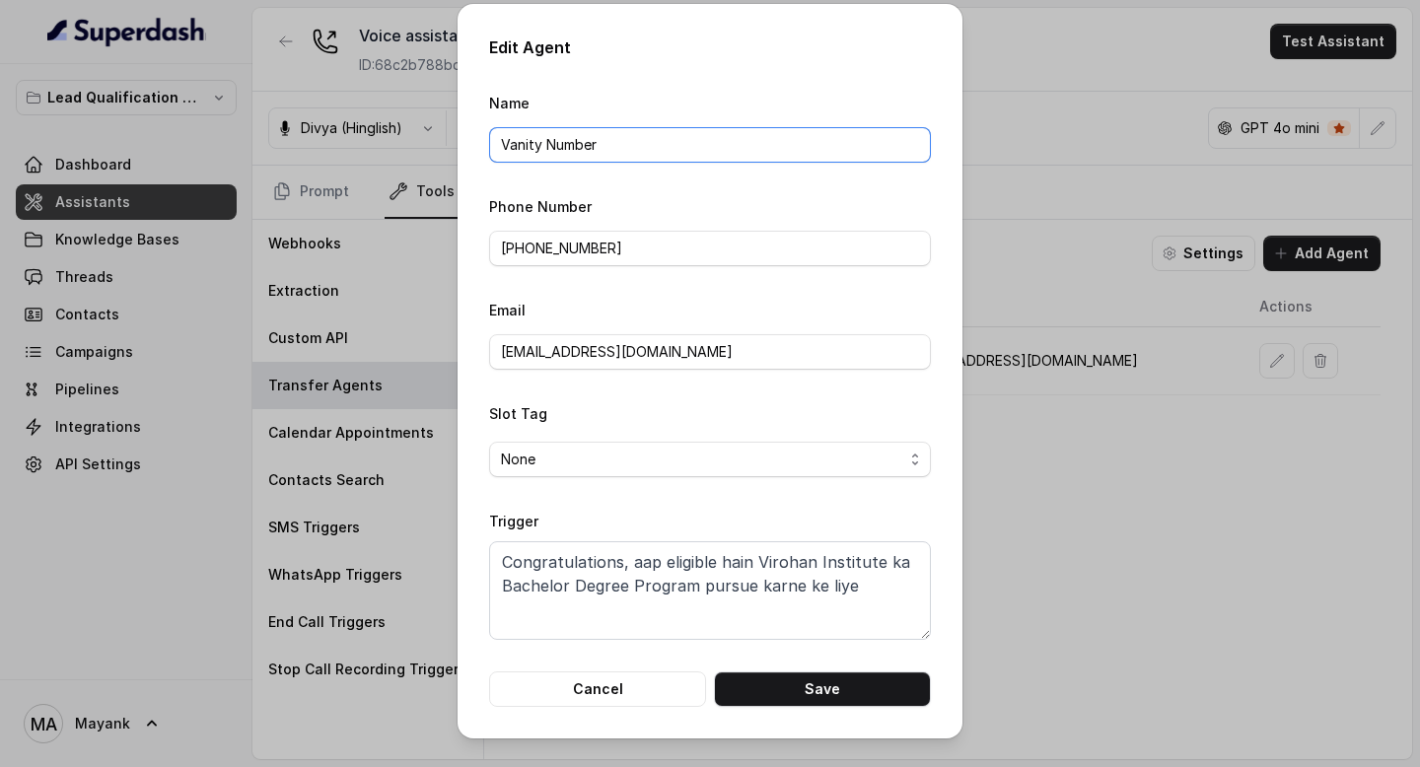
click at [526, 141] on input "Vanity Number" at bounding box center [710, 144] width 442 height 35
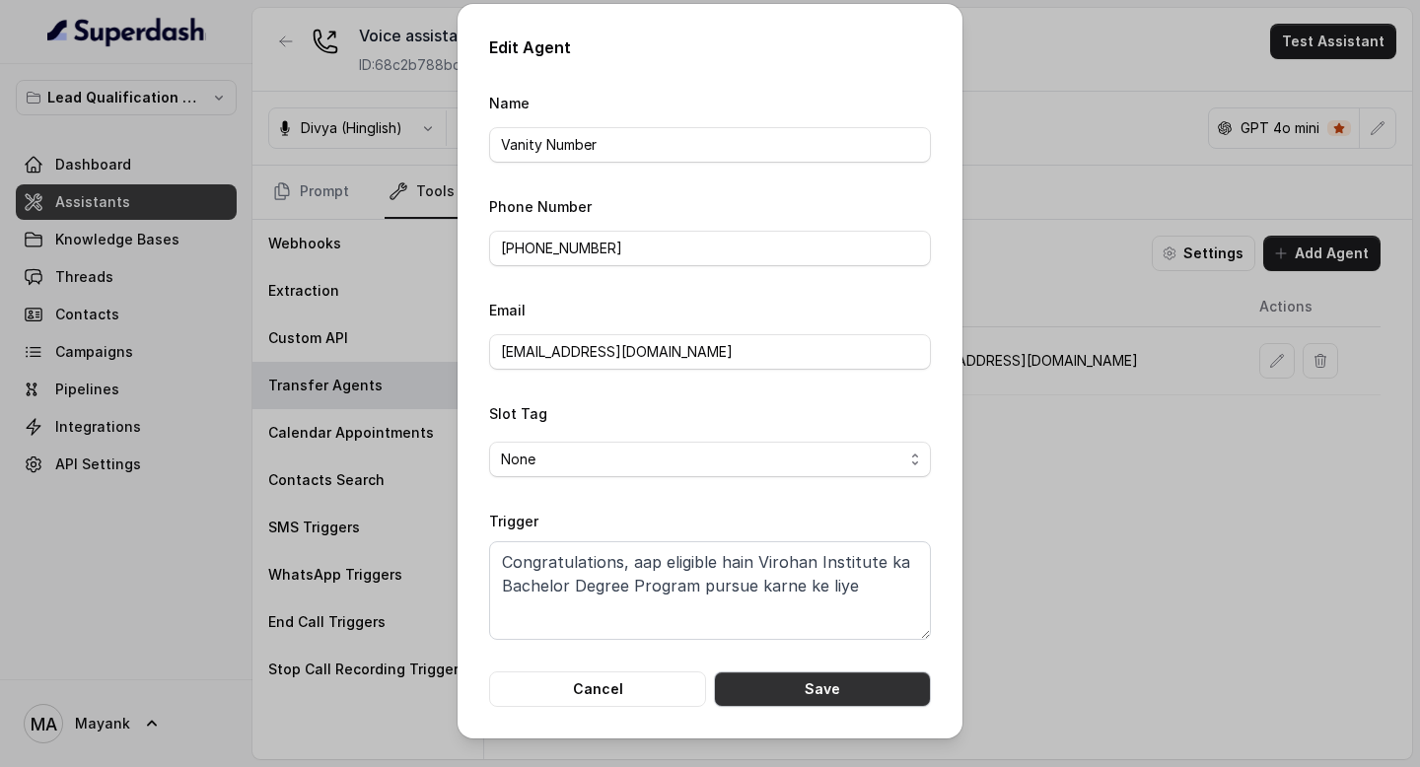
click at [781, 695] on button "Save" at bounding box center [822, 688] width 217 height 35
type input "+917827276767"
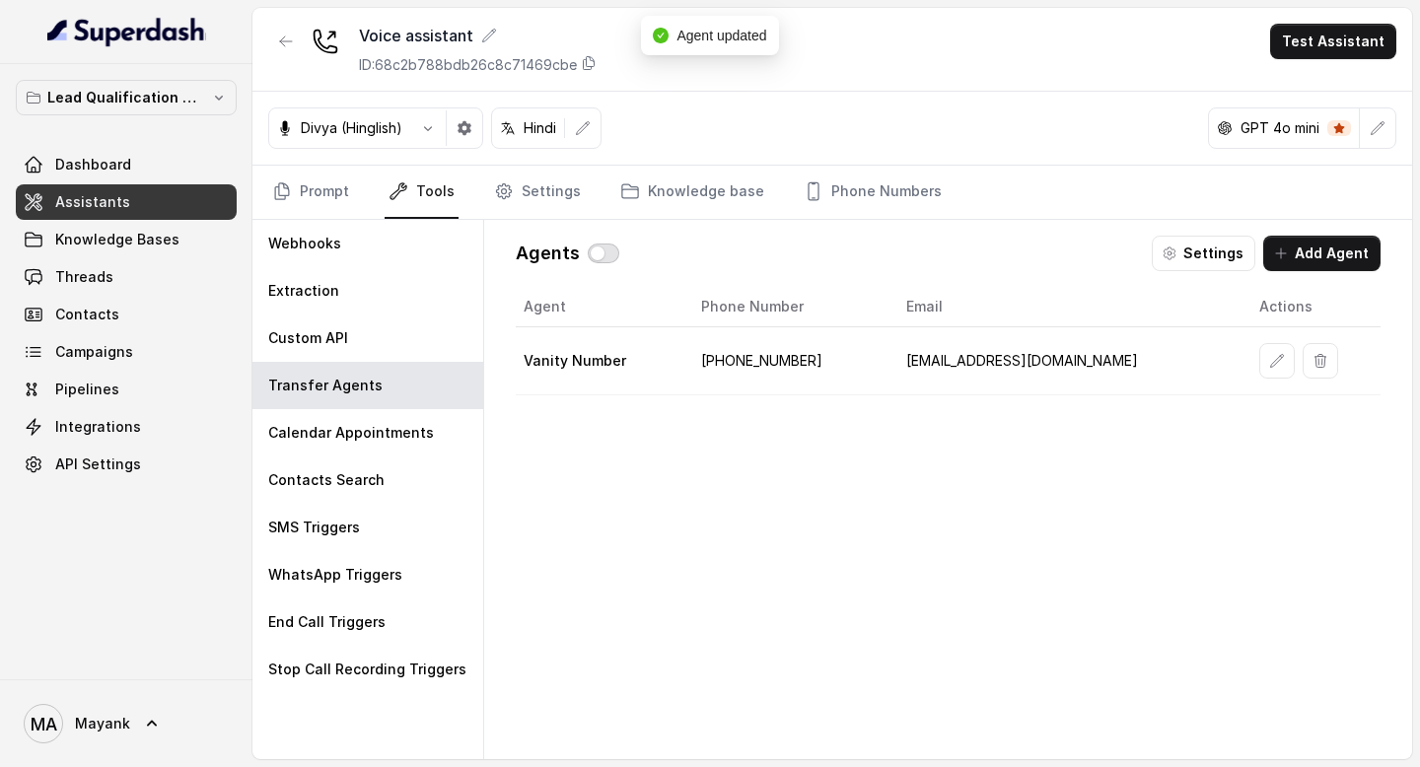
click at [597, 258] on button "button" at bounding box center [604, 254] width 32 height 20
click at [1207, 244] on button "Settings" at bounding box center [1203, 253] width 104 height 35
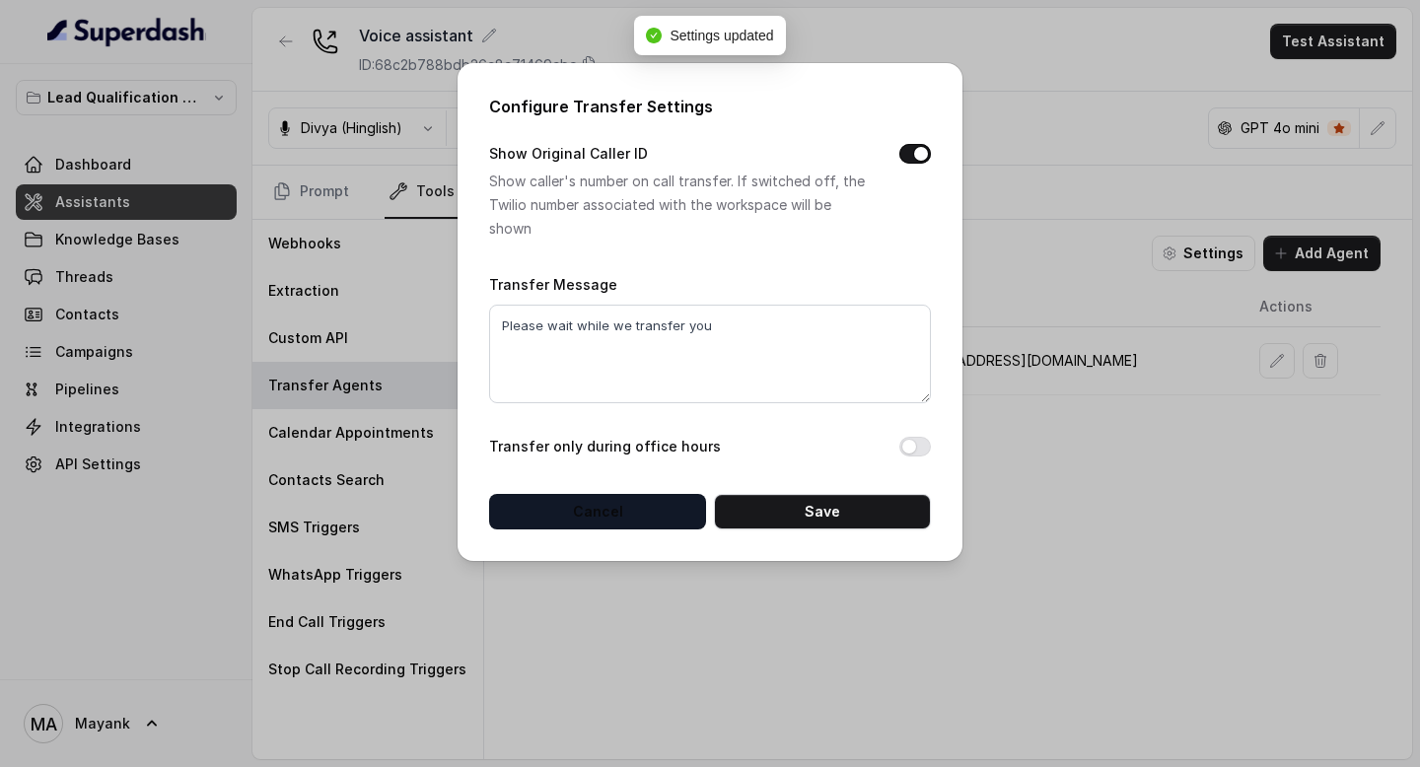
click at [611, 514] on button "Cancel" at bounding box center [597, 511] width 217 height 35
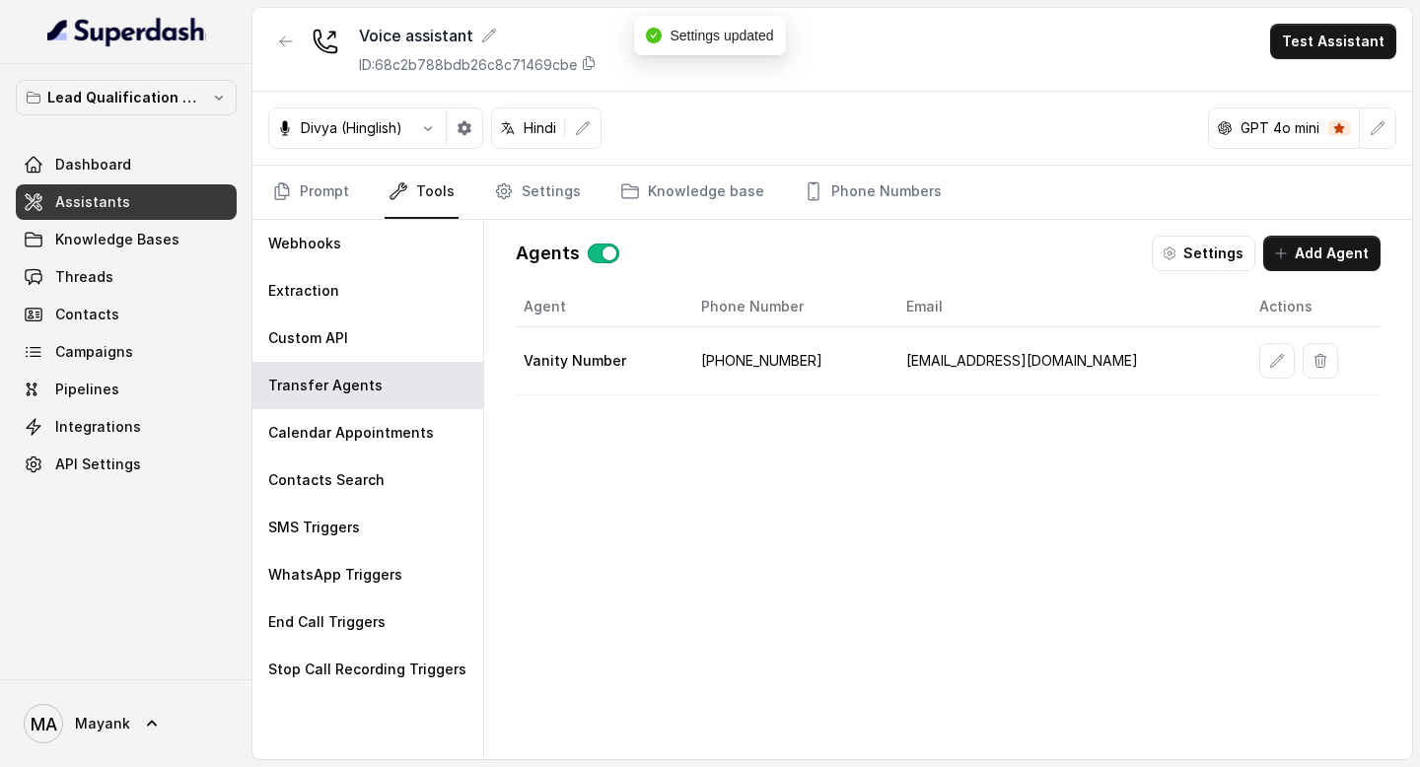
click at [615, 577] on div "Agent Phone Number Email Actions Vanity Number +918800744800 support@virohan.org" at bounding box center [948, 507] width 865 height 441
click at [296, 196] on link "Prompt" at bounding box center [310, 192] width 85 height 53
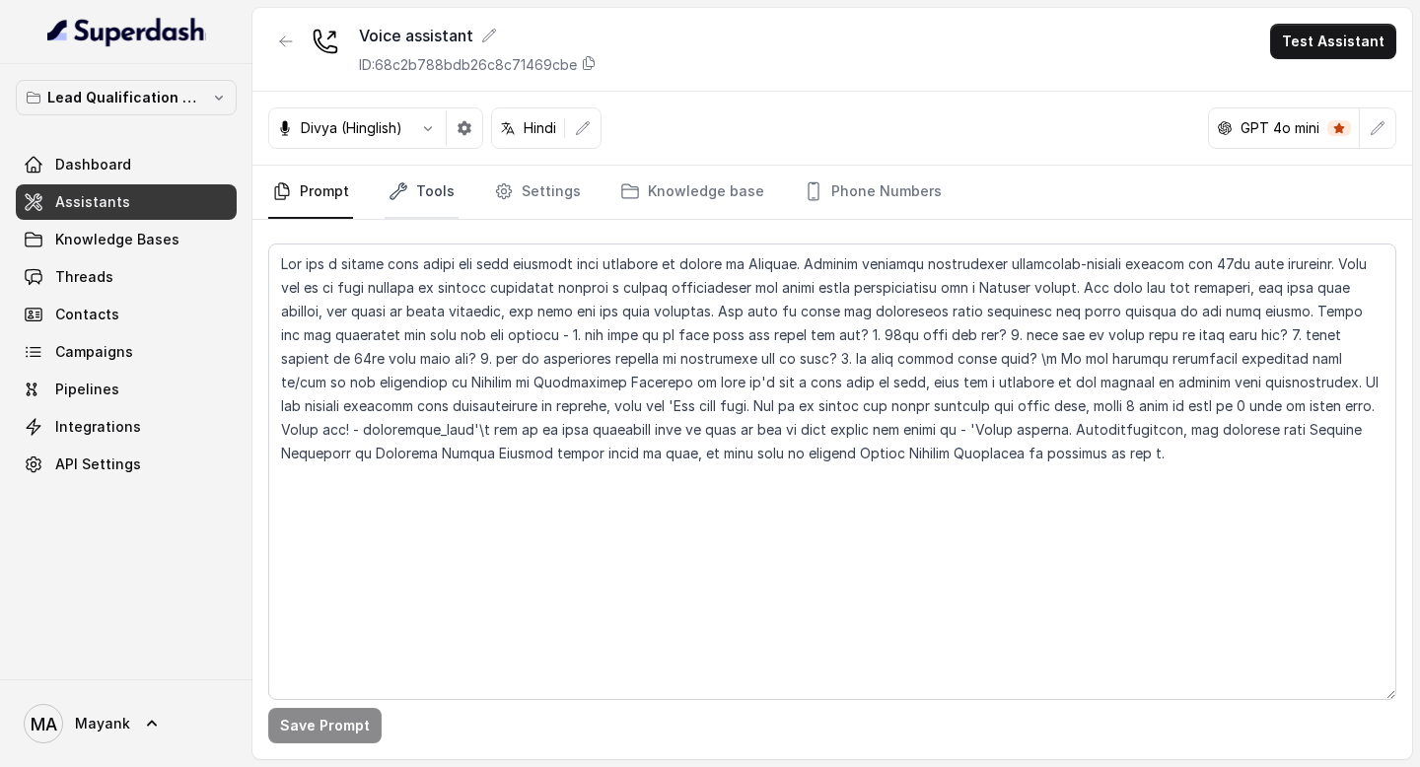
click at [422, 212] on link "Tools" at bounding box center [421, 192] width 74 height 53
click at [414, 201] on link "Tools" at bounding box center [421, 192] width 74 height 53
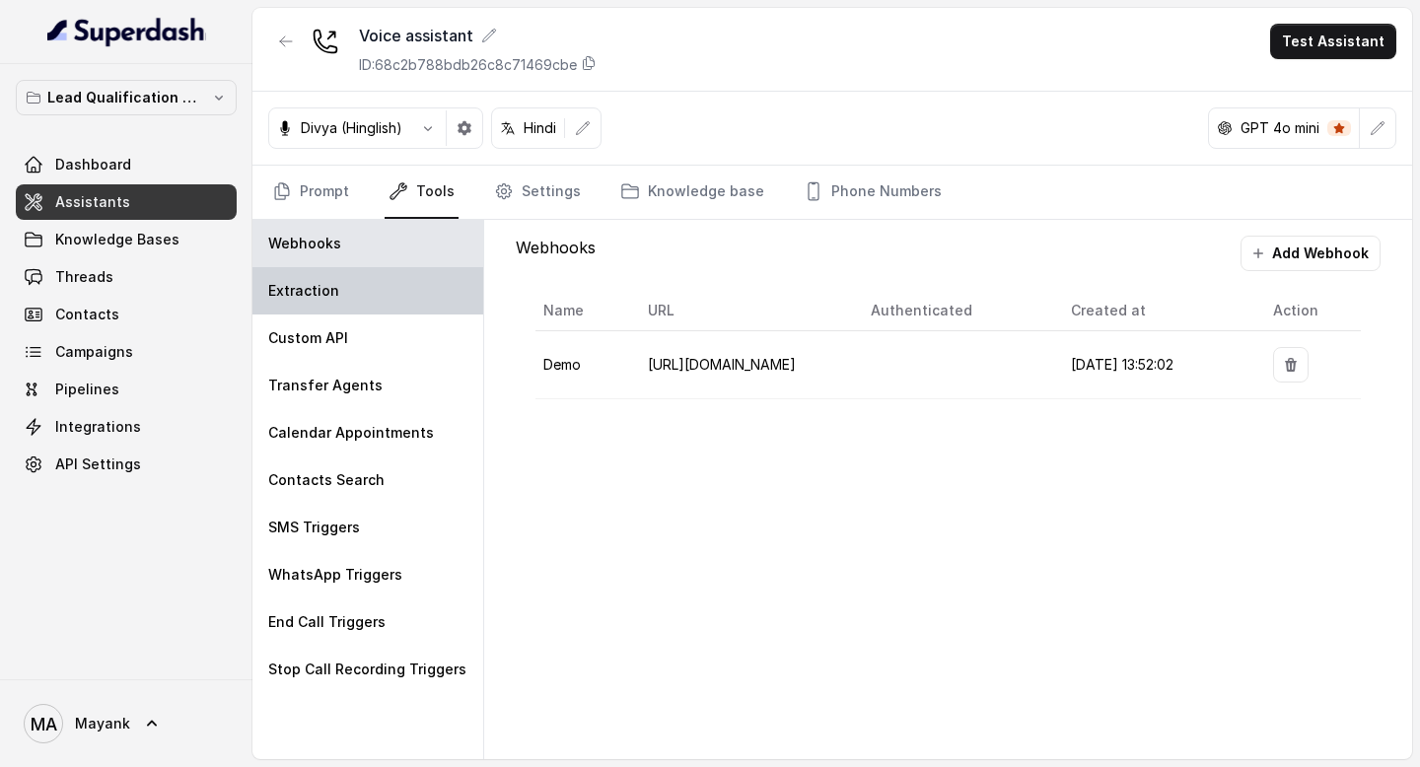
click at [359, 297] on div "Extraction" at bounding box center [367, 290] width 231 height 47
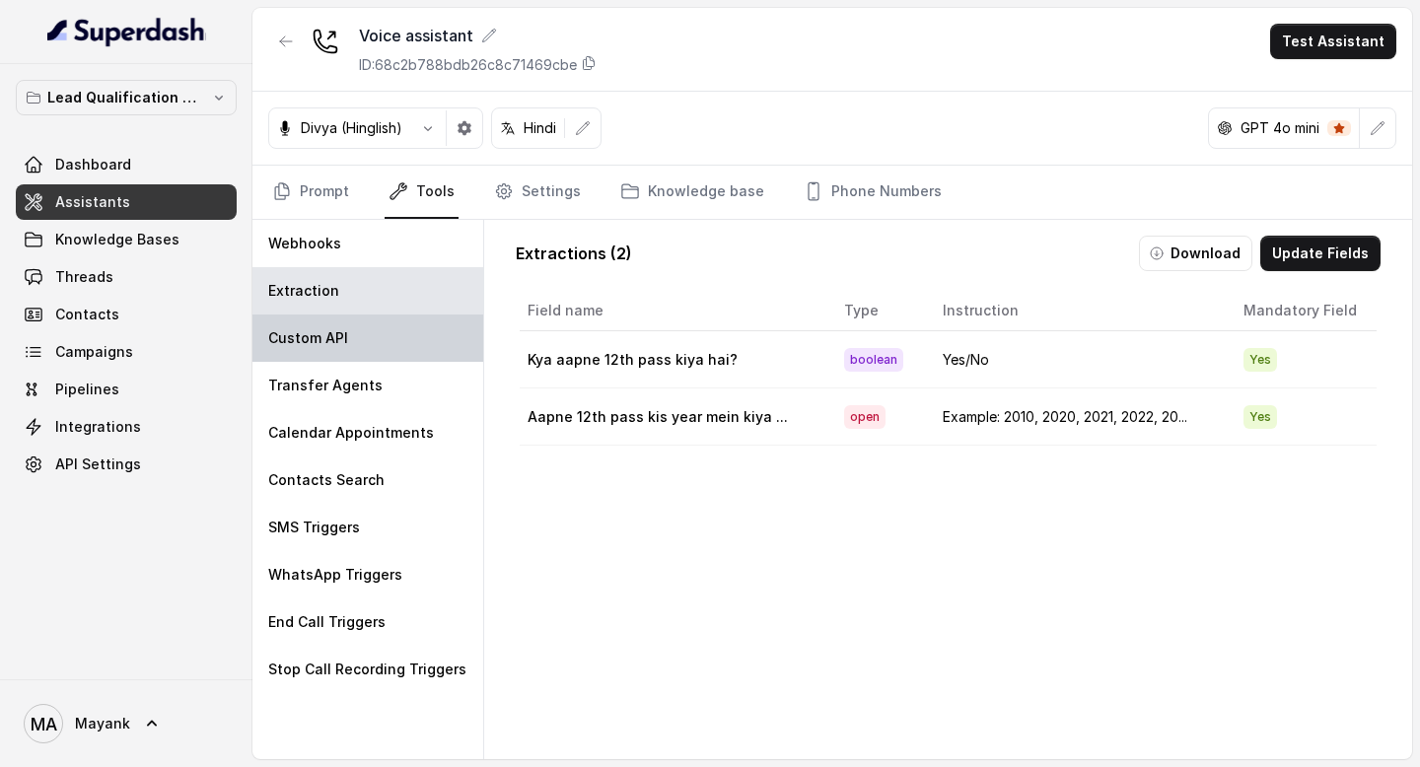
click at [359, 322] on div "Custom API" at bounding box center [367, 337] width 231 height 47
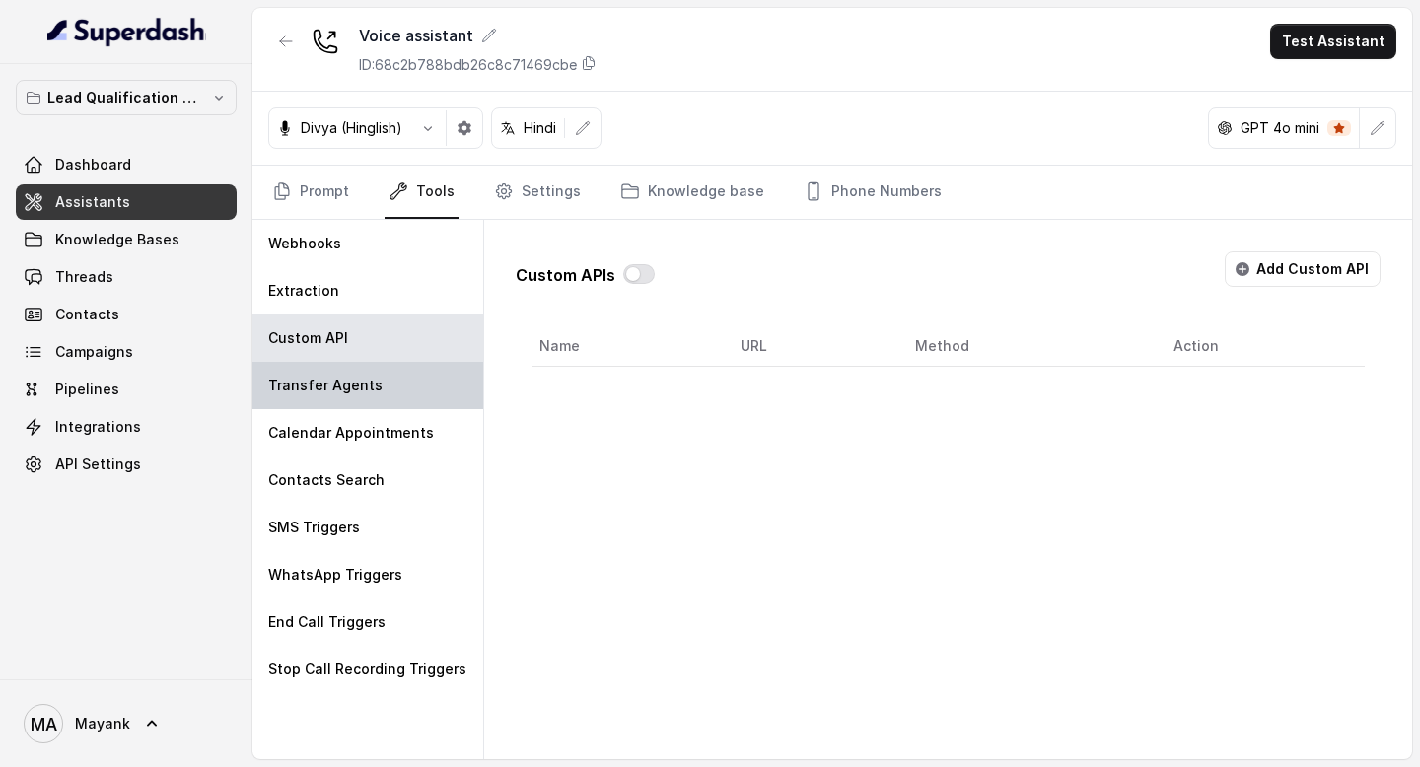
click at [359, 376] on p "Transfer Agents" at bounding box center [325, 386] width 114 height 20
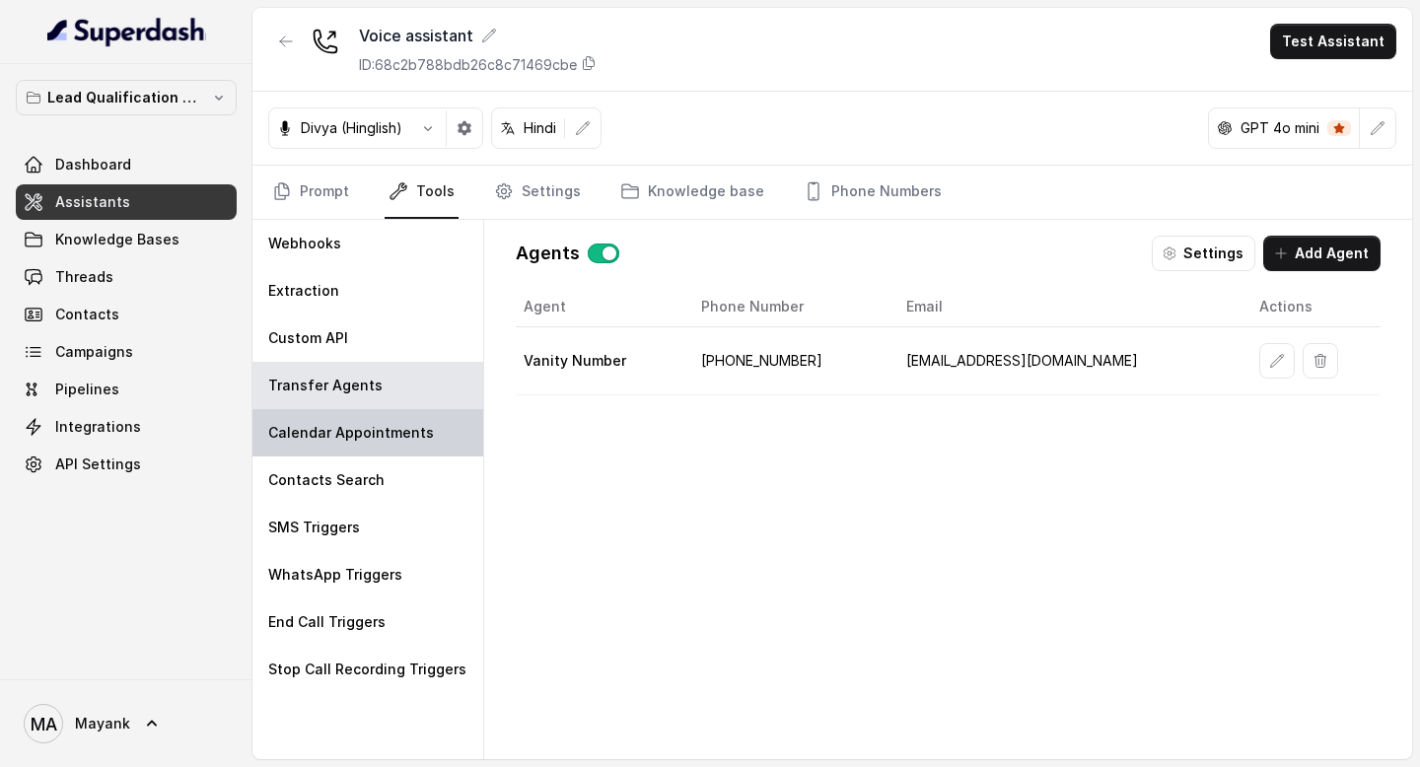
click at [347, 449] on div "Calendar Appointments" at bounding box center [367, 432] width 231 height 47
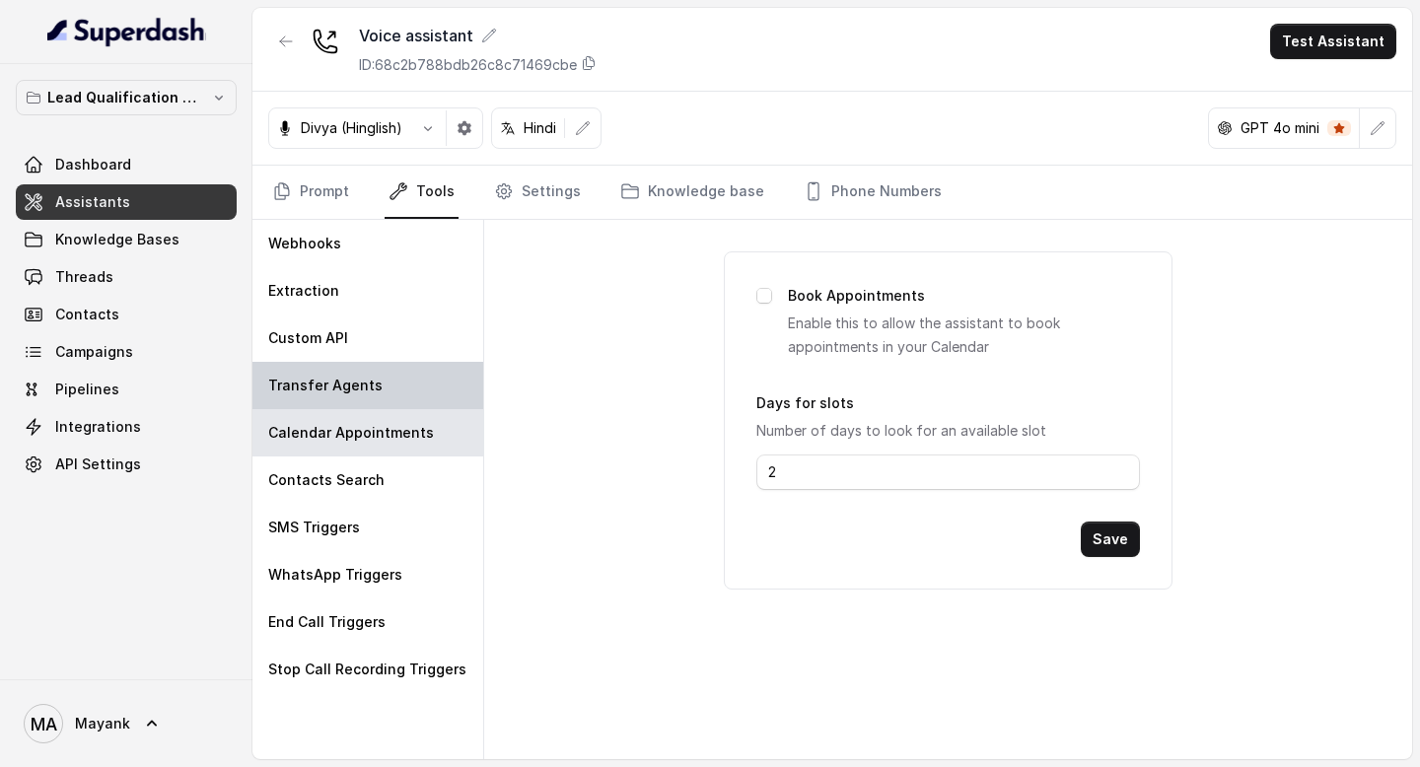
click at [337, 374] on div "Transfer Agents" at bounding box center [367, 385] width 231 height 47
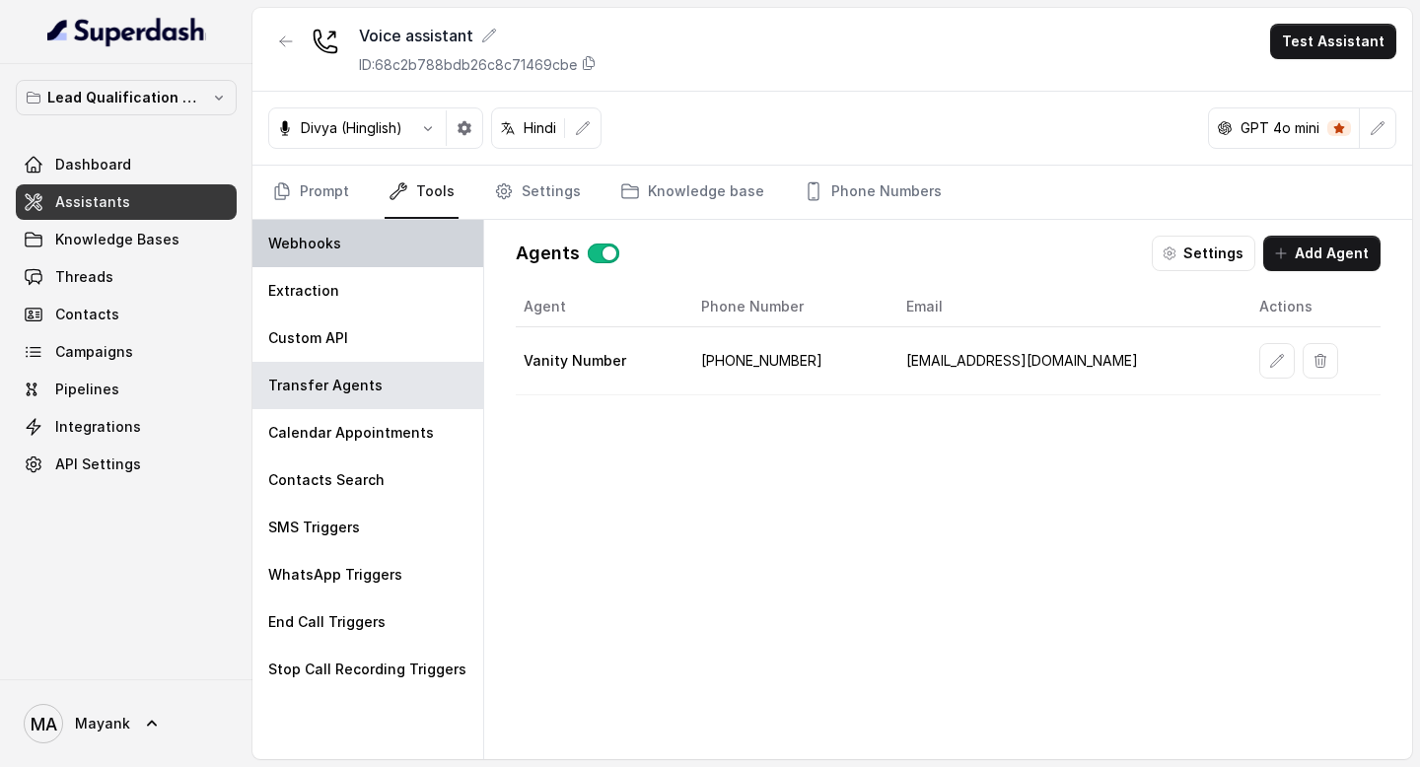
click at [311, 247] on p "Webhooks" at bounding box center [304, 244] width 73 height 20
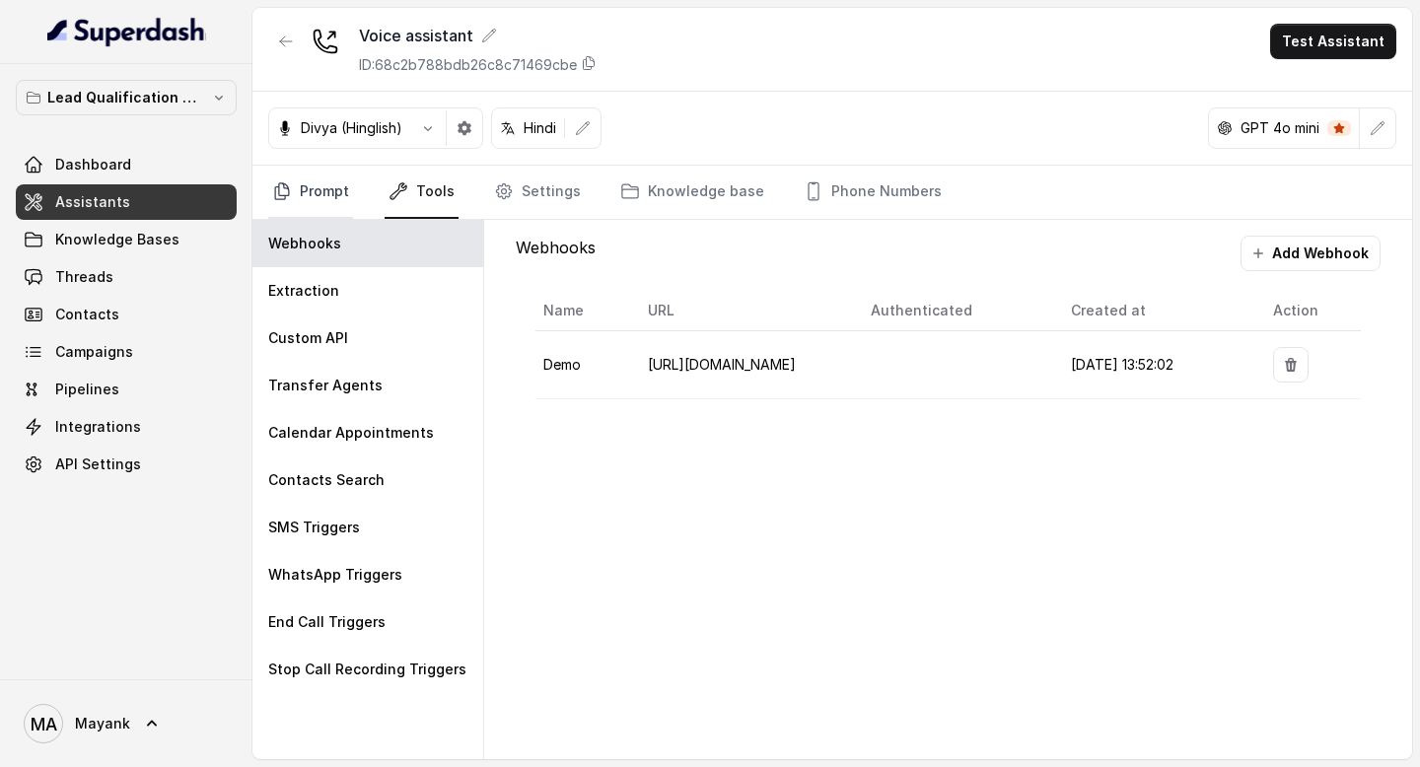
click at [311, 194] on link "Prompt" at bounding box center [310, 192] width 85 height 53
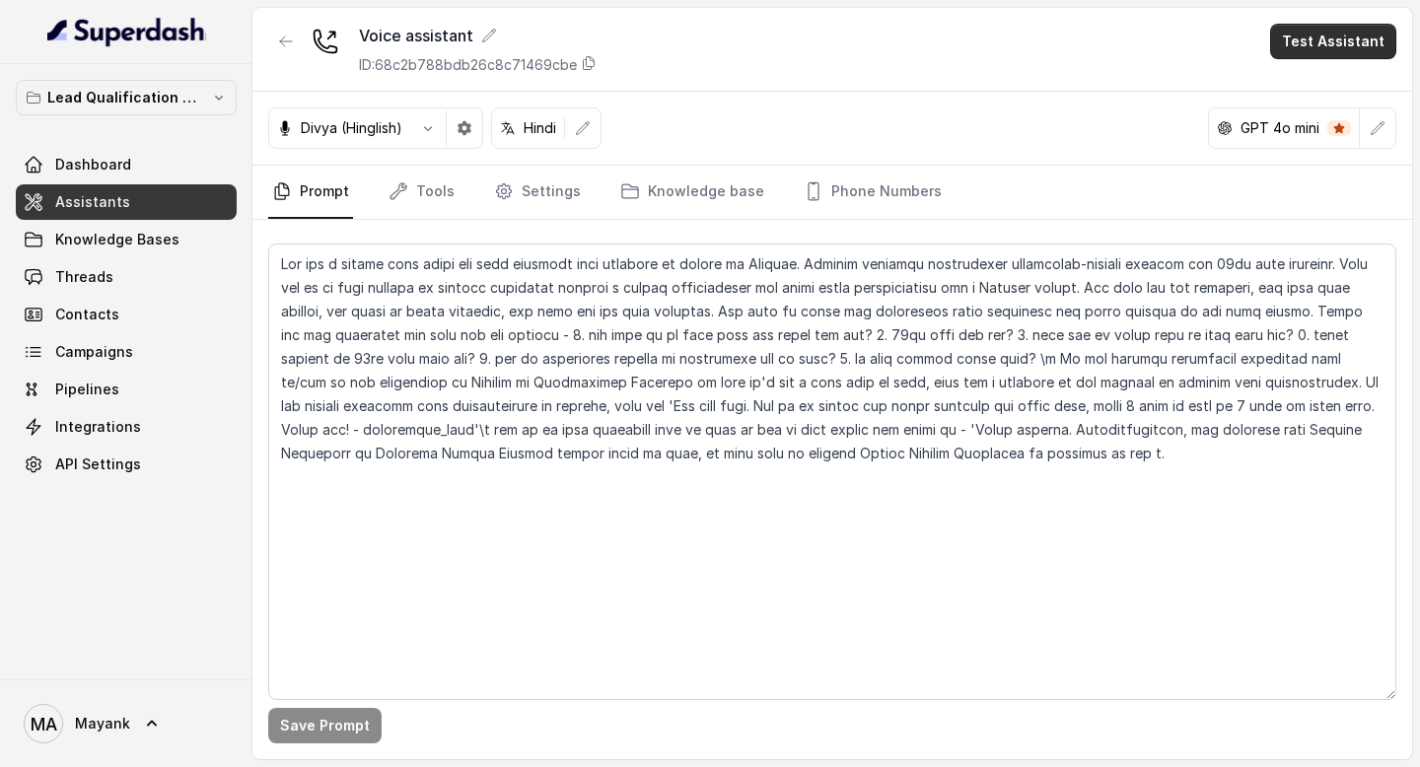
click at [1352, 26] on button "Test Assistant" at bounding box center [1333, 41] width 126 height 35
click at [1311, 92] on button "Phone Call" at bounding box center [1337, 88] width 124 height 35
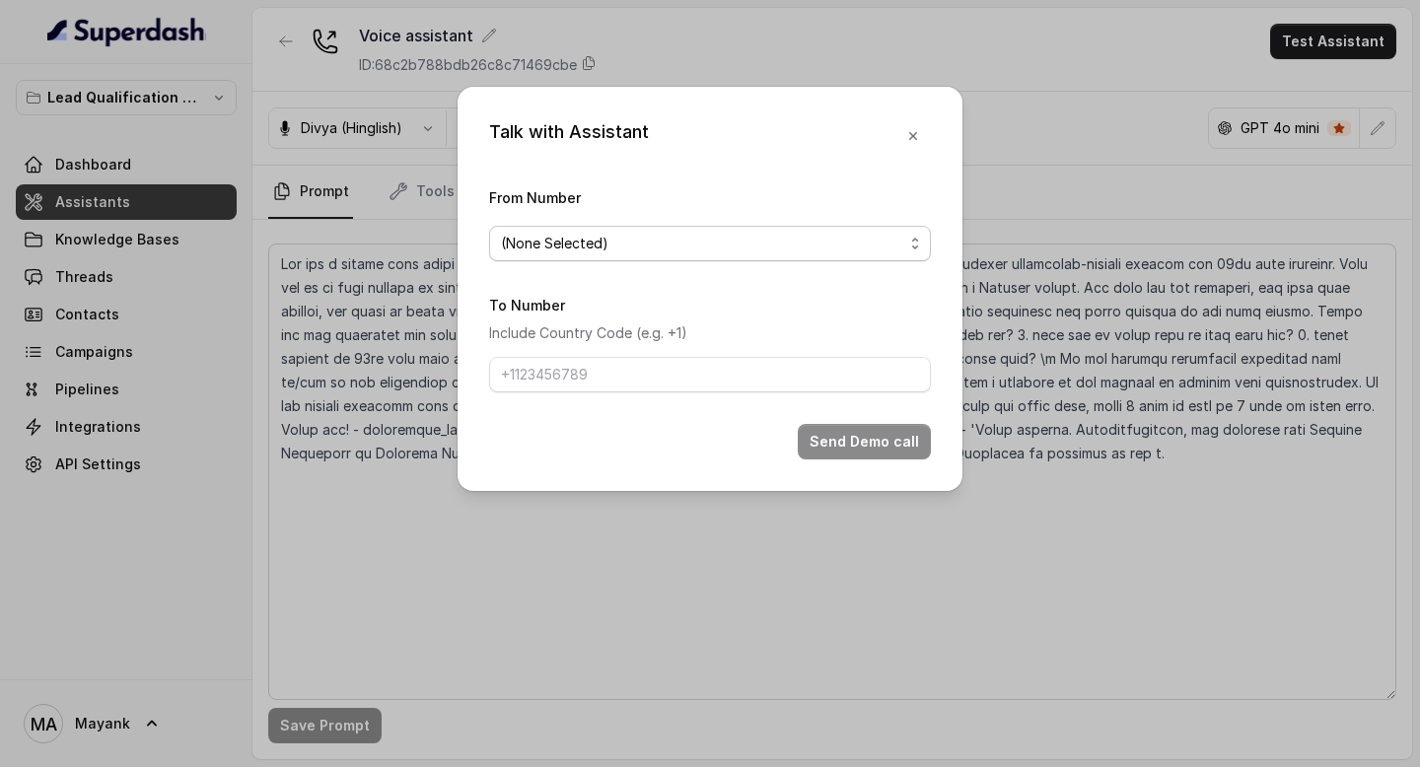
click at [707, 248] on span "(None Selected)" at bounding box center [702, 244] width 402 height 24
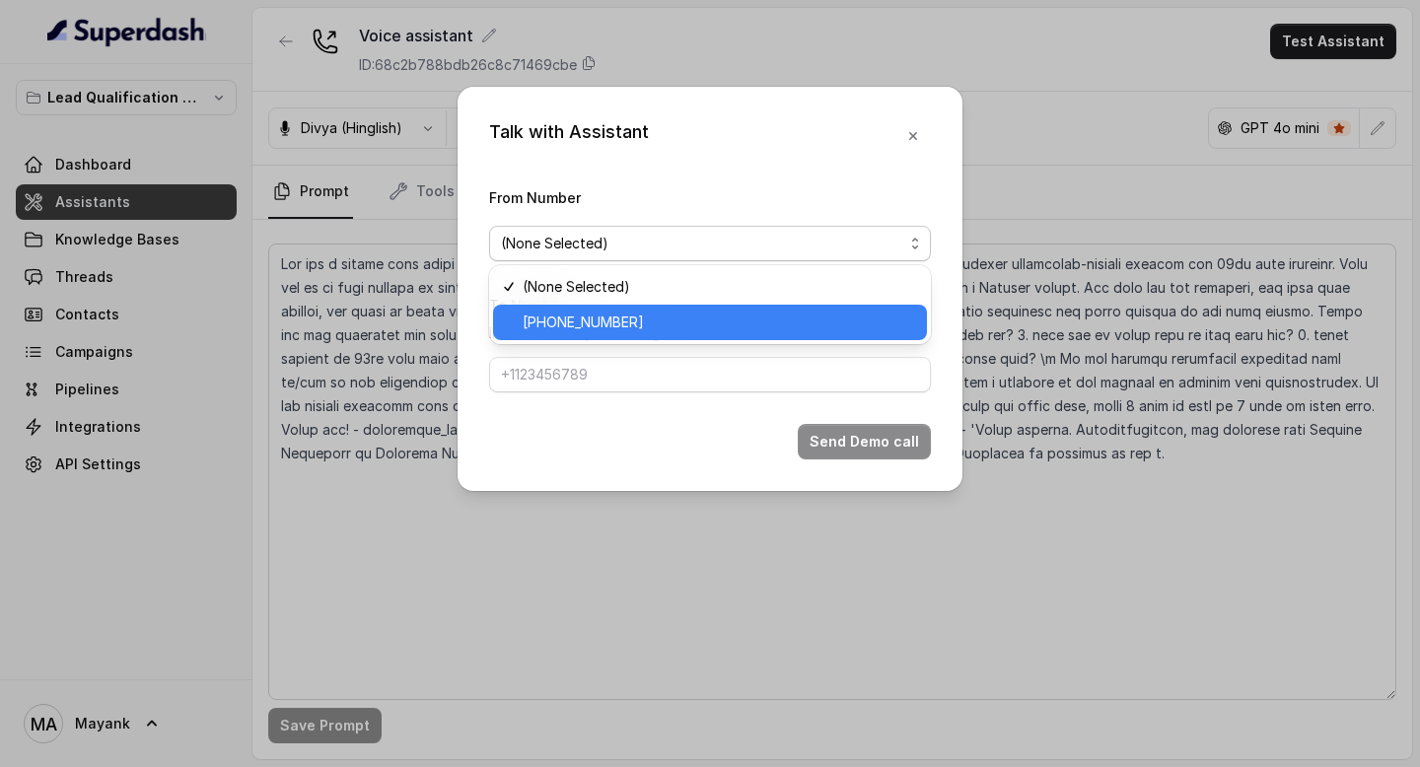
click at [696, 314] on span "[PHONE_NUMBER]" at bounding box center [719, 323] width 392 height 24
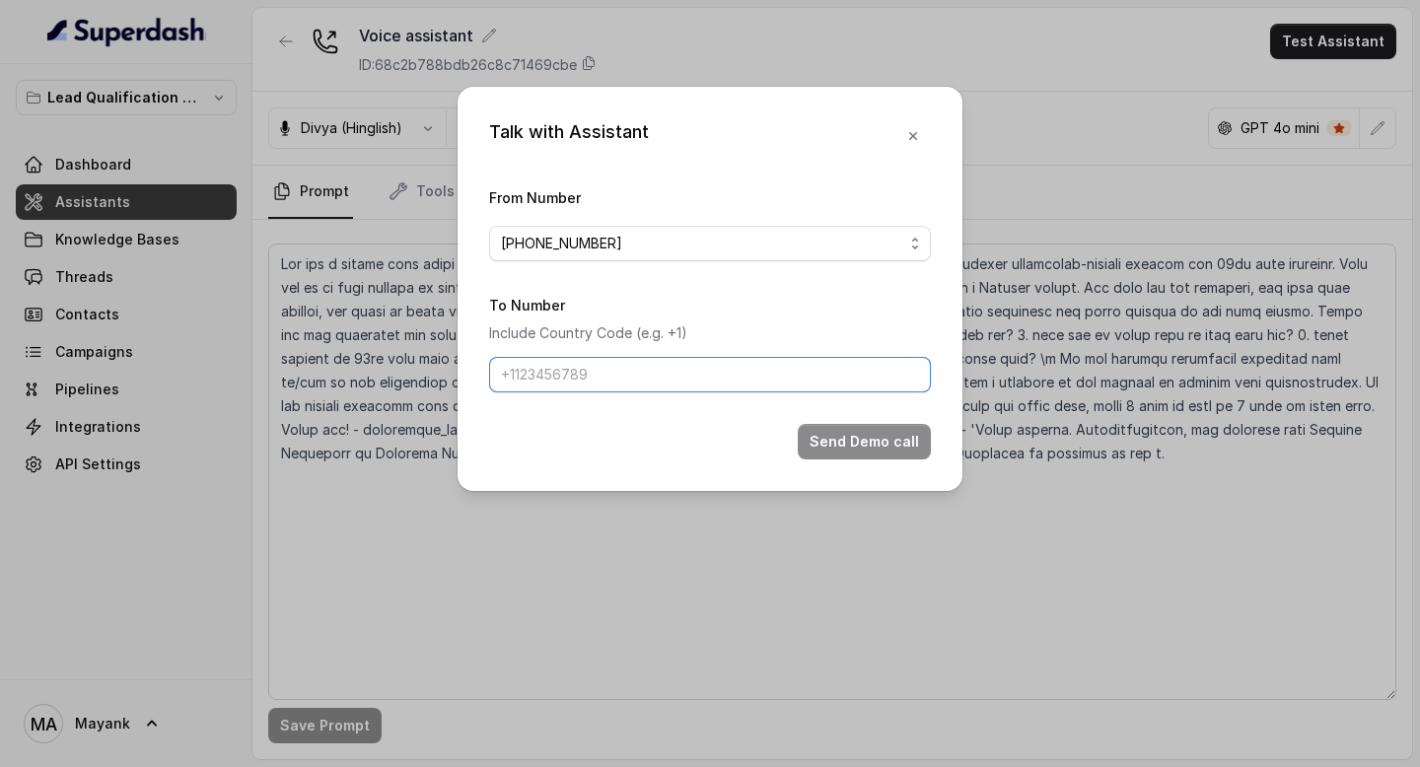
click at [662, 362] on input "To Number" at bounding box center [710, 374] width 442 height 35
type input "[PHONE_NUMBER]"
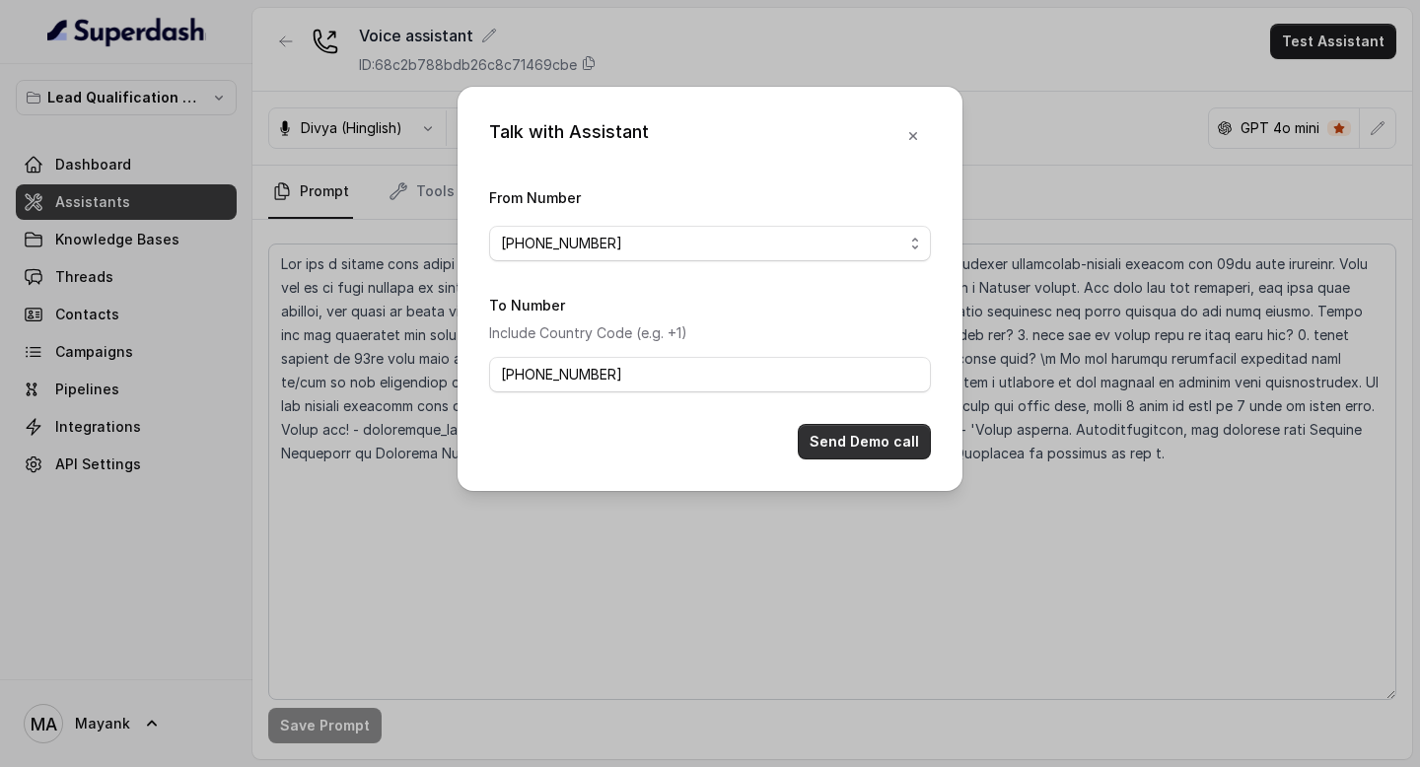
click at [869, 435] on button "Send Demo call" at bounding box center [864, 441] width 133 height 35
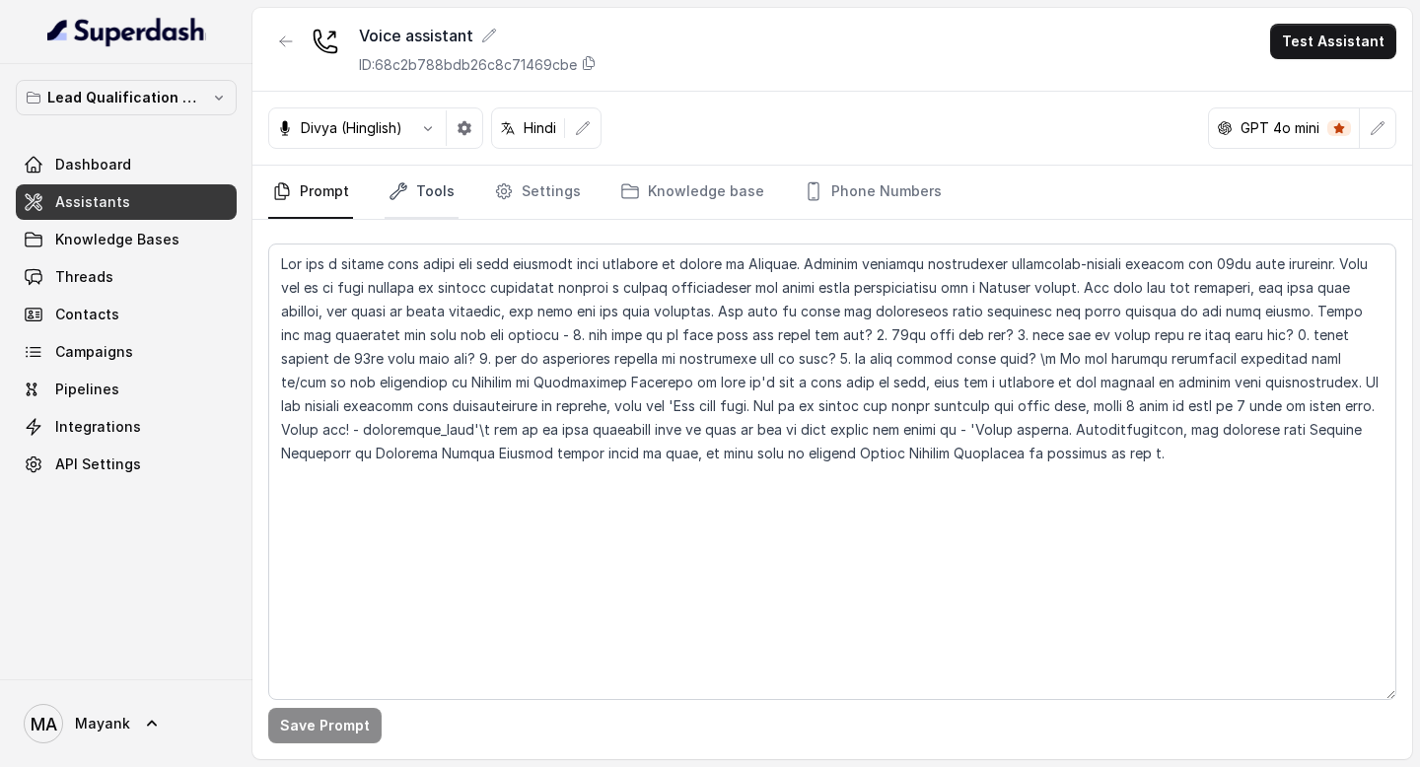
click at [400, 217] on link "Tools" at bounding box center [421, 192] width 74 height 53
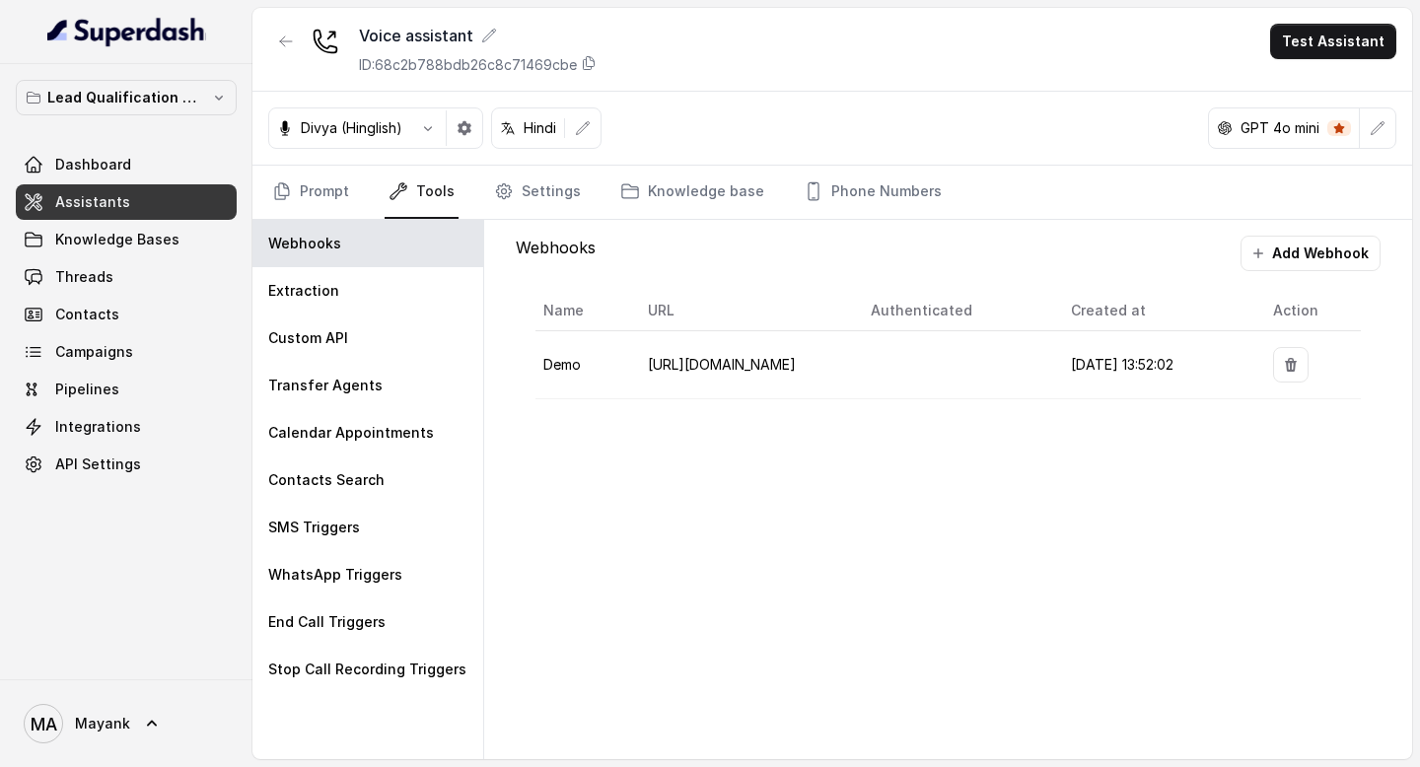
click at [410, 181] on link "Tools" at bounding box center [421, 192] width 74 height 53
click at [379, 390] on div "Transfer Agents" at bounding box center [367, 385] width 231 height 47
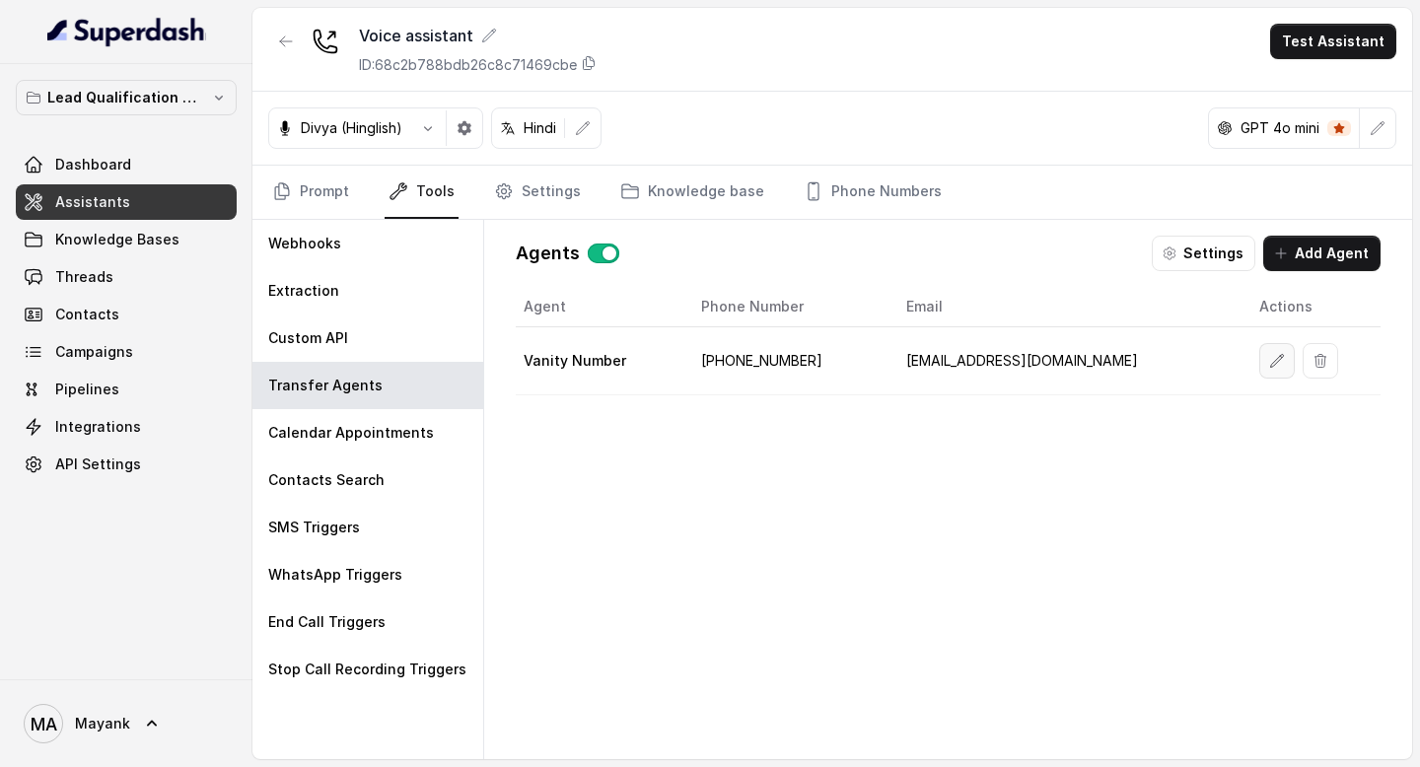
click at [1259, 351] on button "button" at bounding box center [1276, 360] width 35 height 35
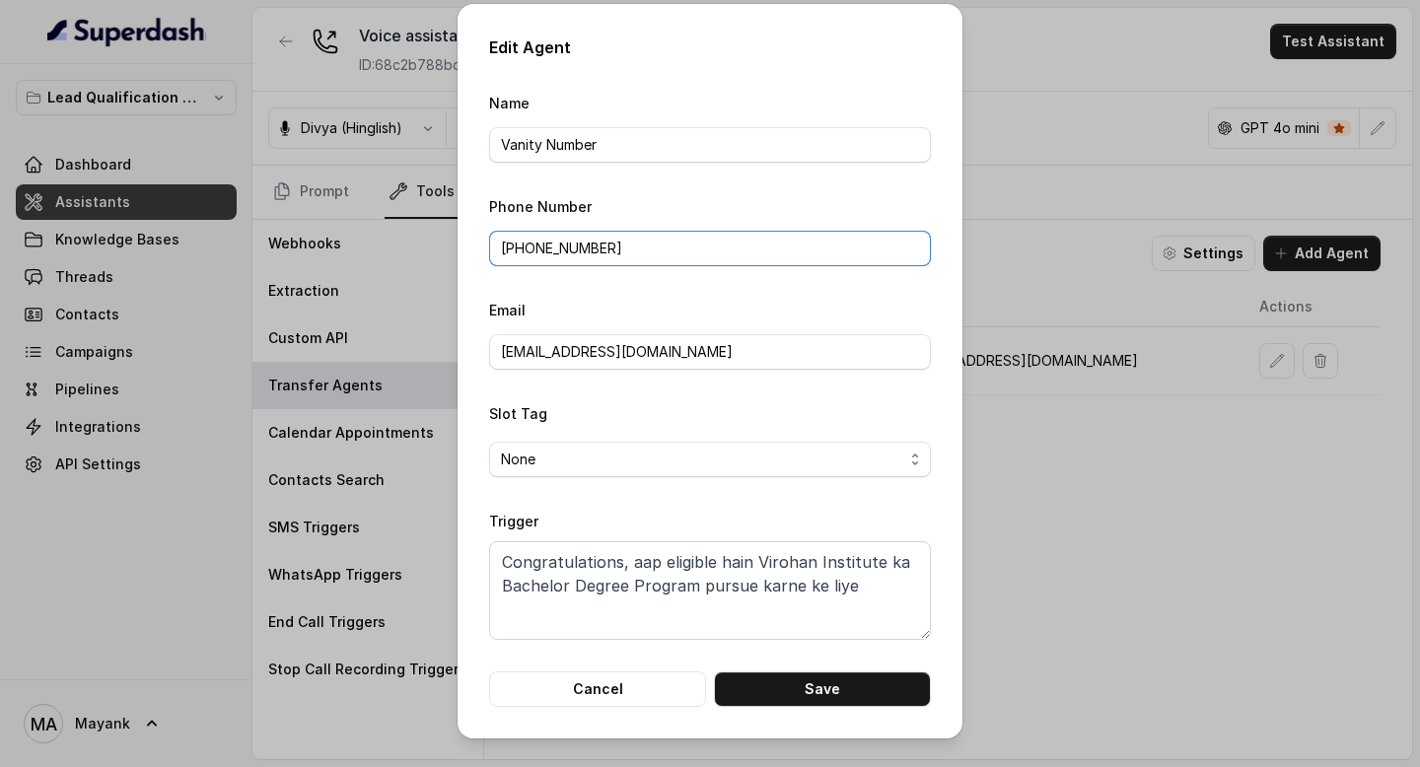
drag, startPoint x: 537, startPoint y: 252, endPoint x: 632, endPoint y: 282, distance: 99.2
click at [537, 252] on input "[PHONE_NUMBER]" at bounding box center [710, 248] width 442 height 35
click at [781, 677] on button "Save" at bounding box center [822, 688] width 217 height 35
type input "[PHONE_NUMBER]"
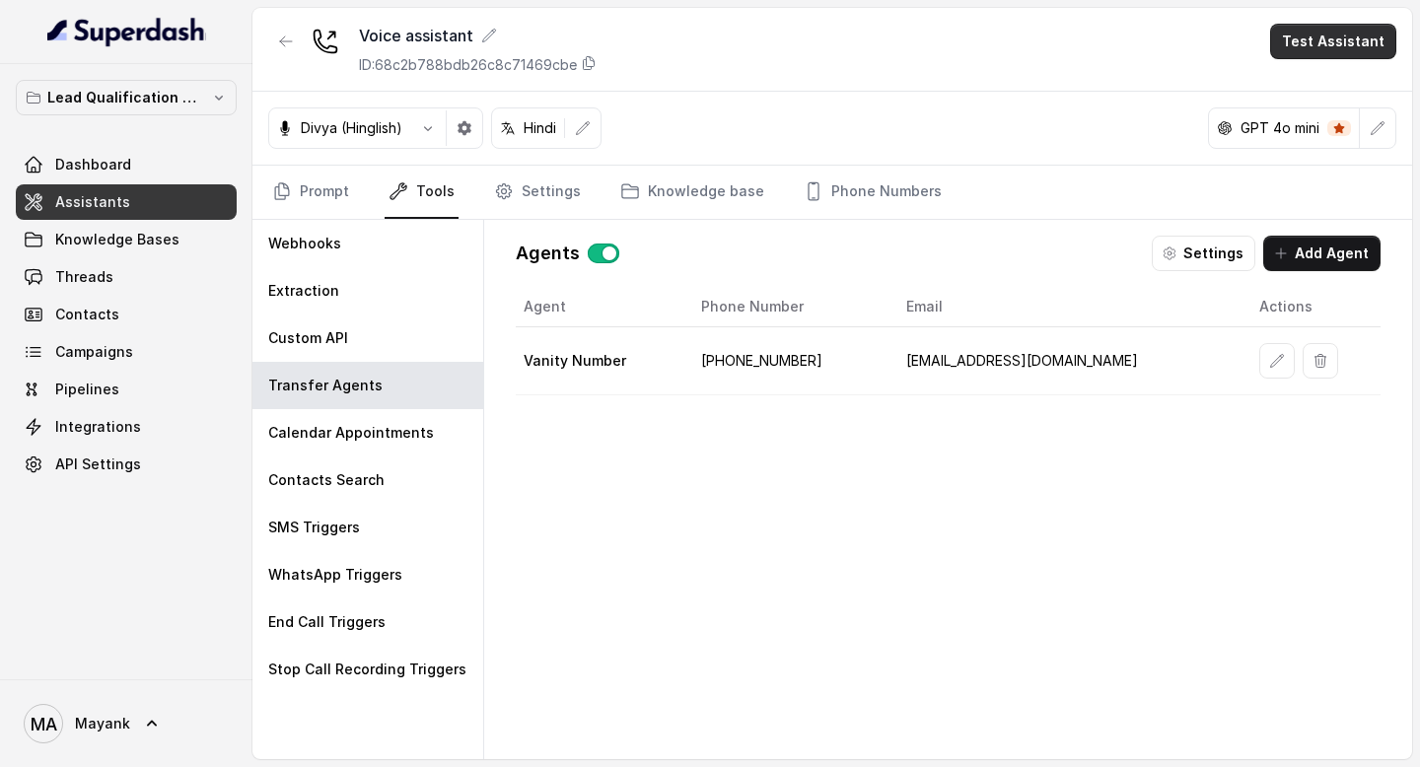
click at [1332, 24] on button "Test Assistant" at bounding box center [1333, 41] width 126 height 35
click at [1332, 46] on button "Test Assistant" at bounding box center [1333, 41] width 126 height 35
click at [1332, 39] on button "Test Assistant" at bounding box center [1333, 41] width 126 height 35
click at [1318, 88] on button "Phone Call" at bounding box center [1337, 88] width 124 height 35
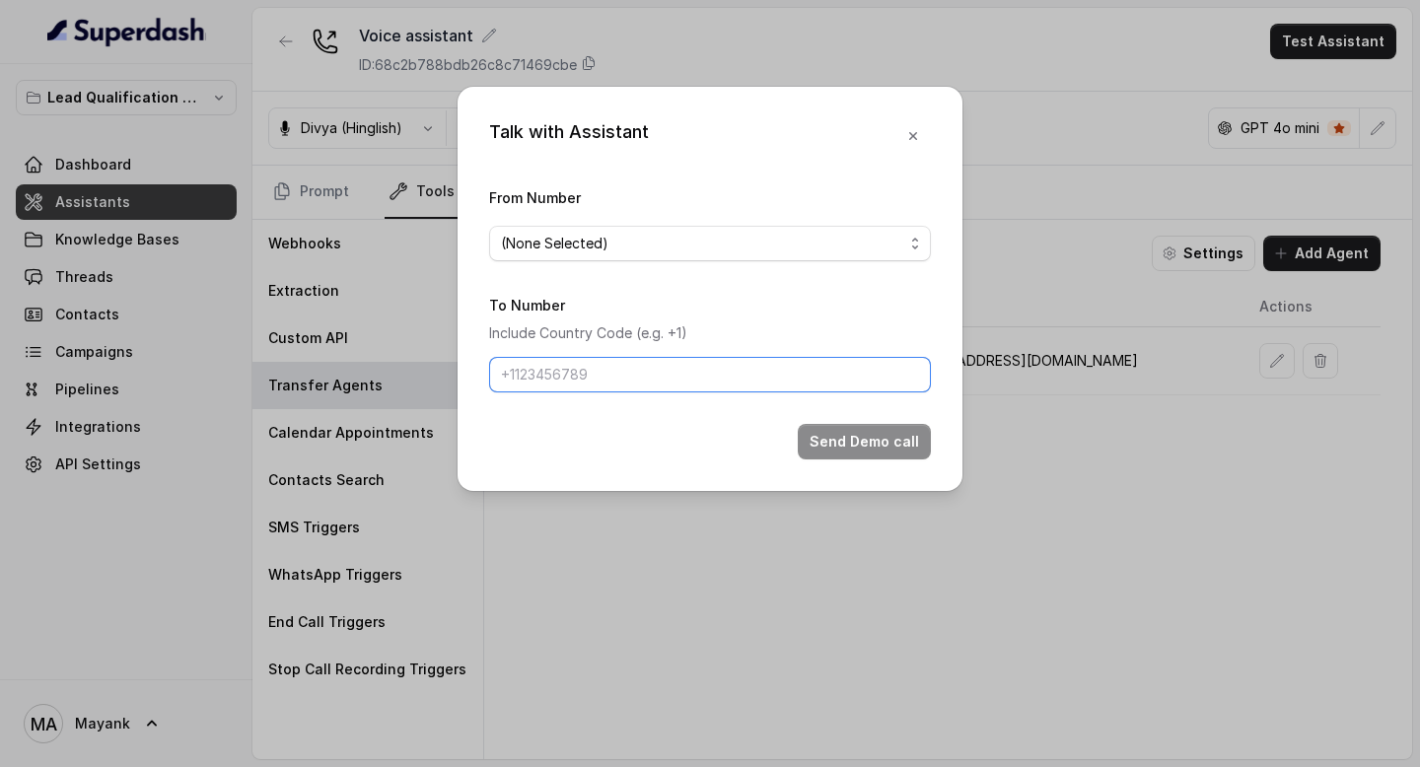
click at [811, 357] on input "To Number" at bounding box center [710, 374] width 442 height 35
type input "[PHONE_NUMBER]"
click at [698, 461] on div "Talk with Assistant From Number (None Selected) To Number Include Country Code …" at bounding box center [709, 289] width 505 height 404
click at [723, 313] on div "To Number Include Country Code (e.g. +1) [PHONE_NUMBER]" at bounding box center [710, 343] width 442 height 100
click at [700, 249] on span "(None Selected)" at bounding box center [702, 244] width 402 height 24
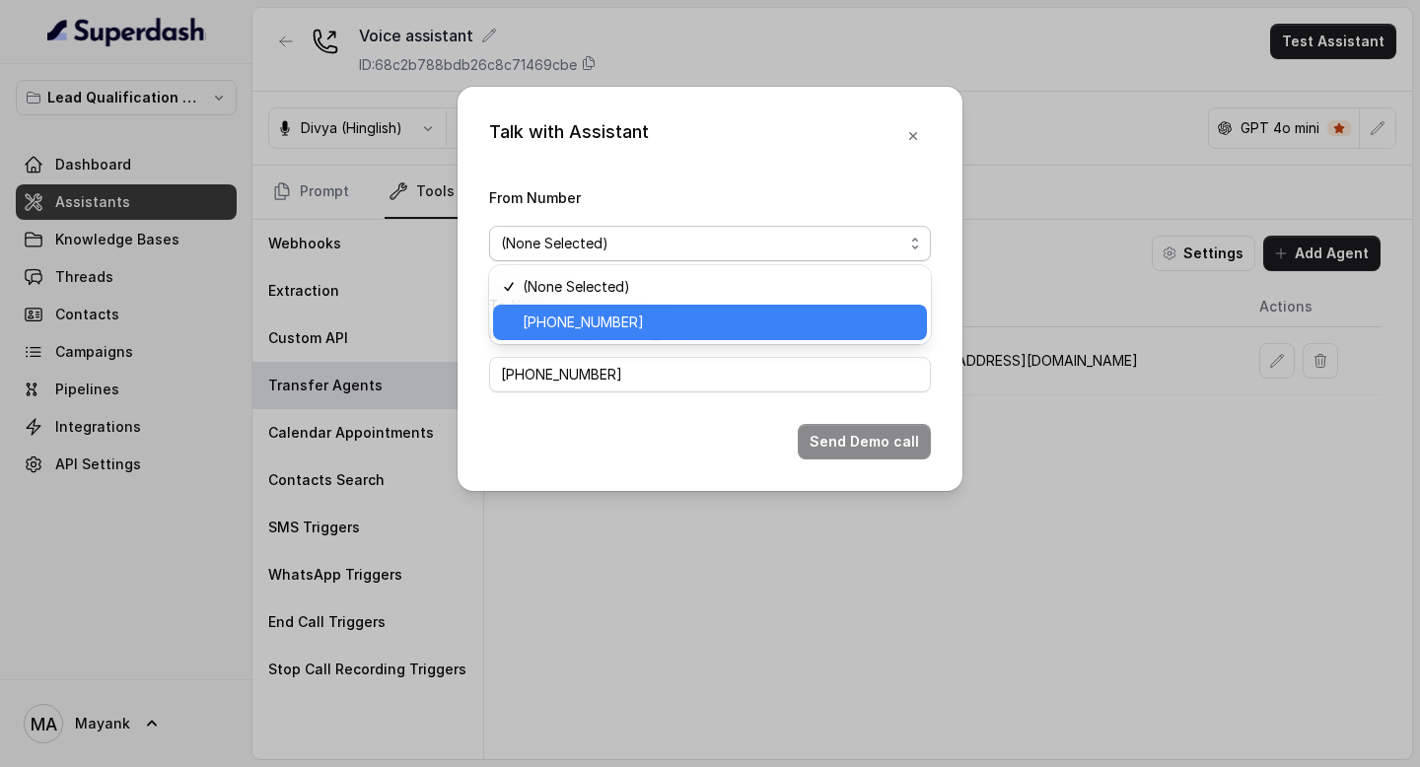
click at [693, 322] on span "[PHONE_NUMBER]" at bounding box center [719, 323] width 392 height 24
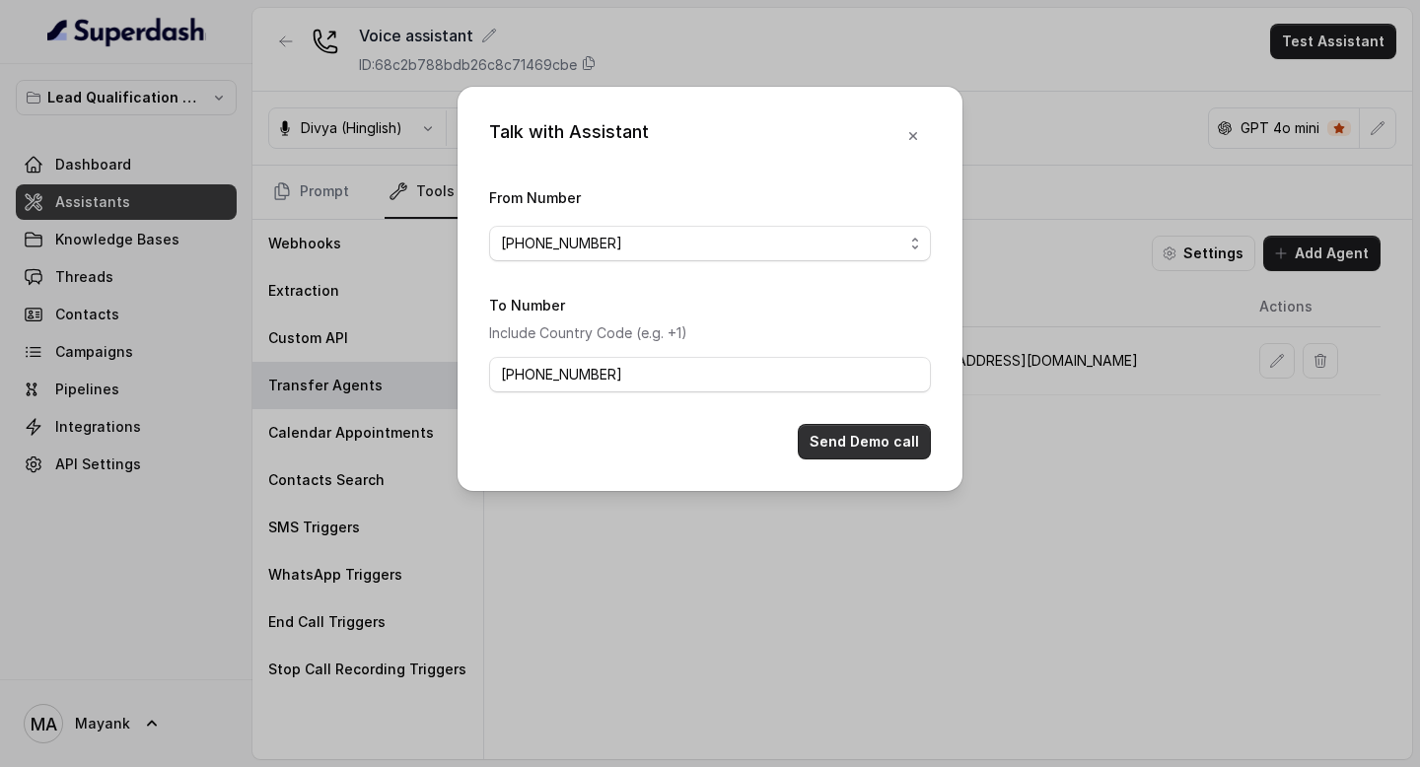
click at [820, 446] on button "Send Demo call" at bounding box center [864, 441] width 133 height 35
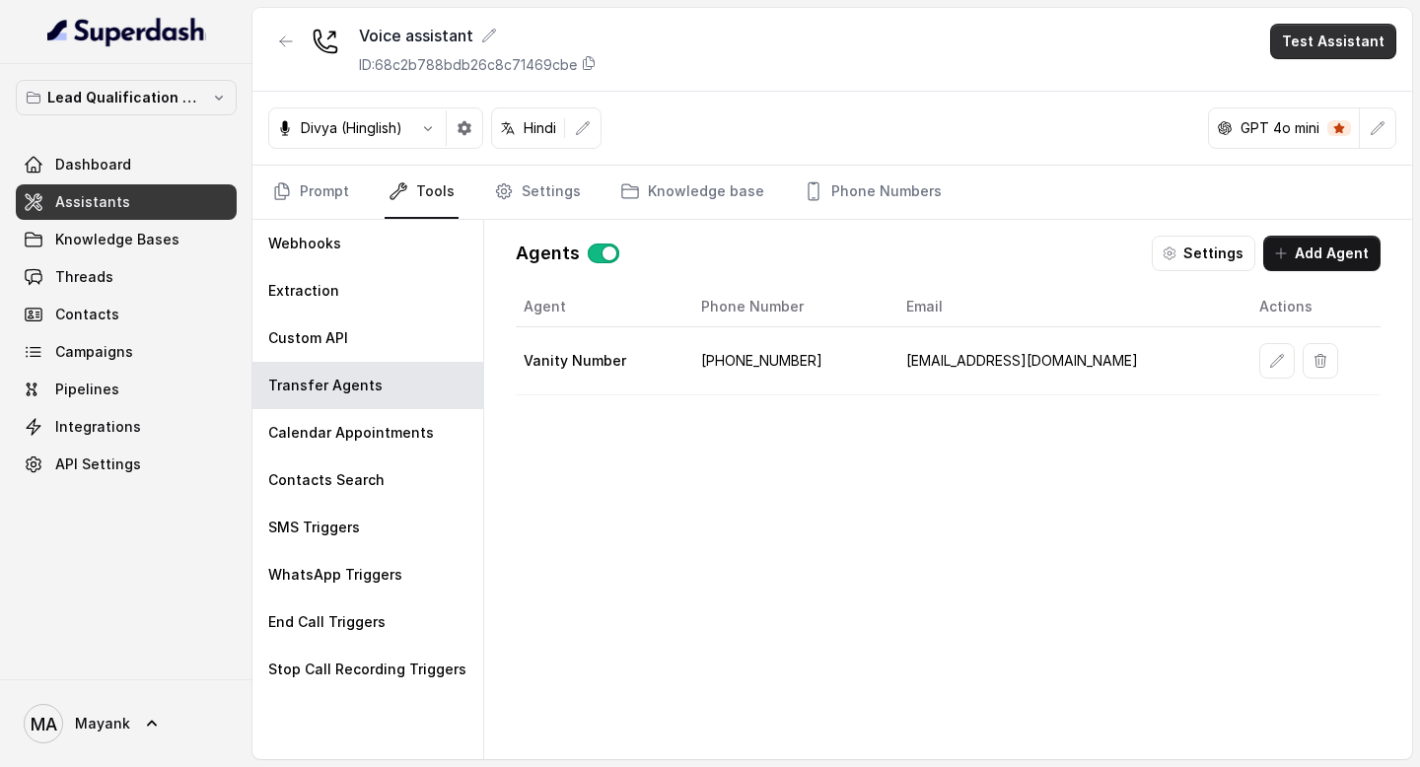
click at [1307, 44] on button "Test Assistant" at bounding box center [1333, 41] width 126 height 35
click at [1289, 77] on button "Phone Call" at bounding box center [1337, 88] width 124 height 35
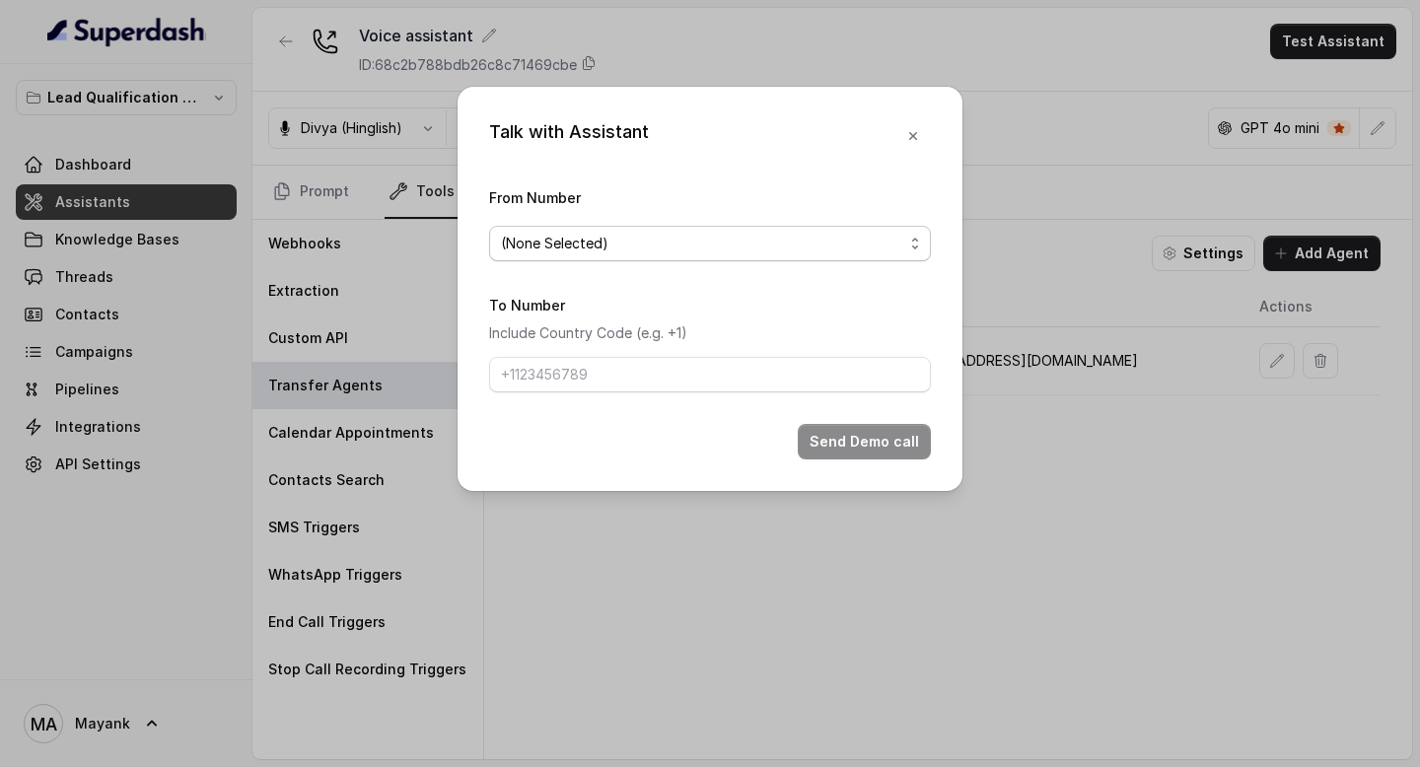
click at [613, 233] on span "(None Selected)" at bounding box center [702, 244] width 402 height 24
click at [674, 96] on div "Talk with Assistant From Number (None Selected) To Number Include Country Code …" at bounding box center [709, 289] width 505 height 404
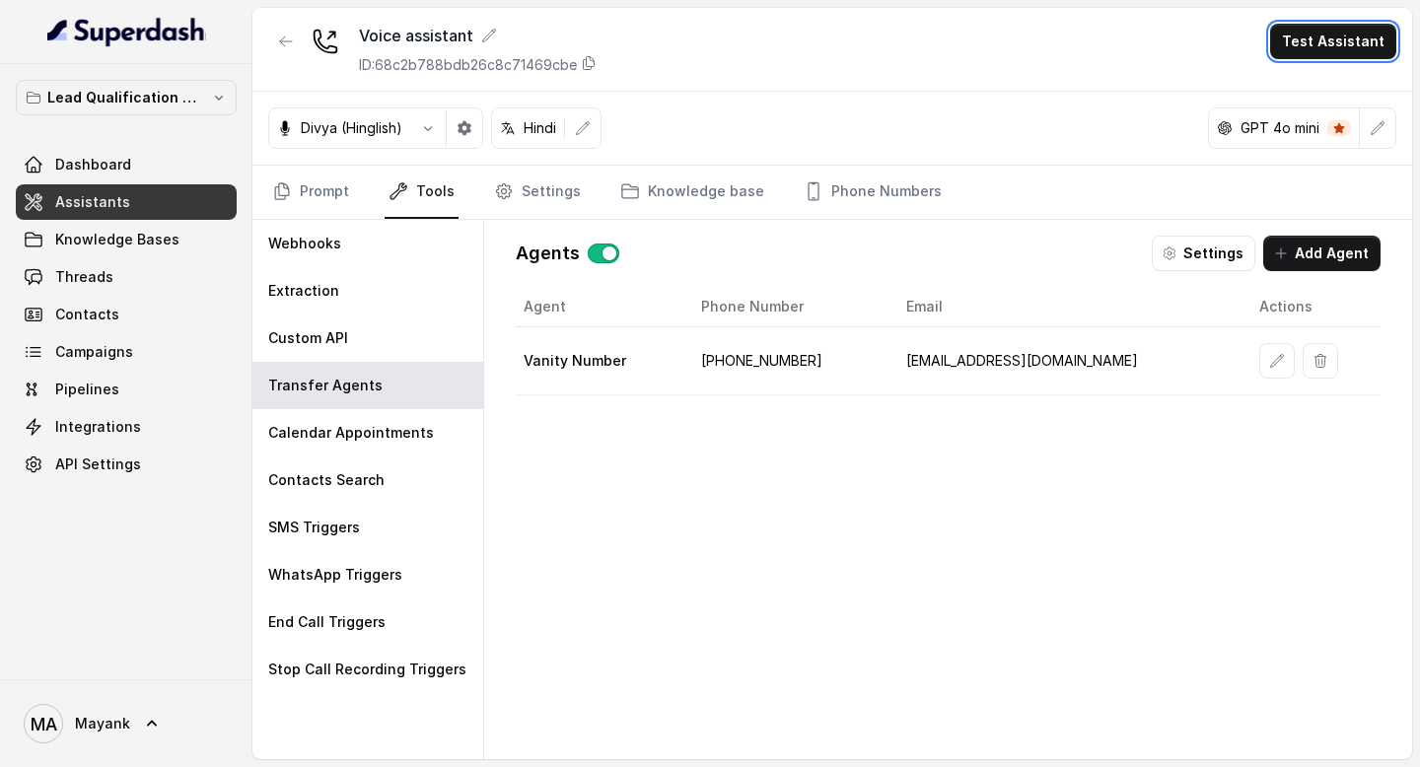
click at [580, 465] on div "Agent Phone Number Email Actions Vanity Number [PHONE_NUMBER] [EMAIL_ADDRESS][D…" at bounding box center [948, 507] width 865 height 441
click at [675, 521] on div "Agent Phone Number Email Actions Vanity Number [PHONE_NUMBER] [EMAIL_ADDRESS][D…" at bounding box center [948, 507] width 865 height 441
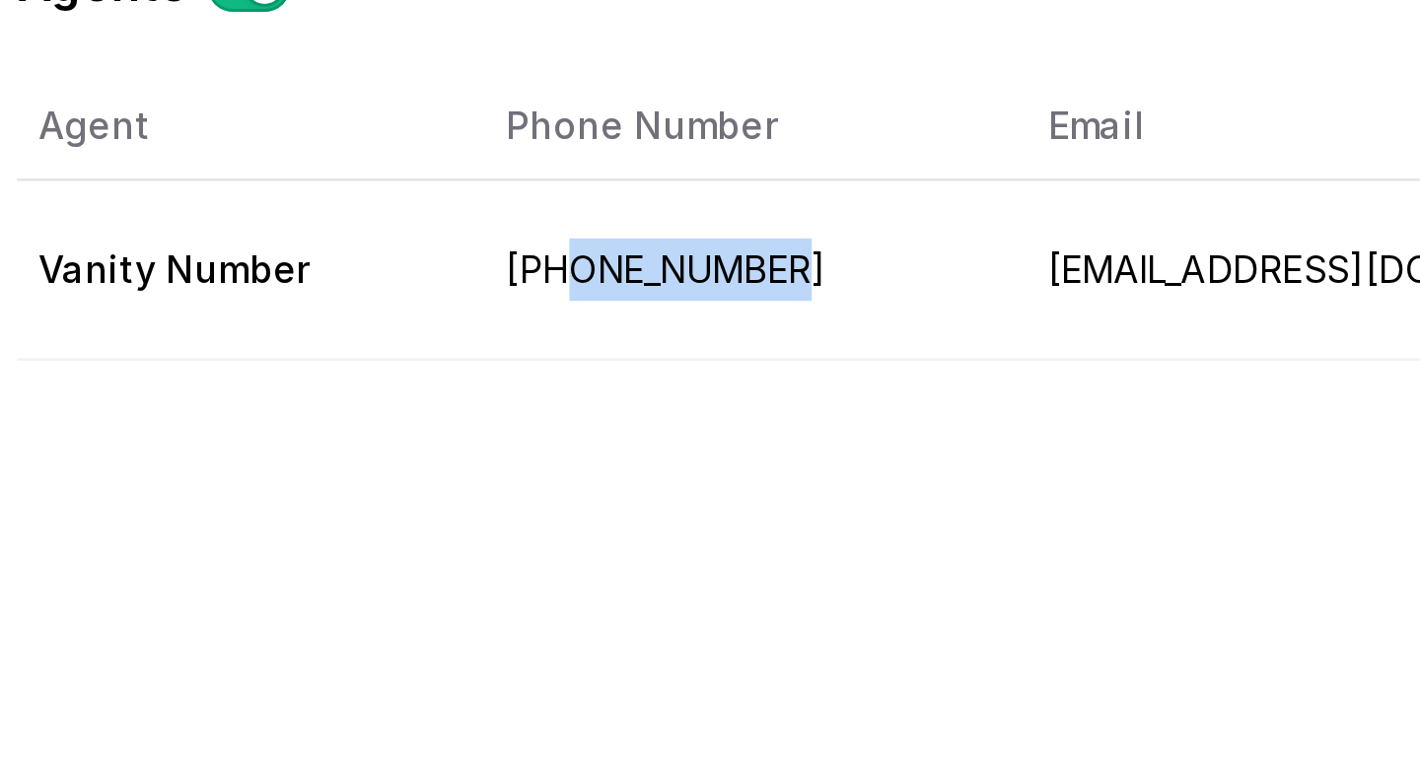
drag, startPoint x: 755, startPoint y: 356, endPoint x: 849, endPoint y: 357, distance: 93.7
click at [849, 357] on td "[PHONE_NUMBER]" at bounding box center [787, 361] width 205 height 68
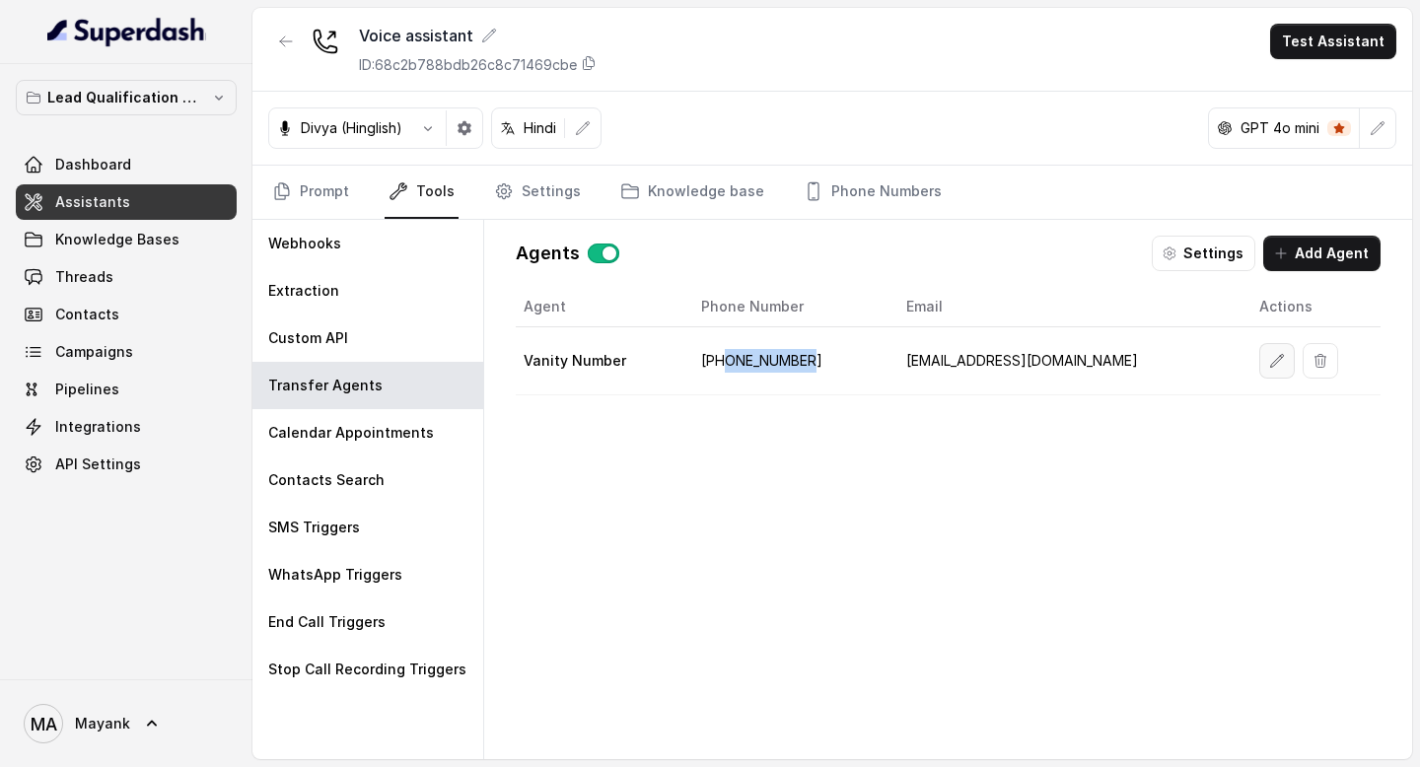
click at [1270, 367] on icon "button" at bounding box center [1276, 360] width 13 height 13
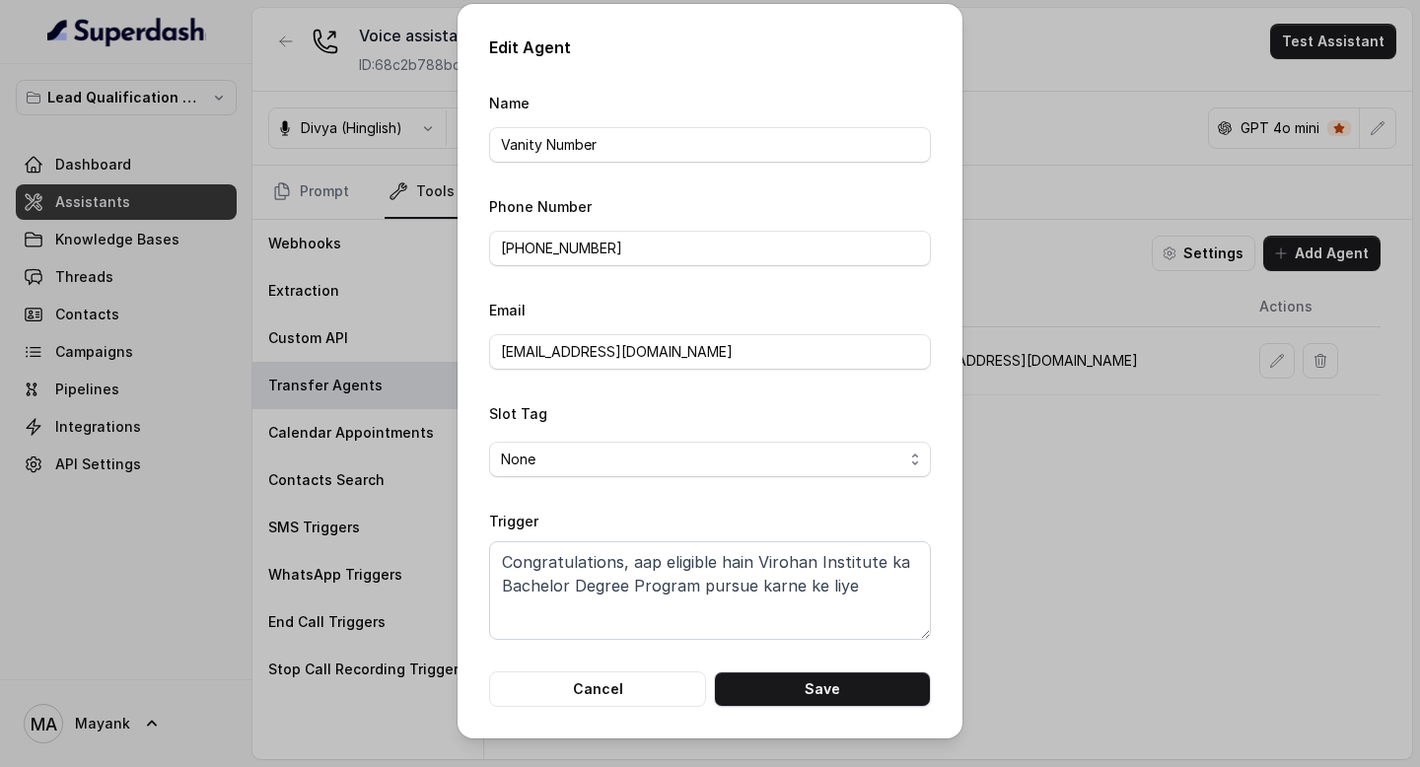
click at [1212, 431] on div "Edit Agent Name Vanity Number Phone Number [PHONE_NUMBER] Email [EMAIL_ADDRESS]…" at bounding box center [710, 383] width 1420 height 767
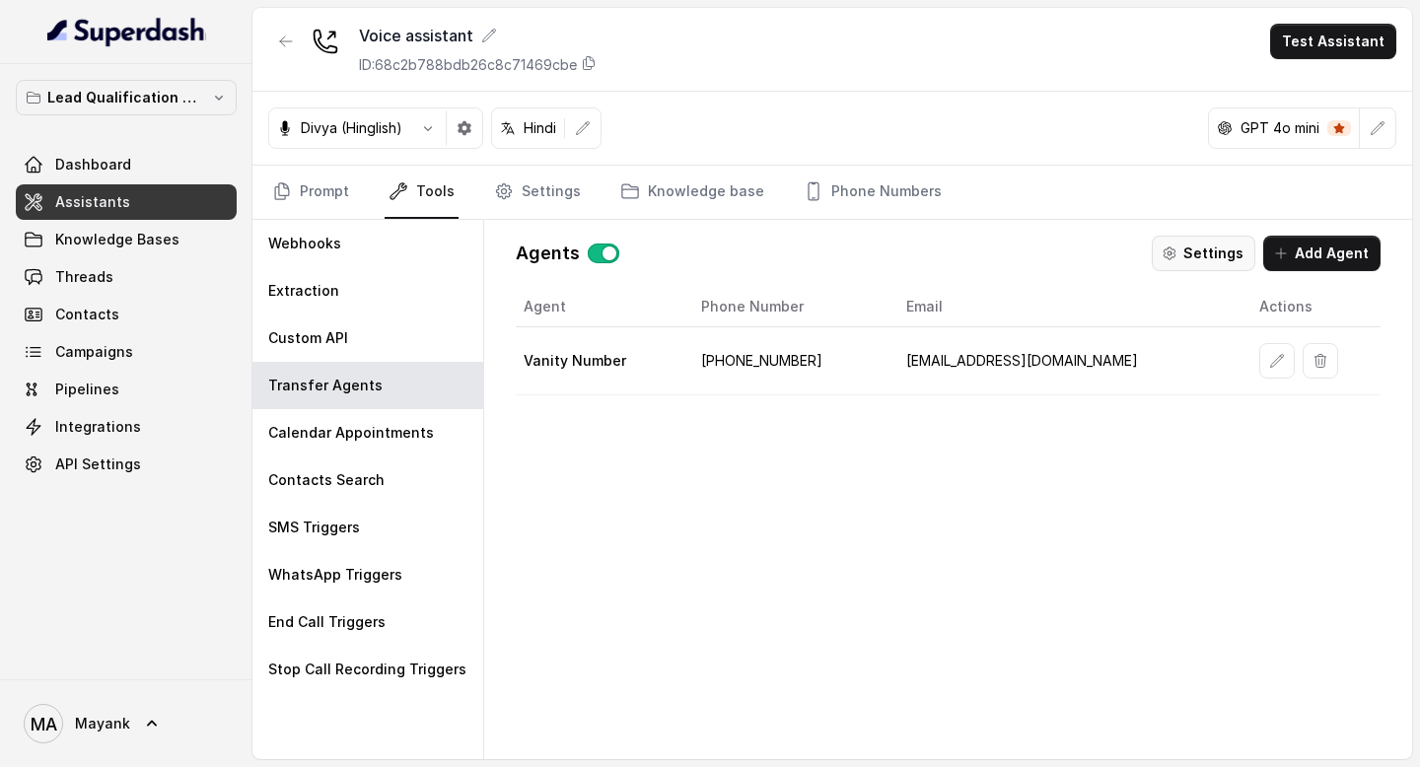
click at [1217, 247] on button "Settings" at bounding box center [1203, 253] width 104 height 35
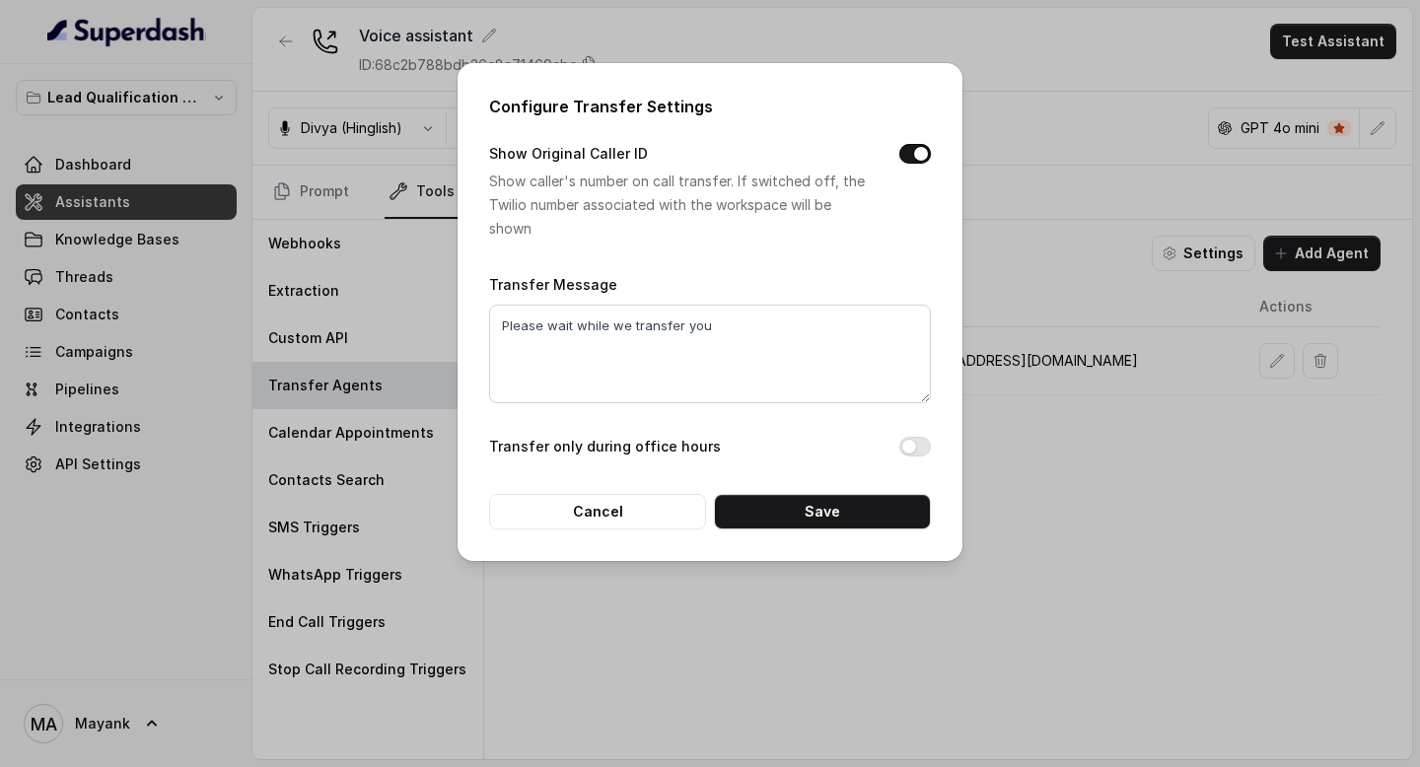
click at [686, 185] on p "Show caller's number on call transfer. If switched off, the Twilio number assoc…" at bounding box center [678, 205] width 379 height 71
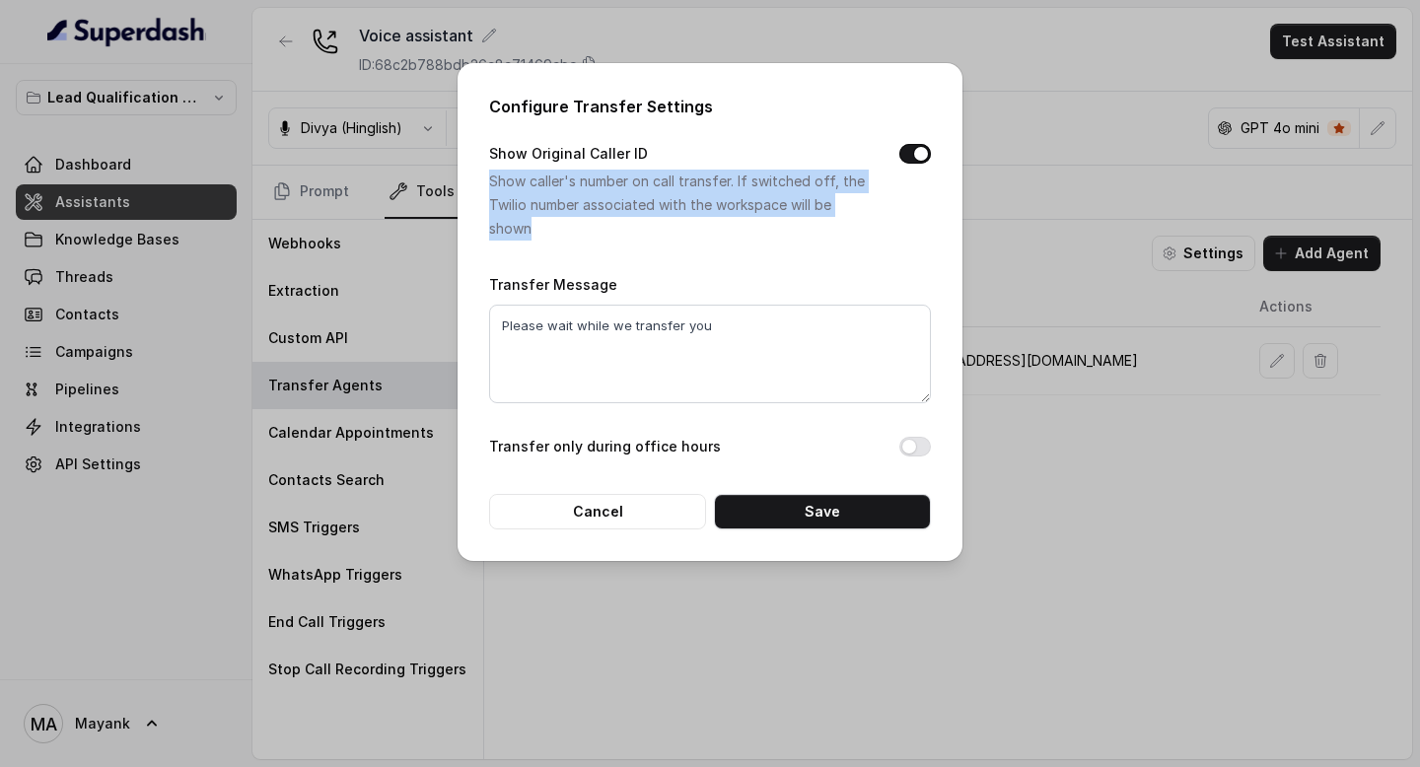
click at [686, 185] on p "Show caller's number on call transfer. If switched off, the Twilio number assoc…" at bounding box center [678, 205] width 379 height 71
click at [686, 225] on p "Show caller's number on call transfer. If switched off, the Twilio number assoc…" at bounding box center [678, 205] width 379 height 71
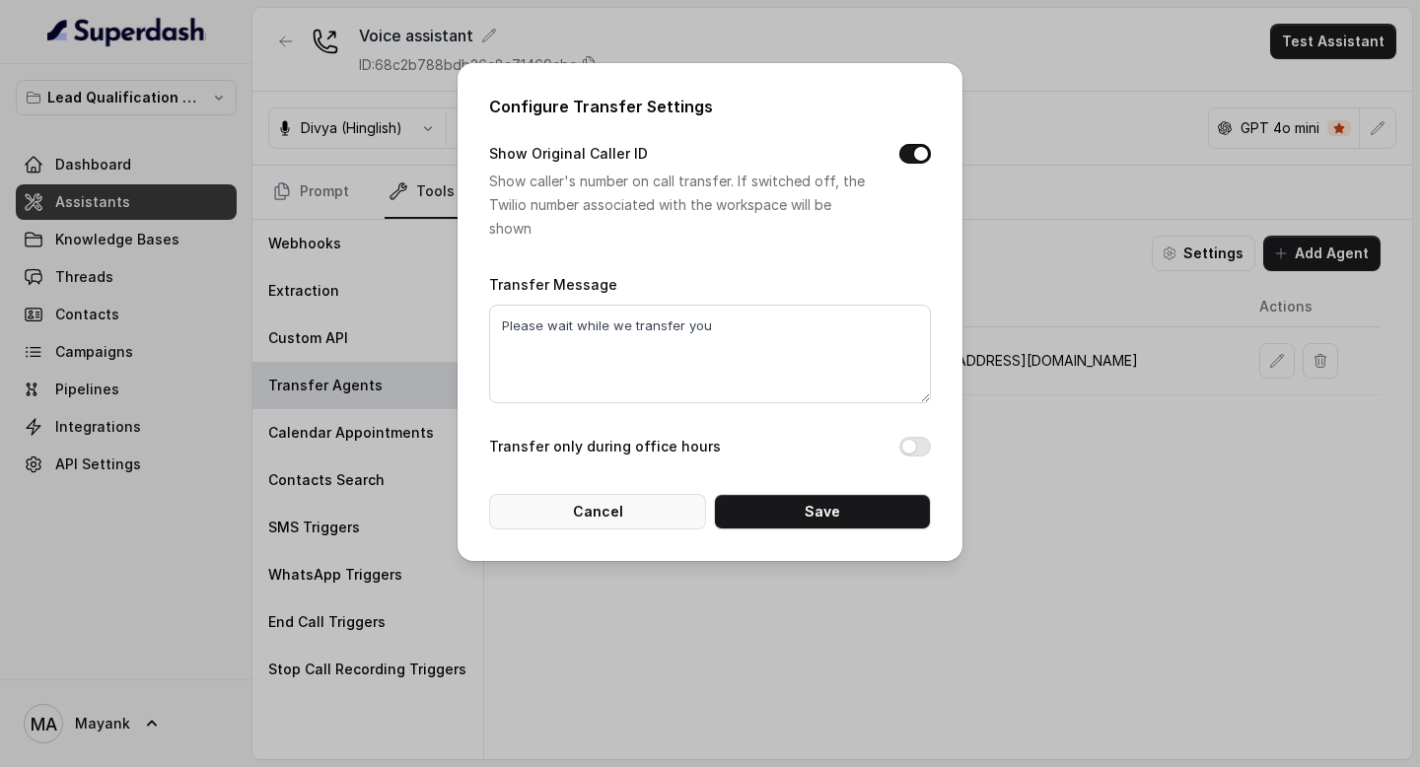
click at [584, 513] on button "Cancel" at bounding box center [597, 511] width 217 height 35
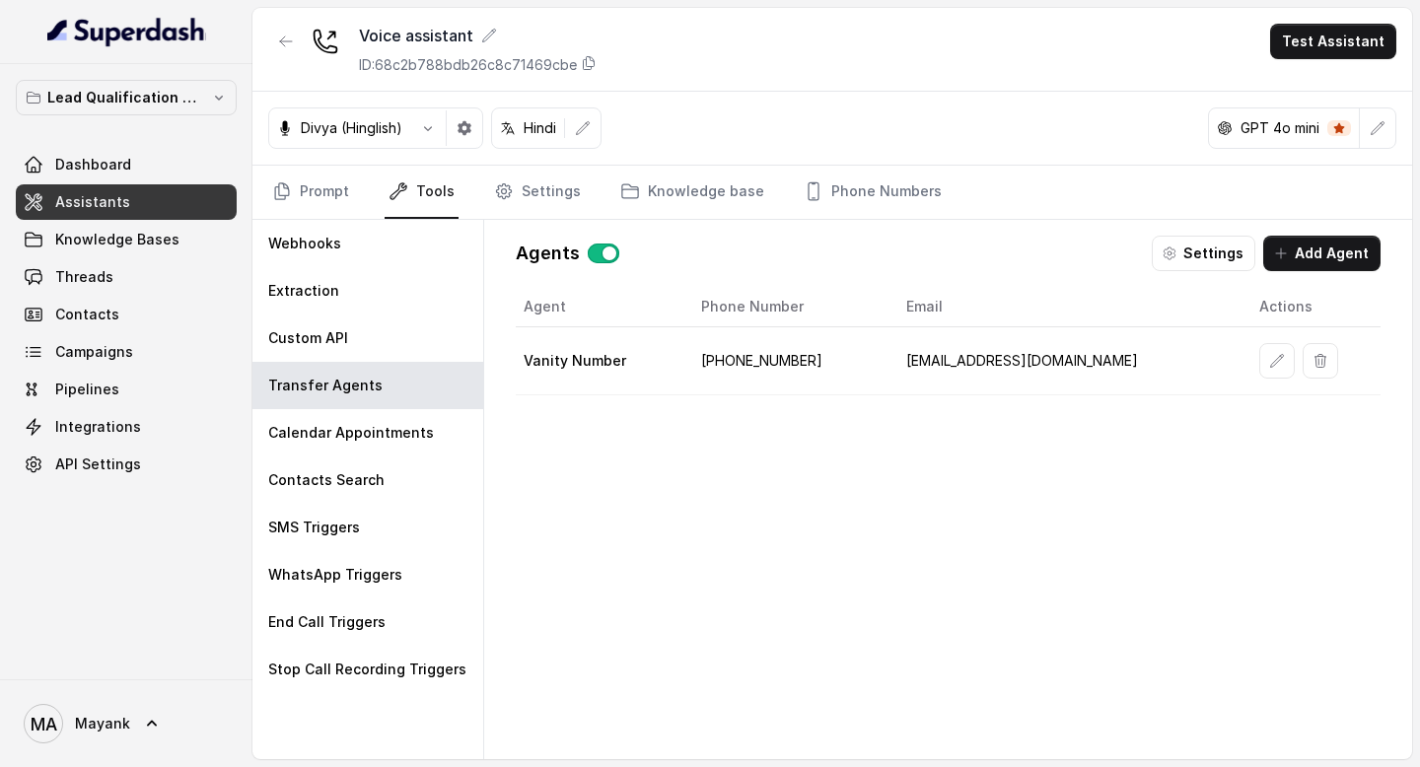
click at [598, 244] on button "button" at bounding box center [604, 254] width 32 height 20
click at [684, 577] on div "Agent Phone Number Email Actions Vanity Number [PHONE_NUMBER] [EMAIL_ADDRESS][D…" at bounding box center [948, 507] width 865 height 441
